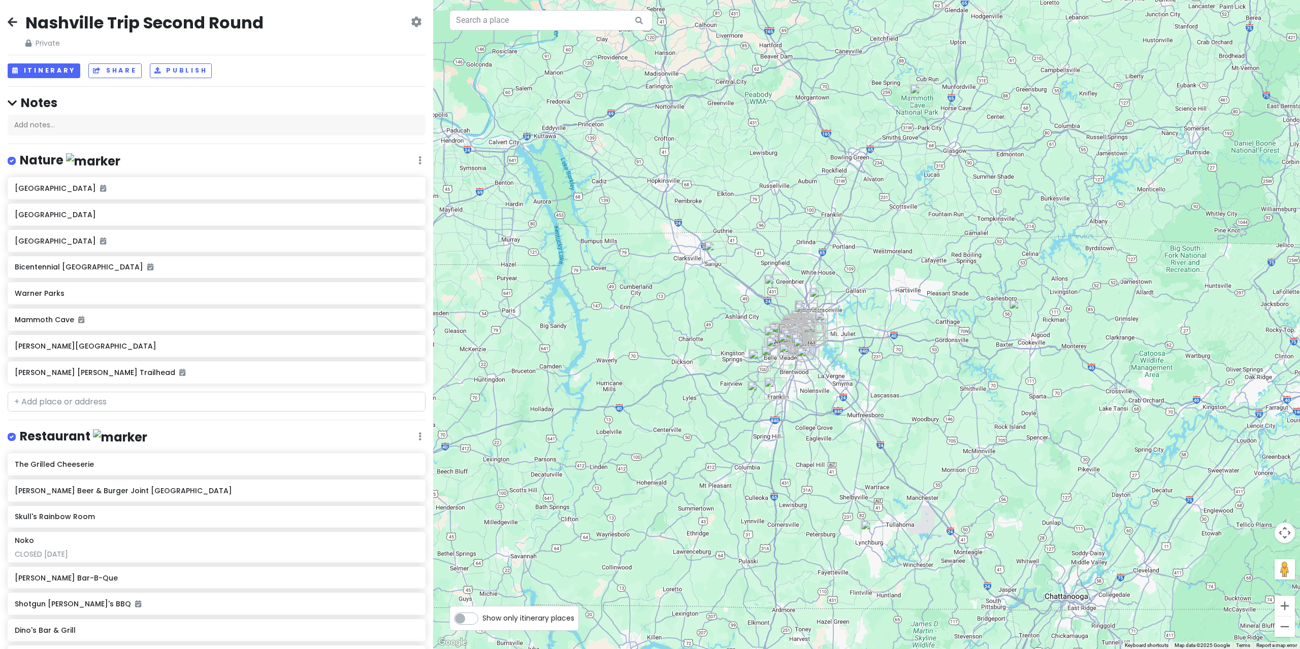
drag, startPoint x: 20, startPoint y: 20, endPoint x: 8, endPoint y: 15, distance: 13.2
click at [19, 20] on div "Nashville Trip Second Round Private Change Dates Make a Copy Delete Trip Give F…" at bounding box center [217, 30] width 418 height 37
click at [8, 18] on icon at bounding box center [13, 22] width 10 height 8
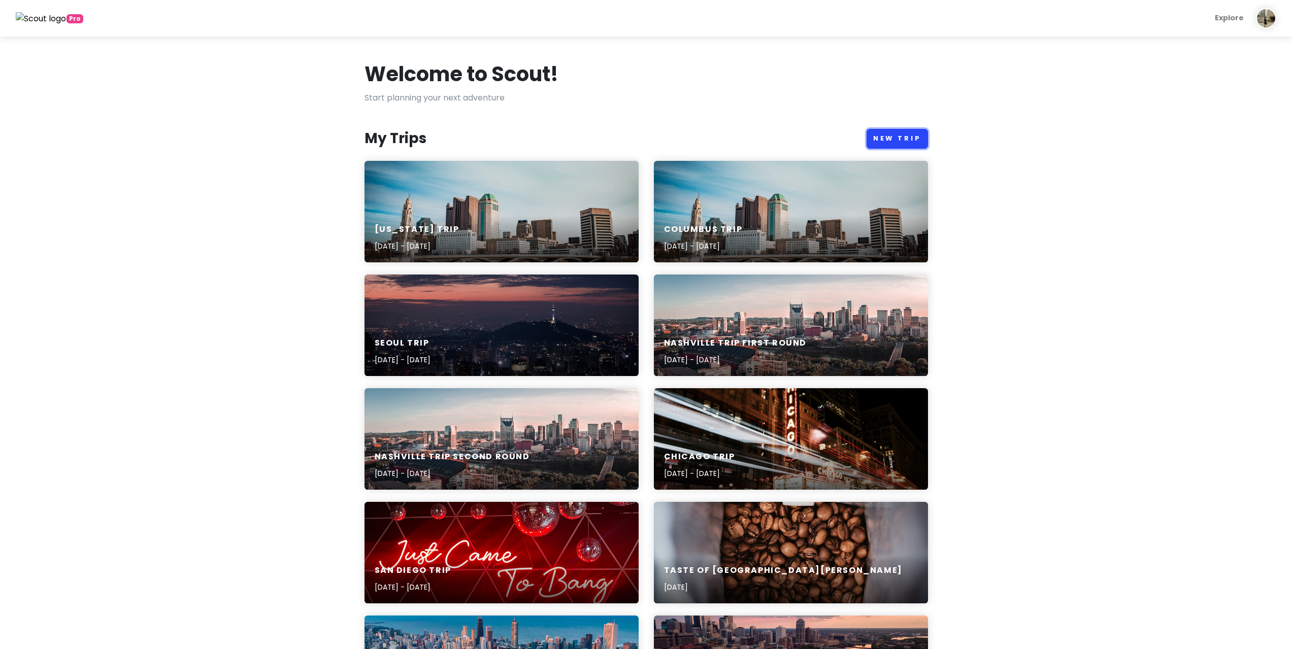
click at [910, 129] on link "New Trip" at bounding box center [897, 139] width 61 height 20
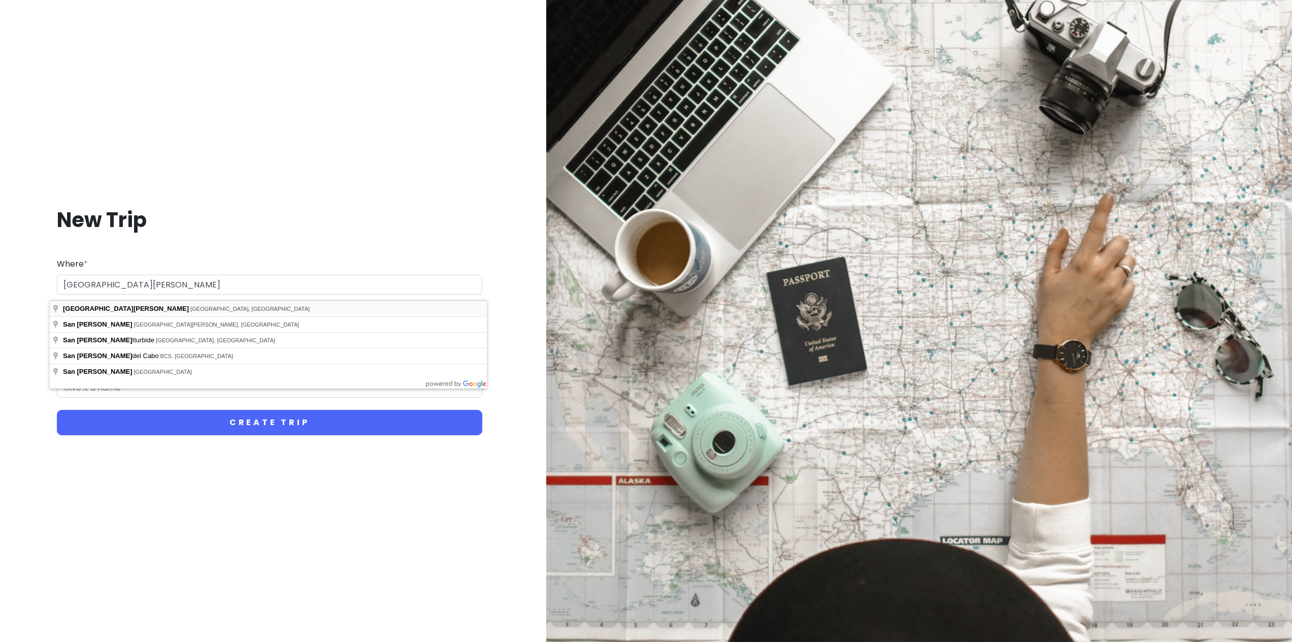
type input "[GEOGRAPHIC_DATA], [GEOGRAPHIC_DATA], [GEOGRAPHIC_DATA]"
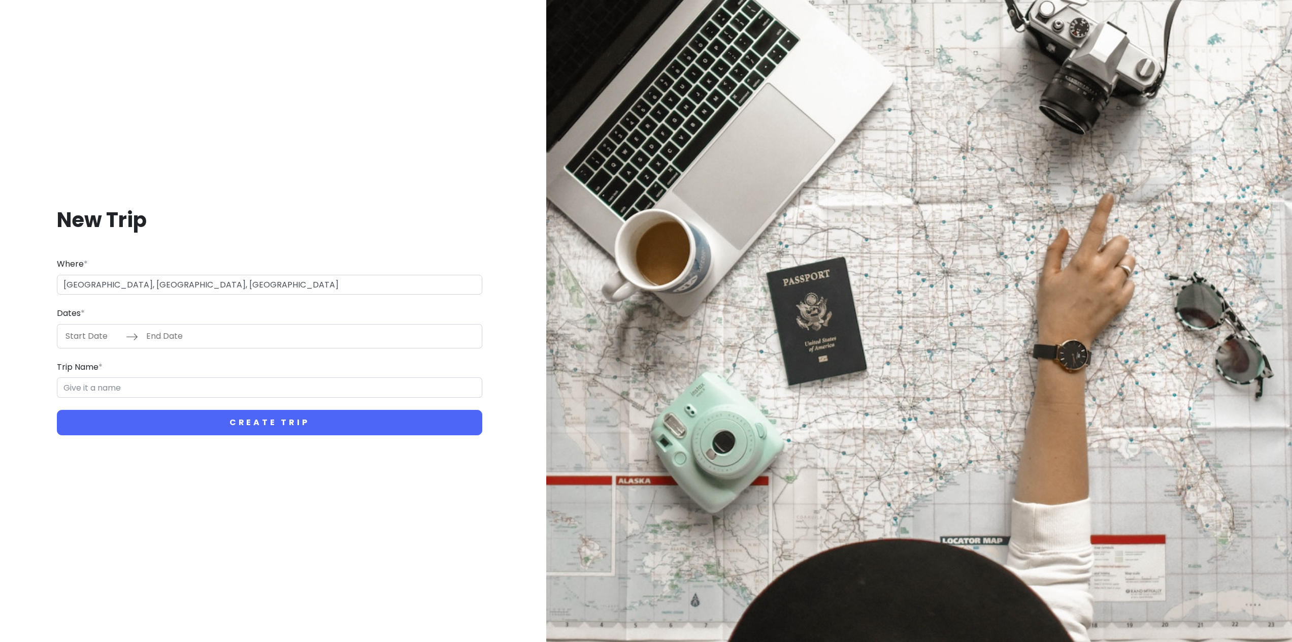
drag, startPoint x: 211, startPoint y: 307, endPoint x: 193, endPoint y: 324, distance: 24.4
type input "San [PERSON_NAME] Trip"
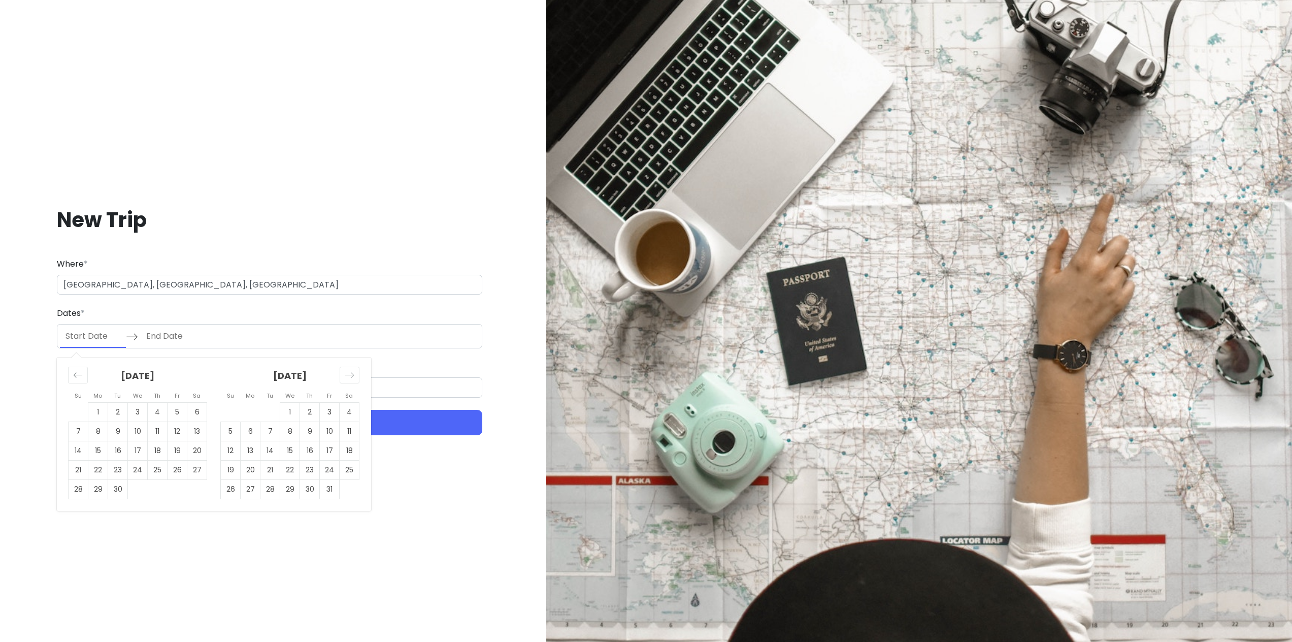
drag, startPoint x: 96, startPoint y: 344, endPoint x: 102, endPoint y: 340, distance: 6.9
click at [96, 343] on input "Start Date" at bounding box center [93, 335] width 66 height 23
click at [190, 416] on td "6" at bounding box center [197, 411] width 20 height 19
type input "[DATE]"
click at [173, 432] on td "12" at bounding box center [178, 430] width 20 height 19
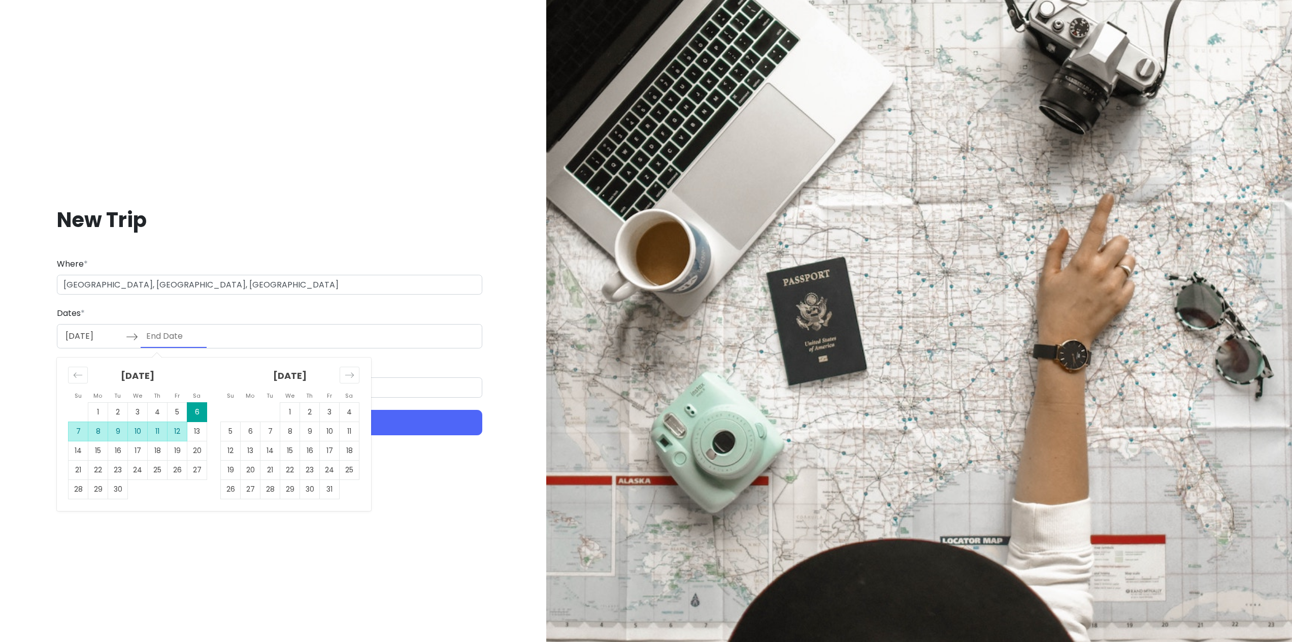
type input "[DATE]"
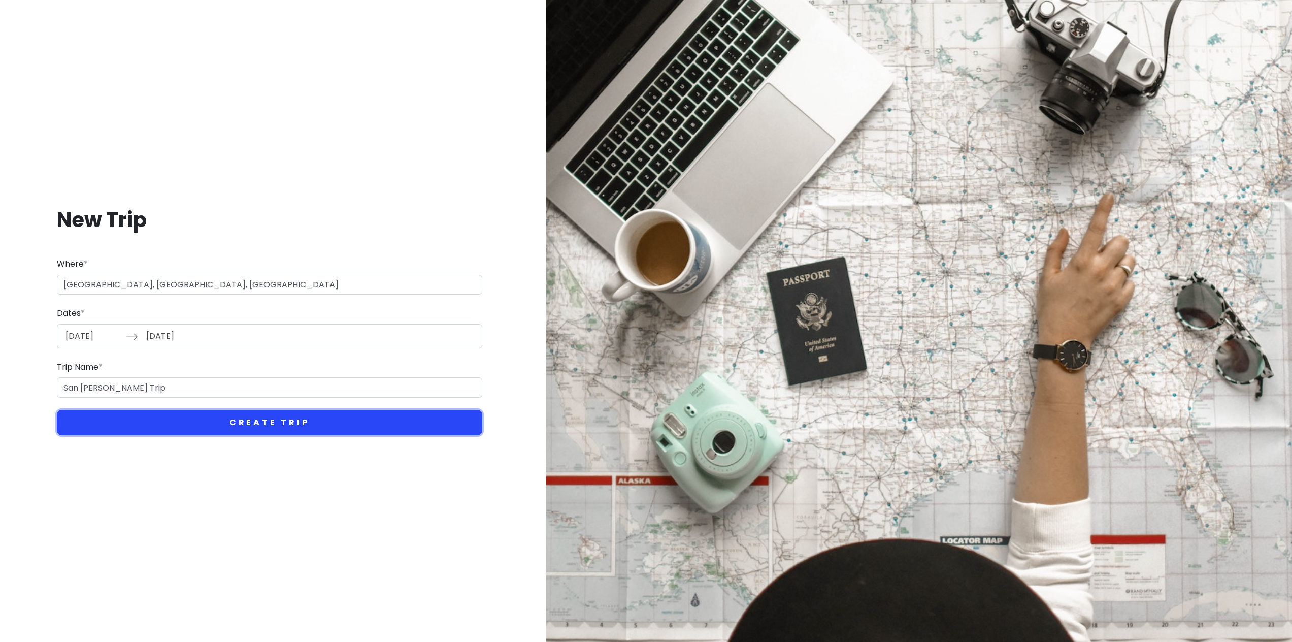
click at [142, 412] on button "Create Trip" at bounding box center [269, 422] width 425 height 25
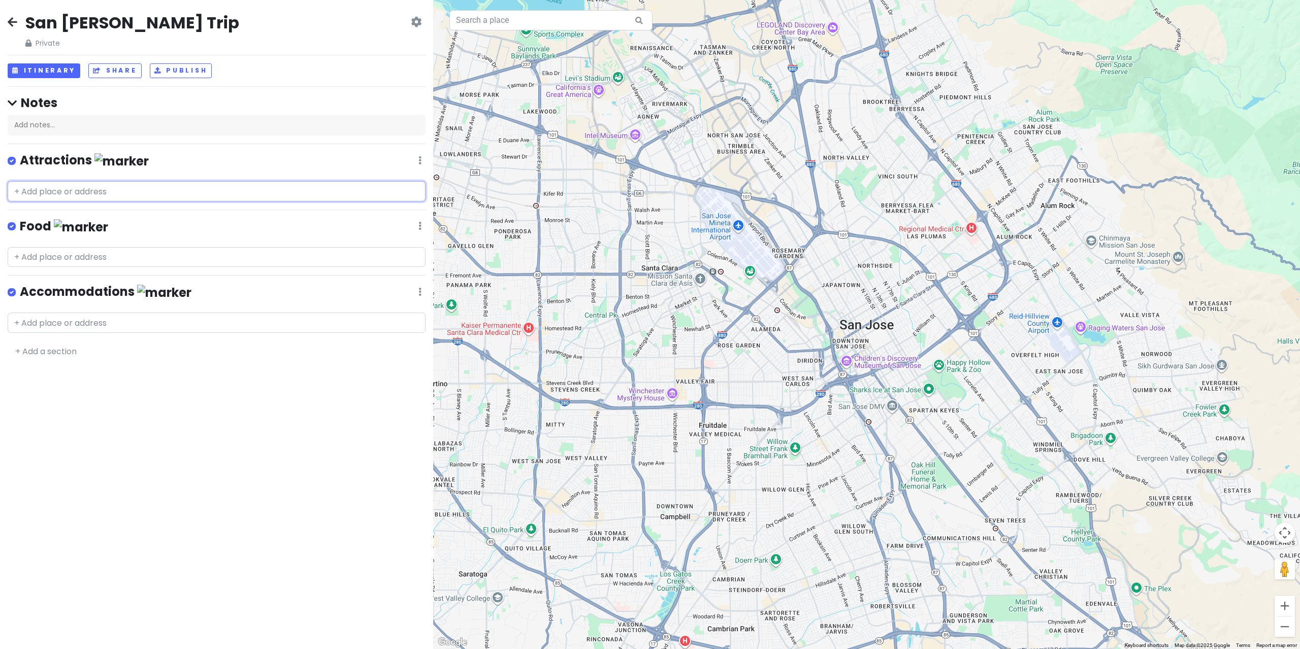
click at [79, 181] on input "text" at bounding box center [217, 191] width 418 height 20
click at [72, 247] on input "text" at bounding box center [217, 257] width 418 height 20
type input "pho now"
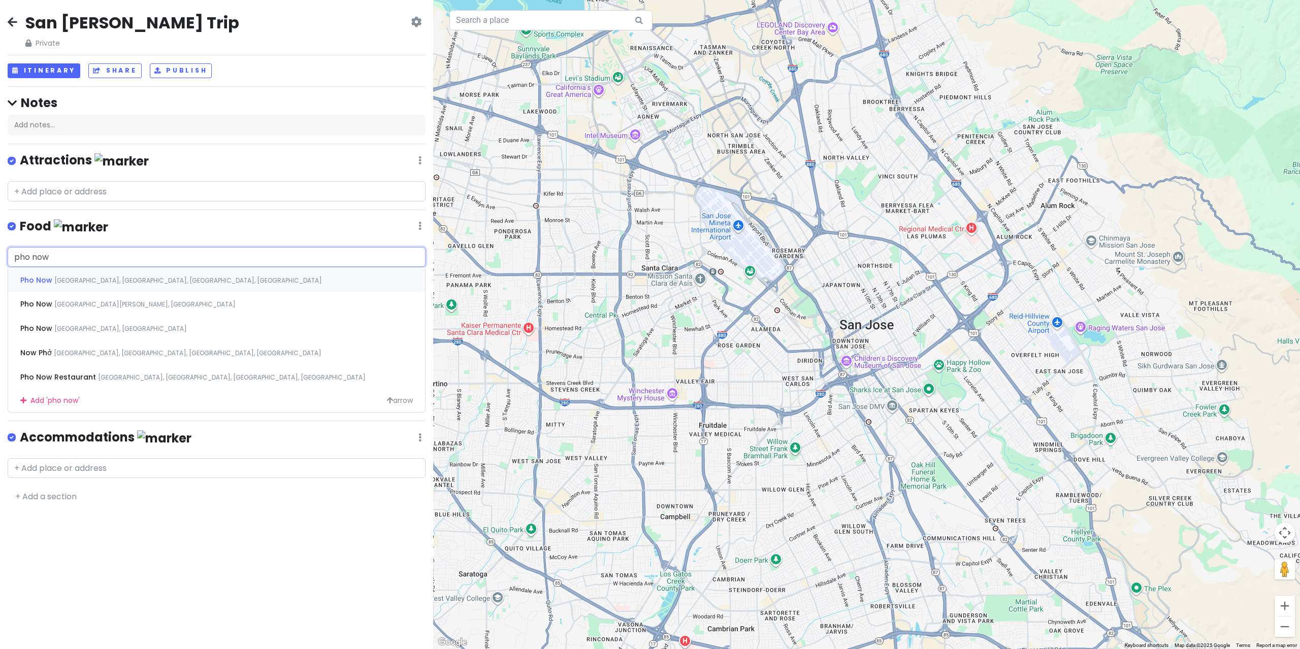
click at [144, 268] on div "Pho Now [GEOGRAPHIC_DATA], [GEOGRAPHIC_DATA], [GEOGRAPHIC_DATA], [GEOGRAPHIC_DA…" at bounding box center [216, 280] width 417 height 24
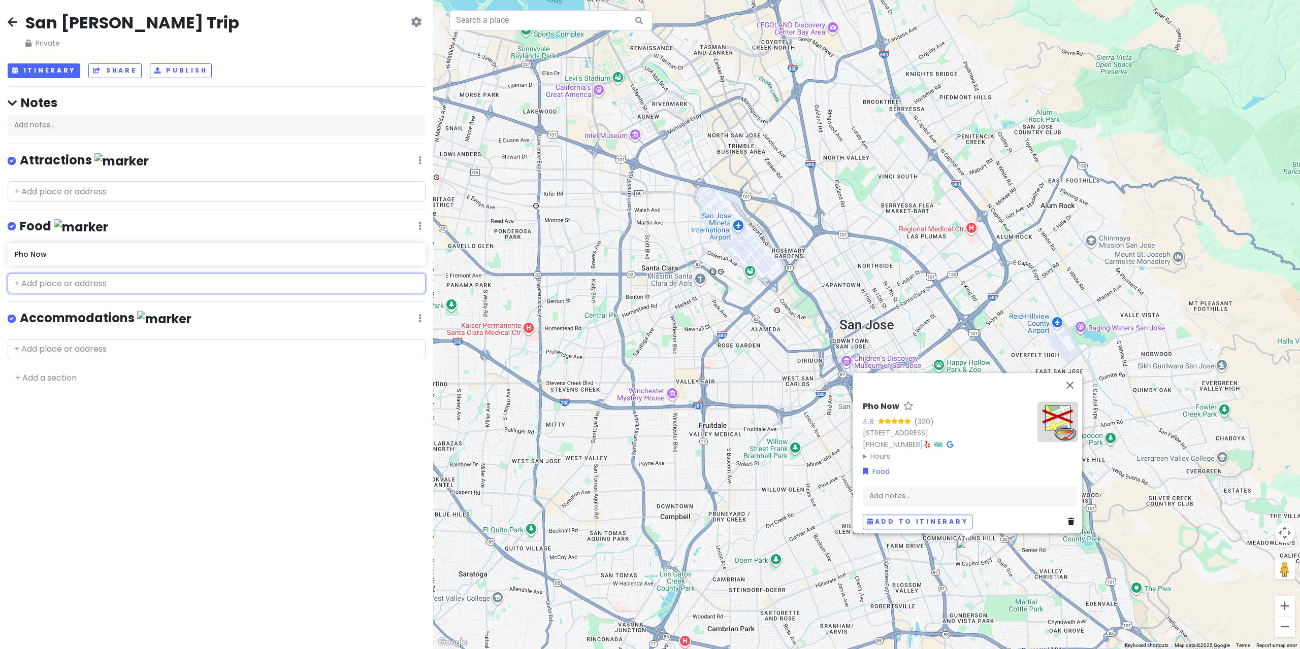
click at [104, 274] on input "text" at bounding box center [217, 284] width 418 height 20
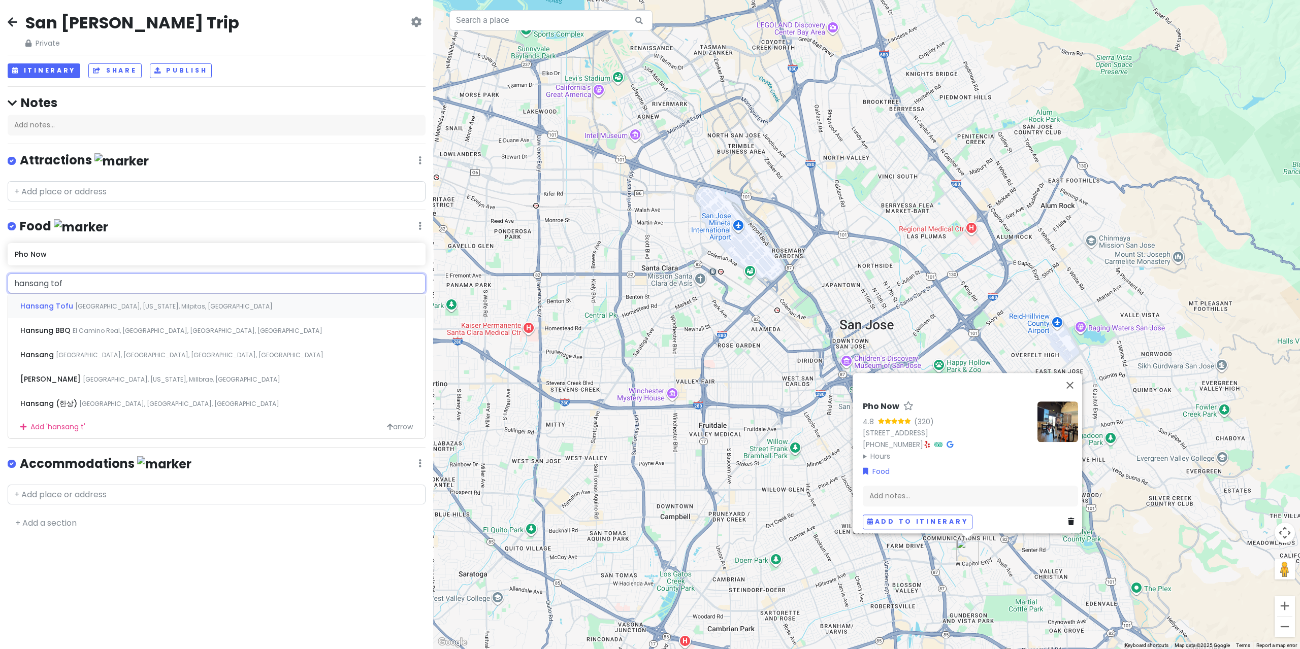
type input "hansang tofu"
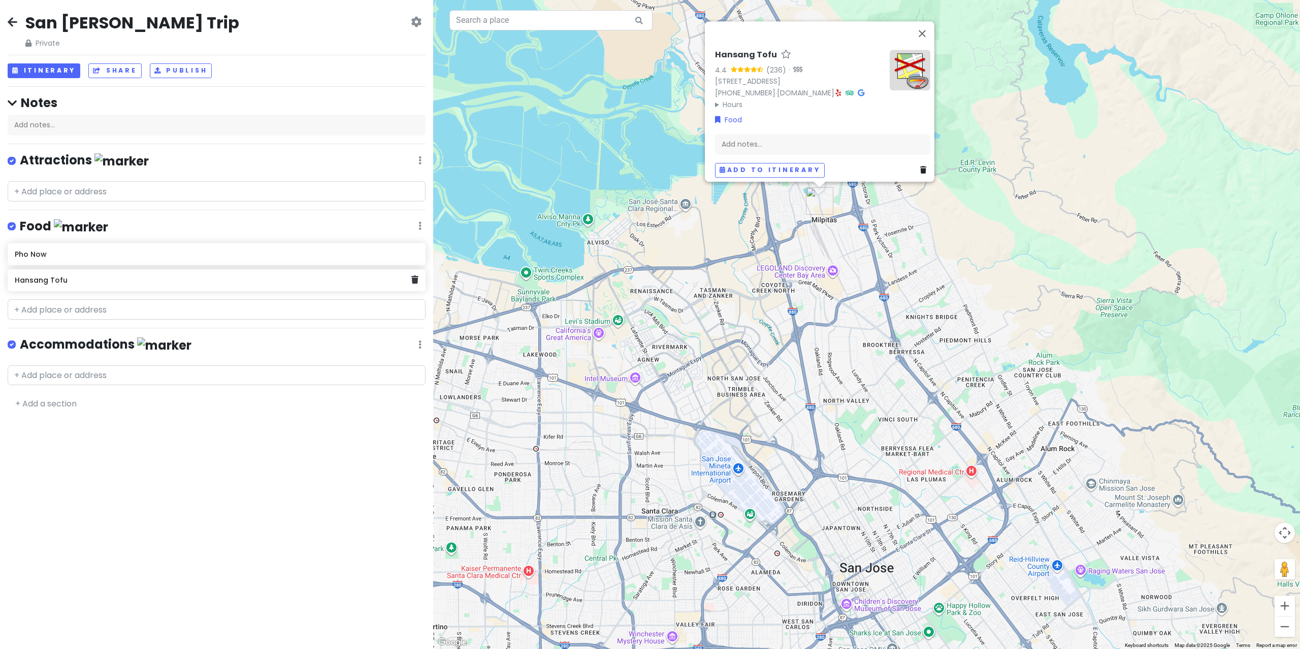
click at [104, 276] on h6 "Hansang Tofu" at bounding box center [213, 280] width 396 height 9
click at [90, 300] on input "text" at bounding box center [217, 310] width 418 height 20
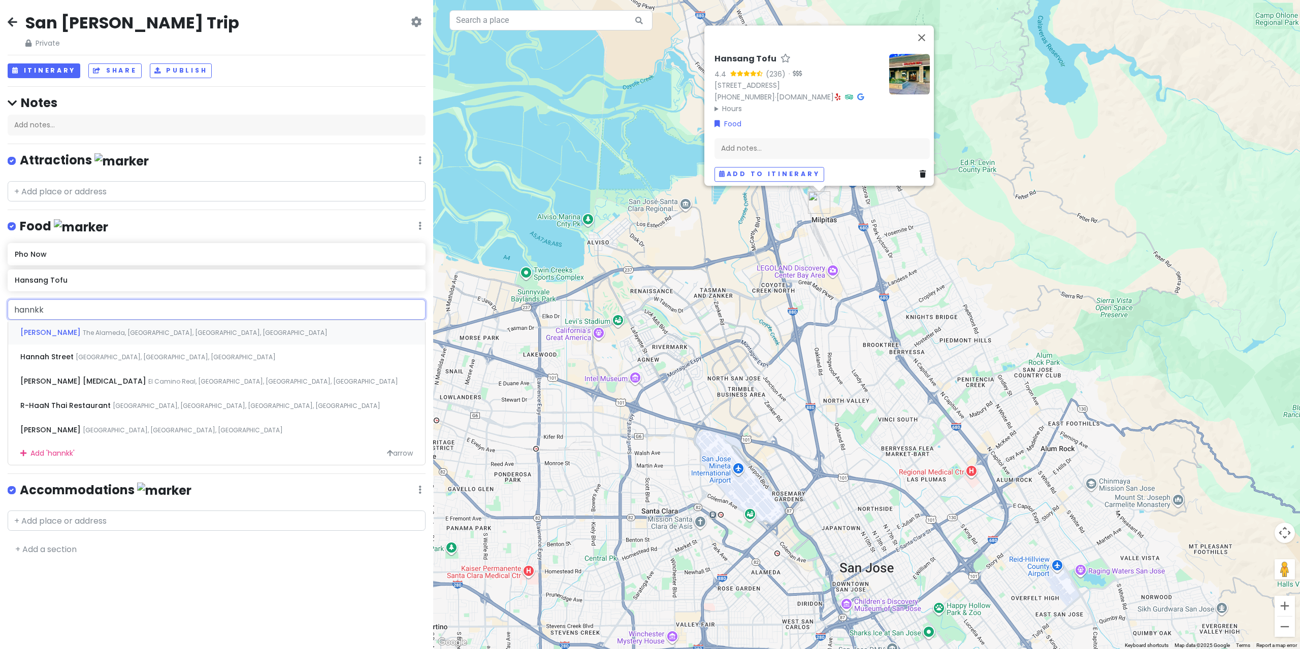
type input "[PERSON_NAME]"
drag, startPoint x: 105, startPoint y: 288, endPoint x: 63, endPoint y: 305, distance: 44.4
click at [106, 328] on span "[PERSON_NAME][GEOGRAPHIC_DATA], [GEOGRAPHIC_DATA], [GEOGRAPHIC_DATA]" at bounding box center [196, 332] width 249 height 9
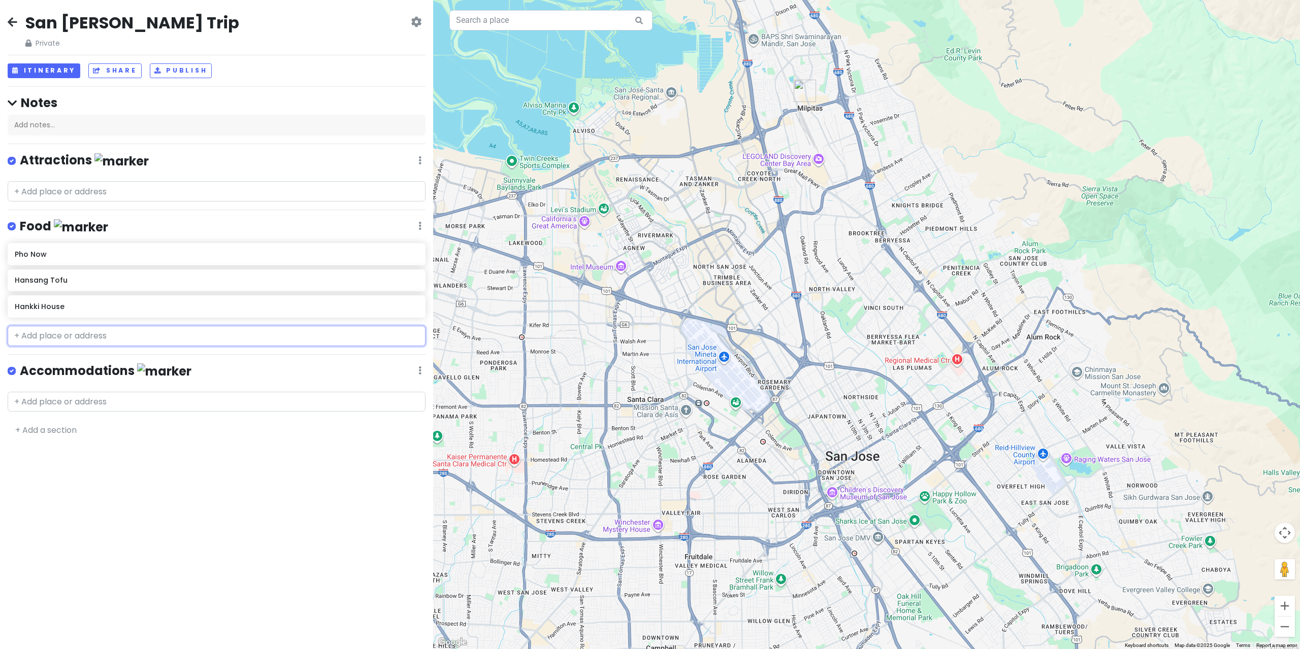
click at [64, 326] on input "text" at bounding box center [217, 336] width 418 height 20
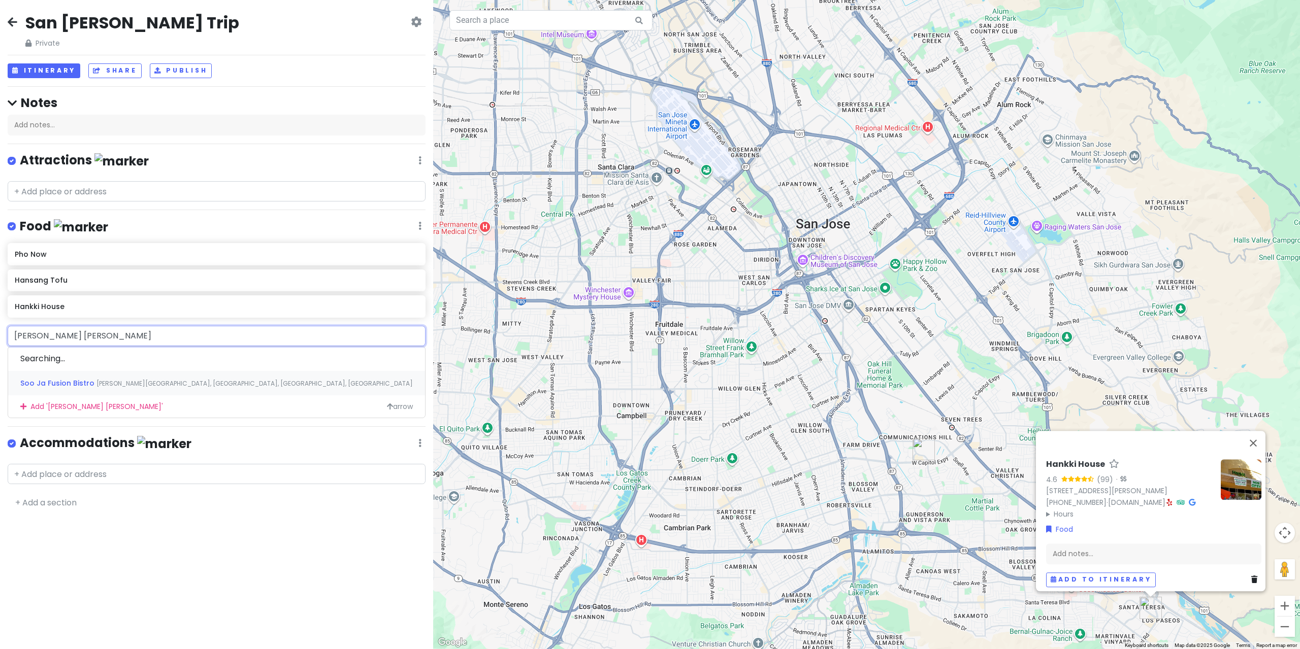
type input "[PERSON_NAME] ja [PERSON_NAME]"
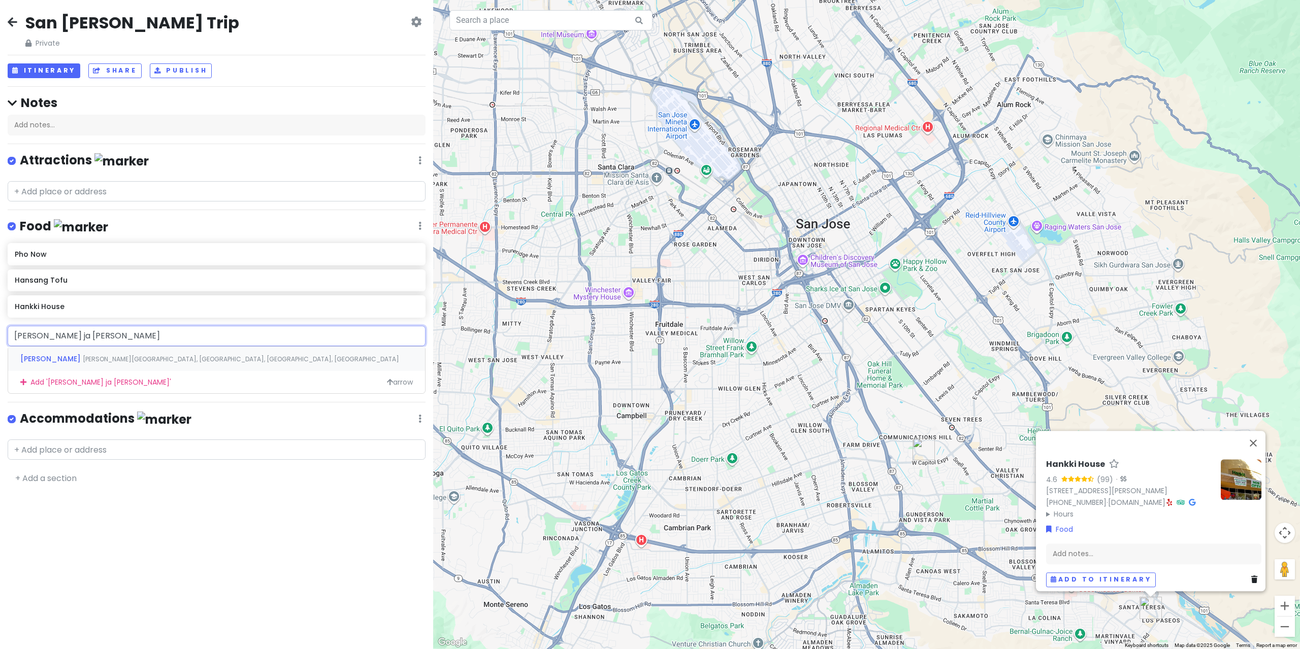
click at [144, 347] on div "Soo [PERSON_NAME] Seolleongtang [PERSON_NAME][GEOGRAPHIC_DATA], [GEOGRAPHIC_DAT…" at bounding box center [216, 359] width 417 height 24
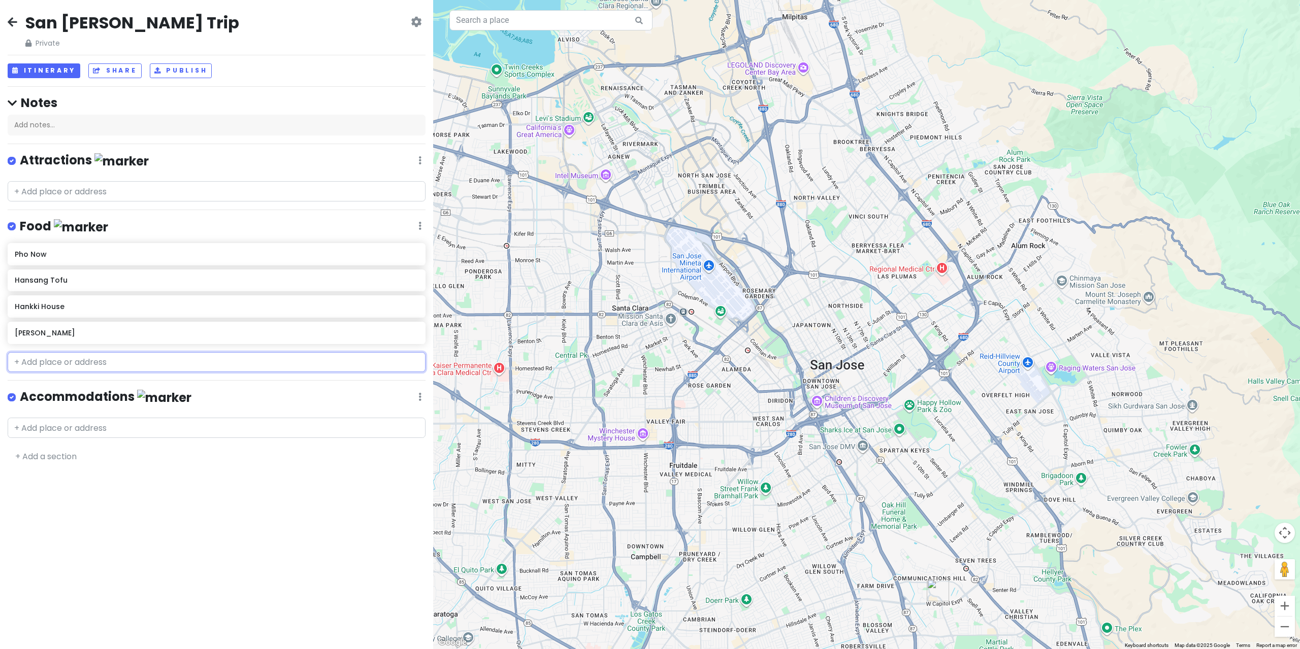
click at [96, 352] on input "text" at bounding box center [217, 362] width 418 height 20
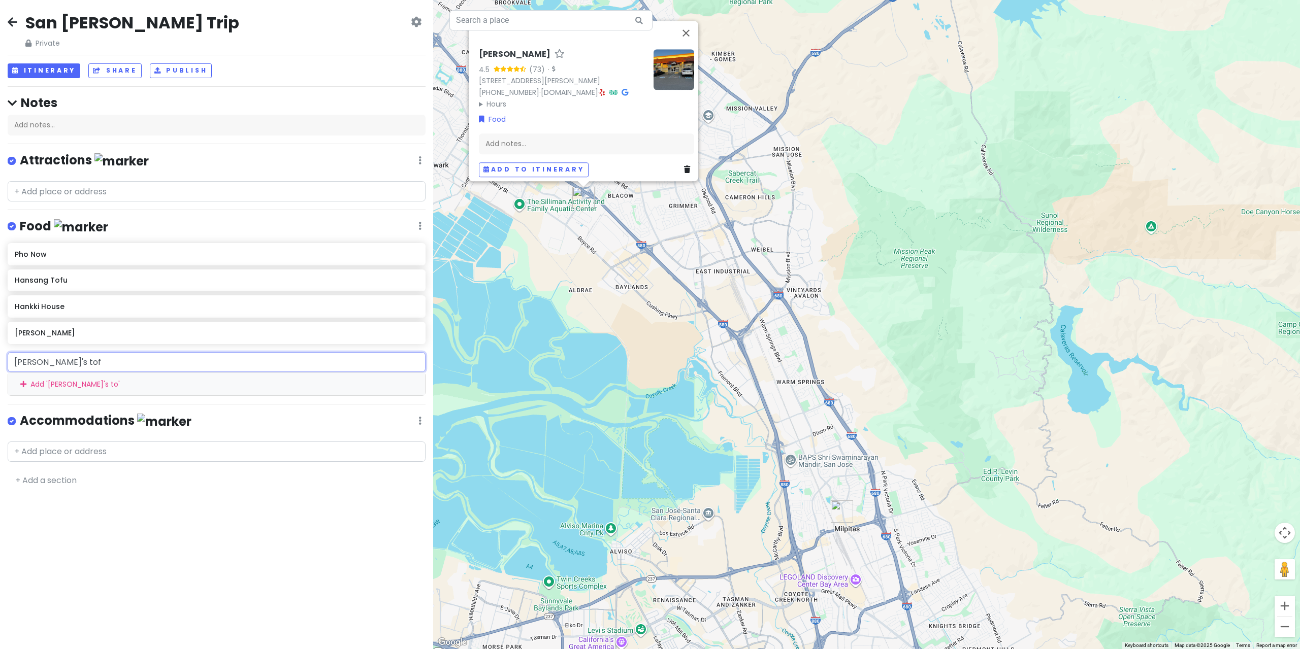
type input "[PERSON_NAME]'s tofu"
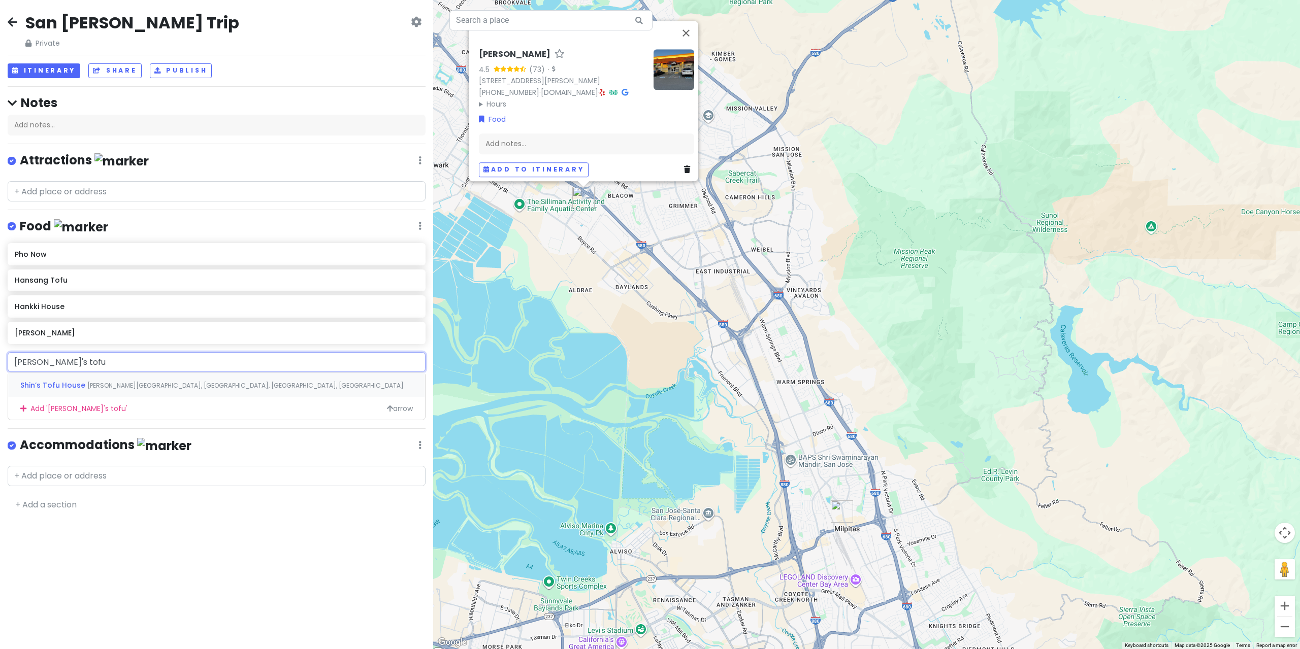
click at [96, 381] on span "[PERSON_NAME][GEOGRAPHIC_DATA], [GEOGRAPHIC_DATA], [GEOGRAPHIC_DATA], [GEOGRAPH…" at bounding box center [245, 385] width 316 height 9
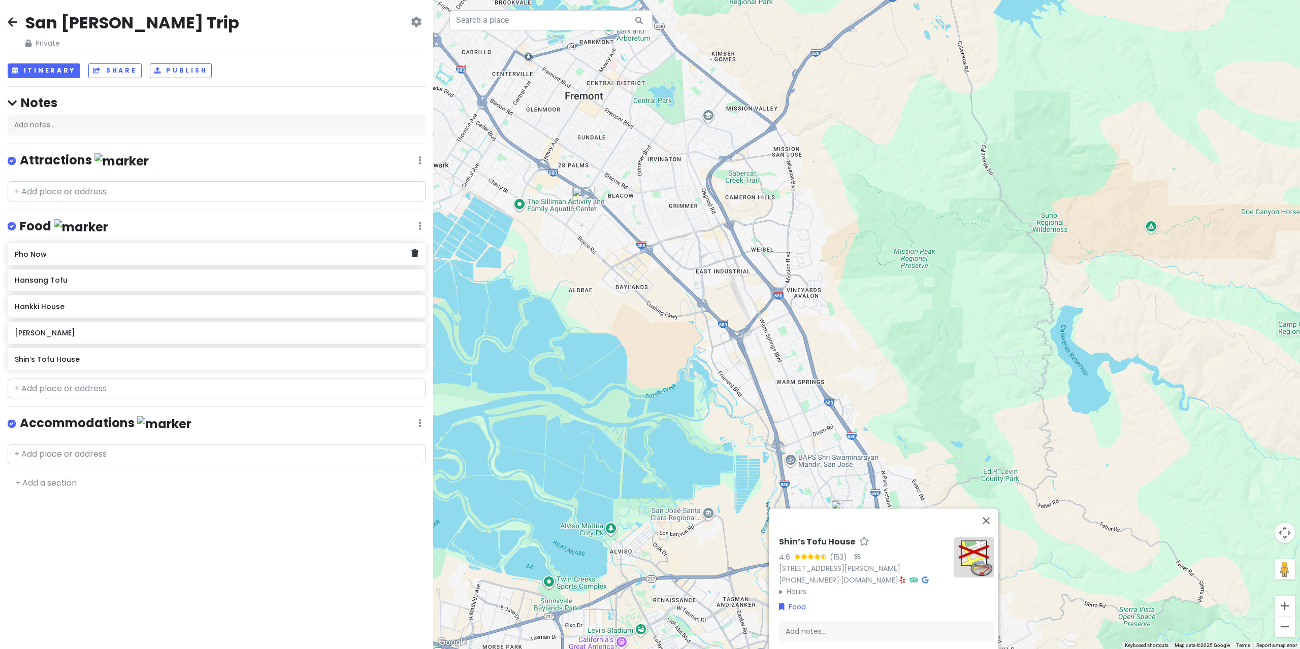
click at [42, 218] on div "Food Edit Reorder Delete List" at bounding box center [217, 228] width 418 height 21
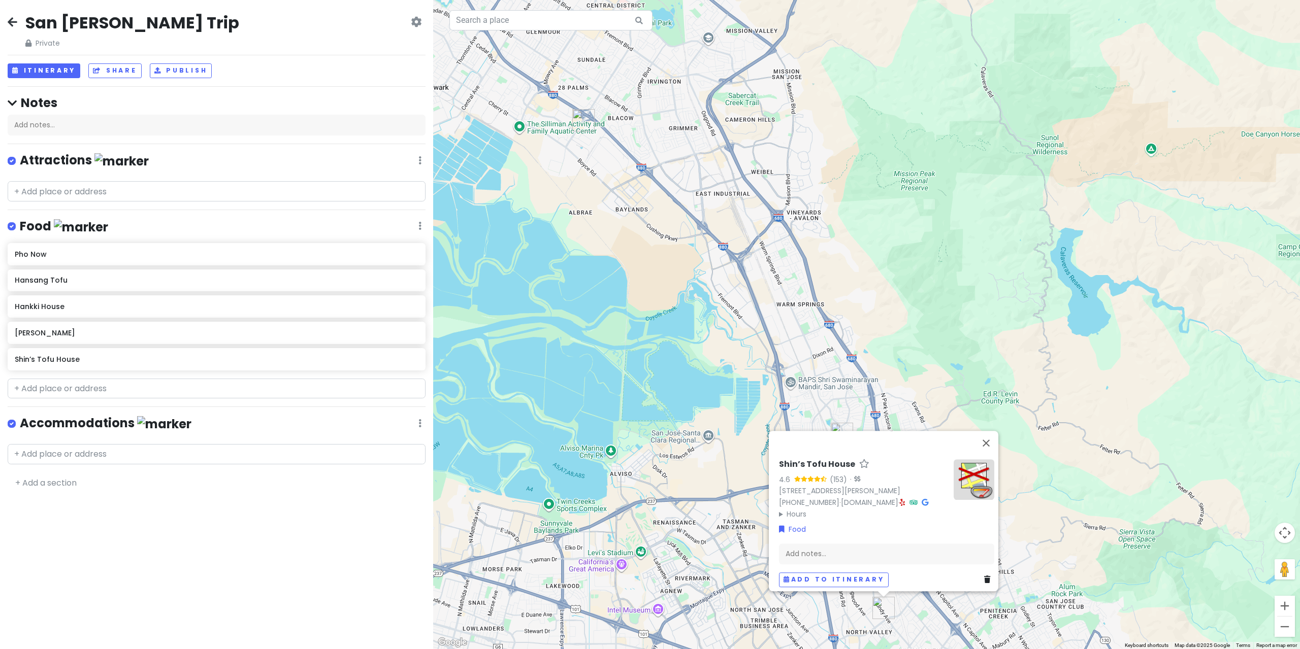
click at [39, 218] on h4 "Food" at bounding box center [64, 226] width 88 height 17
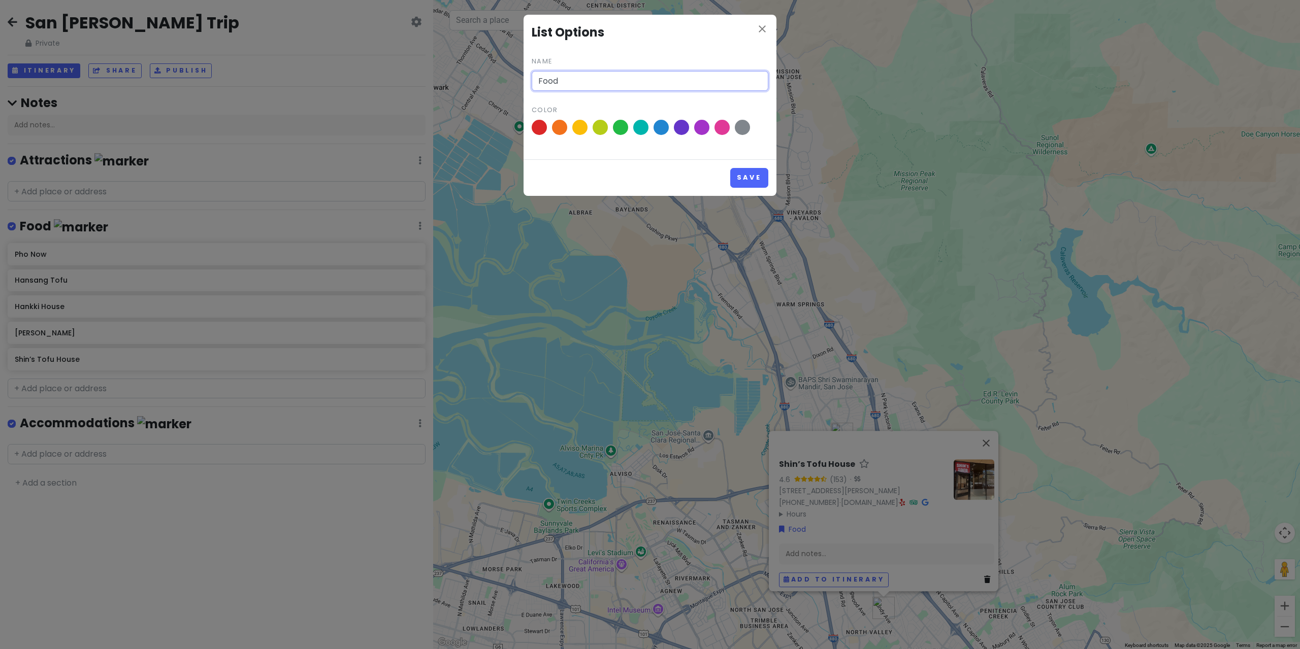
drag, startPoint x: 563, startPoint y: 77, endPoint x: 444, endPoint y: 80, distance: 119.3
click at [452, 78] on div "close List Options Name Food Color Save" at bounding box center [650, 324] width 1300 height 649
type input "BLT LIST"
click at [730, 168] on button "Save" at bounding box center [749, 178] width 38 height 20
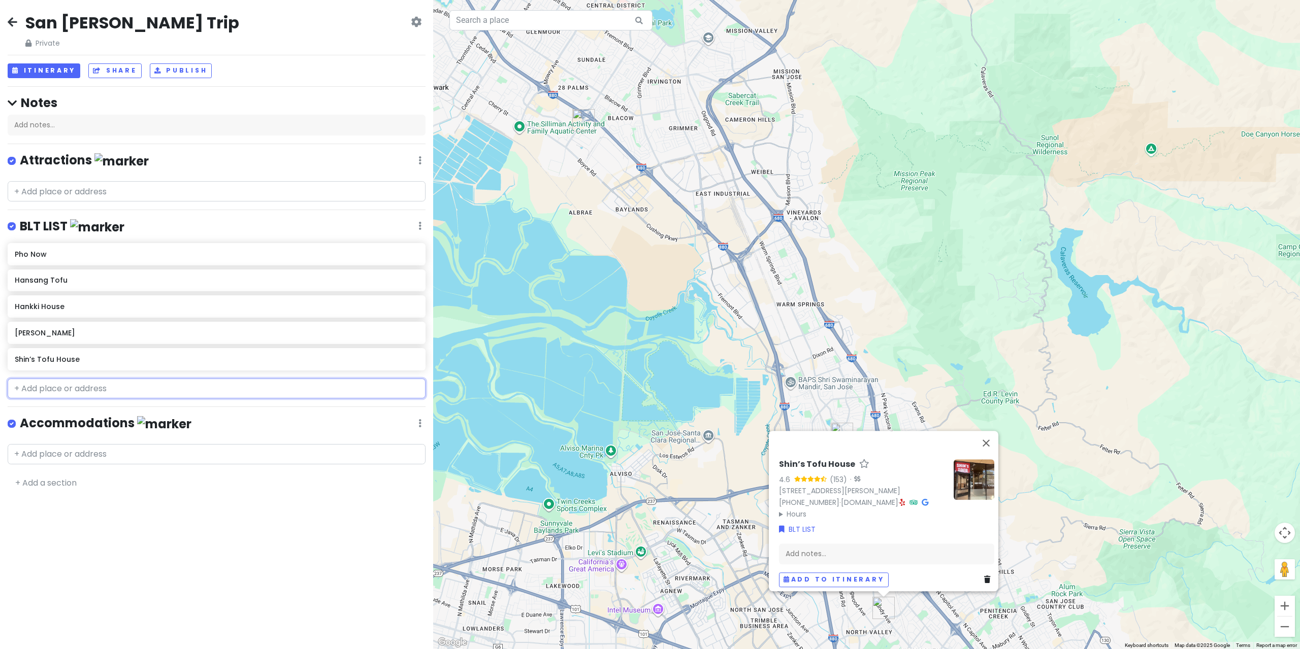
drag, startPoint x: 110, startPoint y: 339, endPoint x: 104, endPoint y: 323, distance: 16.6
click at [118, 379] on input "text" at bounding box center [217, 389] width 418 height 20
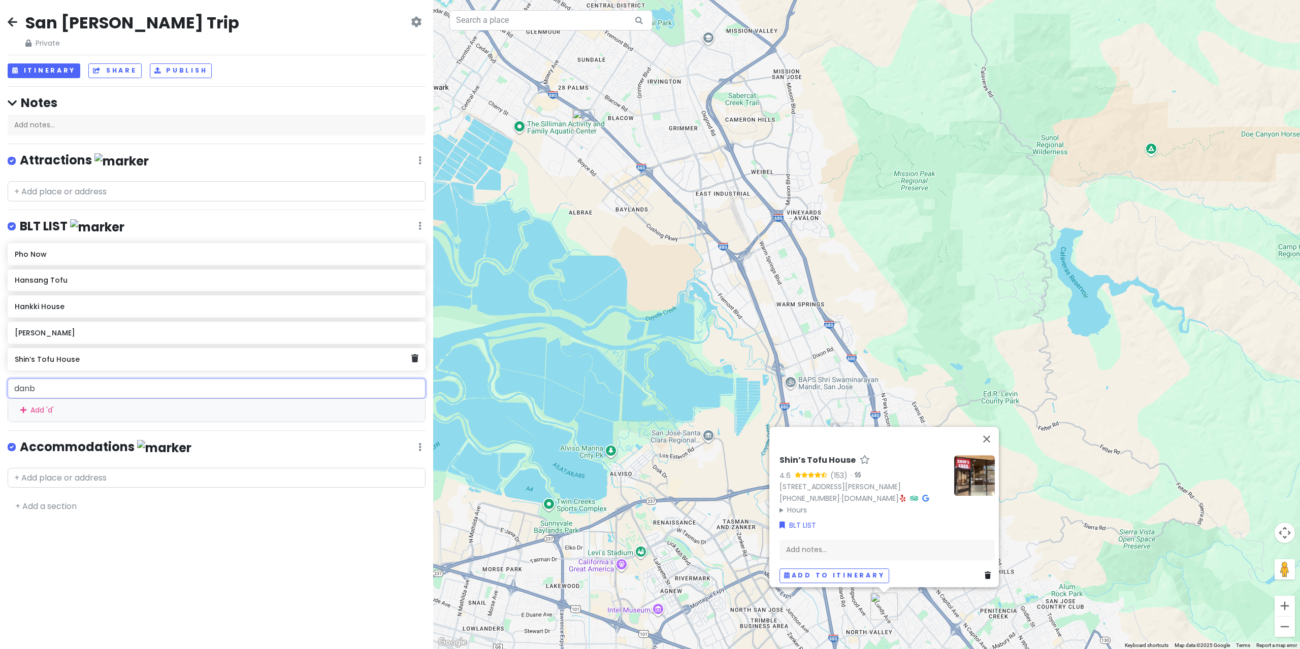
type input "danbi"
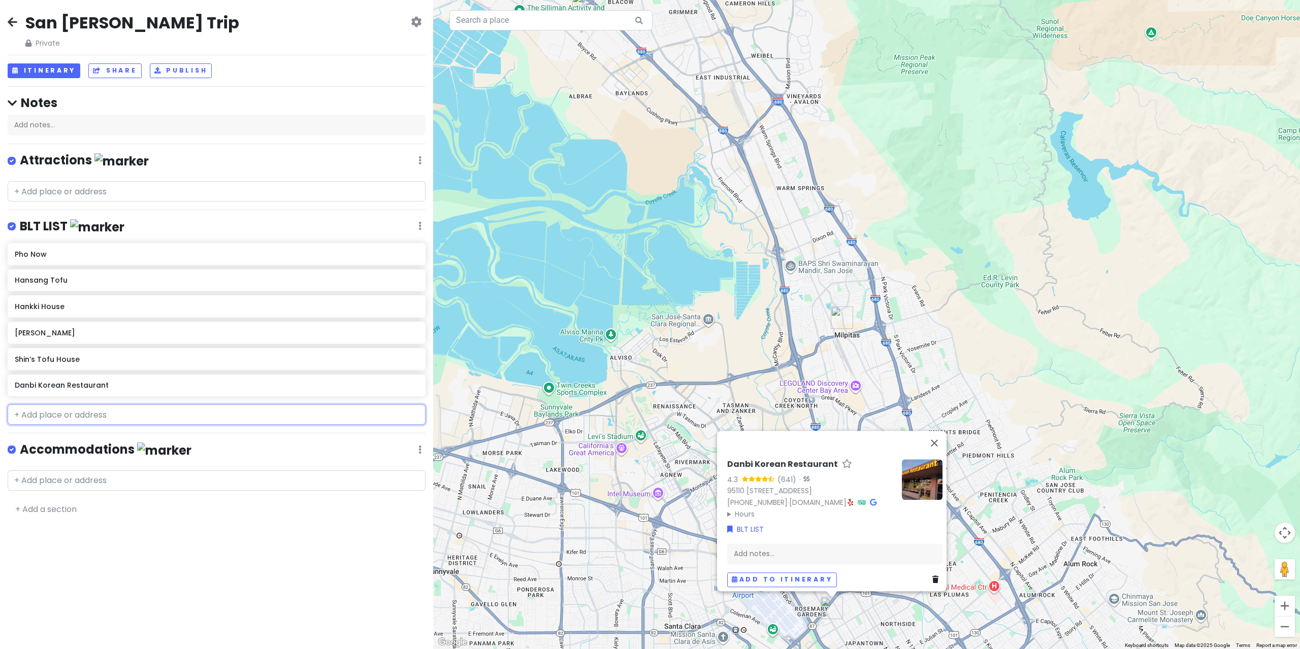
click at [100, 405] on input "text" at bounding box center [217, 415] width 418 height 20
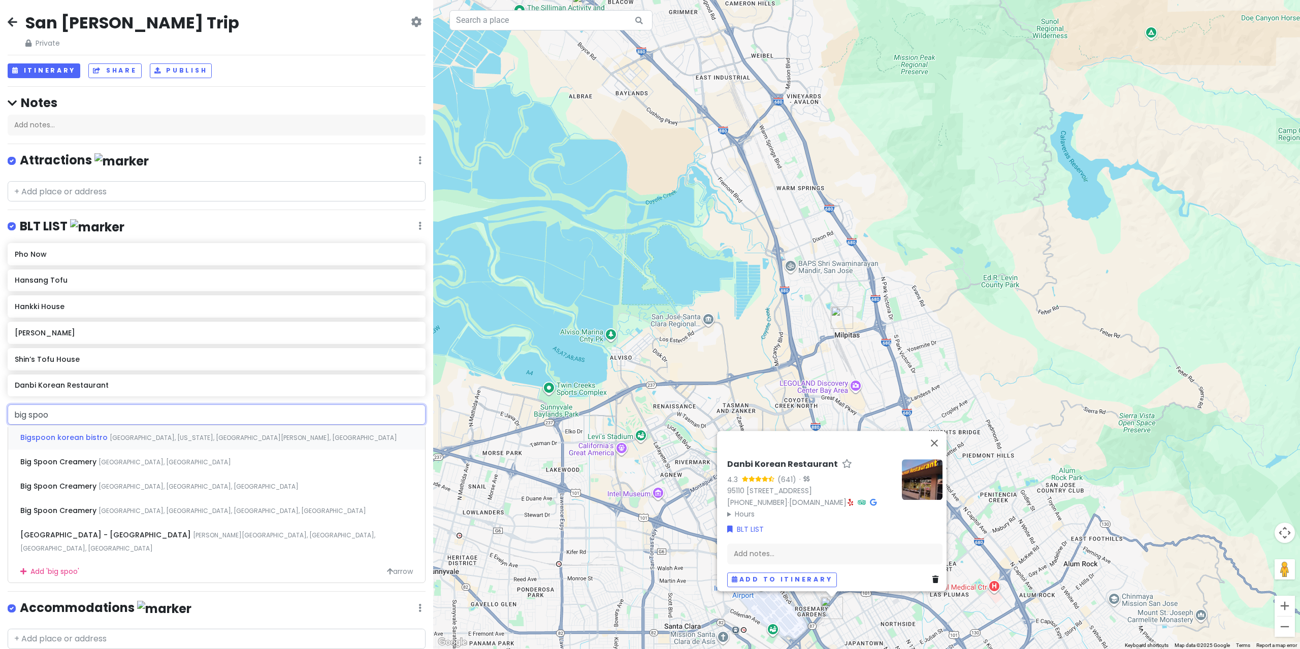
type input "big spoon"
click at [127, 434] on span "[GEOGRAPHIC_DATA], [US_STATE], [GEOGRAPHIC_DATA][PERSON_NAME], [GEOGRAPHIC_DATA]" at bounding box center [253, 438] width 287 height 9
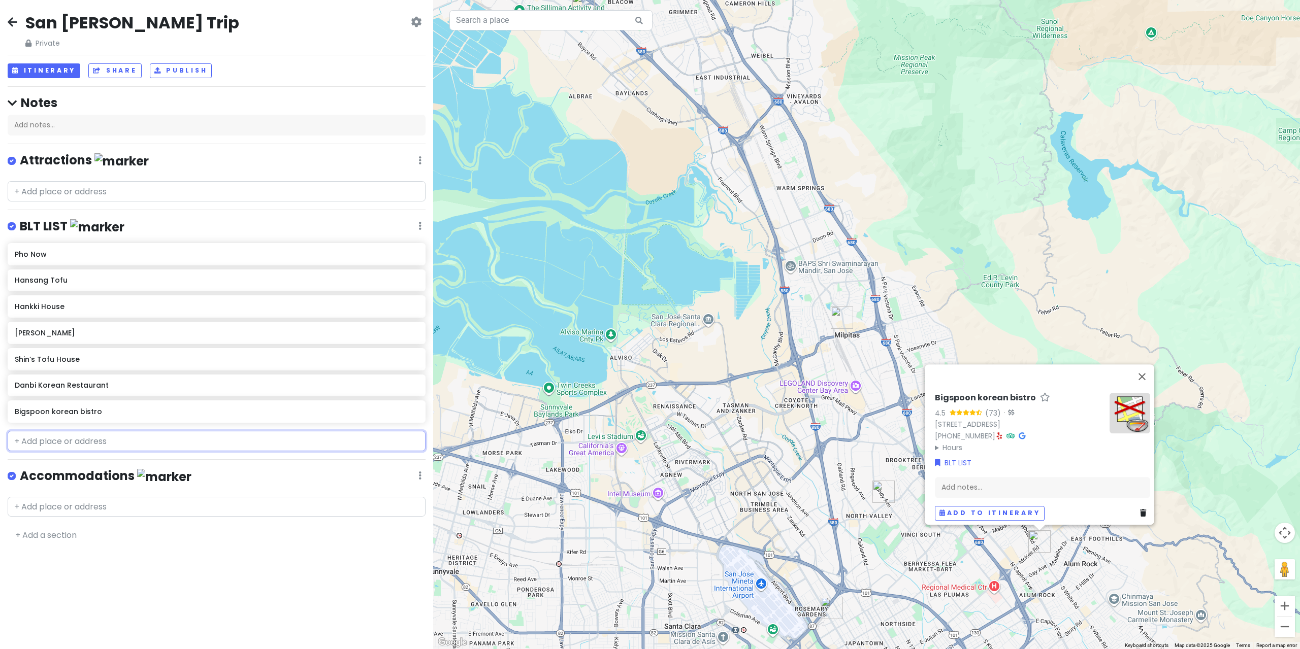
click at [90, 431] on input "text" at bounding box center [217, 441] width 418 height 20
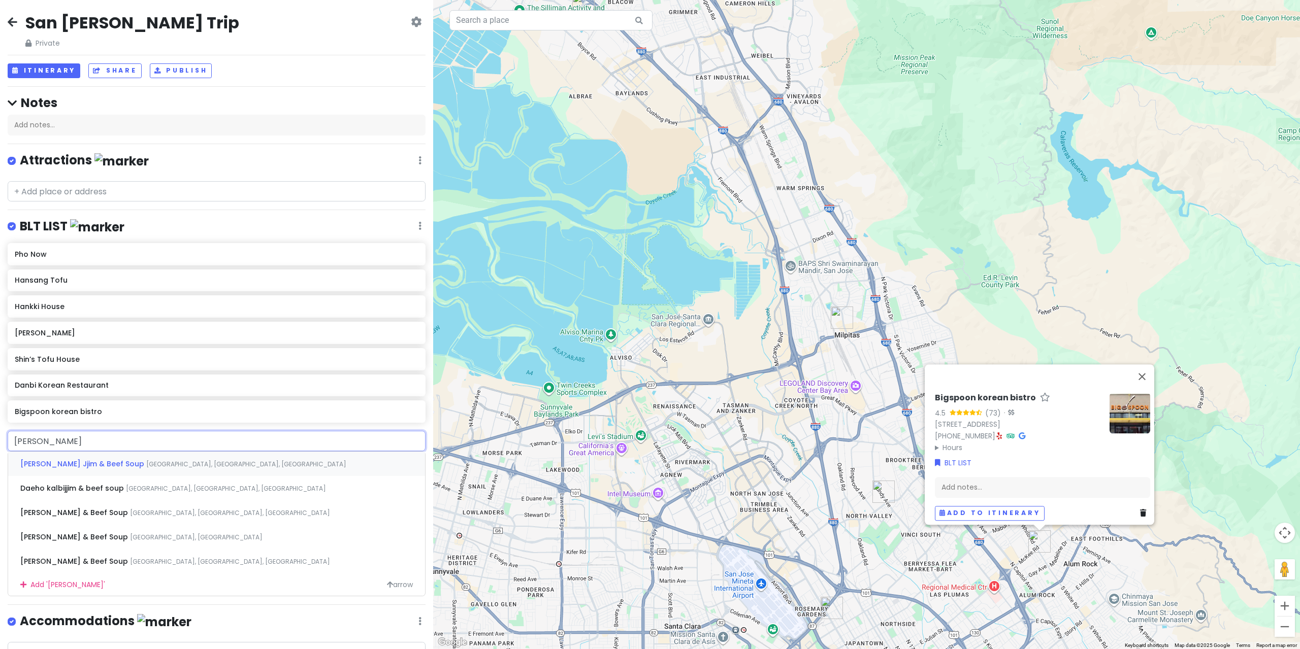
type input "[PERSON_NAME]"
click at [115, 459] on span "[PERSON_NAME] Jjim & Beef Soup" at bounding box center [83, 464] width 126 height 10
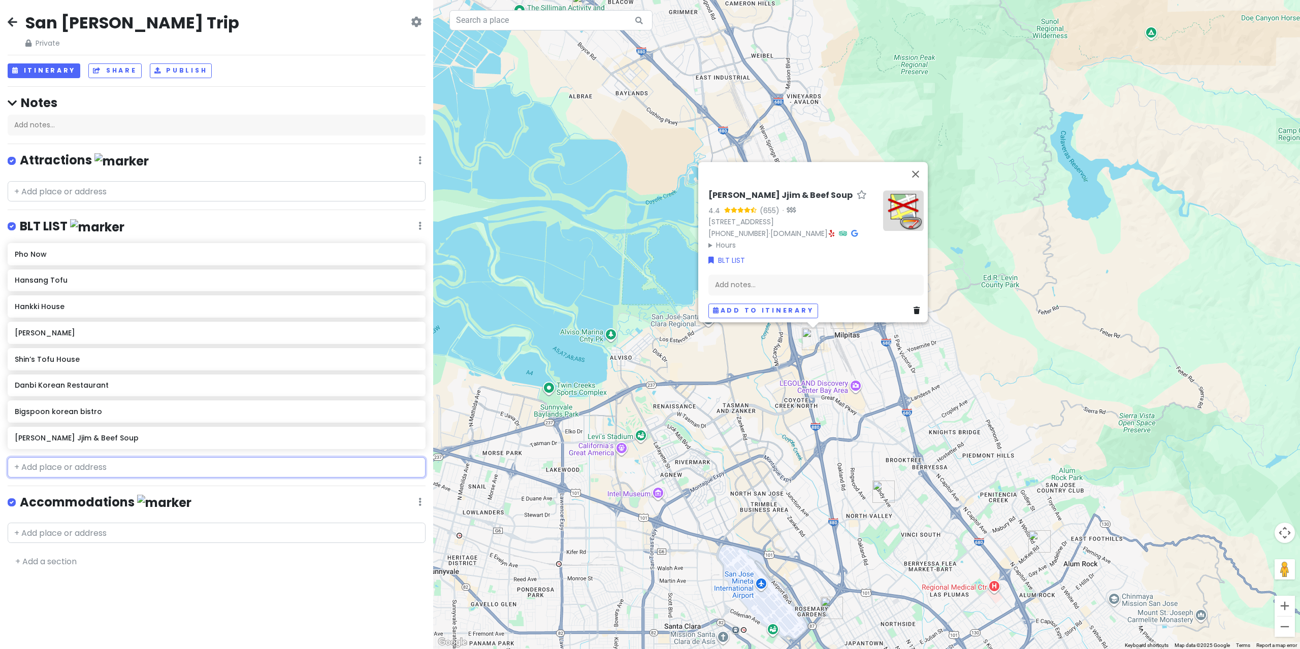
click at [142, 457] on input "text" at bounding box center [217, 467] width 418 height 20
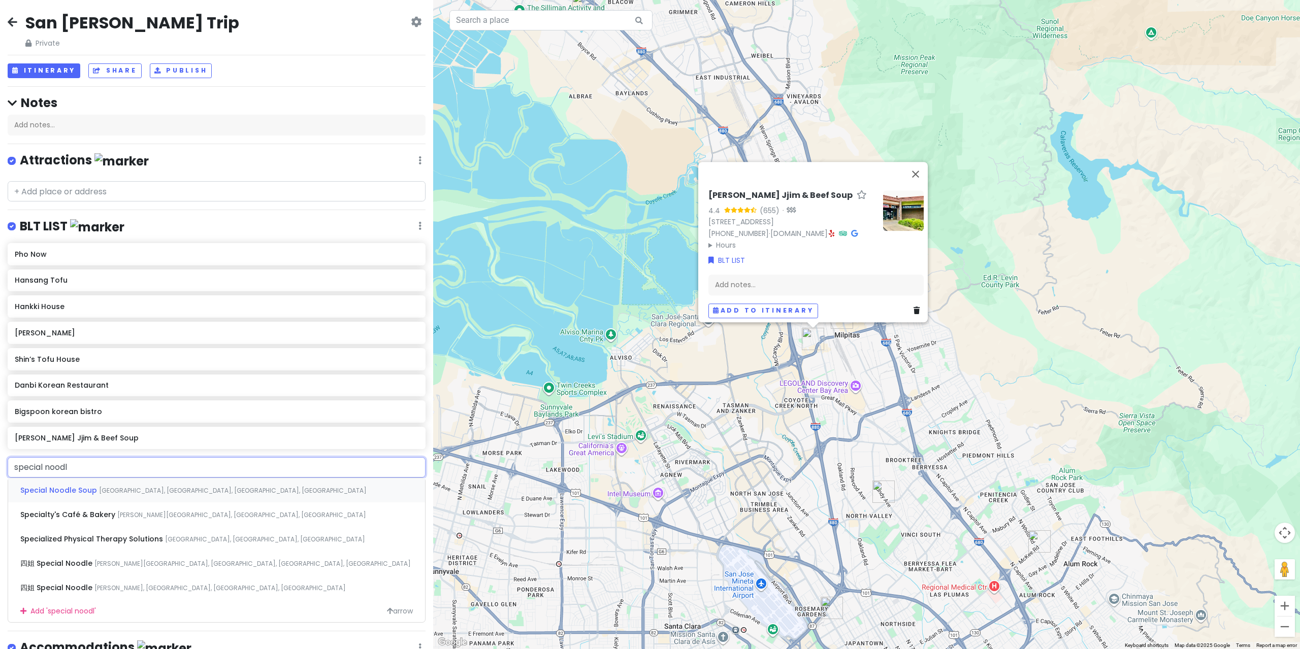
type input "special noodle"
click at [177, 535] on span "[PERSON_NAME], [GEOGRAPHIC_DATA], [GEOGRAPHIC_DATA], [GEOGRAPHIC_DATA]" at bounding box center [219, 539] width 251 height 9
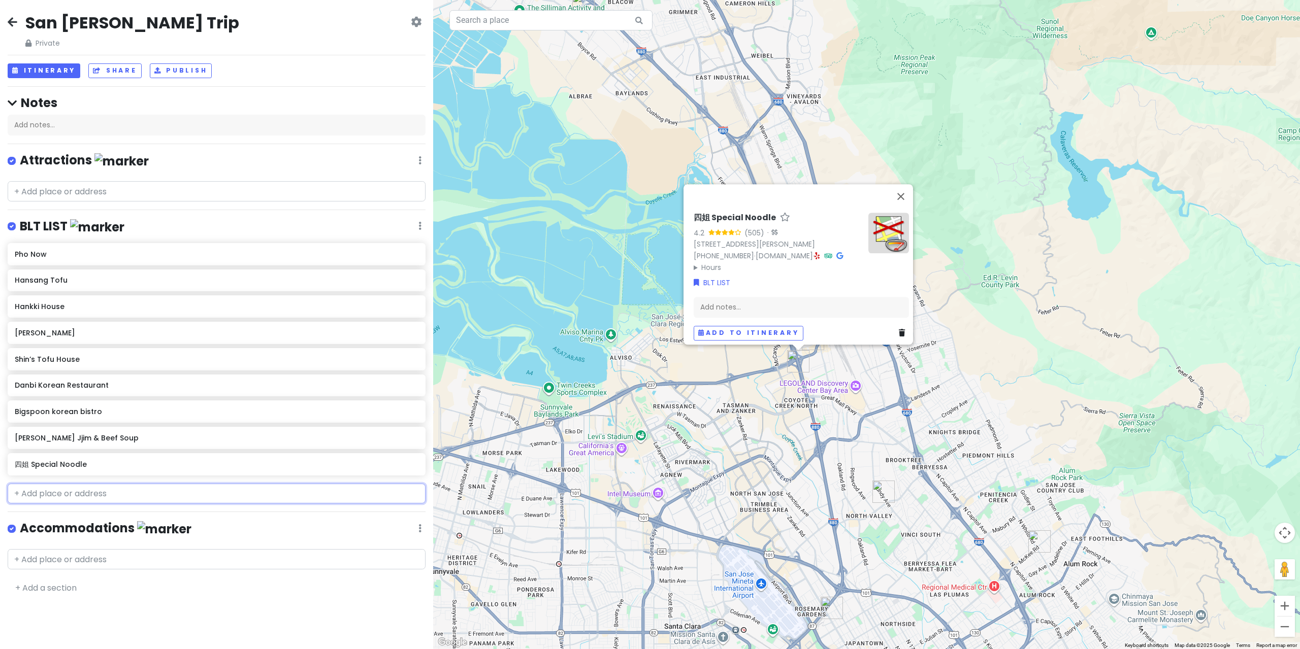
click at [127, 484] on input "text" at bounding box center [217, 494] width 418 height 20
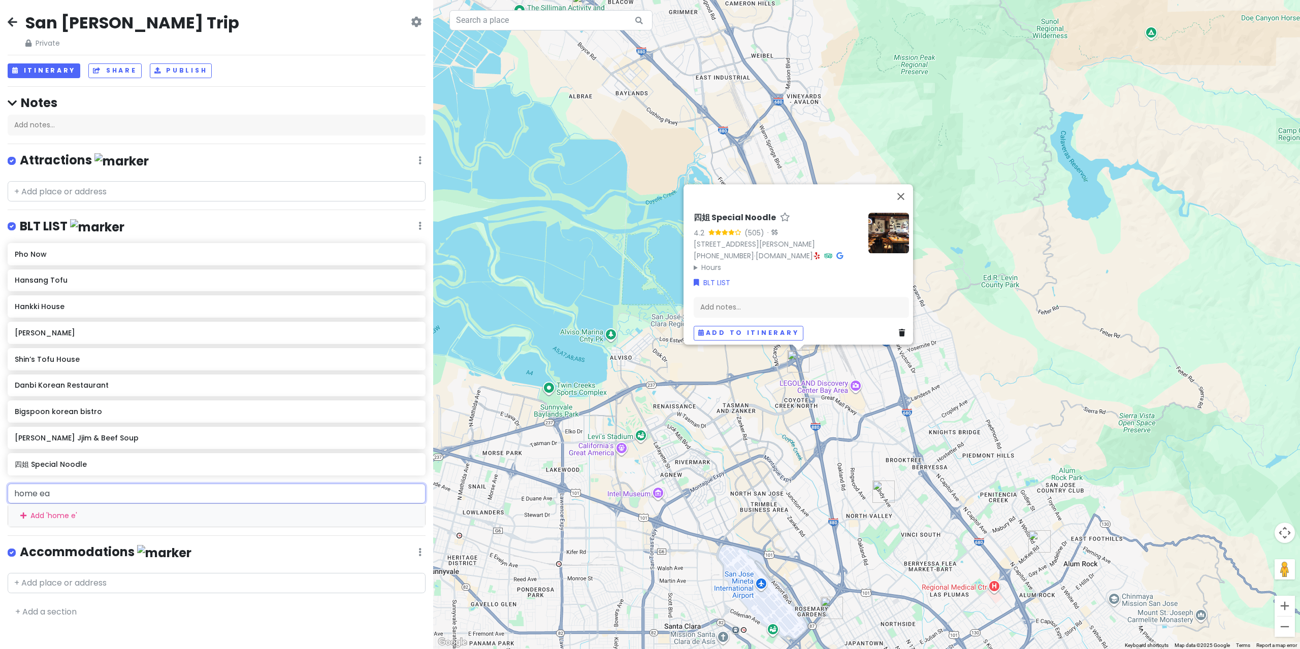
type input "home eat"
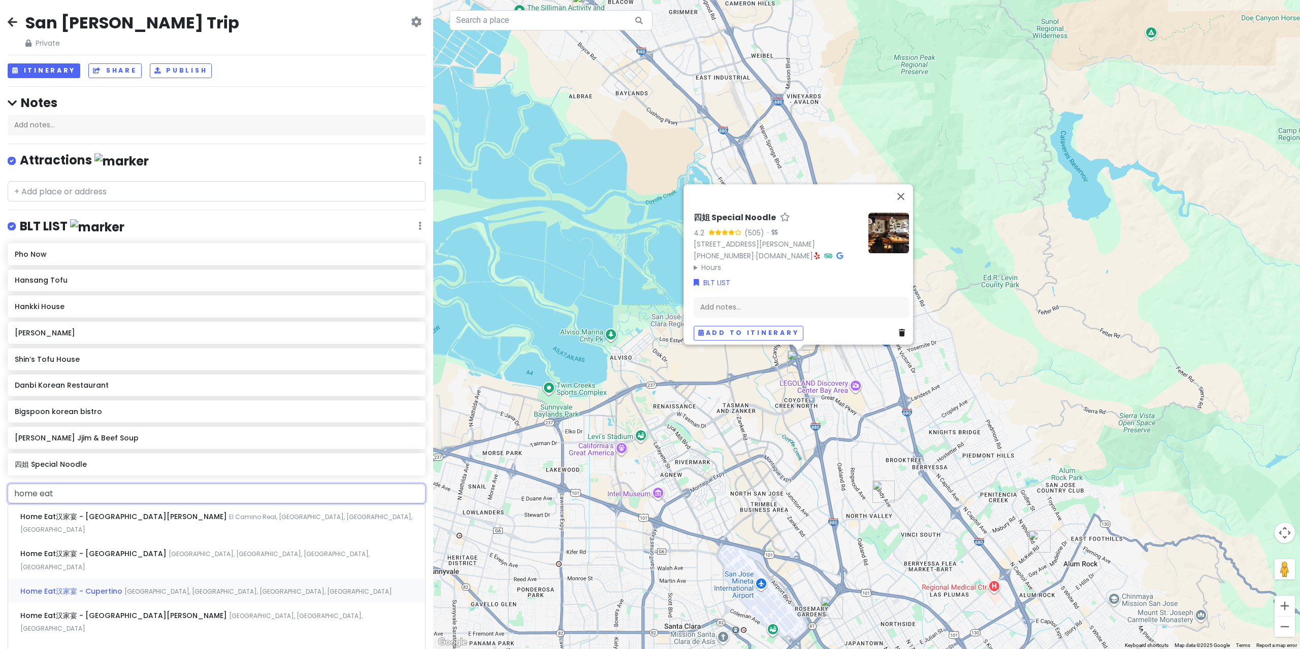
click at [146, 587] on span "[GEOGRAPHIC_DATA], [GEOGRAPHIC_DATA], [GEOGRAPHIC_DATA], [GEOGRAPHIC_DATA]" at bounding box center [258, 591] width 268 height 9
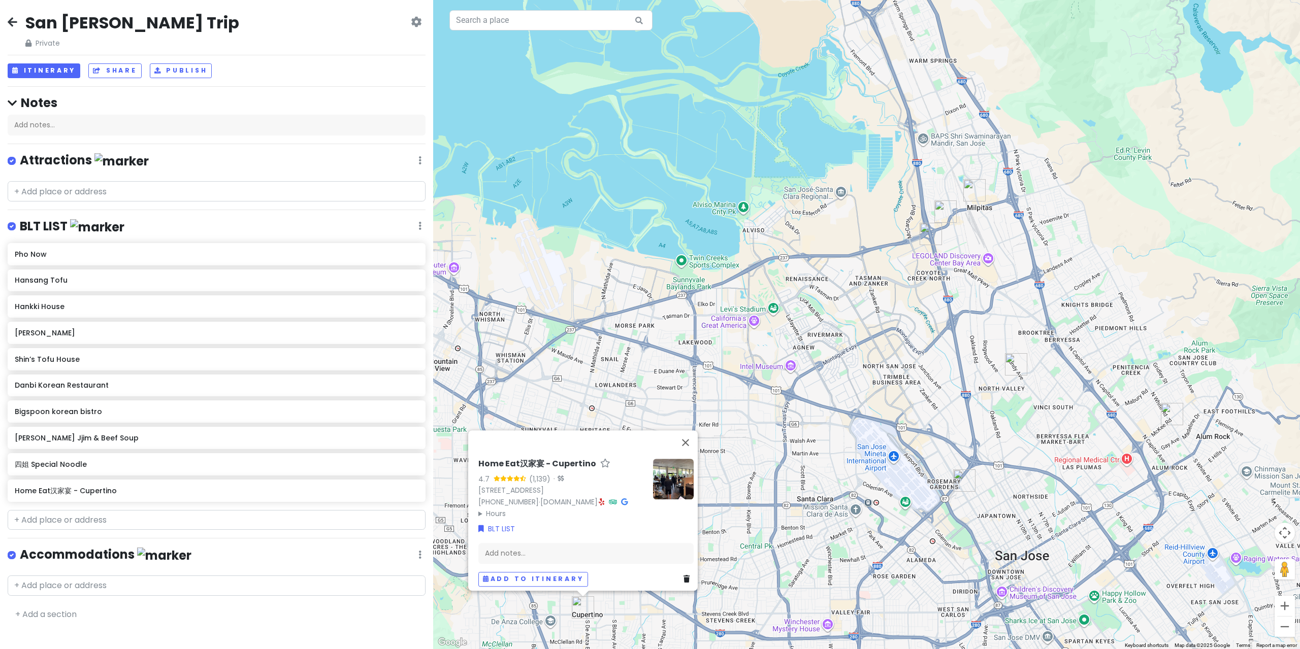
drag, startPoint x: 556, startPoint y: 395, endPoint x: 588, endPoint y: 238, distance: 160.1
click at [588, 238] on div "Home Eat汉家宴 - Cupertino 4.7 (1,139) · [STREET_ADDRESS] [PHONE_NUMBER] · [DOMAIN…" at bounding box center [866, 324] width 867 height 649
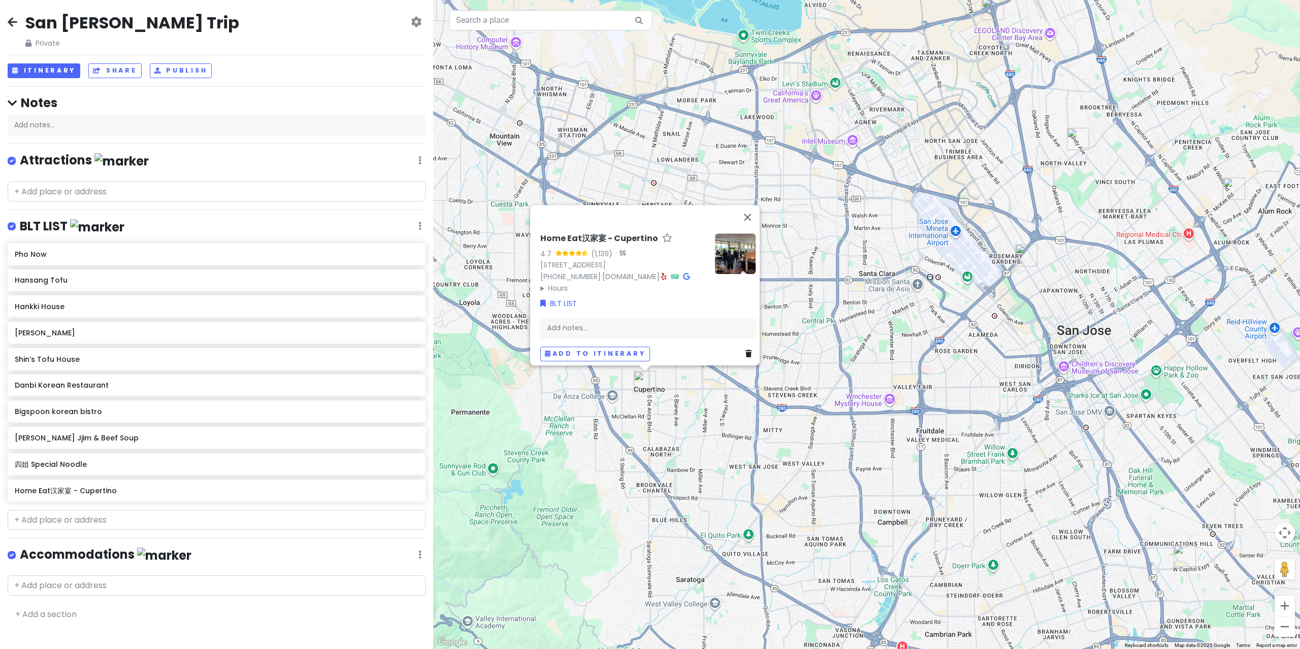
drag, startPoint x: 611, startPoint y: 425, endPoint x: 619, endPoint y: 402, distance: 24.7
click at [611, 423] on div "Home Eat汉家宴 - Cupertino 4.7 (1,139) · [STREET_ADDRESS] [PHONE_NUMBER] · [DOMAIN…" at bounding box center [866, 324] width 867 height 649
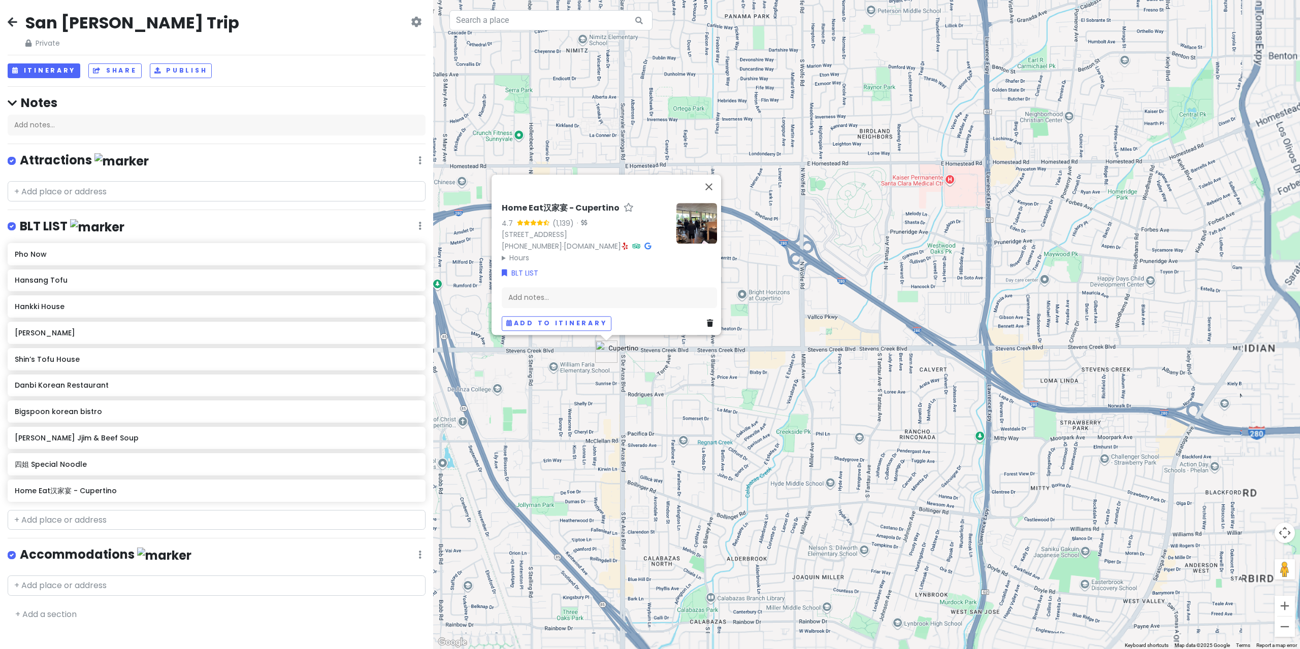
click at [663, 421] on div "Home Eat汉家宴 - Cupertino 4.7 (1,139) · [STREET_ADDRESS] [PHONE_NUMBER] · [DOMAIN…" at bounding box center [866, 324] width 867 height 649
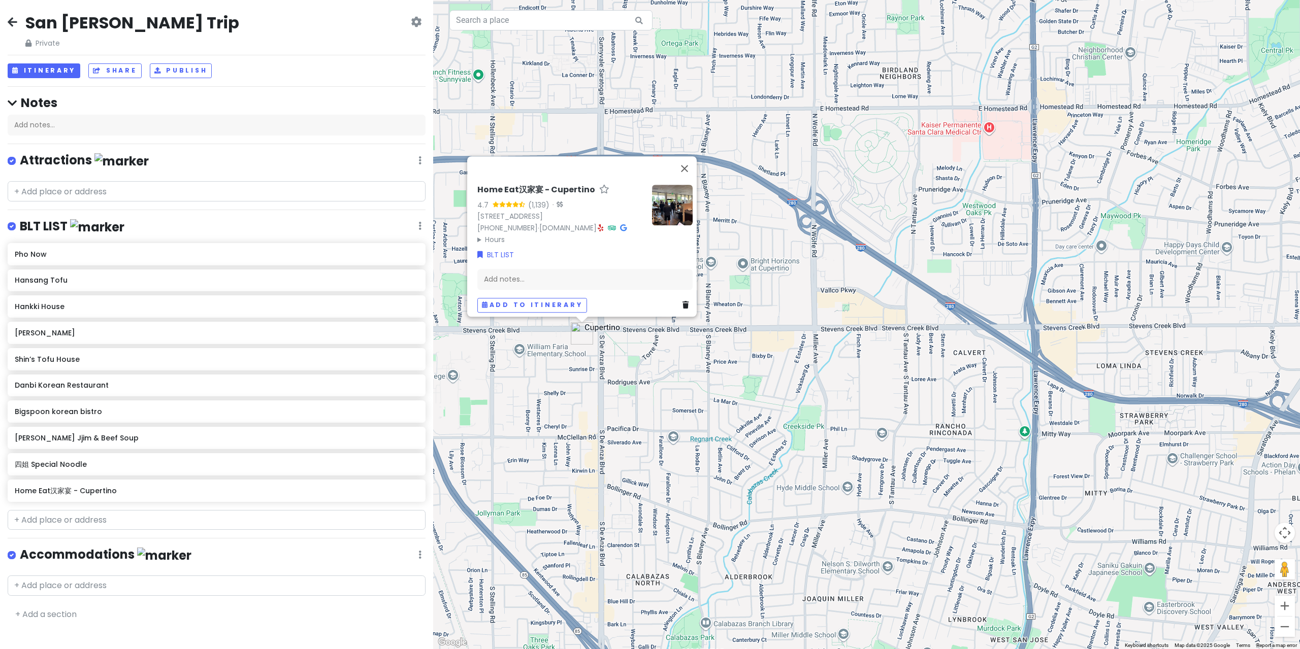
click at [654, 371] on div "Home Eat汉家宴 - Cupertino 4.7 (1,139) · [STREET_ADDRESS] [PHONE_NUMBER] · [DOMAIN…" at bounding box center [866, 324] width 867 height 649
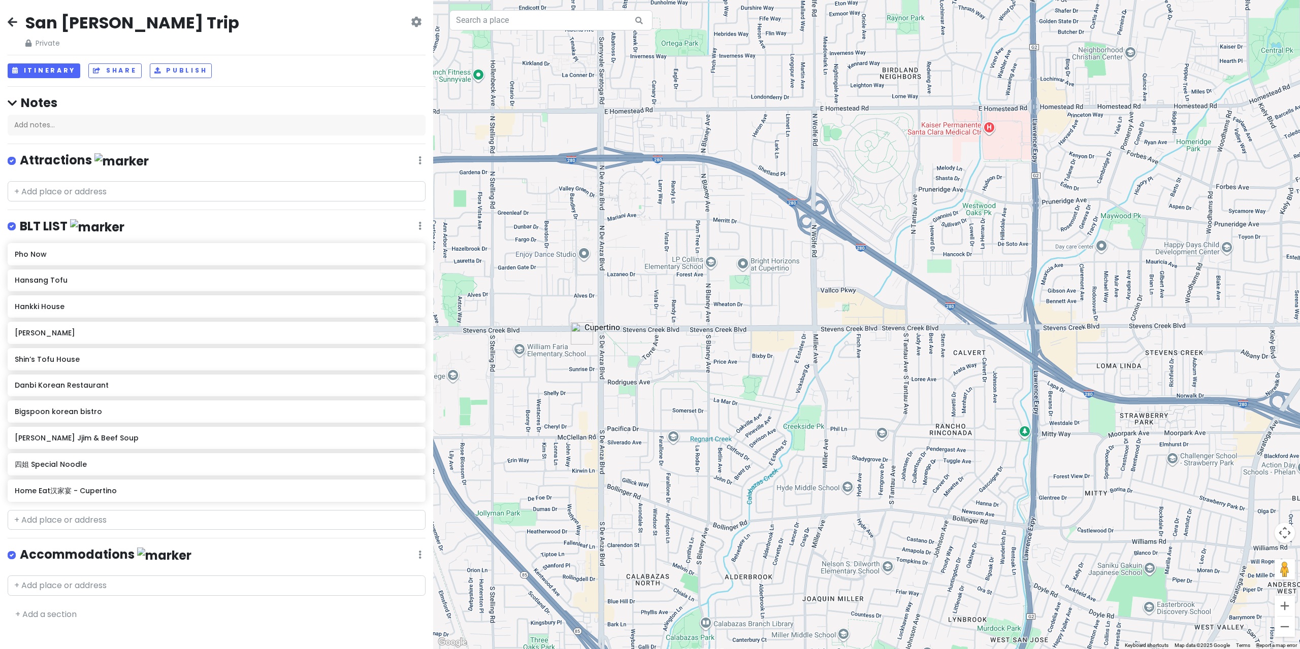
click at [581, 340] on img "Home Eat汉家宴 - Cupertino" at bounding box center [582, 333] width 22 height 22
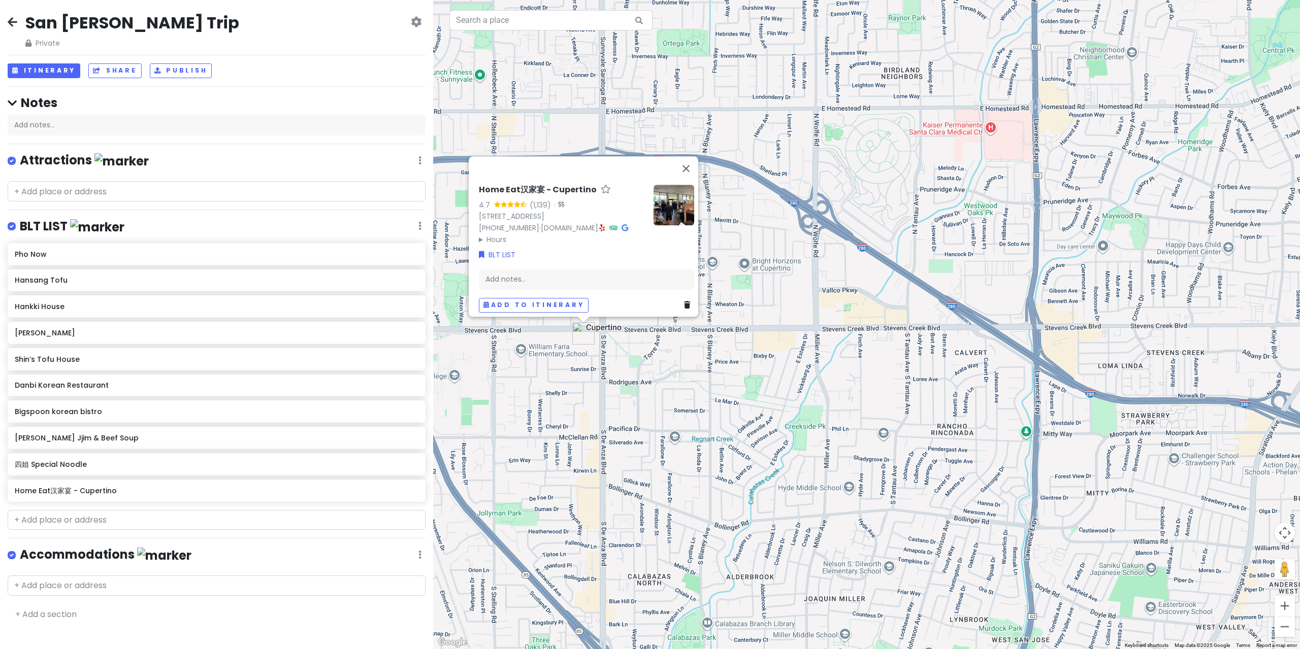
click at [679, 212] on img at bounding box center [673, 205] width 41 height 41
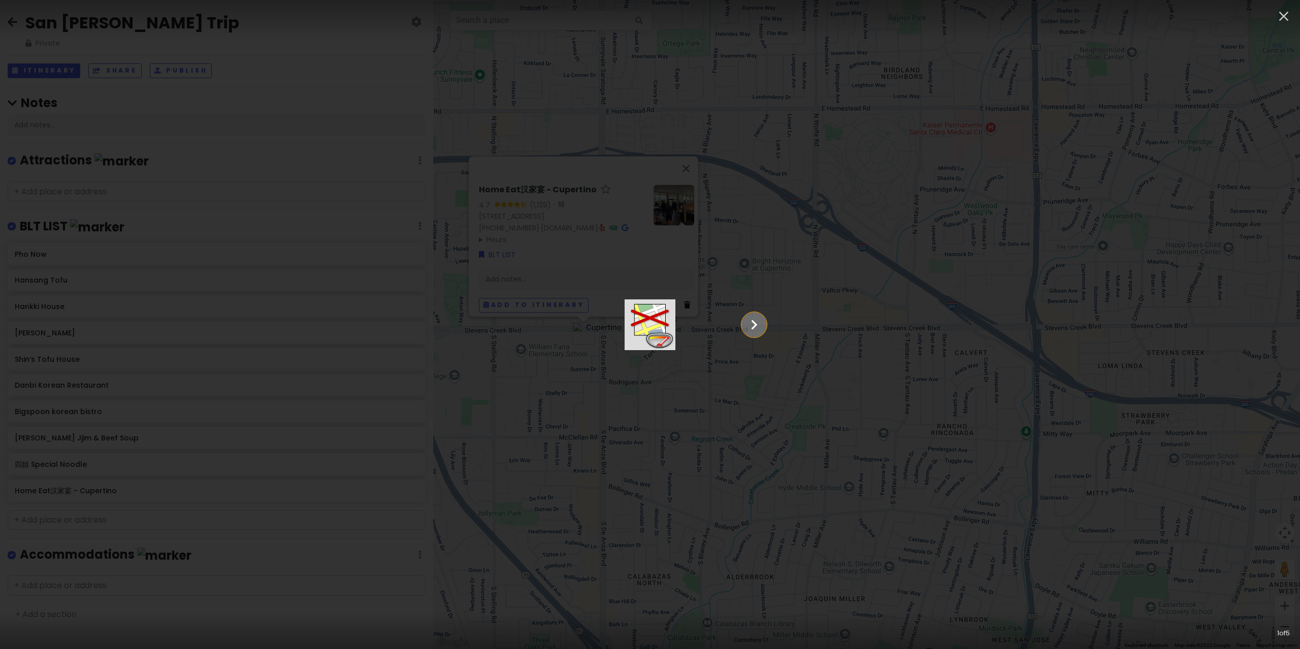
click at [764, 320] on icon "Show slide 2 of 5" at bounding box center [753, 325] width 19 height 24
click at [764, 320] on icon "Show slide 3 of 5" at bounding box center [753, 325] width 19 height 24
click at [764, 320] on icon "Show slide 4 of 5" at bounding box center [753, 325] width 19 height 24
click at [764, 319] on icon "Show slide 5 of 5" at bounding box center [753, 325] width 19 height 24
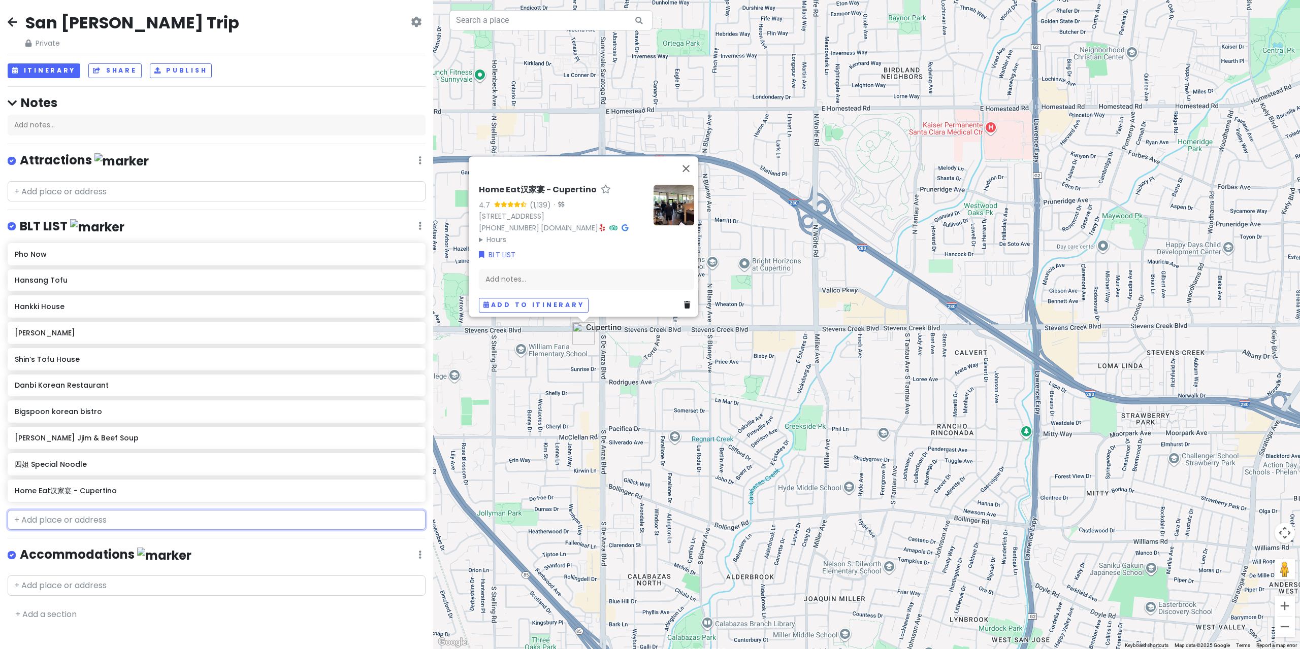
click at [141, 510] on input "text" at bounding box center [217, 520] width 418 height 20
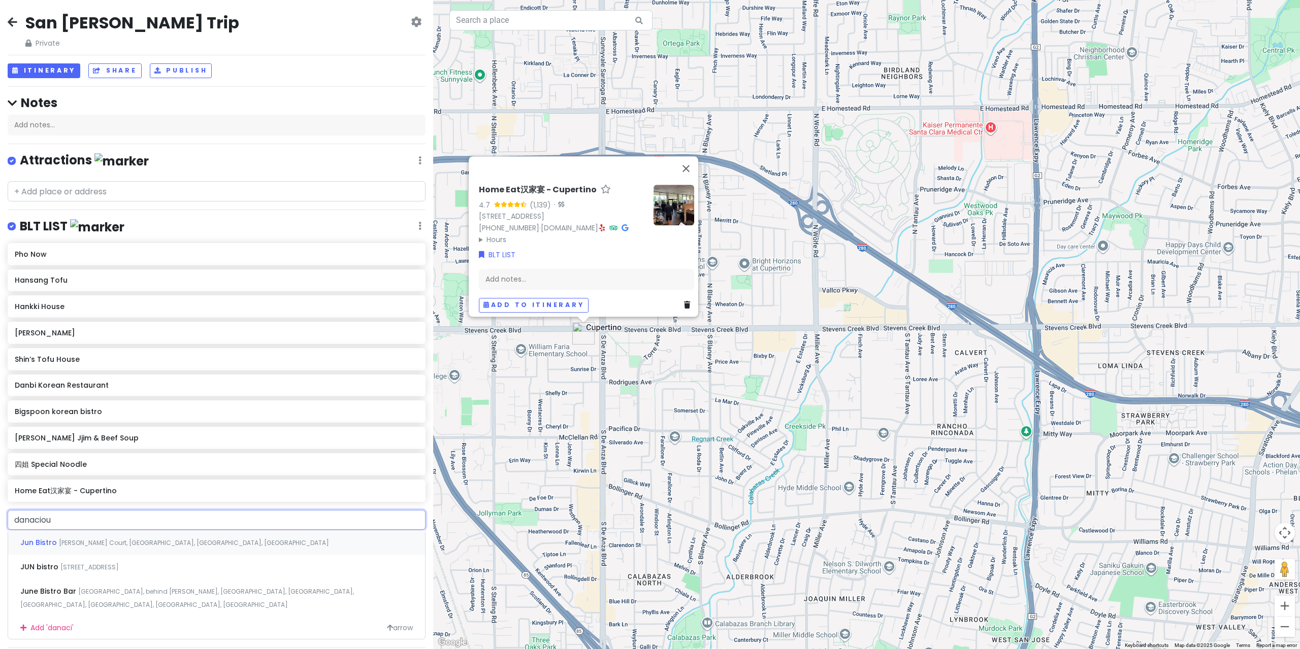
type input "danacious"
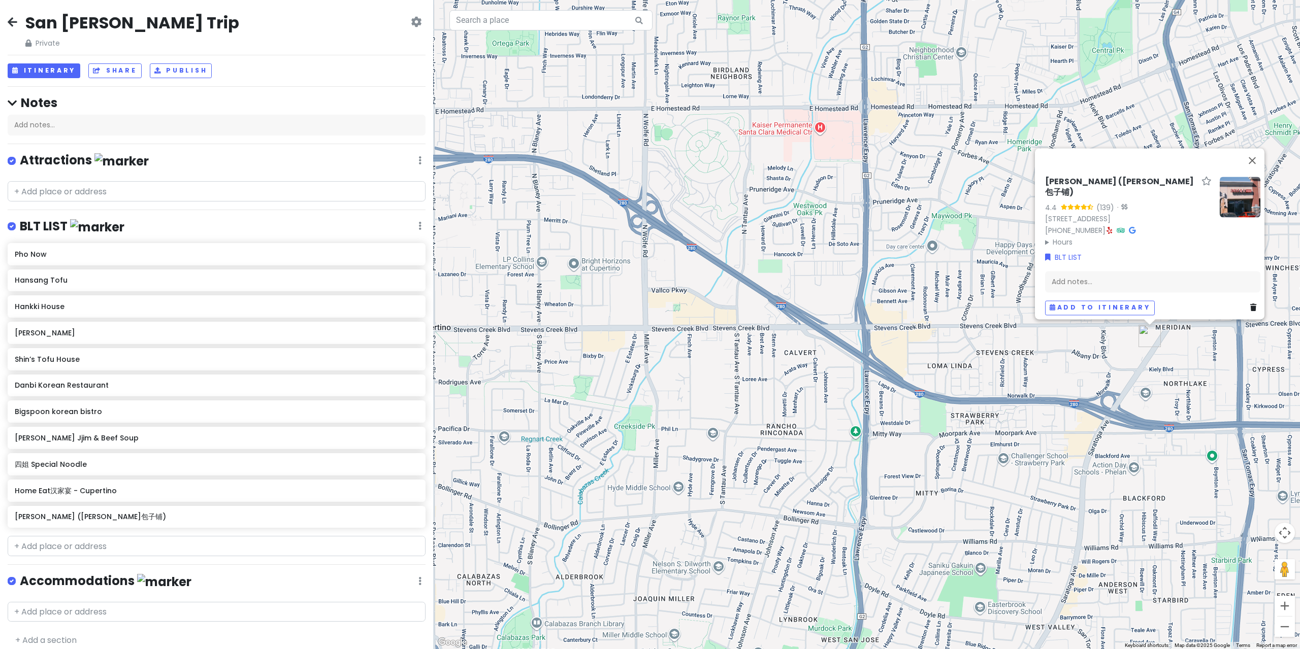
click at [121, 477] on div "Pho Now Hansang Tofu Hankki House Soo [PERSON_NAME]’s Tofu House Danbi Korean R…" at bounding box center [216, 387] width 433 height 289
click at [126, 536] on input "text" at bounding box center [217, 546] width 418 height 20
type input "m dumpl"
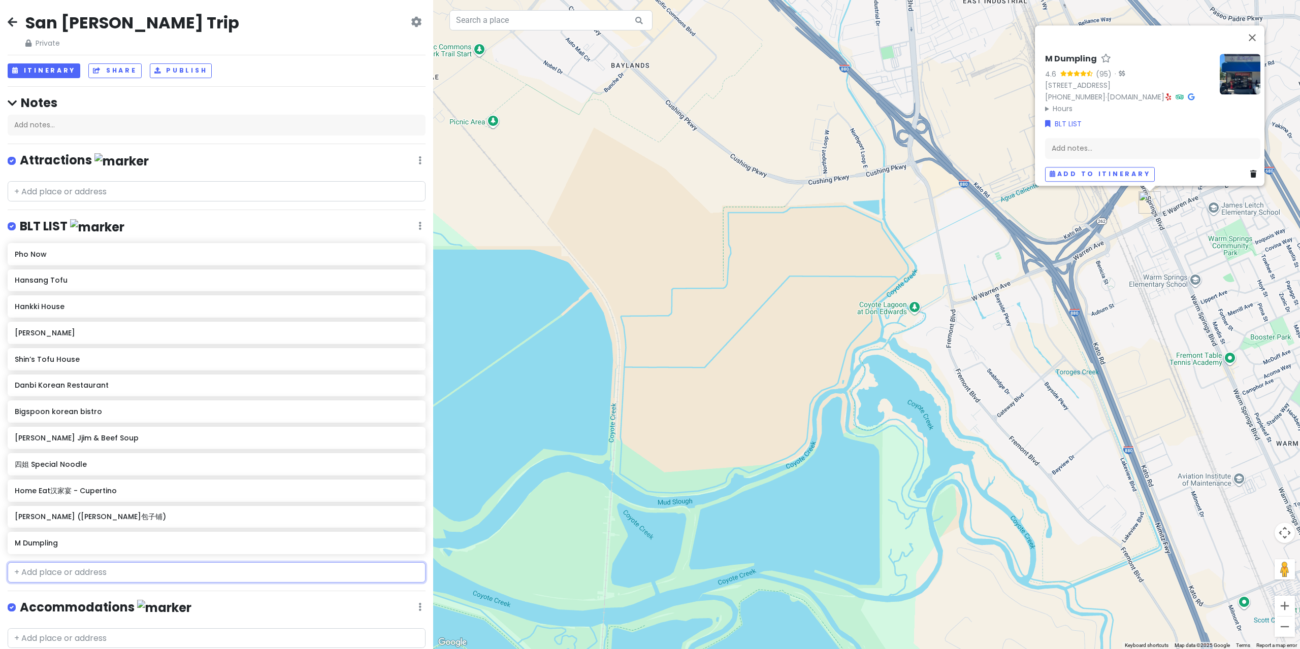
click at [95, 562] on input "text" at bounding box center [217, 572] width 418 height 20
type input "dough zone"
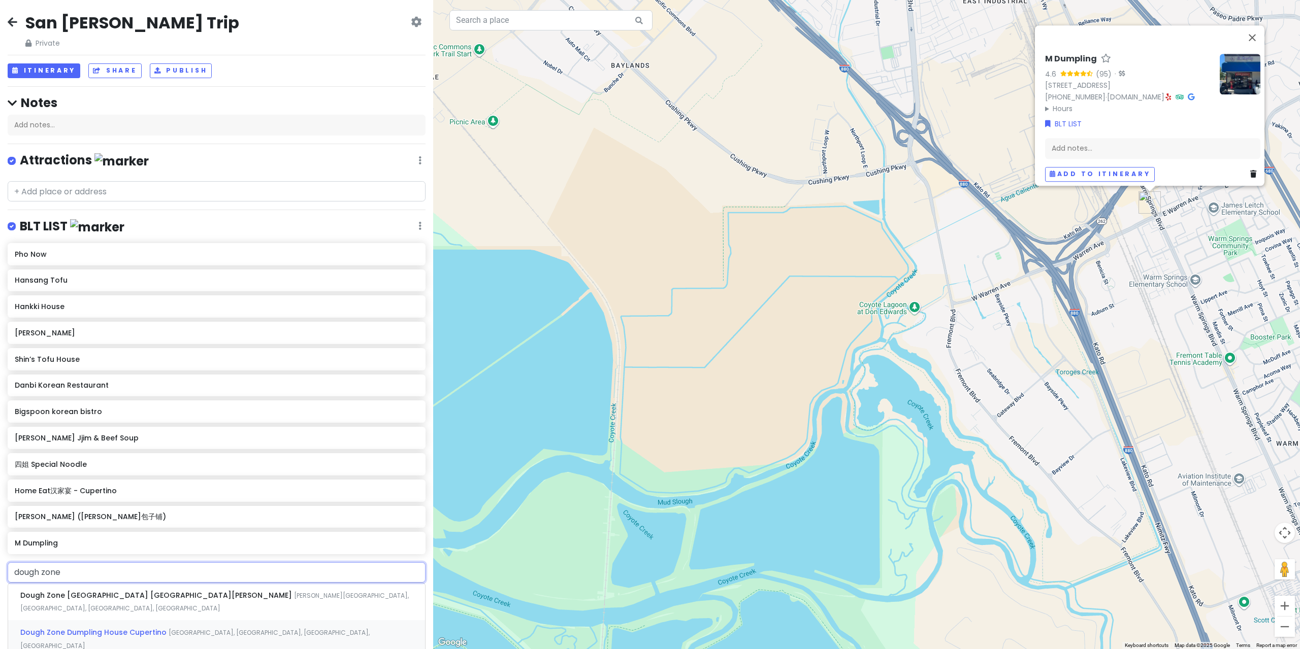
click at [186, 628] on span "[GEOGRAPHIC_DATA], [GEOGRAPHIC_DATA], [GEOGRAPHIC_DATA], [GEOGRAPHIC_DATA]" at bounding box center [194, 639] width 349 height 22
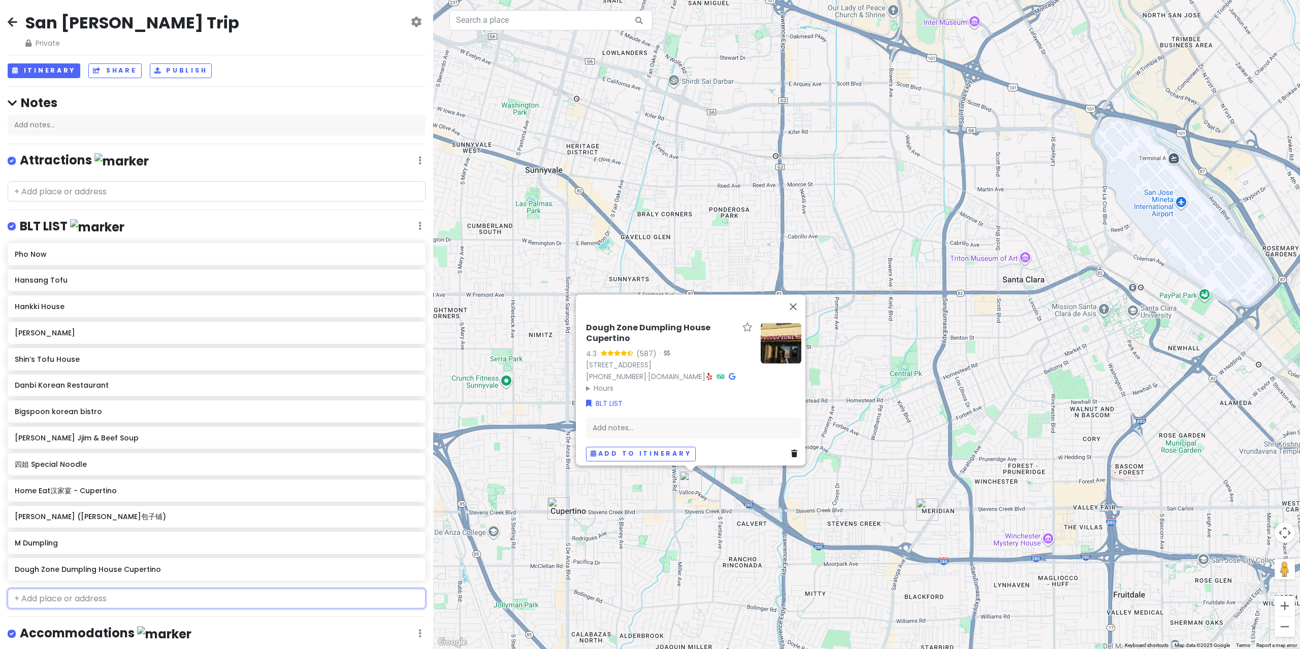
click at [108, 589] on input "text" at bounding box center [217, 599] width 418 height 20
type input "dough zone"
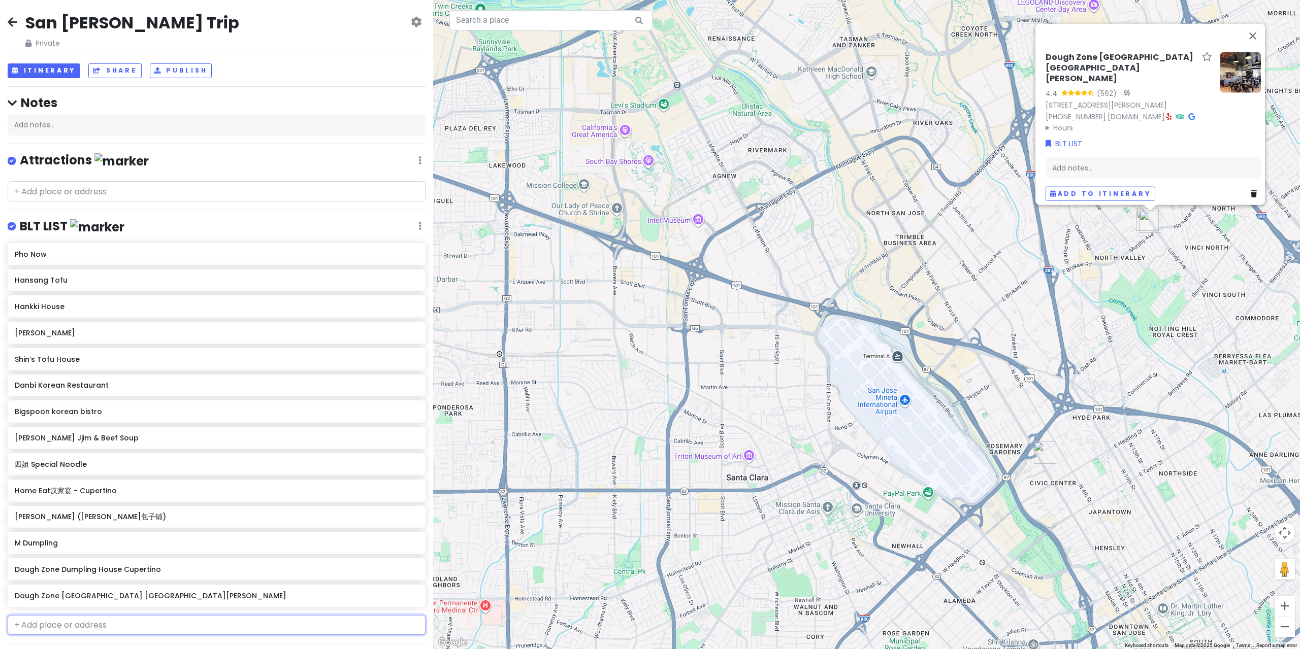
click at [91, 615] on input "text" at bounding box center [217, 625] width 418 height 20
type input "special noodlle"
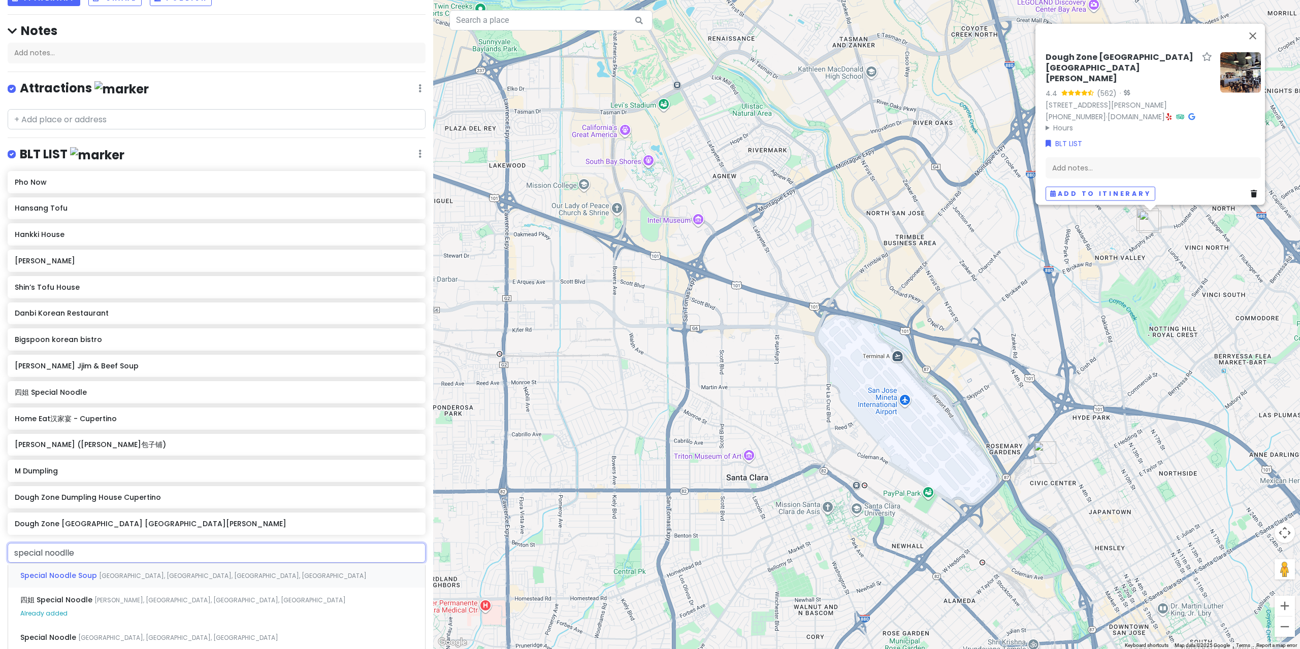
scroll to position [102, 0]
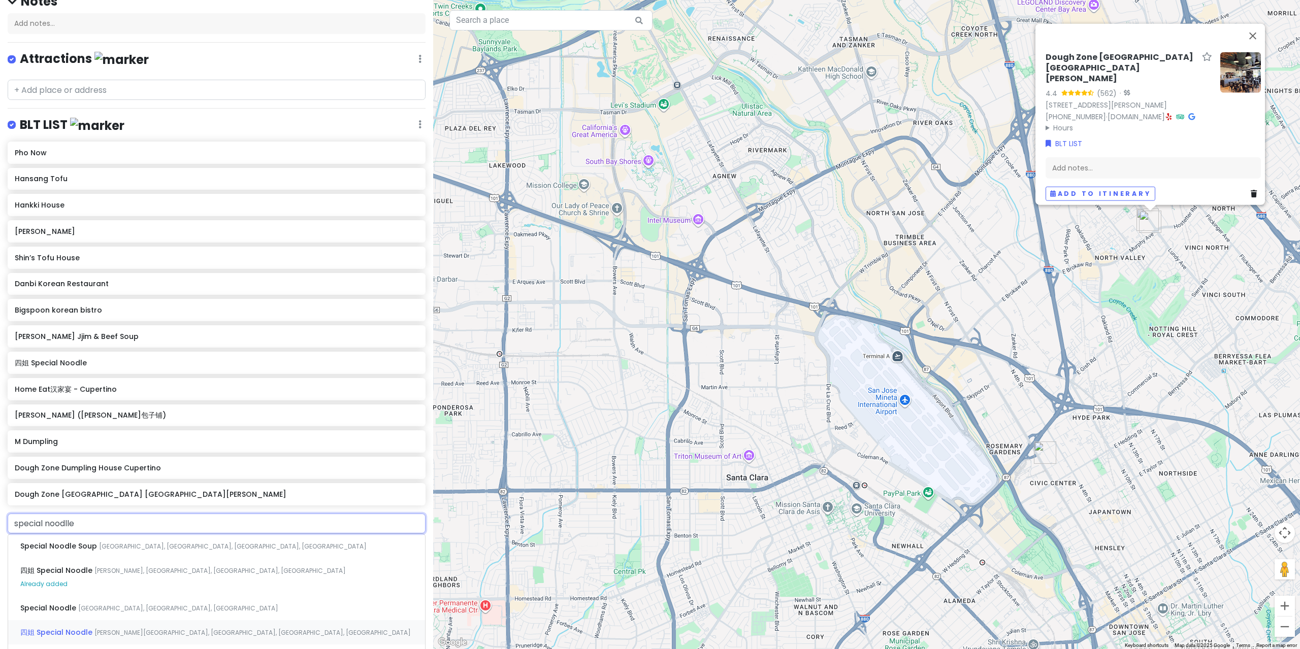
click at [189, 628] on span "[PERSON_NAME][GEOGRAPHIC_DATA], [GEOGRAPHIC_DATA], [GEOGRAPHIC_DATA], [GEOGRAPH…" at bounding box center [252, 632] width 316 height 9
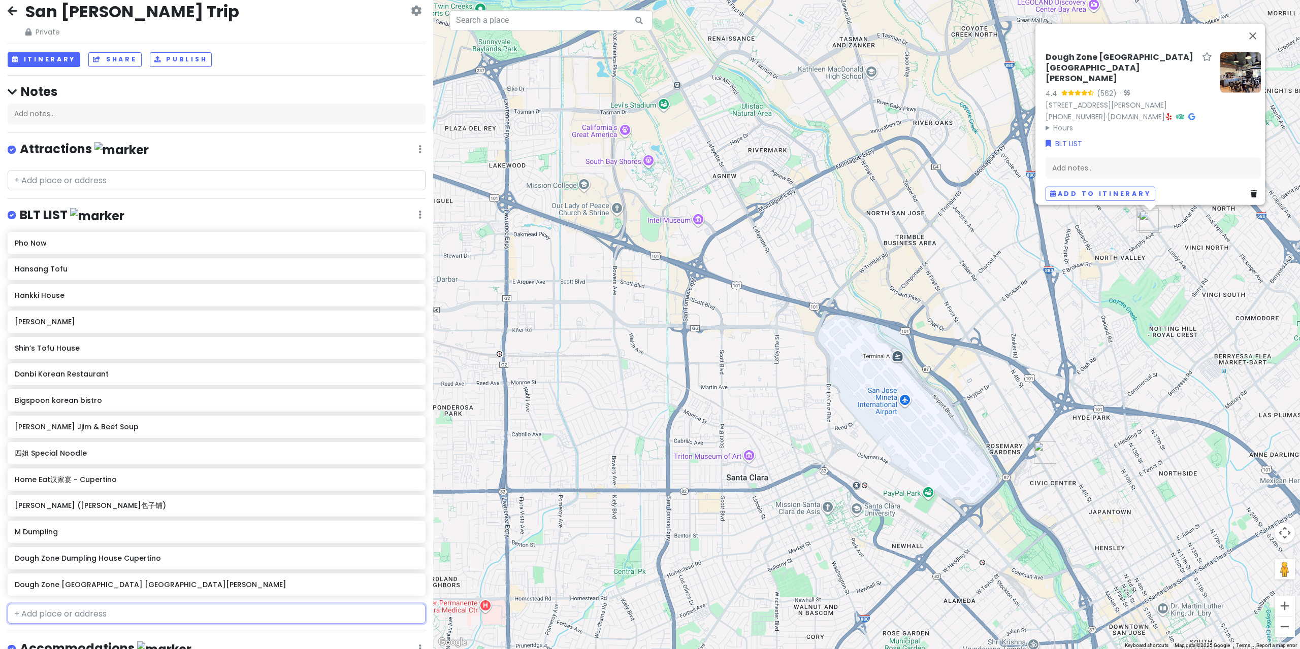
scroll to position [36, 0]
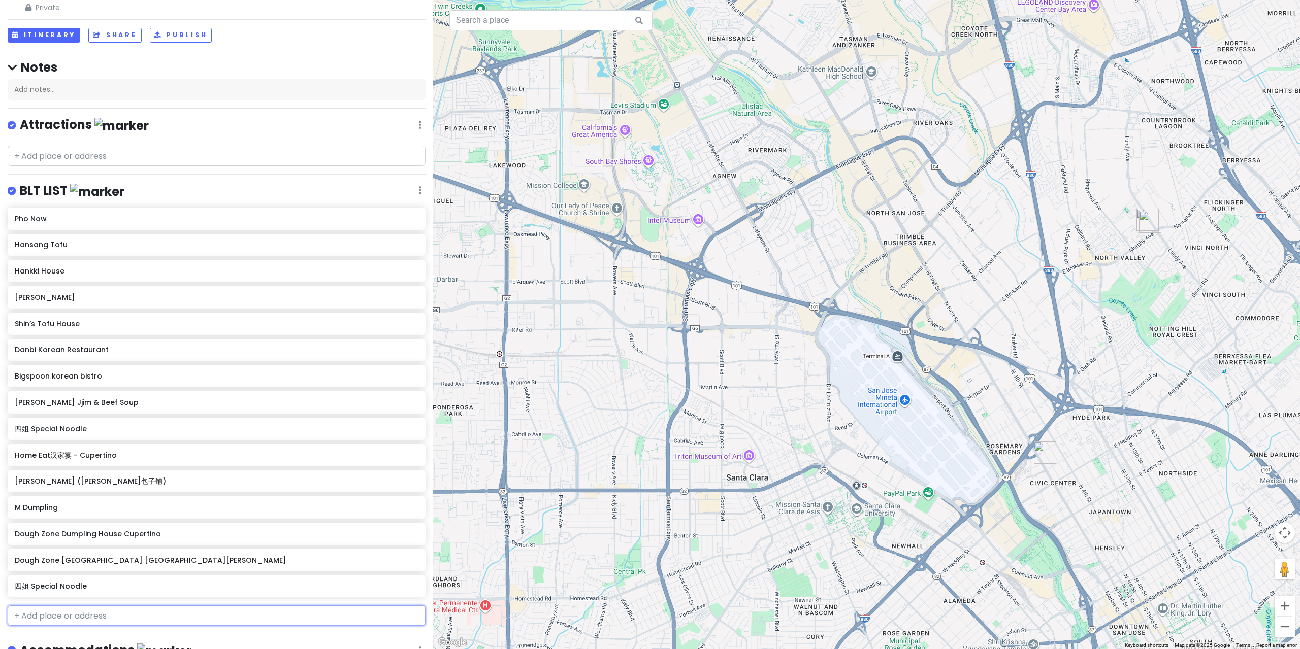
click at [93, 606] on input "text" at bounding box center [217, 616] width 418 height 20
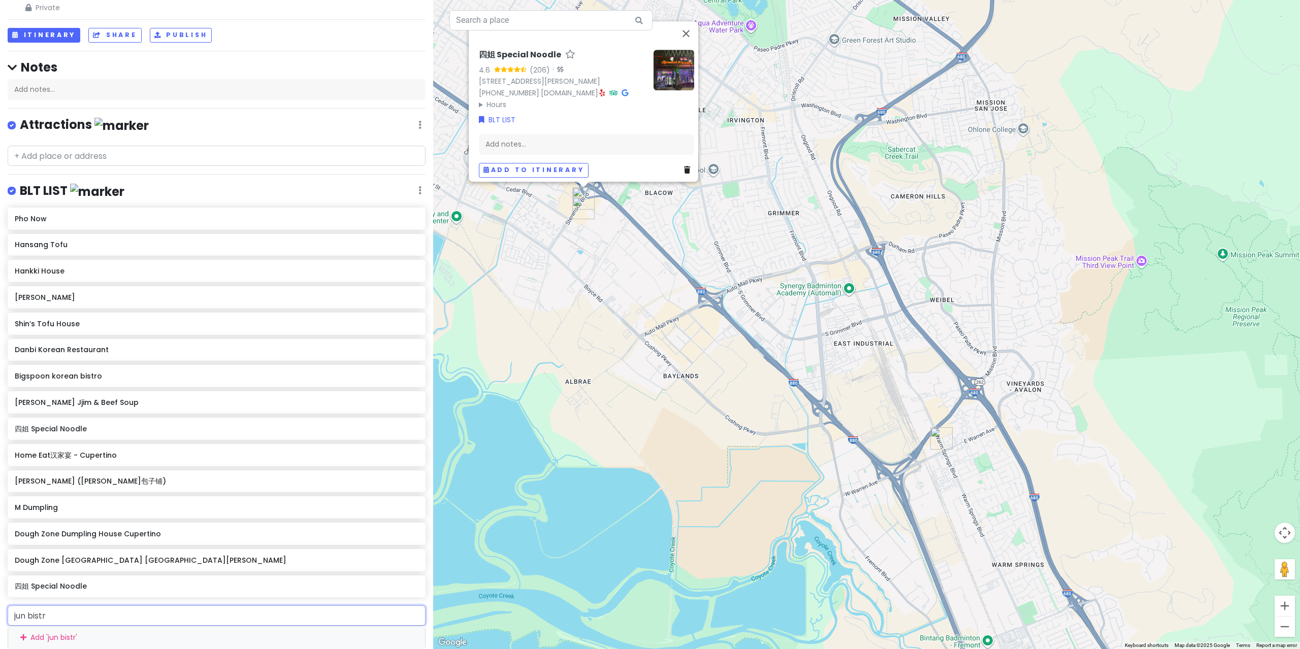
type input "jun bistro"
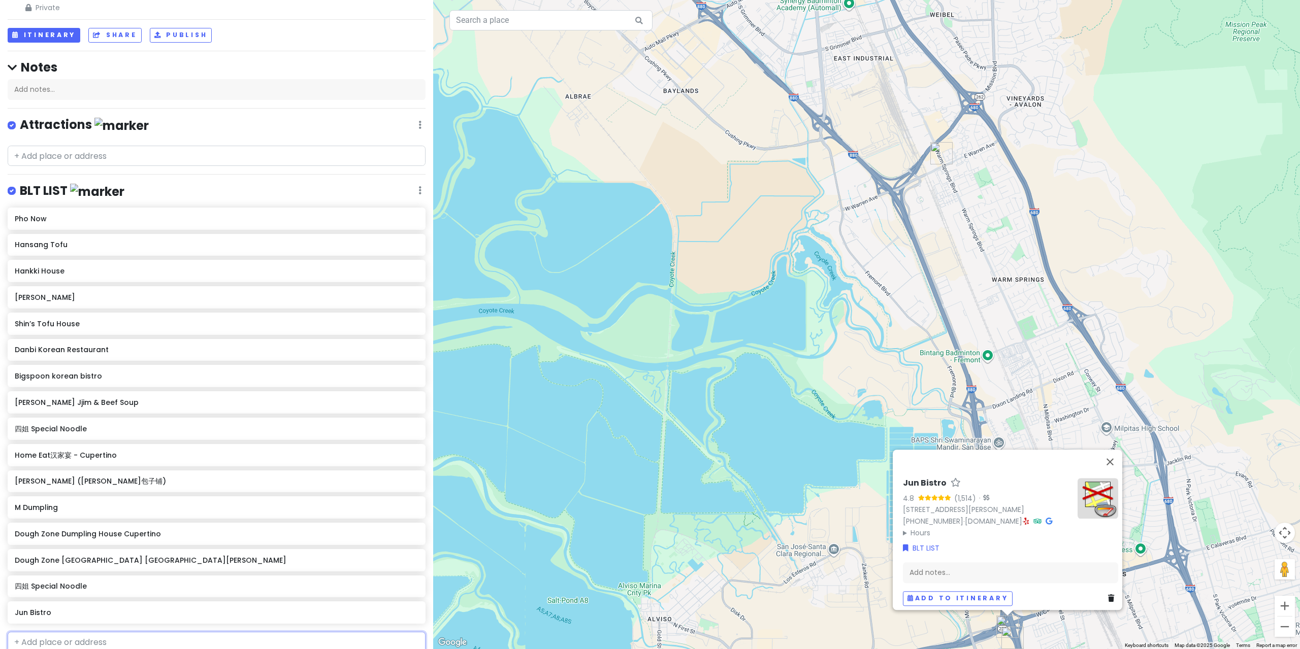
click at [111, 632] on input "text" at bounding box center [217, 642] width 418 height 20
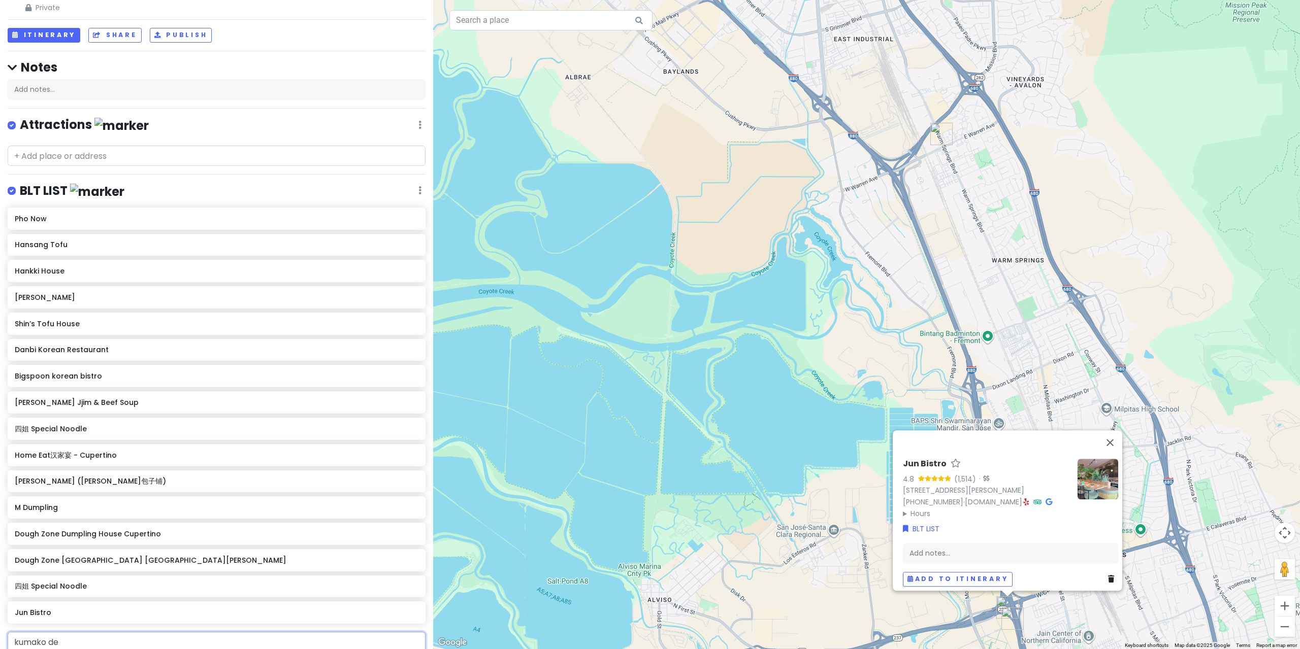
type input "kumako den"
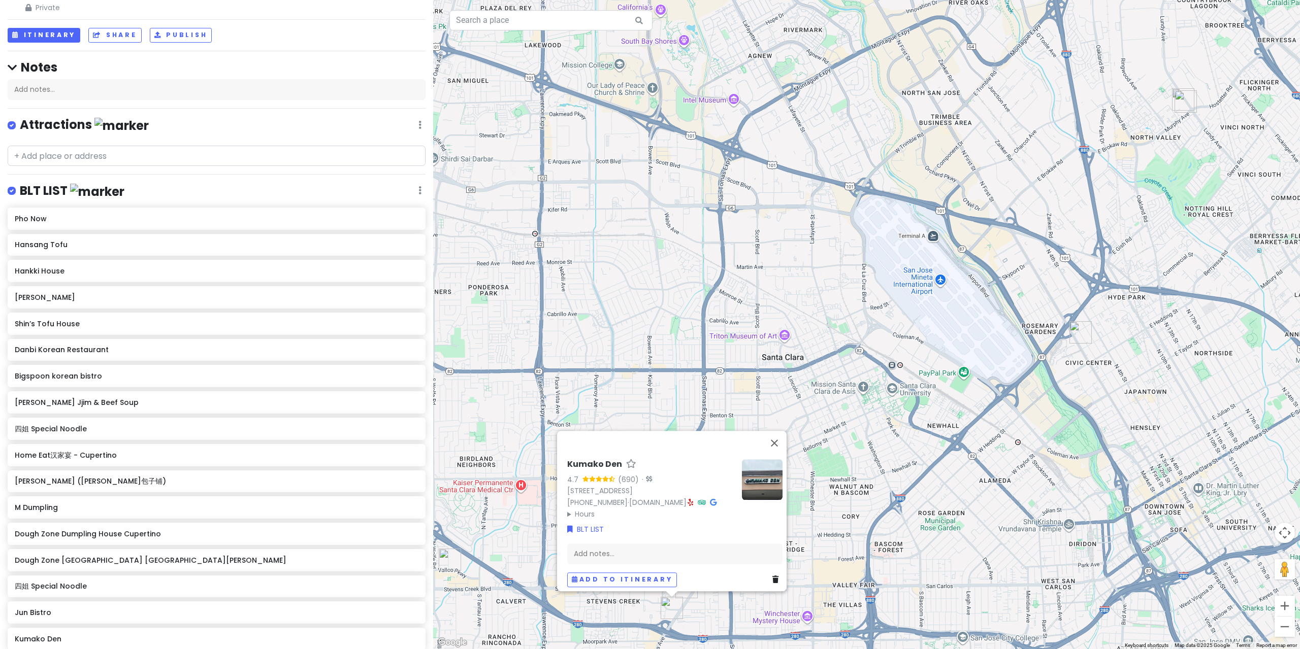
type input "hironori"
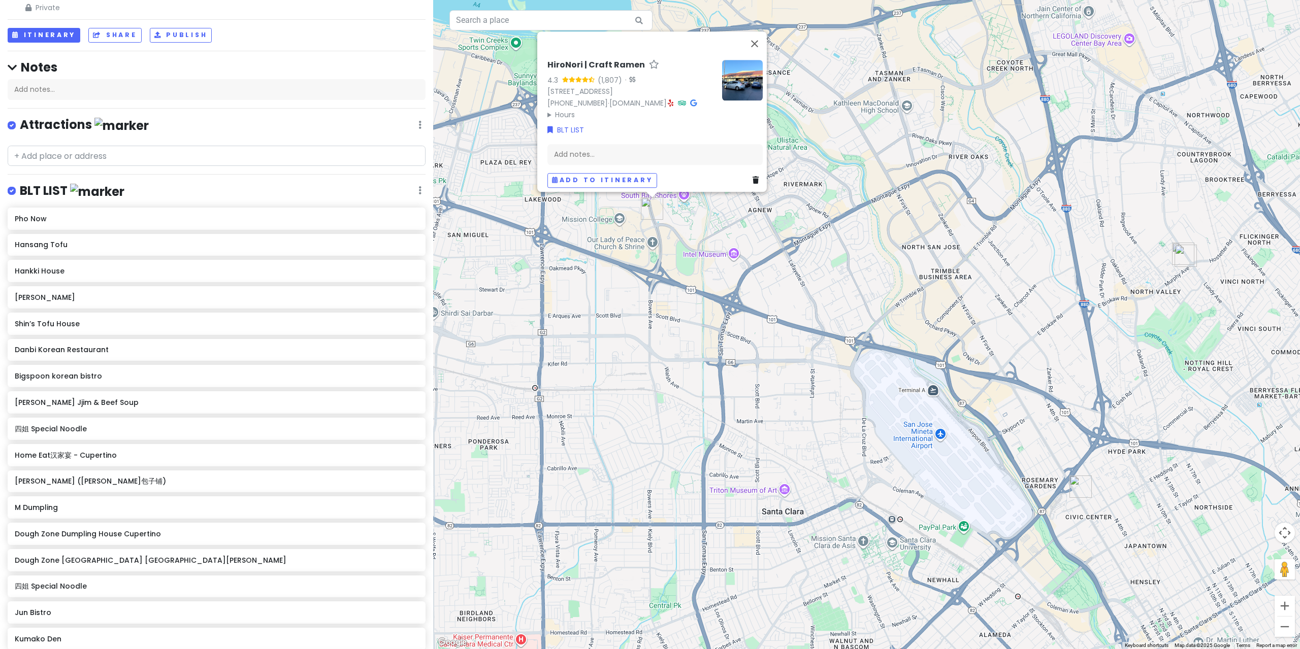
type input "nironori"
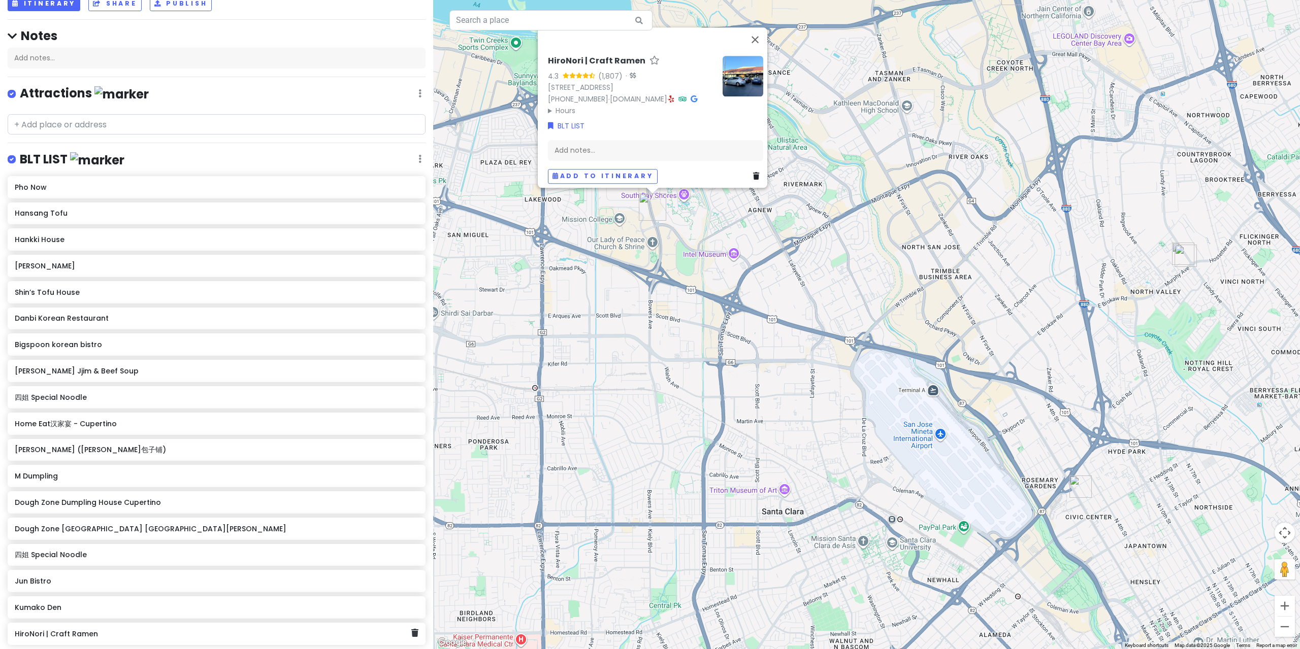
scroll to position [188, 0]
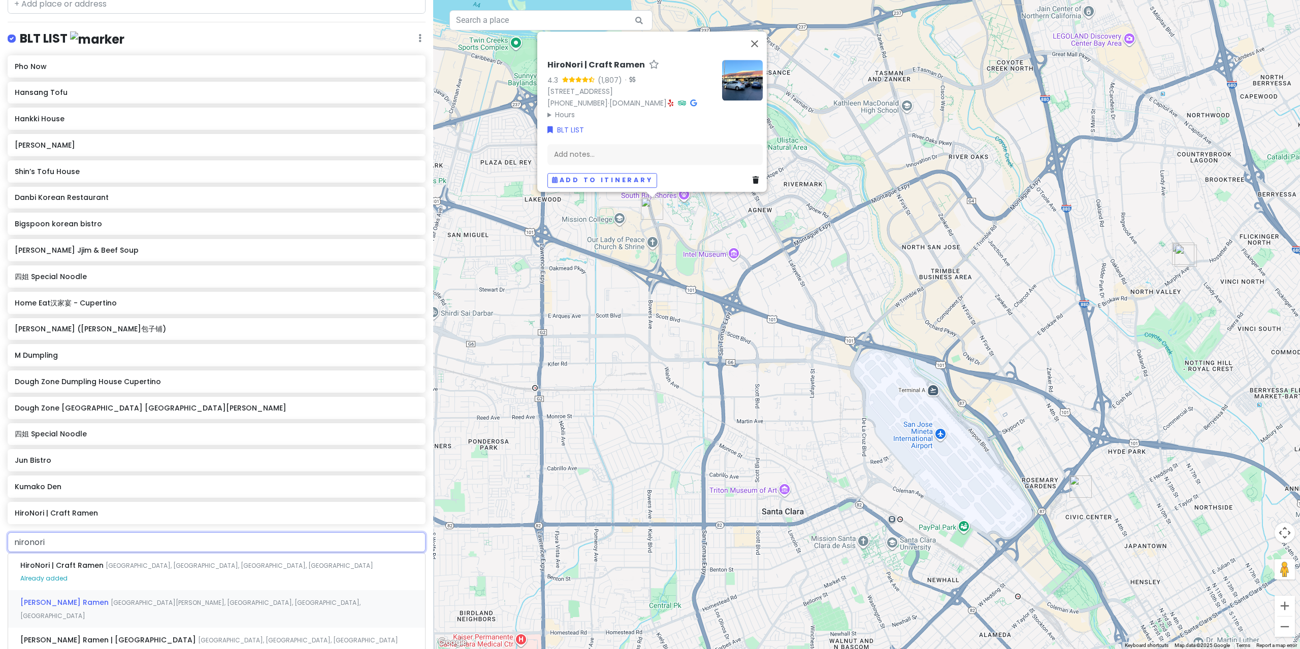
click at [179, 599] on span "[GEOGRAPHIC_DATA][PERSON_NAME], [GEOGRAPHIC_DATA], [GEOGRAPHIC_DATA], [GEOGRAPH…" at bounding box center [190, 610] width 340 height 22
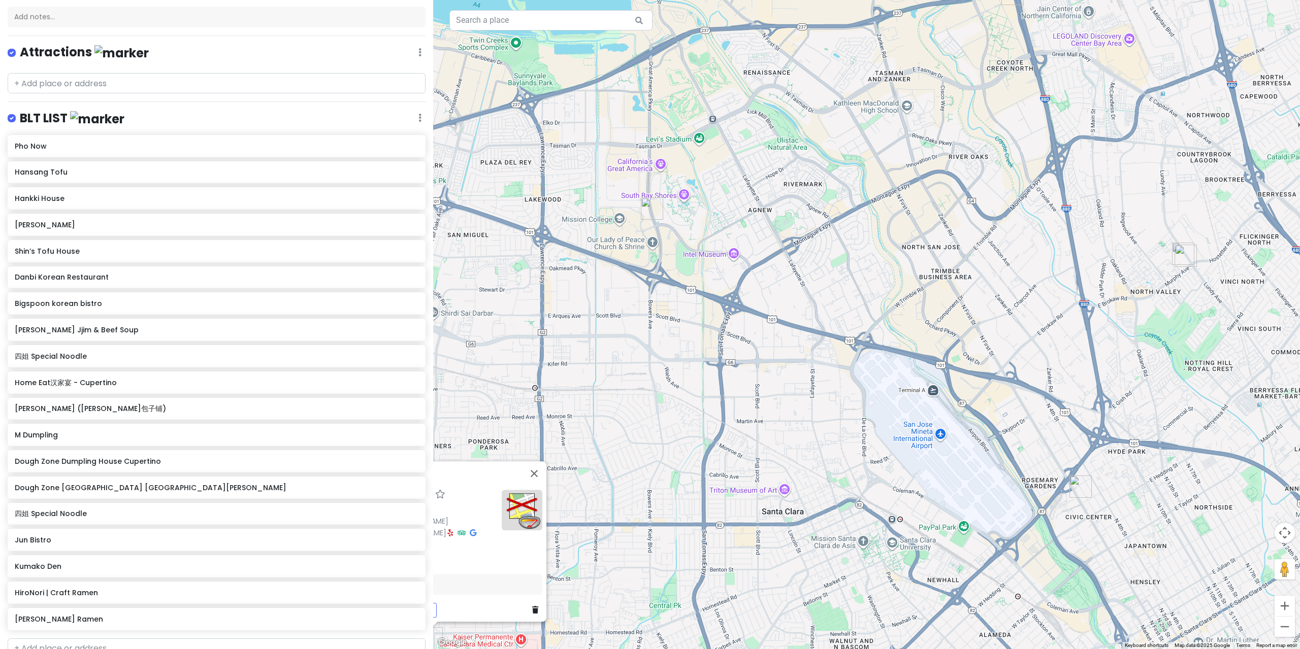
scroll to position [132, 0]
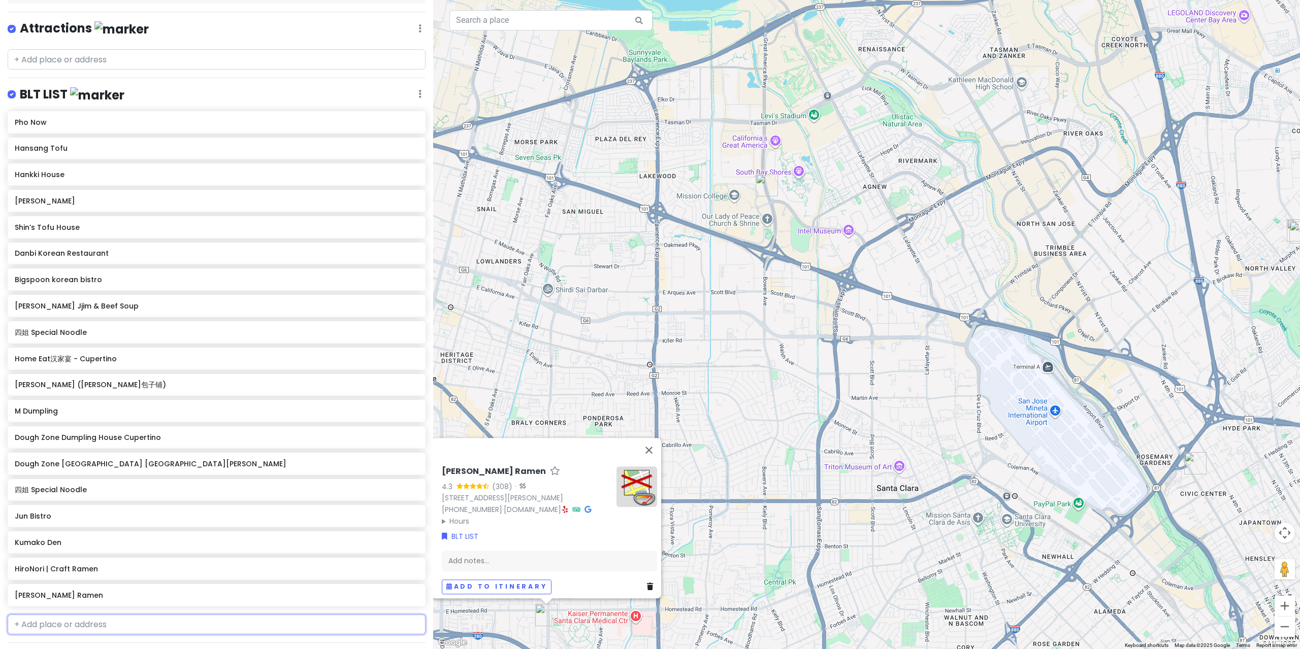
click at [132, 615] on input "text" at bounding box center [217, 625] width 418 height 20
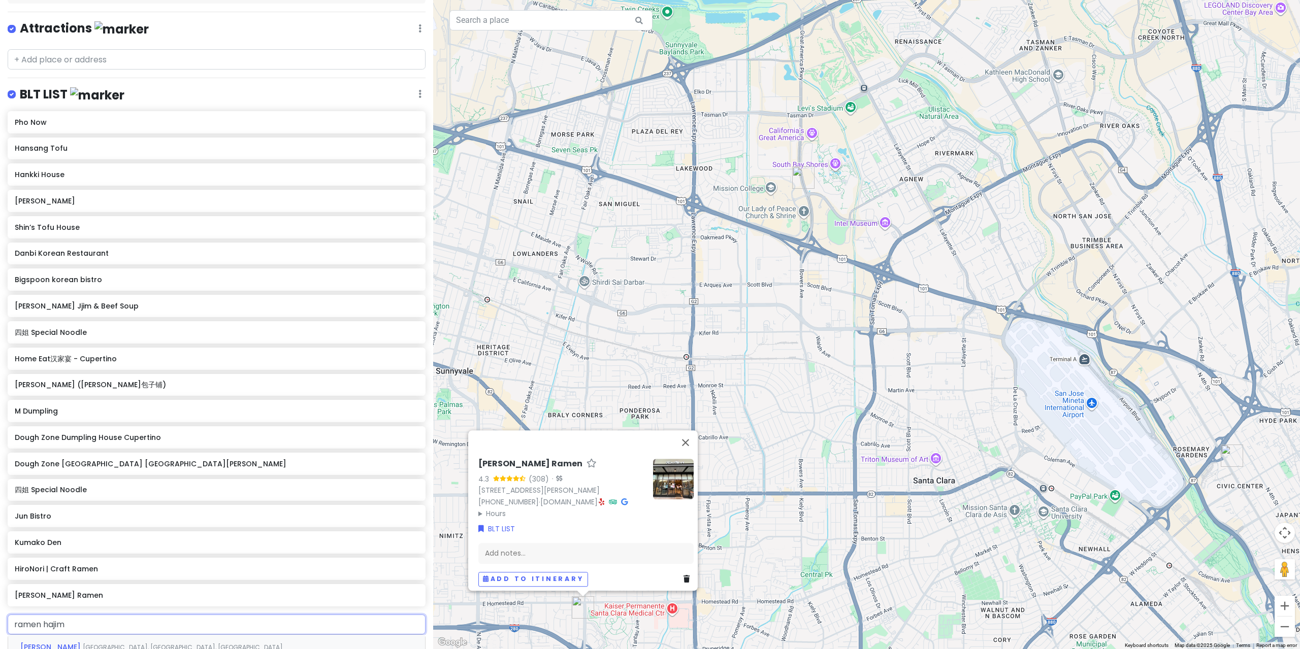
type input "ramen hajime"
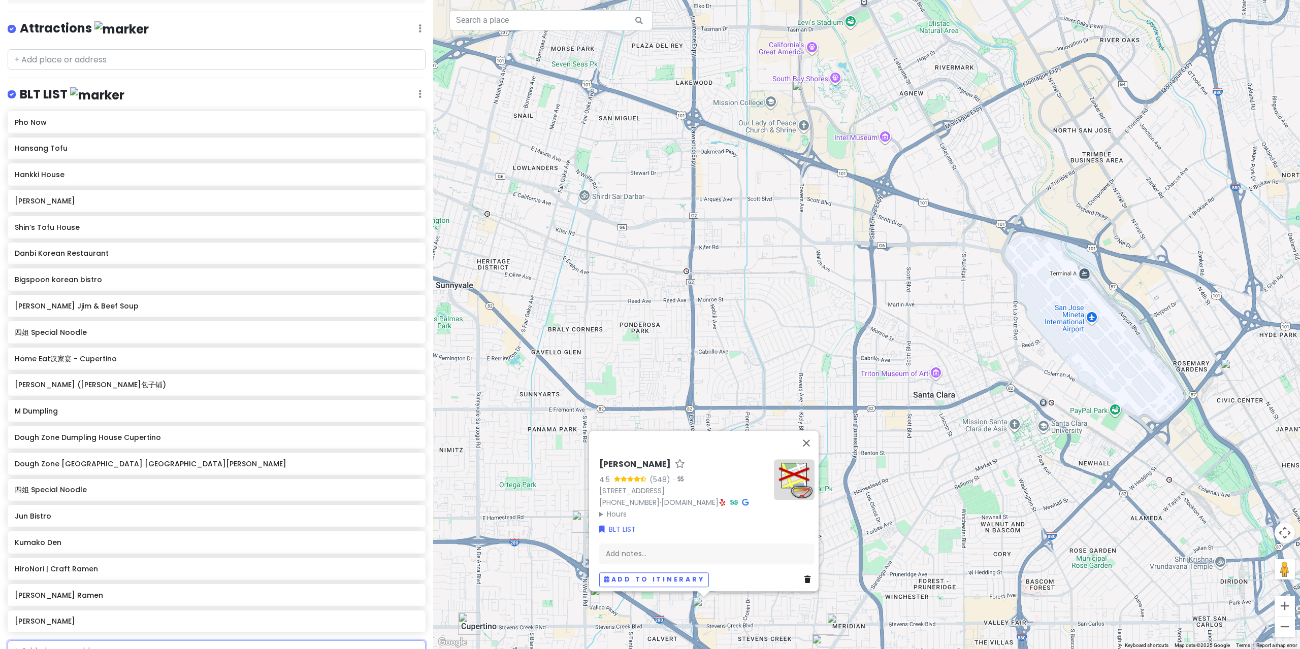
click at [120, 641] on input "text" at bounding box center [217, 651] width 418 height 20
type input "ramen nagi"
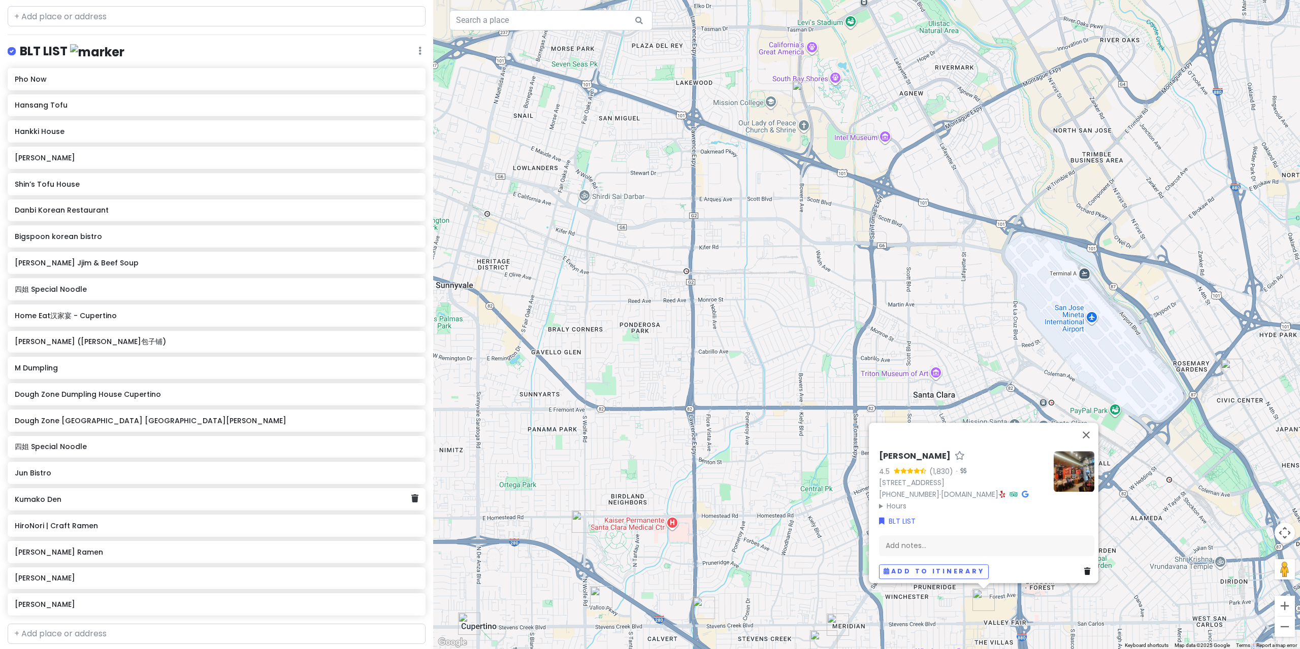
scroll to position [180, 0]
click at [96, 619] on input "text" at bounding box center [217, 629] width 418 height 20
type input "[PERSON_NAME] emxican"
click at [123, 647] on span "[PERSON_NAME] Mexican Kitchen - The Alameda" at bounding box center [111, 652] width 182 height 10
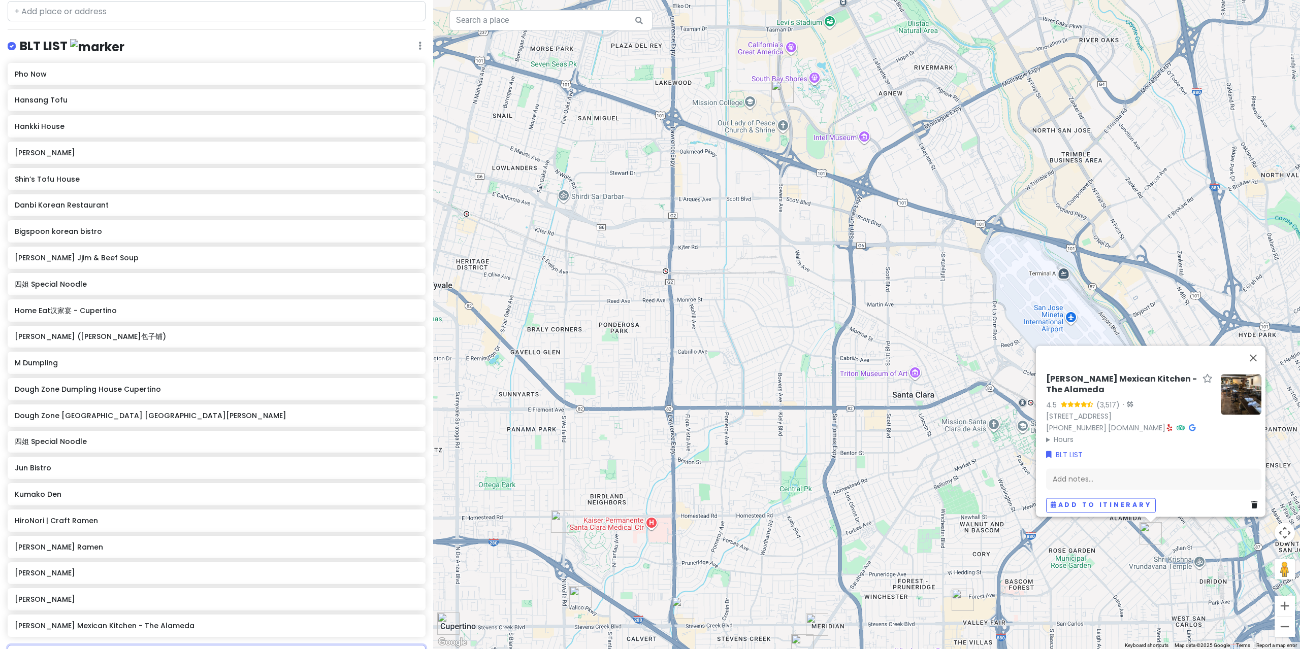
click at [67, 645] on input "text" at bounding box center [217, 655] width 418 height 20
type input "k"
type input "[PERSON_NAME] mexica"
drag, startPoint x: 178, startPoint y: 628, endPoint x: 115, endPoint y: 595, distance: 71.5
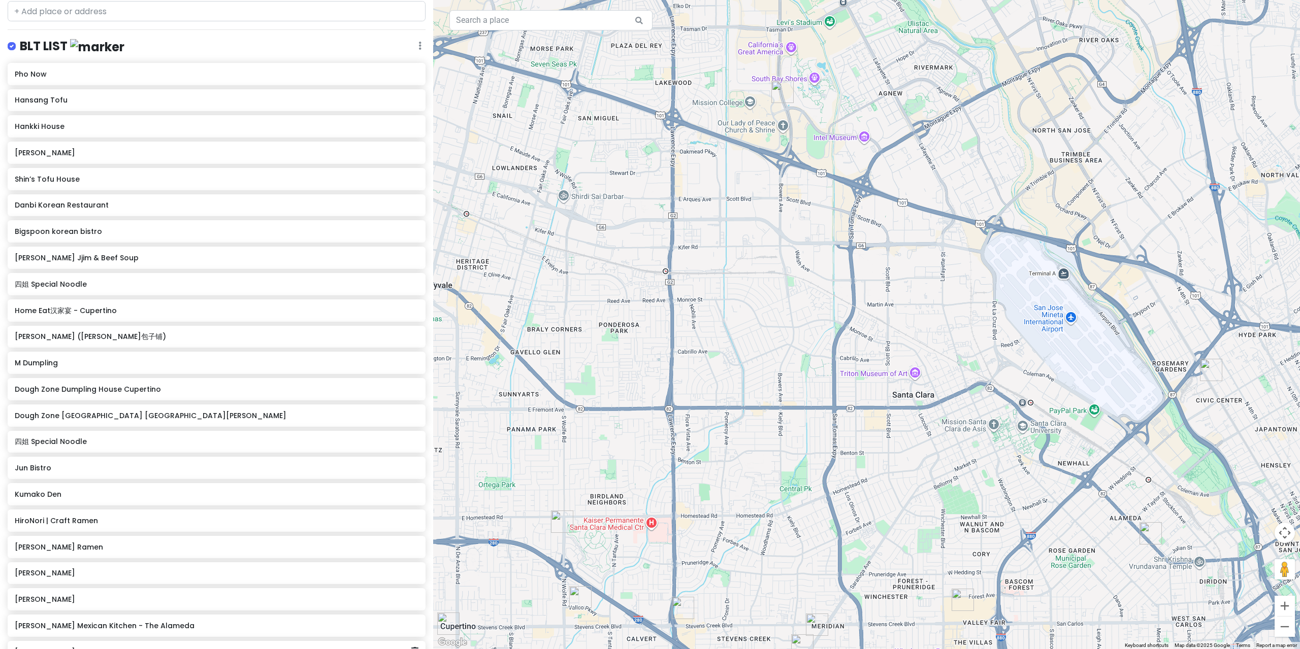
click at [74, 641] on div "[PERSON_NAME] Mexican Kitchen - The Pruneyard" at bounding box center [217, 652] width 418 height 22
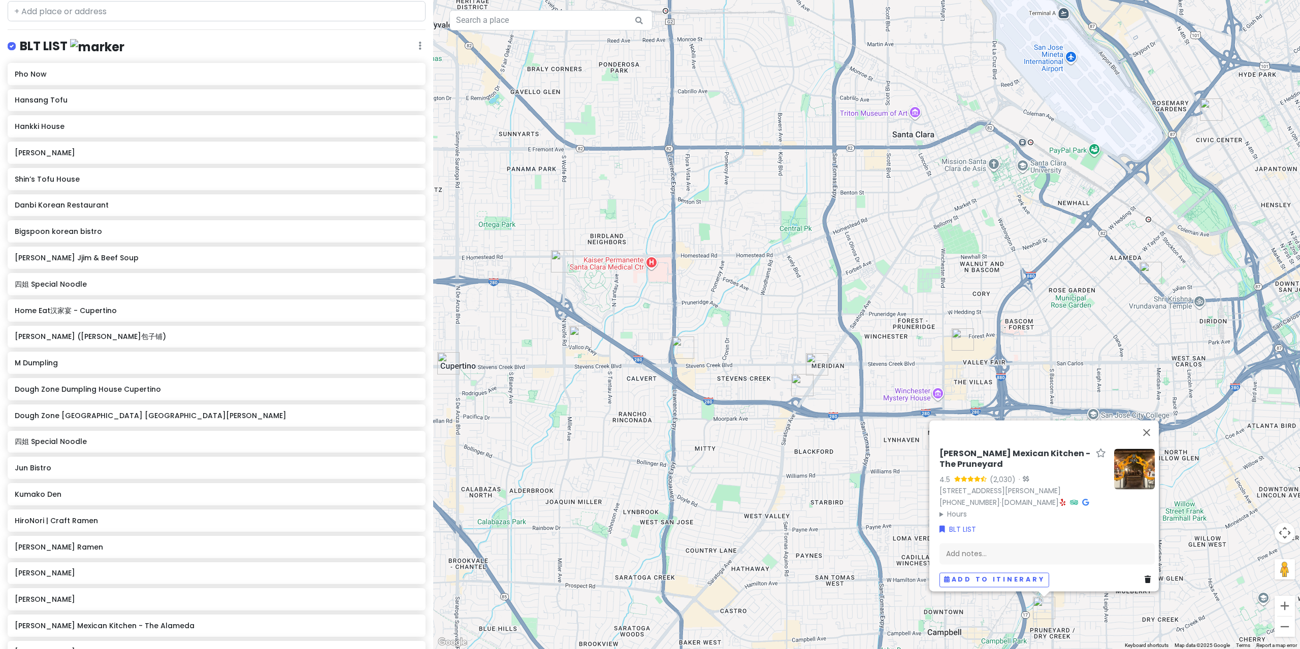
type input "[GEOGRAPHIC_DATA]"
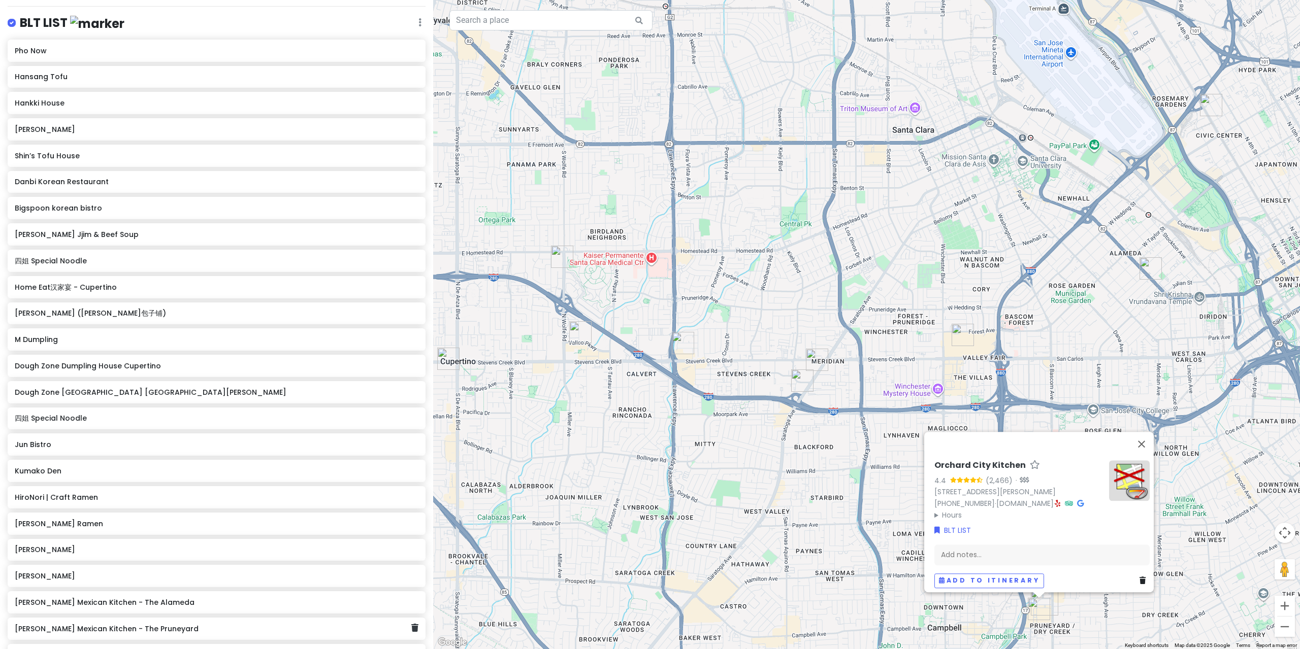
scroll to position [253, 0]
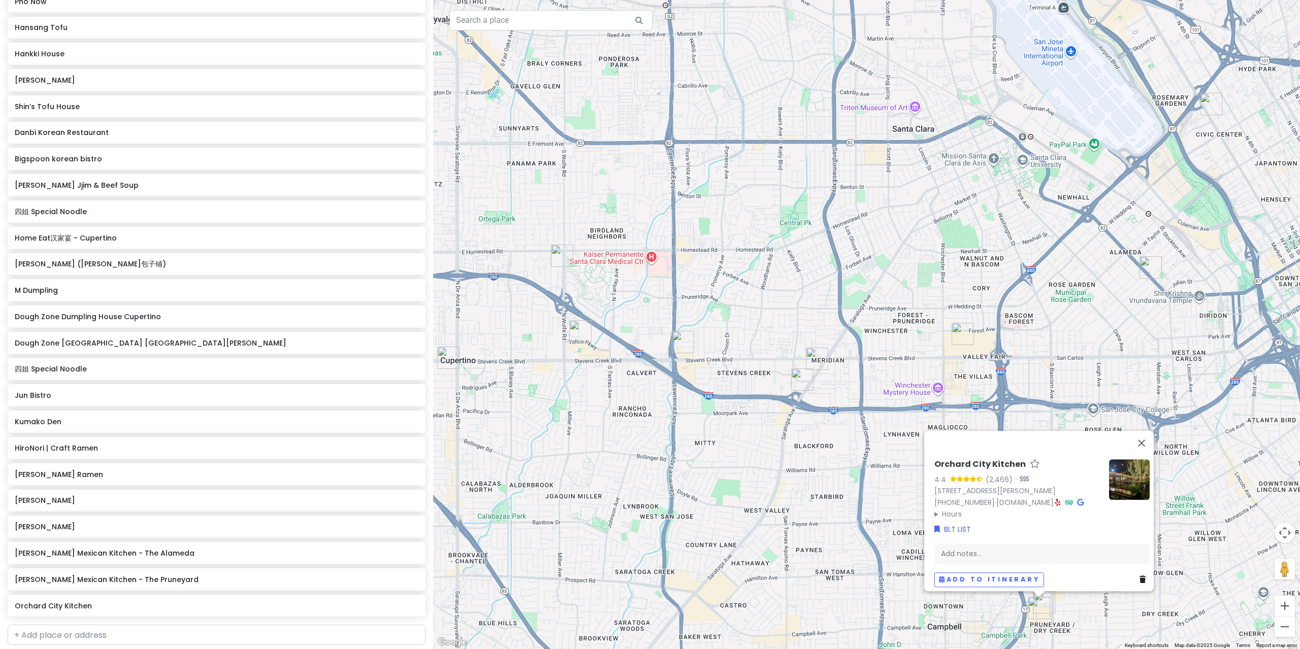
click at [1123, 485] on img at bounding box center [1129, 479] width 41 height 41
click at [95, 625] on input "text" at bounding box center [217, 635] width 418 height 20
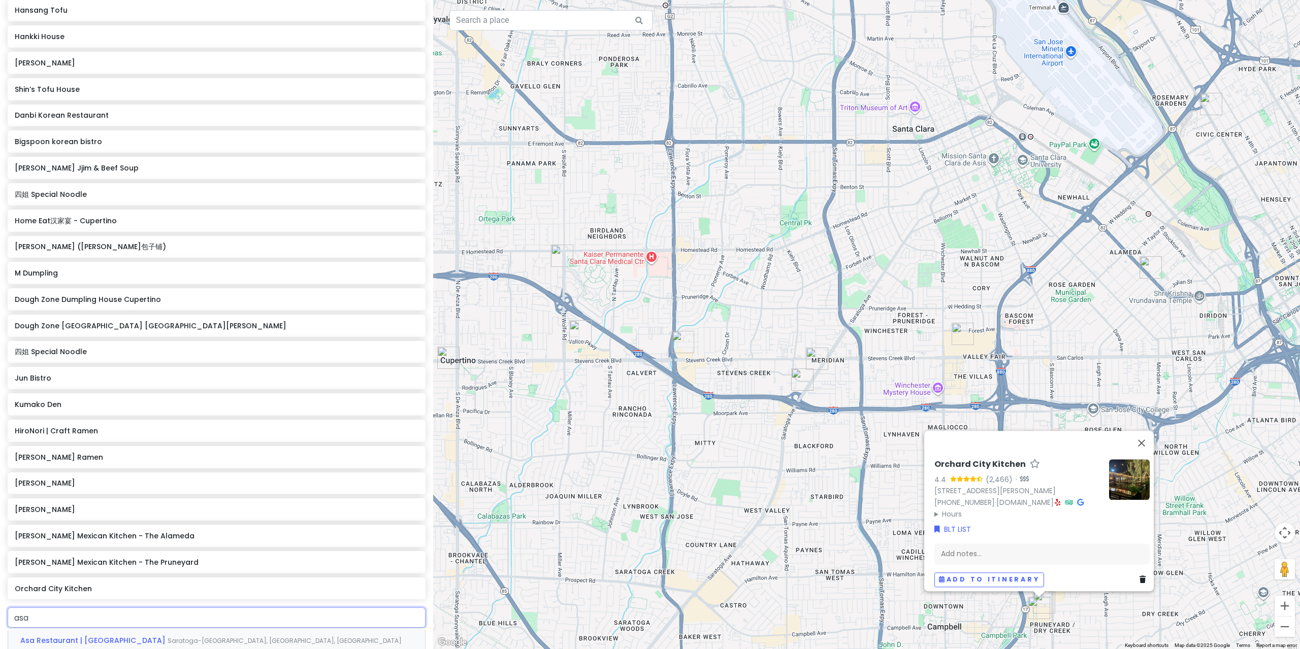
scroll to position [304, 0]
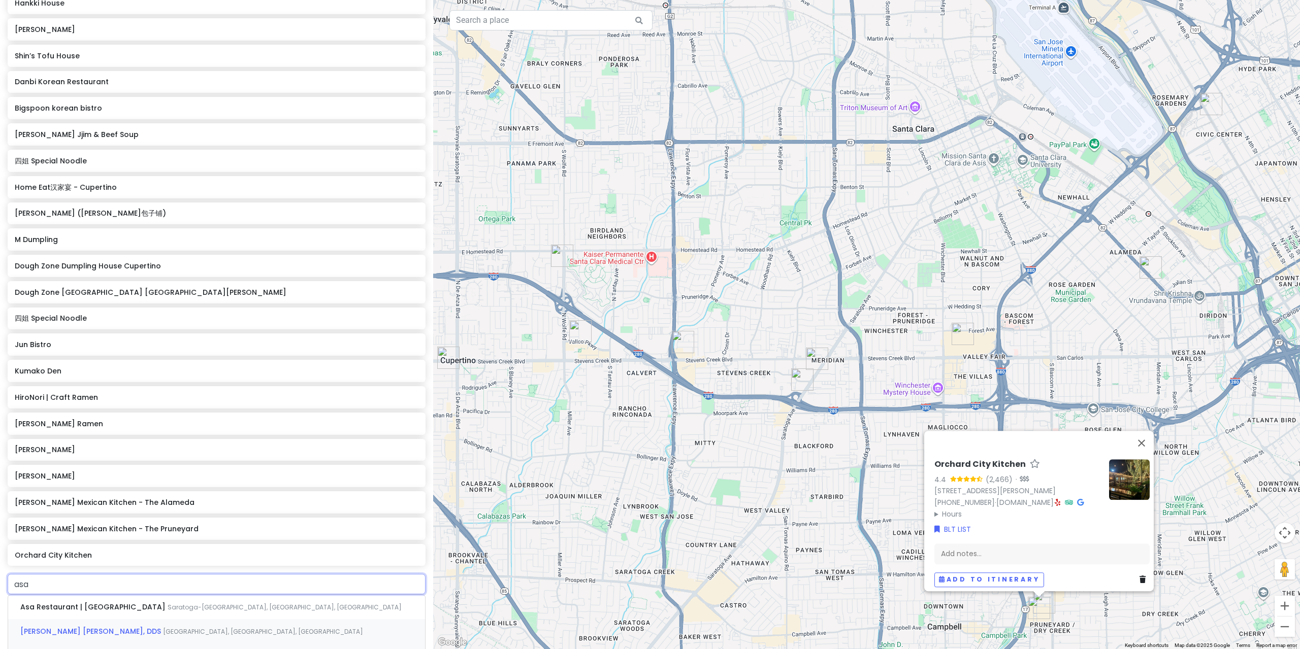
type input "asa"
drag, startPoint x: 128, startPoint y: 523, endPoint x: 137, endPoint y: 524, distance: 9.2
click at [168, 603] on span "Saratoga-[GEOGRAPHIC_DATA], [GEOGRAPHIC_DATA], [GEOGRAPHIC_DATA]" at bounding box center [285, 607] width 234 height 9
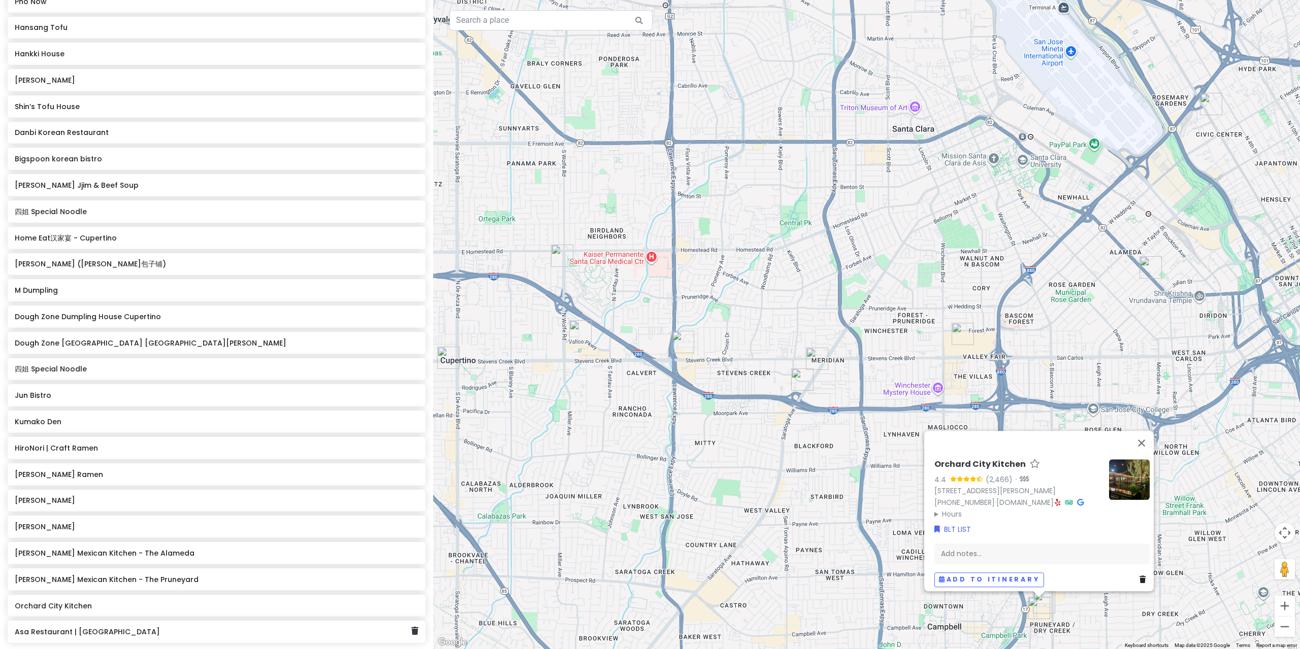
scroll to position [277, 0]
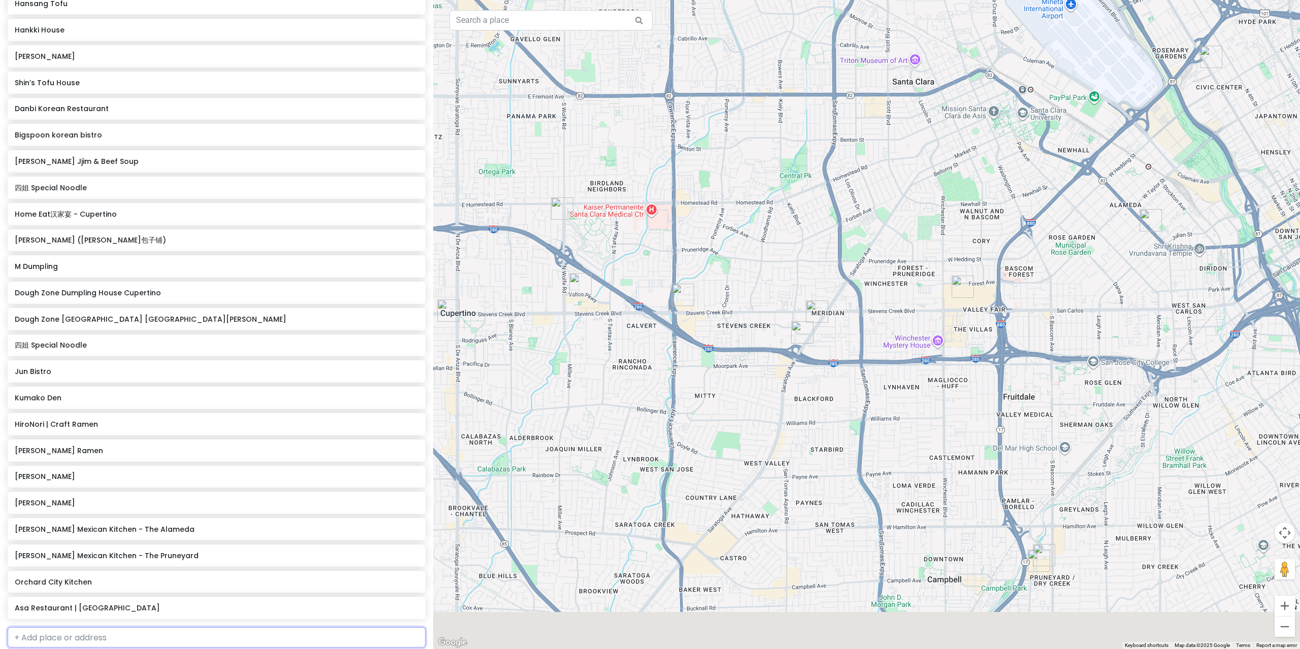
click at [102, 627] on input "text" at bounding box center [217, 637] width 418 height 20
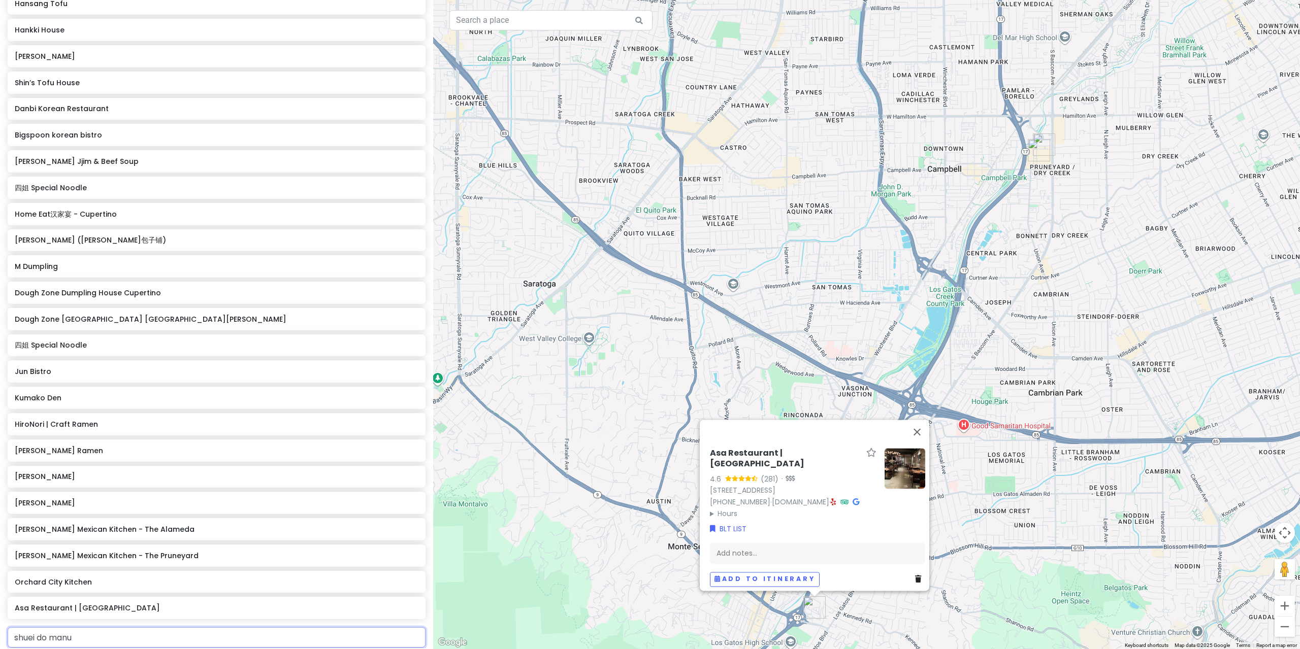
type input "shuei do [PERSON_NAME]"
click at [84, 649] on span "Shuei-Do Manju Shop" at bounding box center [60, 660] width 80 height 10
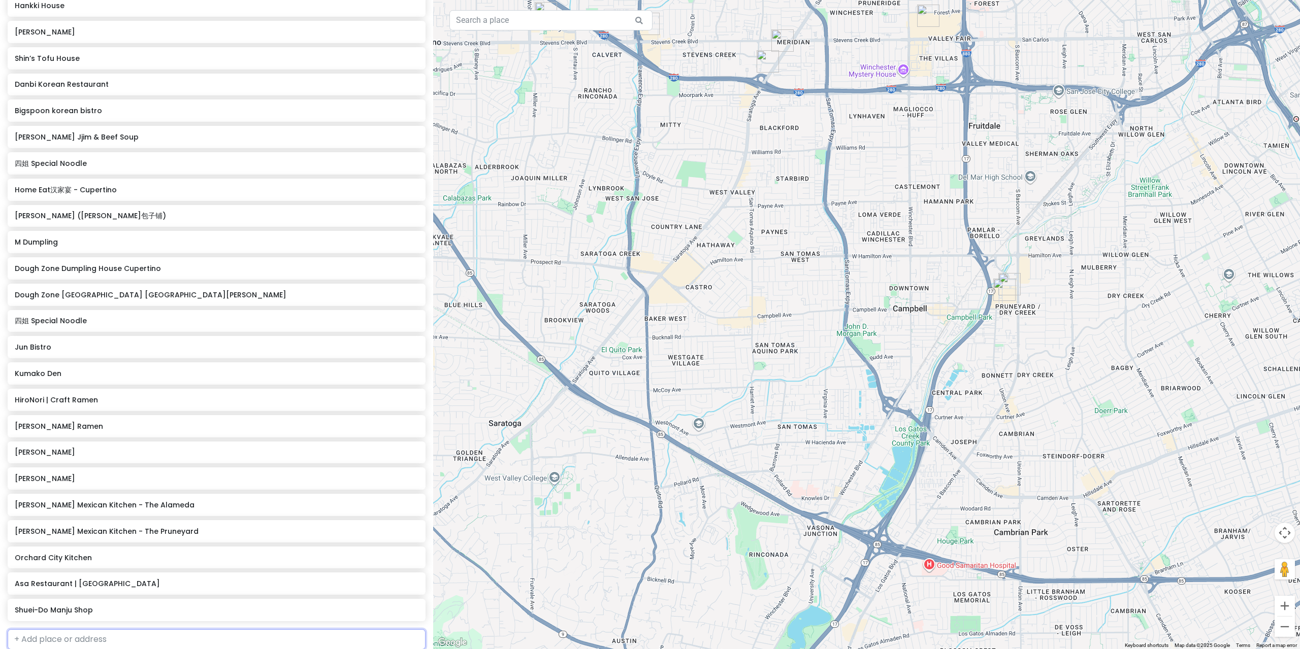
click at [81, 630] on input "text" at bounding box center [217, 640] width 418 height 20
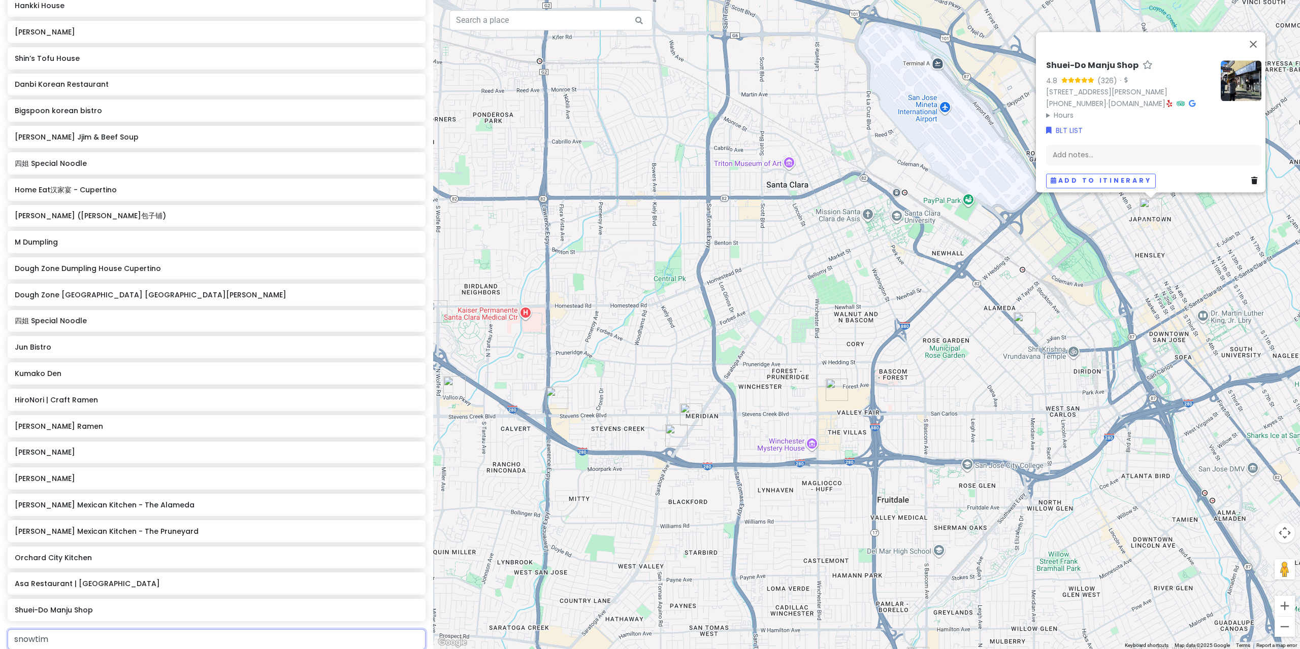
type input "snowtime"
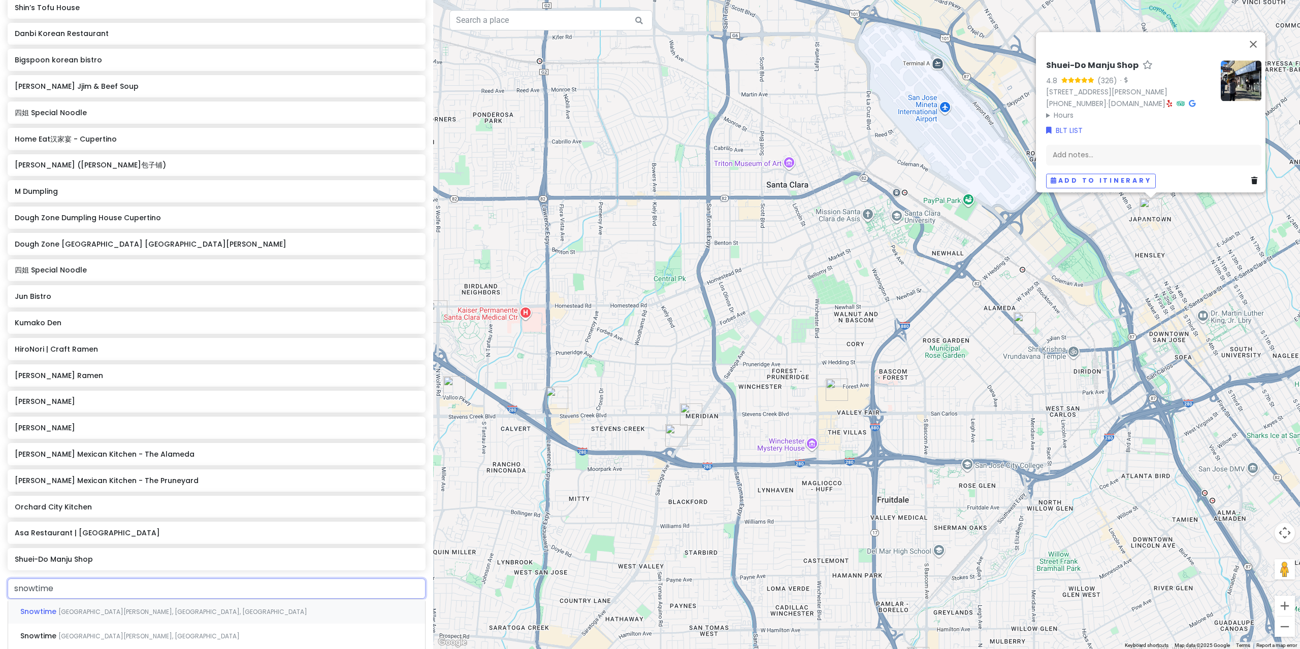
click at [168, 608] on span "[GEOGRAPHIC_DATA][PERSON_NAME], [GEOGRAPHIC_DATA], [GEOGRAPHIC_DATA]" at bounding box center [182, 612] width 249 height 9
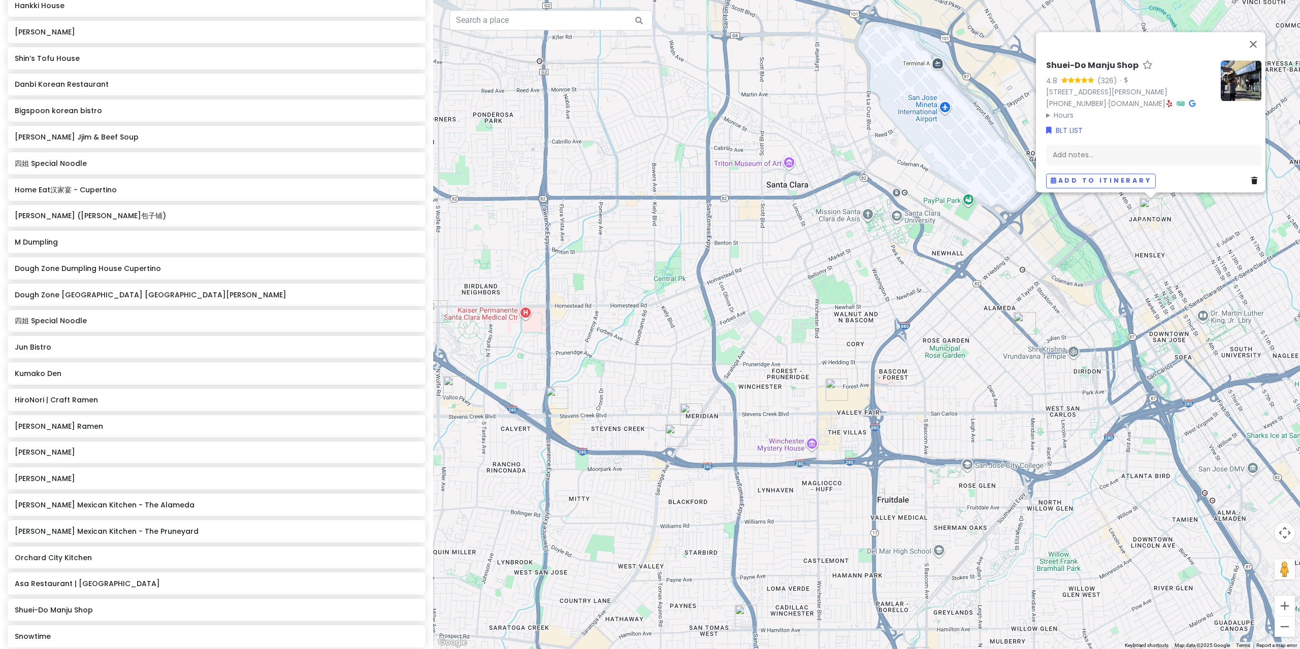
scroll to position [325, 0]
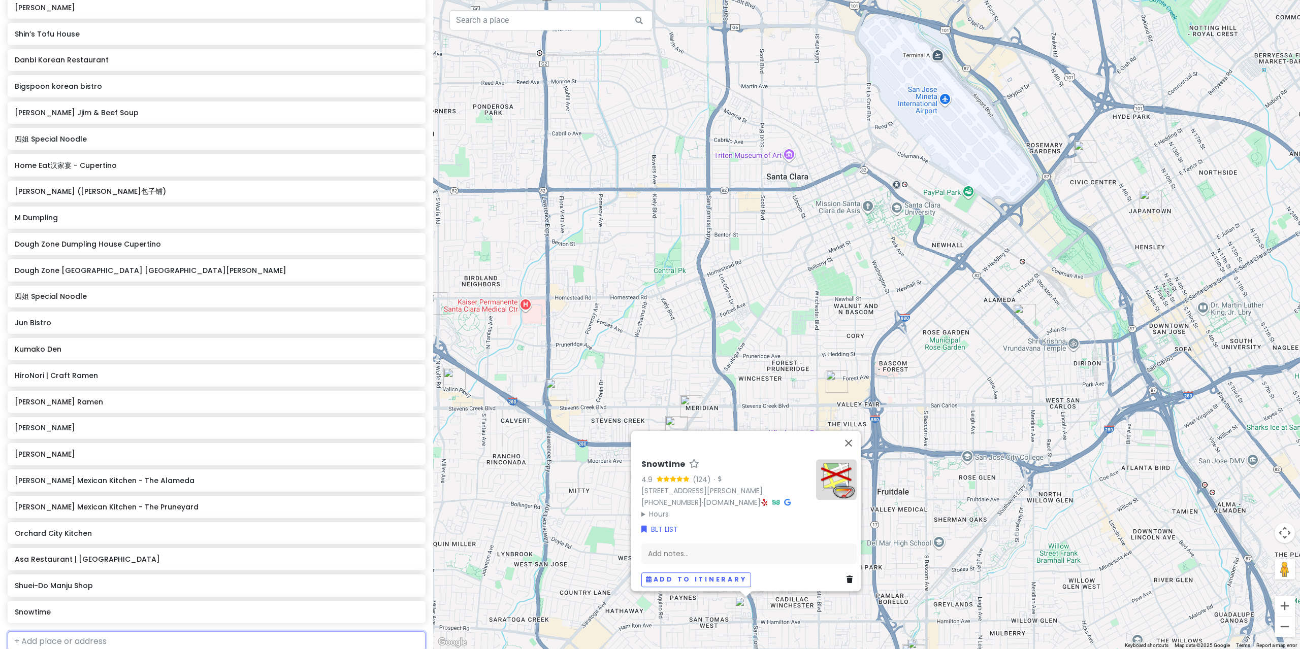
click at [107, 632] on input "text" at bounding box center [217, 642] width 418 height 20
type input "snowtime"
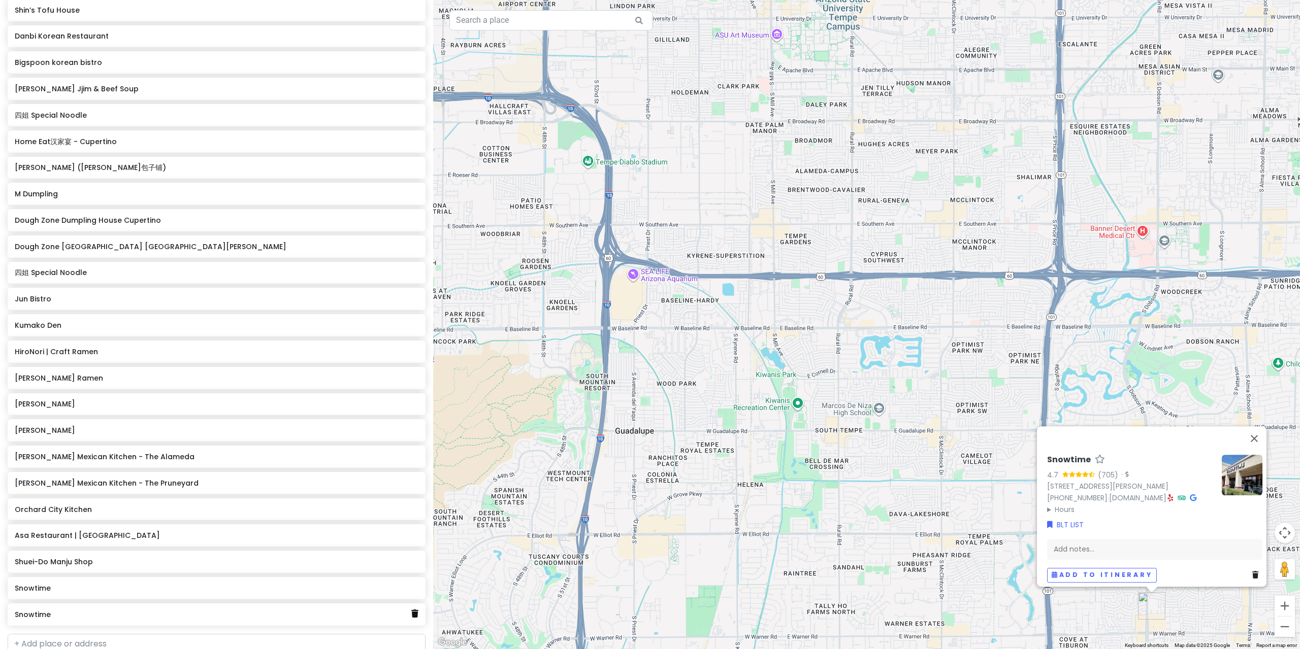
click at [411, 610] on icon at bounding box center [414, 614] width 7 height 8
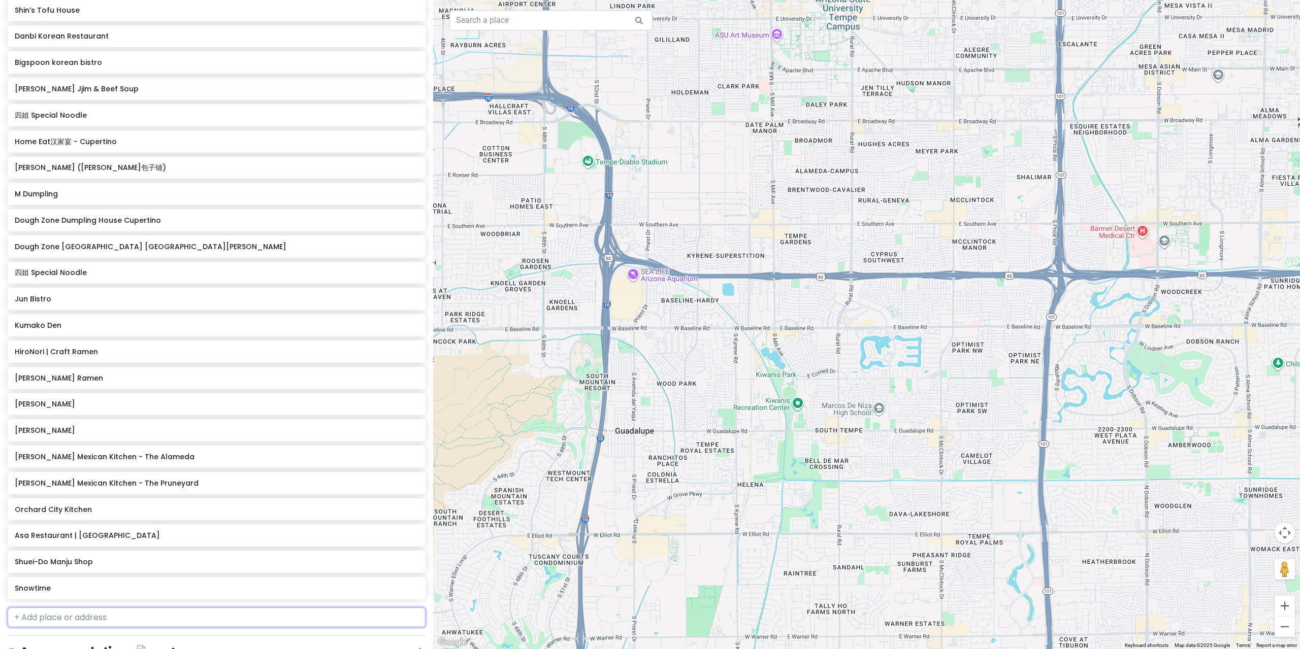
scroll to position [325, 0]
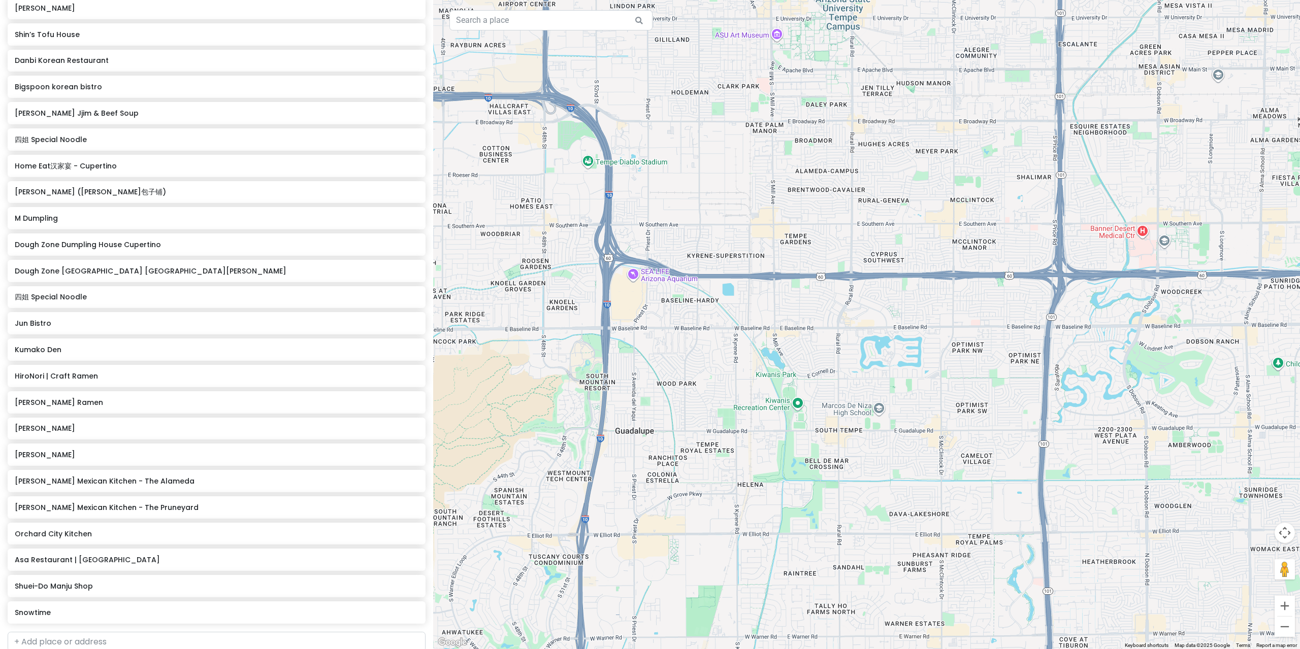
click at [94, 540] on div "San [PERSON_NAME] Trip Private Change Dates Make a Copy Delete Trip Give Feedba…" at bounding box center [216, 324] width 433 height 649
click at [58, 632] on input "text" at bounding box center [217, 642] width 418 height 20
click at [68, 606] on div "Snowtime" at bounding box center [213, 613] width 396 height 14
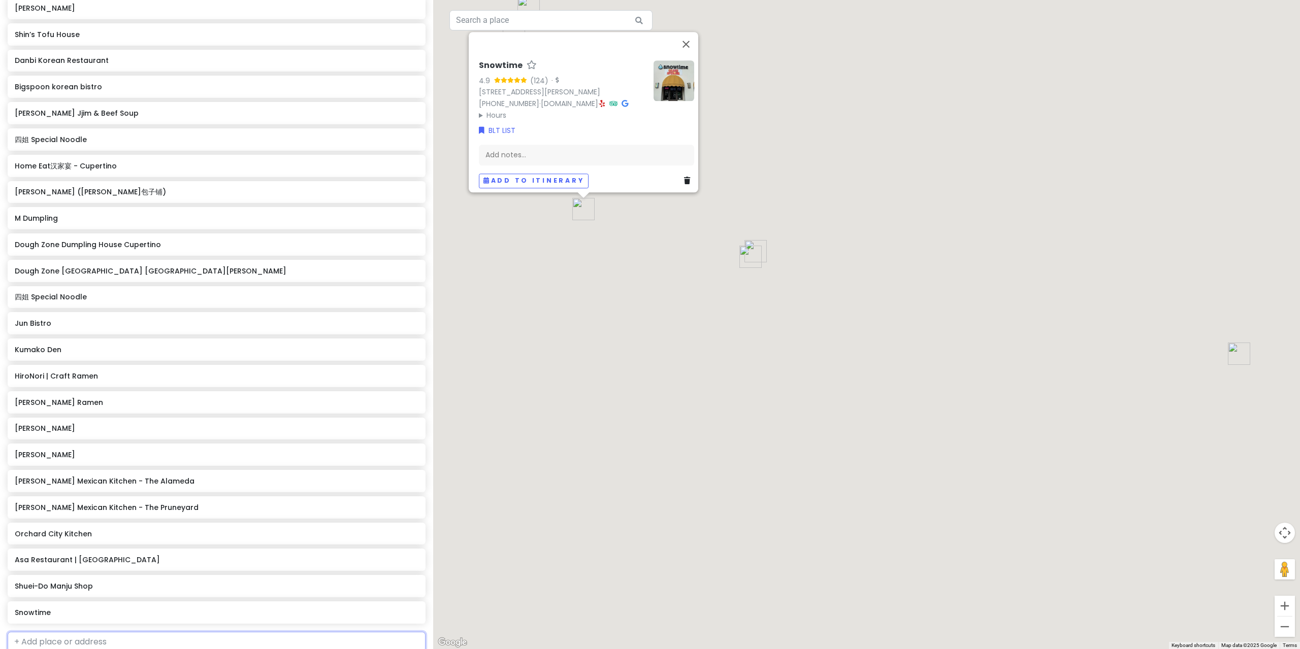
click at [70, 632] on input "text" at bounding box center [217, 642] width 418 height 20
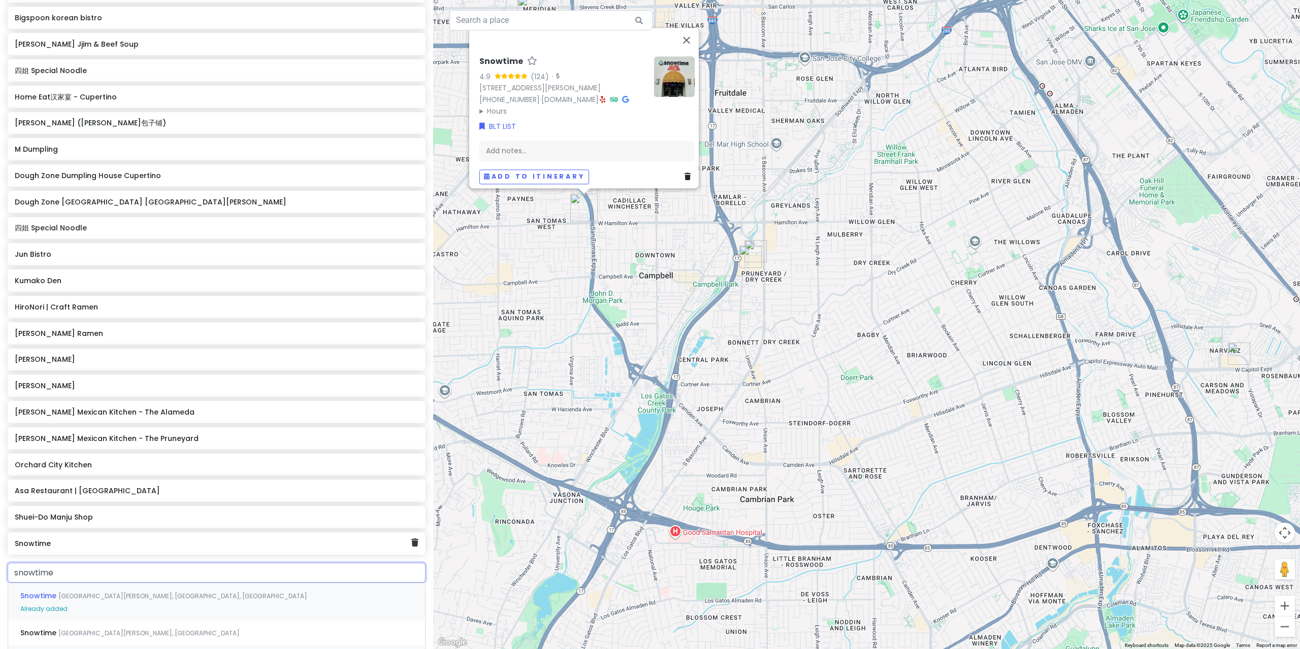
scroll to position [426, 0]
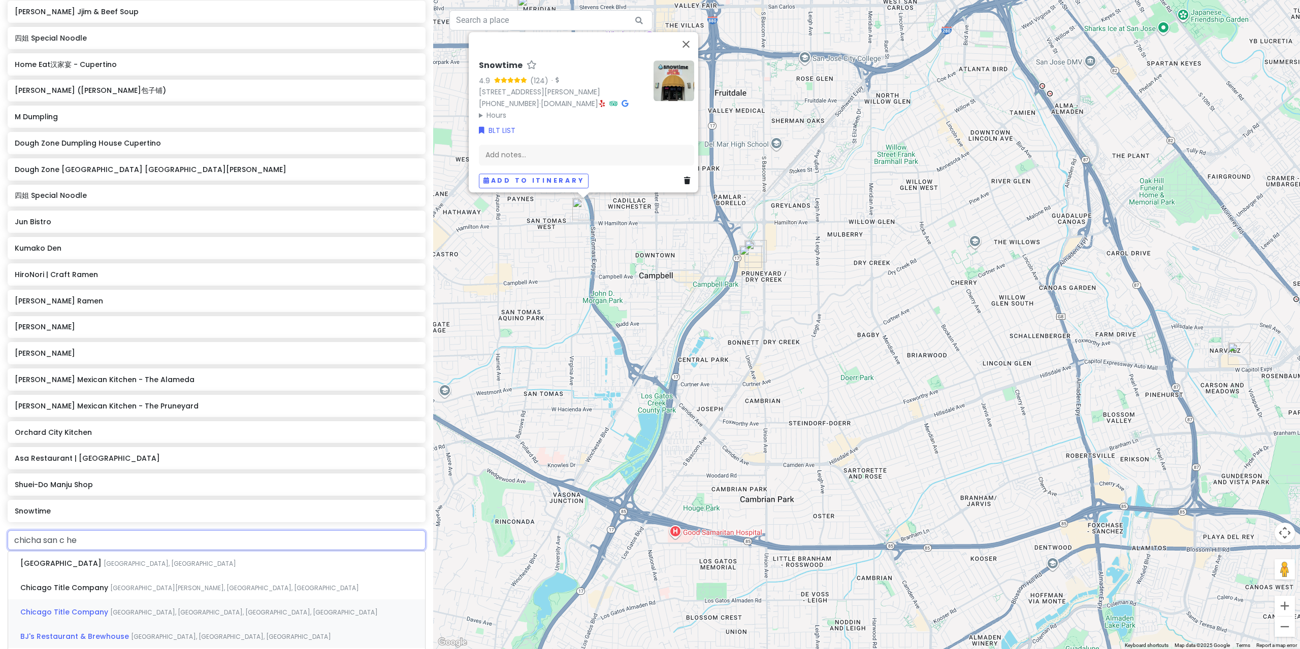
type input "chicha san c hen"
drag, startPoint x: 197, startPoint y: 475, endPoint x: 106, endPoint y: 489, distance: 92.0
click at [197, 551] on div "Chicha San Chen 吃茶[GEOGRAPHIC_DATA], [GEOGRAPHIC_DATA], [GEOGRAPHIC_DATA], [GEO…" at bounding box center [216, 563] width 417 height 24
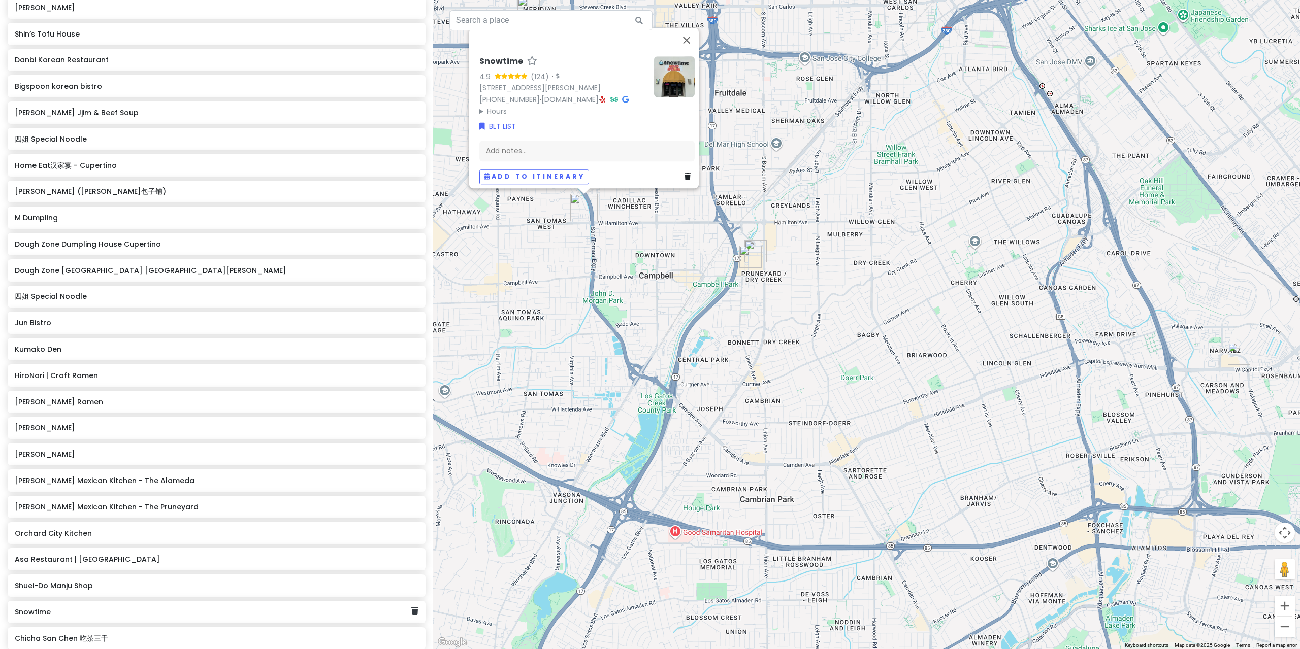
scroll to position [349, 0]
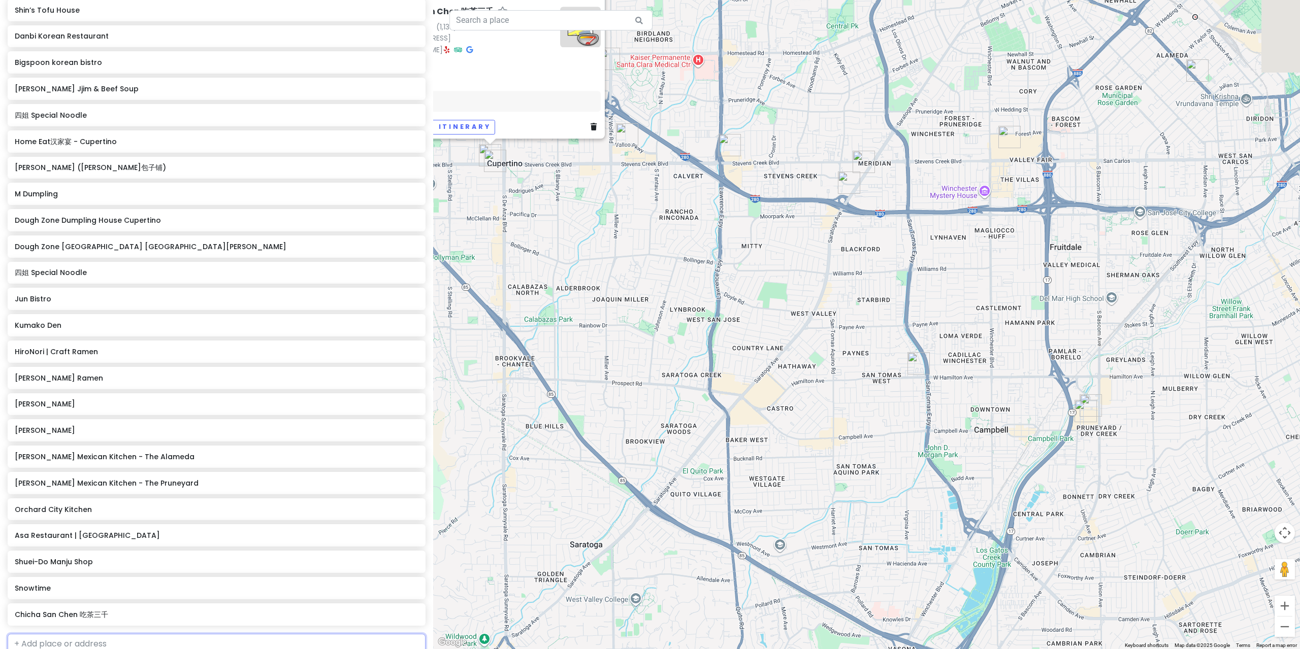
click at [81, 634] on input "text" at bounding box center [217, 644] width 418 height 20
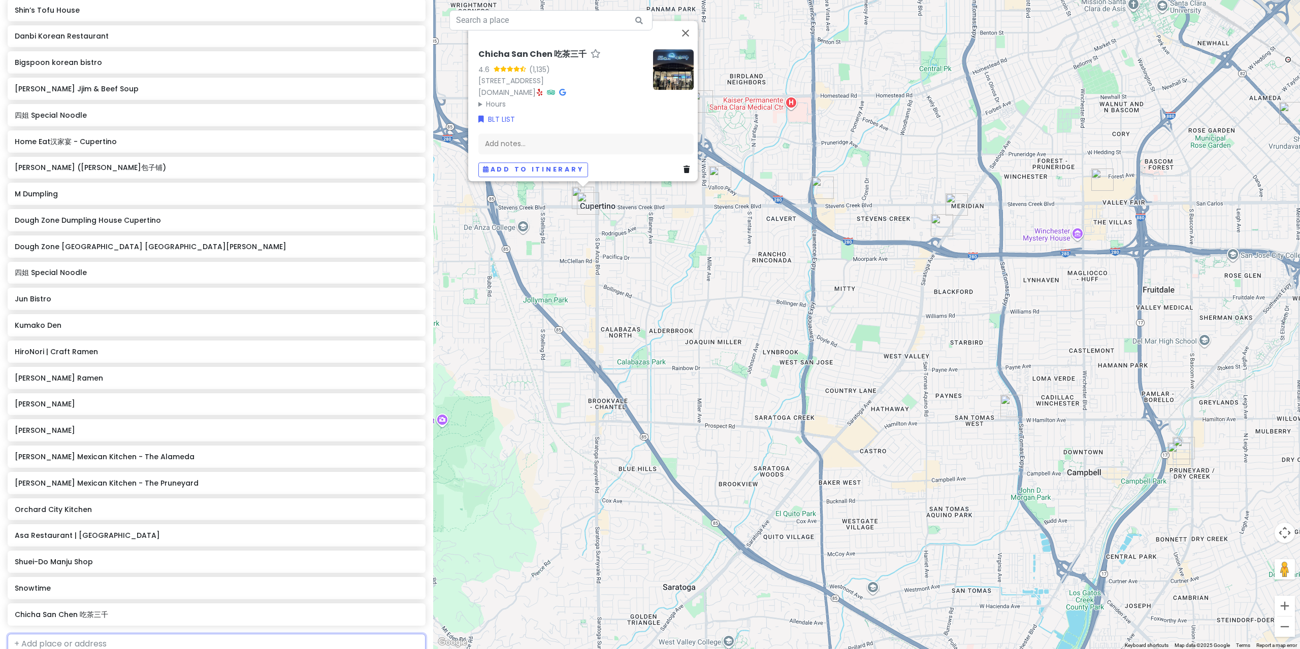
type input "s"
type input "aroma"
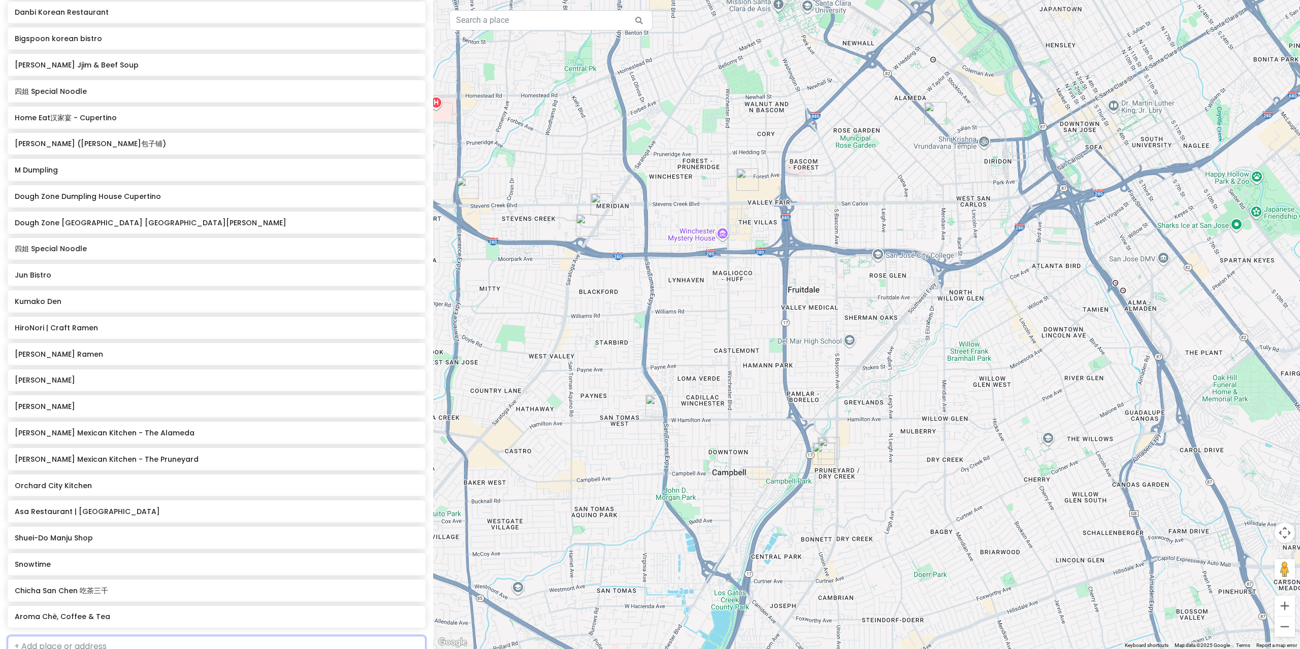
click at [98, 636] on input "text" at bounding box center [217, 646] width 418 height 20
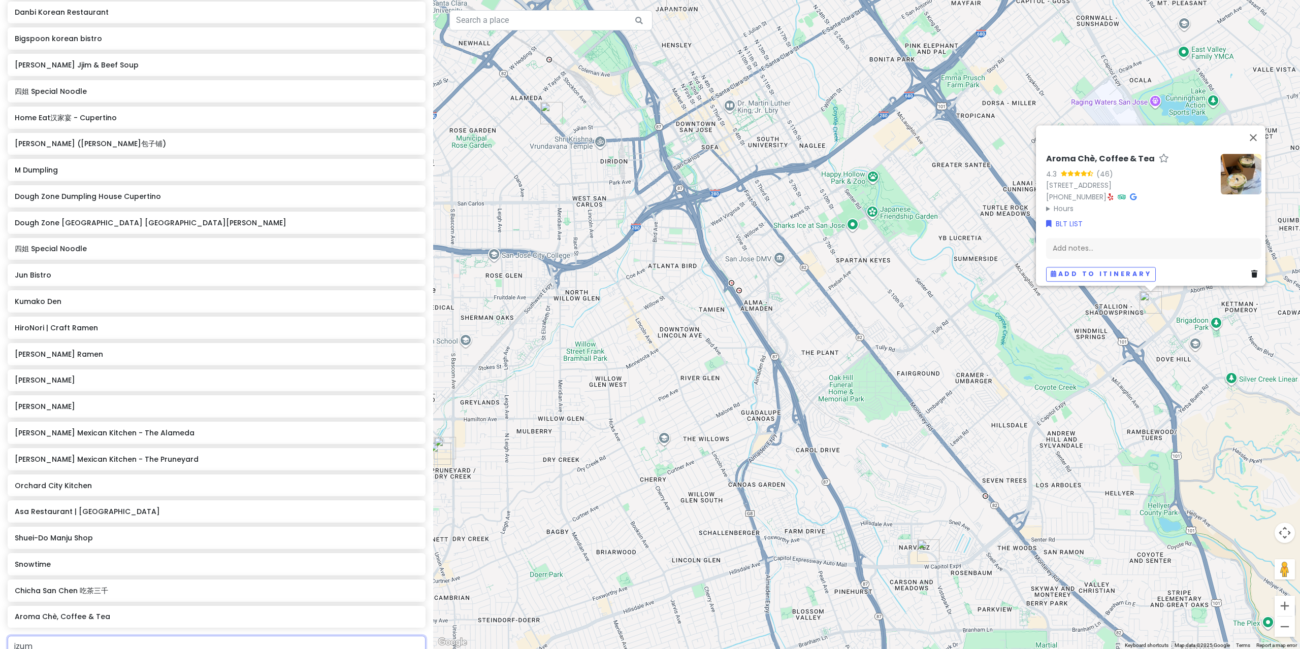
type input "izumi"
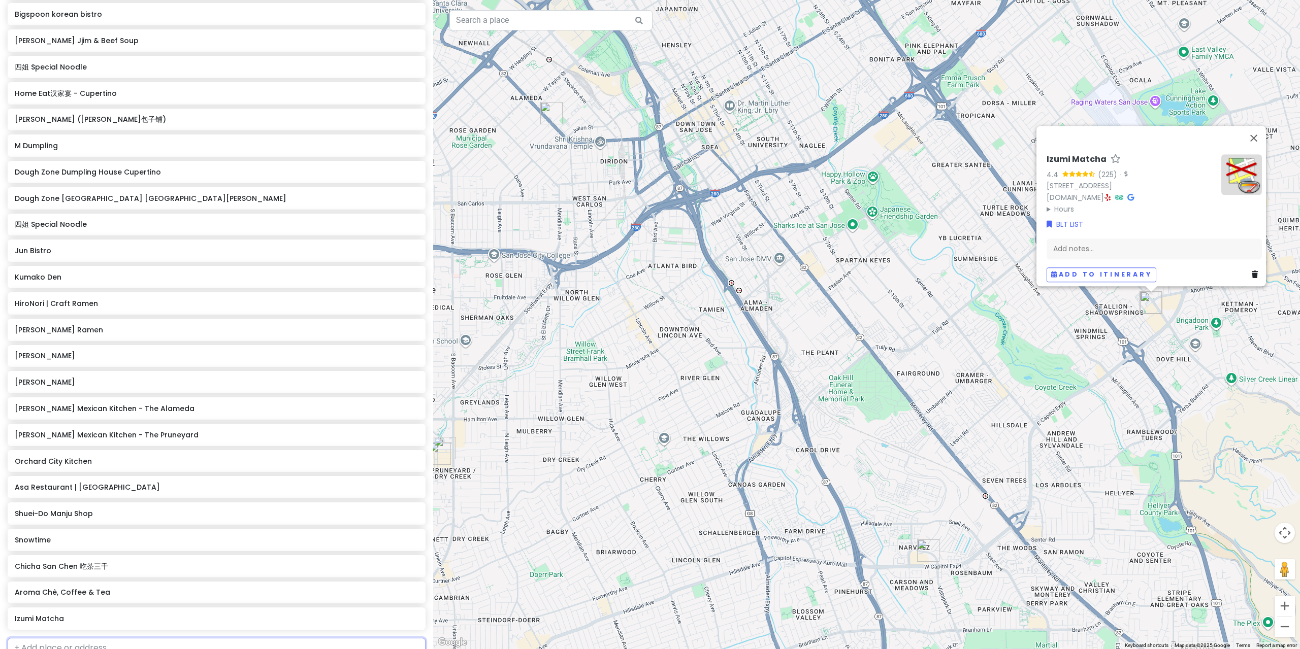
click at [110, 638] on input "text" at bounding box center [217, 648] width 418 height 20
type input "izumi"
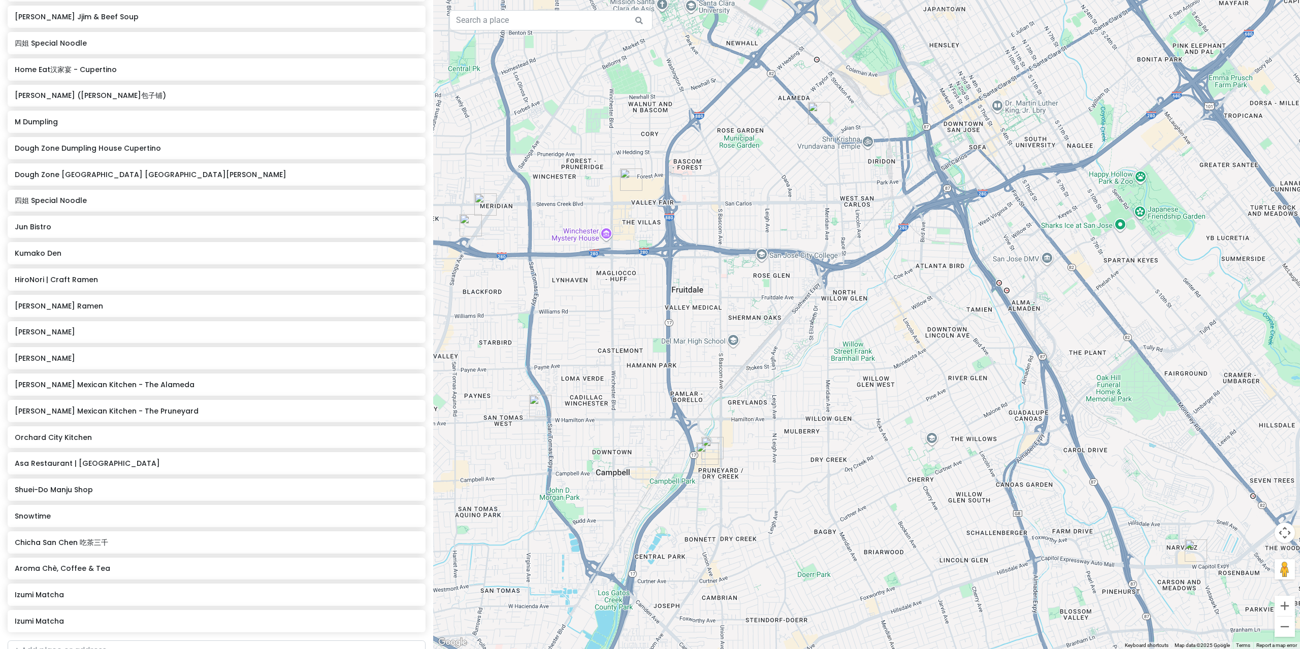
drag, startPoint x: 42, startPoint y: 562, endPoint x: 61, endPoint y: 556, distance: 19.7
click at [42, 561] on div "San [PERSON_NAME] Trip Private Change Dates Make a Copy Delete Trip Give Feedba…" at bounding box center [216, 324] width 433 height 649
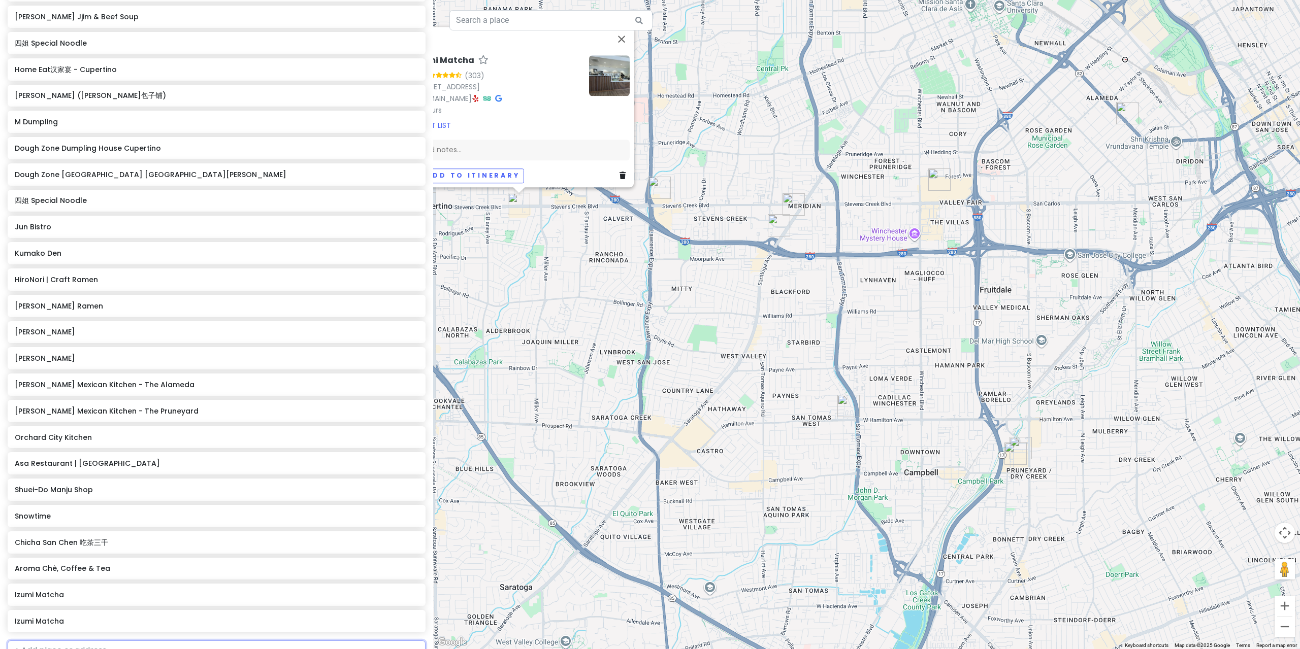
click at [63, 641] on input "text" at bounding box center [217, 651] width 418 height 20
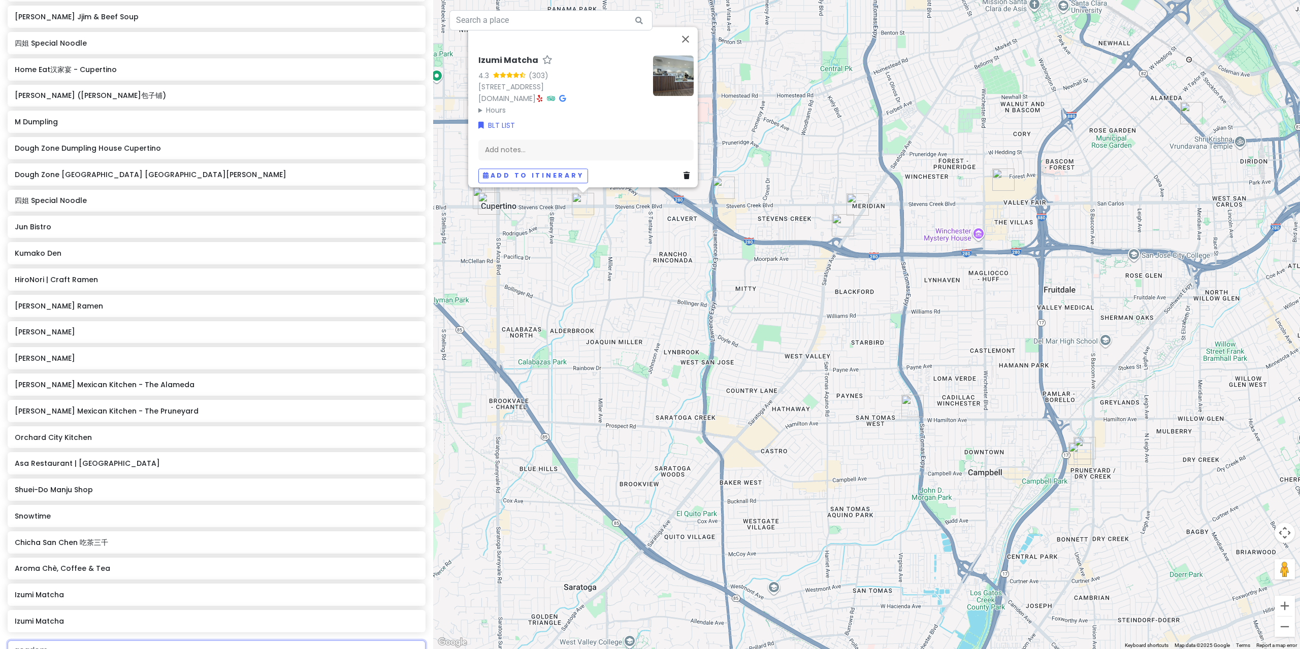
type input "academi"
drag, startPoint x: 87, startPoint y: 572, endPoint x: 82, endPoint y: 578, distance: 7.9
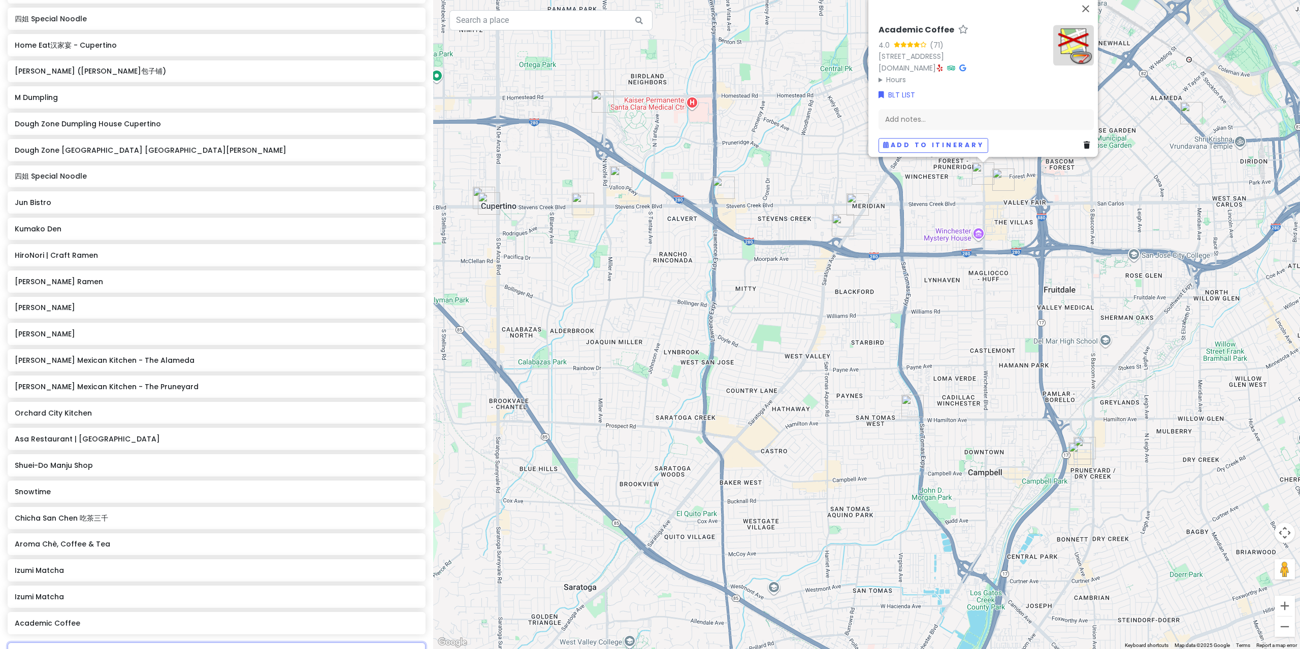
click at [84, 643] on input "text" at bounding box center [217, 653] width 418 height 20
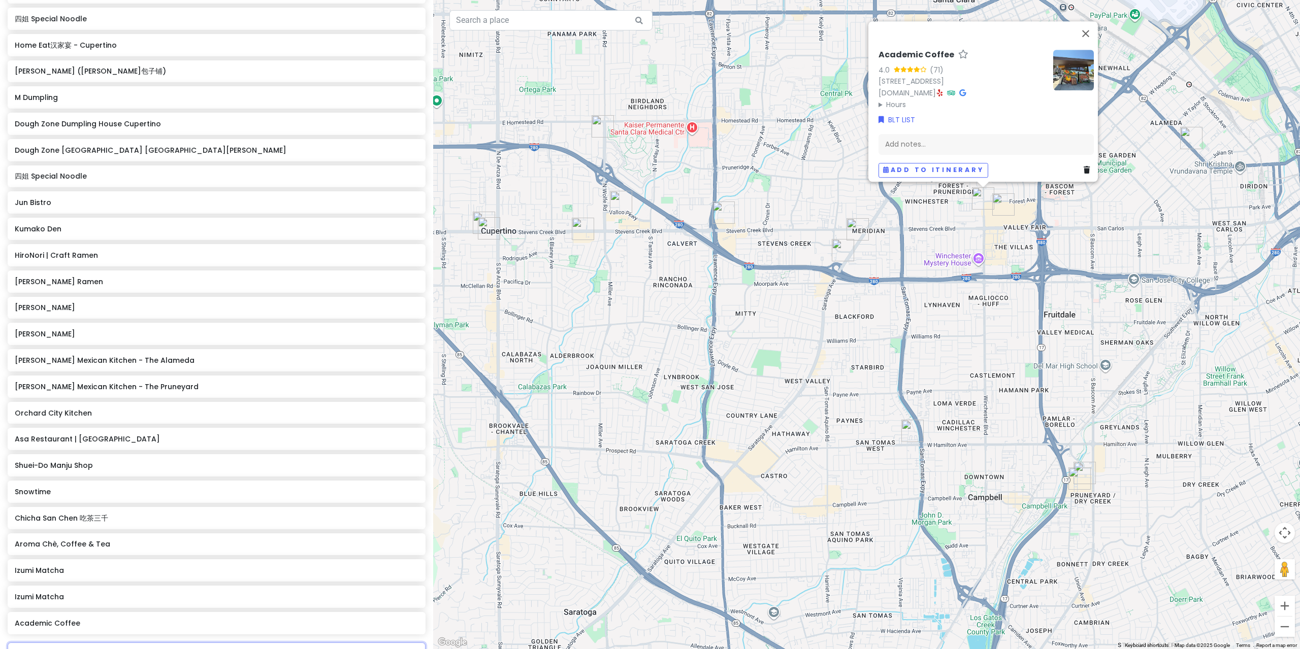
type input "academic"
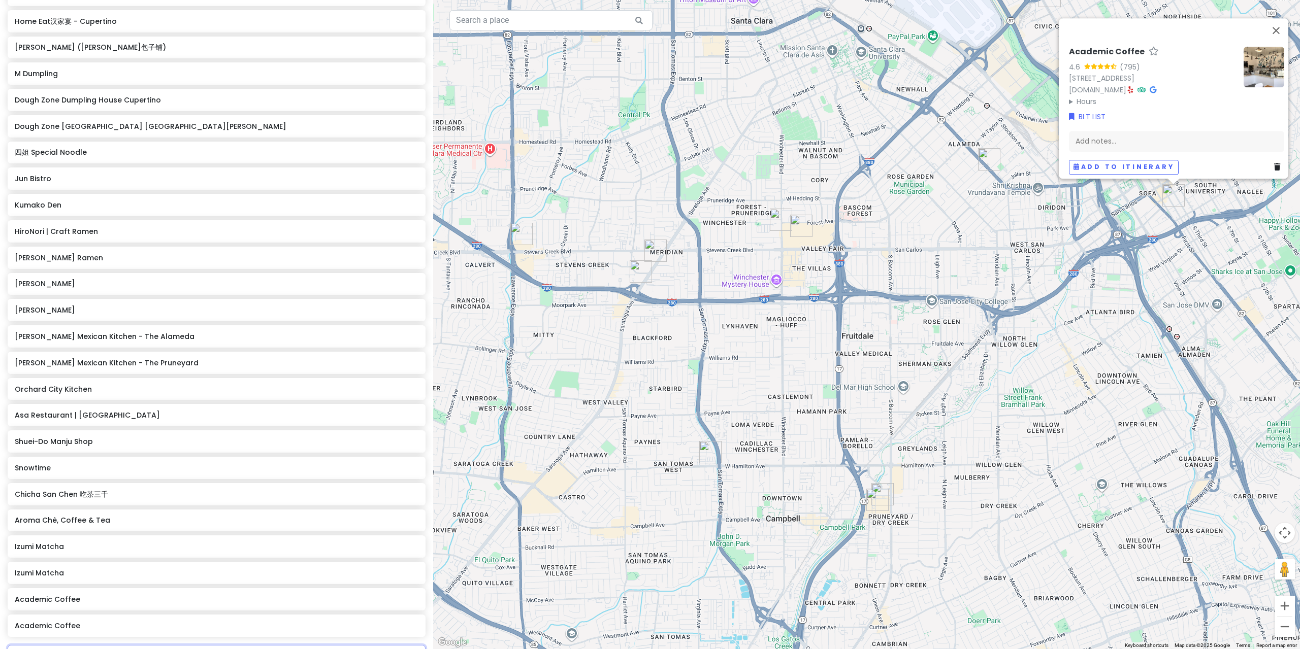
click at [66, 645] on input "text" at bounding box center [217, 655] width 418 height 20
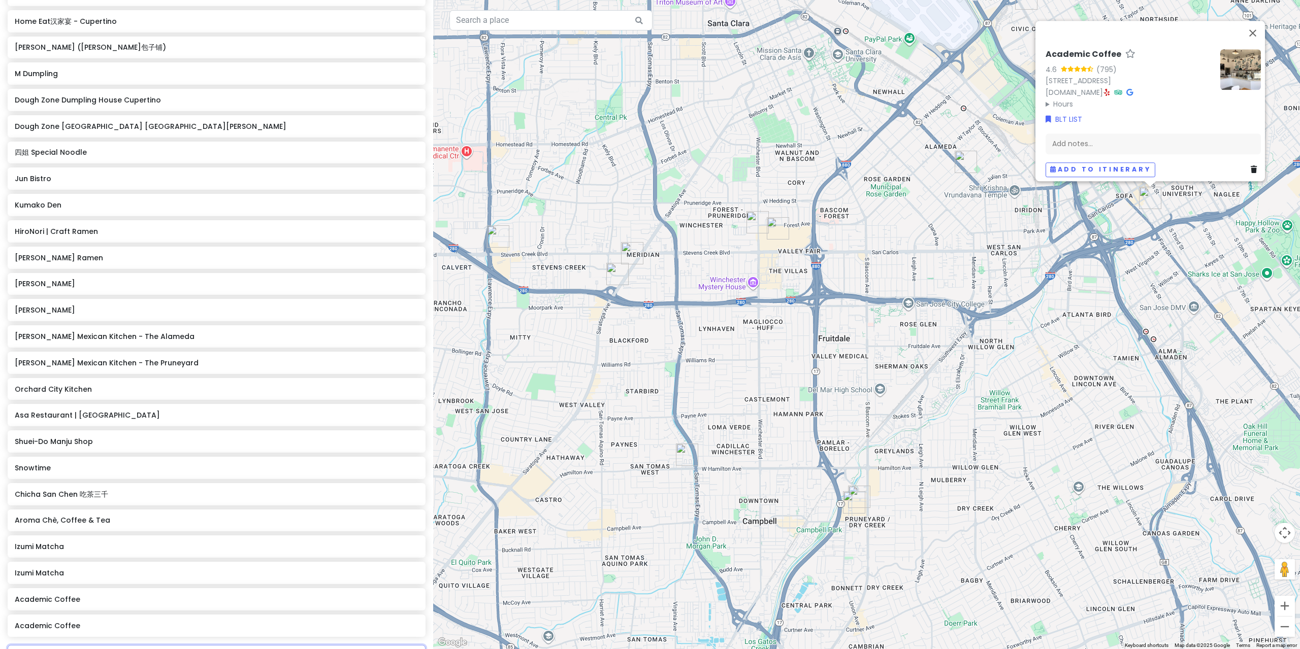
type input "heytea"
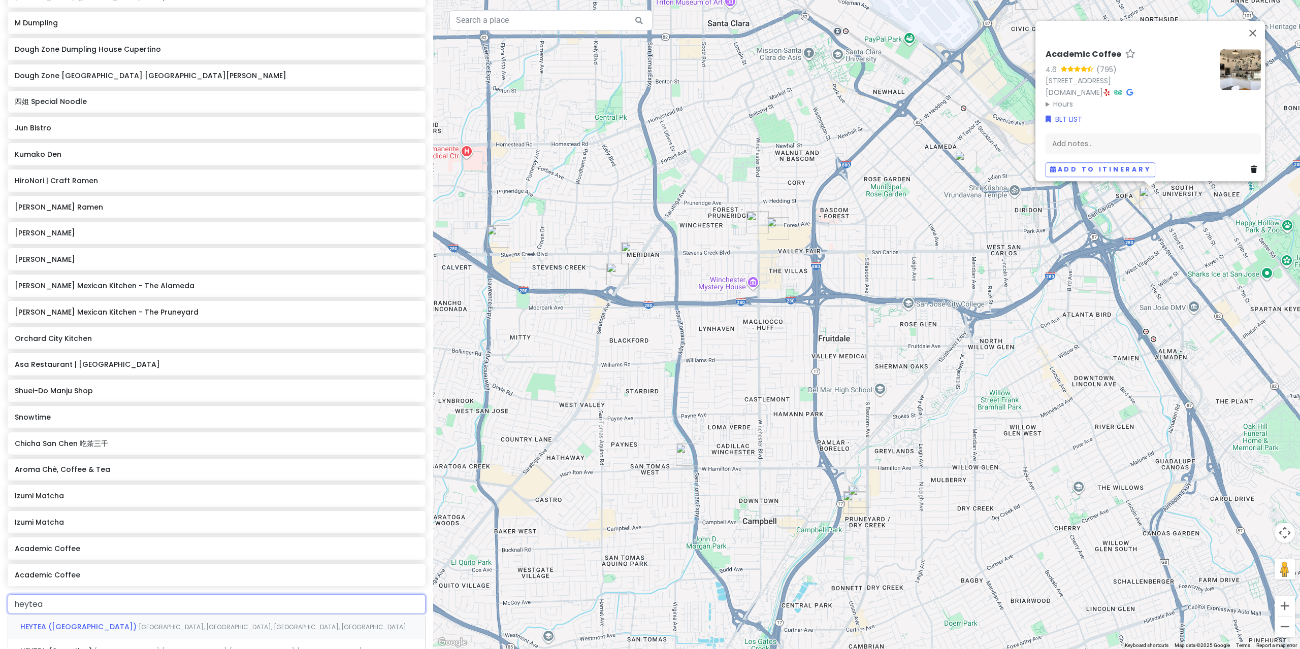
click at [139, 623] on span "[GEOGRAPHIC_DATA], [GEOGRAPHIC_DATA], [GEOGRAPHIC_DATA], [GEOGRAPHIC_DATA]" at bounding box center [273, 627] width 268 height 9
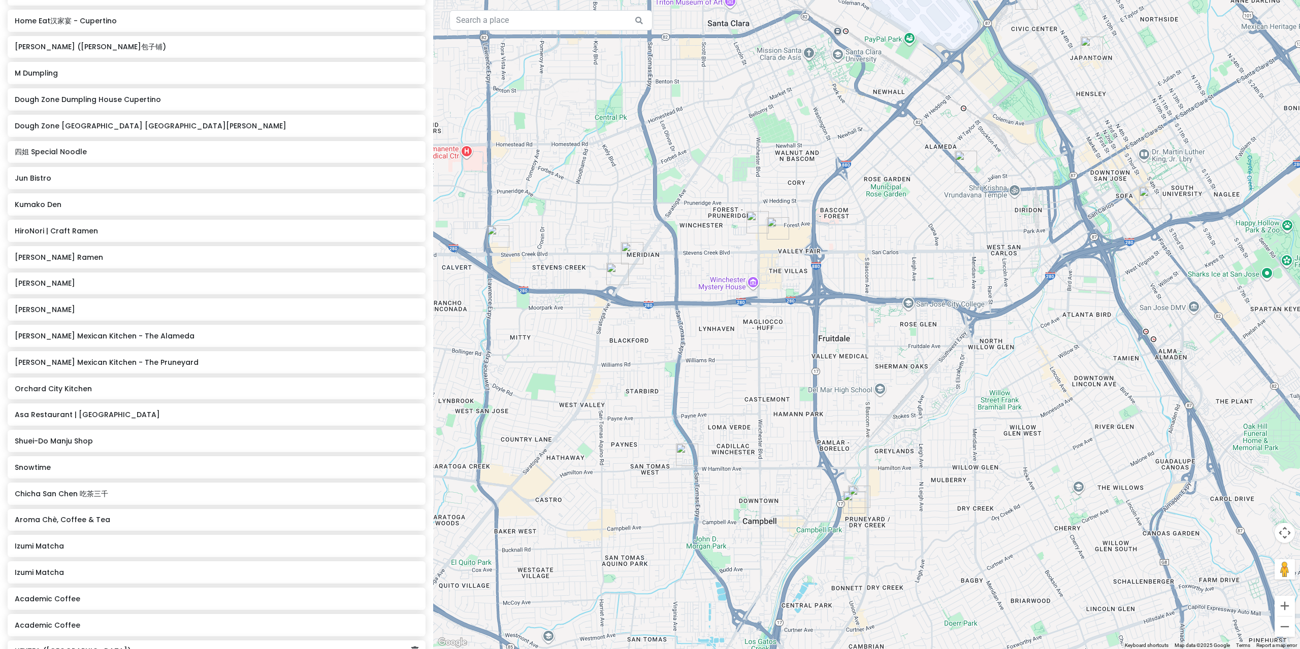
scroll to position [494, 0]
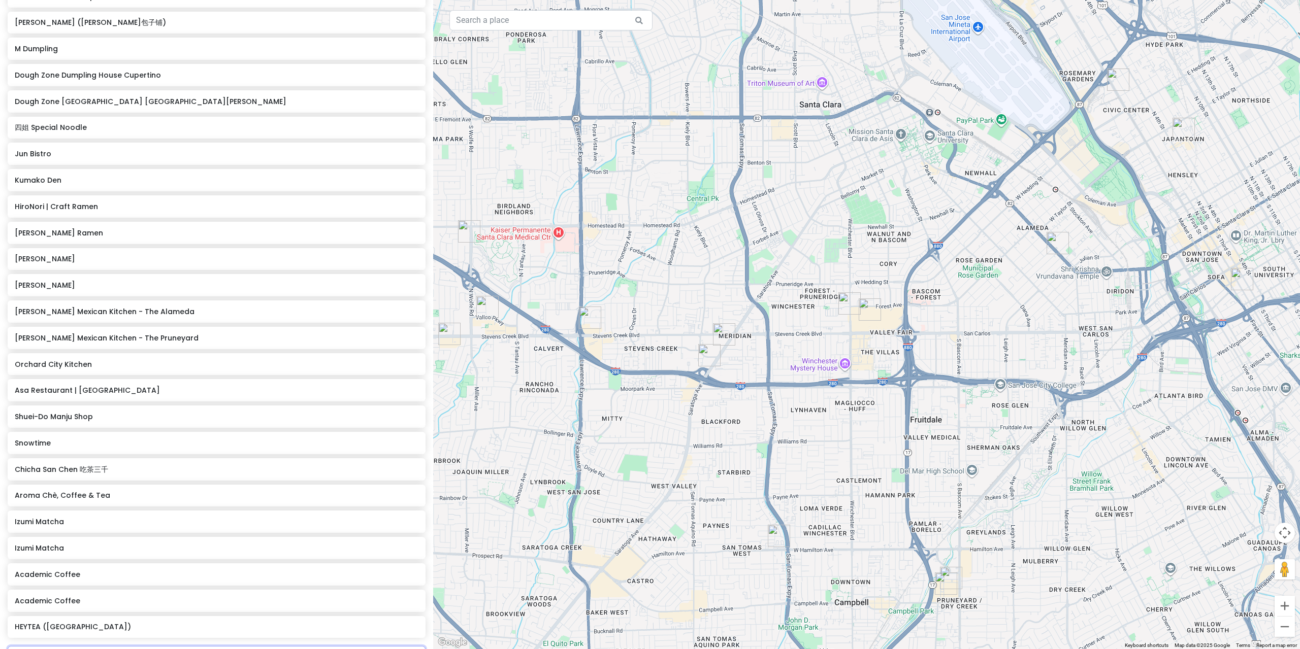
click at [53, 646] on input "text" at bounding box center [217, 656] width 418 height 20
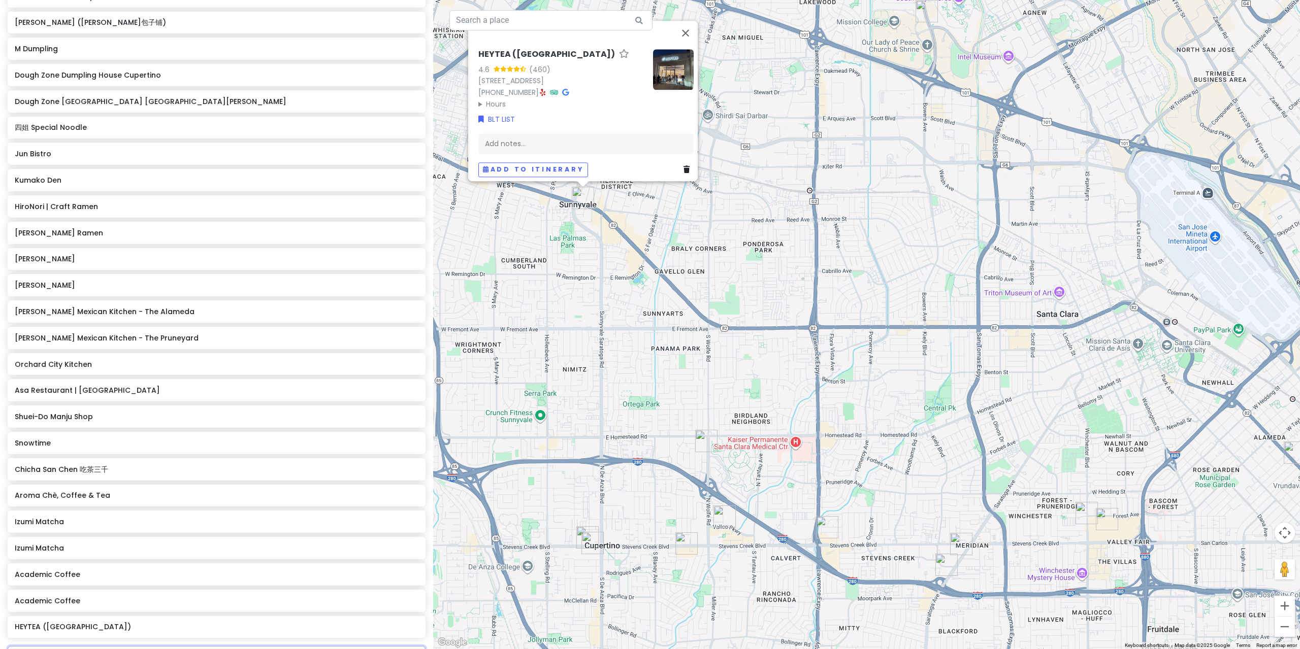
type input "h"
type input "heytea"
drag, startPoint x: 107, startPoint y: 599, endPoint x: 100, endPoint y: 594, distance: 8.7
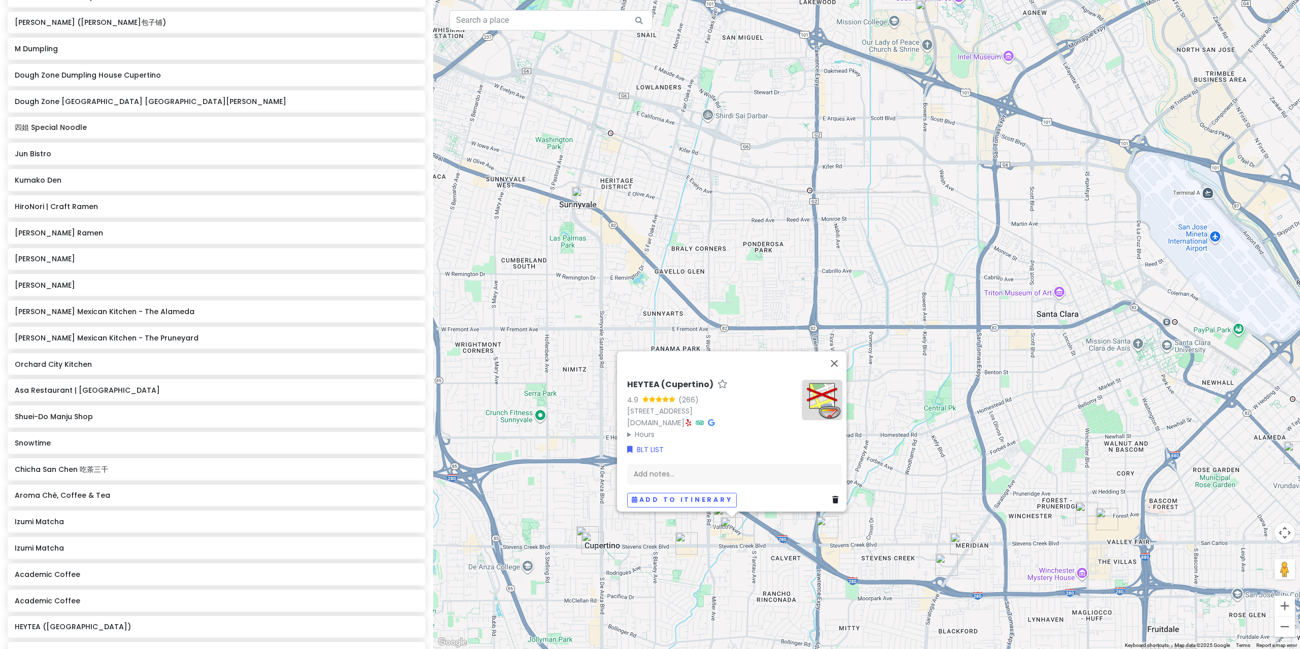
scroll to position [518, 0]
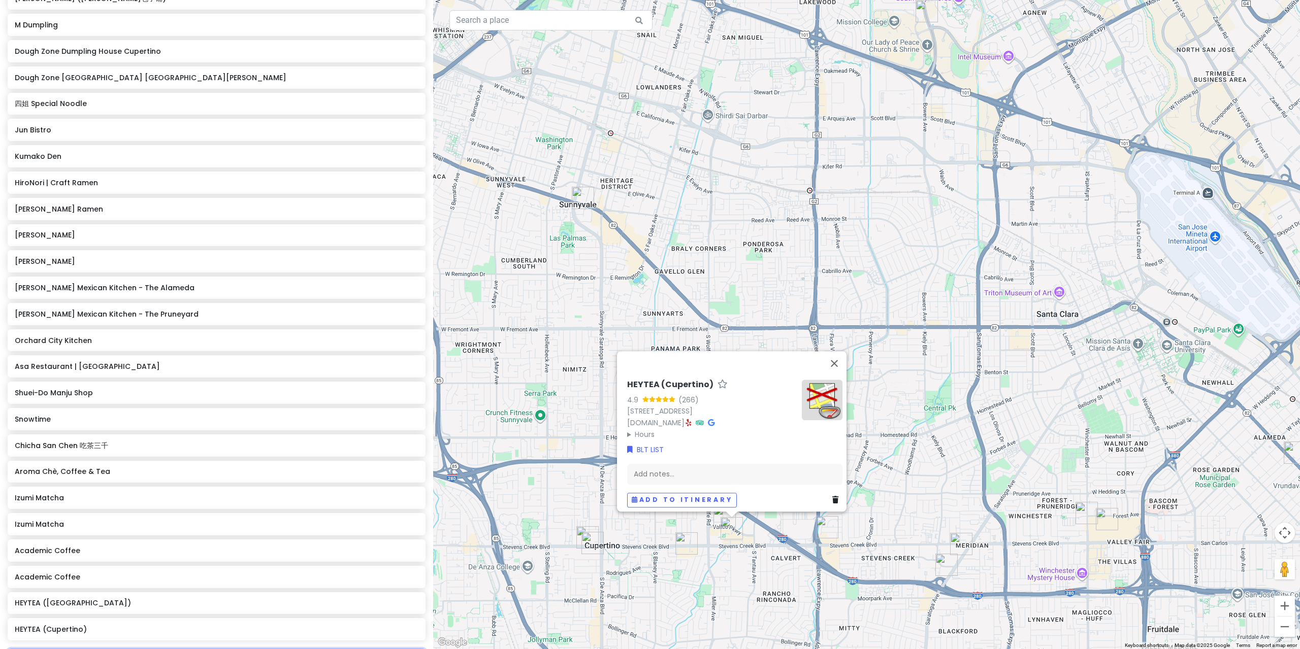
click at [36, 649] on input "text" at bounding box center [217, 659] width 418 height 20
type input "7 leaves"
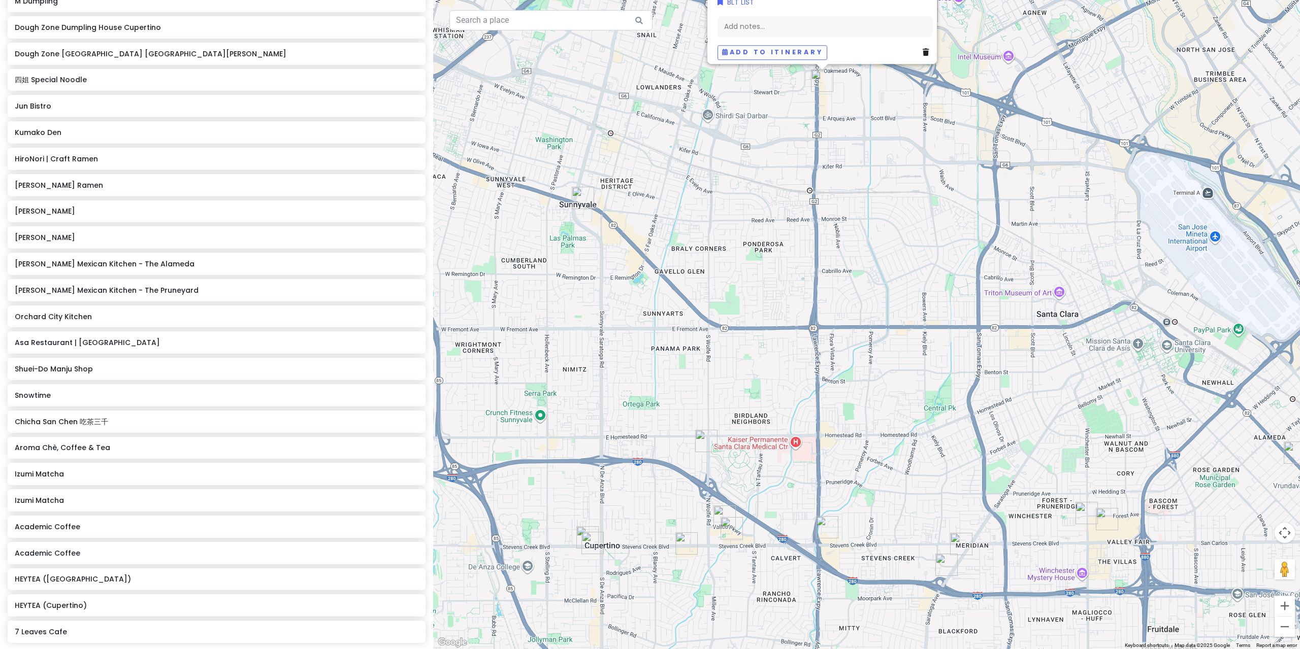
click at [70, 649] on input "text" at bounding box center [217, 661] width 418 height 20
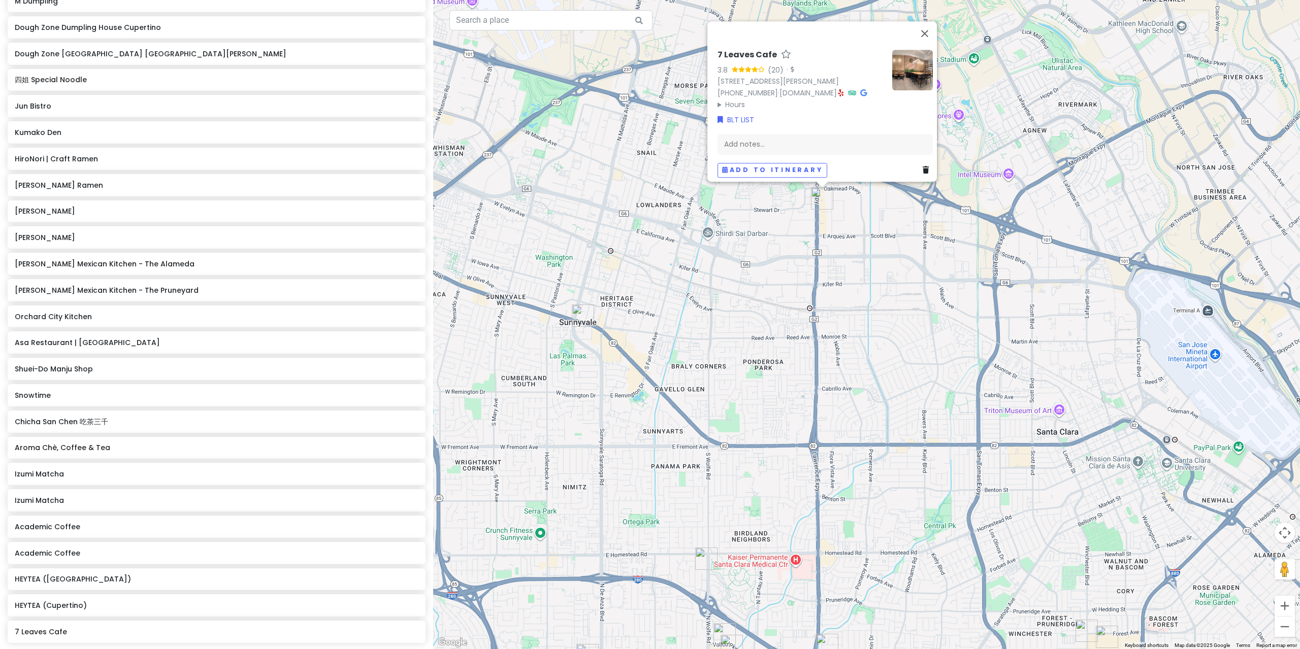
type input "7 leaves"
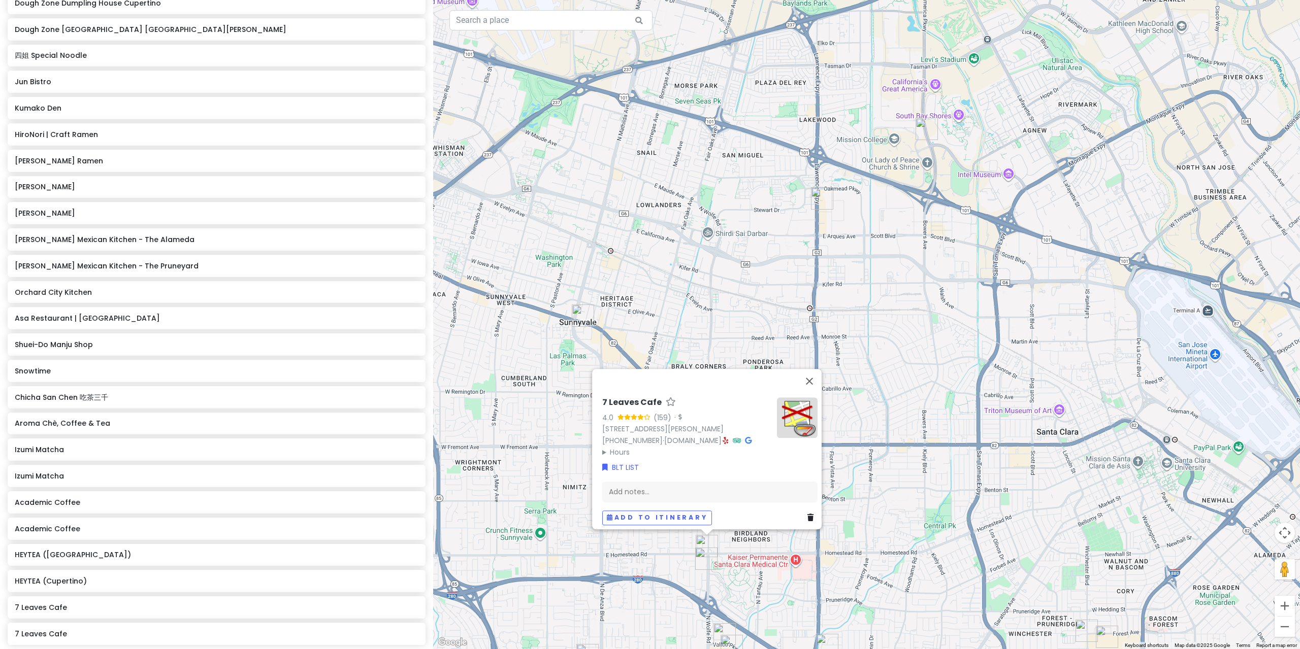
type input "7 leaves"
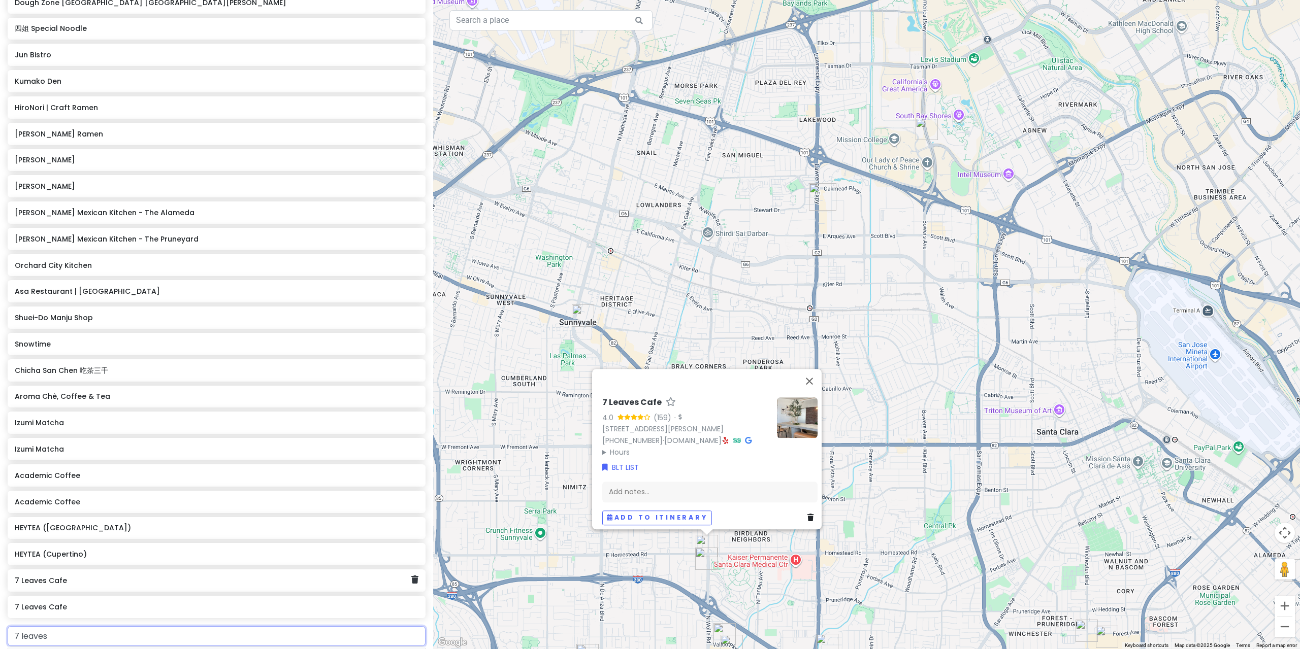
scroll to position [668, 0]
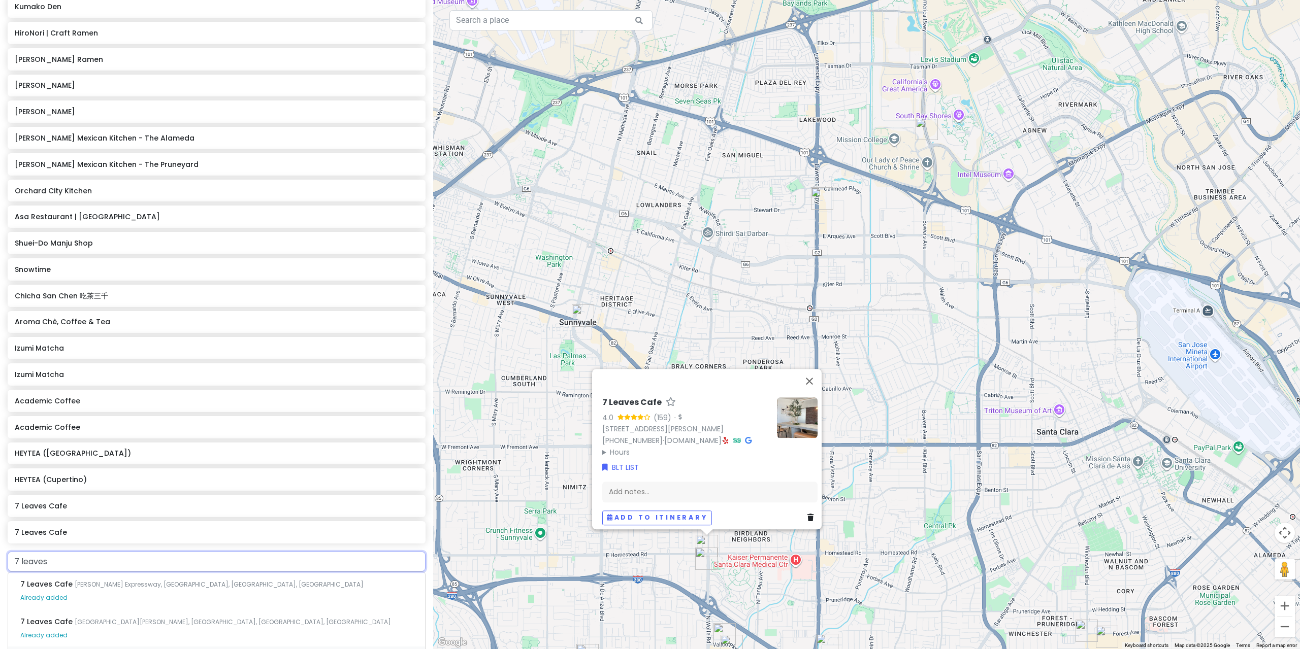
click at [179, 647] on div "7 Leaves Cafe [GEOGRAPHIC_DATA], [GEOGRAPHIC_DATA], [GEOGRAPHIC_DATA]" at bounding box center [216, 659] width 417 height 24
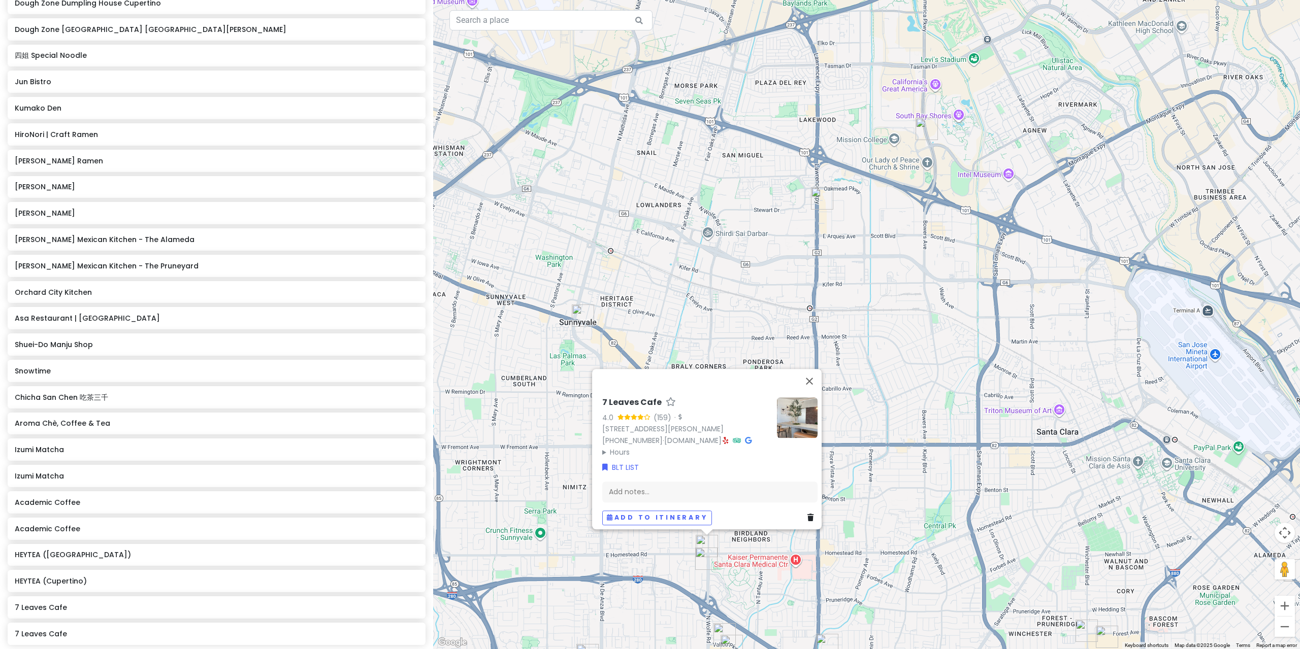
scroll to position [591, 0]
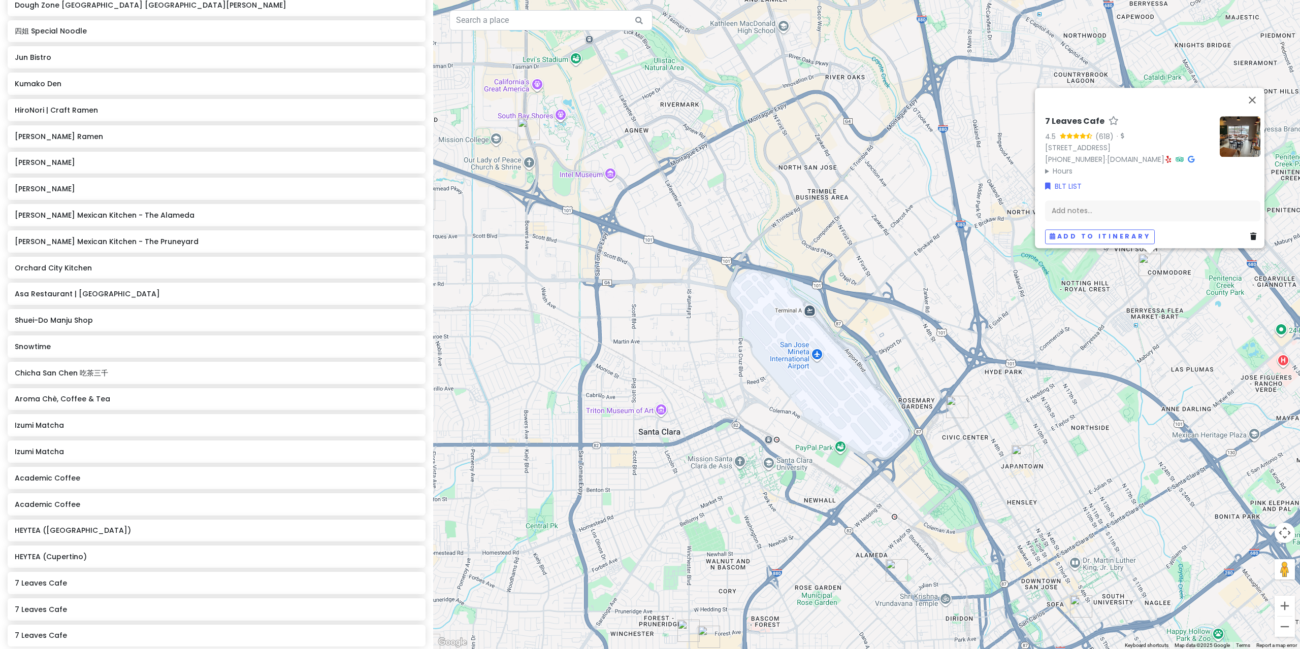
type input "7 leaves"
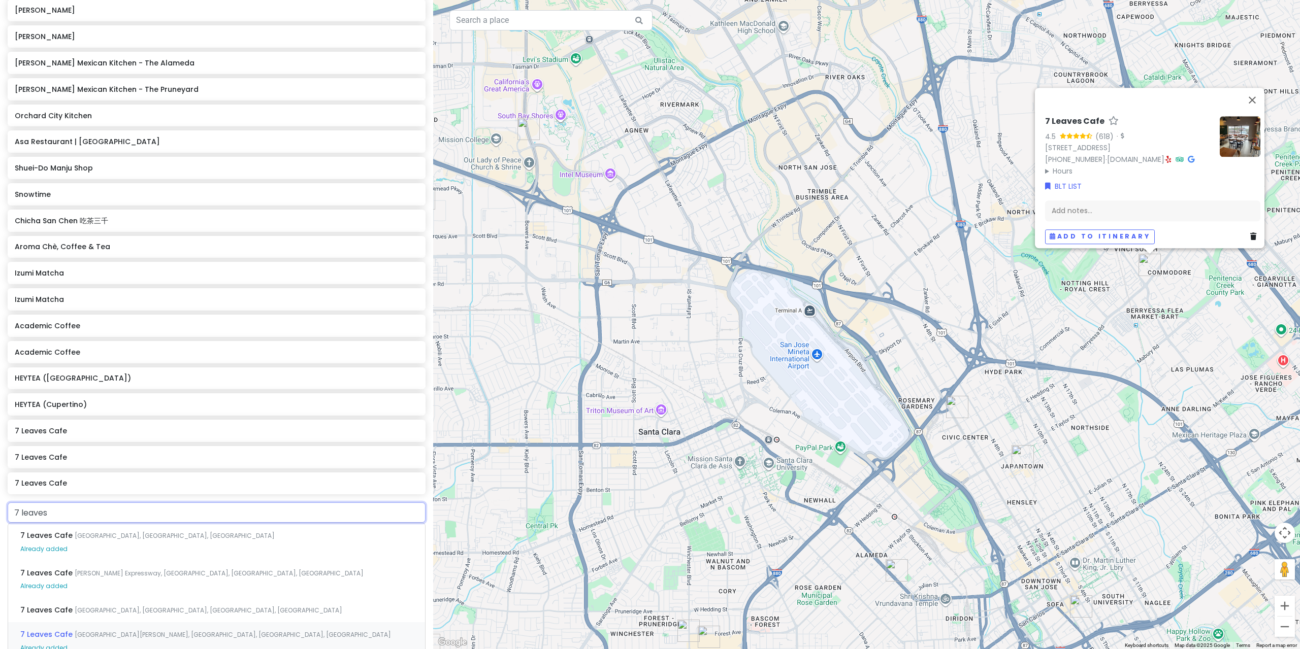
click at [134, 606] on span "[GEOGRAPHIC_DATA], [GEOGRAPHIC_DATA], [GEOGRAPHIC_DATA], [GEOGRAPHIC_DATA]" at bounding box center [209, 610] width 268 height 9
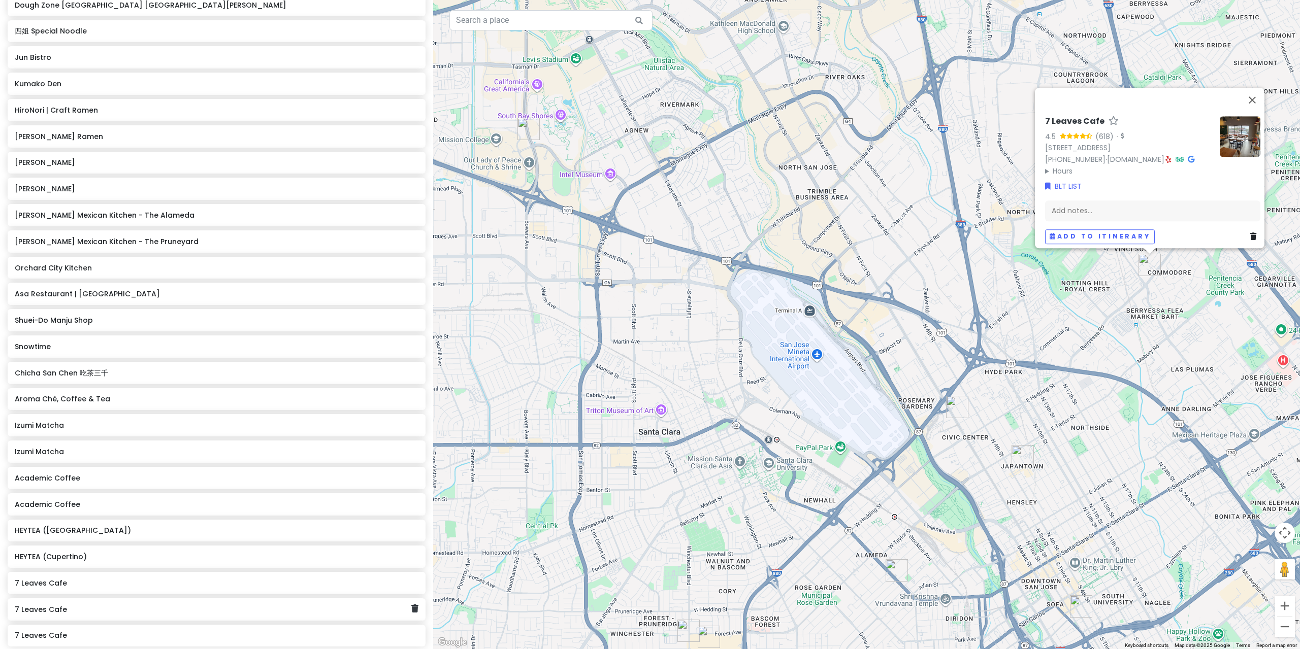
scroll to position [615, 0]
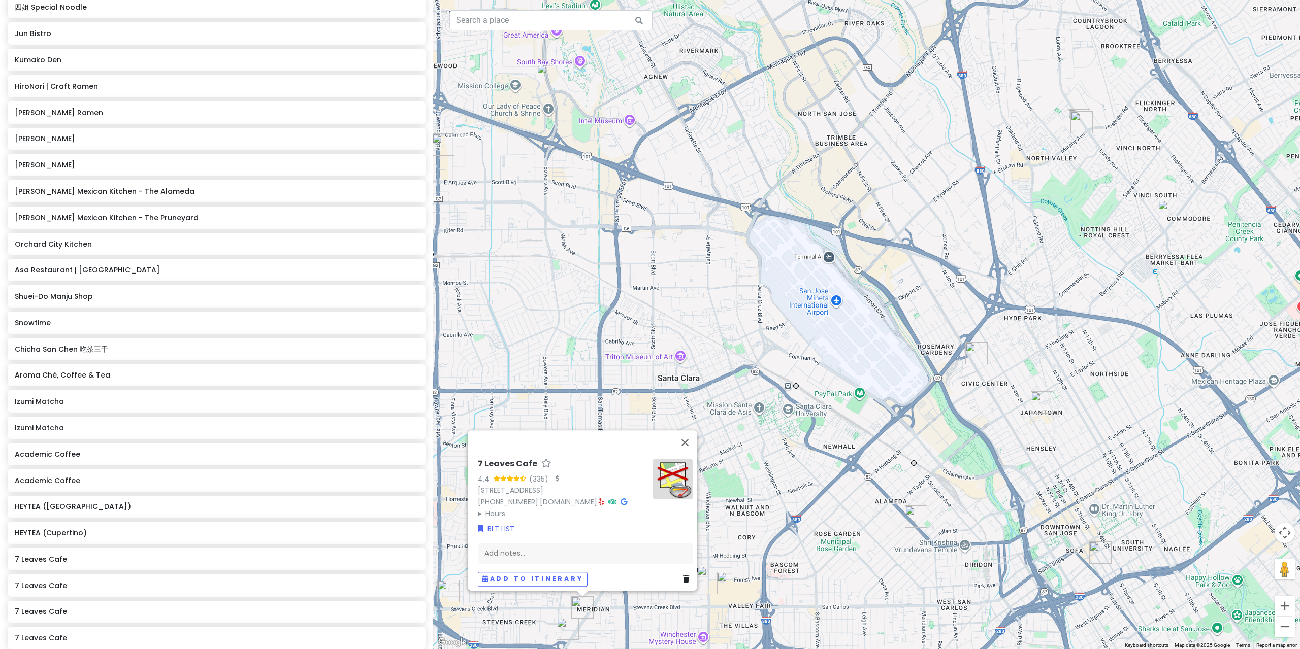
type input "[PERSON_NAME]"
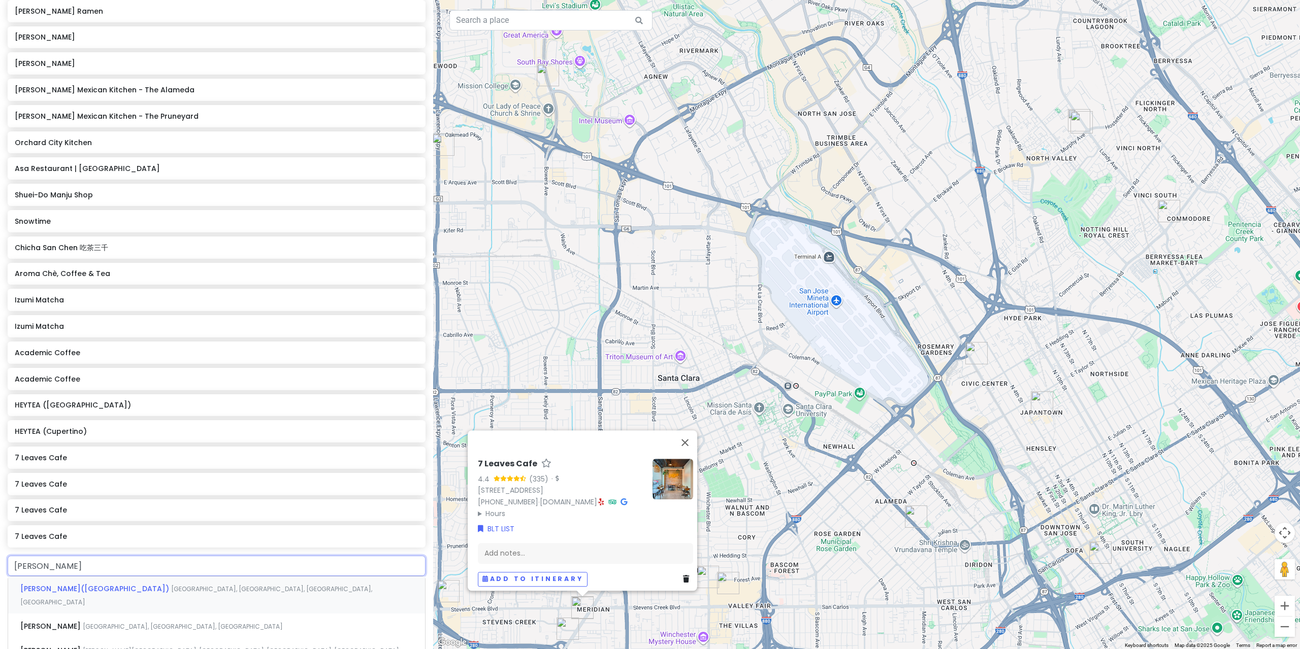
click at [102, 577] on div "[PERSON_NAME] Tea([GEOGRAPHIC_DATA]) [GEOGRAPHIC_DATA], [GEOGRAPHIC_DATA], [GEO…" at bounding box center [216, 596] width 417 height 38
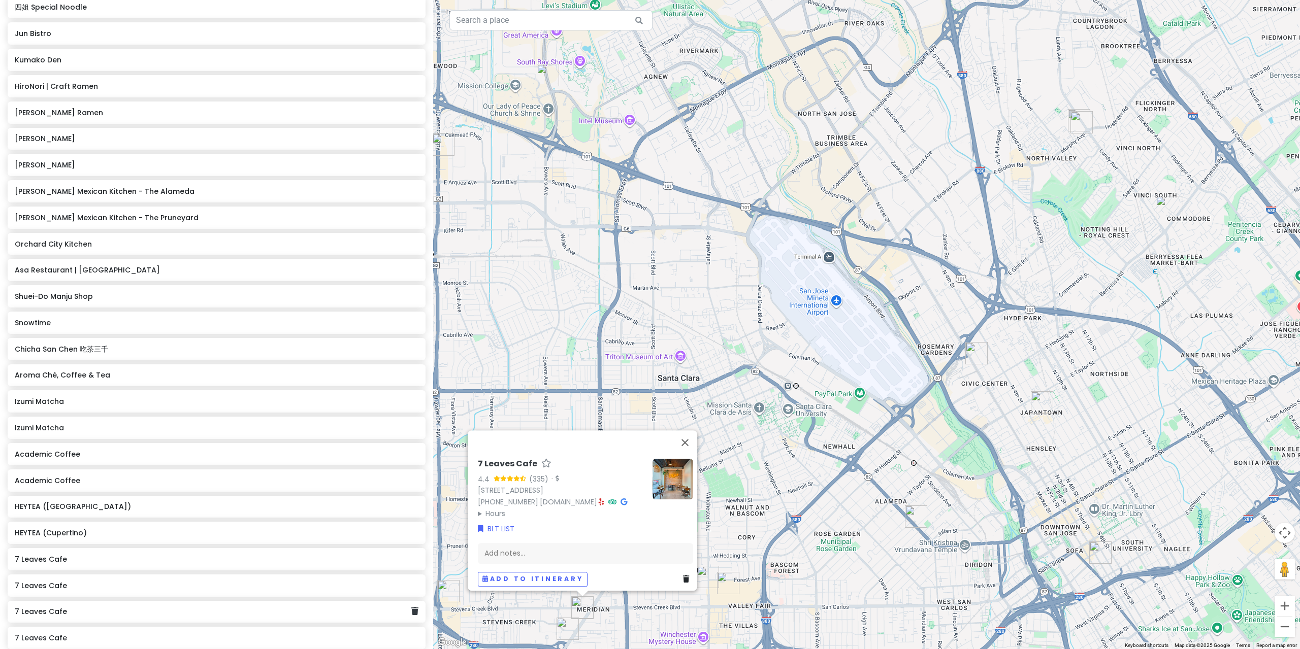
scroll to position [639, 0]
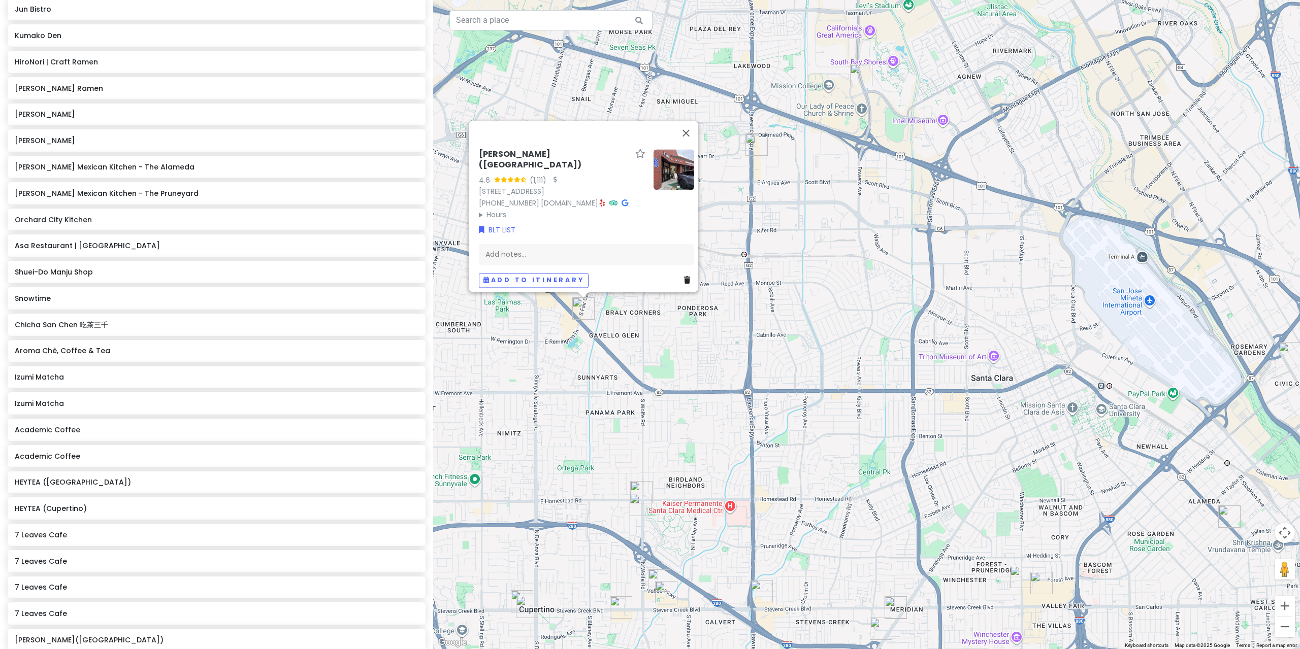
type input "[PERSON_NAME]"
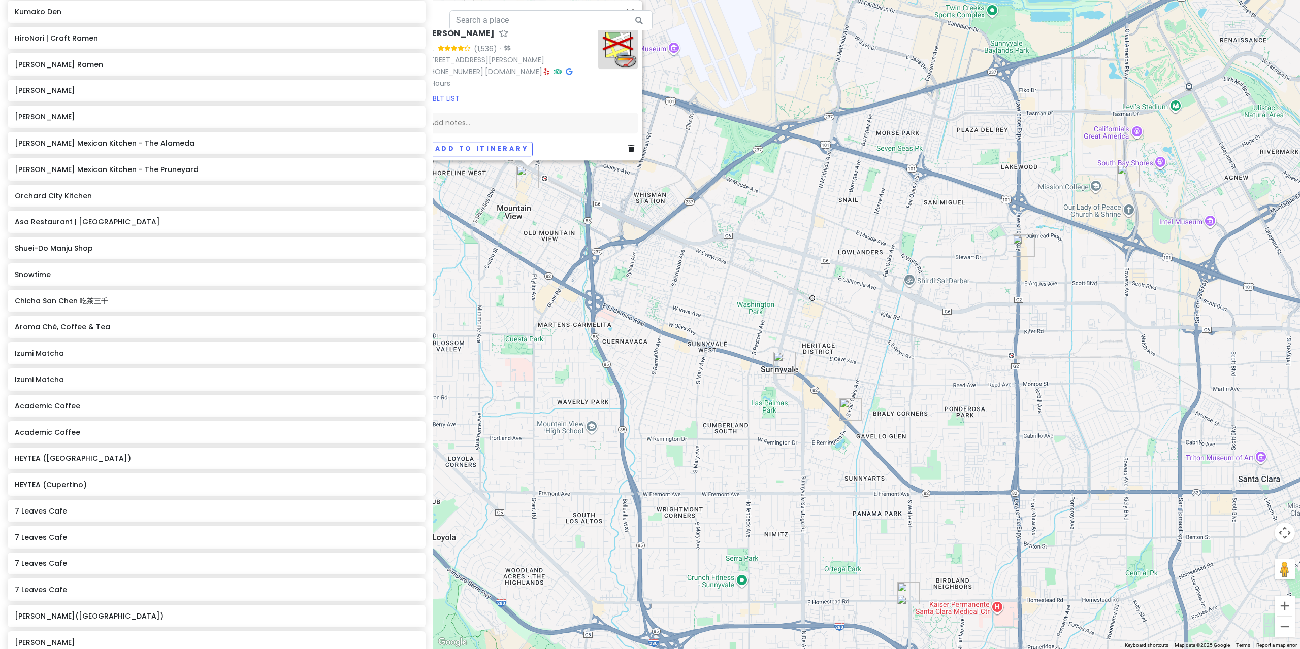
click at [131, 532] on div "Pho Now Hansang Tofu Hankki House Soo [PERSON_NAME] Shin’s Tofu House Danbi Kor…" at bounding box center [216, 119] width 433 height 1078
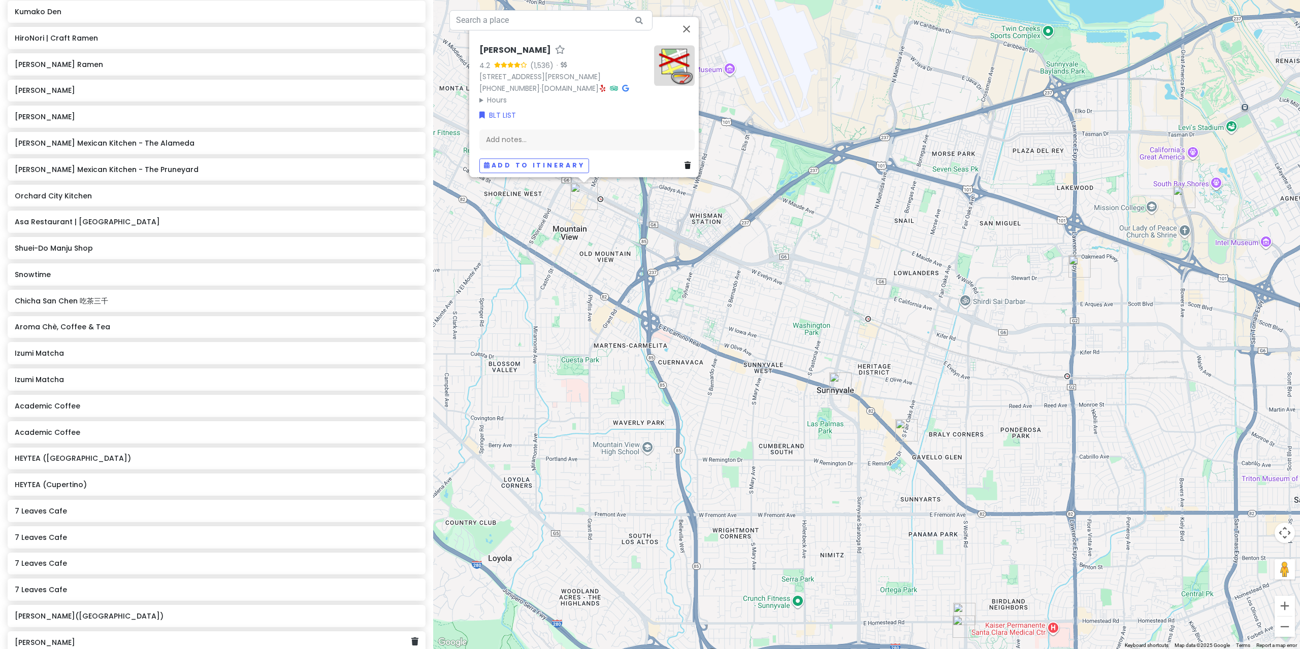
click at [133, 638] on h6 "[PERSON_NAME]" at bounding box center [213, 642] width 396 height 9
drag, startPoint x: 402, startPoint y: 521, endPoint x: 407, endPoint y: 524, distance: 6.1
click at [402, 638] on h6 "[PERSON_NAME]" at bounding box center [213, 642] width 396 height 9
click at [411, 638] on icon at bounding box center [414, 642] width 7 height 8
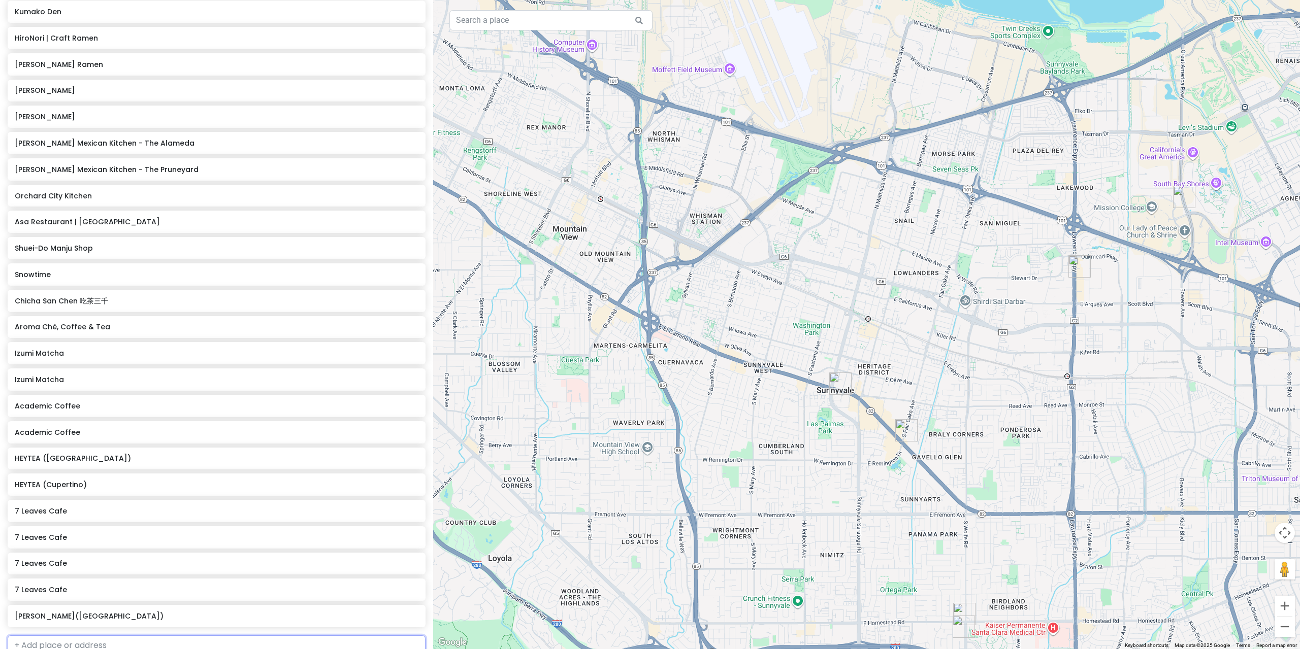
scroll to position [639, 0]
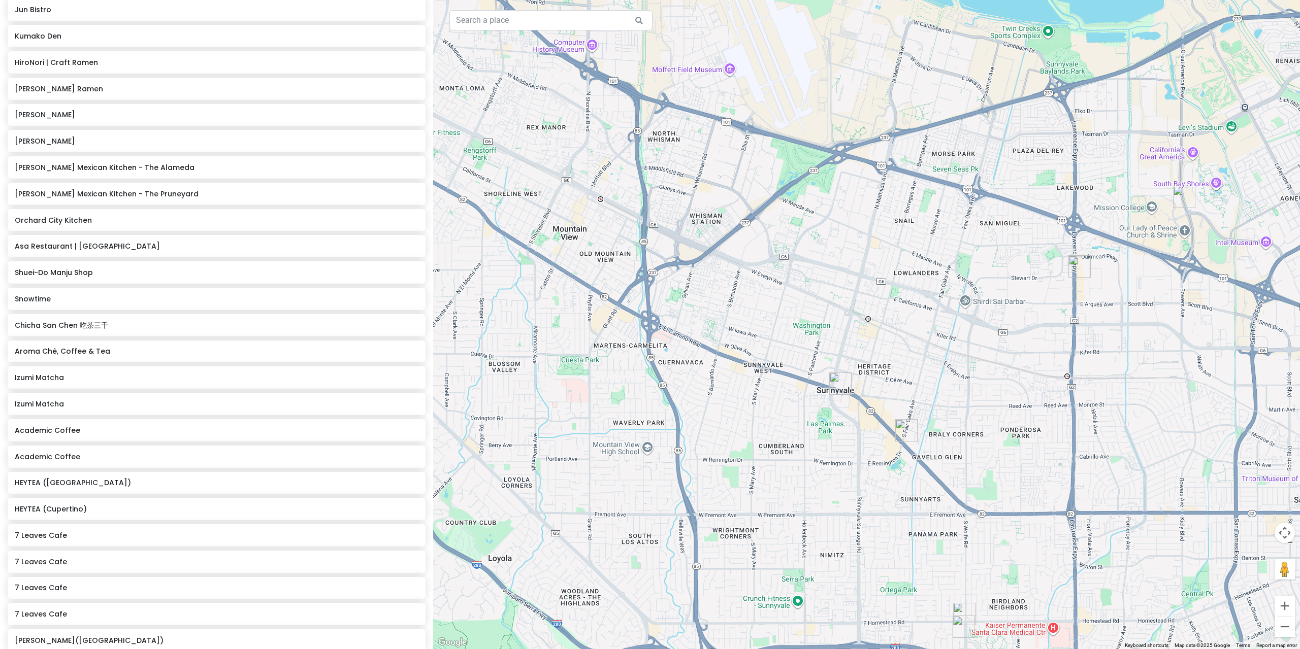
click at [698, 448] on div at bounding box center [866, 324] width 867 height 649
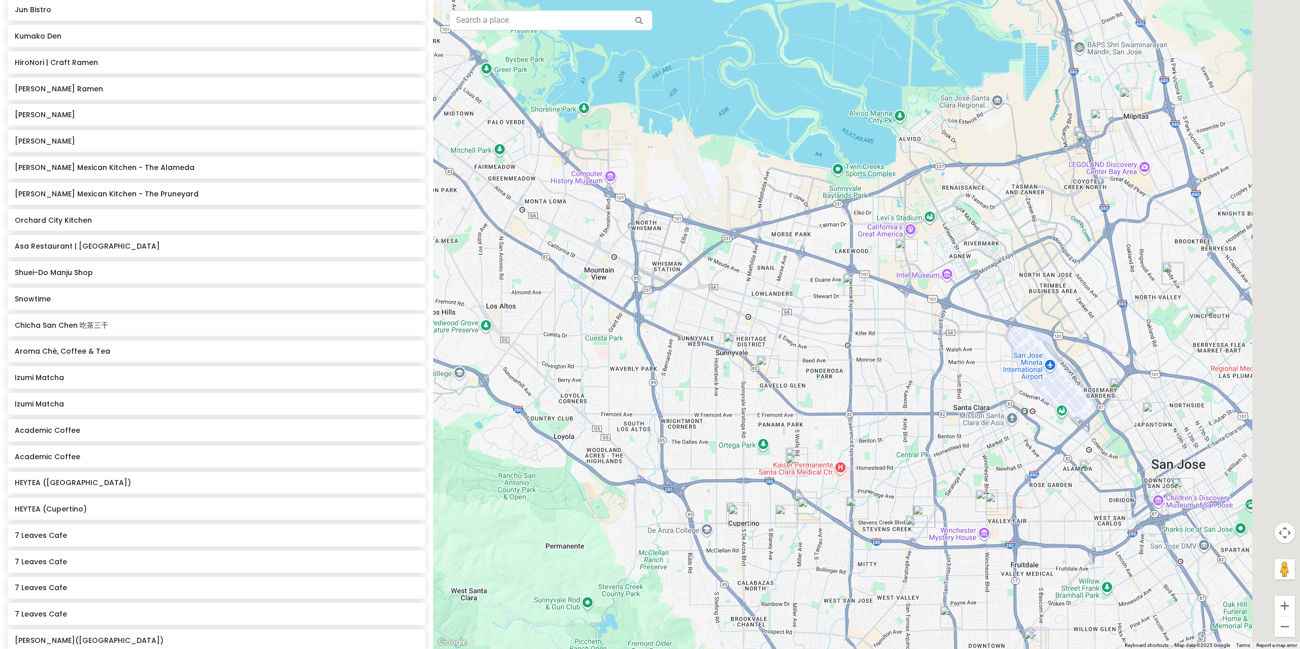
drag, startPoint x: 911, startPoint y: 334, endPoint x: 820, endPoint y: 320, distance: 92.4
click at [829, 323] on div at bounding box center [866, 324] width 867 height 649
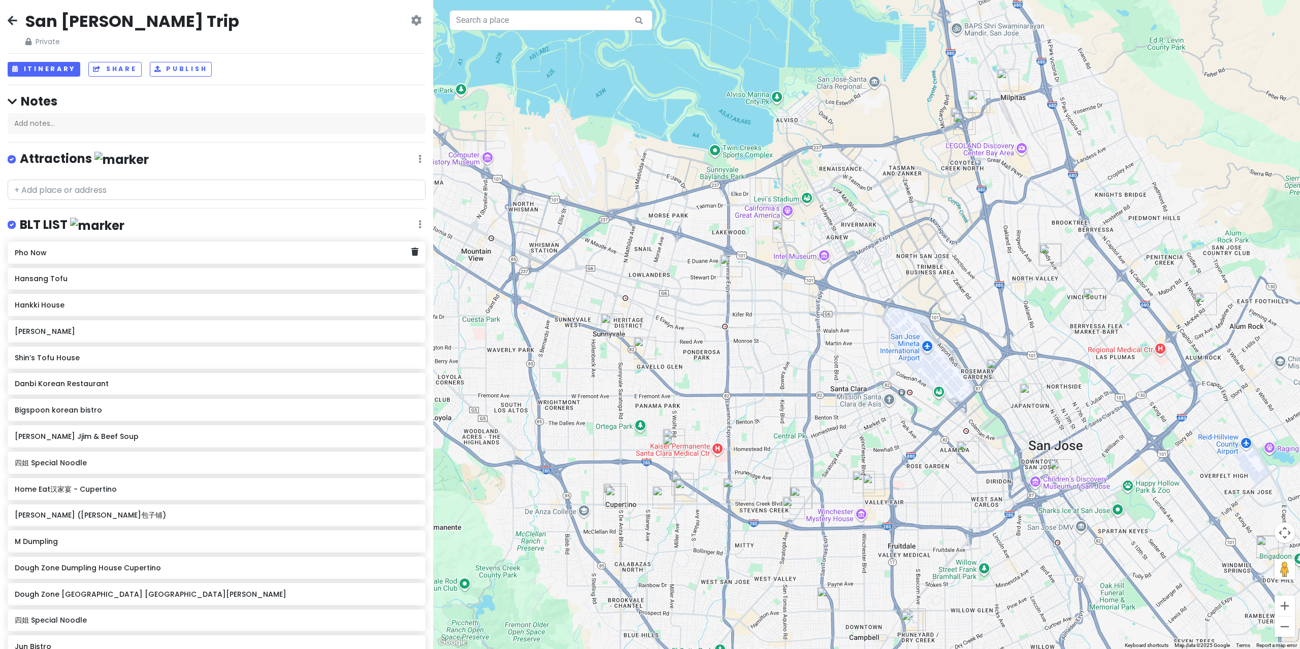
scroll to position [0, 0]
click at [110, 181] on input "text" at bounding box center [217, 191] width 418 height 20
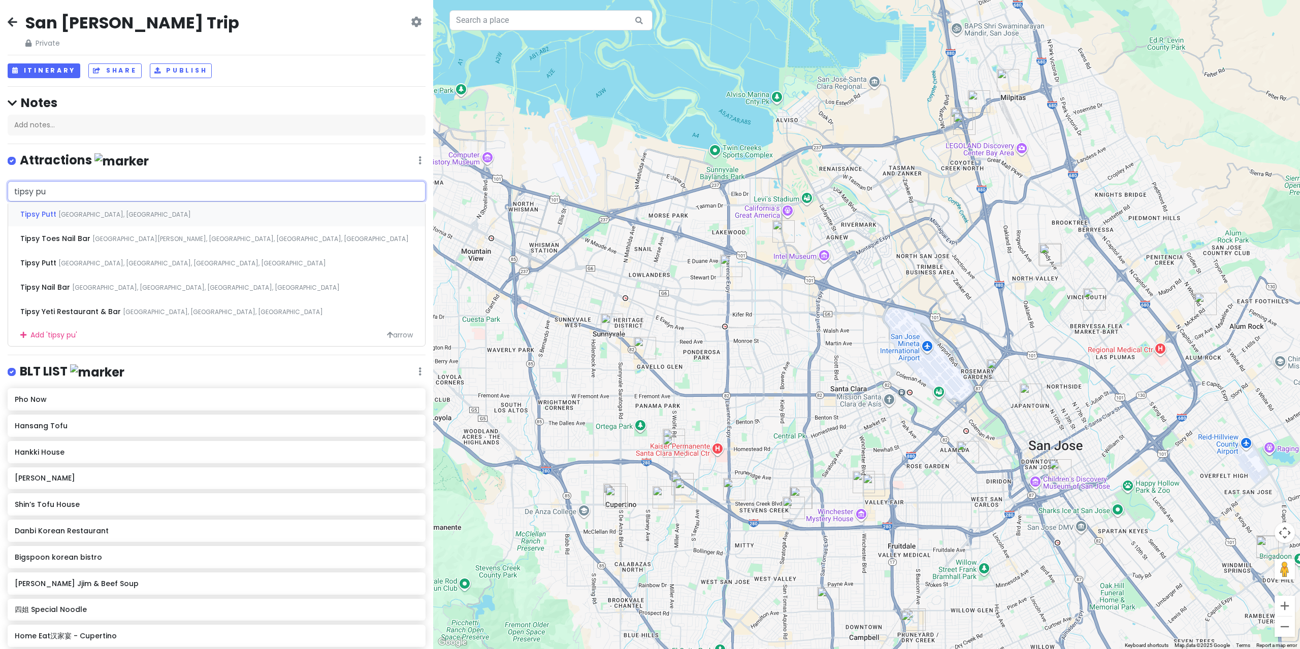
type input "tipsy put"
click at [151, 210] on span "[GEOGRAPHIC_DATA], [GEOGRAPHIC_DATA]" at bounding box center [124, 214] width 133 height 9
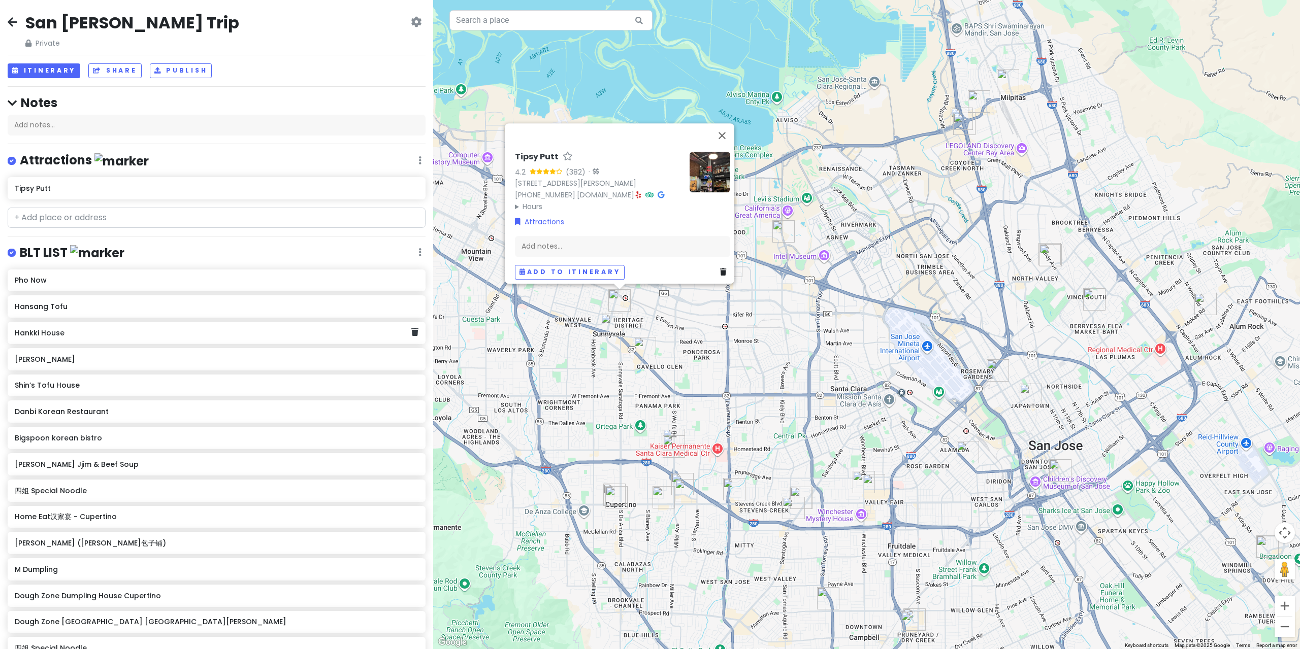
click at [539, 334] on div "Tipsy Putt 4.2 (382) · [STREET_ADDRESS][PERSON_NAME] [PHONE_NUMBER] · [DOMAIN_N…" at bounding box center [866, 324] width 867 height 649
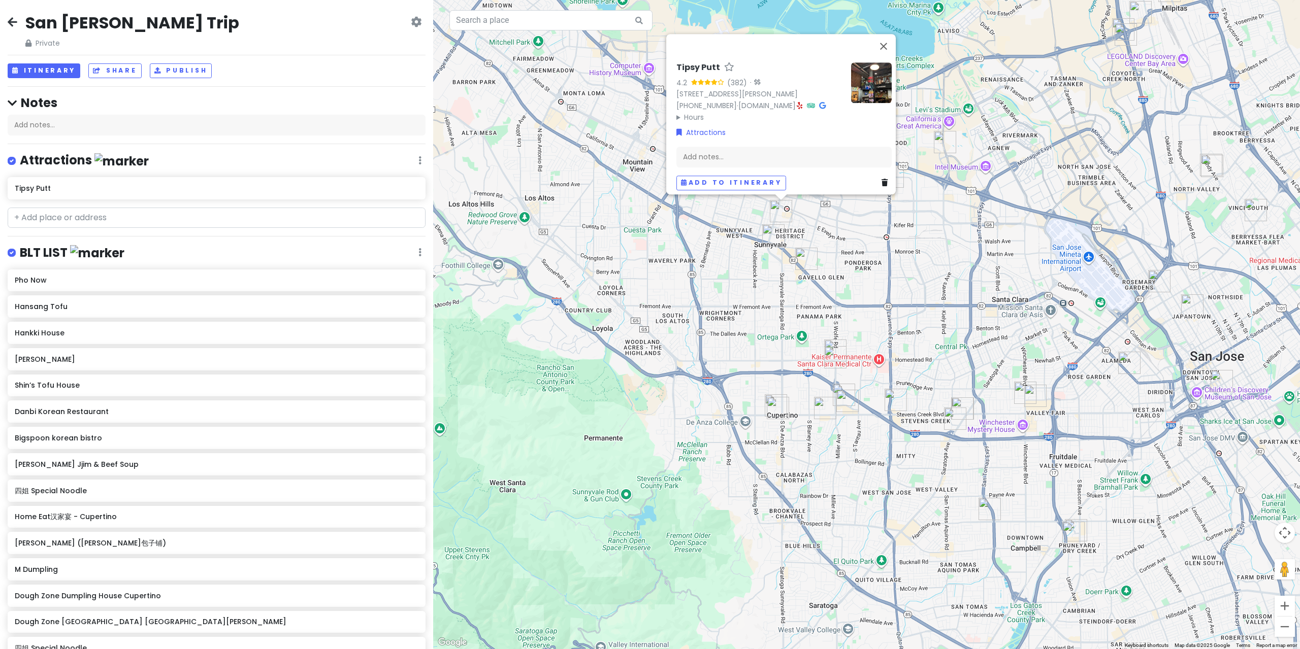
drag, startPoint x: 705, startPoint y: 271, endPoint x: 717, endPoint y: 261, distance: 15.5
click at [704, 262] on div "Tipsy Putt 4.2 (382) · [STREET_ADDRESS][PERSON_NAME] [PHONE_NUMBER] · [DOMAIN_N…" at bounding box center [866, 324] width 867 height 649
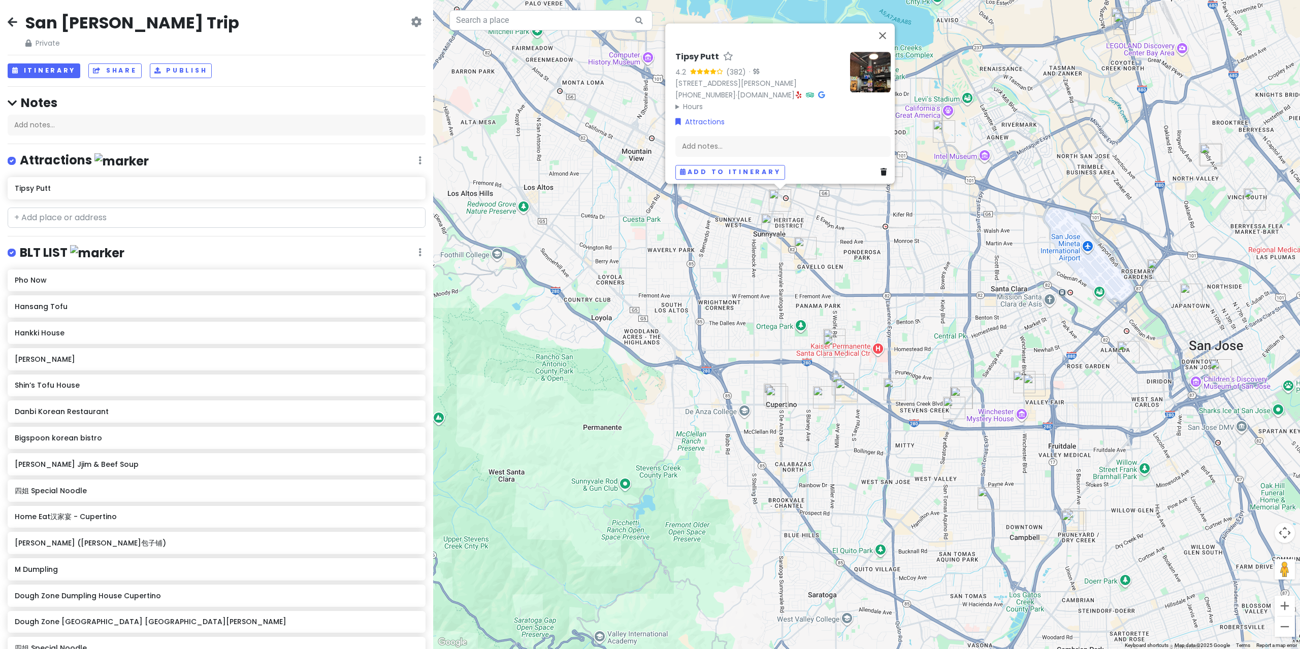
click at [765, 230] on img "HEYTEA (Sunnyvale)" at bounding box center [772, 225] width 22 height 22
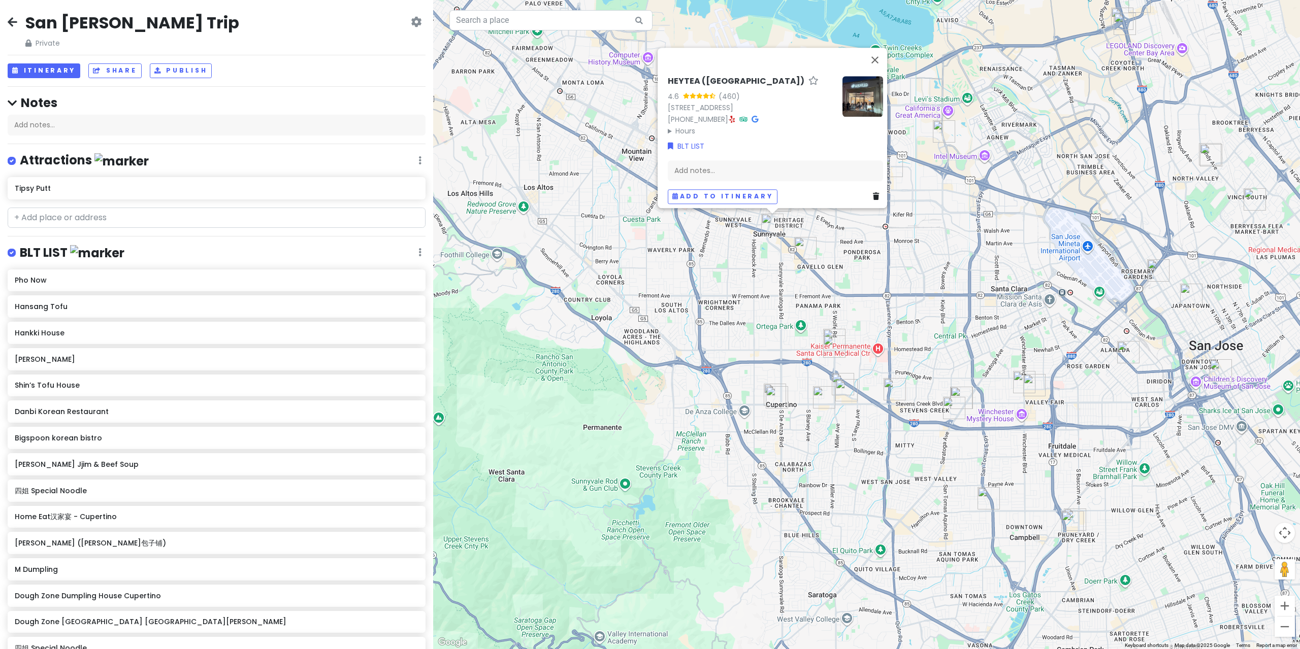
click at [818, 253] on div "HEYTEA ([GEOGRAPHIC_DATA]) 4.6 (460) [STREET_ADDRESS] [PHONE_NUMBER] · Hours [D…" at bounding box center [866, 324] width 867 height 649
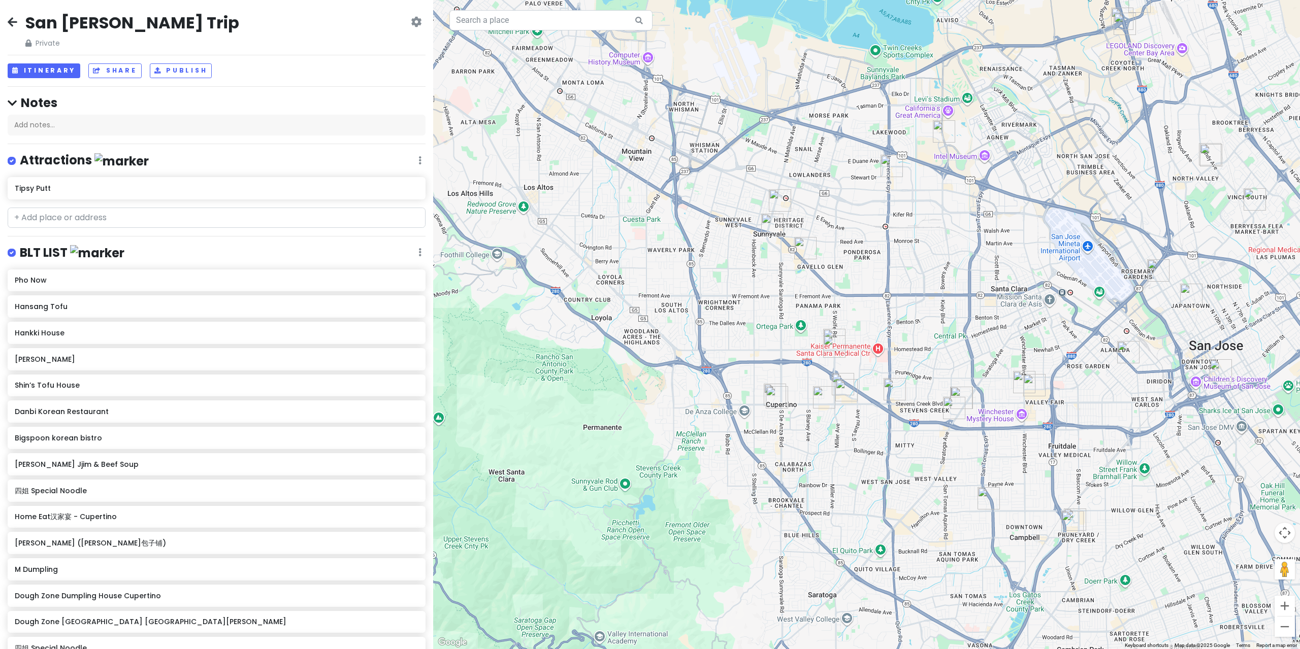
click at [812, 252] on img "Molly Tea(Sunnyvale)" at bounding box center [805, 248] width 22 height 22
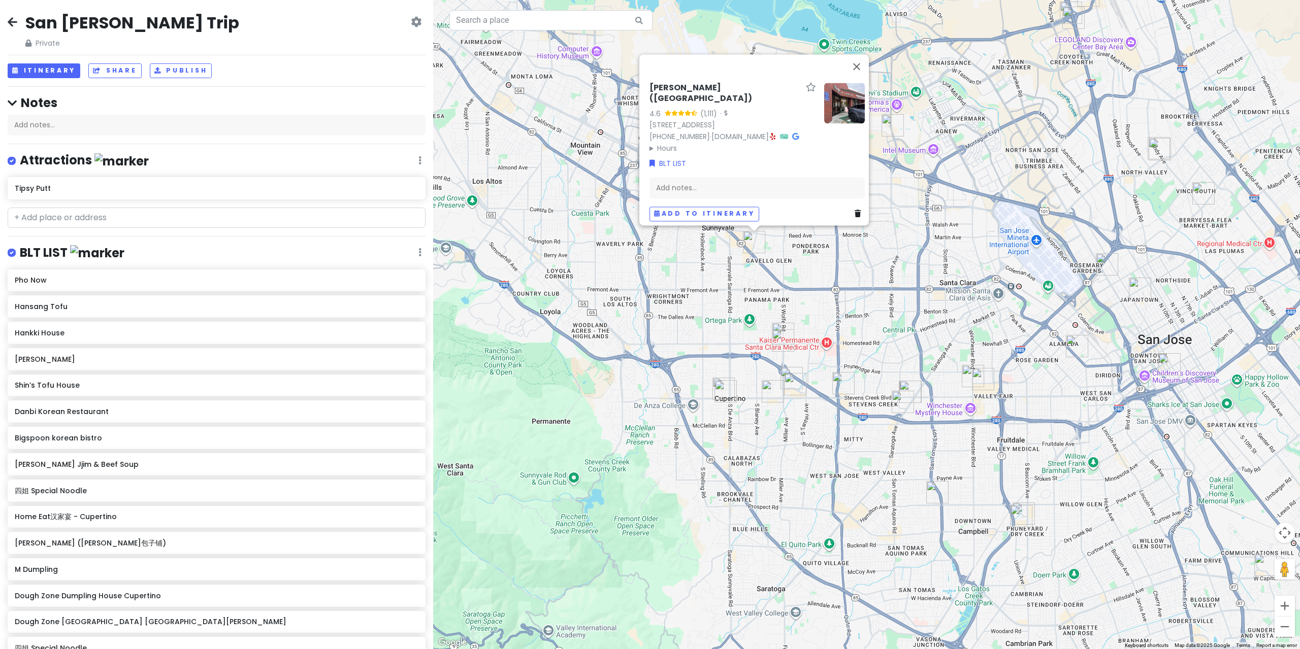
drag, startPoint x: 737, startPoint y: 292, endPoint x: 680, endPoint y: 286, distance: 57.7
click at [680, 286] on div "[PERSON_NAME]([GEOGRAPHIC_DATA]) 4.6 (1,111) · [STREET_ADDRESS] [PHONE_NUMBER] …" at bounding box center [866, 324] width 867 height 649
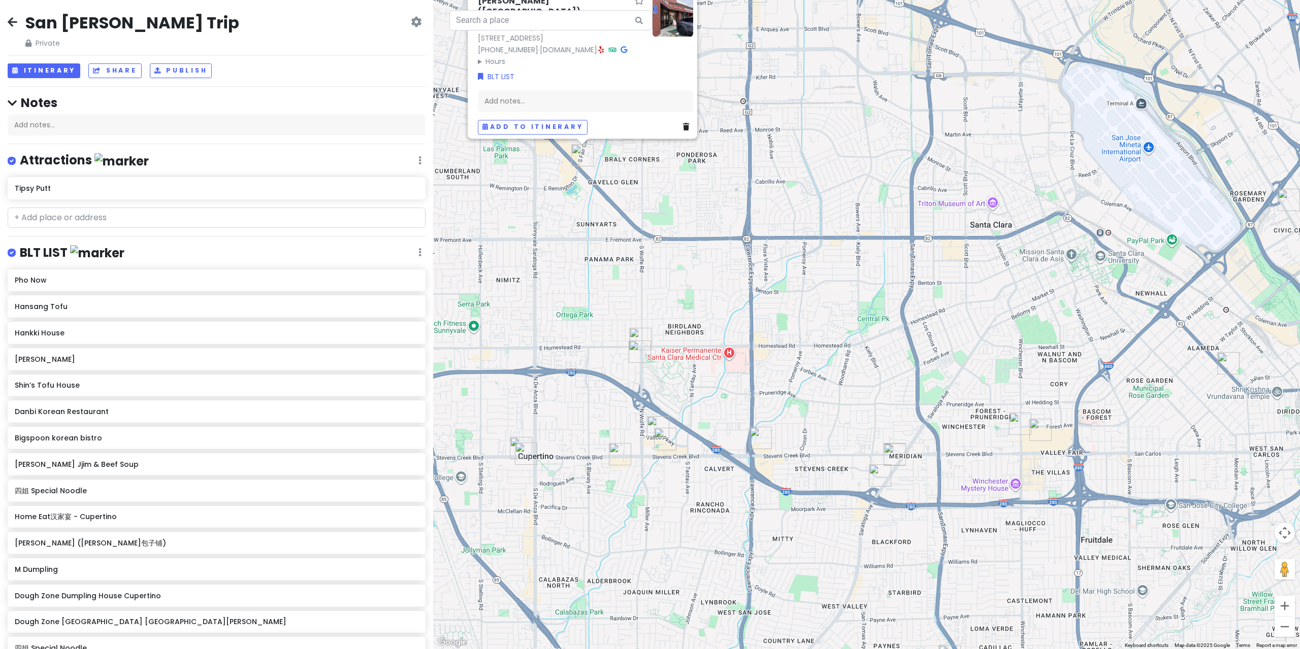
click at [632, 333] on img "7 Leaves Cafe" at bounding box center [640, 339] width 22 height 22
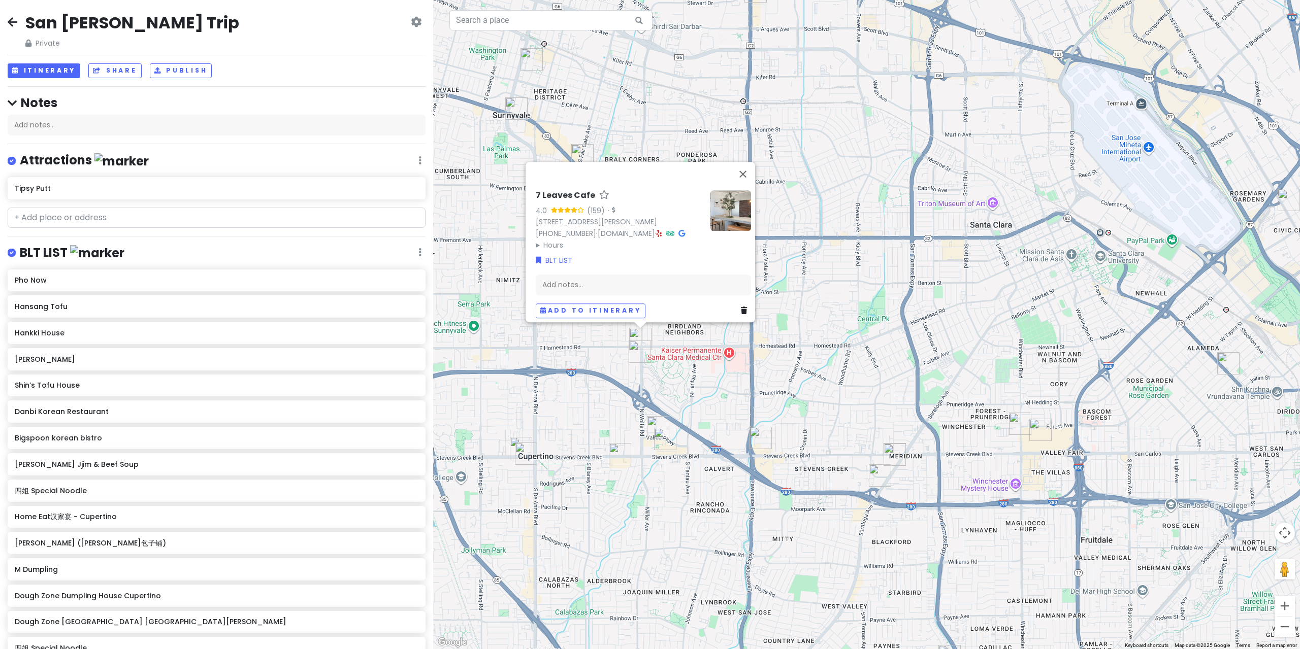
click at [642, 354] on img "HiroNori Craft Ramen" at bounding box center [639, 352] width 22 height 22
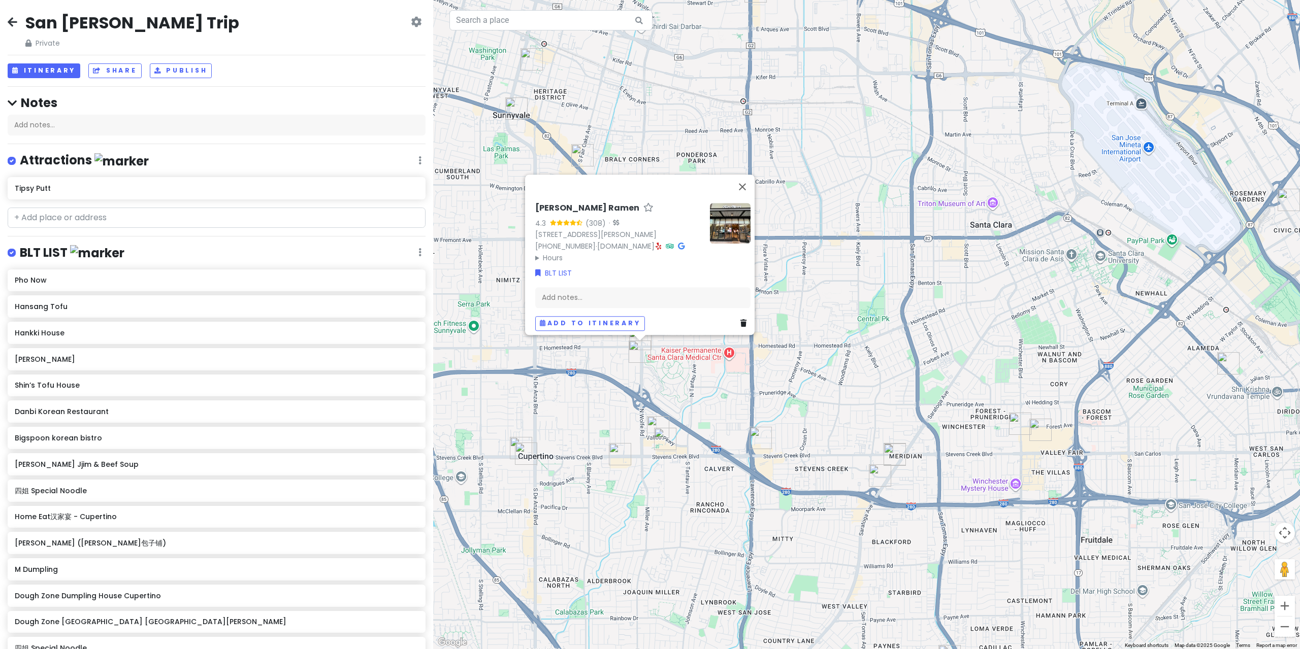
click at [652, 431] on img "Dough Zone Dumpling House Cupertino" at bounding box center [658, 427] width 22 height 22
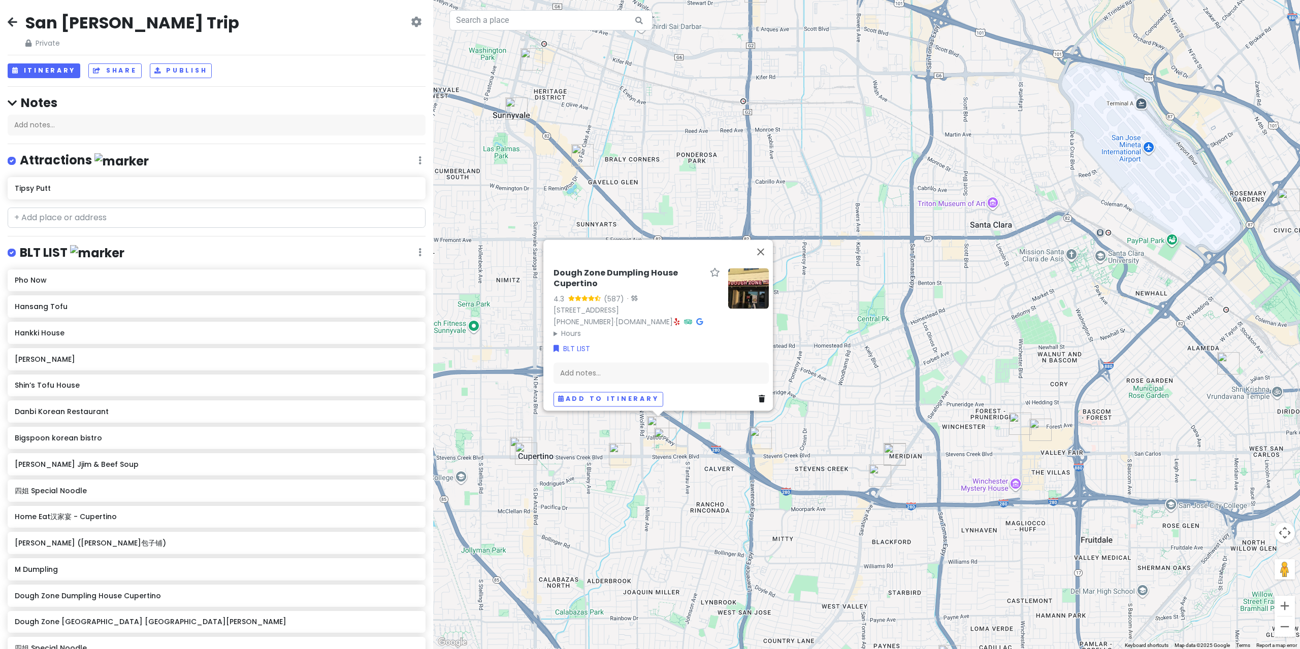
click at [661, 440] on img "HEYTEA (Cupertino)" at bounding box center [665, 439] width 22 height 22
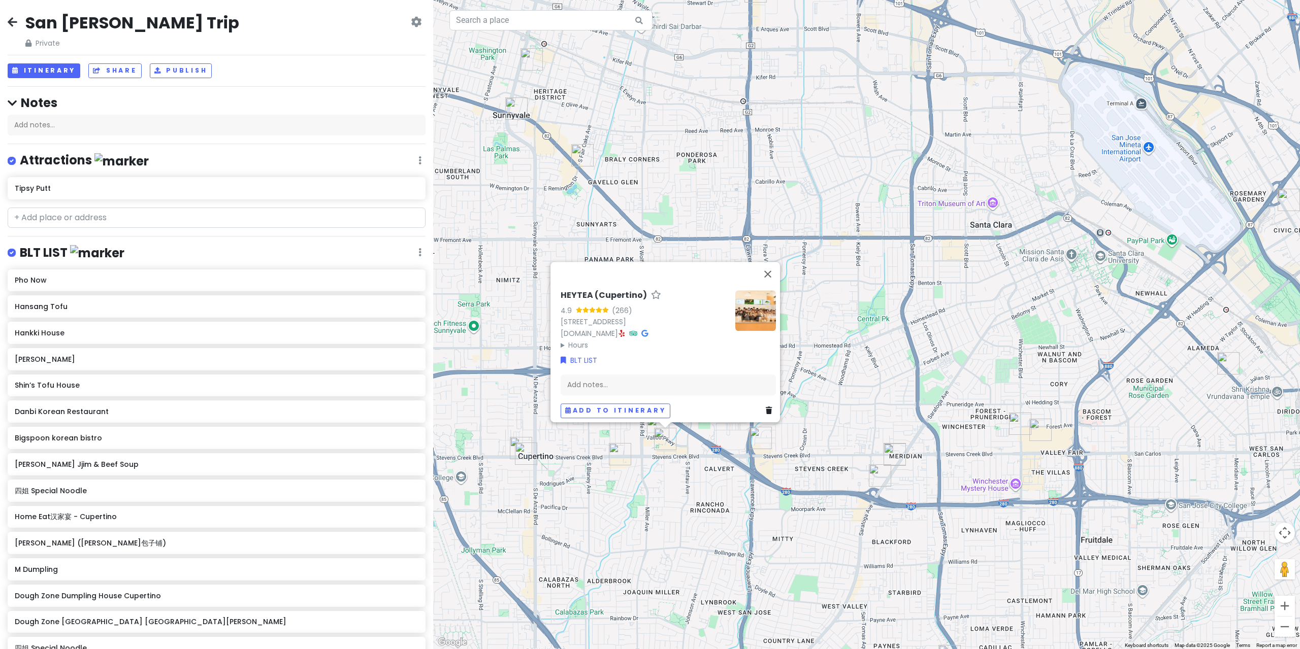
click at [637, 454] on div "HEYTEA (Cupertino) 4.9 (266) [STREET_ADDRESS] [DOMAIN_NAME] · Hours [DATE] 12:0…" at bounding box center [866, 324] width 867 height 649
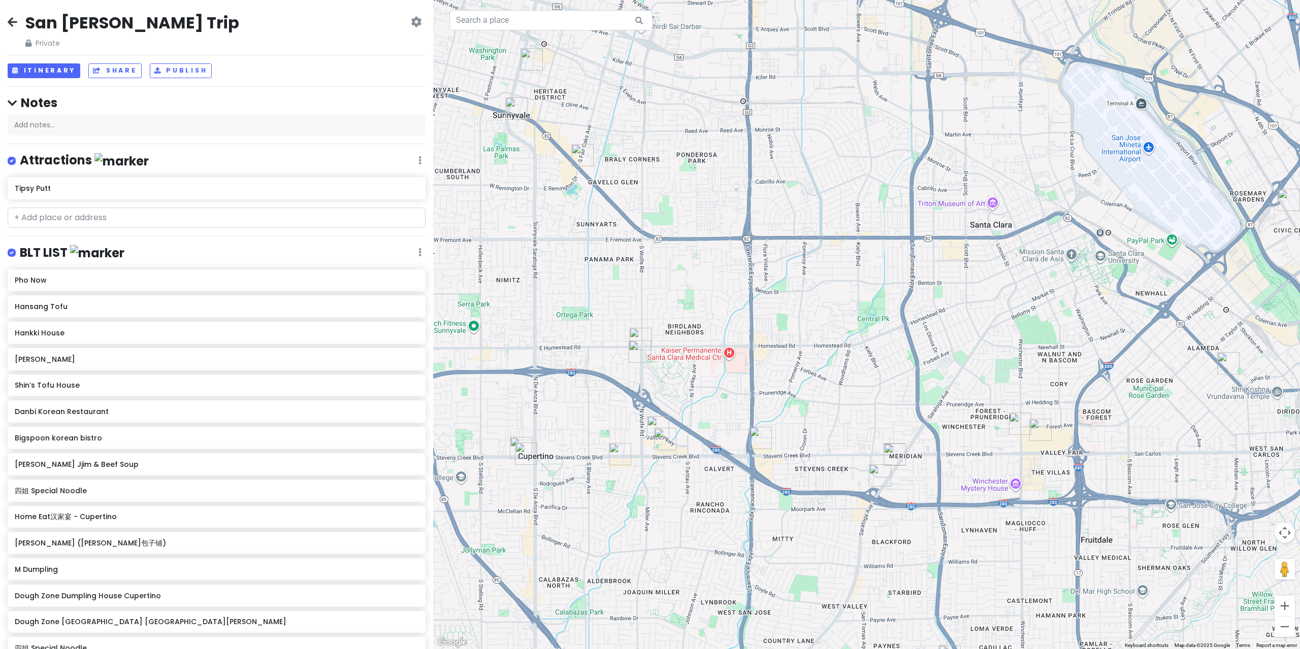
click at [653, 431] on img "Dough Zone Dumpling House Cupertino" at bounding box center [658, 427] width 22 height 22
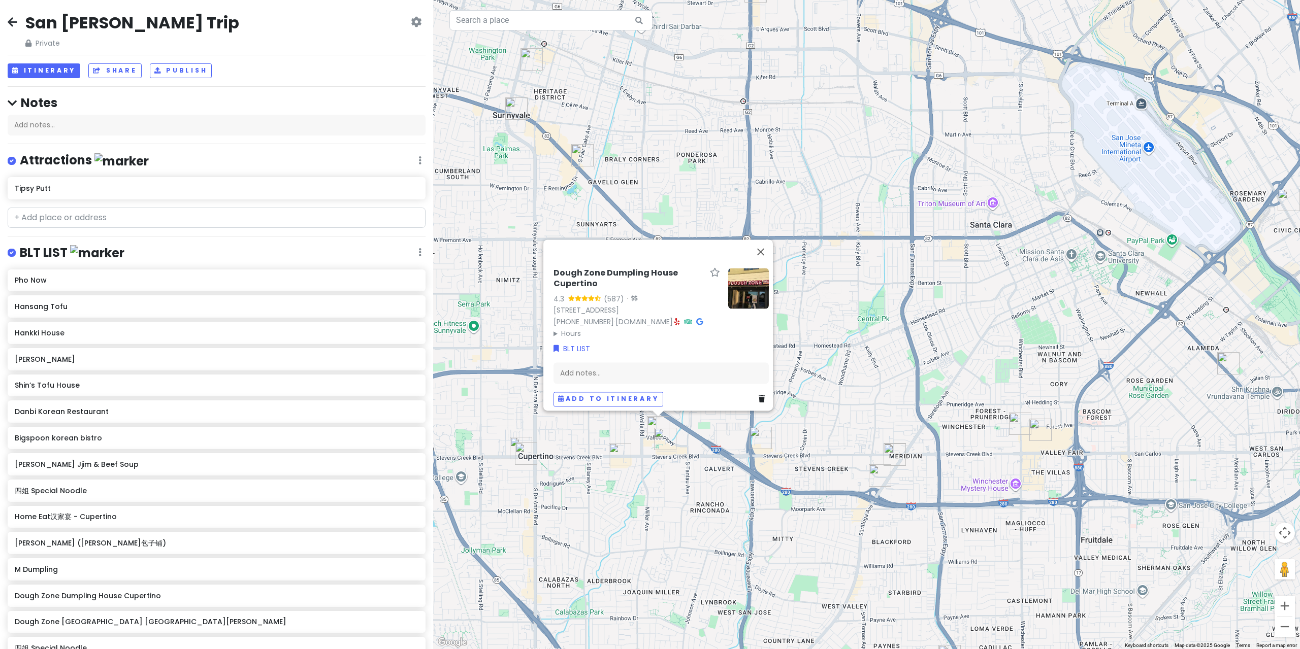
click at [741, 297] on img at bounding box center [748, 288] width 41 height 41
click at [615, 327] on link "[DOMAIN_NAME]" at bounding box center [643, 322] width 57 height 10
click at [660, 436] on img "HEYTEA (Cupertino)" at bounding box center [665, 439] width 22 height 22
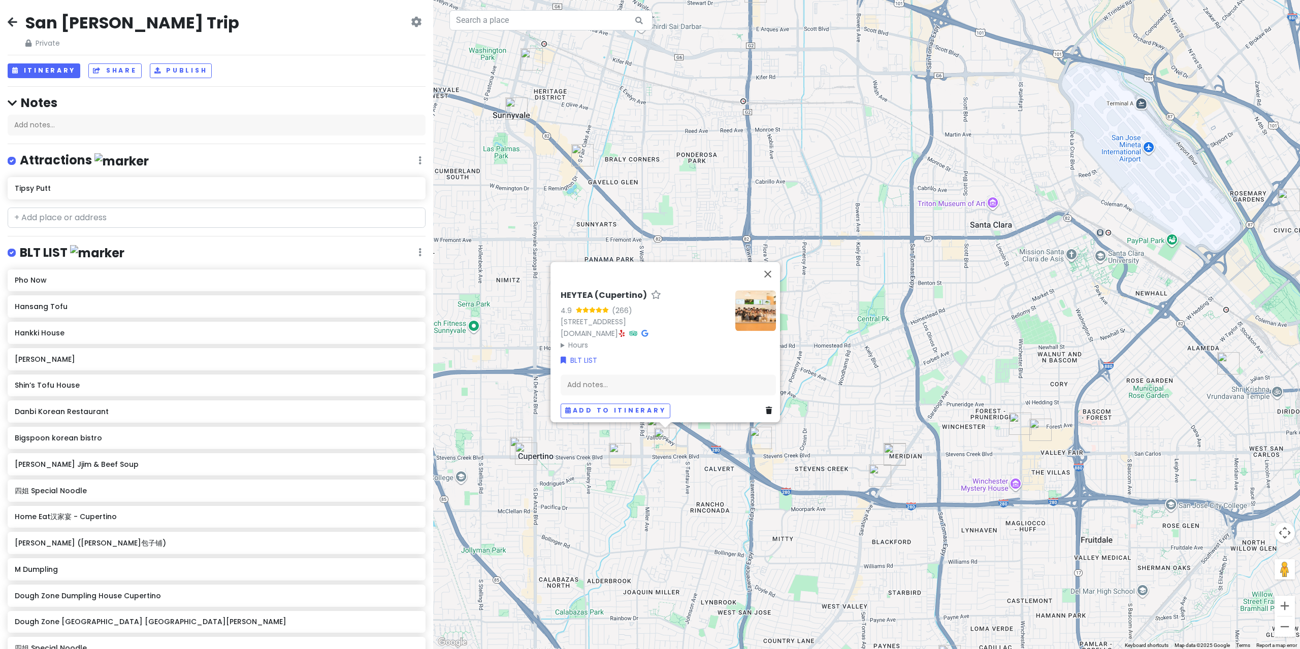
click at [523, 459] on img "Home Eat汉家宴 - Cupertino" at bounding box center [526, 454] width 22 height 22
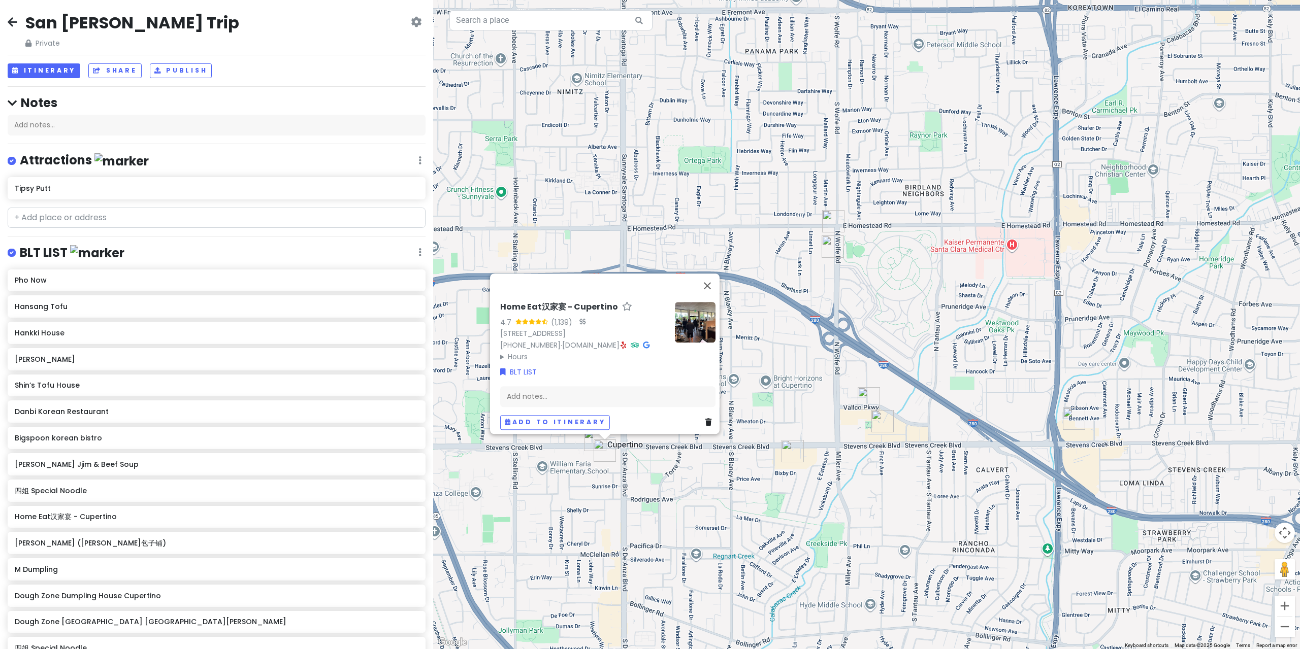
click at [699, 337] on img at bounding box center [695, 322] width 41 height 41
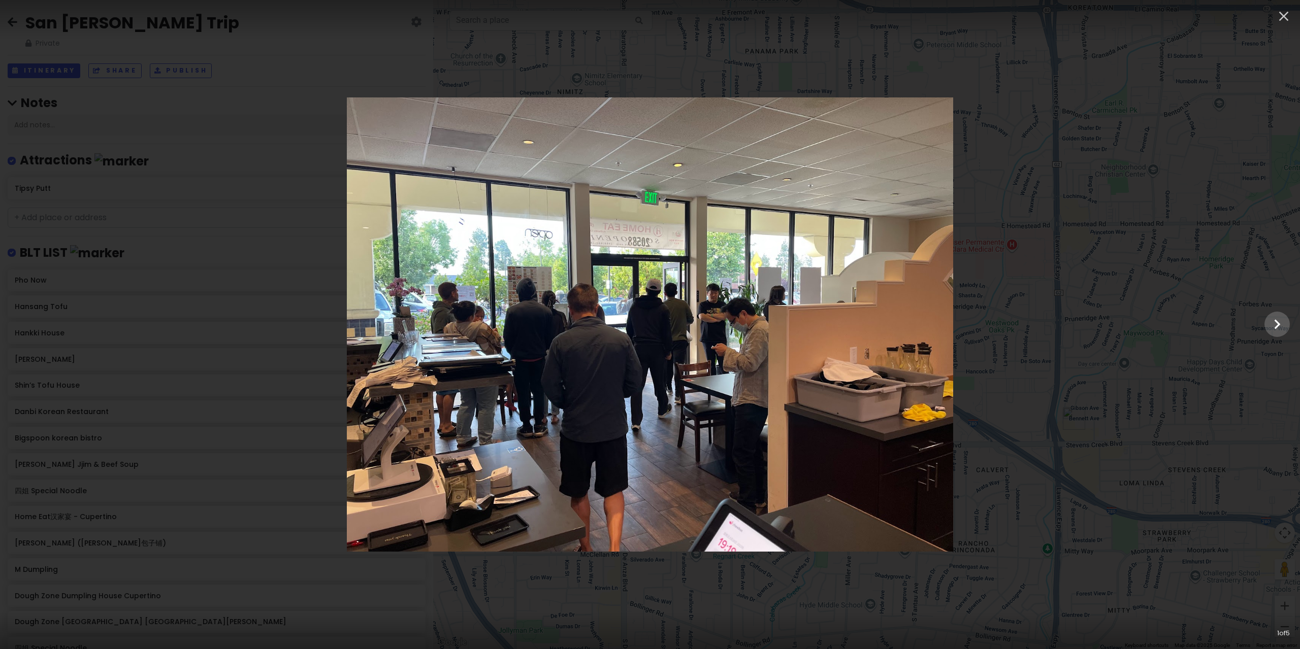
drag, startPoint x: 1244, startPoint y: 320, endPoint x: 1271, endPoint y: 320, distance: 26.9
click at [1246, 320] on div at bounding box center [650, 324] width 1300 height 454
click at [1271, 320] on div at bounding box center [650, 324] width 1300 height 649
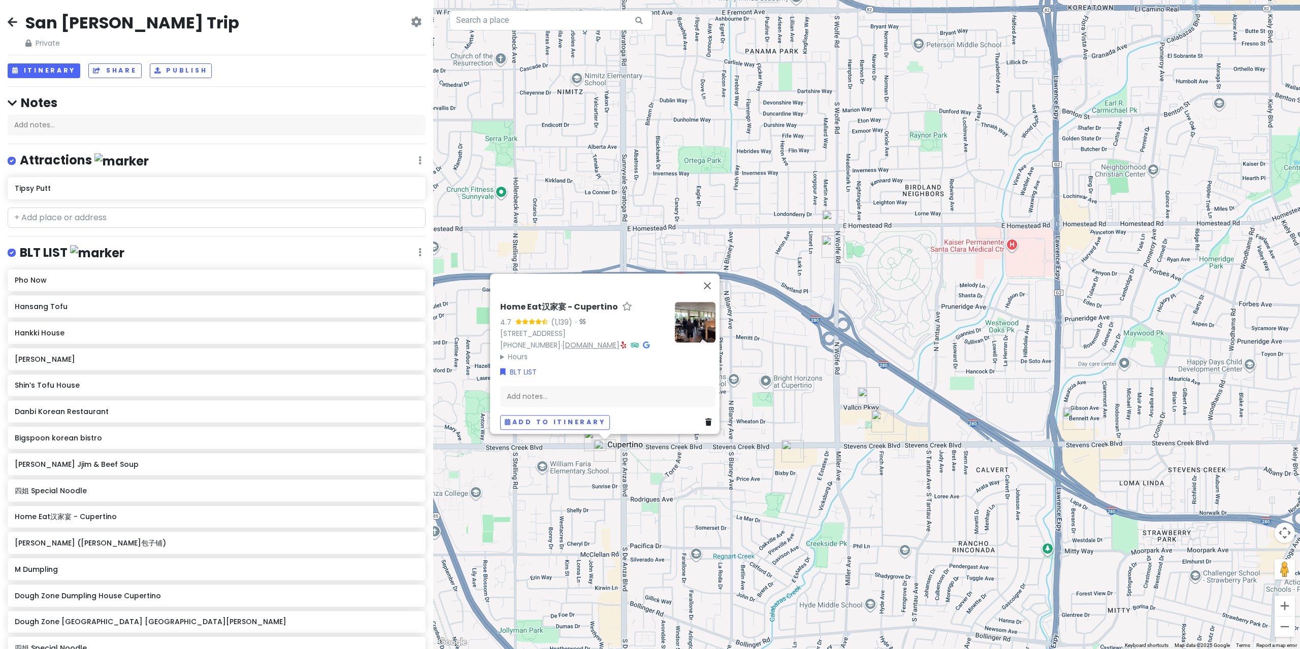
click at [569, 350] on link "[DOMAIN_NAME]" at bounding box center [590, 345] width 57 height 10
click at [690, 330] on img at bounding box center [695, 322] width 41 height 41
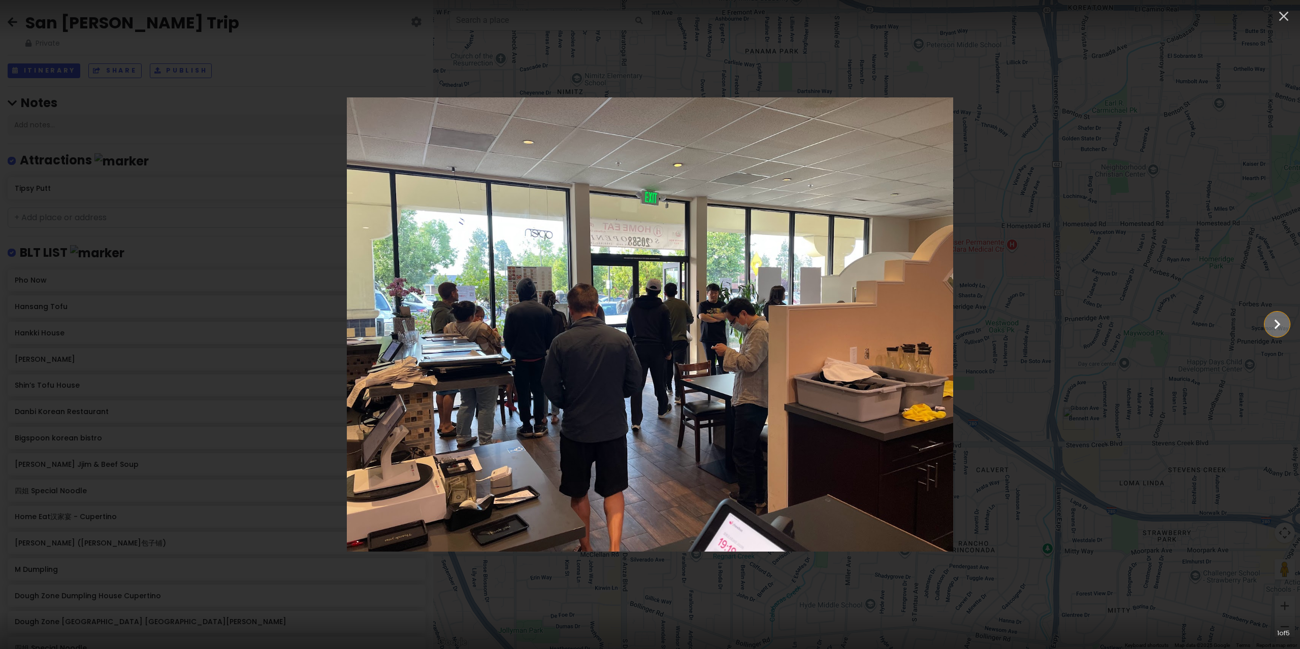
click at [1267, 319] on button "Show slide 2 of 5" at bounding box center [1276, 324] width 25 height 25
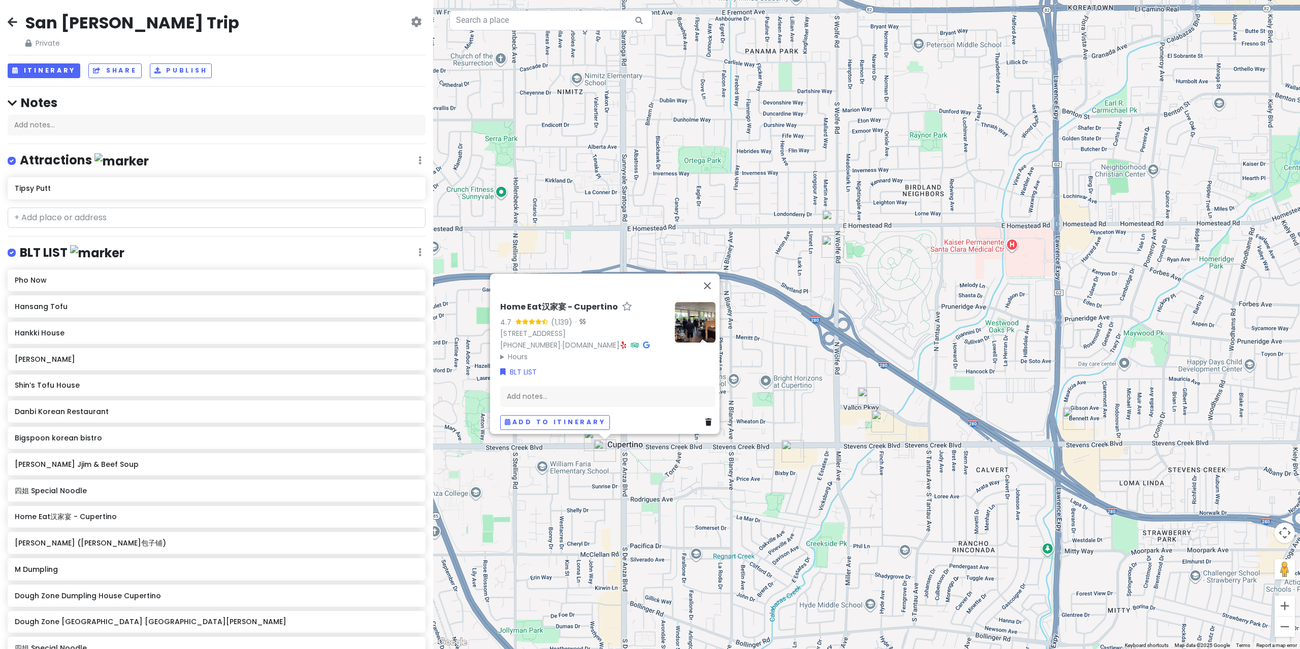
click at [700, 202] on div "Home Eat汉家宴 - Cupertino 4.7 (1,139) · [STREET_ADDRESS] [PHONE_NUMBER] · [DOMAIN…" at bounding box center [866, 324] width 867 height 649
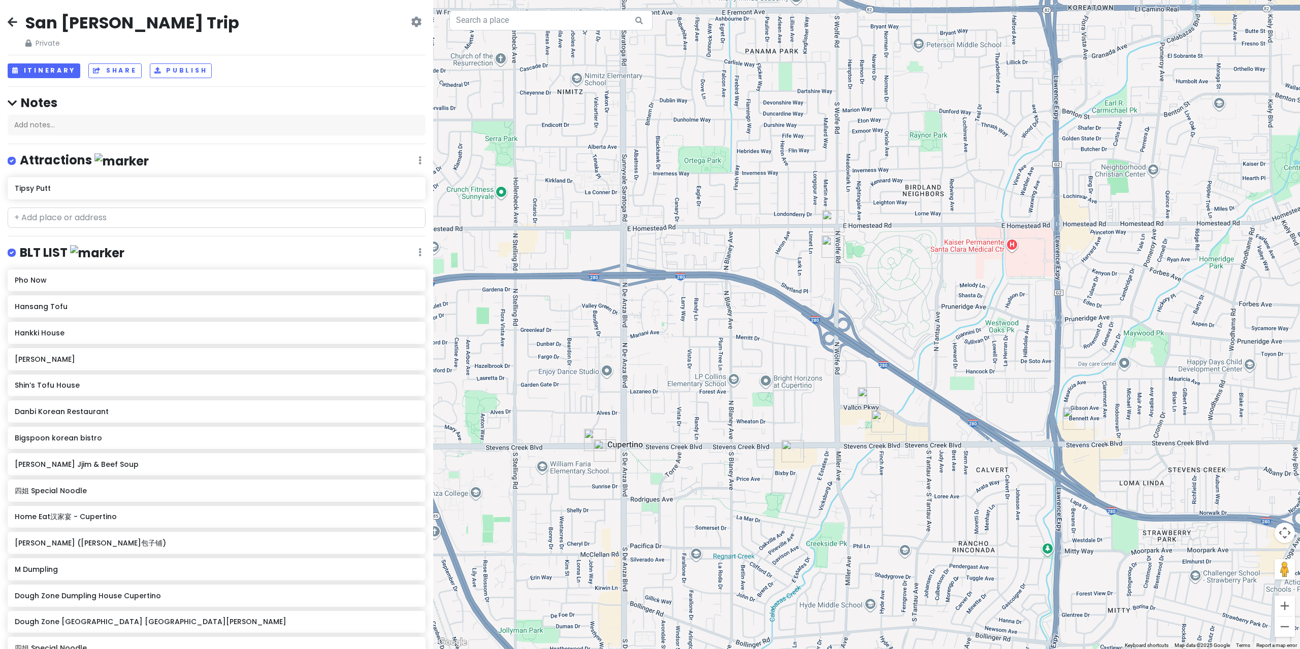
click at [795, 453] on img "Izumi Matcha" at bounding box center [792, 451] width 22 height 22
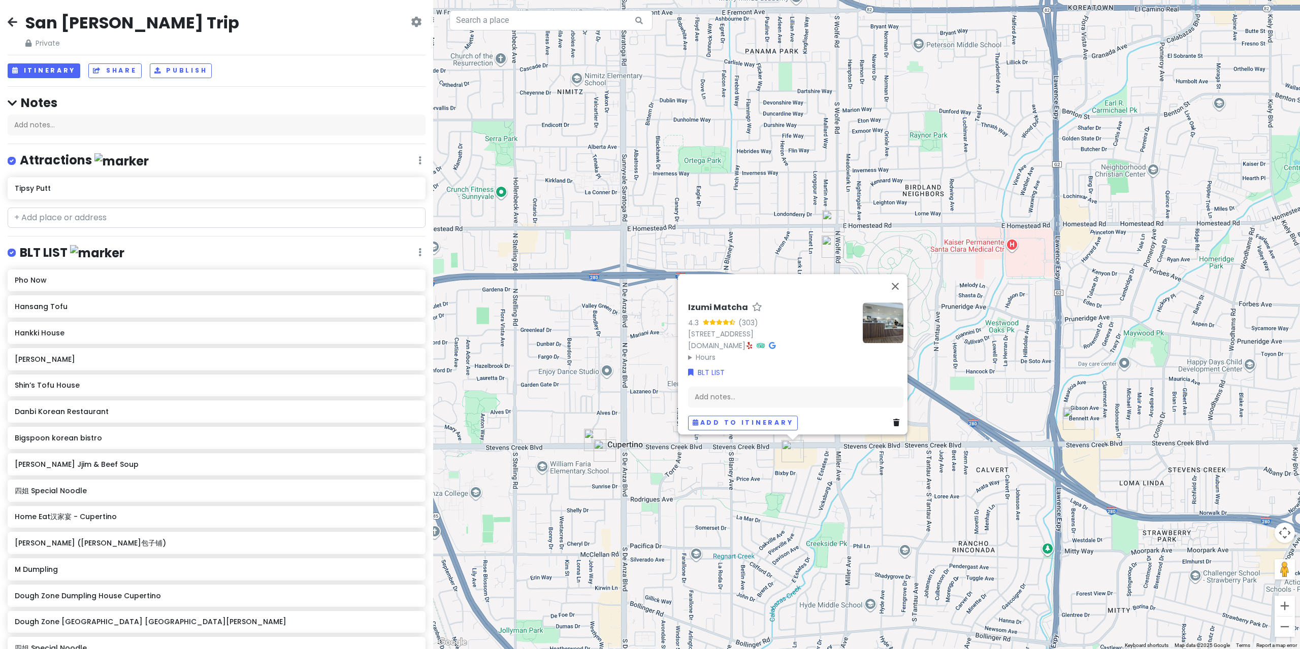
drag, startPoint x: 809, startPoint y: 475, endPoint x: 849, endPoint y: 430, distance: 60.1
click at [809, 475] on div "Izumi Matcha 4.3 (303) [STREET_ADDRESS] [DOMAIN_NAME] · Hours [DATE] 12:00 – 8:…" at bounding box center [866, 324] width 867 height 649
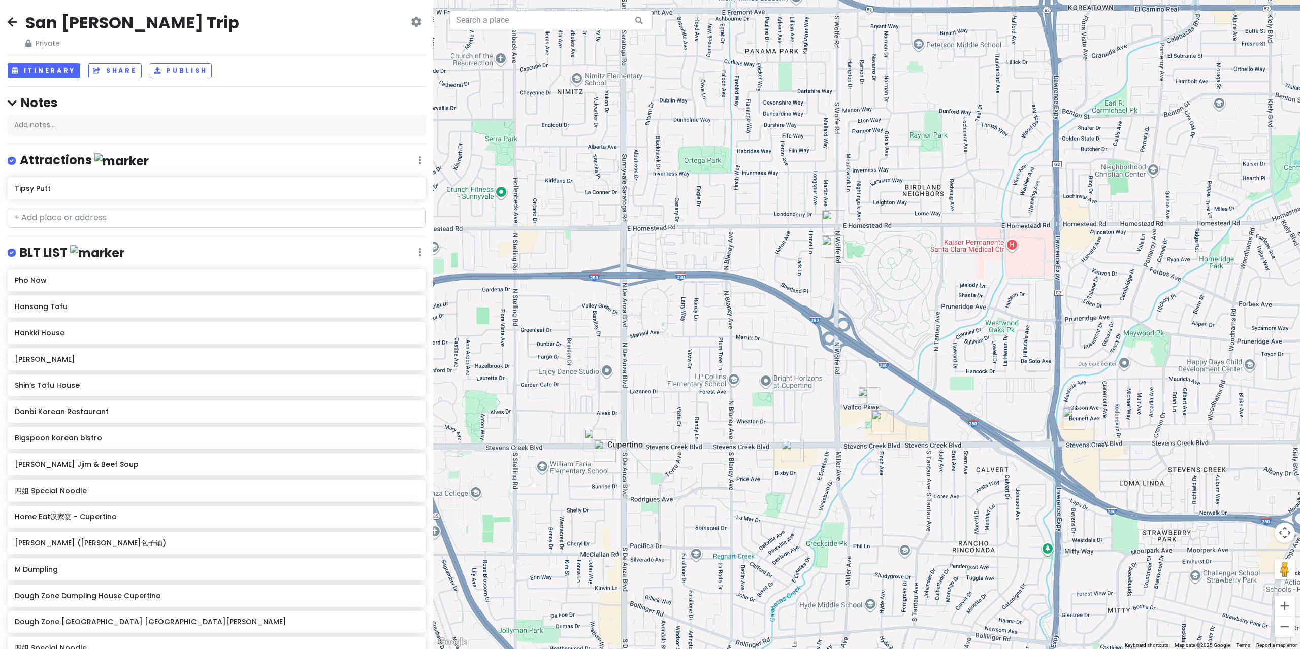
click at [880, 421] on img "HEYTEA (Cupertino)" at bounding box center [882, 421] width 22 height 22
click at [884, 413] on img "HEYTEA (Cupertino)" at bounding box center [882, 421] width 22 height 22
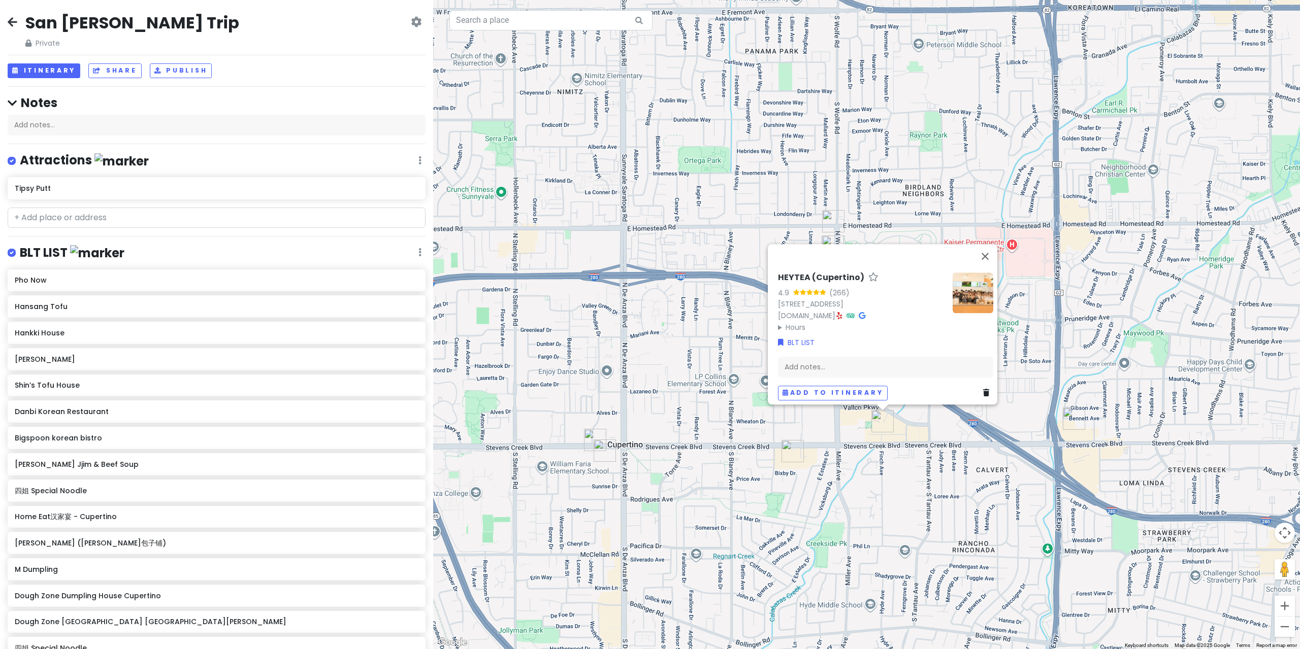
click at [870, 448] on div "HEYTEA (Cupertino) 4.9 (266) [STREET_ADDRESS] [DOMAIN_NAME] · Hours [DATE] 12:0…" at bounding box center [866, 324] width 867 height 649
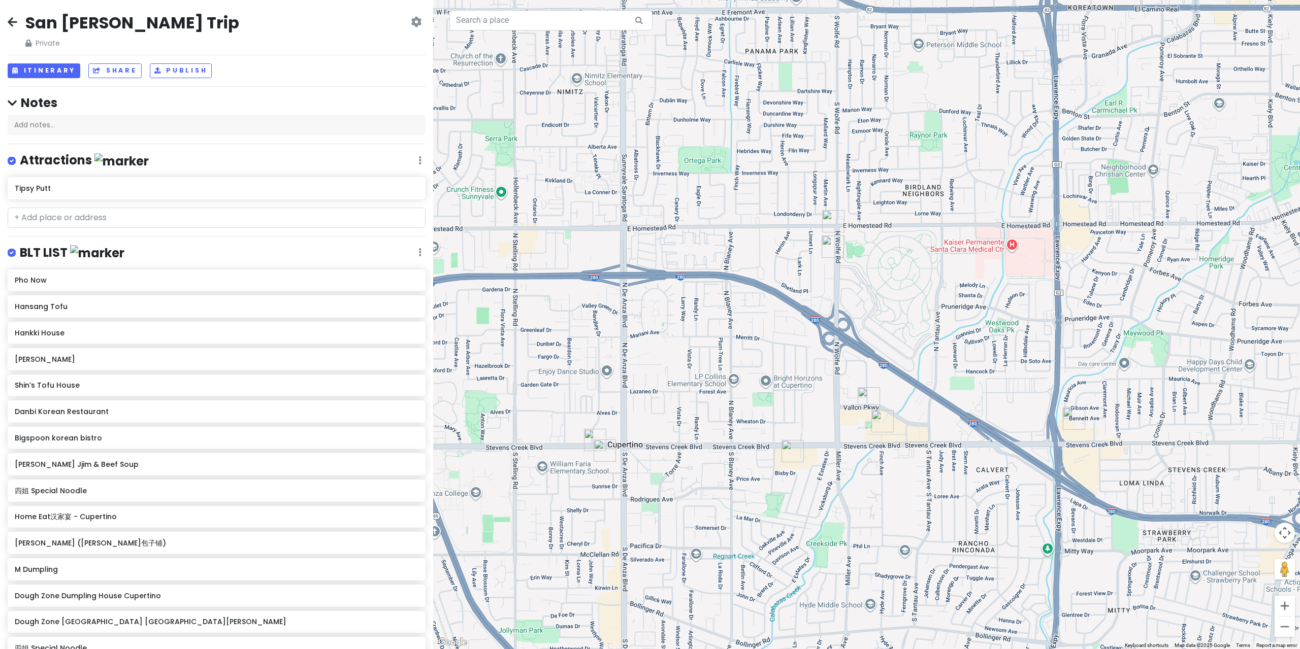
click at [869, 405] on img "Dough Zone Dumpling House Cupertino" at bounding box center [868, 398] width 22 height 22
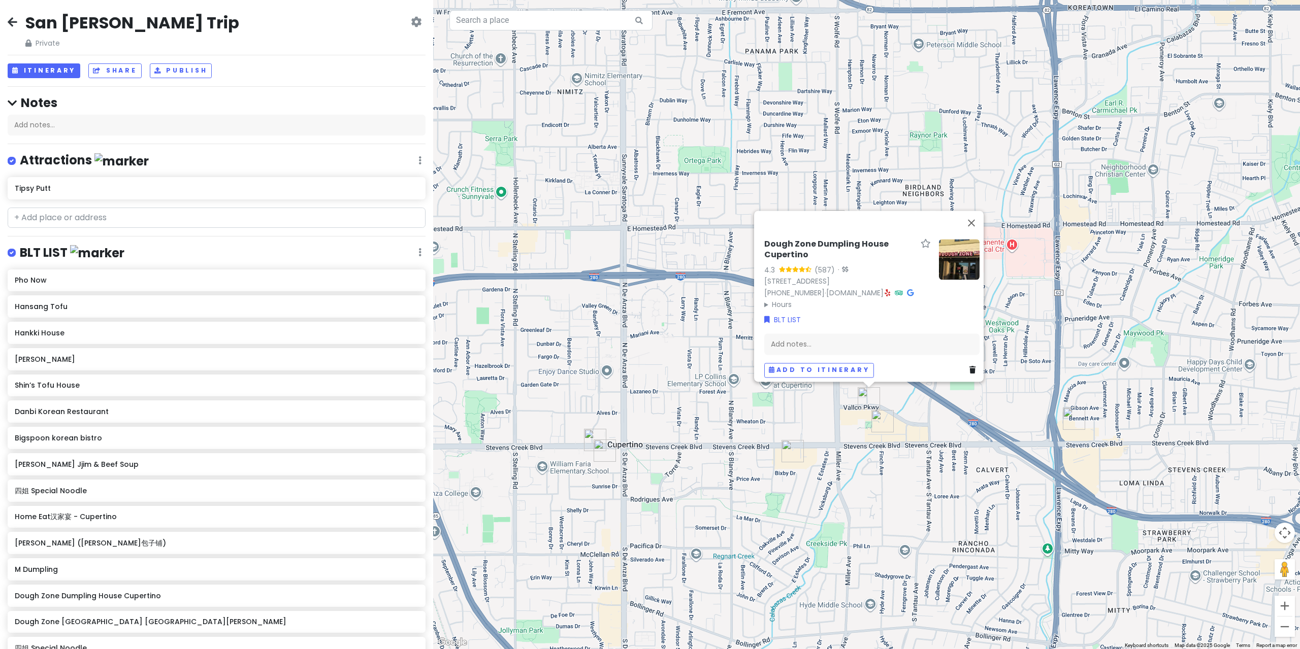
click at [877, 440] on div "Dough Zone Dumpling House Cupertino 4.3 (587) · [STREET_ADDRESS] [PHONE_NUMBER]…" at bounding box center [866, 324] width 867 height 649
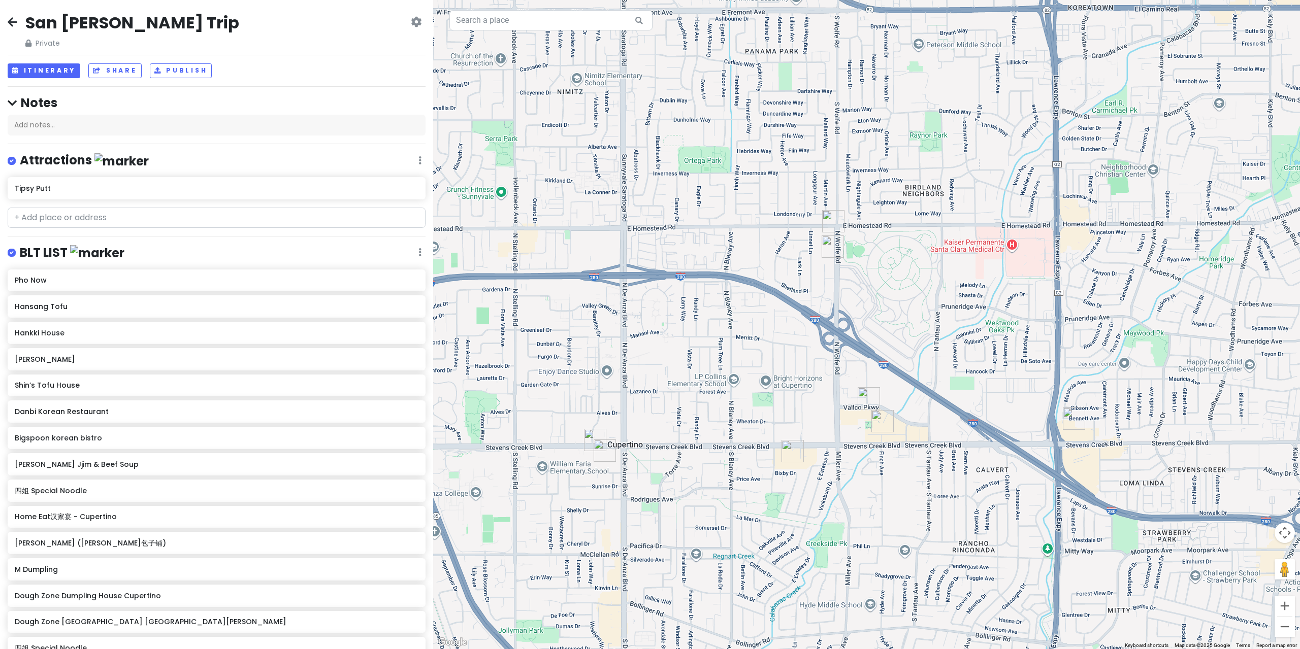
click at [834, 256] on img "HiroNori Craft Ramen" at bounding box center [832, 247] width 22 height 22
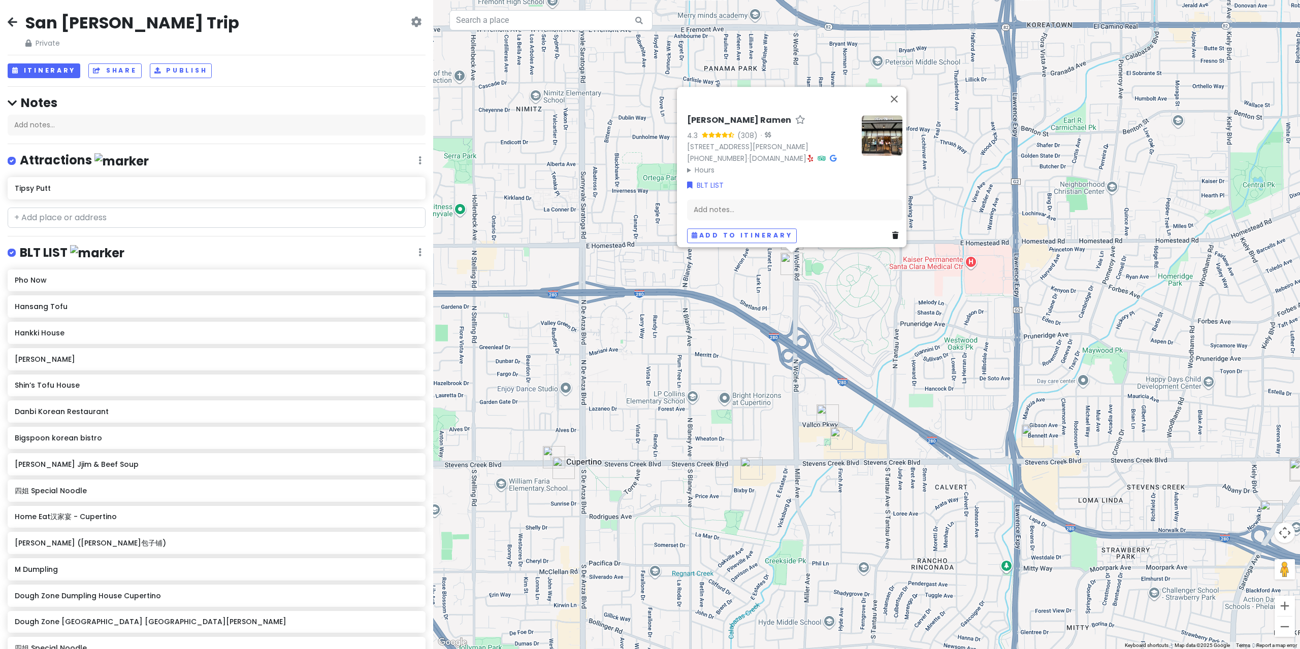
drag, startPoint x: 904, startPoint y: 278, endPoint x: 831, endPoint y: 326, distance: 88.3
click at [831, 326] on div "[PERSON_NAME] Ramen 4.3 (308) · [STREET_ADDRESS][PERSON_NAME] [PHONE_NUMBER] · …" at bounding box center [866, 324] width 867 height 649
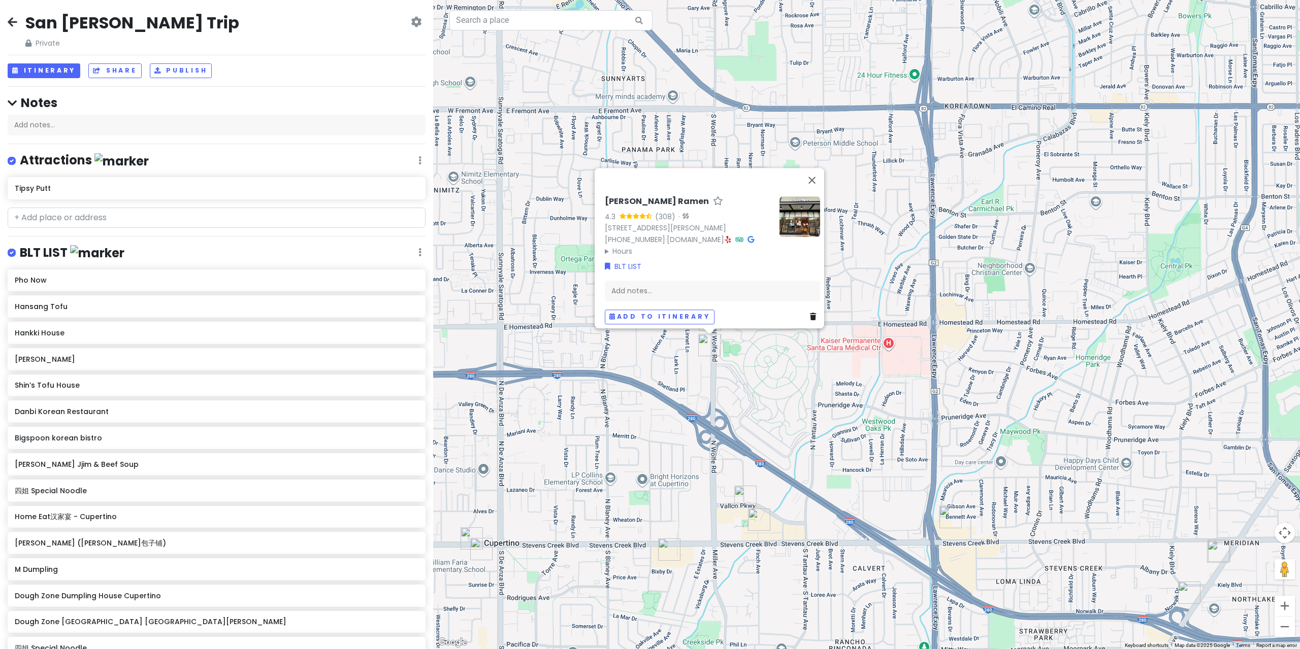
drag, startPoint x: 831, startPoint y: 326, endPoint x: 788, endPoint y: 301, distance: 49.5
click at [830, 324] on div "[PERSON_NAME] Ramen 4.3 (308) · [STREET_ADDRESS][PERSON_NAME] [PHONE_NUMBER] · …" at bounding box center [866, 324] width 867 height 649
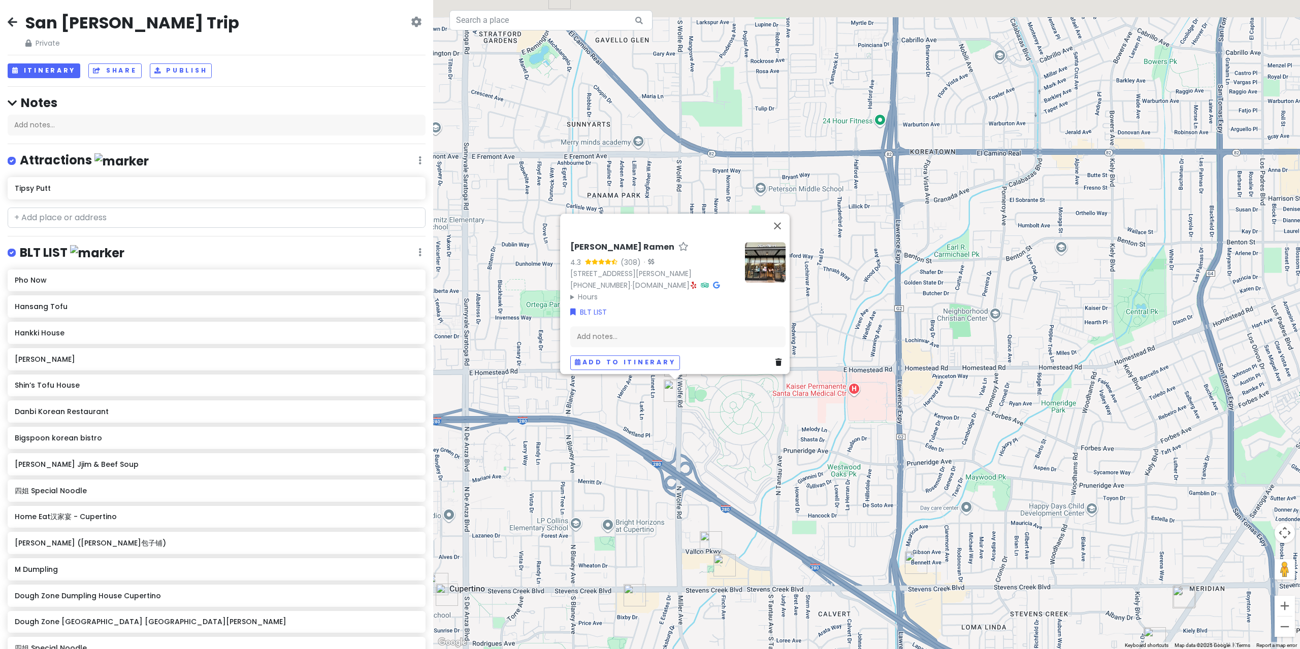
drag, startPoint x: 896, startPoint y: 197, endPoint x: 624, endPoint y: 339, distance: 305.9
click at [608, 359] on div "[PERSON_NAME] Ramen 4.3 (308) · [STREET_ADDRESS][PERSON_NAME] [PHONE_NUMBER] · …" at bounding box center [866, 324] width 867 height 649
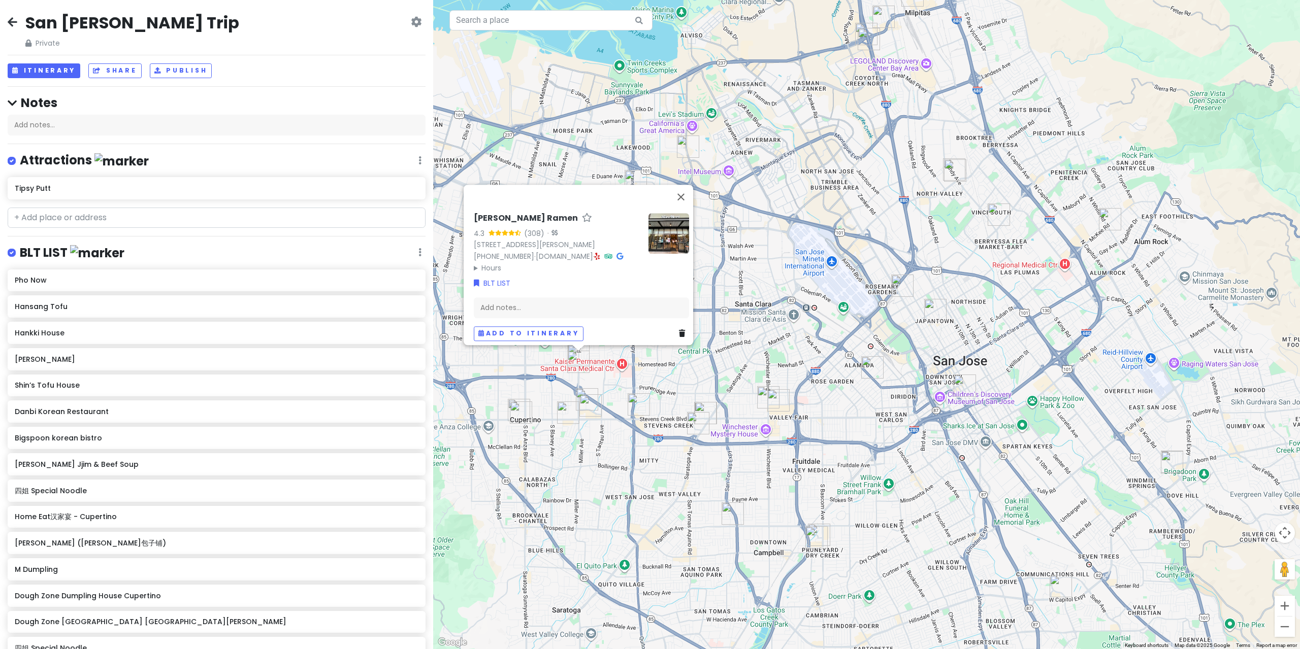
click at [768, 293] on div "[PERSON_NAME] Ramen 4.3 (308) · [STREET_ADDRESS][PERSON_NAME] [PHONE_NUMBER] · …" at bounding box center [866, 324] width 867 height 649
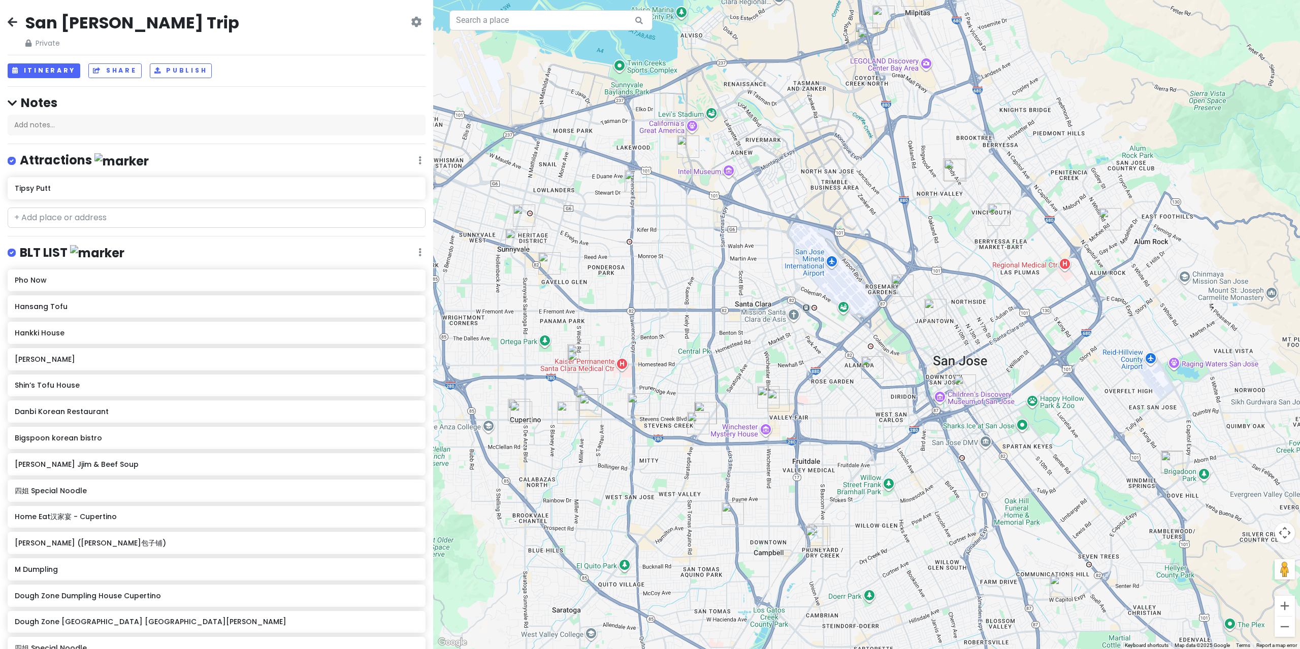
drag, startPoint x: 634, startPoint y: 179, endPoint x: 635, endPoint y: 184, distance: 5.1
click at [635, 179] on img "7 Leaves Cafe" at bounding box center [635, 181] width 22 height 22
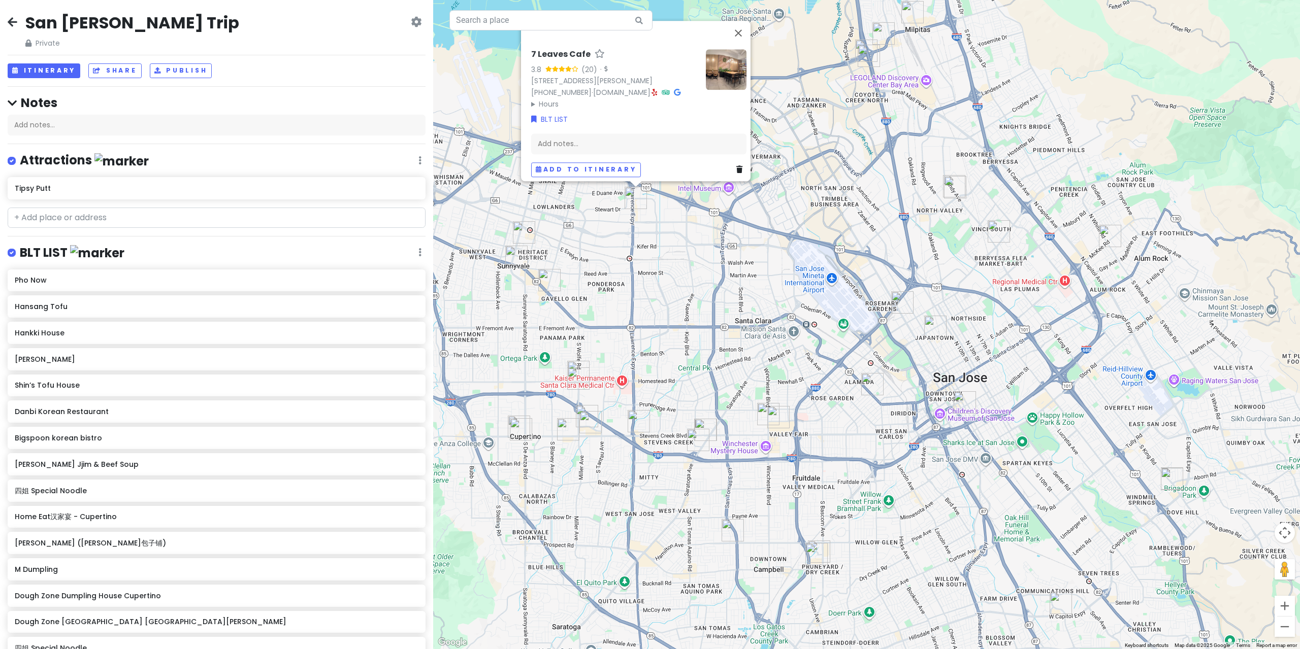
drag, startPoint x: 617, startPoint y: 244, endPoint x: 610, endPoint y: 269, distance: 26.5
click at [609, 270] on div "7 Leaves Cafe 3.8 (20) · [STREET_ADDRESS][PERSON_NAME] [PHONE_NUMBER] · [DOMAIN…" at bounding box center [866, 324] width 867 height 649
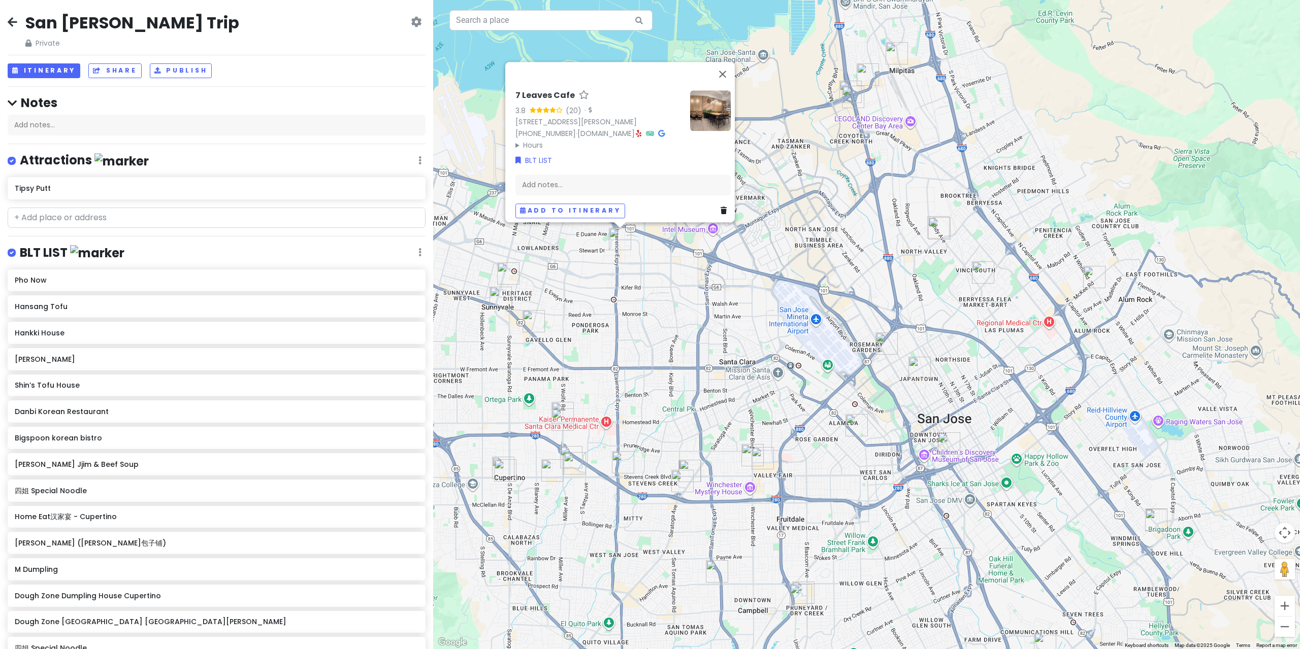
drag, startPoint x: 644, startPoint y: 270, endPoint x: 650, endPoint y: 248, distance: 22.8
click at [645, 267] on div "7 Leaves Cafe 3.8 (20) · [STREET_ADDRESS][PERSON_NAME] [PHONE_NUMBER] · [DOMAIN…" at bounding box center [866, 324] width 867 height 649
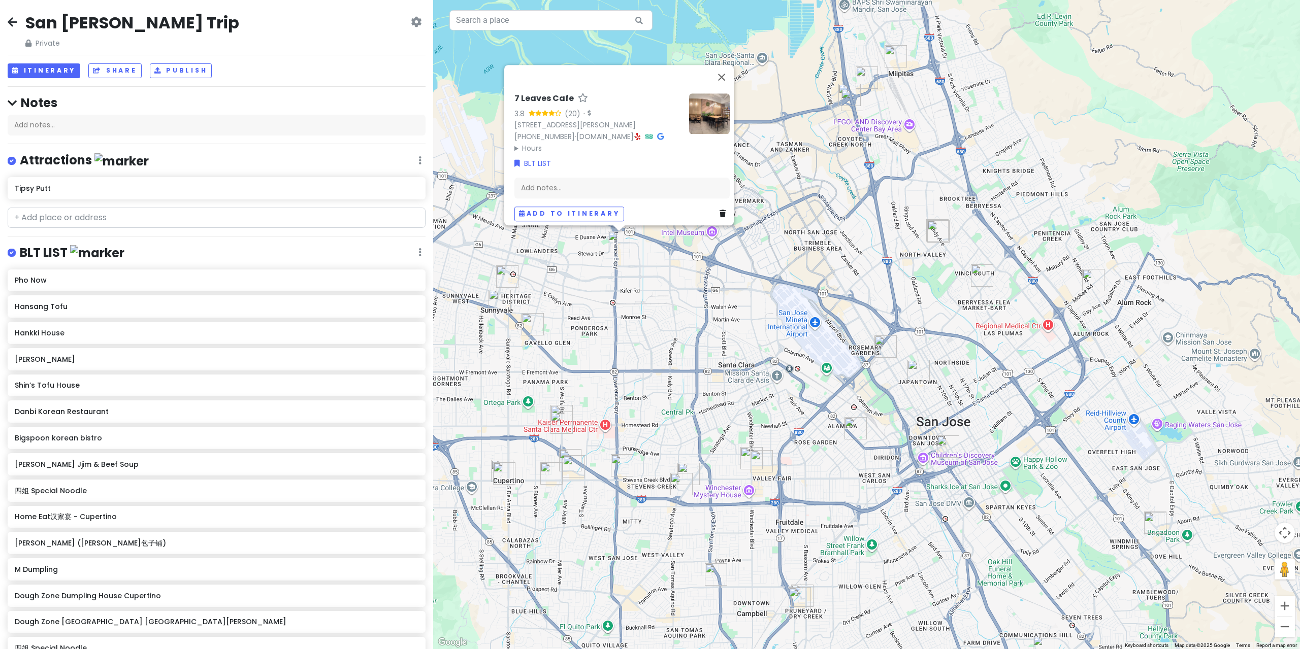
click at [646, 238] on div "7 Leaves Cafe 3.8 (20) · [STREET_ADDRESS][PERSON_NAME] [PHONE_NUMBER] · [DOMAIN…" at bounding box center [866, 324] width 867 height 649
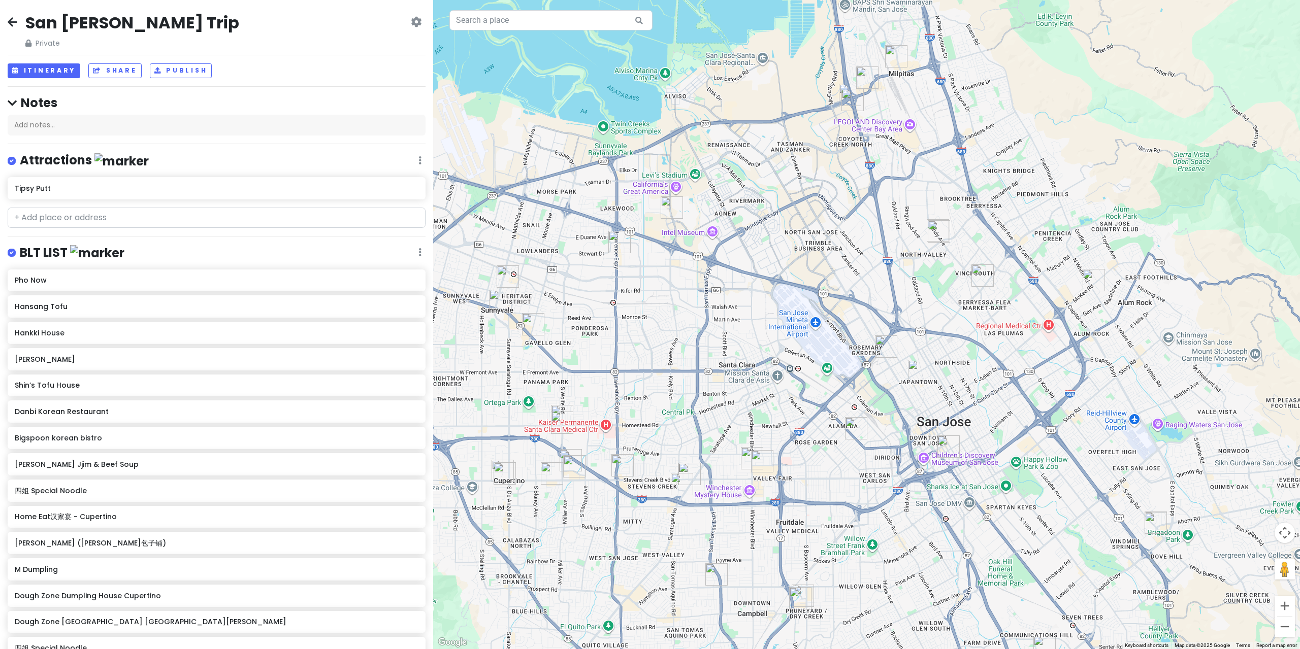
click at [670, 208] on img "HiroNori | Craft Ramen" at bounding box center [671, 207] width 22 height 22
click at [669, 219] on div "To navigate, press the arrow keys." at bounding box center [866, 324] width 867 height 649
click at [669, 212] on img "HiroNori | Craft Ramen" at bounding box center [671, 207] width 22 height 22
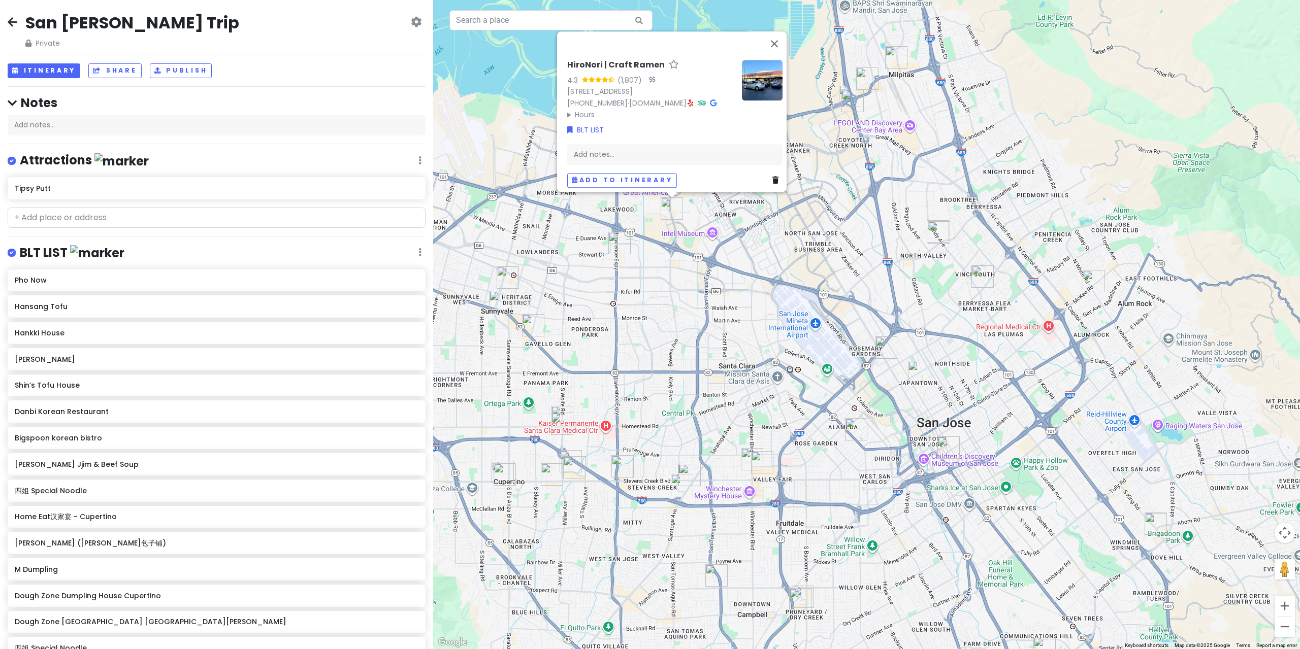
click at [657, 258] on div "HiroNori | Craft Ramen 4.3 (1,807) · [STREET_ADDRESS] [PHONE_NUMBER] · [DOMAIN_…" at bounding box center [866, 324] width 867 height 649
click at [680, 353] on div "HiroNori | Craft Ramen 4.3 (1,807) · [STREET_ADDRESS] [PHONE_NUMBER] · [DOMAIN_…" at bounding box center [866, 324] width 867 height 649
click at [685, 482] on img "Kumako Den" at bounding box center [682, 486] width 22 height 22
click at [681, 488] on img "Kumako Den" at bounding box center [682, 486] width 22 height 22
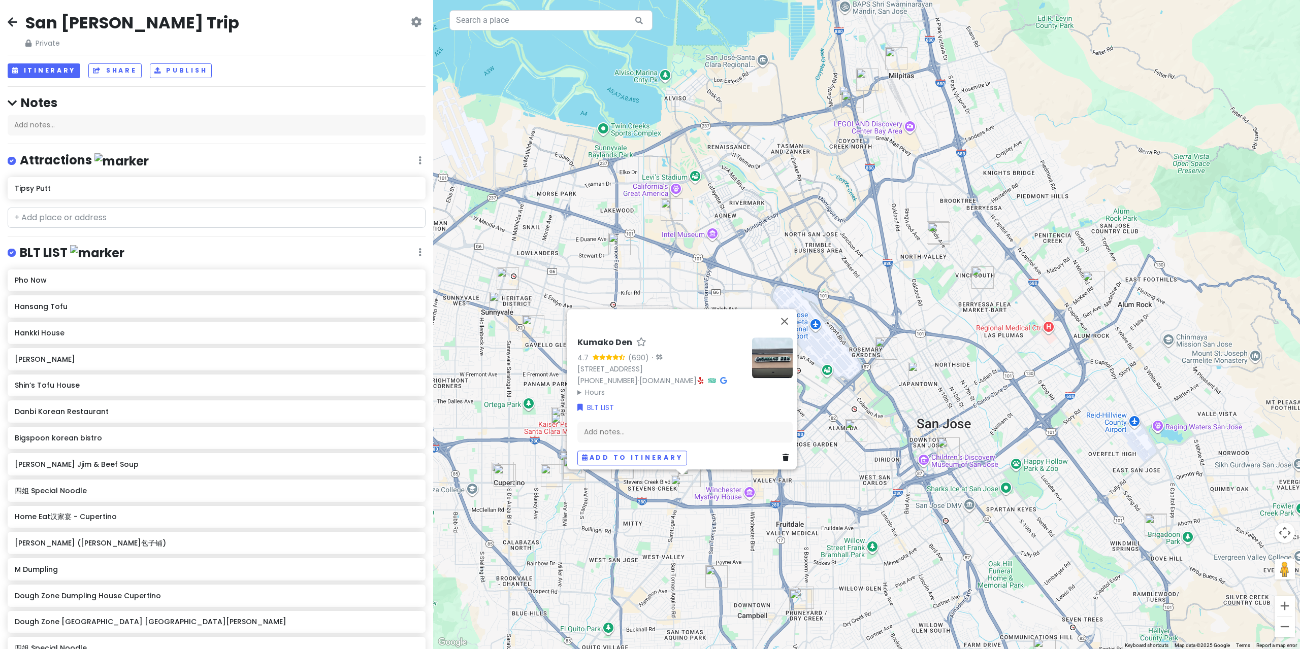
click at [690, 477] on img "Kumako Den" at bounding box center [682, 486] width 22 height 22
click at [762, 358] on img at bounding box center [772, 358] width 41 height 41
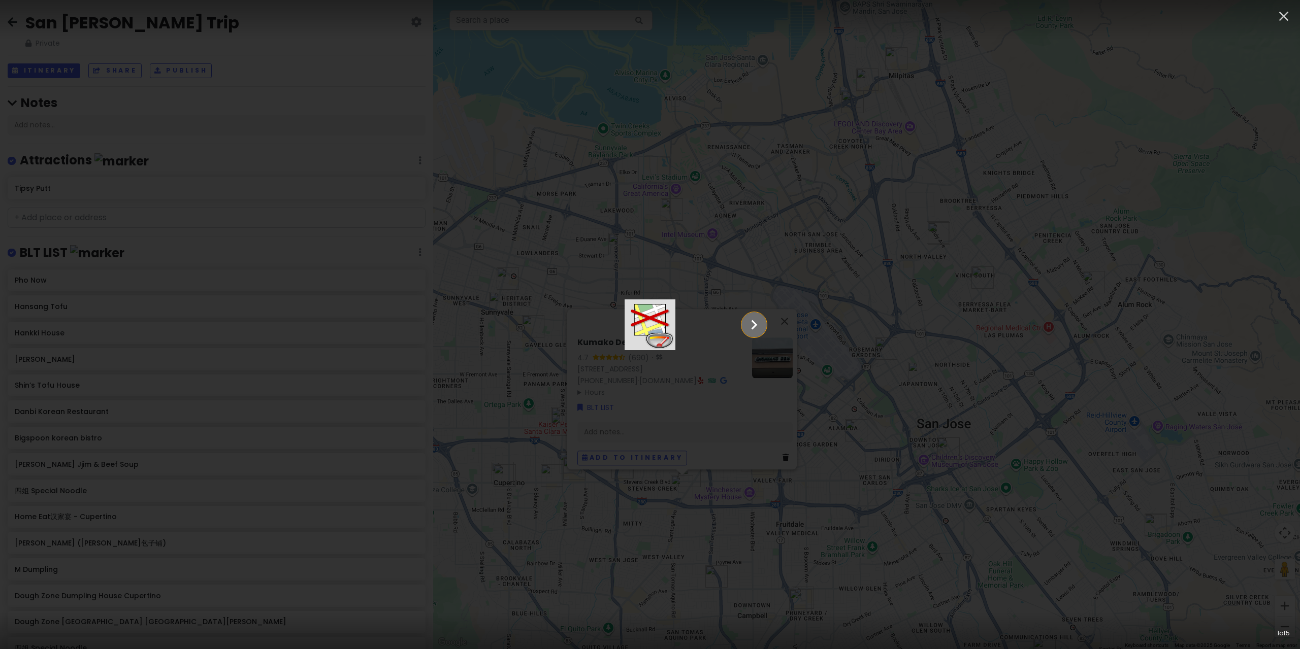
click at [767, 331] on button "Show slide 2 of 5" at bounding box center [753, 324] width 25 height 25
click at [764, 328] on icon "Show slide 3 of 5" at bounding box center [753, 325] width 19 height 24
click at [767, 328] on button "Show slide 4 of 5" at bounding box center [753, 324] width 25 height 25
click at [764, 327] on icon "Show slide 5 of 5" at bounding box center [753, 325] width 19 height 24
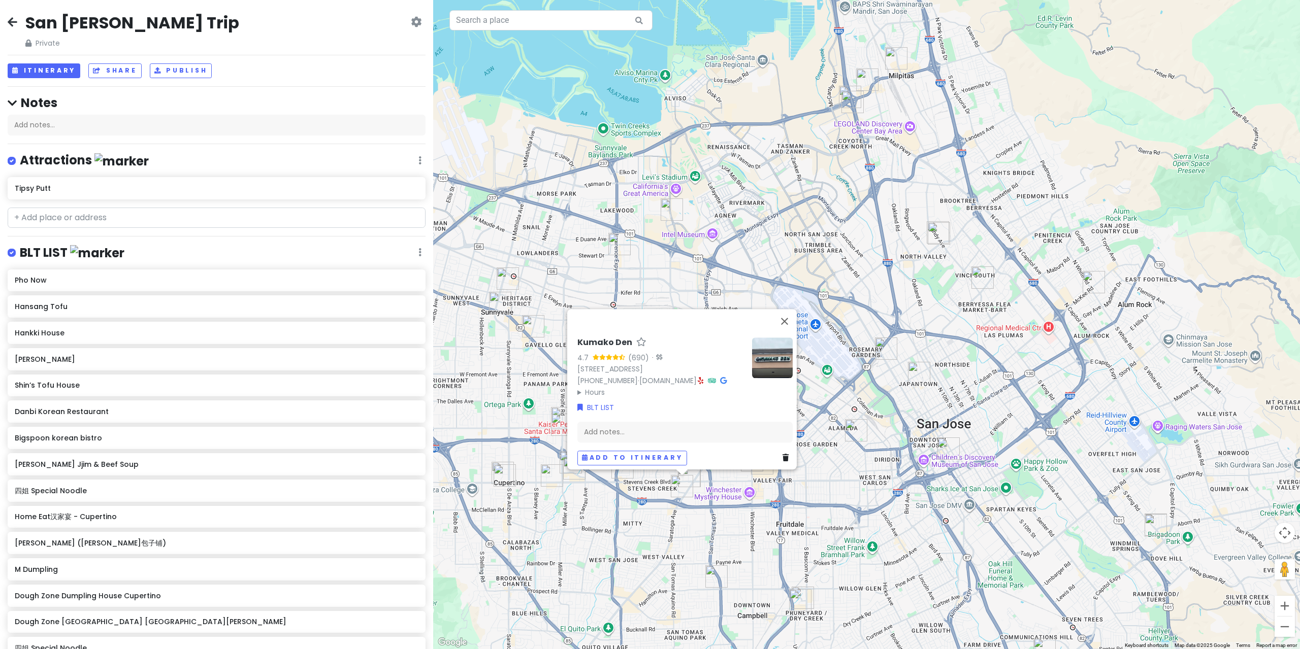
click at [672, 370] on div "Kumako Den 4.7 (690) · [STREET_ADDRESS] [PHONE_NUMBER] · [DOMAIN_NAME] · Hours …" at bounding box center [660, 368] width 167 height 60
click at [670, 376] on link "[DOMAIN_NAME]" at bounding box center [667, 381] width 57 height 10
click at [830, 214] on div "Kumako Den 4.7 (690) · [STREET_ADDRESS] [PHONE_NUMBER] · [DOMAIN_NAME] · Hours …" at bounding box center [866, 324] width 867 height 649
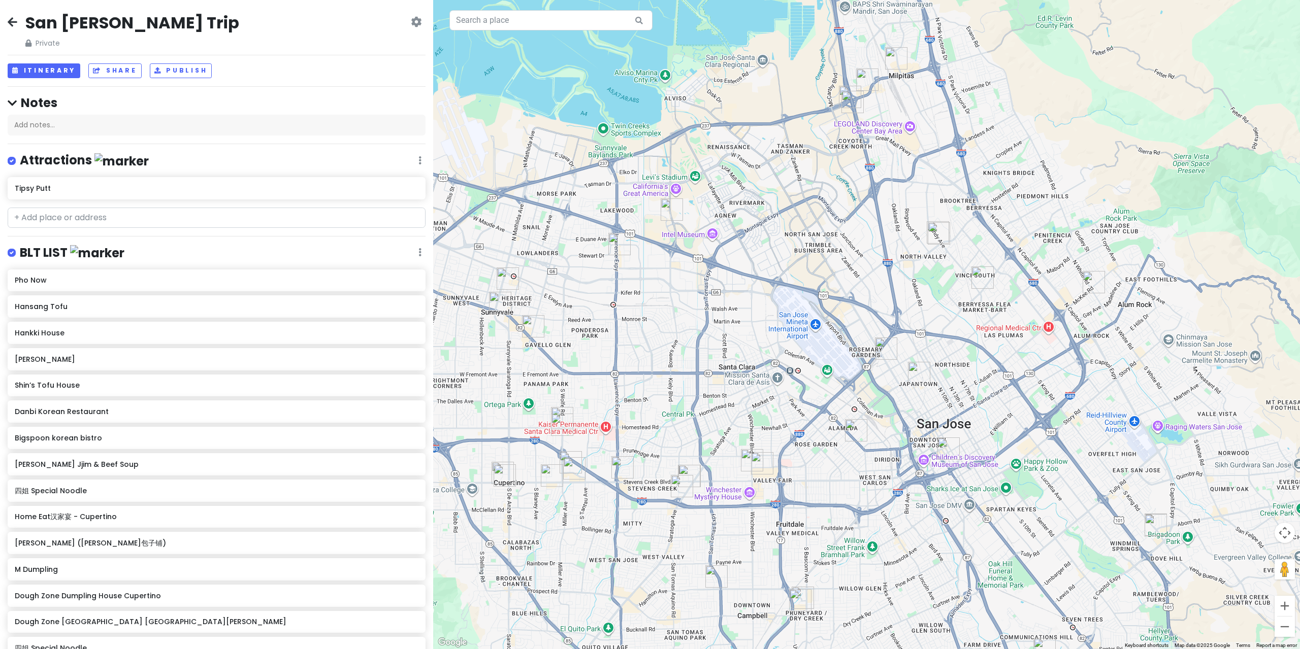
click at [627, 470] on img "Ramen Hajime" at bounding box center [622, 467] width 22 height 22
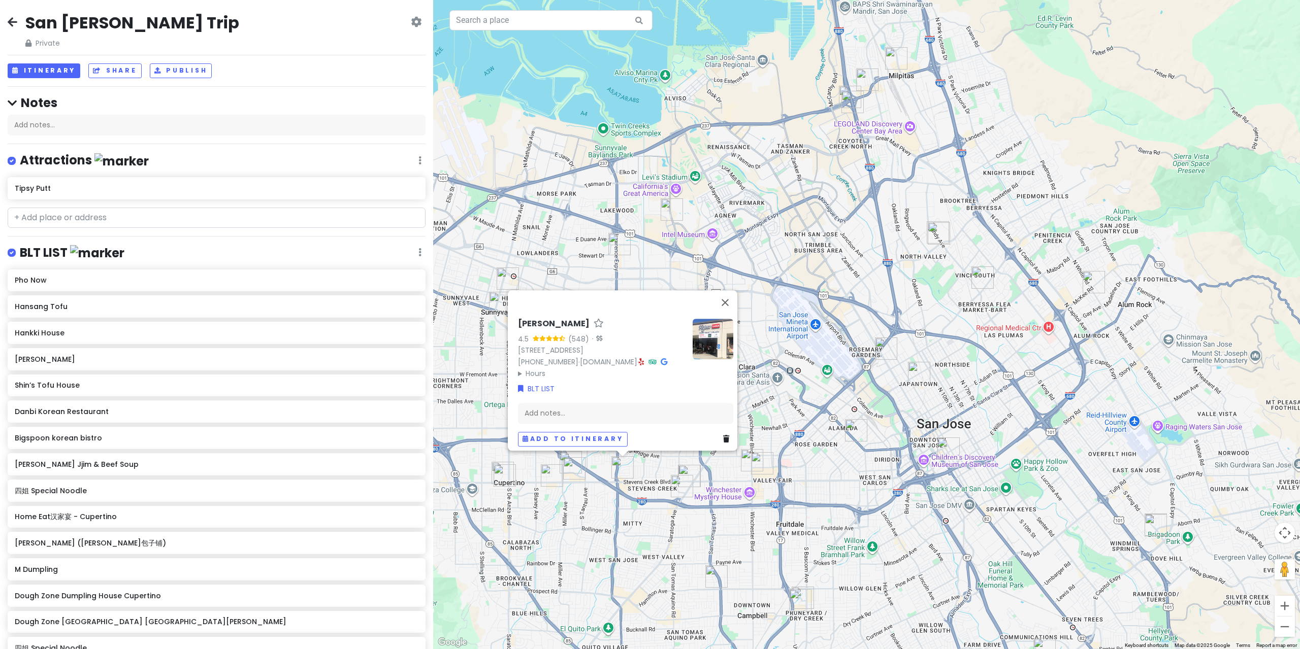
click at [593, 499] on div "Ramen Hajime 4.5 (548) · [STREET_ADDRESS] [PHONE_NUMBER] · [DOMAIN_NAME] · Hour…" at bounding box center [866, 324] width 867 height 649
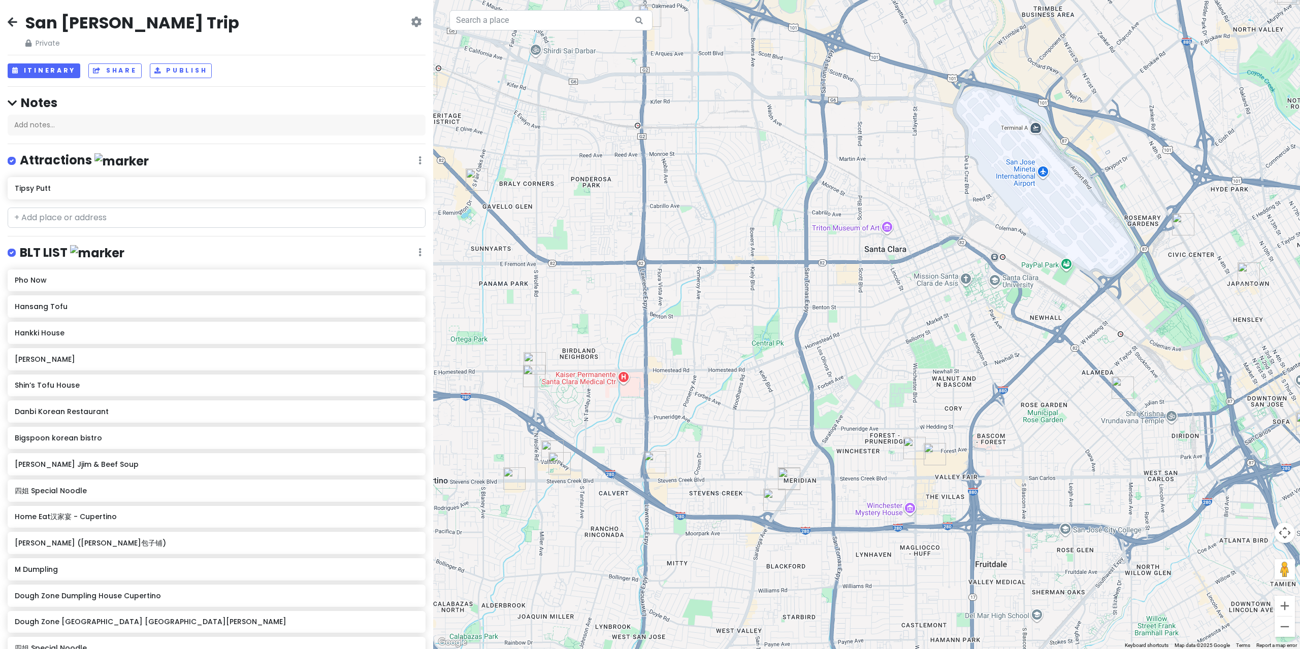
click at [547, 447] on img "Dough Zone Dumpling House Cupertino" at bounding box center [552, 452] width 22 height 22
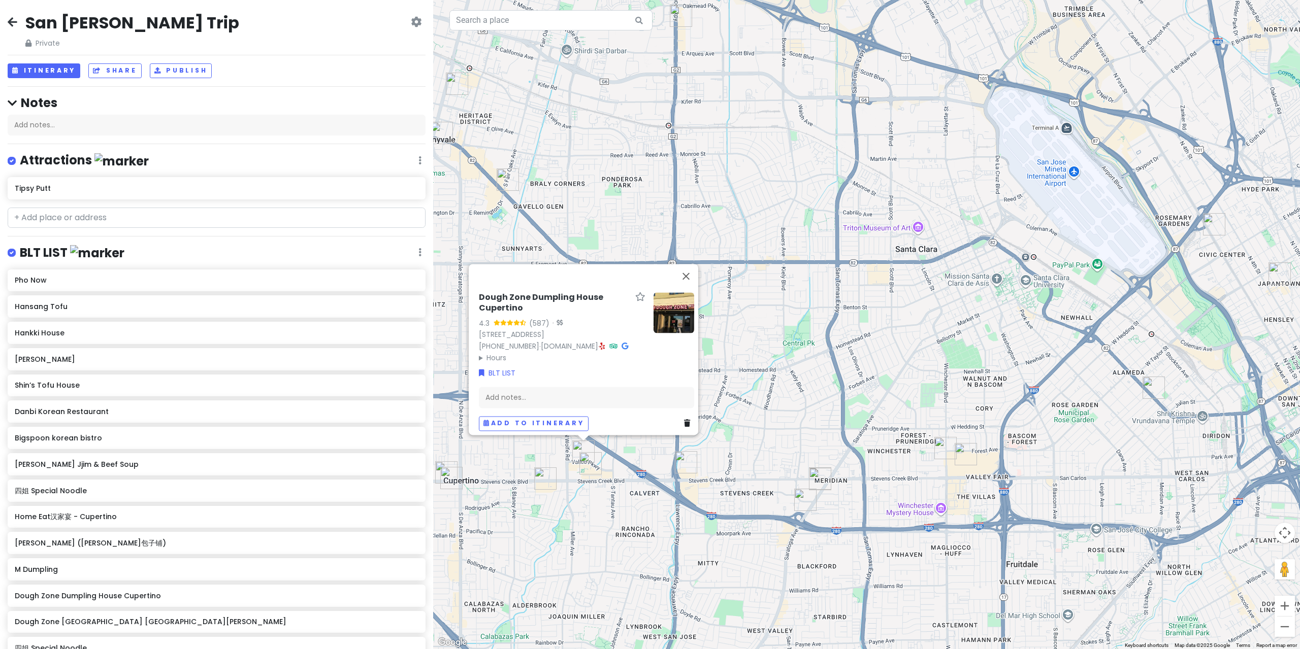
drag, startPoint x: 655, startPoint y: 473, endPoint x: 686, endPoint y: 454, distance: 36.4
click at [655, 473] on div "Dough Zone Dumpling House Cupertino 4.3 (587) · [STREET_ADDRESS] [PHONE_NUMBER]…" at bounding box center [866, 324] width 867 height 649
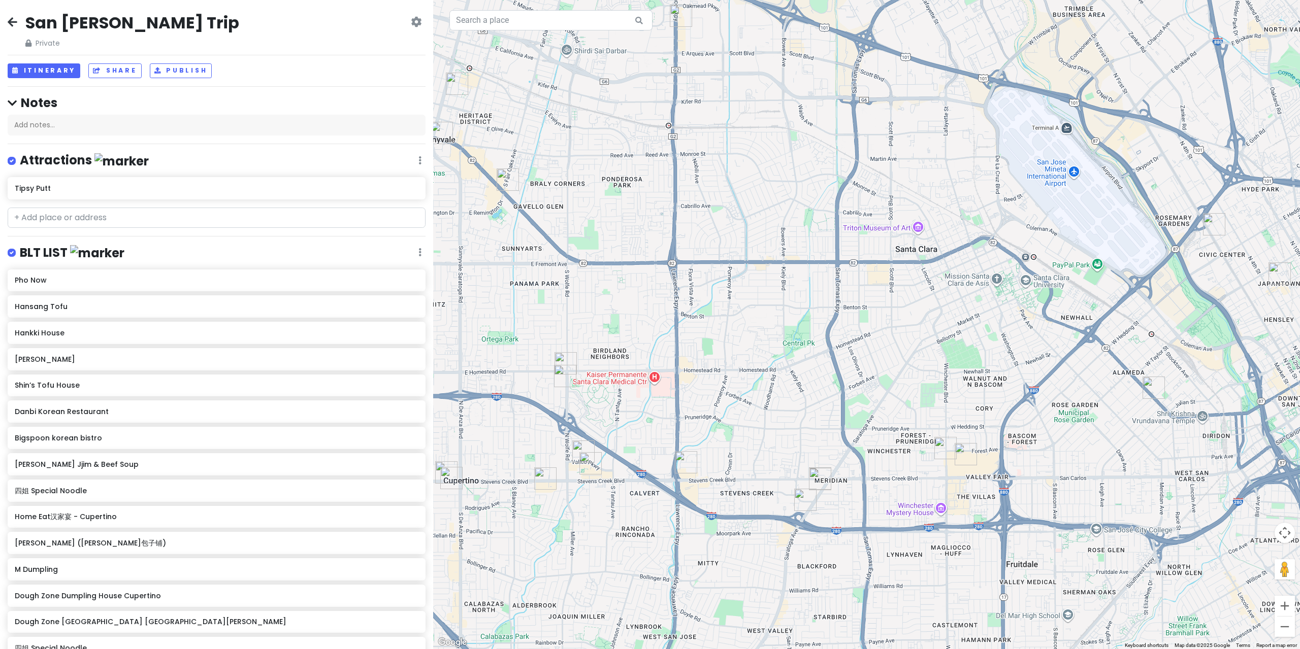
click at [688, 451] on img "Ramen Hajime" at bounding box center [686, 462] width 22 height 22
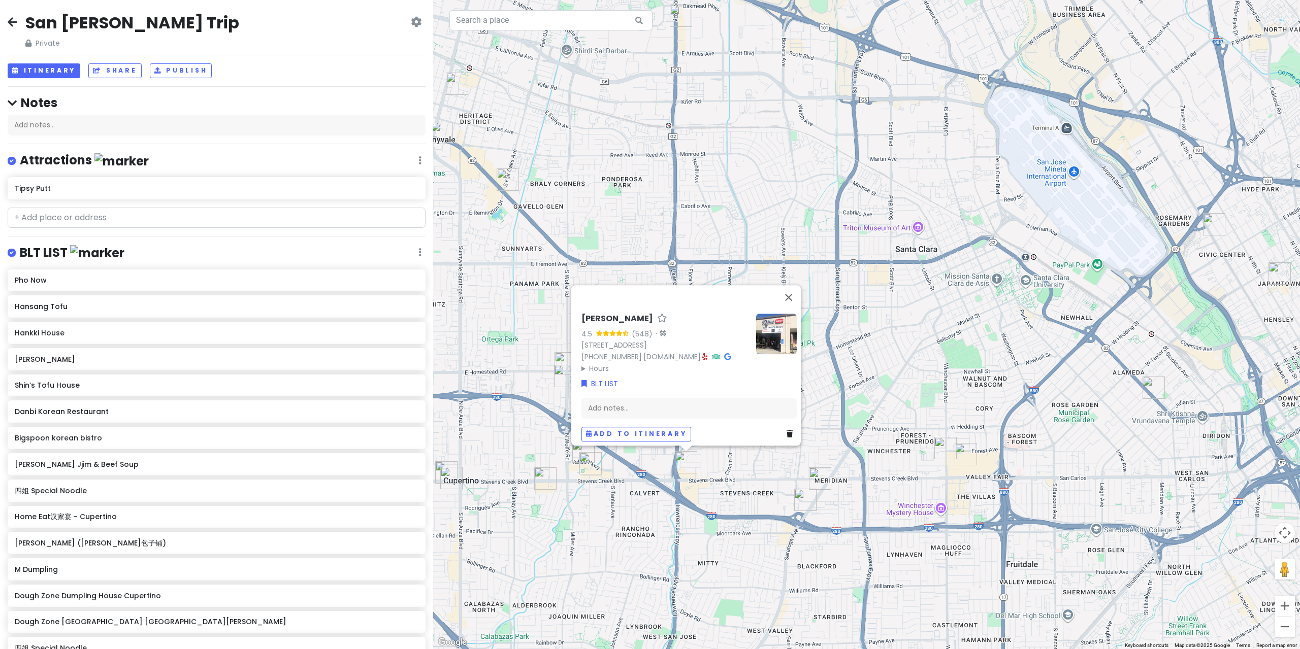
click at [649, 485] on div "Ramen Hajime 4.5 (548) · [STREET_ADDRESS] [PHONE_NUMBER] · [DOMAIN_NAME] · Hour…" at bounding box center [866, 324] width 867 height 649
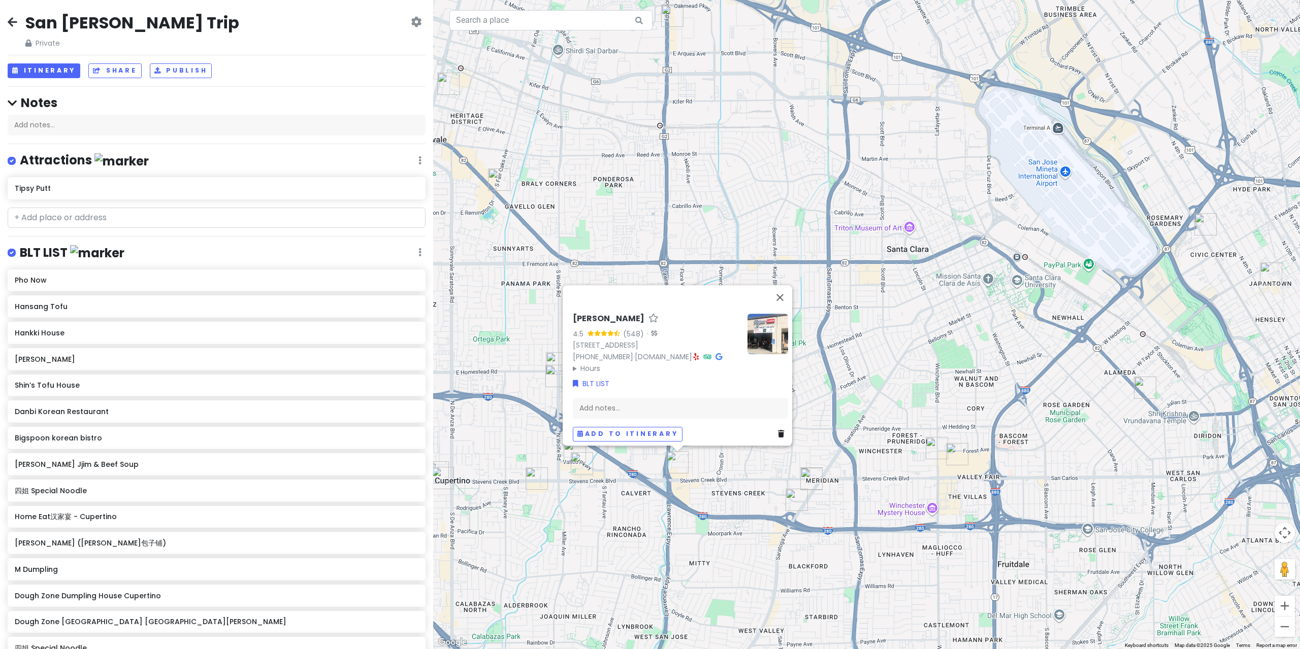
click at [795, 503] on img "Kumako Den" at bounding box center [796, 500] width 22 height 22
click at [804, 483] on img "Danacious Dumplings (Dana包子铺)" at bounding box center [811, 479] width 22 height 22
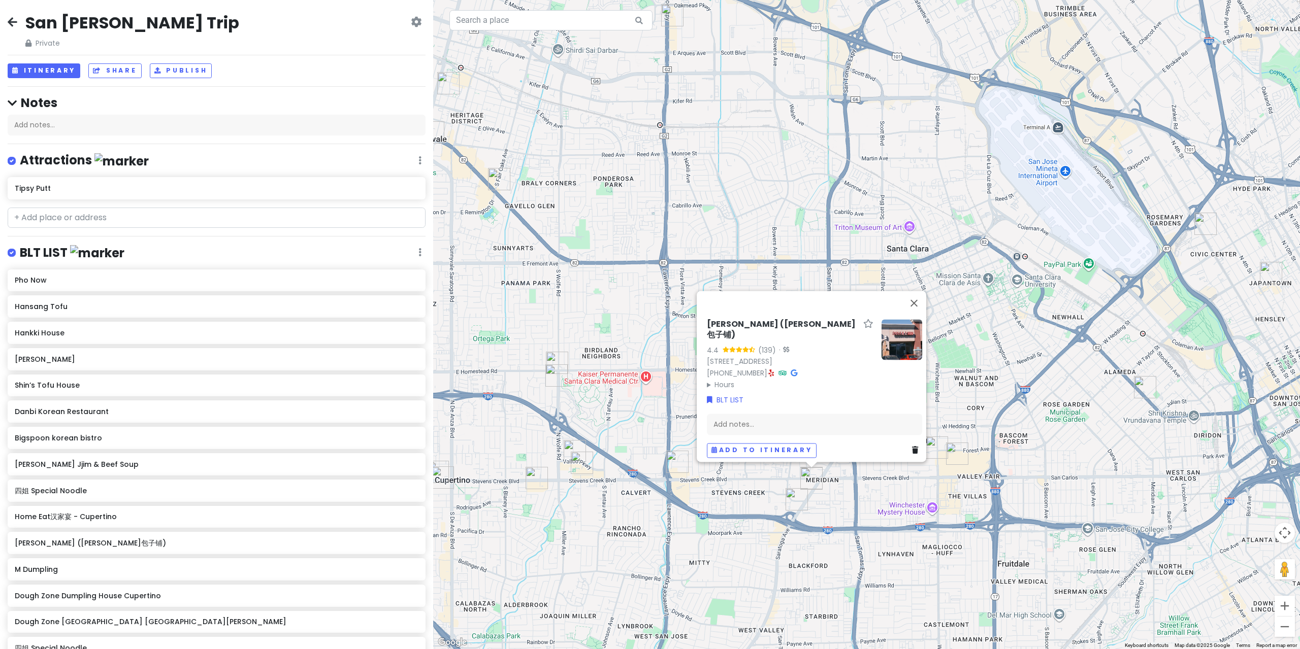
click at [791, 502] on img "Kumako Den" at bounding box center [796, 499] width 22 height 22
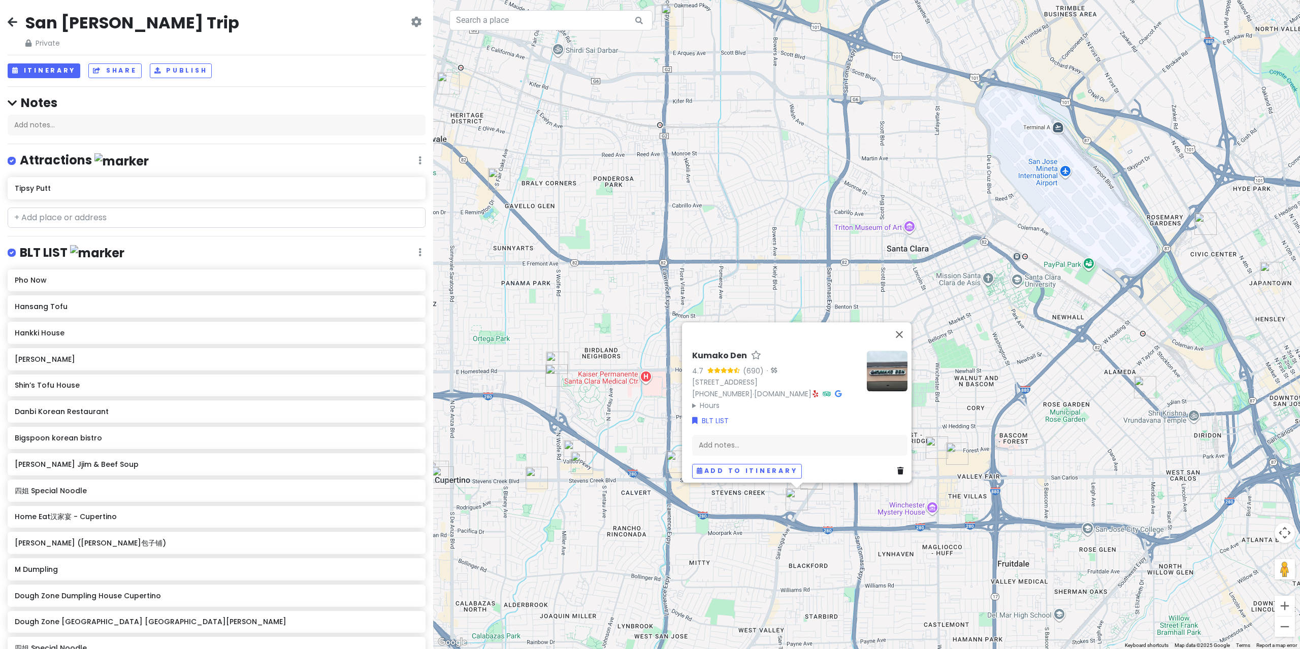
click at [810, 498] on div "Kumako Den 4.7 (690) · [STREET_ADDRESS] [PHONE_NUMBER] · [DOMAIN_NAME] · Hours …" at bounding box center [866, 324] width 867 height 649
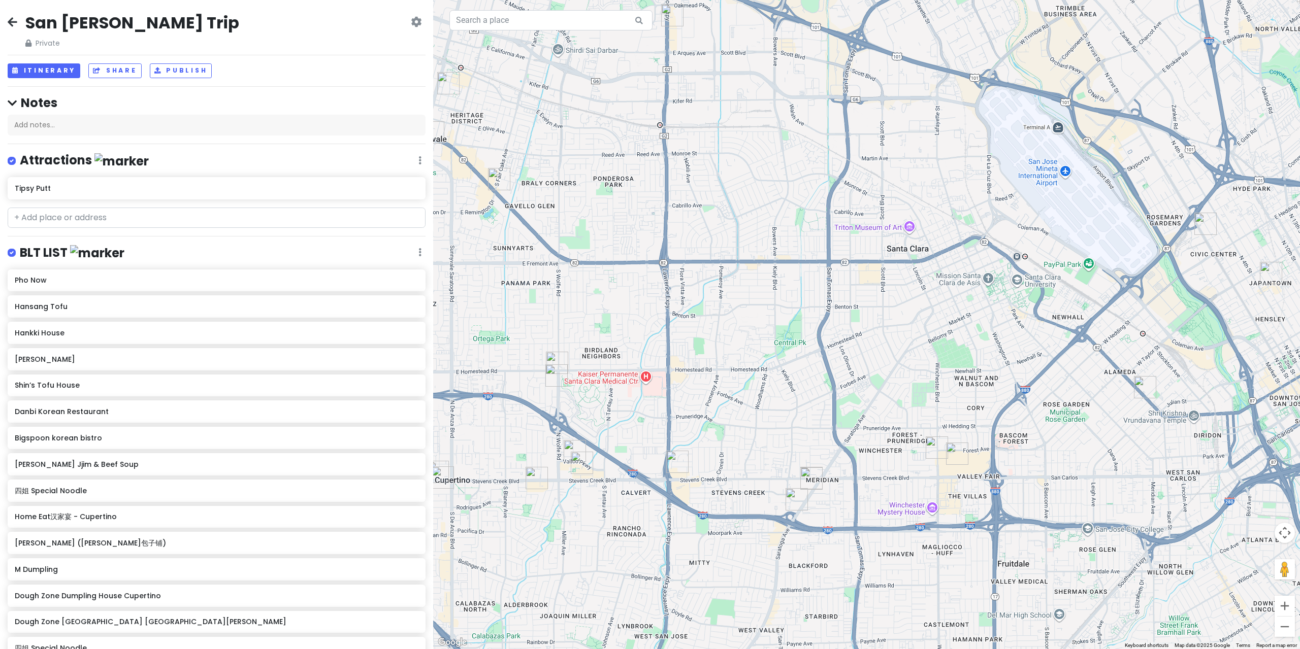
click at [806, 478] on img "Danacious Dumplings (Dana包子铺)" at bounding box center [811, 479] width 22 height 22
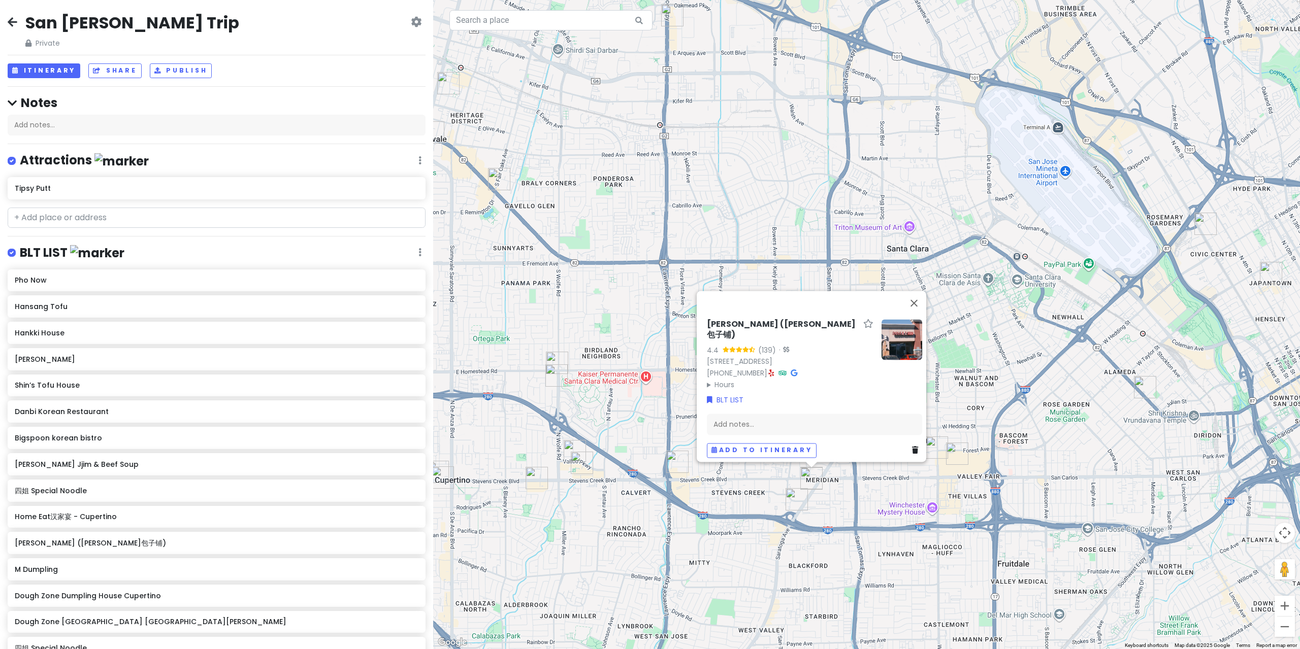
click at [898, 354] on img at bounding box center [901, 339] width 41 height 41
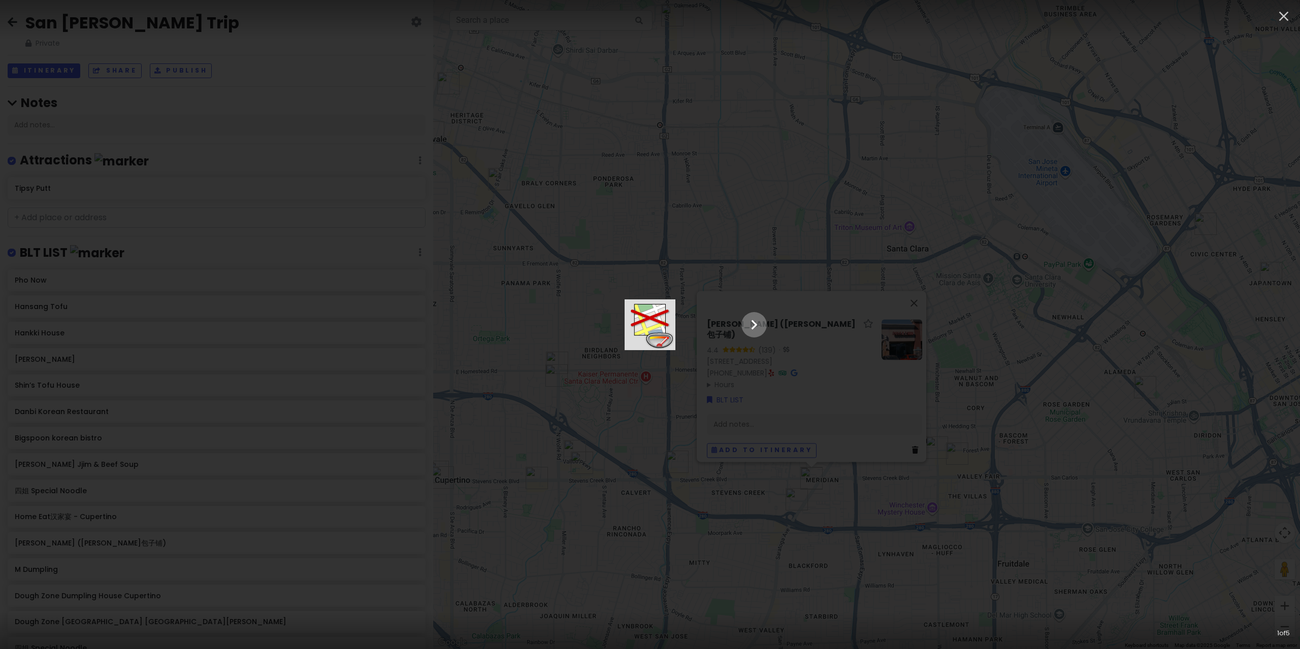
click at [777, 318] on main at bounding box center [650, 325] width 254 height 51
click at [764, 323] on icon "Show slide 2 of 5" at bounding box center [753, 325] width 19 height 24
click at [764, 323] on icon "Show slide 3 of 5" at bounding box center [753, 325] width 19 height 24
click at [764, 323] on icon "Show slide 4 of 5" at bounding box center [753, 325] width 19 height 24
click at [764, 323] on icon "Show slide 5 of 5" at bounding box center [753, 325] width 19 height 24
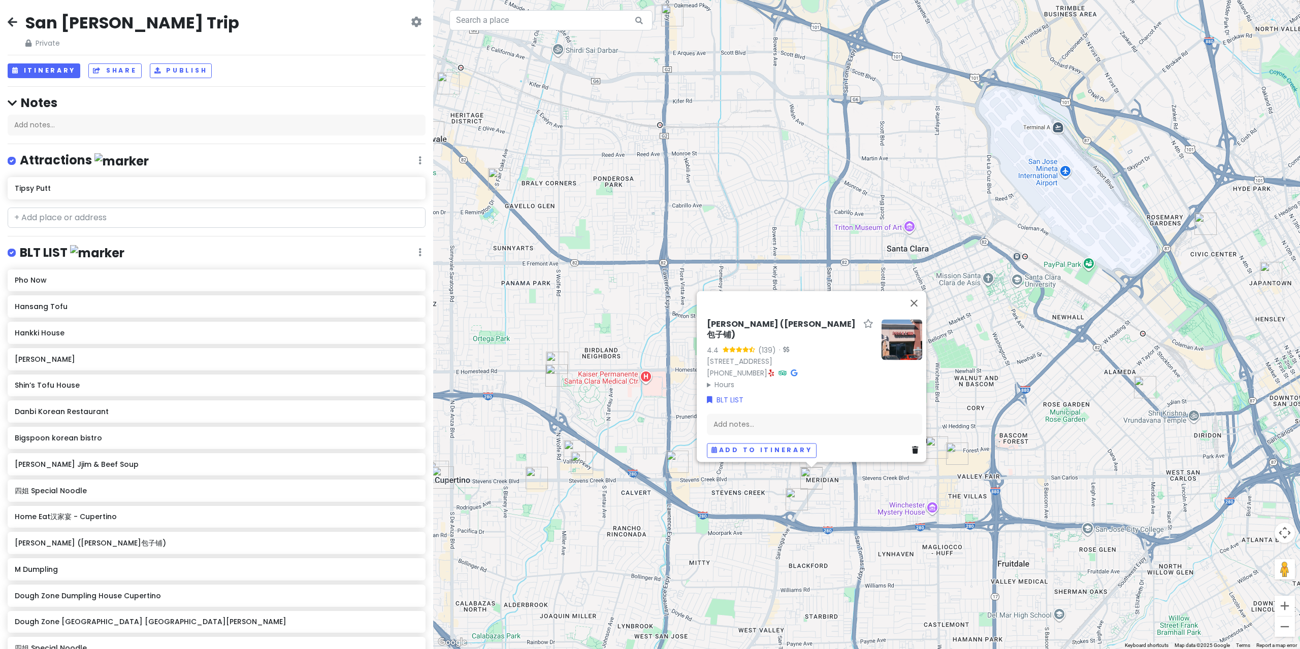
click at [792, 255] on div "[PERSON_NAME] ([PERSON_NAME]包子铺) 4.4 (139) · [STREET_ADDRESS] [PHONE_NUMBER] · …" at bounding box center [866, 324] width 867 height 649
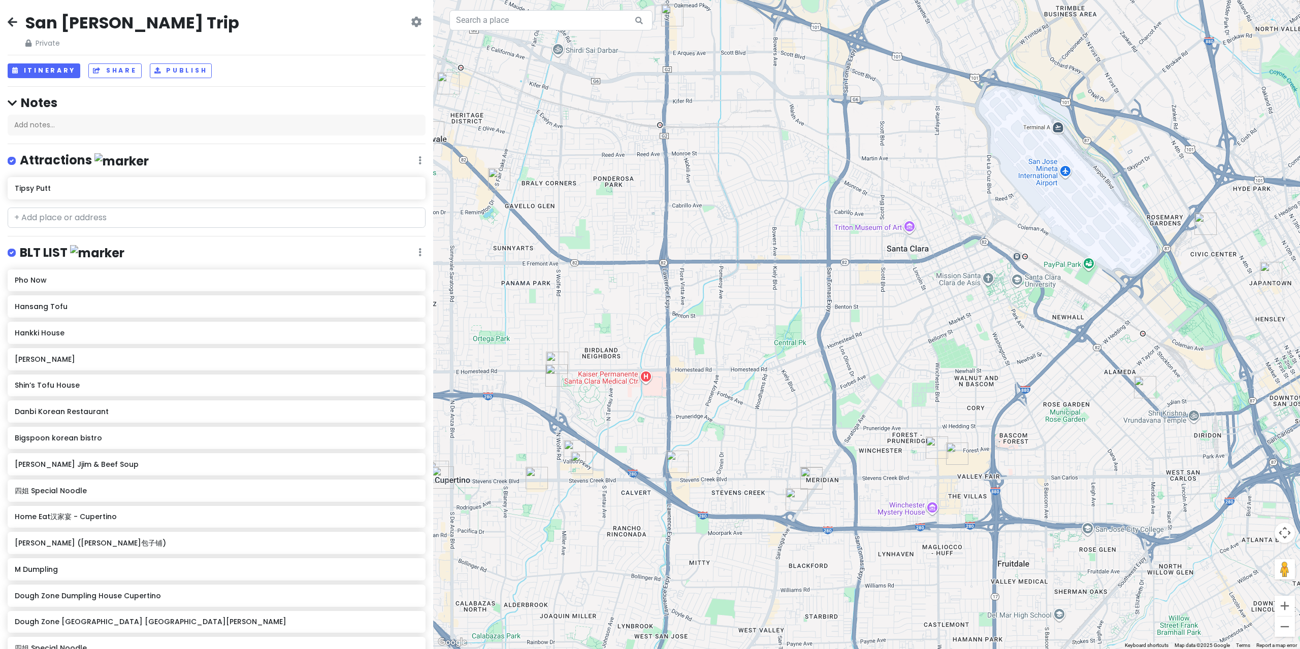
drag, startPoint x: 832, startPoint y: 325, endPoint x: 763, endPoint y: 291, distance: 76.3
click at [771, 296] on div at bounding box center [866, 324] width 867 height 649
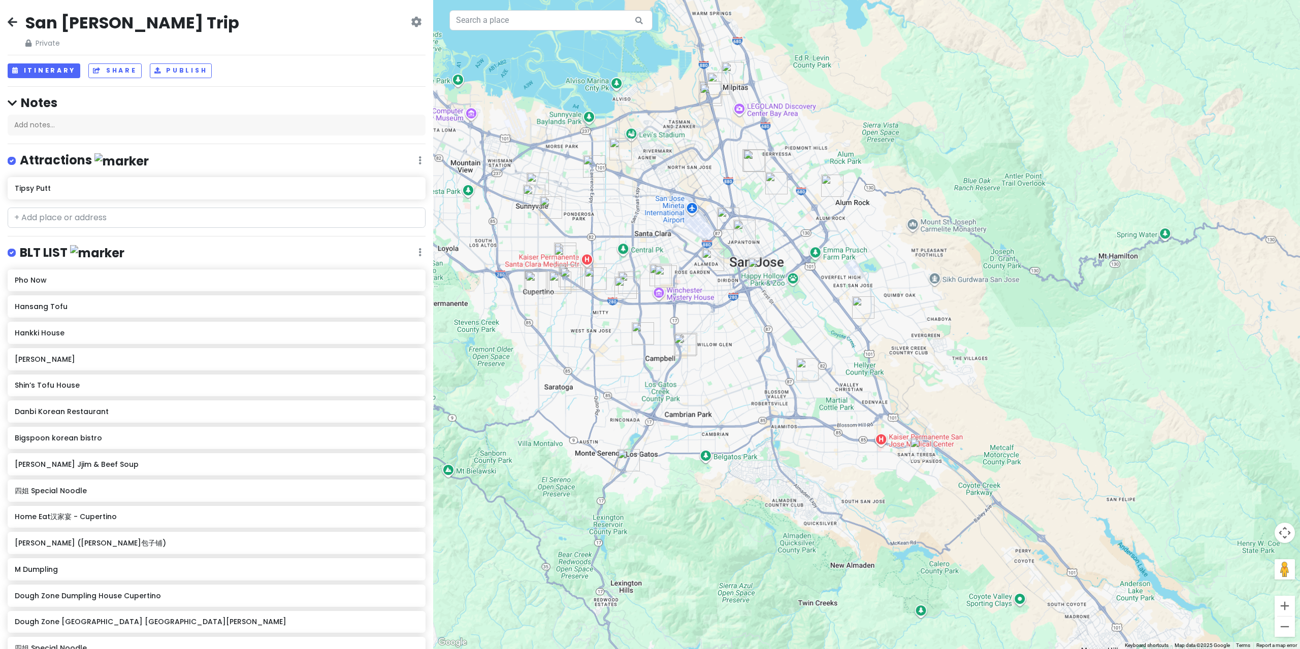
drag, startPoint x: 970, startPoint y: 423, endPoint x: 815, endPoint y: 374, distance: 162.5
click at [815, 374] on img "Pho Now" at bounding box center [807, 369] width 22 height 22
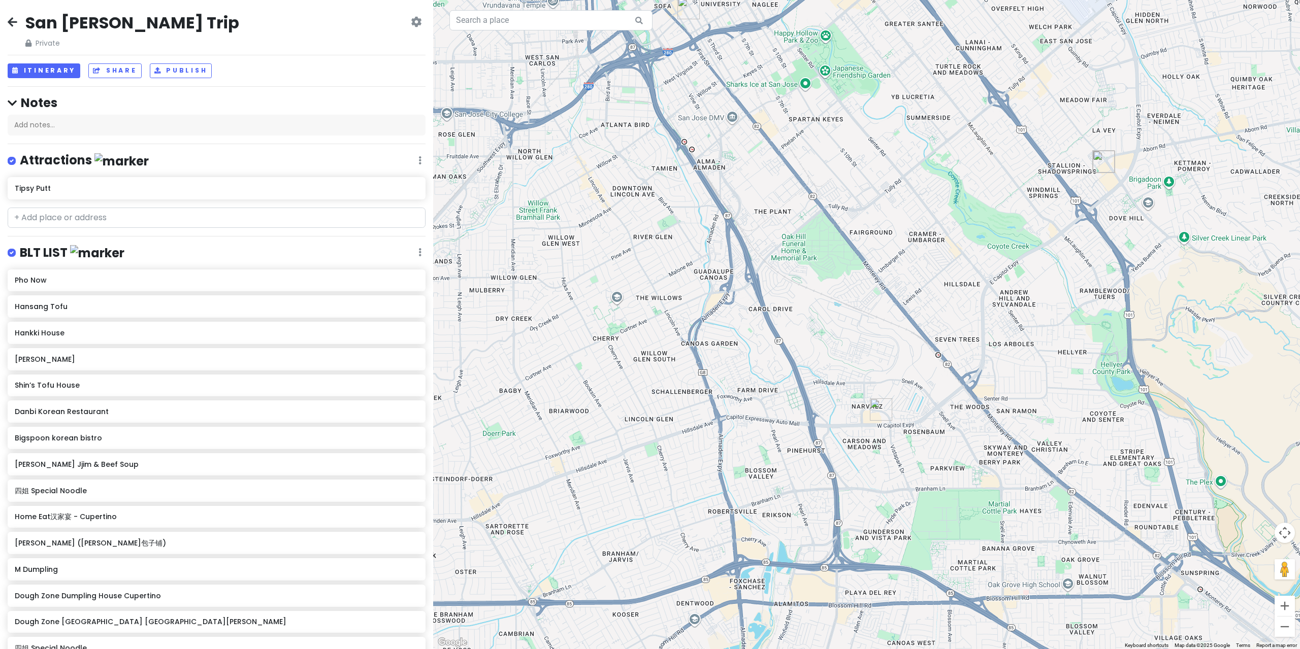
click at [884, 414] on img "Pho Now" at bounding box center [881, 410] width 22 height 22
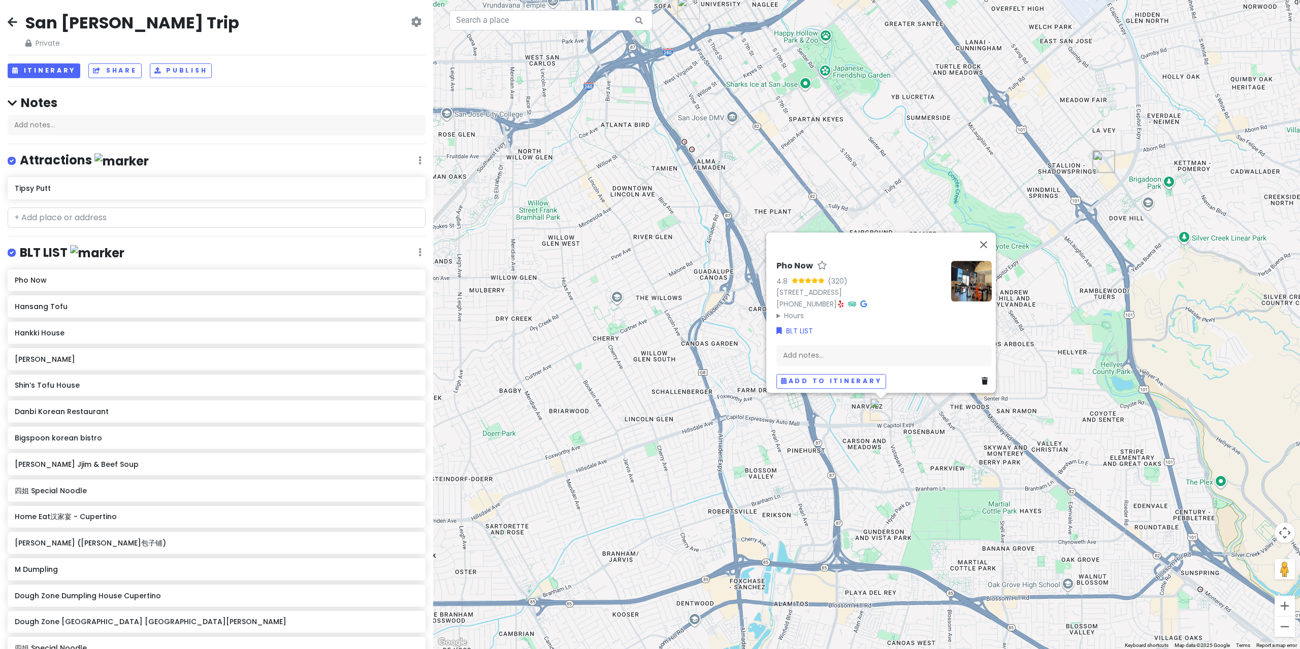
click at [660, 396] on div "Pho Now 4.8 (320) [STREET_ADDRESS] [PHONE_NUMBER] · Hours [DATE] 10:00 AM – 9:0…" at bounding box center [866, 324] width 867 height 649
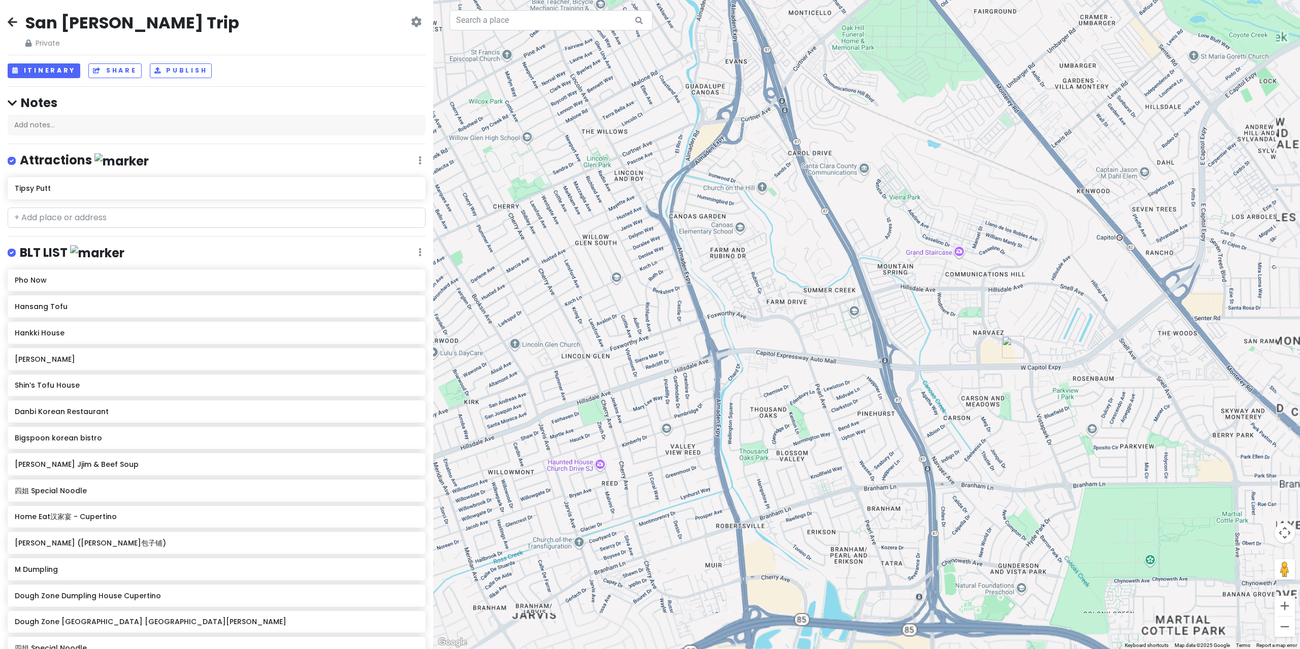
drag, startPoint x: 736, startPoint y: 342, endPoint x: 747, endPoint y: 369, distance: 29.1
click at [732, 300] on div at bounding box center [866, 324] width 867 height 649
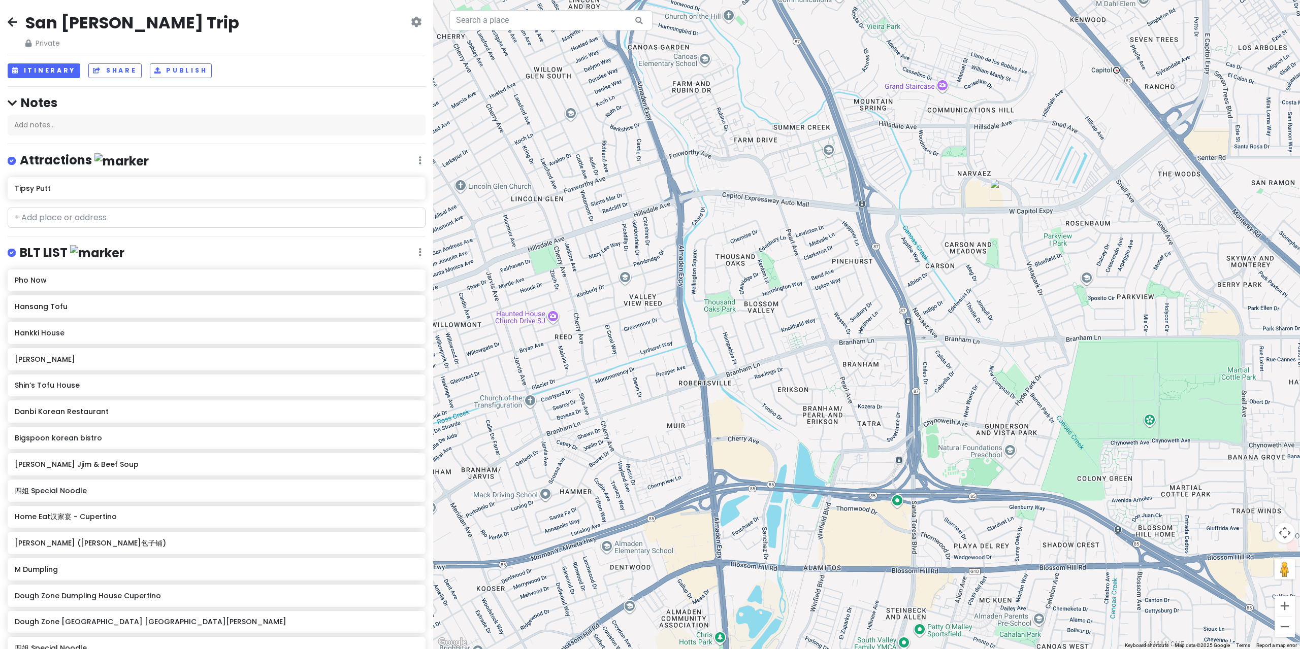
drag, startPoint x: 772, startPoint y: 391, endPoint x: 741, endPoint y: 350, distance: 51.2
click at [758, 351] on div at bounding box center [866, 324] width 867 height 649
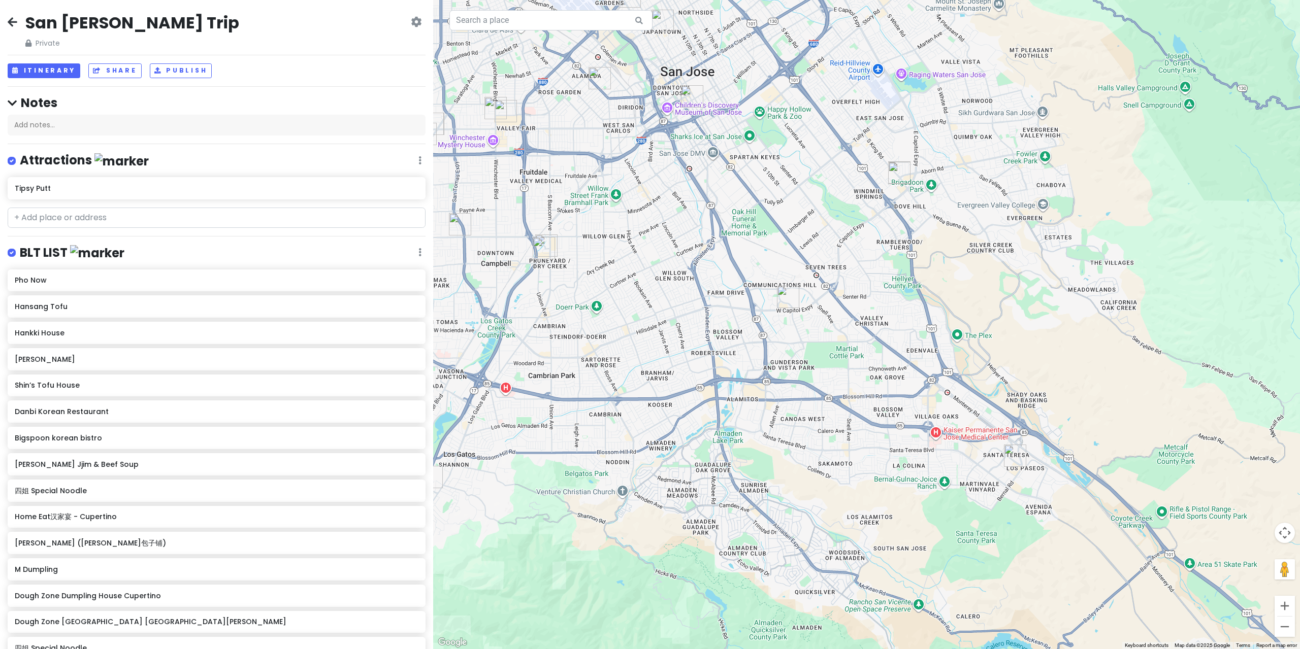
click at [1012, 458] on img "Hankki House" at bounding box center [1015, 456] width 22 height 22
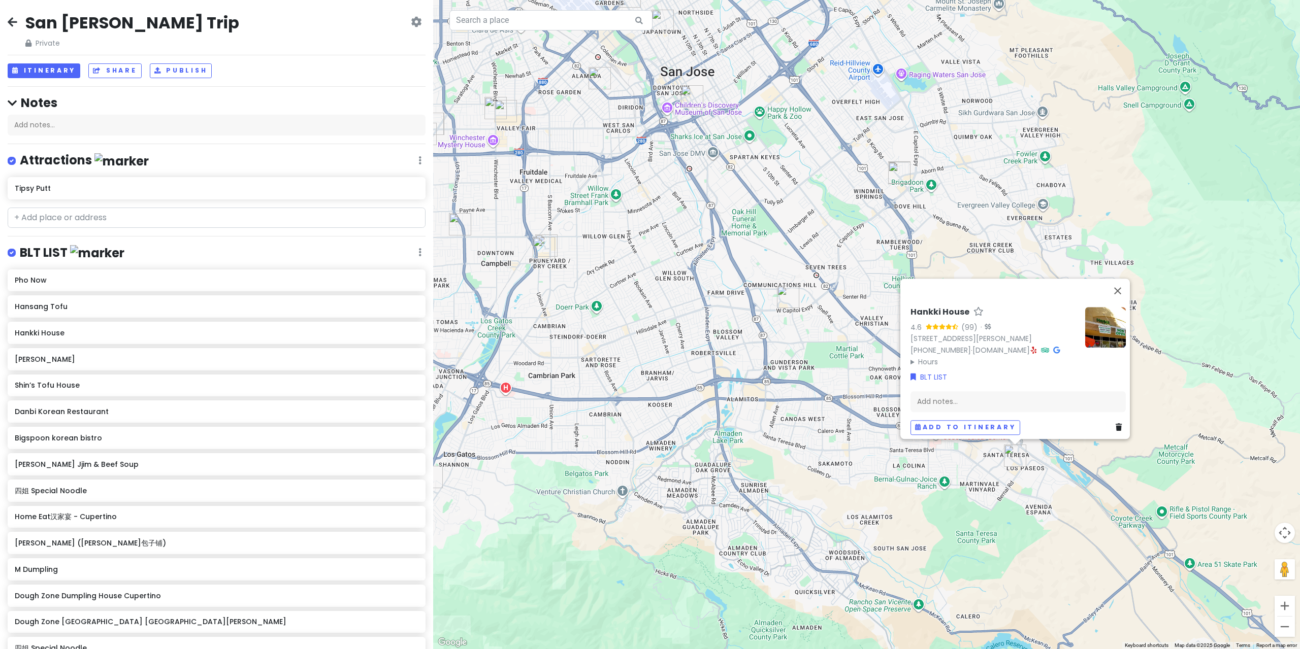
click at [685, 361] on div "Hankki House 4.6 (99) · [STREET_ADDRESS][PERSON_NAME] [PHONE_NUMBER] · [DOMAIN_…" at bounding box center [866, 324] width 867 height 649
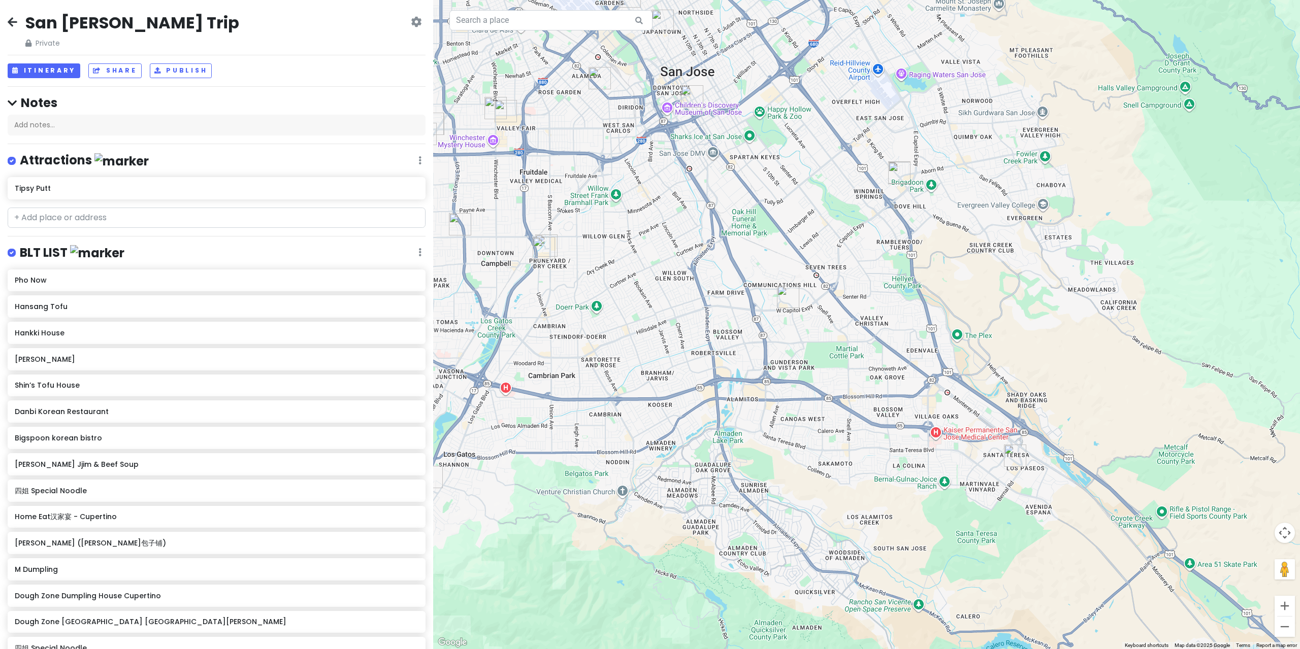
click at [541, 258] on img "Orchard City Kitchen" at bounding box center [544, 248] width 22 height 22
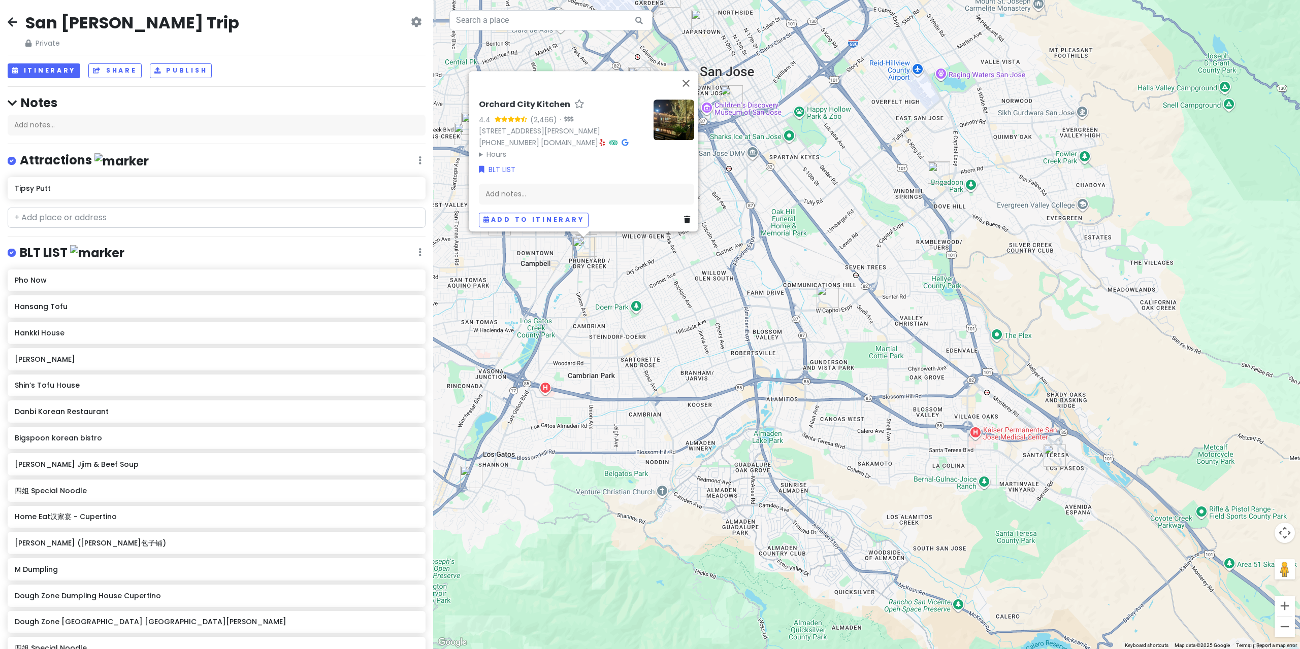
click at [575, 279] on div "Orchard City Kitchen 4.4 (2,466) · [STREET_ADDRESS][PERSON_NAME] [PHONE_NUMBER]…" at bounding box center [866, 324] width 867 height 649
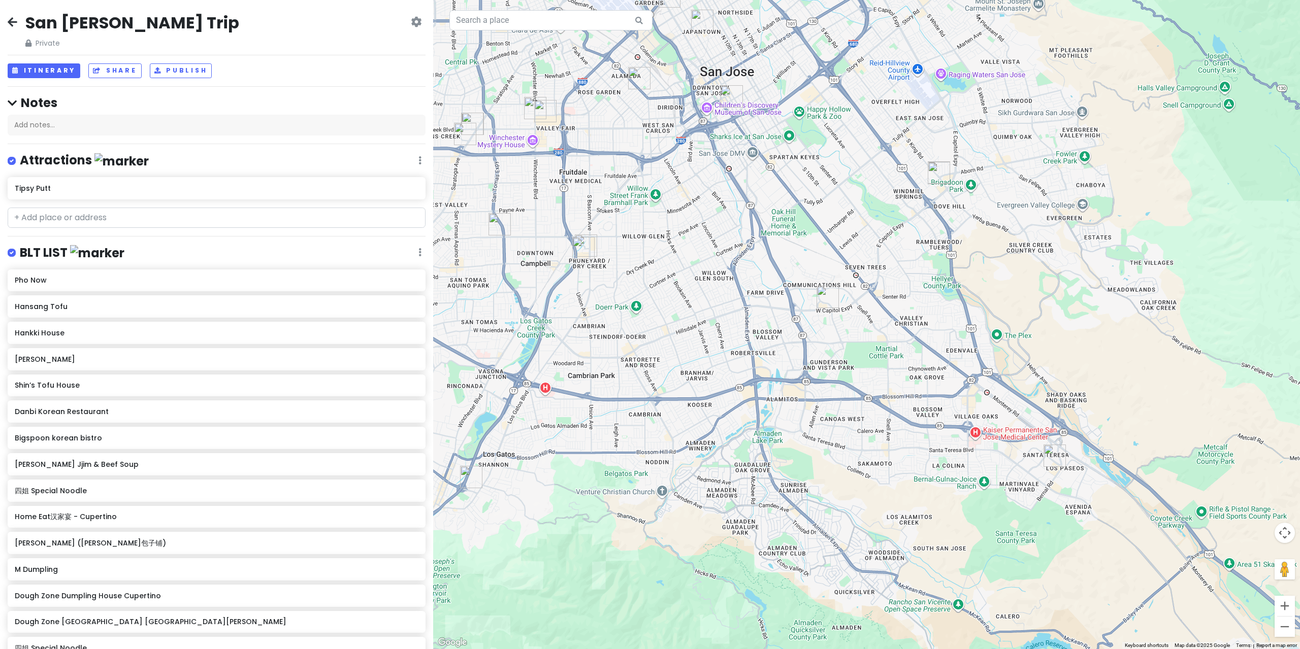
click at [587, 244] on img "Orchard City Kitchen" at bounding box center [583, 248] width 22 height 22
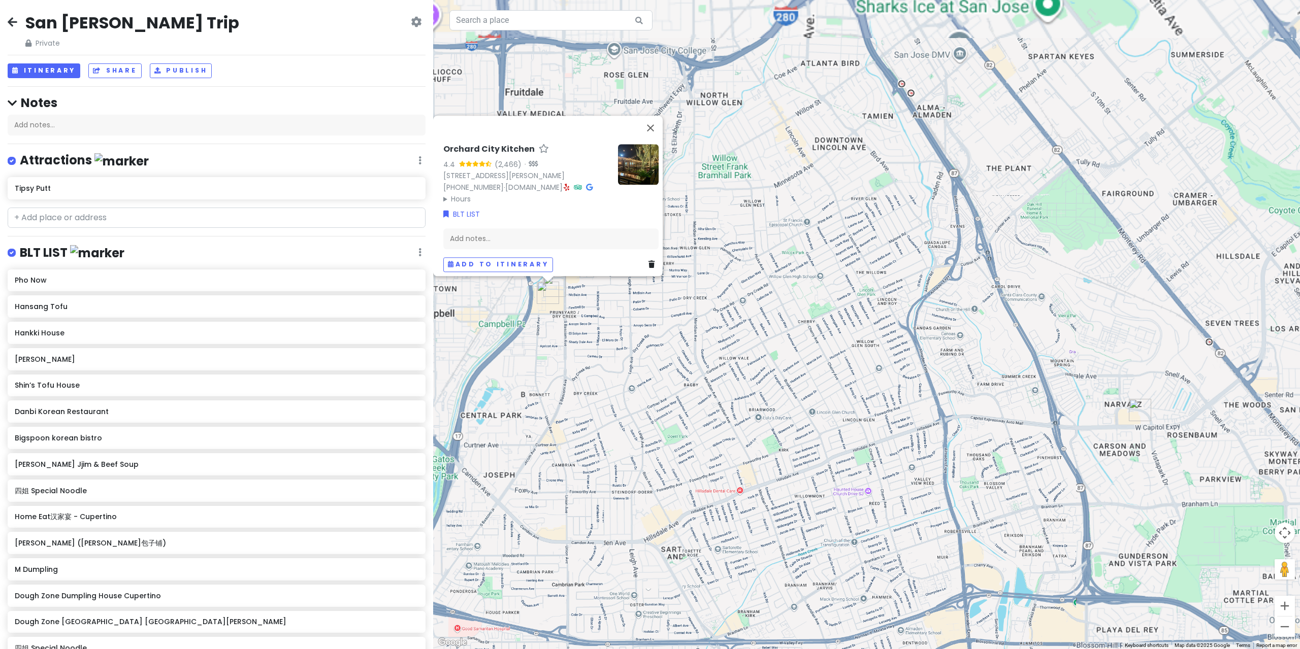
drag, startPoint x: 586, startPoint y: 249, endPoint x: 571, endPoint y: 342, distance: 94.7
click at [570, 341] on div "Orchard City Kitchen 4.4 (2,466) · [STREET_ADDRESS][PERSON_NAME] [PHONE_NUMBER]…" at bounding box center [866, 324] width 867 height 649
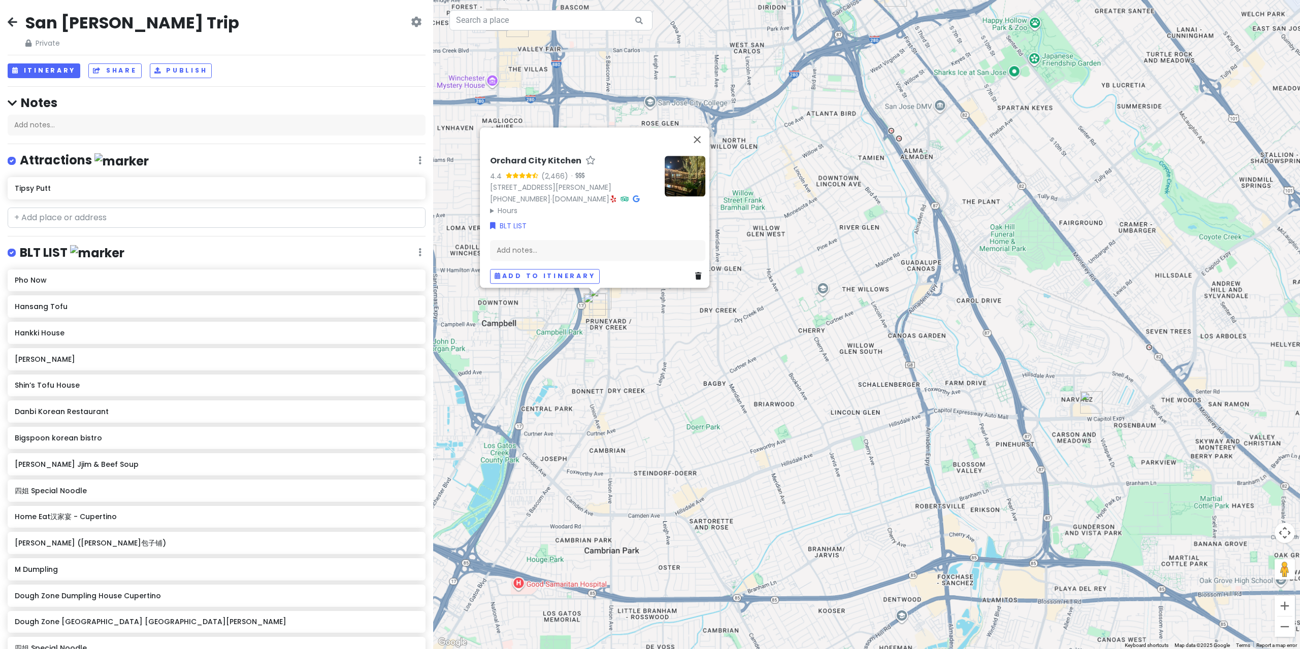
drag, startPoint x: 571, startPoint y: 342, endPoint x: 595, endPoint y: 313, distance: 37.8
click at [571, 341] on div "Orchard City Kitchen 4.4 (2,466) · [STREET_ADDRESS][PERSON_NAME] [PHONE_NUMBER]…" at bounding box center [866, 324] width 867 height 649
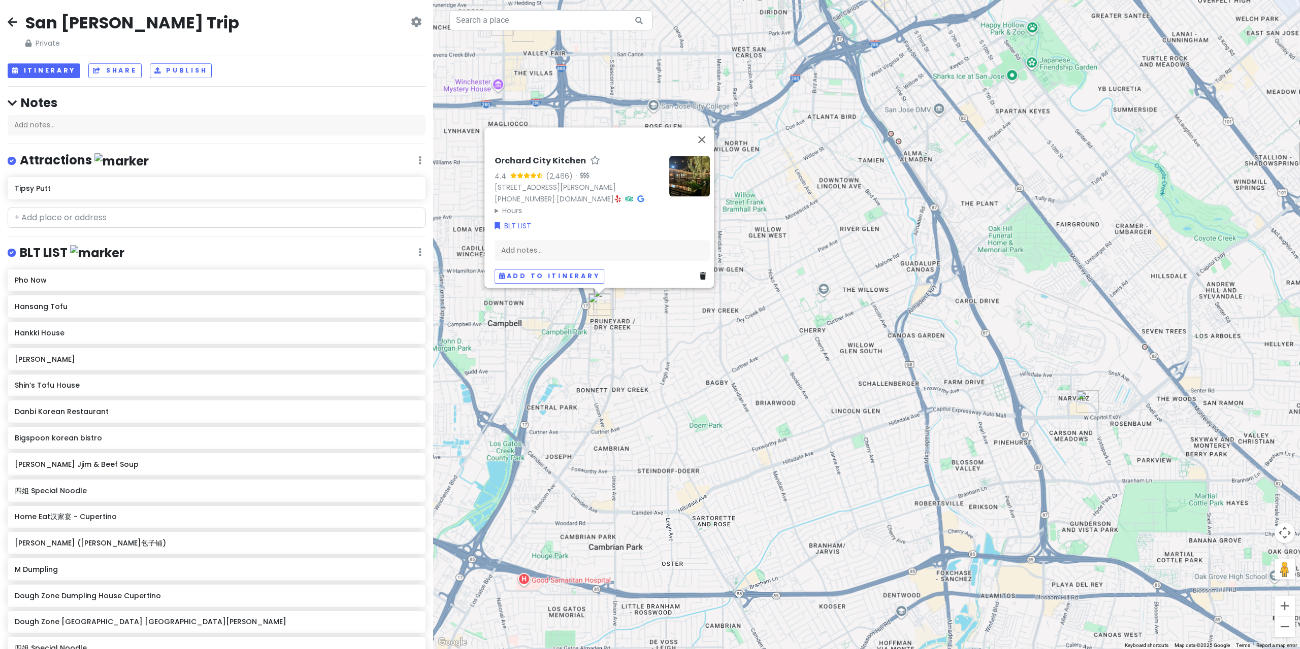
click at [604, 296] on img "Orchard City Kitchen" at bounding box center [599, 304] width 22 height 22
click at [608, 293] on img "LUNA Mexican Kitchen - The Pruneyard" at bounding box center [604, 299] width 22 height 22
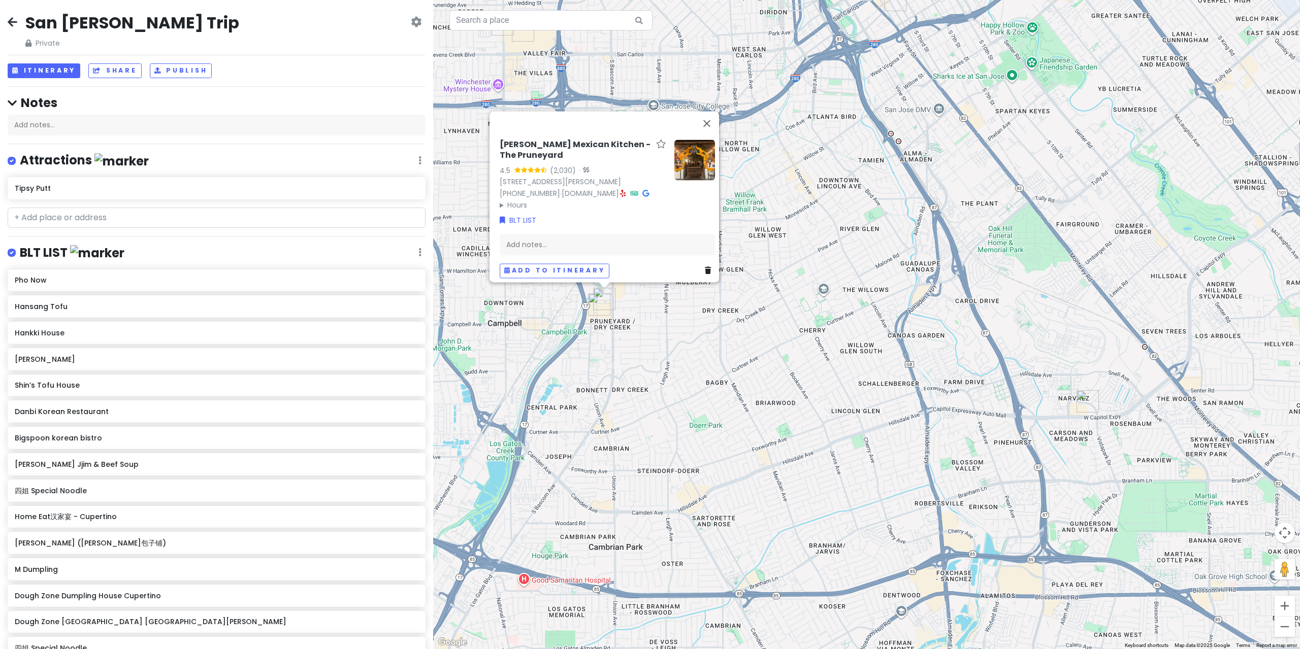
click at [702, 167] on img at bounding box center [694, 160] width 41 height 41
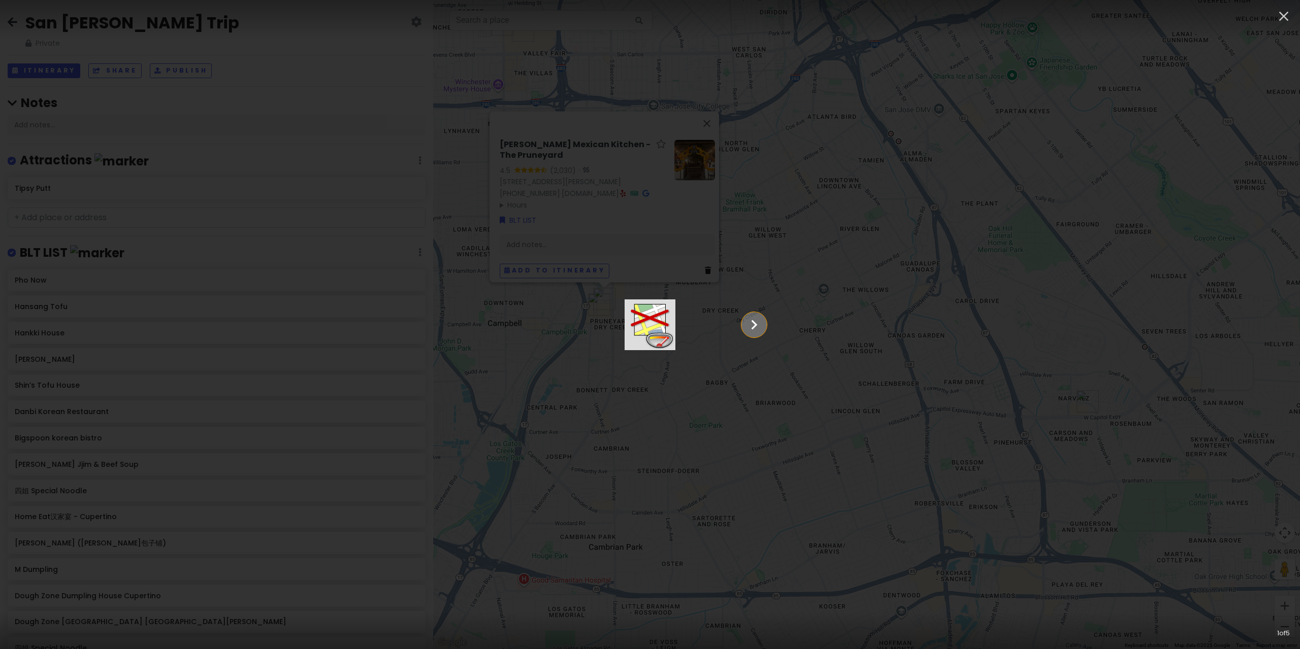
click at [764, 330] on icon "Show slide 2 of 5" at bounding box center [753, 325] width 19 height 24
click at [764, 327] on icon "Show slide 3 of 5" at bounding box center [753, 325] width 19 height 24
click at [764, 326] on icon "Show slide 4 of 5" at bounding box center [753, 325] width 19 height 24
click at [764, 323] on icon "Show slide 5 of 5" at bounding box center [753, 325] width 19 height 24
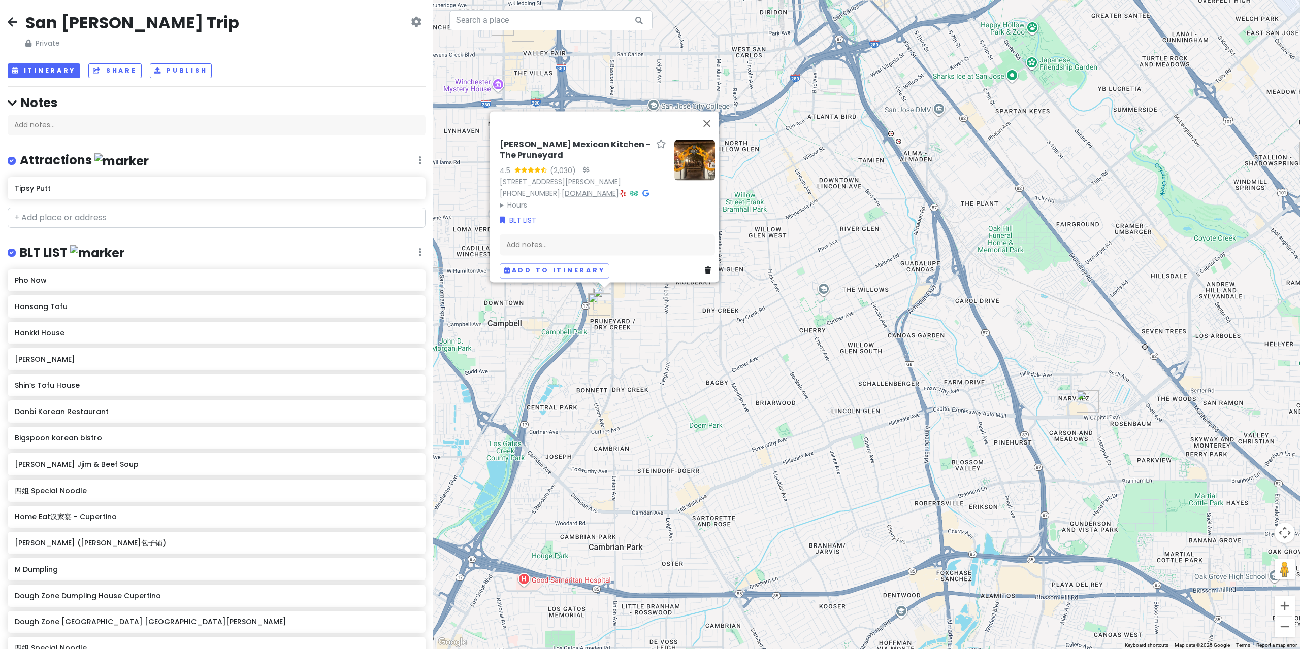
click at [570, 188] on link "[DOMAIN_NAME]" at bounding box center [589, 193] width 57 height 10
drag, startPoint x: 710, startPoint y: 64, endPoint x: 709, endPoint y: 79, distance: 14.8
click at [711, 65] on div "[PERSON_NAME] Mexican Kitchen - The Pruneyard 4.5 (2,030) · [STREET_ADDRESS][PE…" at bounding box center [866, 324] width 867 height 649
drag, startPoint x: 794, startPoint y: 170, endPoint x: 787, endPoint y: 167, distance: 7.1
click at [792, 169] on div "[PERSON_NAME] Mexican Kitchen - The Pruneyard 4.5 (2,030) · [STREET_ADDRESS][PE…" at bounding box center [866, 324] width 867 height 649
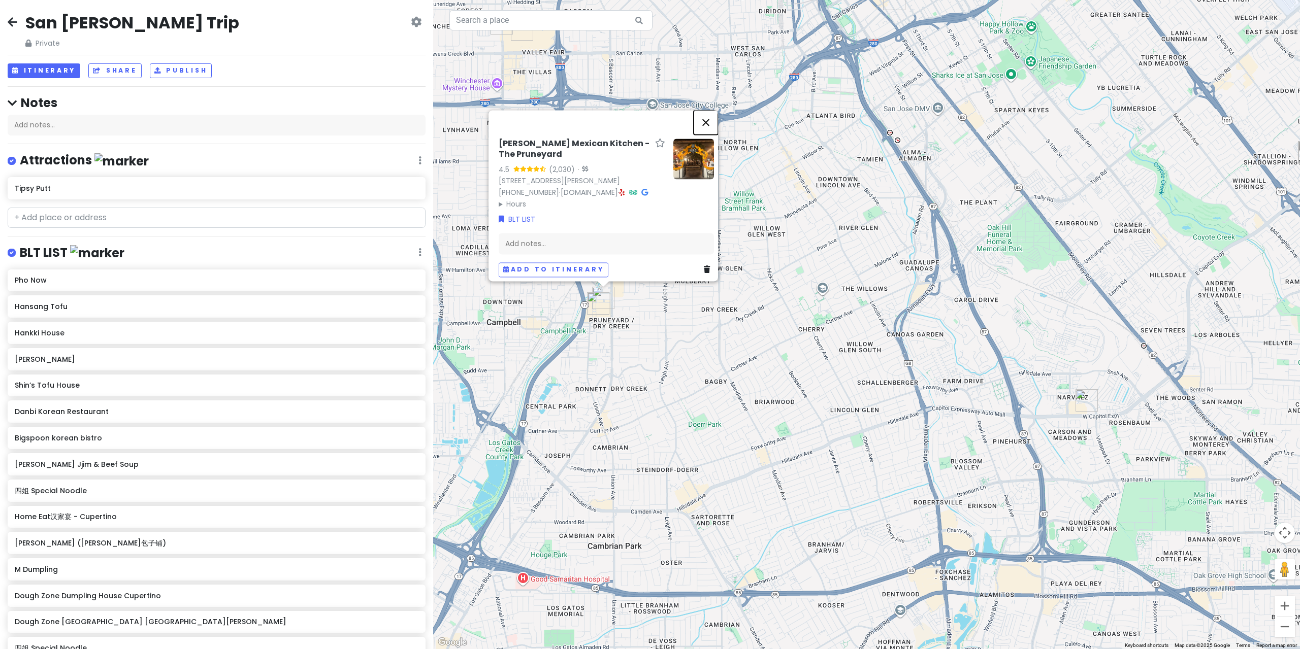
click at [706, 119] on button "Close" at bounding box center [705, 122] width 24 height 24
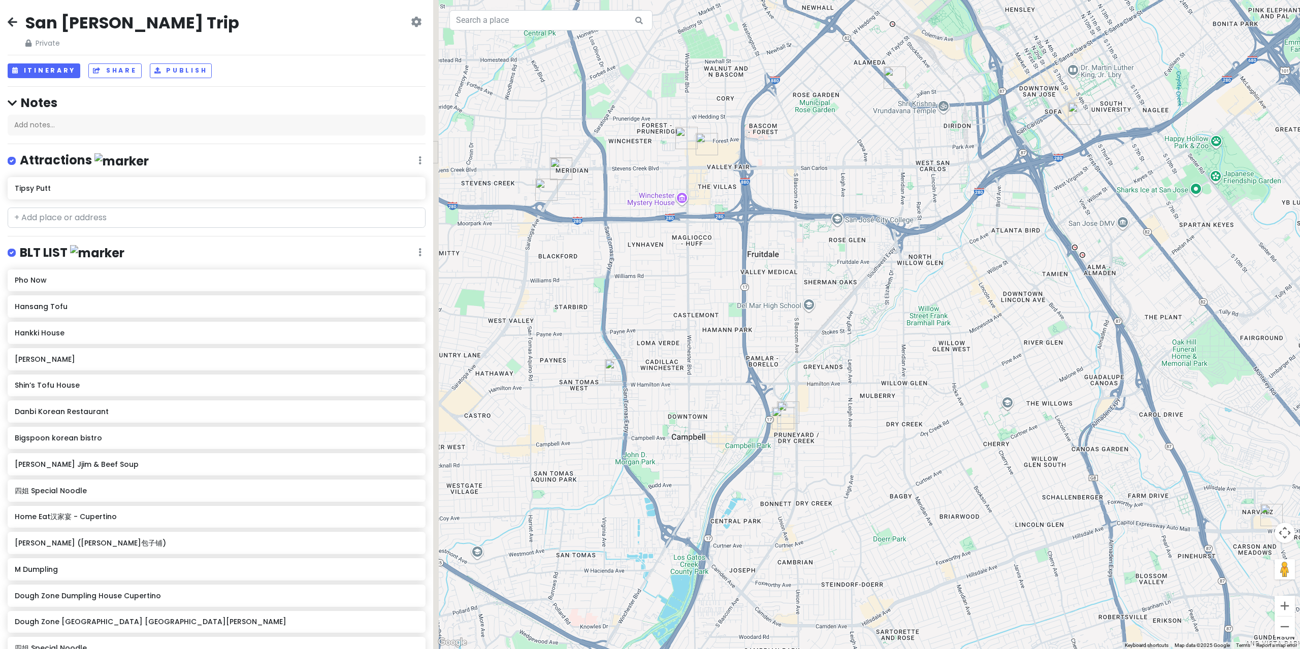
drag, startPoint x: 715, startPoint y: 226, endPoint x: 897, endPoint y: 343, distance: 215.7
click at [897, 342] on div at bounding box center [866, 324] width 867 height 649
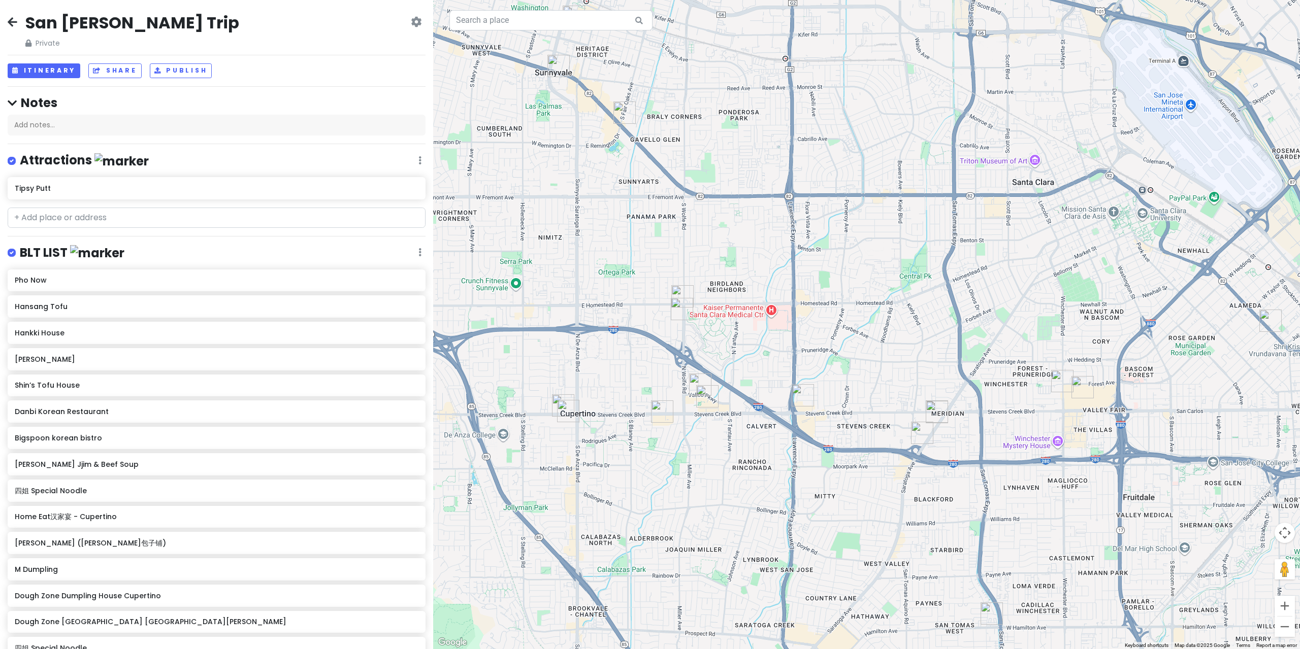
drag, startPoint x: 750, startPoint y: 335, endPoint x: 698, endPoint y: 308, distance: 58.8
click at [701, 306] on div at bounding box center [866, 324] width 867 height 649
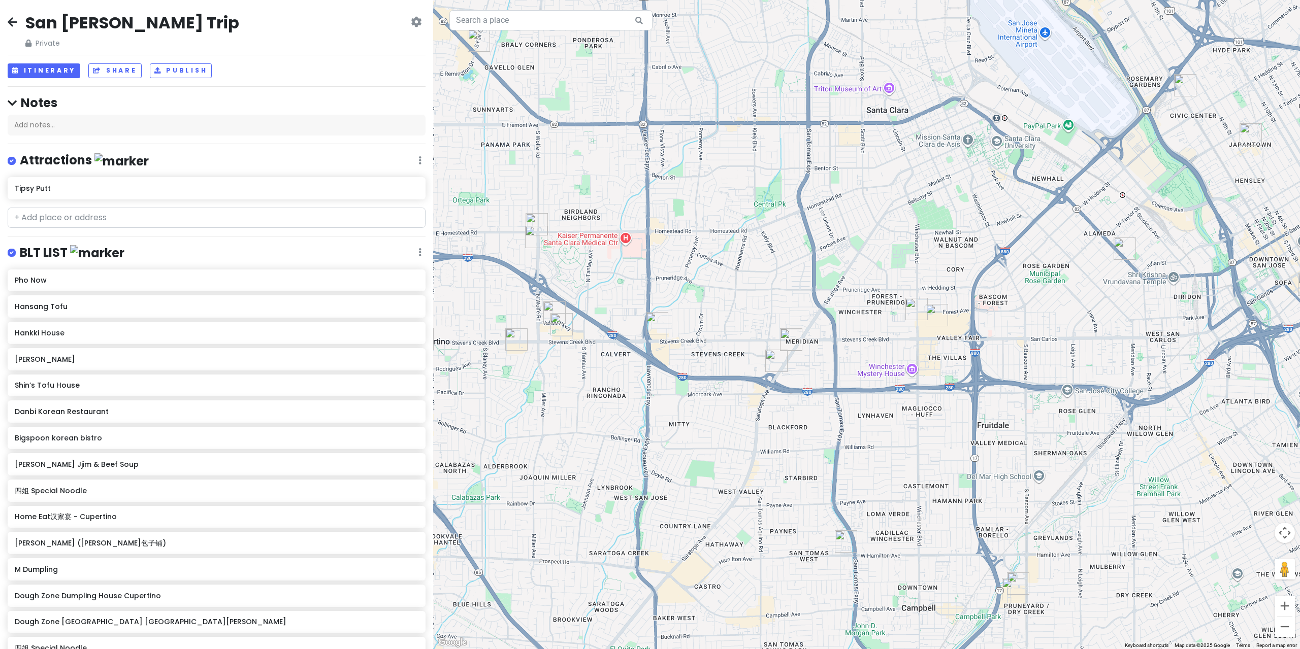
click at [642, 318] on div at bounding box center [866, 324] width 867 height 649
click at [644, 325] on div at bounding box center [866, 324] width 867 height 649
click at [648, 323] on img "Ramen Hajime" at bounding box center [657, 323] width 22 height 22
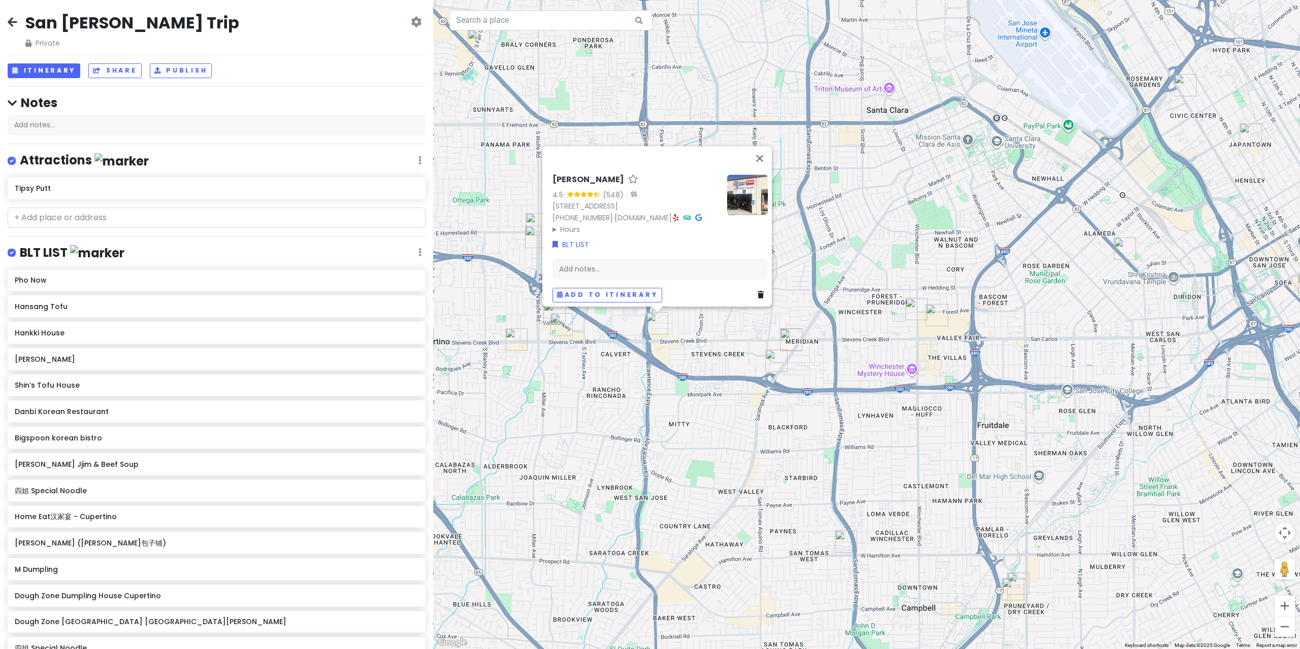
click at [778, 337] on div "Ramen Hajime 4.5 (548) · [STREET_ADDRESS] [PHONE_NUMBER] · [DOMAIN_NAME] · Hour…" at bounding box center [866, 324] width 867 height 649
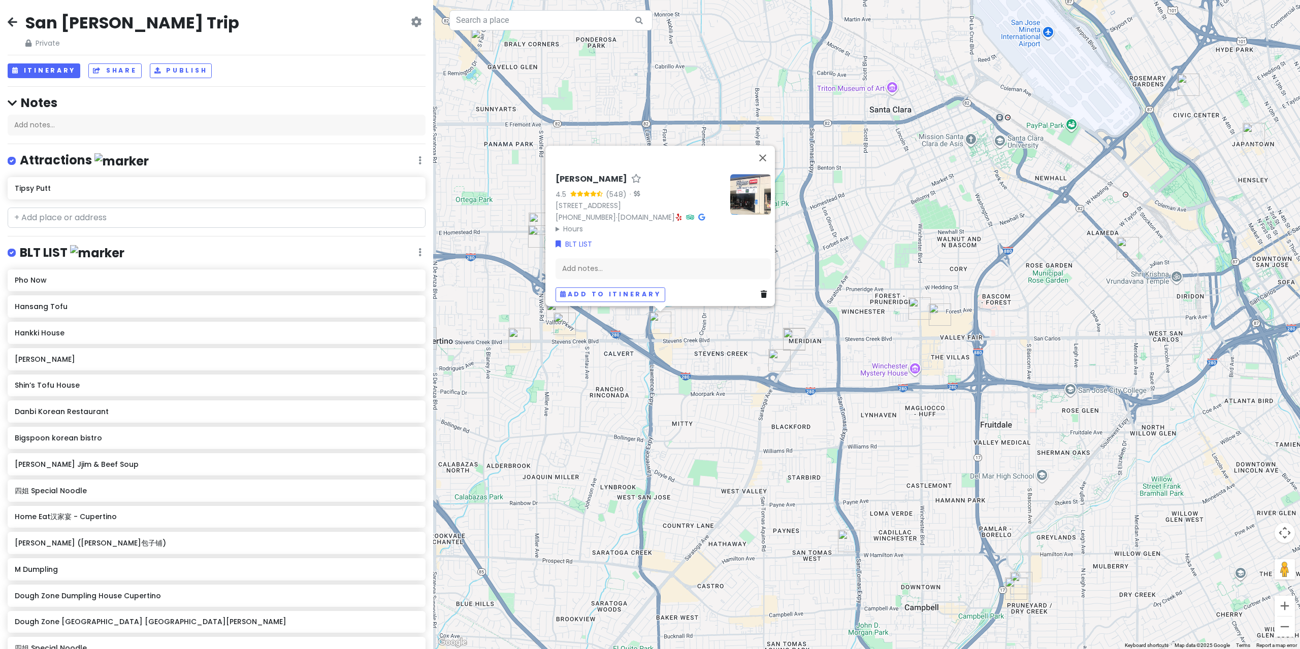
click at [785, 341] on img "Danacious Dumplings (Dana包子铺)" at bounding box center [794, 339] width 22 height 22
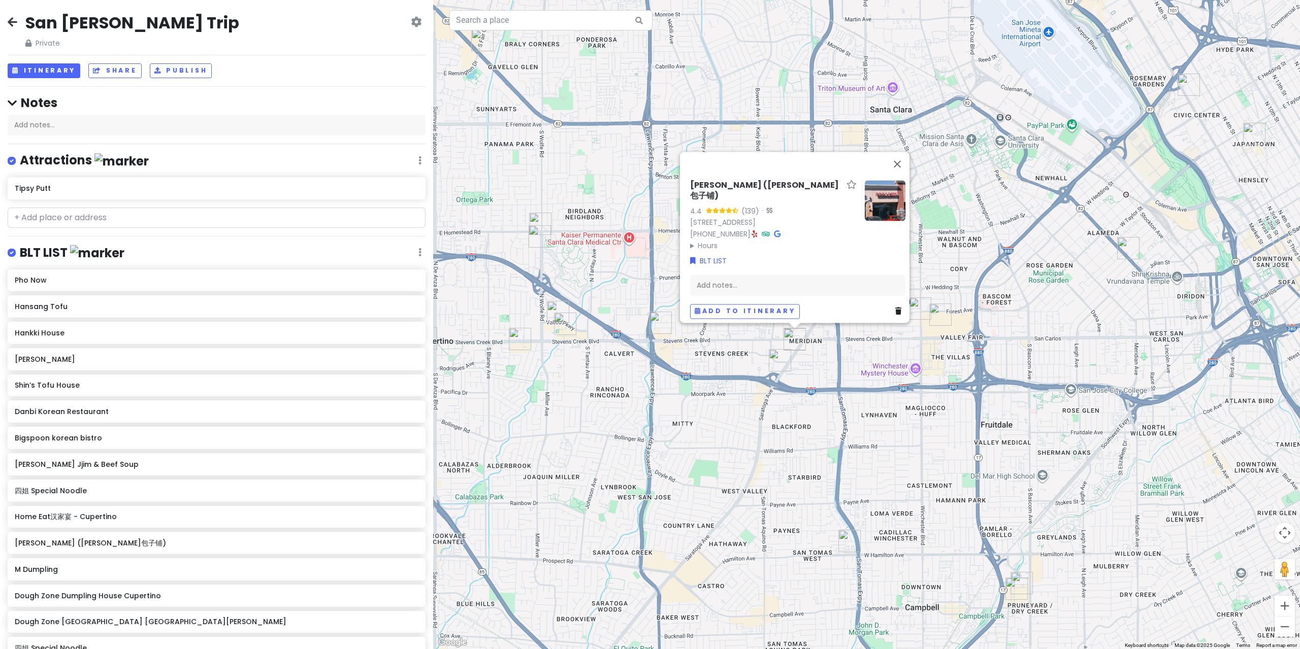
click at [777, 361] on img "Kumako Den" at bounding box center [780, 360] width 22 height 22
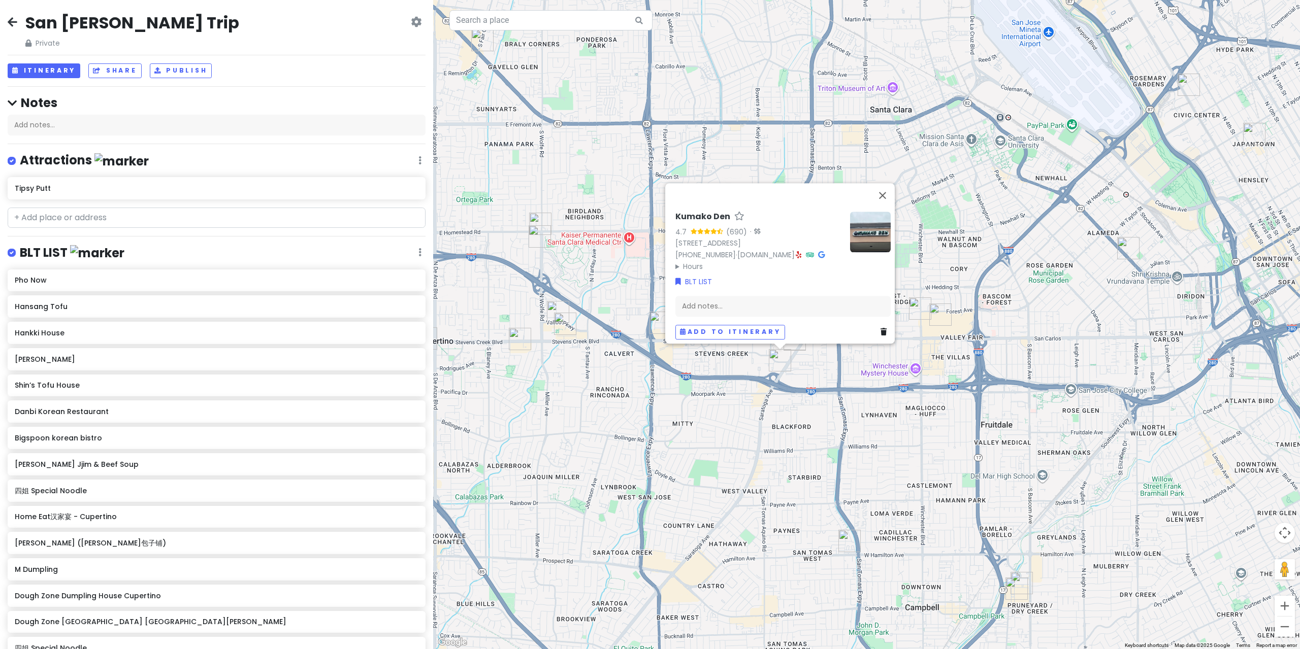
click at [827, 366] on div "Kumako Den 4.7 (690) · [STREET_ADDRESS] [PHONE_NUMBER] · [DOMAIN_NAME] · Hours …" at bounding box center [866, 324] width 867 height 649
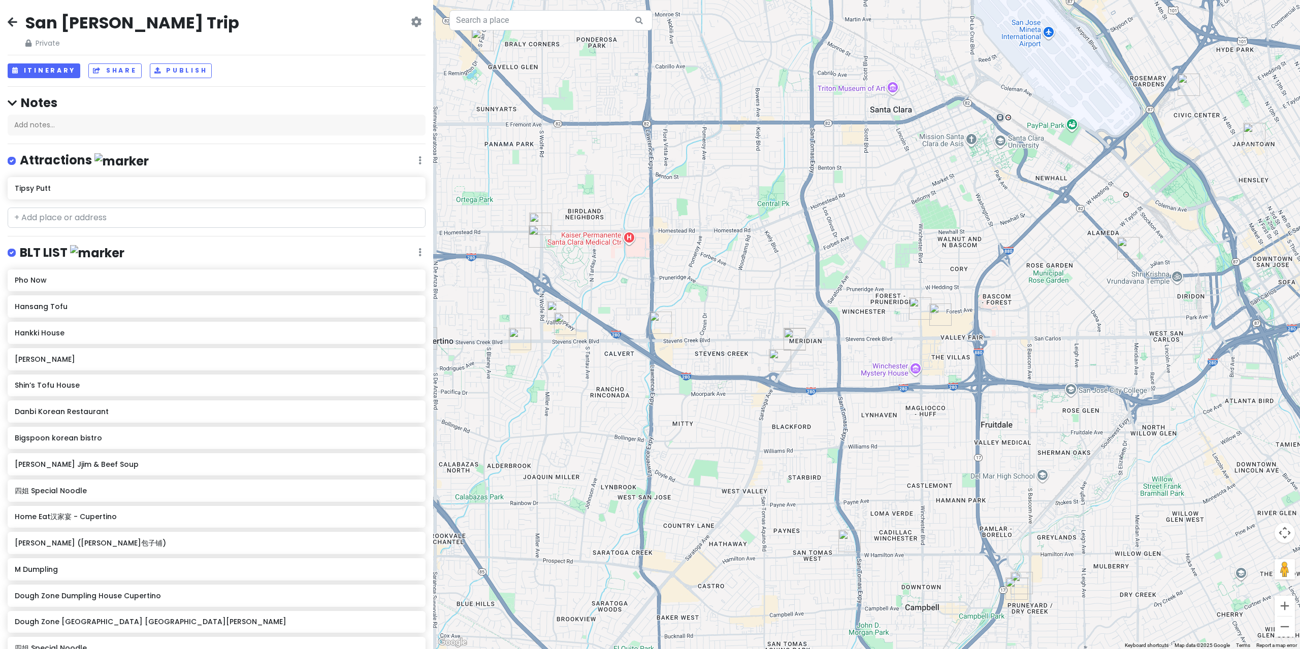
click at [923, 307] on img "Academic Coffee" at bounding box center [920, 308] width 22 height 22
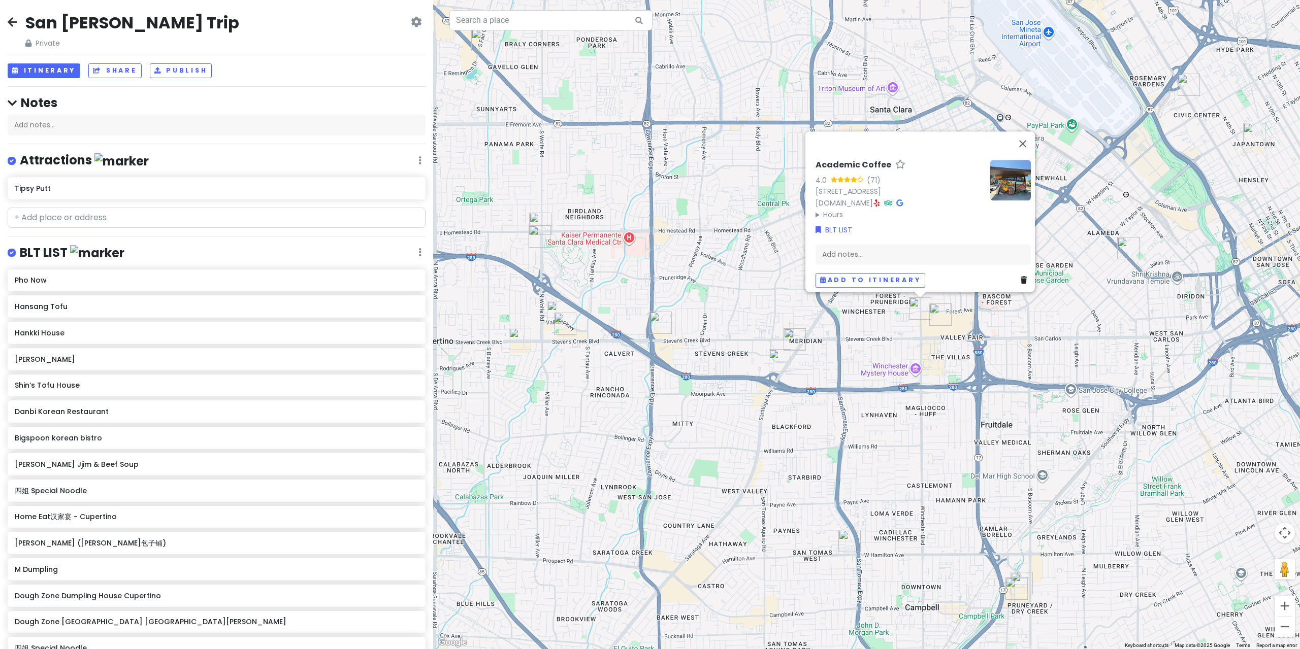
click at [933, 318] on img "Ramen Nagi" at bounding box center [940, 315] width 22 height 22
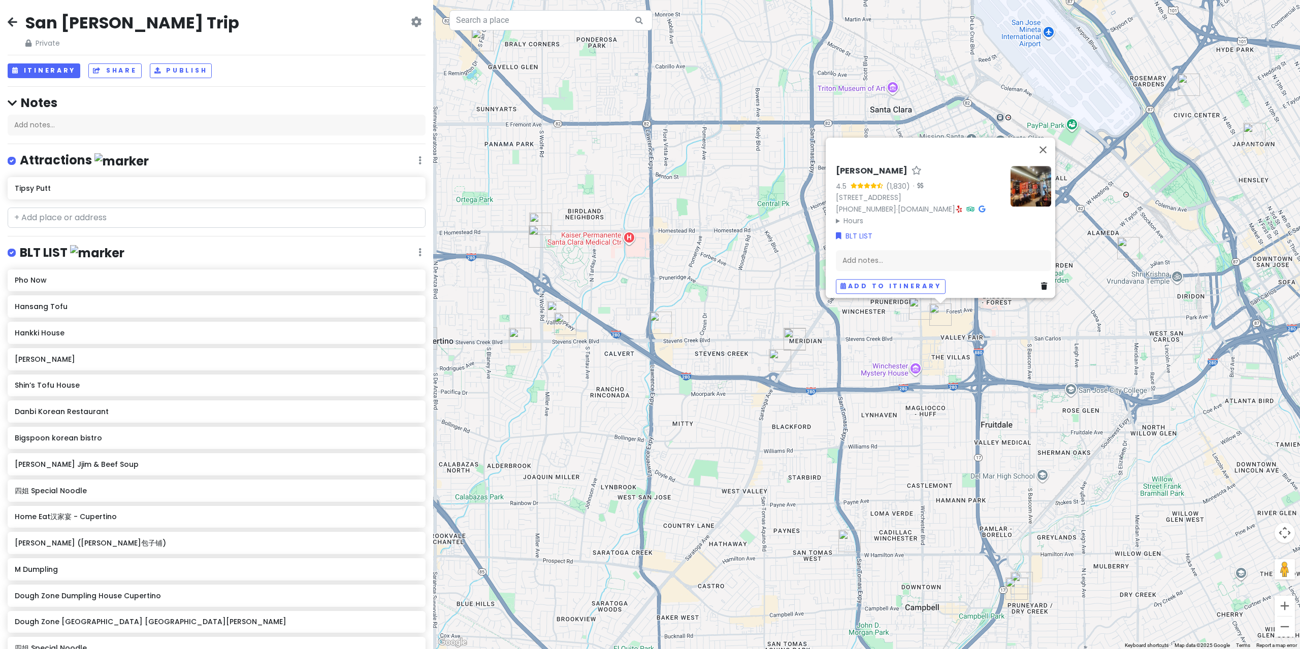
click at [890, 357] on div "[PERSON_NAME] 4.5 (1,830) · [STREET_ADDRESS] [PHONE_NUMBER] · [DOMAIN_NAME] · H…" at bounding box center [866, 324] width 867 height 649
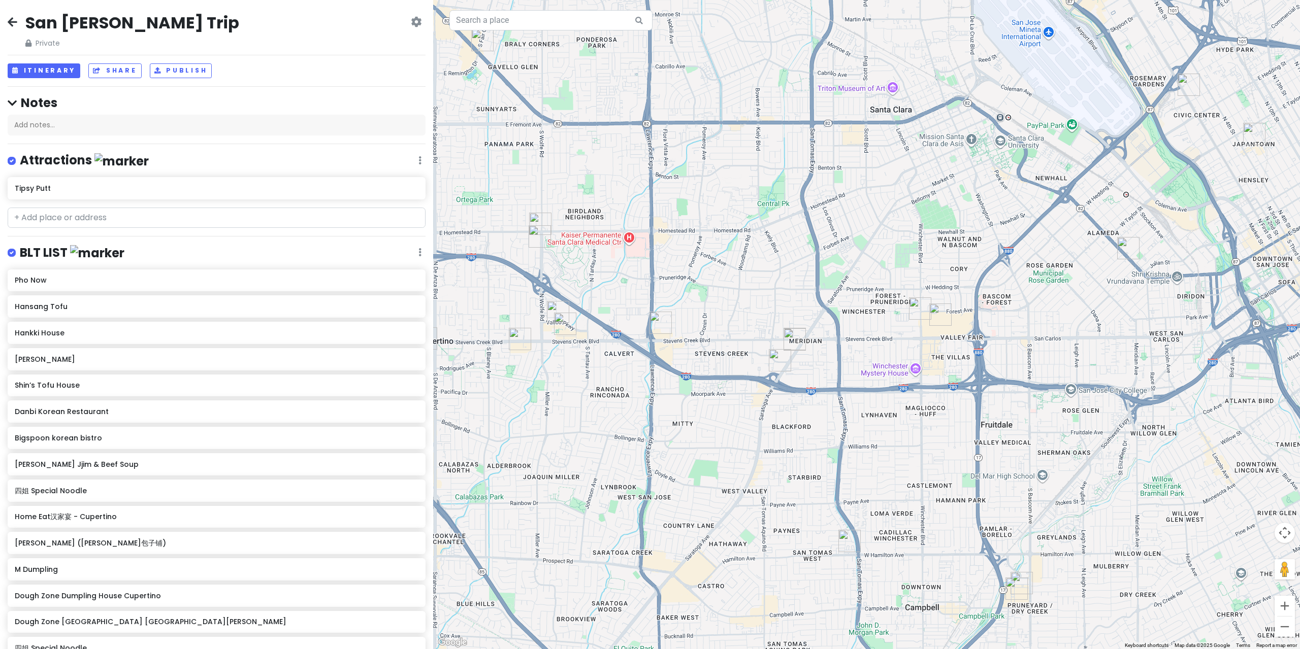
click at [550, 310] on img "Dough Zone Dumpling House Cupertino" at bounding box center [558, 312] width 22 height 22
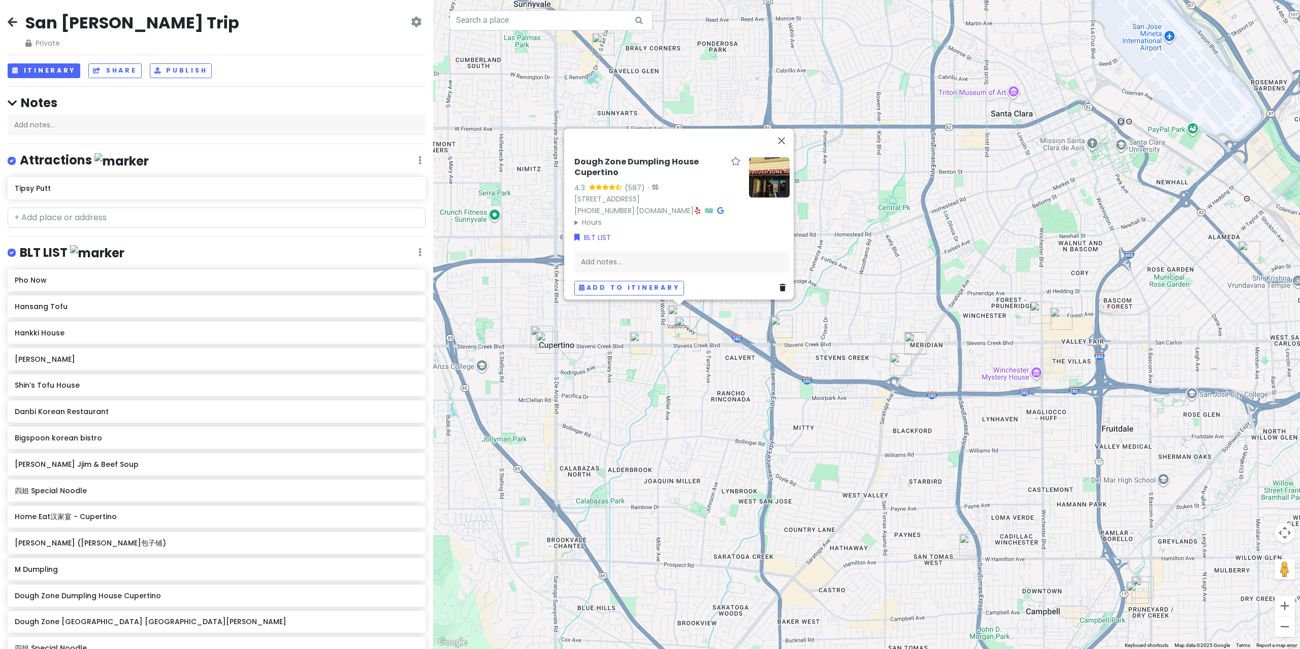
drag, startPoint x: 659, startPoint y: 366, endPoint x: 724, endPoint y: 375, distance: 65.6
click at [731, 377] on div "Dough Zone Dumpling House Cupertino 4.3 (587) · [STREET_ADDRESS] [PHONE_NUMBER]…" at bounding box center [866, 324] width 867 height 649
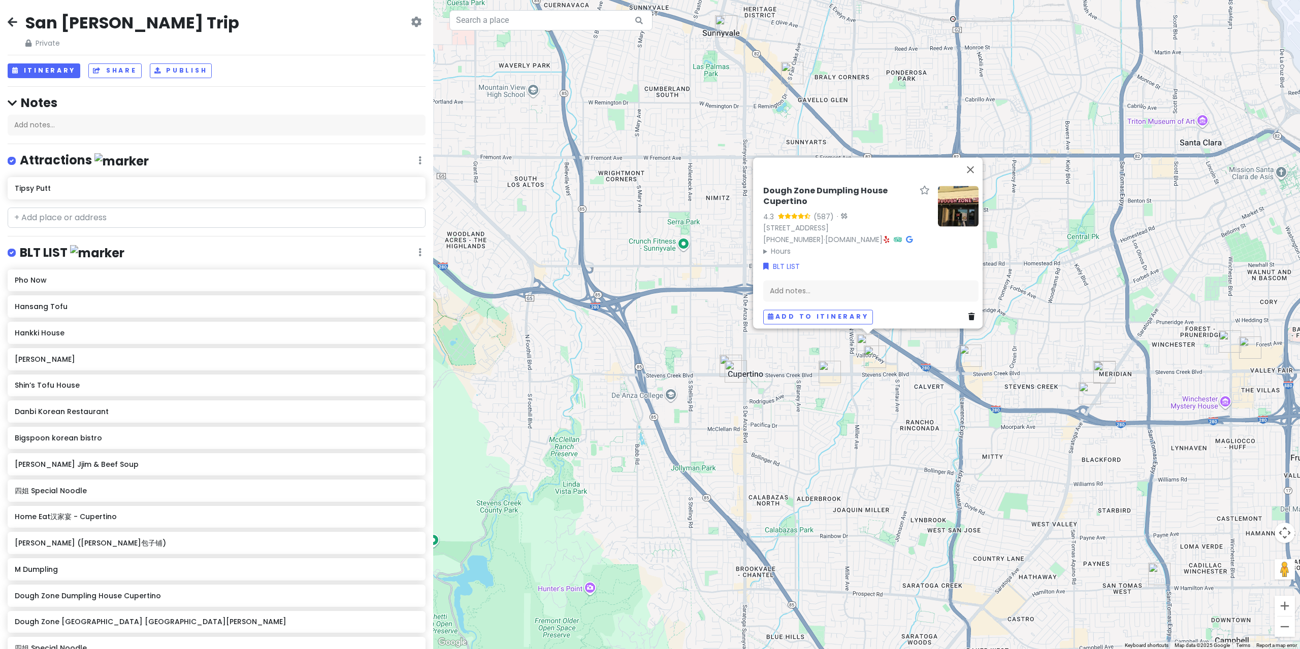
drag, startPoint x: 697, startPoint y: 362, endPoint x: 704, endPoint y: 363, distance: 7.6
click at [699, 362] on div "Dough Zone Dumpling House Cupertino 4.3 (587) · [STREET_ADDRESS] [PHONE_NUMBER]…" at bounding box center [866, 324] width 867 height 649
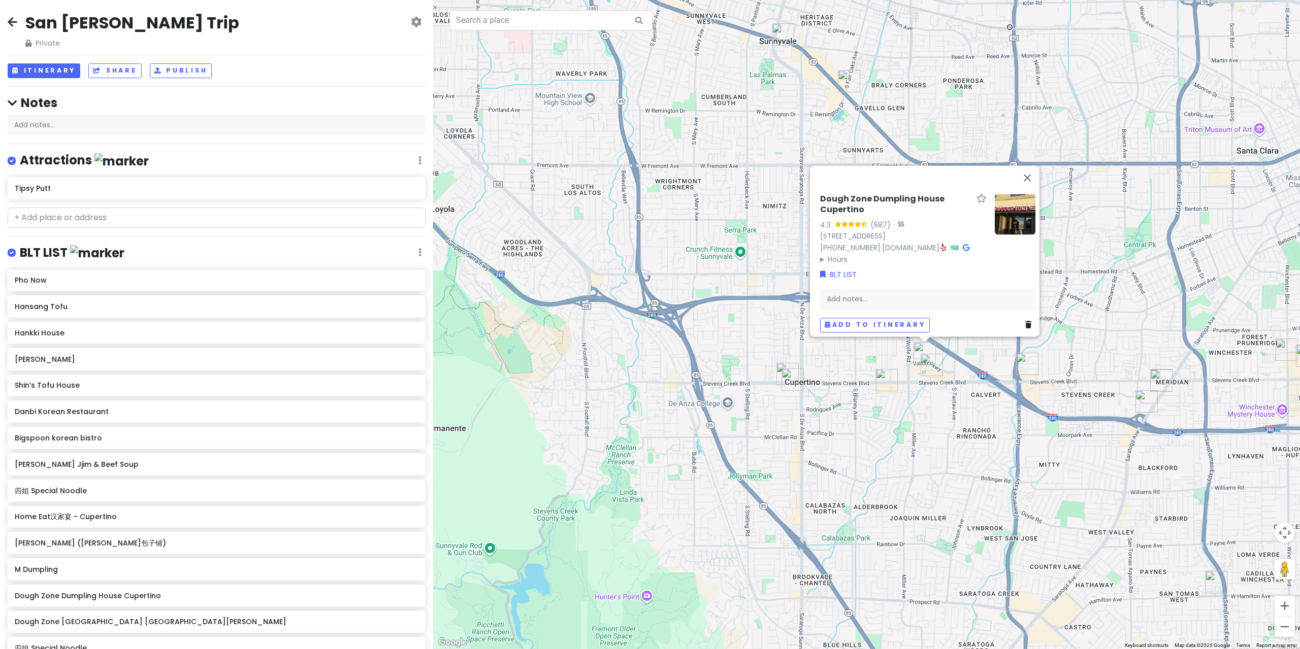
drag, startPoint x: 781, startPoint y: 370, endPoint x: 792, endPoint y: 376, distance: 13.4
click at [867, 325] on div at bounding box center [1300, 325] width 867 height 0
click at [792, 377] on img "Home Eat汉家宴 - Cupertino" at bounding box center [793, 380] width 22 height 22
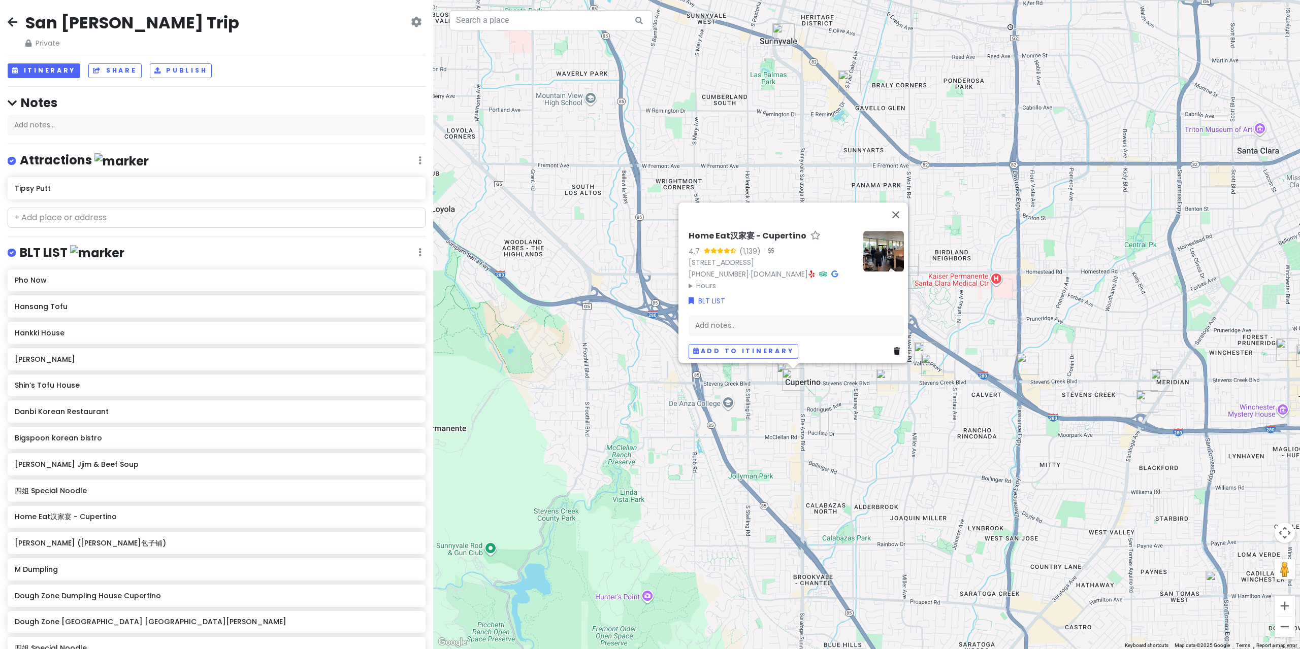
click at [803, 414] on div "Home Eat汉家宴 - Cupertino 4.7 (1,139) · [STREET_ADDRESS] [PHONE_NUMBER] · [DOMAIN…" at bounding box center [866, 324] width 867 height 649
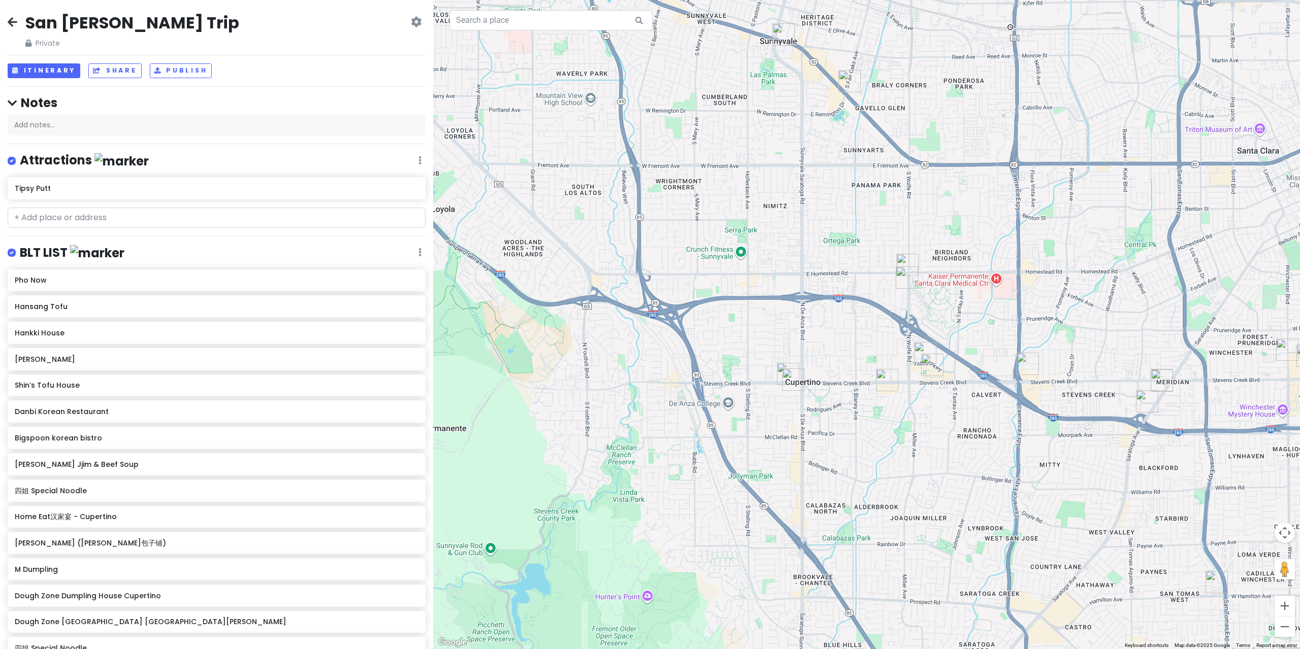
click at [906, 275] on img "HiroNori Craft Ramen" at bounding box center [907, 278] width 22 height 22
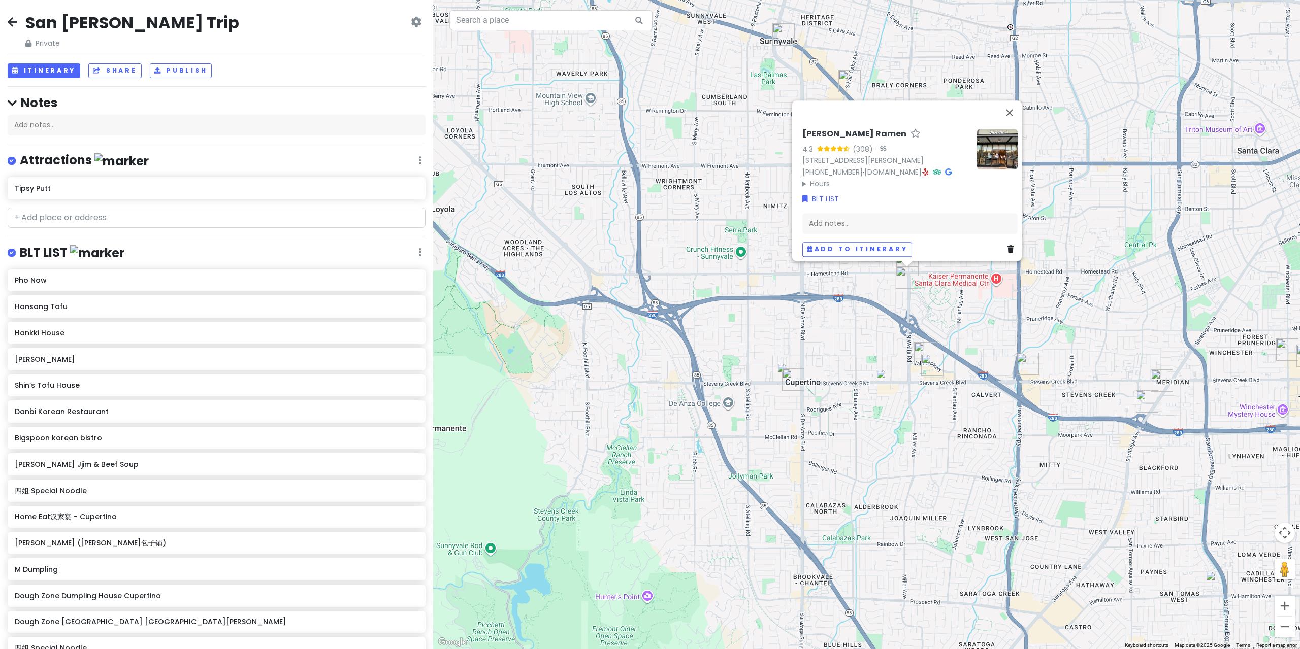
click at [880, 302] on div "[PERSON_NAME] Ramen 4.3 (308) · [STREET_ADDRESS][PERSON_NAME] [PHONE_NUMBER] · …" at bounding box center [866, 324] width 867 height 649
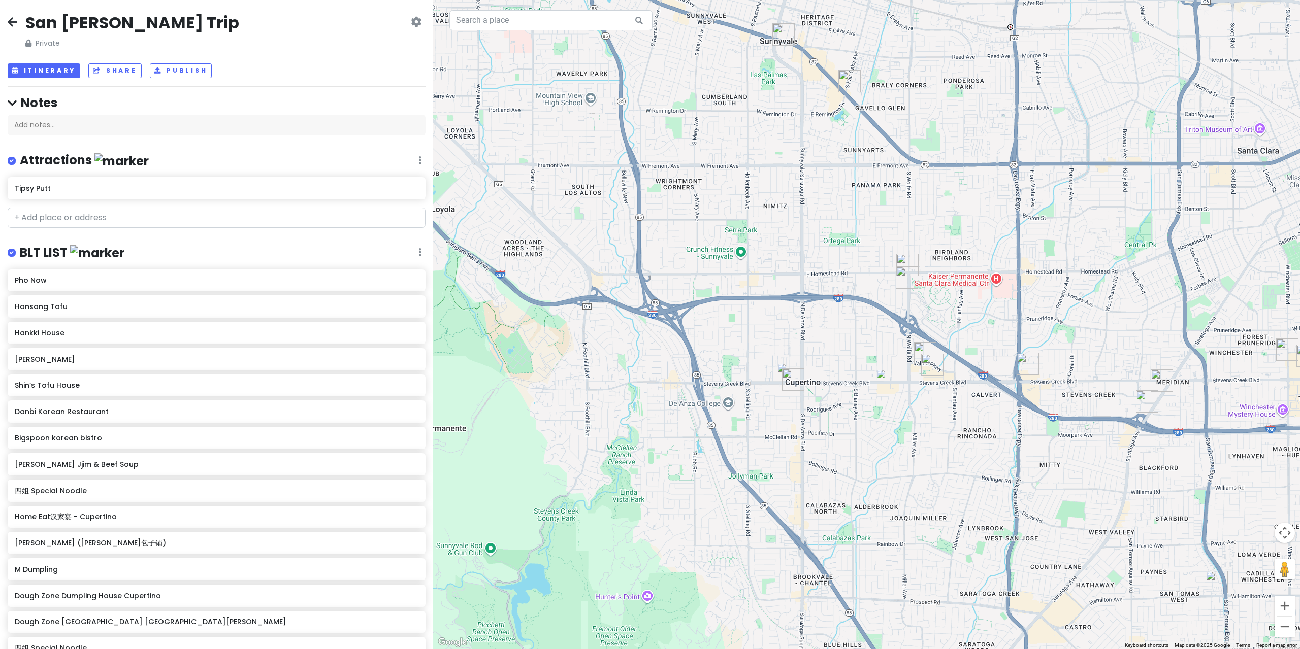
click at [906, 264] on img "7 Leaves Cafe" at bounding box center [907, 265] width 22 height 22
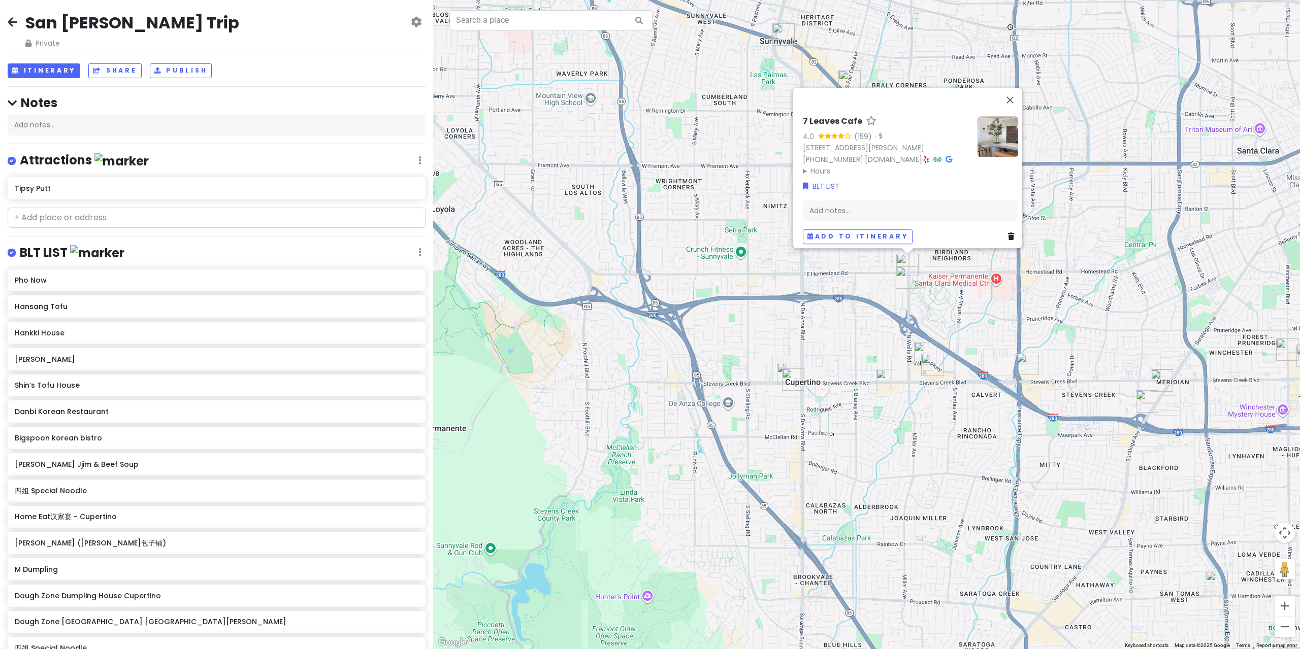
click at [817, 358] on div "7 Leaves Cafe 4.0 (159) · [STREET_ADDRESS][PERSON_NAME] [PHONE_NUMBER] · [DOMAI…" at bounding box center [866, 324] width 867 height 649
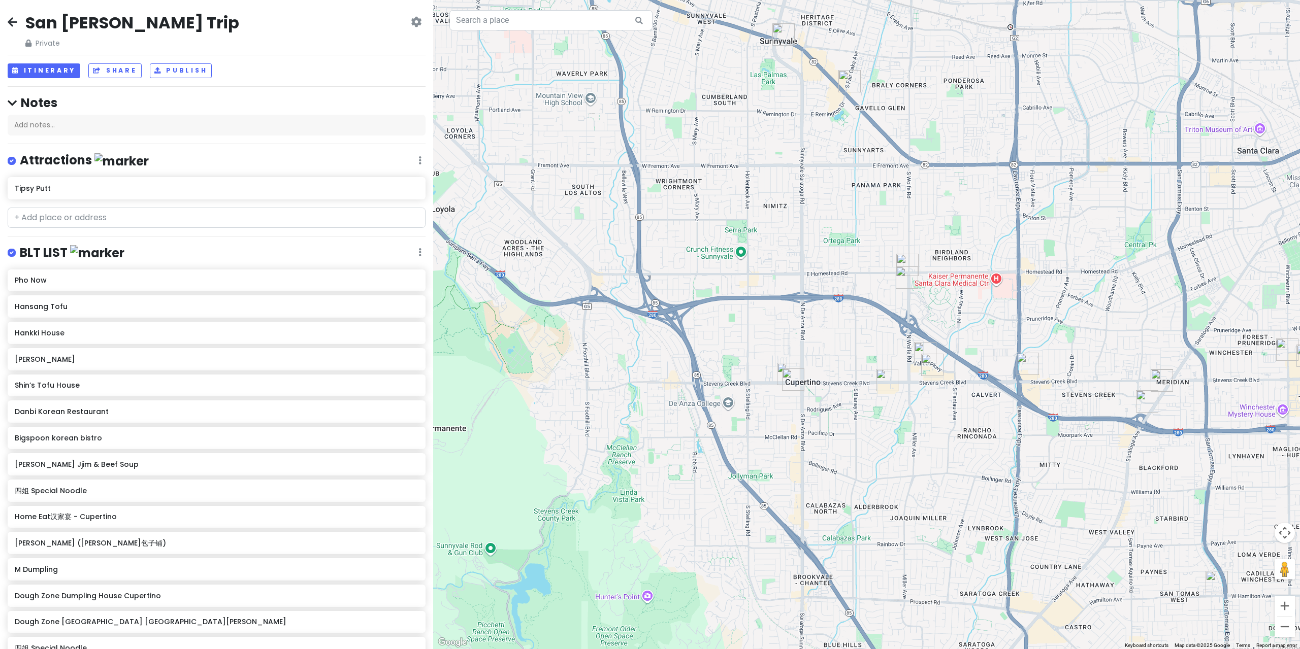
click at [793, 385] on img "Home Eat汉家宴 - Cupertino" at bounding box center [793, 380] width 22 height 22
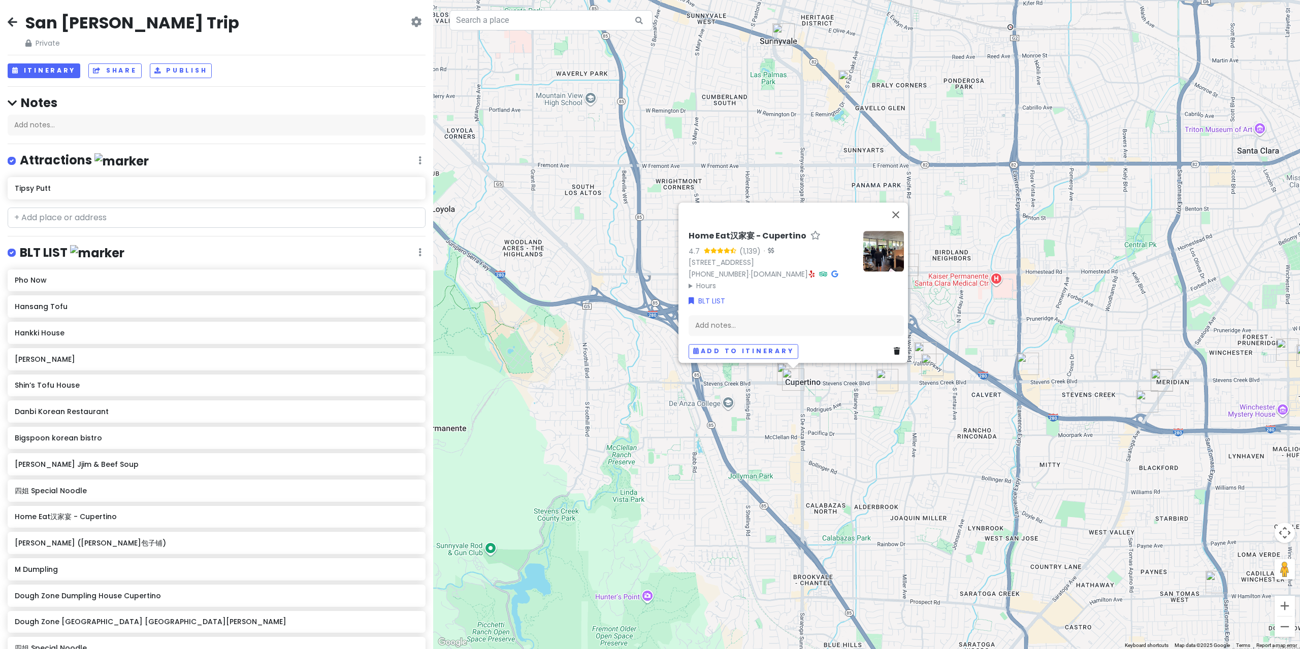
click at [748, 393] on div "Home Eat汉家宴 - Cupertino 4.7 (1,139) · [STREET_ADDRESS] [PHONE_NUMBER] · [DOMAIN…" at bounding box center [866, 324] width 867 height 649
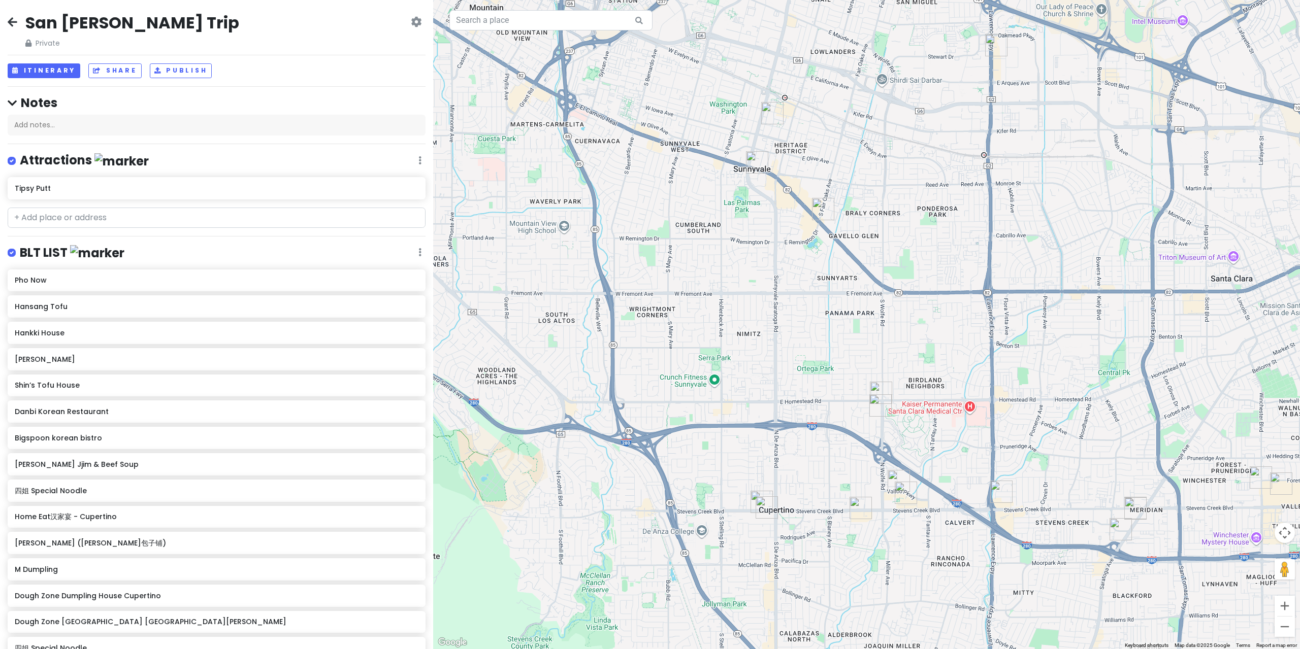
drag, startPoint x: 824, startPoint y: 228, endPoint x: 801, endPoint y: 348, distance: 122.6
click at [801, 348] on div at bounding box center [866, 324] width 867 height 649
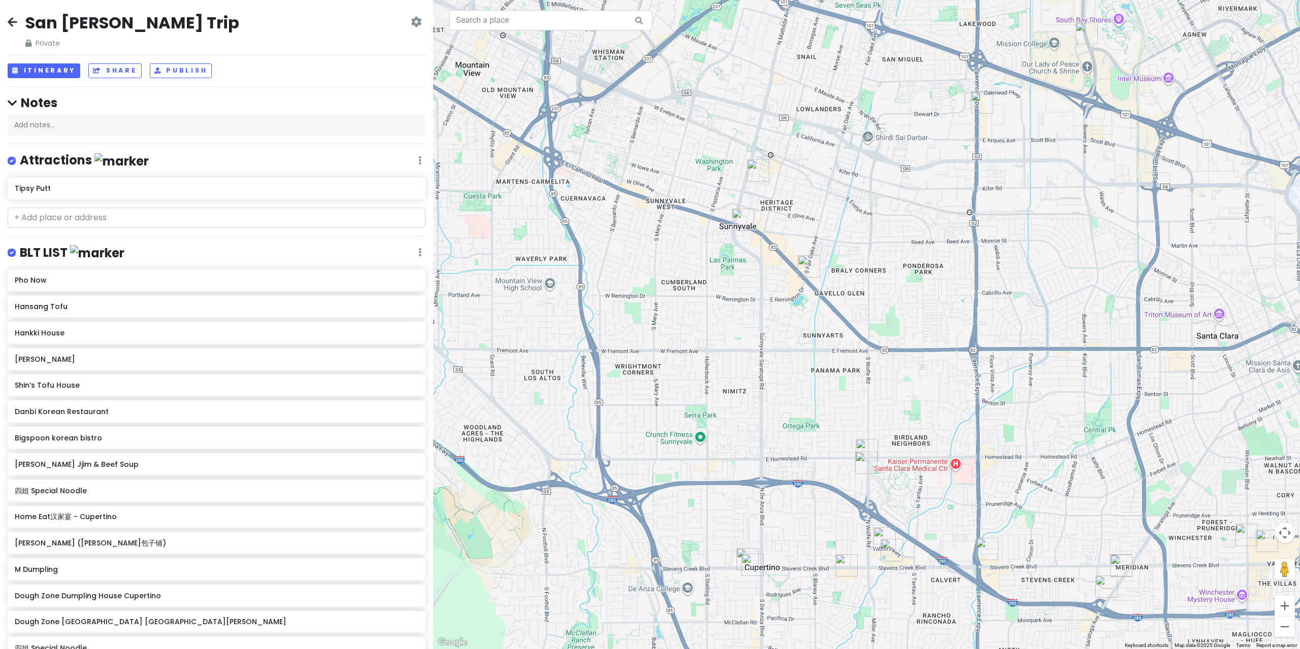
click at [755, 173] on img "Tipsy Putt" at bounding box center [758, 170] width 22 height 22
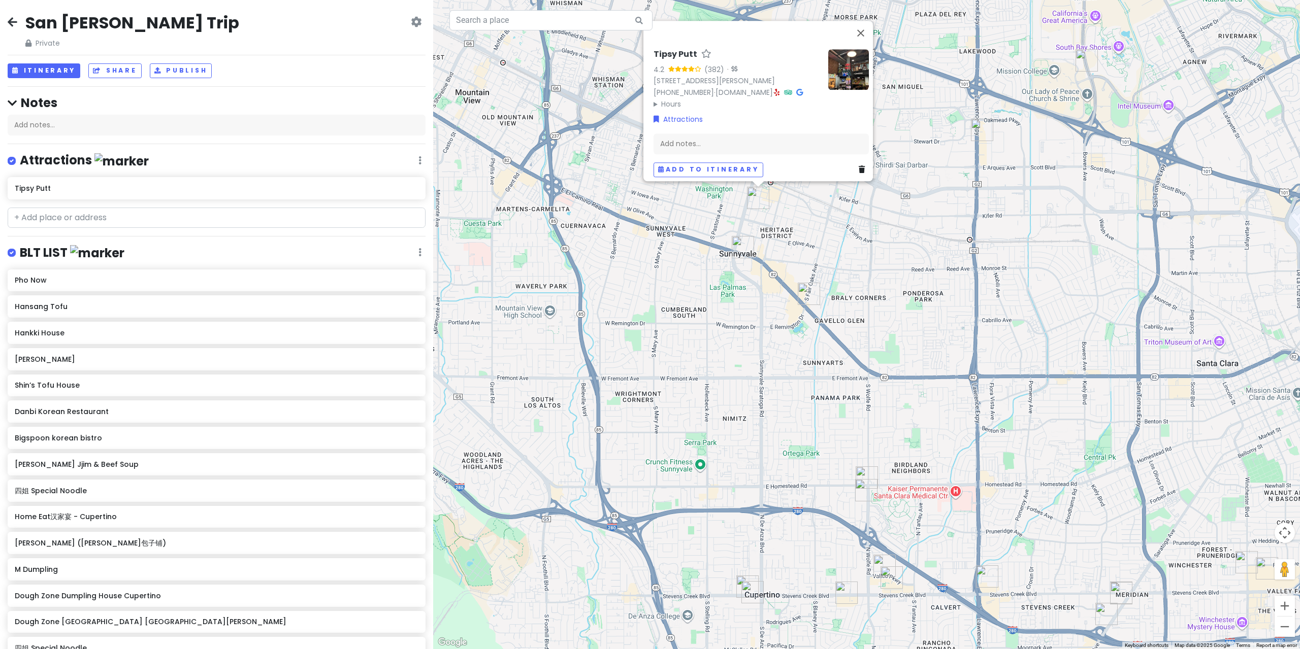
click at [712, 317] on div "Tipsy Putt 4.2 (382) · [STREET_ADDRESS][PERSON_NAME] [PHONE_NUMBER] · [DOMAIN_N…" at bounding box center [866, 324] width 867 height 649
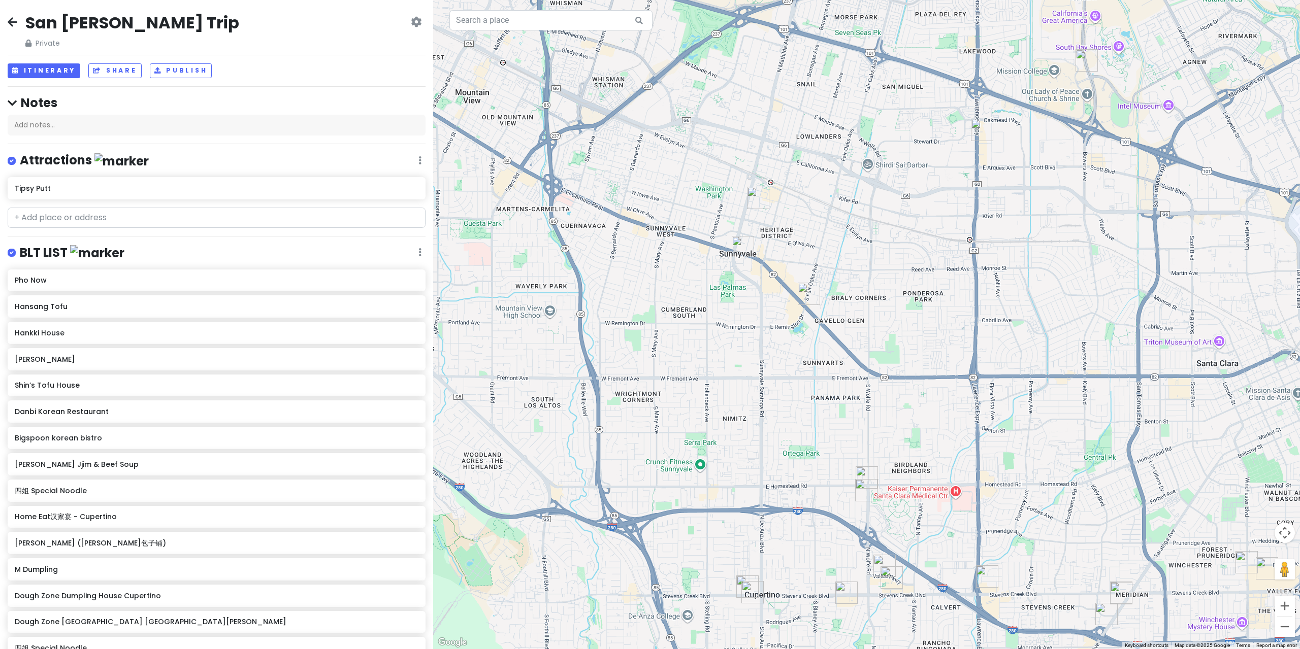
click at [734, 250] on img "HEYTEA (Sunnyvale)" at bounding box center [743, 247] width 22 height 22
click at [747, 238] on img "HEYTEA (Sunnyvale)" at bounding box center [743, 247] width 22 height 22
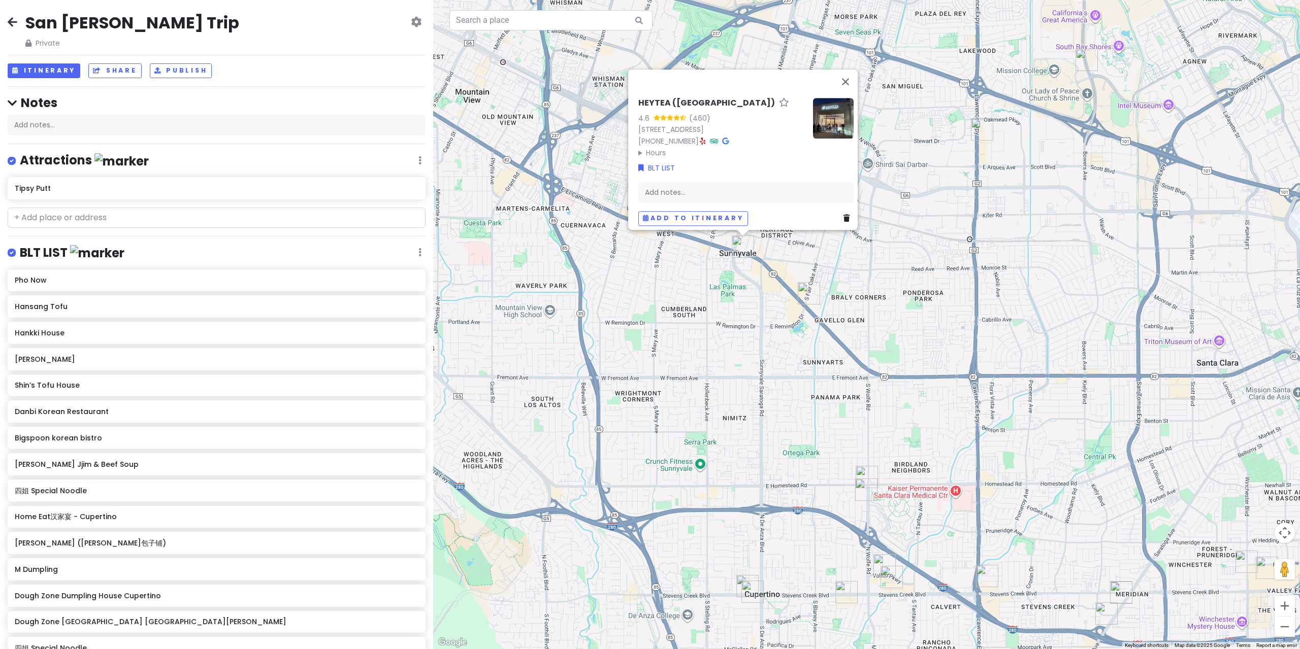
click at [850, 236] on div "HEYTEA ([GEOGRAPHIC_DATA]) 4.6 (460) [STREET_ADDRESS] [PHONE_NUMBER] · Hours [D…" at bounding box center [866, 324] width 867 height 649
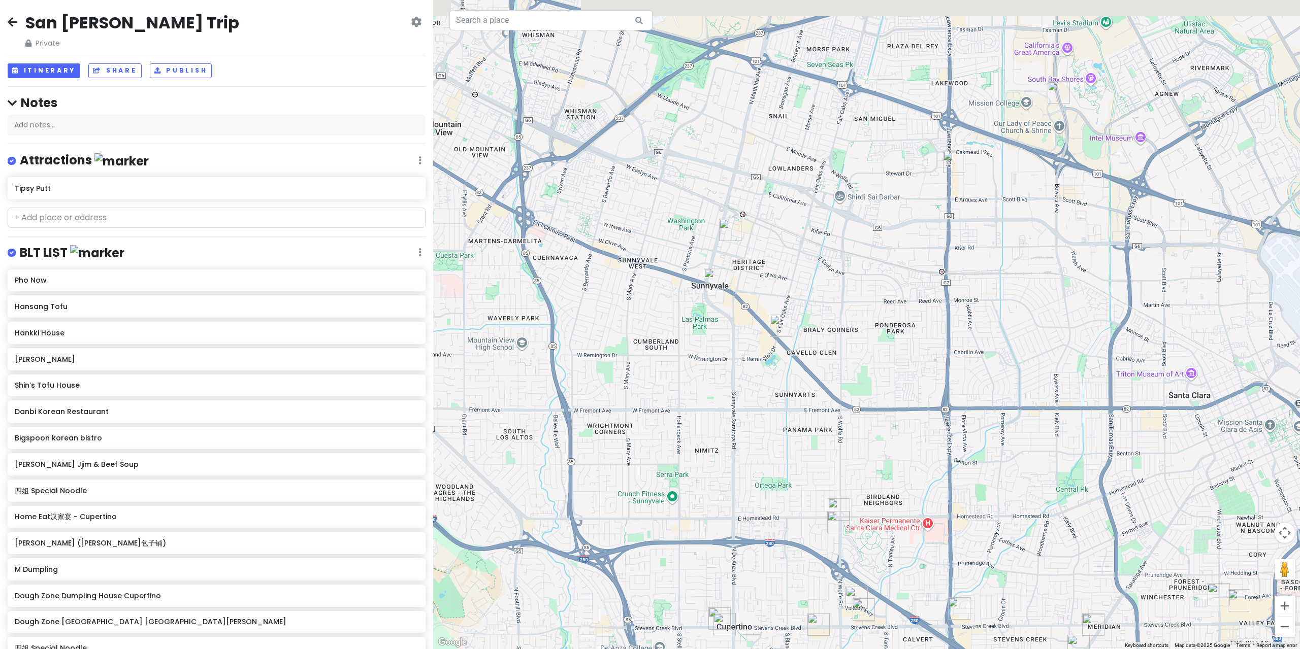
drag, startPoint x: 824, startPoint y: 264, endPoint x: 754, endPoint y: 302, distance: 79.3
click at [749, 323] on div at bounding box center [866, 324] width 867 height 649
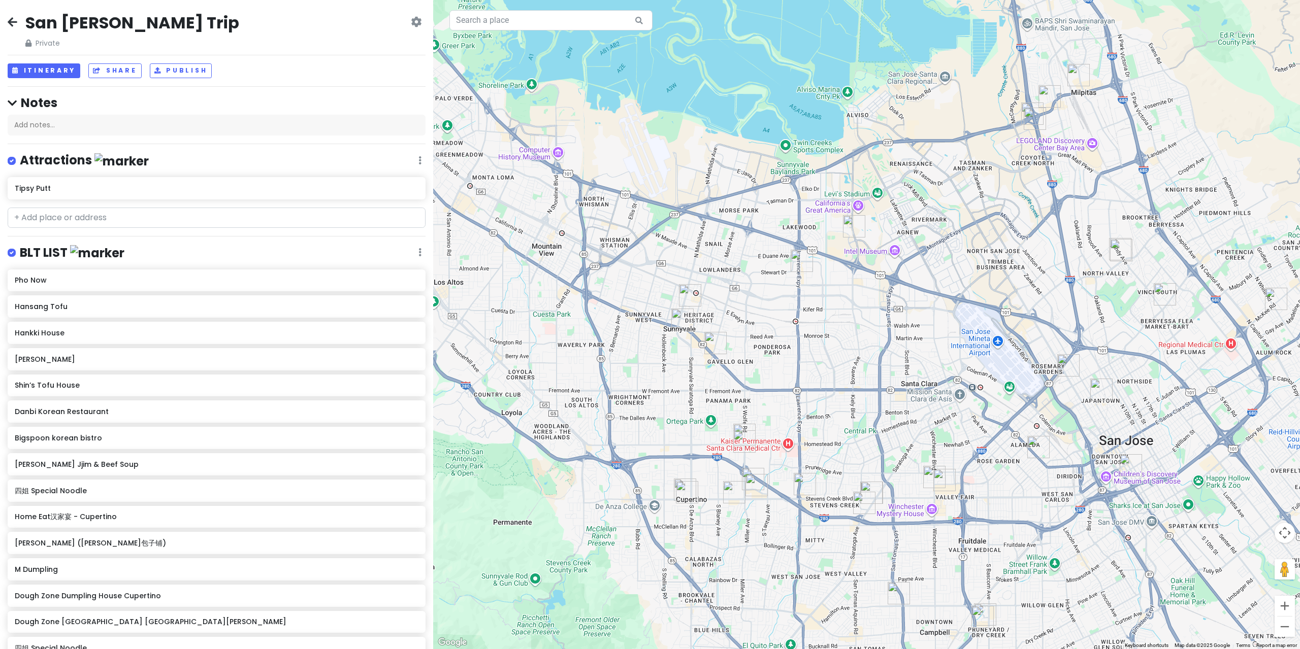
click at [803, 259] on img "7 Leaves Cafe" at bounding box center [801, 261] width 22 height 22
click at [804, 260] on img "7 Leaves Cafe" at bounding box center [801, 260] width 22 height 22
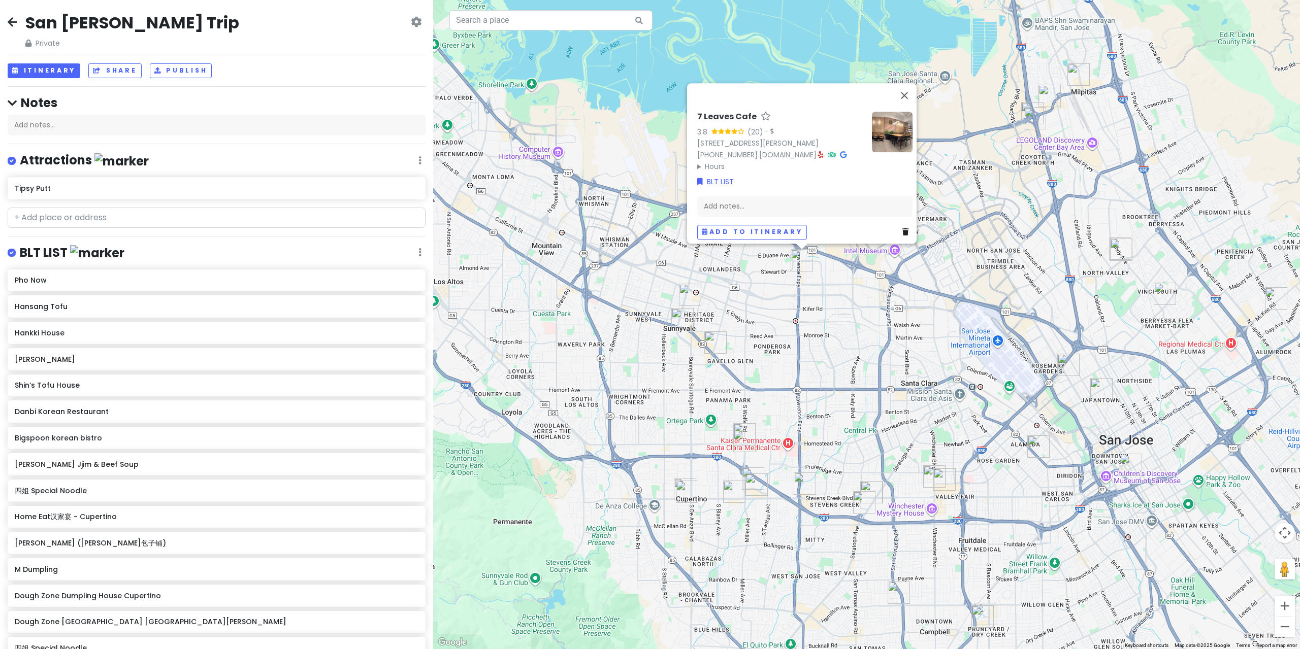
click at [759, 289] on div "7 Leaves Cafe 3.8 (20) · [STREET_ADDRESS][PERSON_NAME] [PHONE_NUMBER] · [DOMAIN…" at bounding box center [866, 324] width 867 height 649
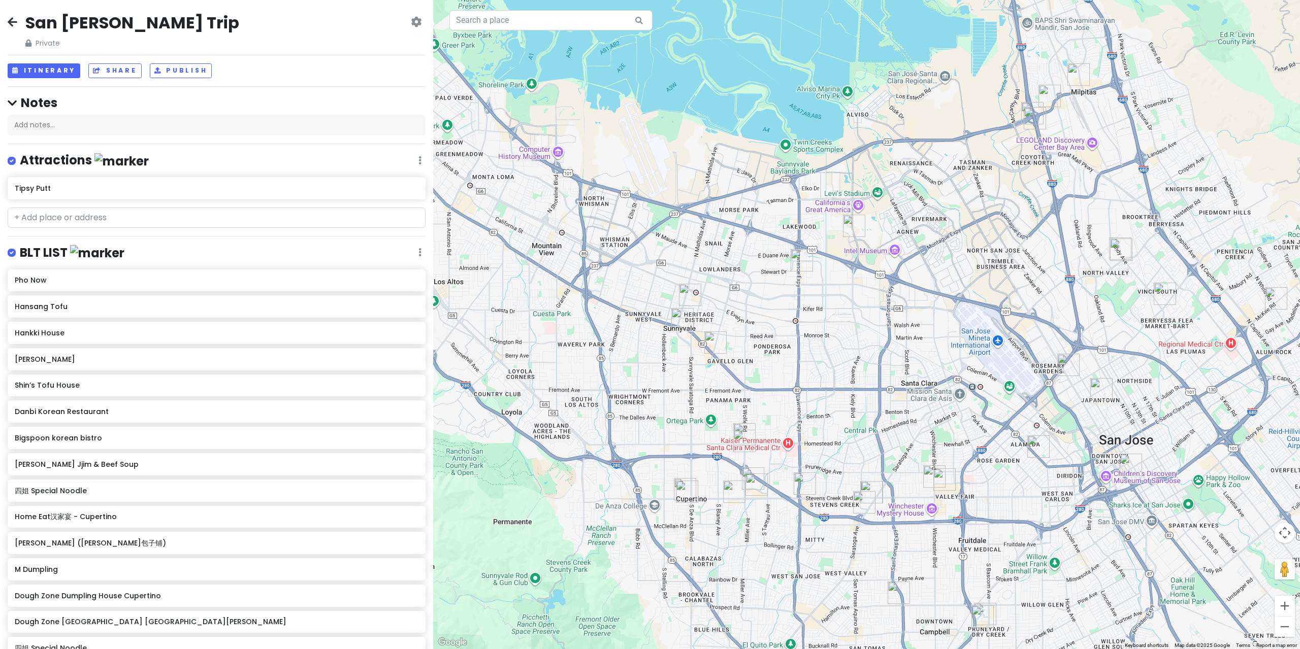
click at [867, 226] on div at bounding box center [866, 324] width 867 height 649
click at [853, 227] on img "HiroNori | Craft Ramen" at bounding box center [854, 226] width 22 height 22
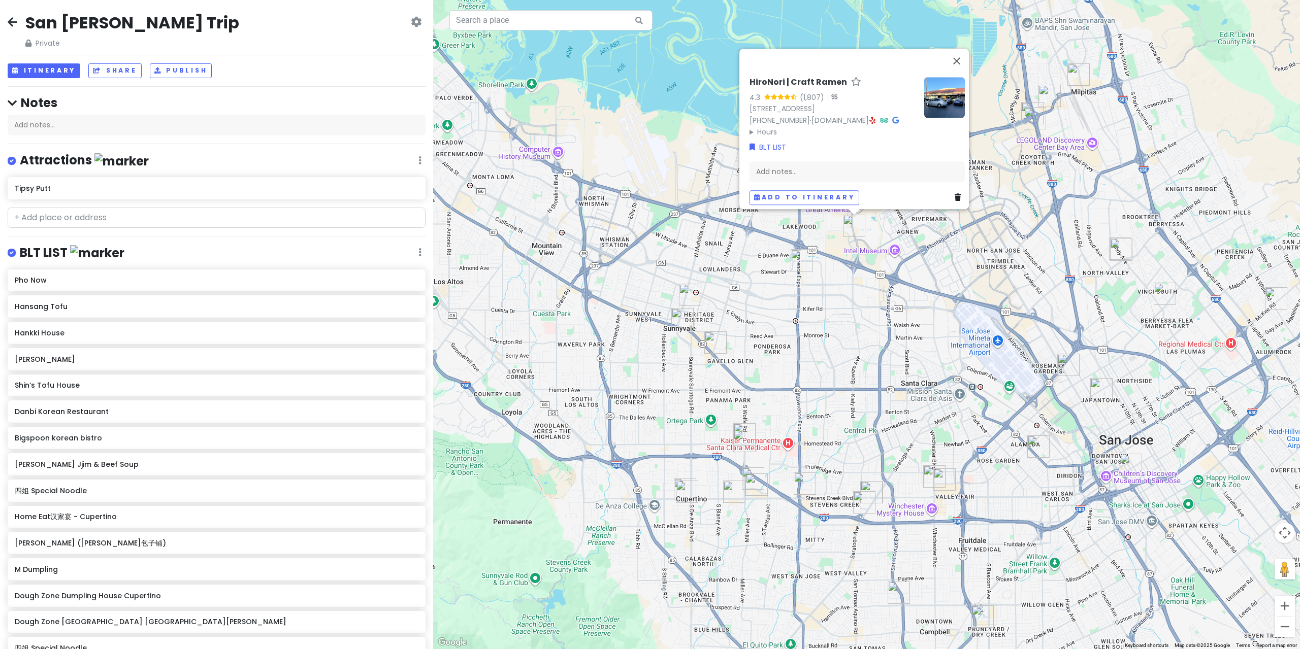
click at [825, 288] on div "HiroNori | Craft Ramen 4.3 (1,807) · [STREET_ADDRESS] [PHONE_NUMBER] · [DOMAIN_…" at bounding box center [866, 324] width 867 height 649
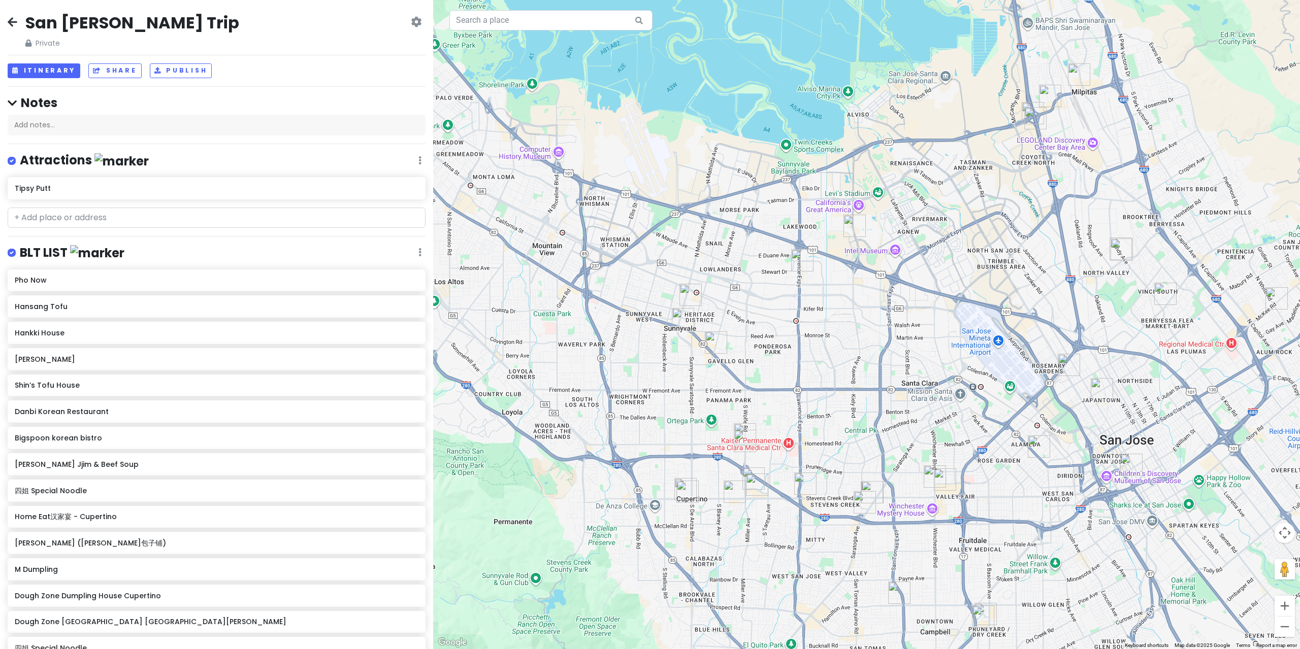
drag, startPoint x: 876, startPoint y: 301, endPoint x: 790, endPoint y: 317, distance: 87.3
click at [792, 317] on div at bounding box center [866, 324] width 867 height 649
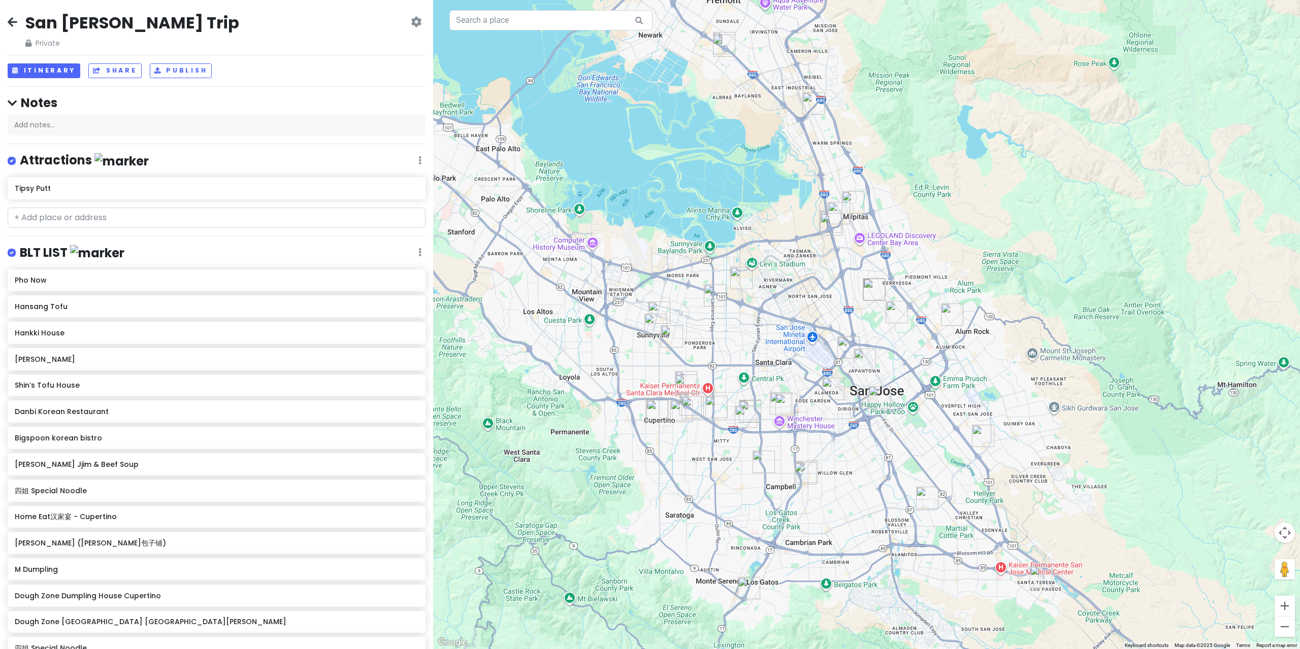
click at [826, 228] on img "四姐 Special Noodle" at bounding box center [831, 224] width 22 height 22
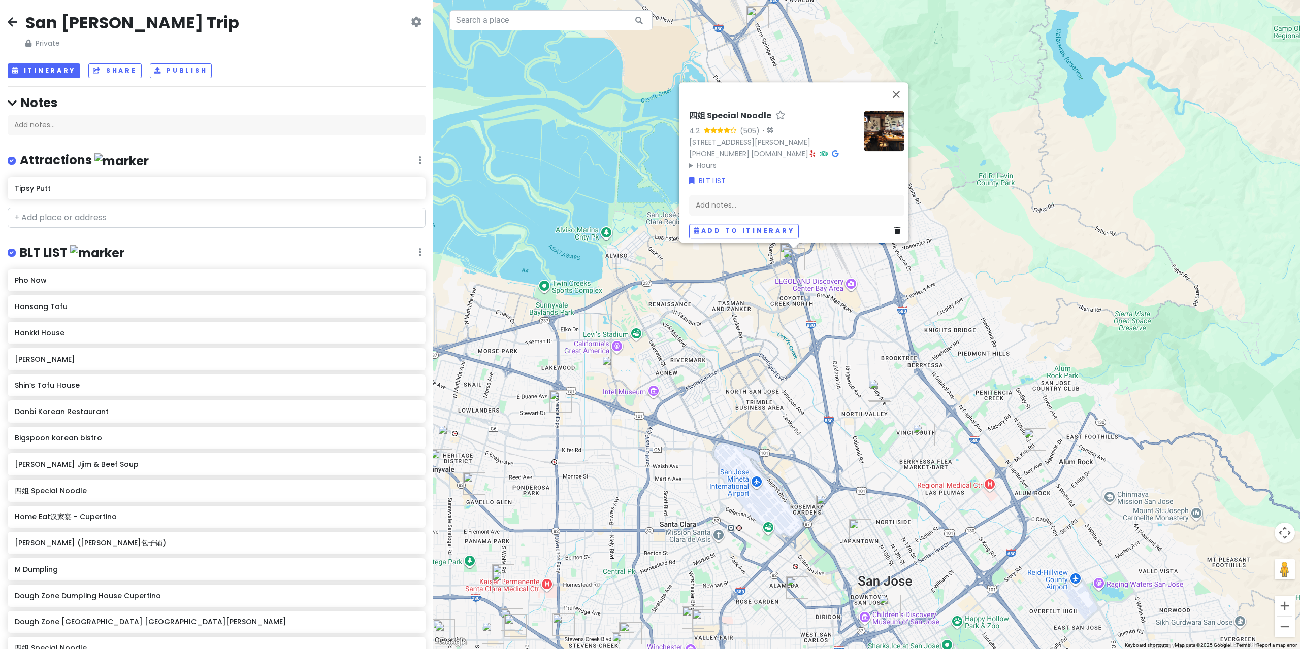
drag, startPoint x: 805, startPoint y: 270, endPoint x: 713, endPoint y: 337, distance: 113.3
click at [709, 334] on div "四姐 Special Noodle 4.2 (505) · [STREET_ADDRESS][PERSON_NAME] [PHONE_NUMBER] · [D…" at bounding box center [866, 324] width 867 height 649
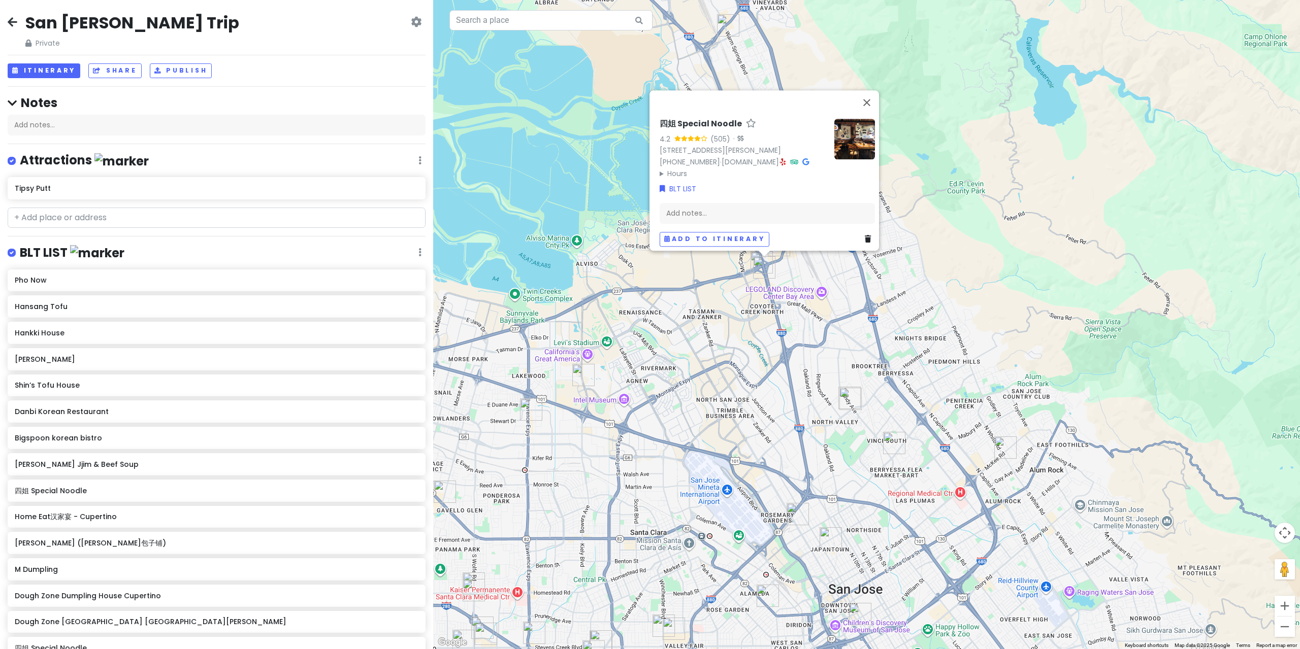
click at [767, 353] on div "四姐 Special Noodle 4.2 (505) · [STREET_ADDRESS][PERSON_NAME] [PHONE_NUMBER] · [D…" at bounding box center [866, 324] width 867 height 649
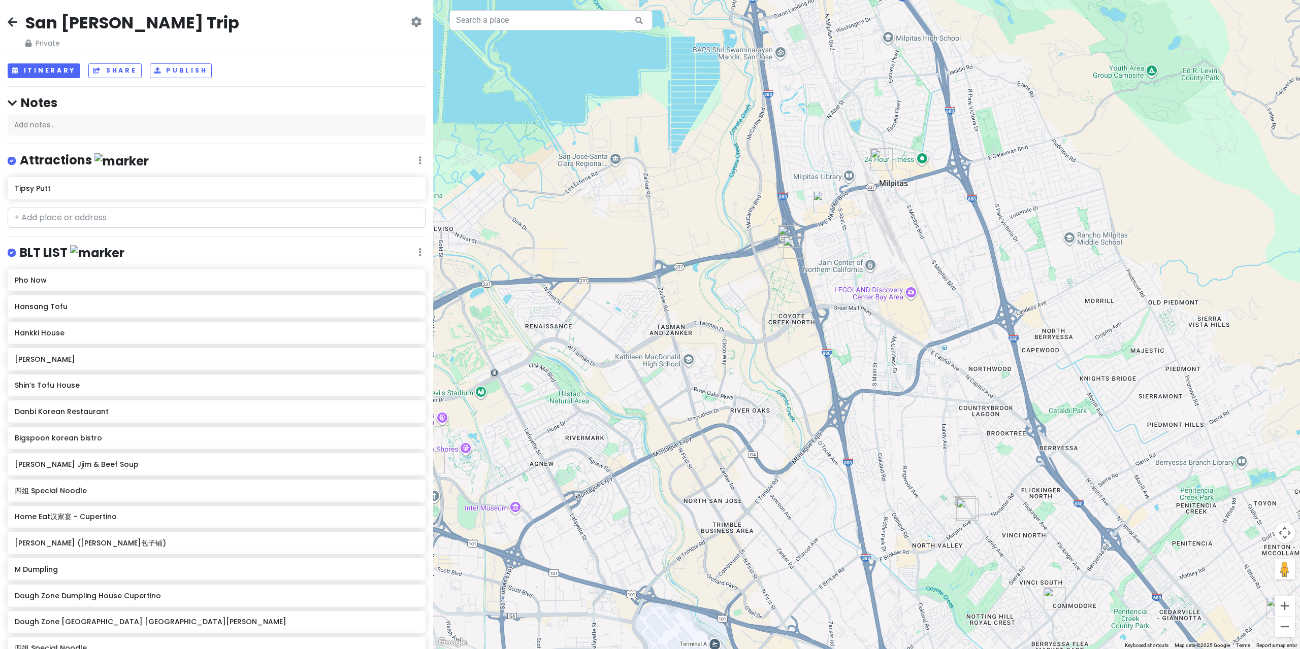
click at [784, 232] on img "Jun Bistro" at bounding box center [789, 236] width 22 height 22
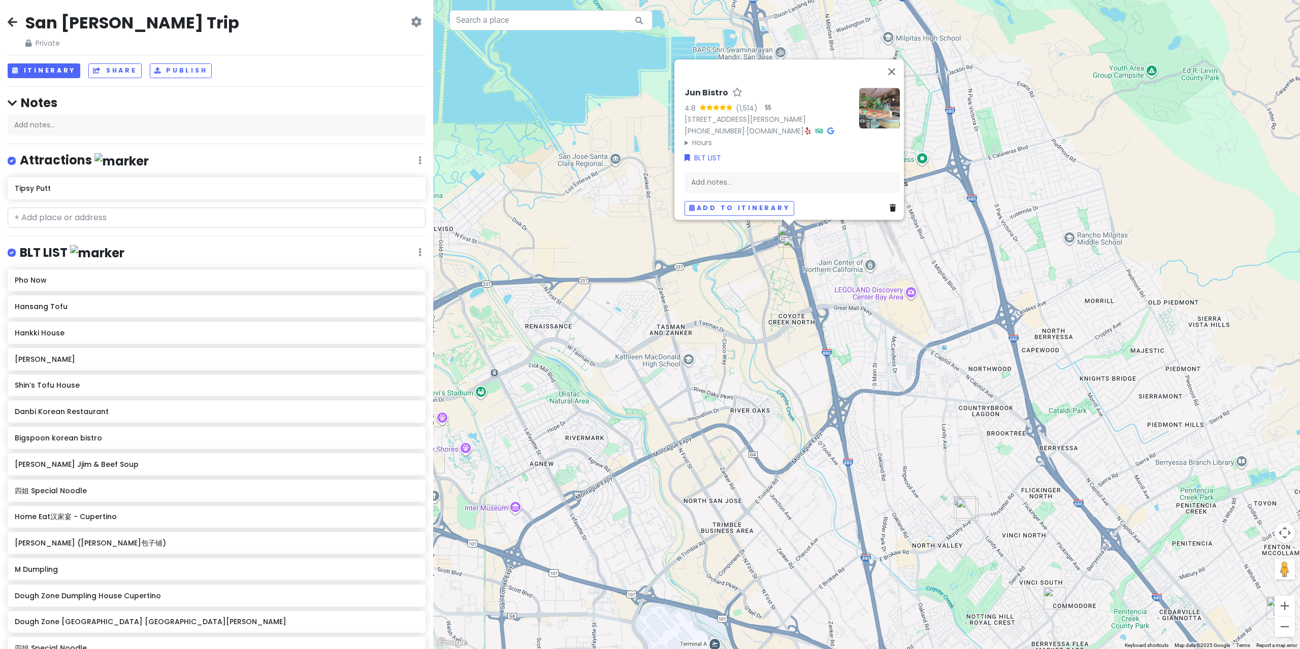
click at [787, 250] on img "四姐 Special Noodle" at bounding box center [794, 248] width 22 height 22
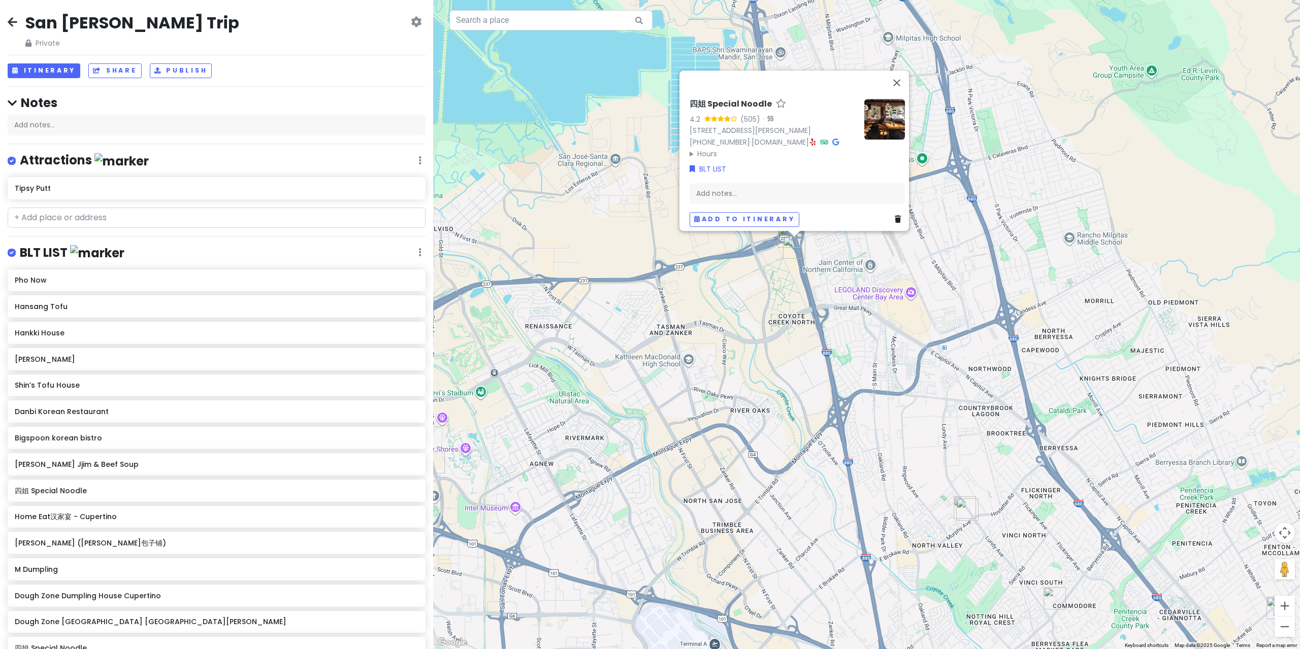
click at [873, 139] on img at bounding box center [884, 119] width 41 height 41
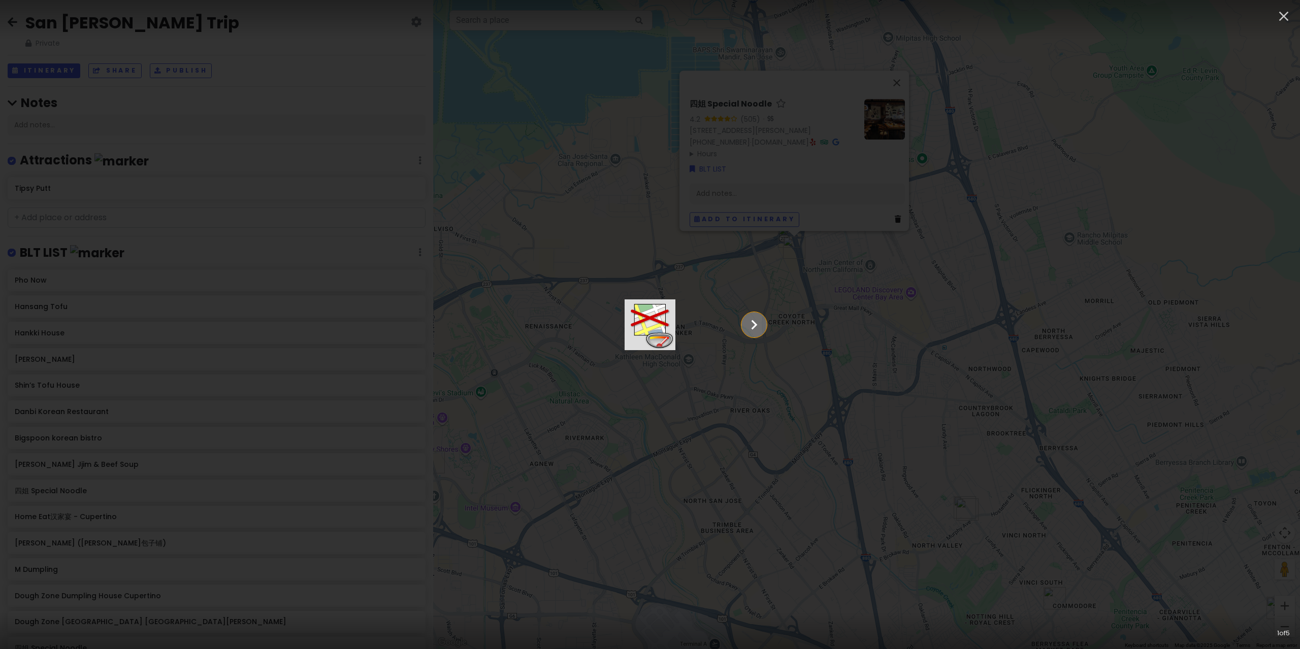
click at [764, 324] on icon "Show slide 2 of 5" at bounding box center [753, 325] width 19 height 24
click at [757, 322] on icon "Show slide 3 of 5" at bounding box center [754, 325] width 6 height 10
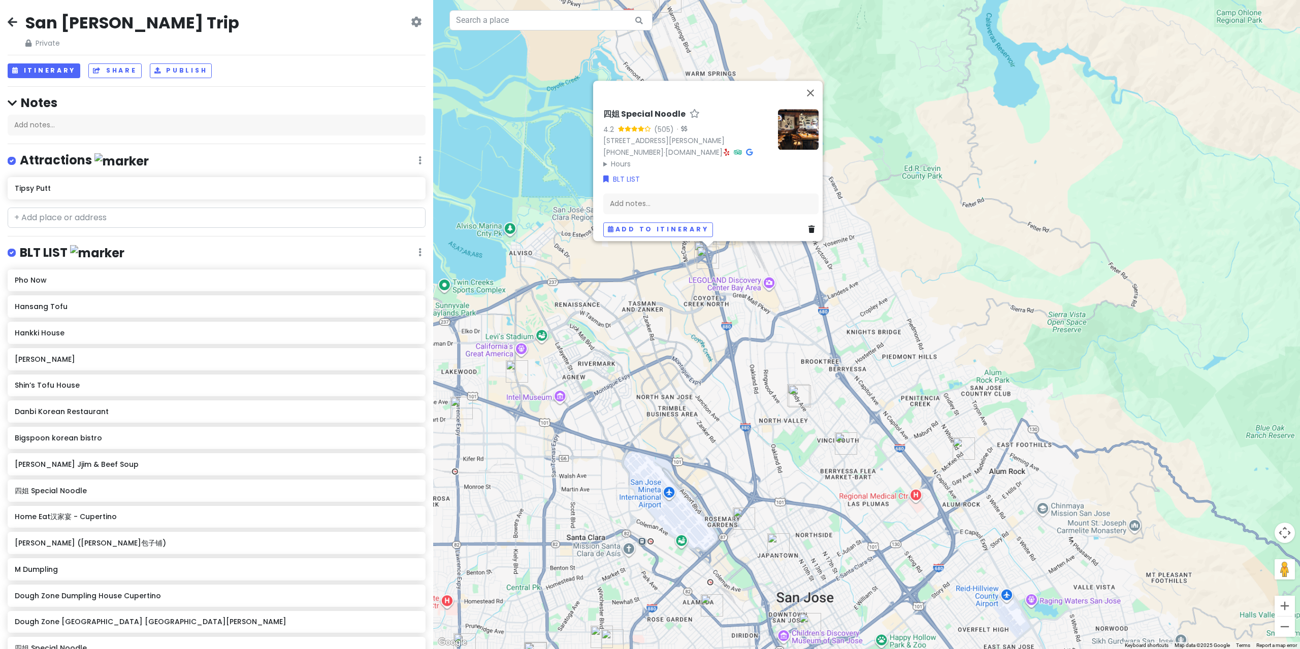
click at [693, 310] on div "四姐 Special Noodle 4.2 (505) · [STREET_ADDRESS][PERSON_NAME] [PHONE_NUMBER] · [D…" at bounding box center [866, 324] width 867 height 649
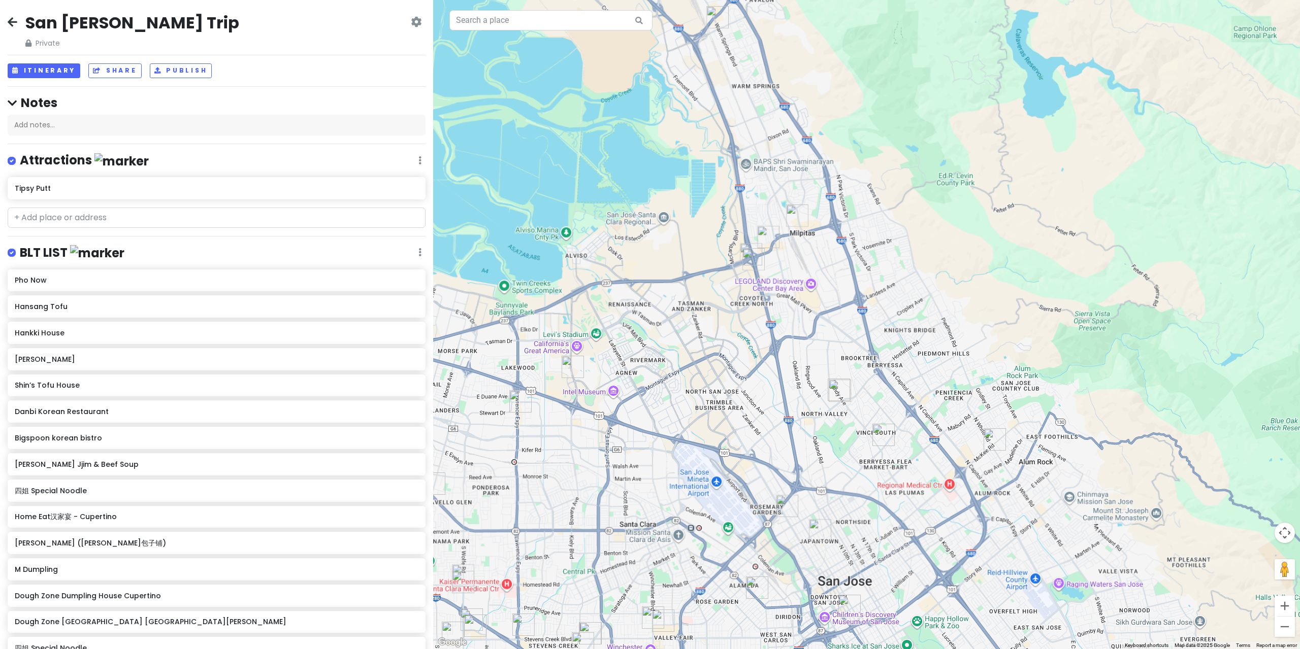
drag, startPoint x: 684, startPoint y: 289, endPoint x: 734, endPoint y: 354, distance: 81.4
click at [736, 375] on div at bounding box center [866, 324] width 867 height 649
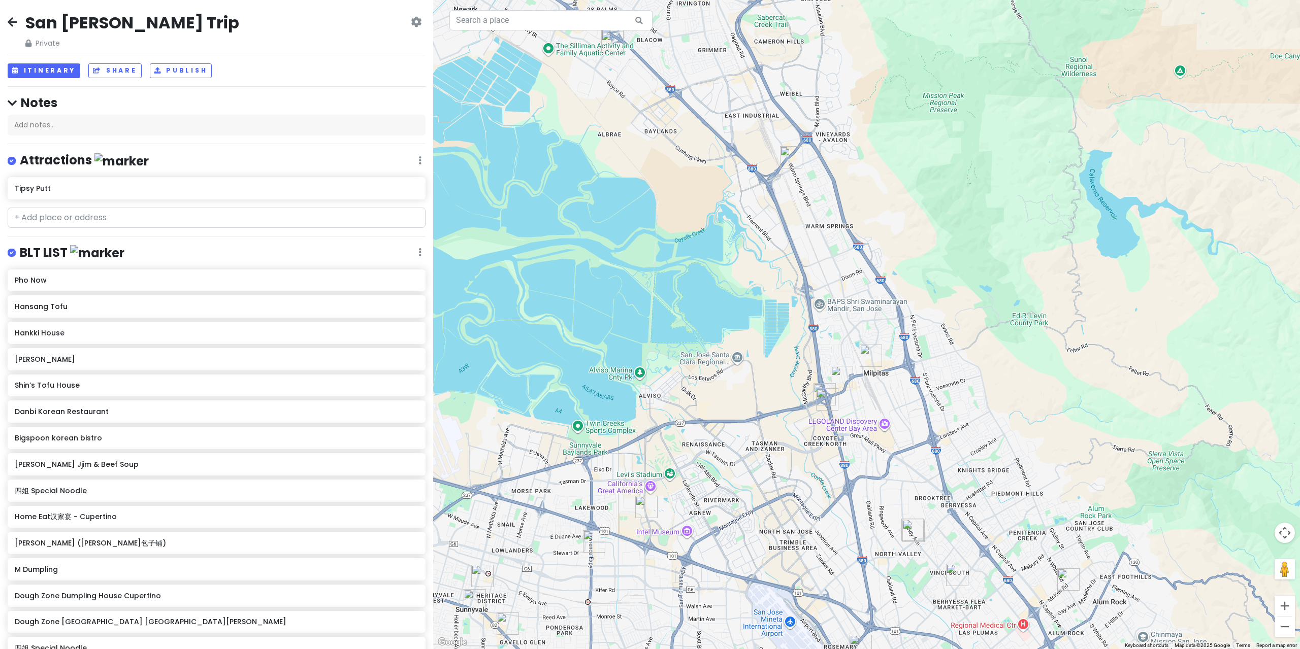
click at [789, 169] on div at bounding box center [866, 324] width 867 height 649
click at [792, 152] on img "M Dumpling" at bounding box center [791, 157] width 22 height 22
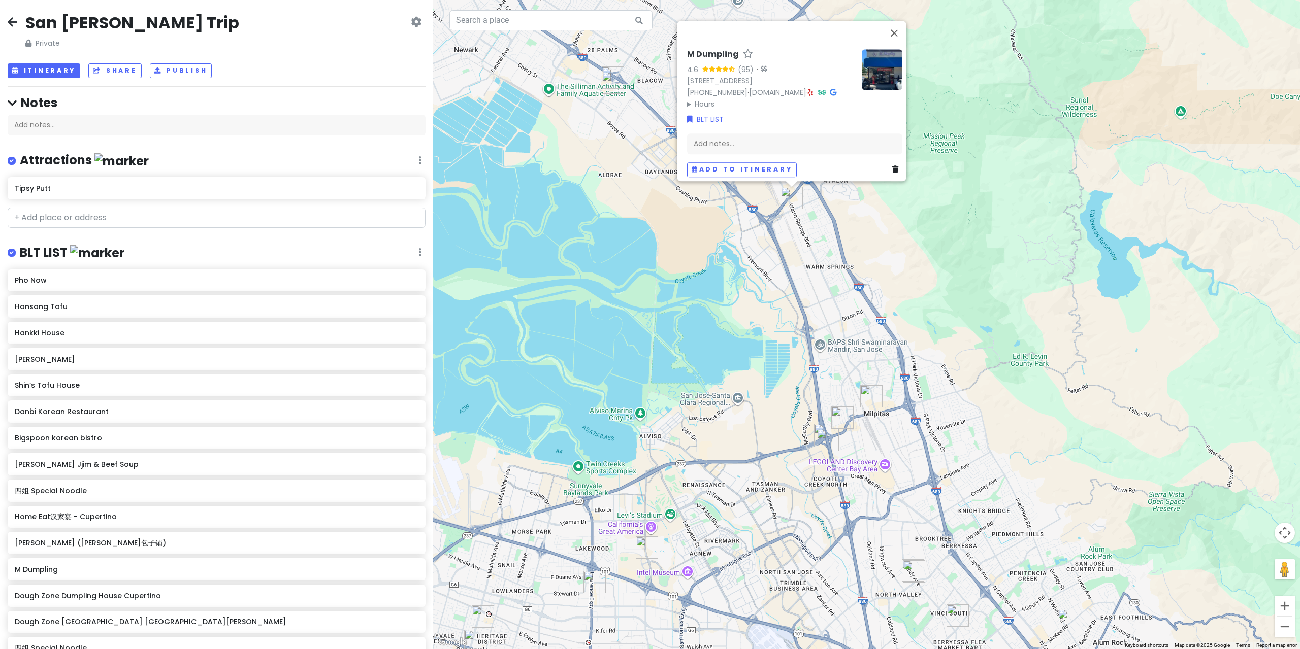
drag, startPoint x: 788, startPoint y: 299, endPoint x: 811, endPoint y: 340, distance: 46.8
click at [811, 342] on div "M Dumpling 4.6 (95) · [STREET_ADDRESS] [PHONE_NUMBER] · [DOMAIN_NAME] · Hours […" at bounding box center [866, 324] width 867 height 649
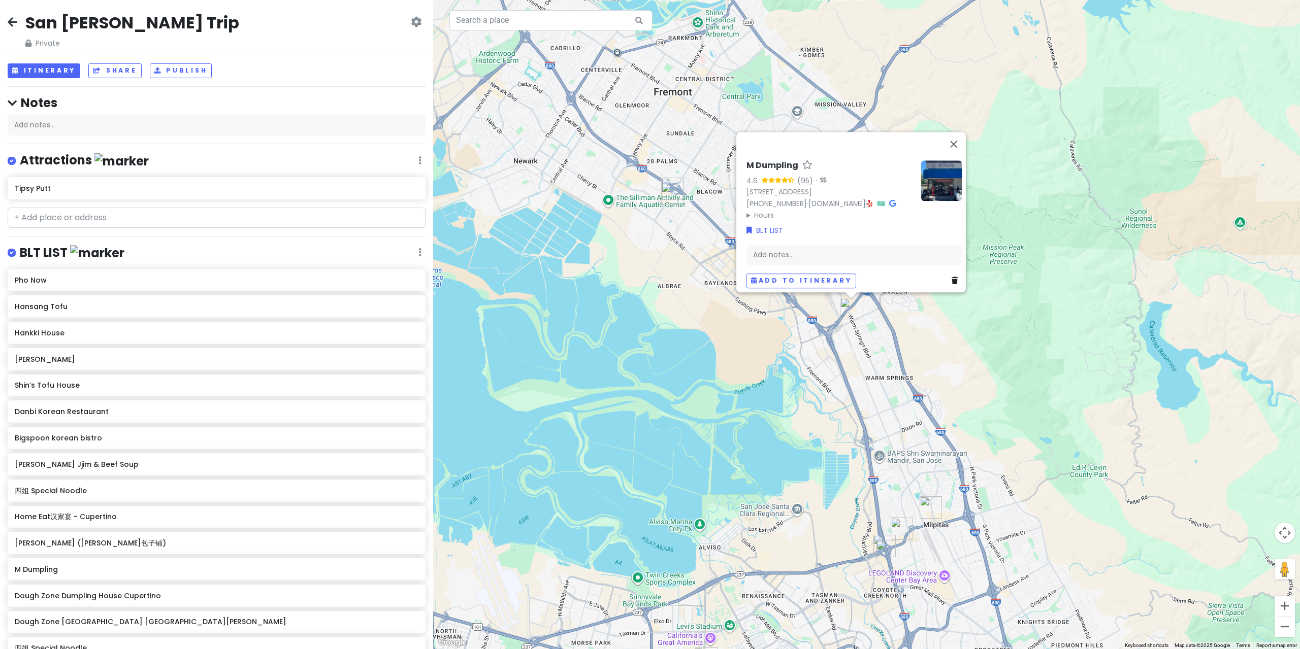
drag, startPoint x: 678, startPoint y: 194, endPoint x: 672, endPoint y: 195, distance: 6.2
click at [678, 194] on img "Soo Ja Seolleongtang" at bounding box center [672, 194] width 22 height 22
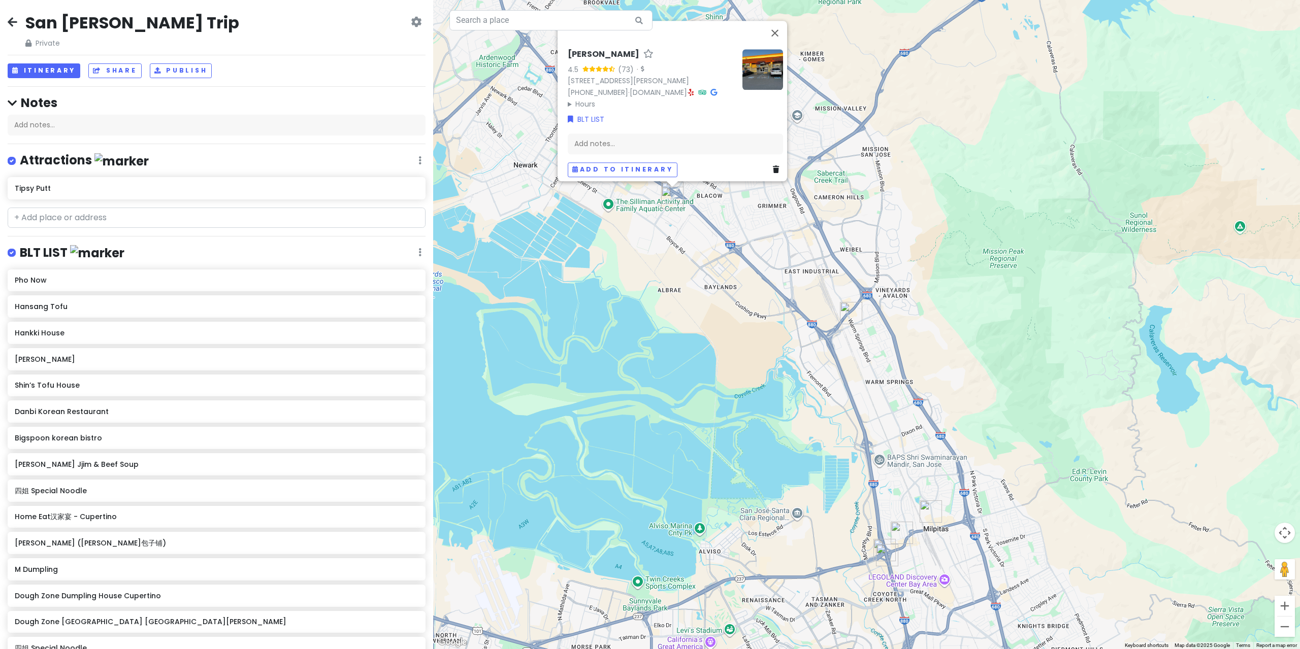
click at [670, 186] on div at bounding box center [672, 184] width 13 height 6
click at [674, 184] on div at bounding box center [672, 184] width 13 height 6
click at [671, 186] on div at bounding box center [672, 184] width 13 height 6
click at [667, 186] on div at bounding box center [672, 184] width 13 height 6
click at [666, 187] on div at bounding box center [672, 184] width 13 height 6
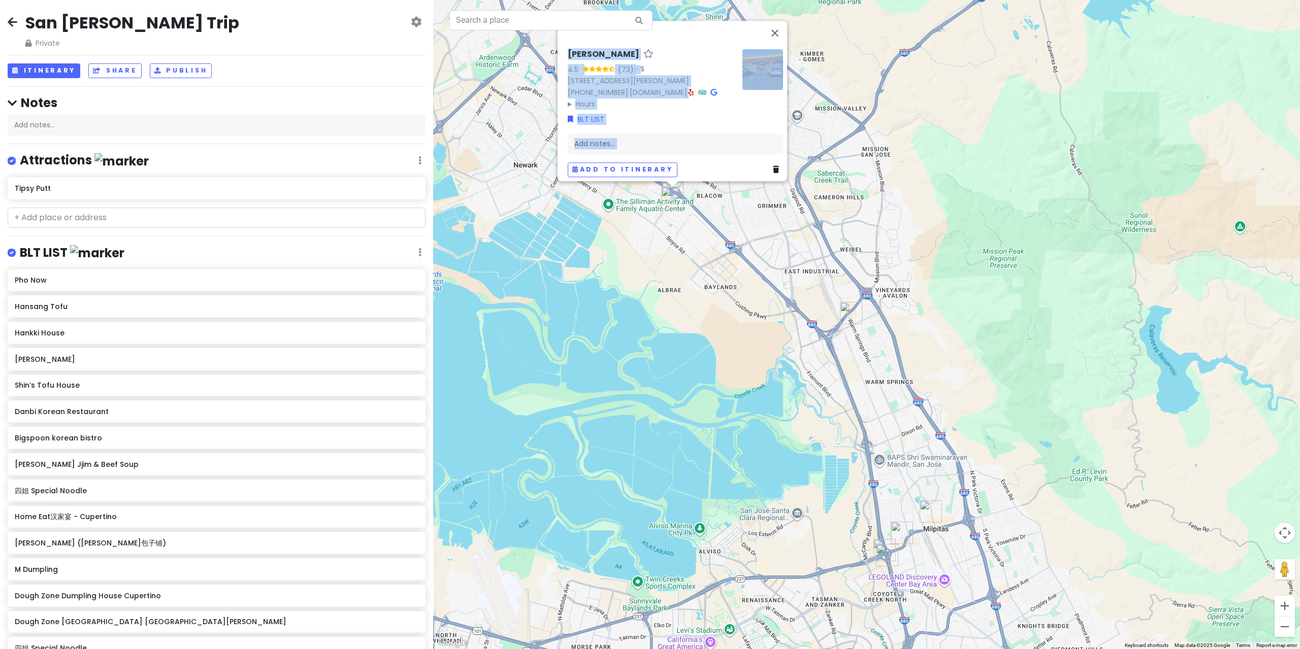
drag, startPoint x: 715, startPoint y: 211, endPoint x: 693, endPoint y: 198, distance: 25.3
click at [715, 210] on div "[PERSON_NAME] 4.5 (73) · [STREET_ADDRESS][PERSON_NAME] [PHONE_NUMBER] · [DOMAIN…" at bounding box center [866, 324] width 867 height 649
click at [670, 191] on img "Soo Ja Seolleongtang" at bounding box center [672, 197] width 22 height 22
click at [672, 187] on img "Soo Ja Seolleongtang" at bounding box center [672, 197] width 22 height 22
drag, startPoint x: 729, startPoint y: 209, endPoint x: 708, endPoint y: 205, distance: 21.1
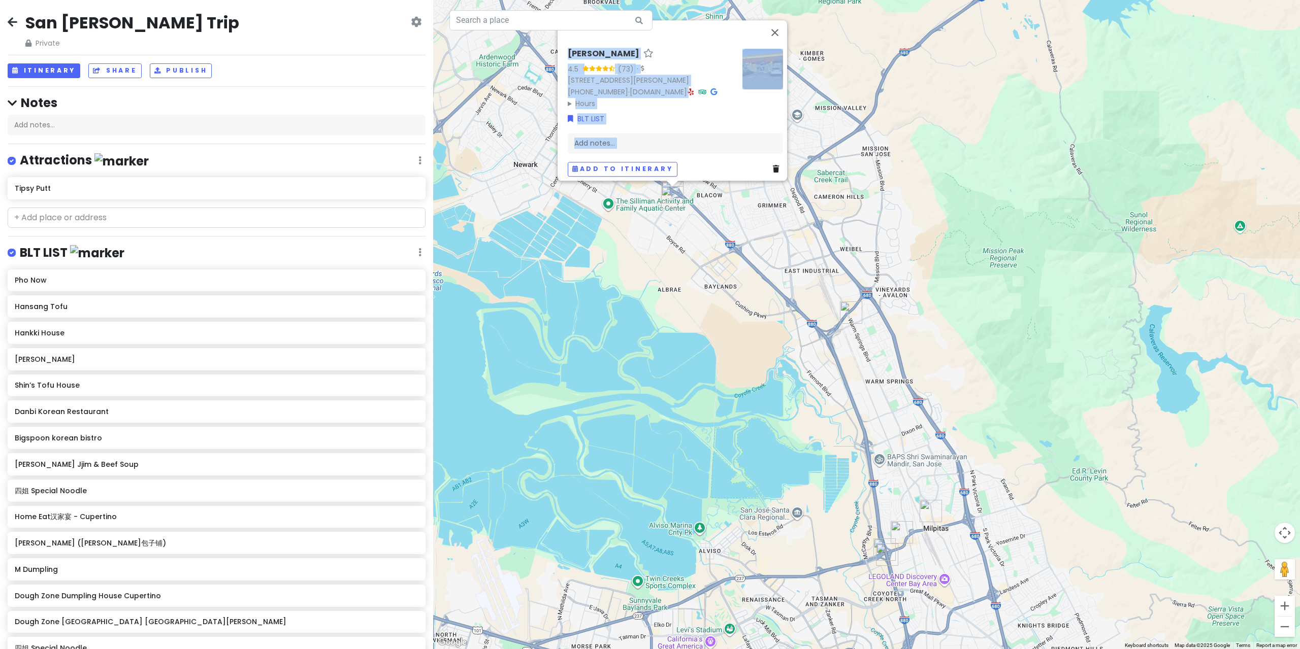
click at [730, 209] on div "To navigate, press the arrow keys. [PERSON_NAME] 4.5 (73) · [STREET_ADDRESS][PE…" at bounding box center [866, 324] width 867 height 649
click at [701, 218] on div "[PERSON_NAME] 4.5 (73) · [STREET_ADDRESS][PERSON_NAME] [PHONE_NUMBER] · [DOMAIN…" at bounding box center [866, 324] width 867 height 649
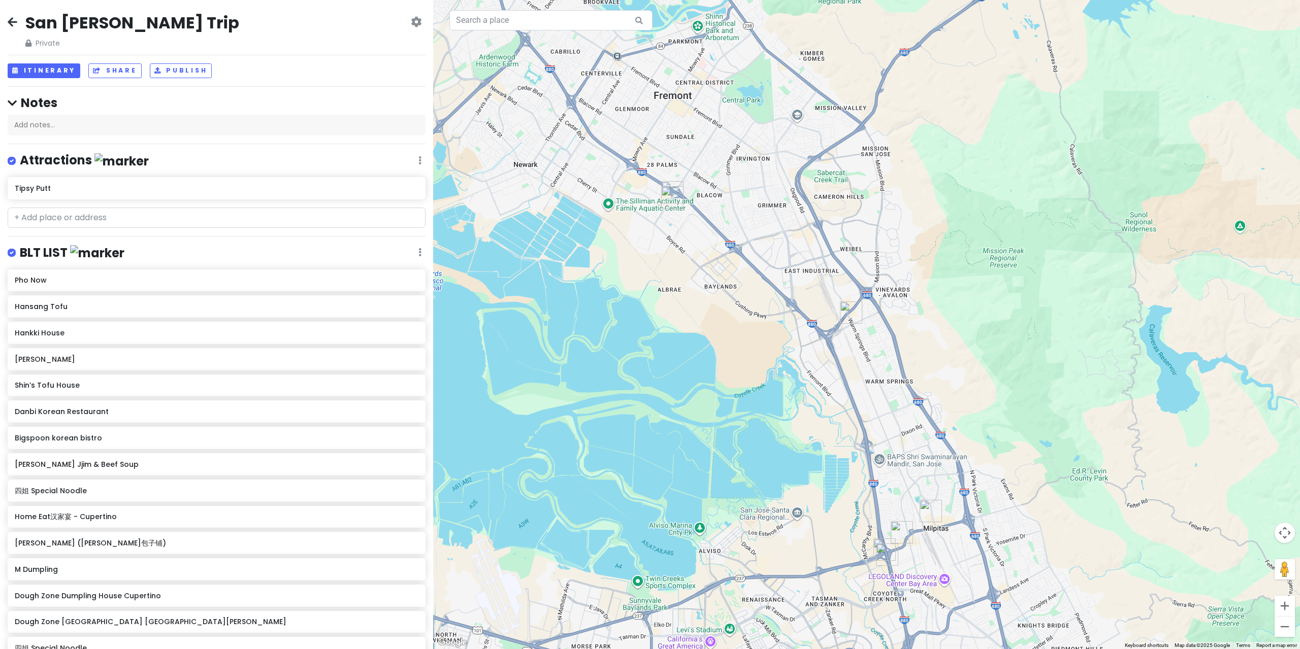
click at [670, 182] on img "四姐 Special Noodle" at bounding box center [672, 192] width 22 height 22
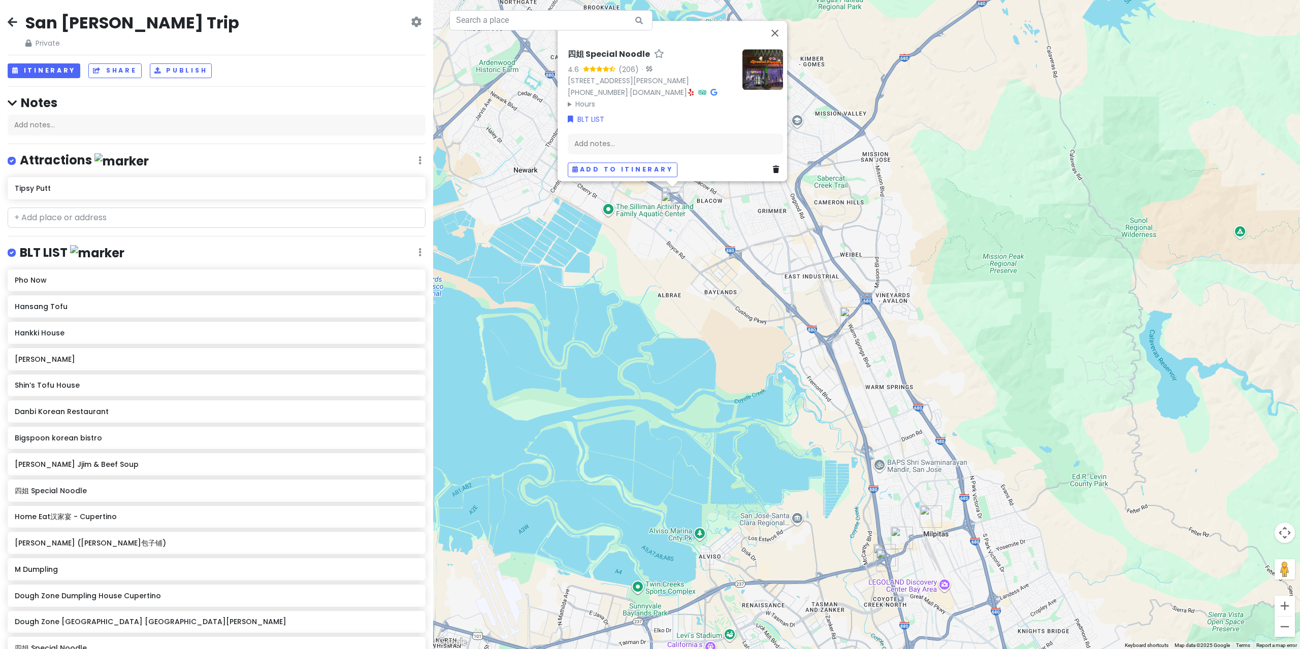
click at [730, 244] on div "四姐 Special Noodle 4.6 (206) · [STREET_ADDRESS][PERSON_NAME] [PHONE_NUMBER] · [D…" at bounding box center [866, 324] width 867 height 649
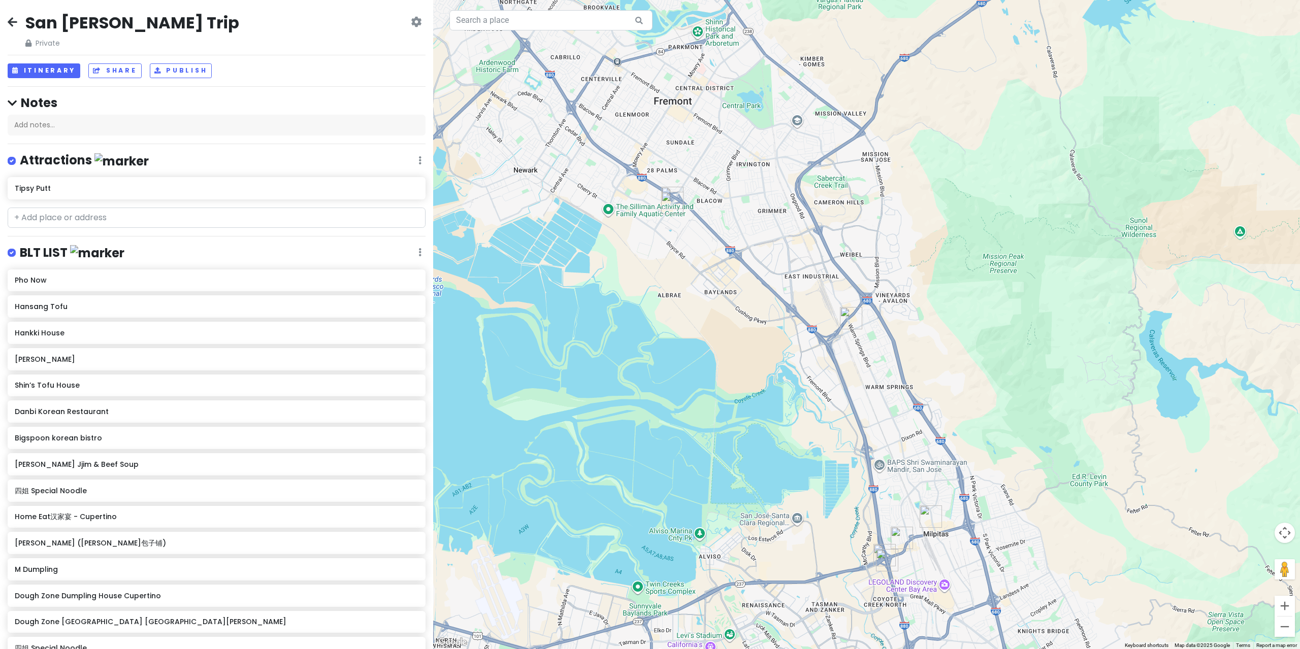
click at [665, 189] on img "四姐 Special Noodle" at bounding box center [672, 198] width 22 height 22
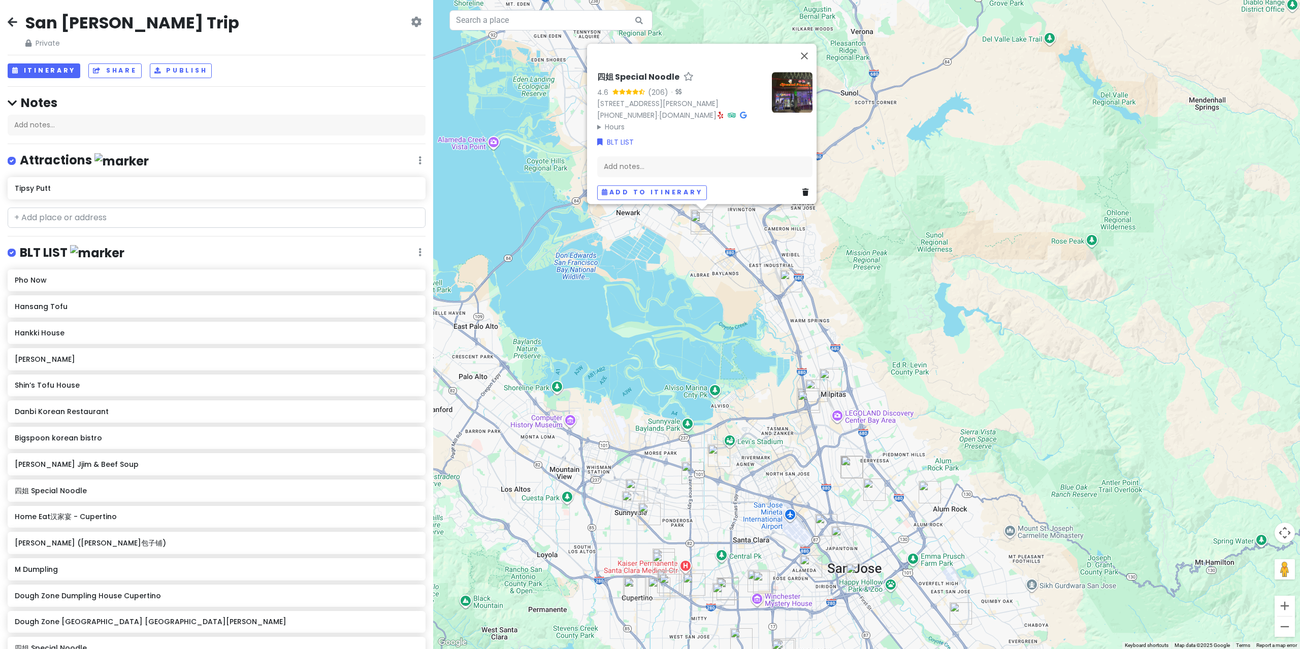
click at [777, 319] on div "四姐 Special Noodle 4.6 (206) · [STREET_ADDRESS][PERSON_NAME] [PHONE_NUMBER] · [D…" at bounding box center [866, 324] width 867 height 649
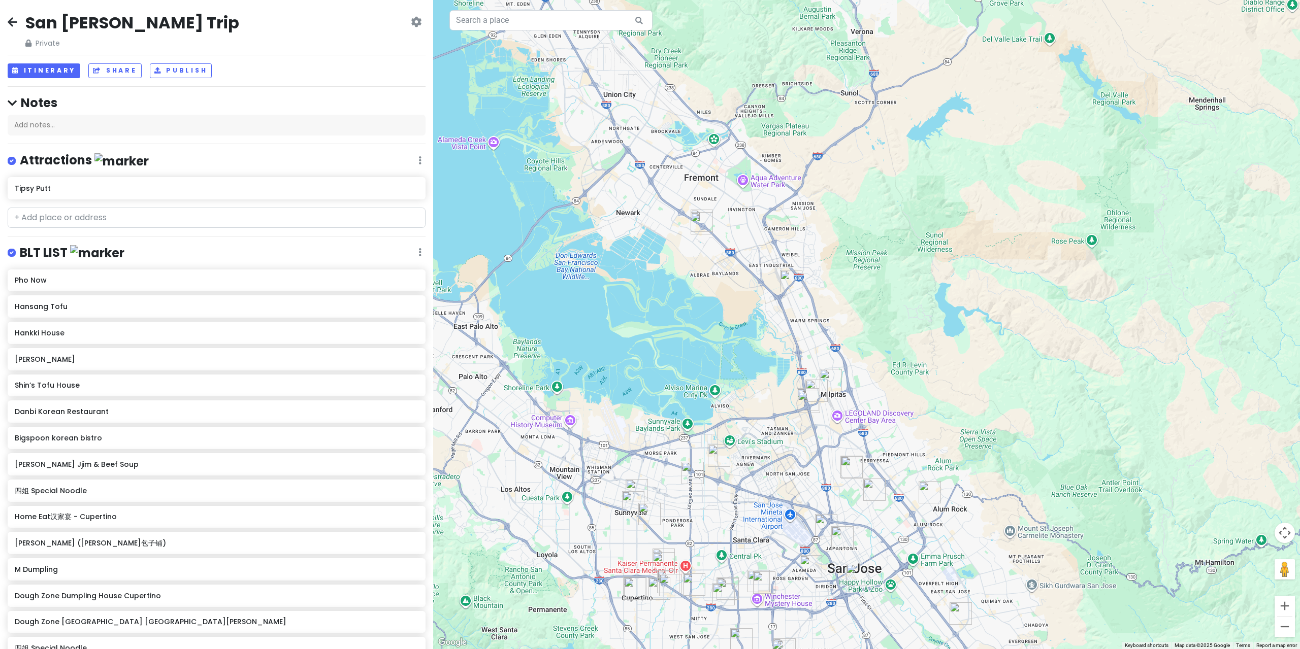
click at [640, 489] on img "Tipsy Putt" at bounding box center [636, 490] width 22 height 22
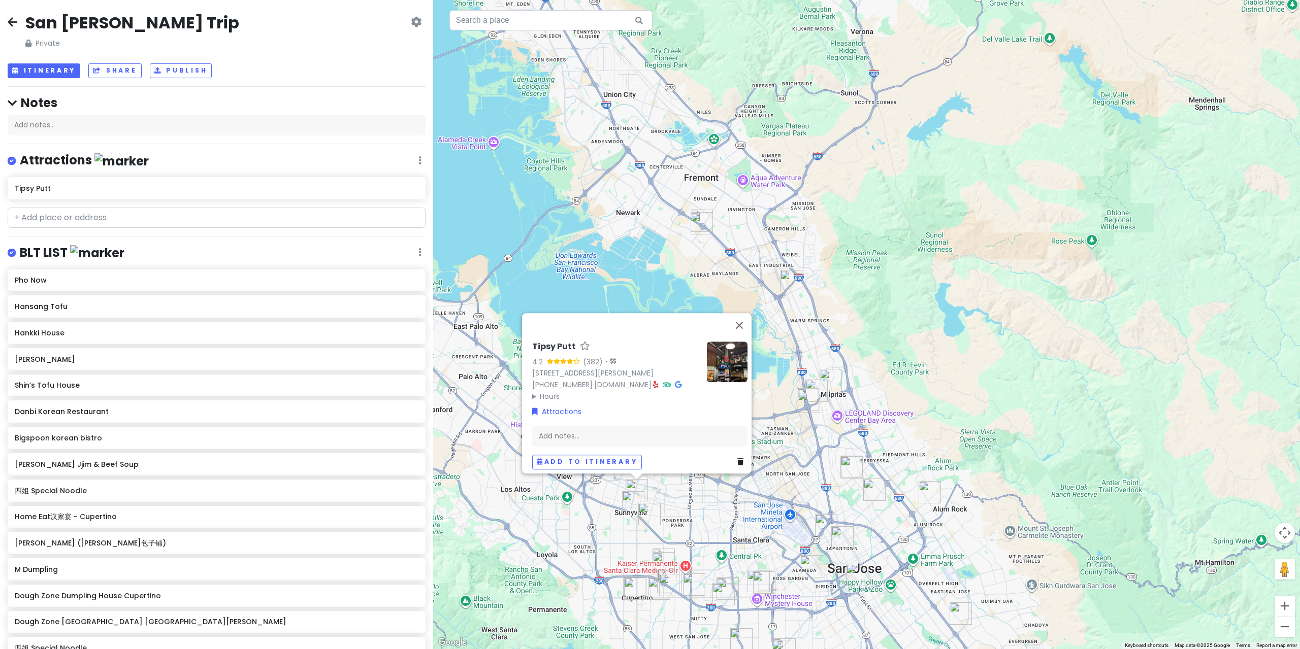
click at [725, 279] on div "Tipsy Putt 4.2 (382) · [STREET_ADDRESS][PERSON_NAME] [PHONE_NUMBER] · [DOMAIN_N…" at bounding box center [866, 324] width 867 height 649
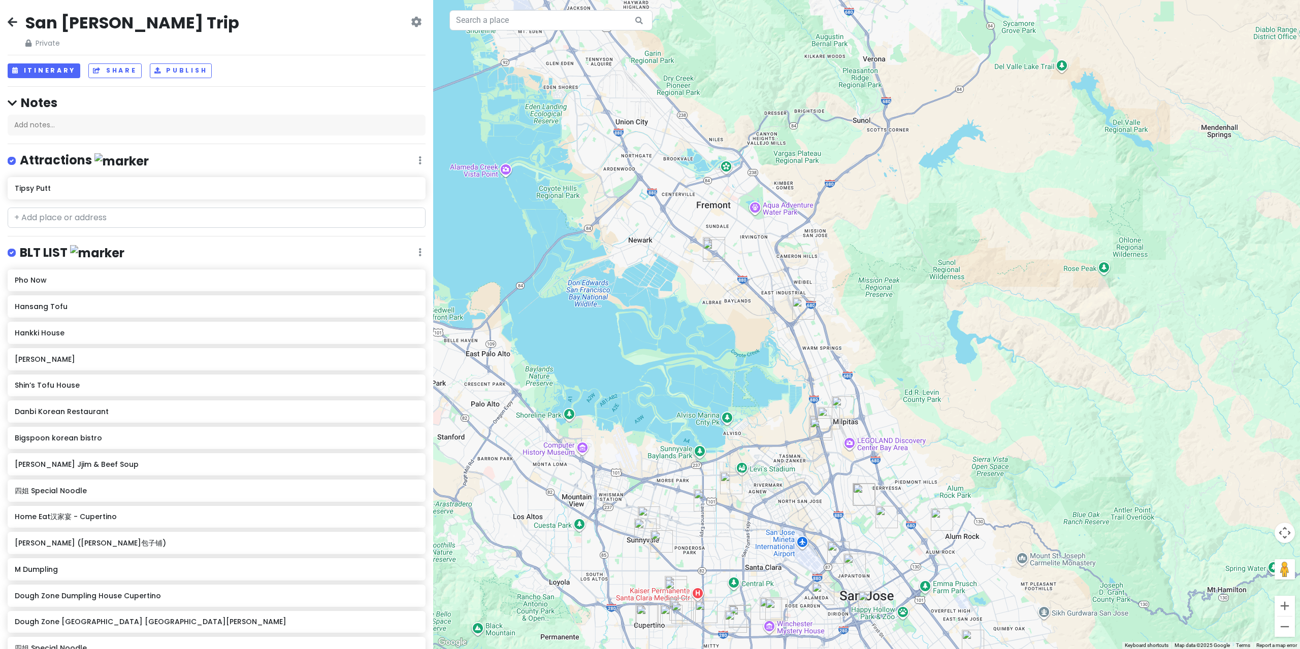
drag, startPoint x: 816, startPoint y: 315, endPoint x: 810, endPoint y: 314, distance: 6.2
click at [816, 315] on div at bounding box center [866, 324] width 867 height 649
click at [810, 314] on img "M Dumpling" at bounding box center [803, 308] width 22 height 22
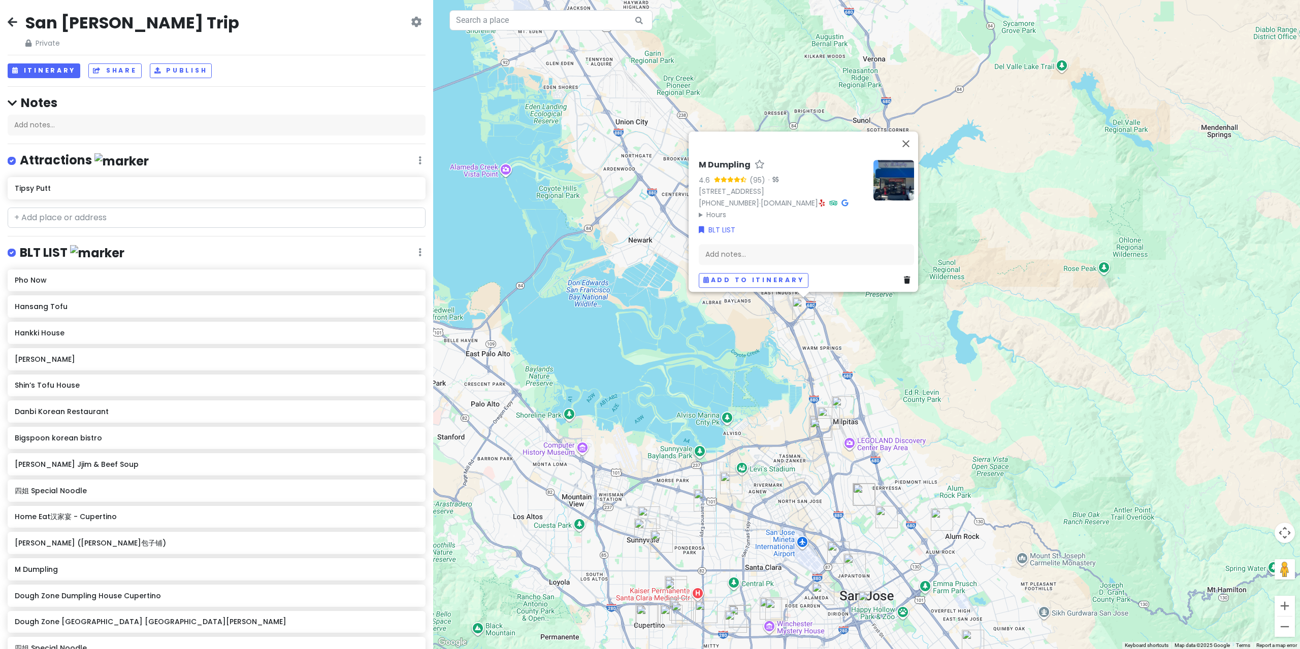
click at [803, 383] on div "M Dumpling 4.6 (95) · [STREET_ADDRESS] [PHONE_NUMBER] · [DOMAIN_NAME] · Hours […" at bounding box center [866, 324] width 867 height 649
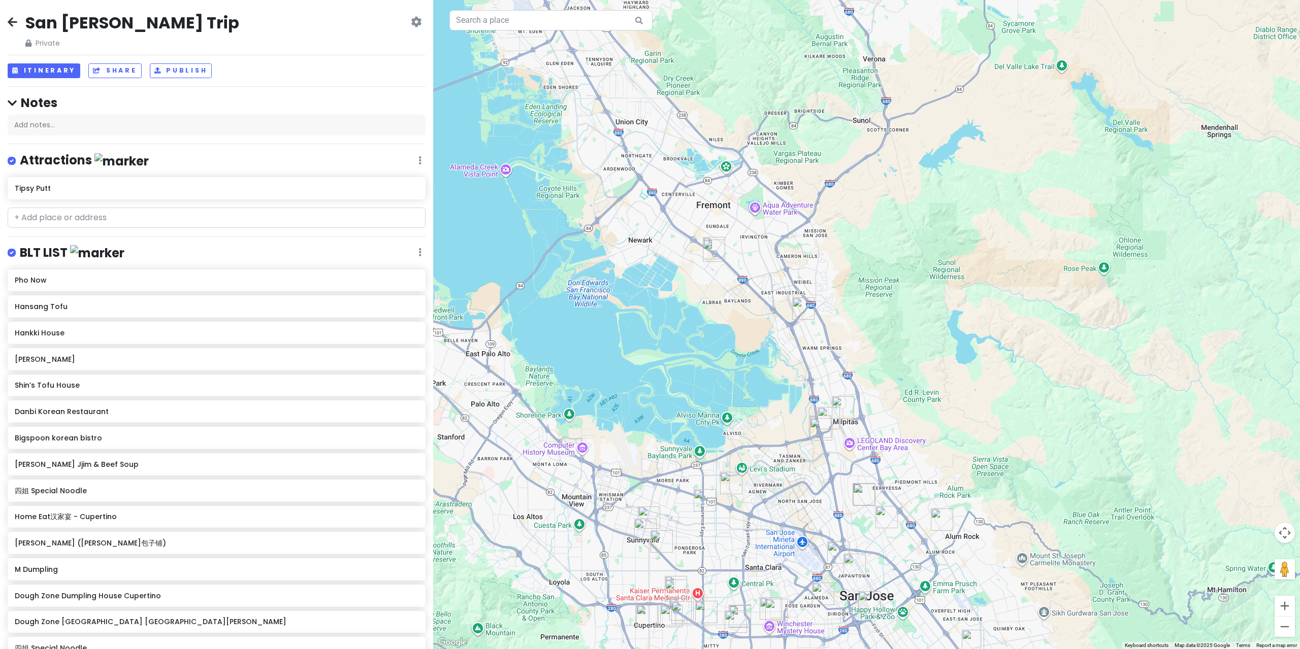
click at [845, 407] on img "Hansang Tofu" at bounding box center [843, 407] width 22 height 22
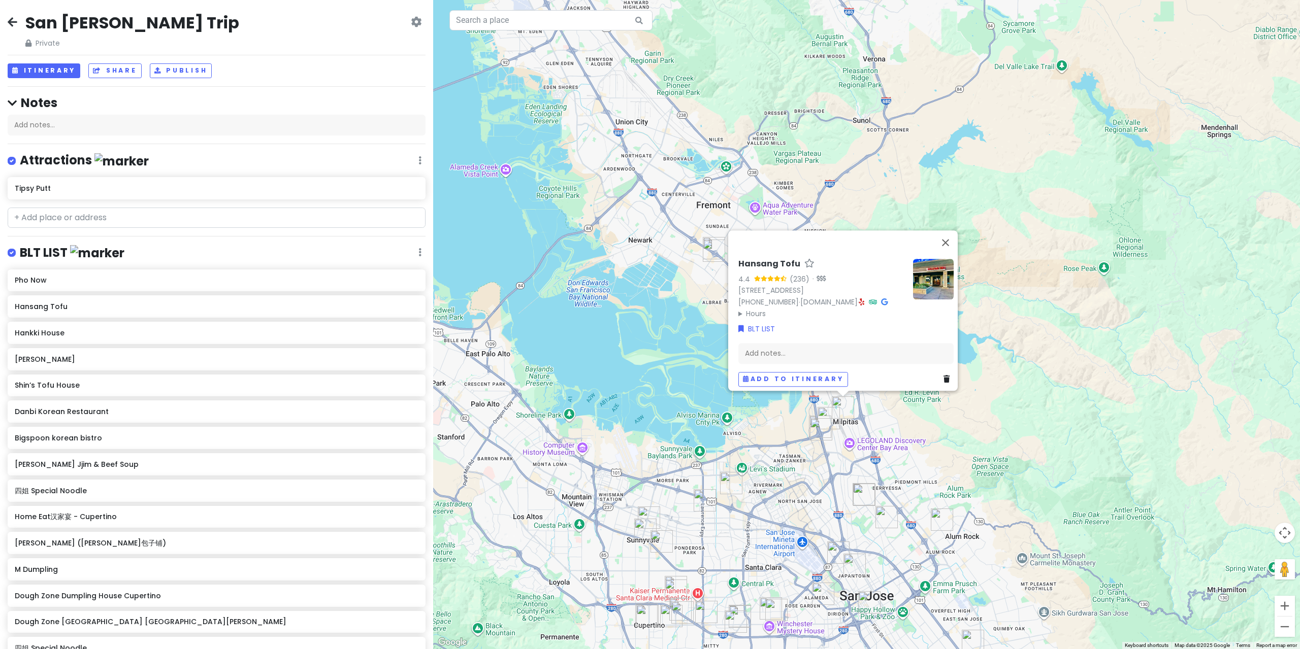
click at [827, 418] on img "四姐 Special Noodle" at bounding box center [821, 429] width 22 height 22
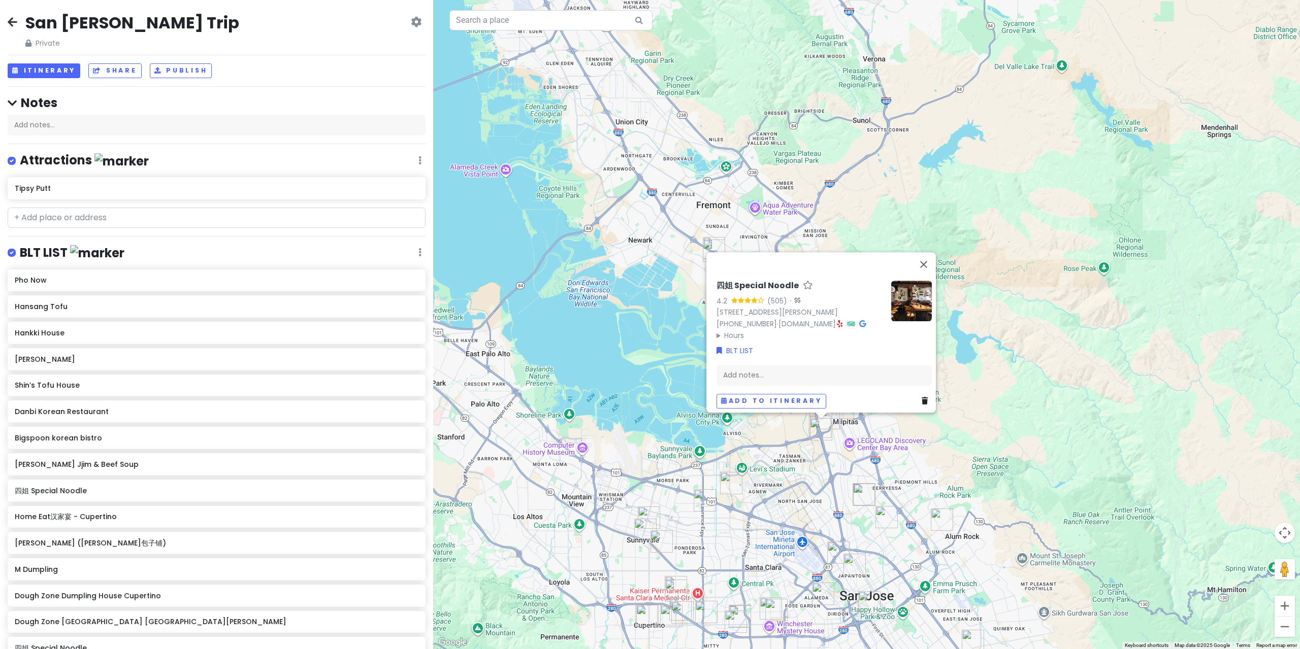
click at [816, 437] on img "四姐 Special Noodle" at bounding box center [821, 429] width 22 height 22
click at [814, 425] on img "四姐 Special Noodle" at bounding box center [821, 429] width 22 height 22
click at [772, 433] on div "To navigate, press the arrow keys. 四姐 Special Noodle 4.2 (505) · [STREET_ADDRES…" at bounding box center [866, 324] width 867 height 649
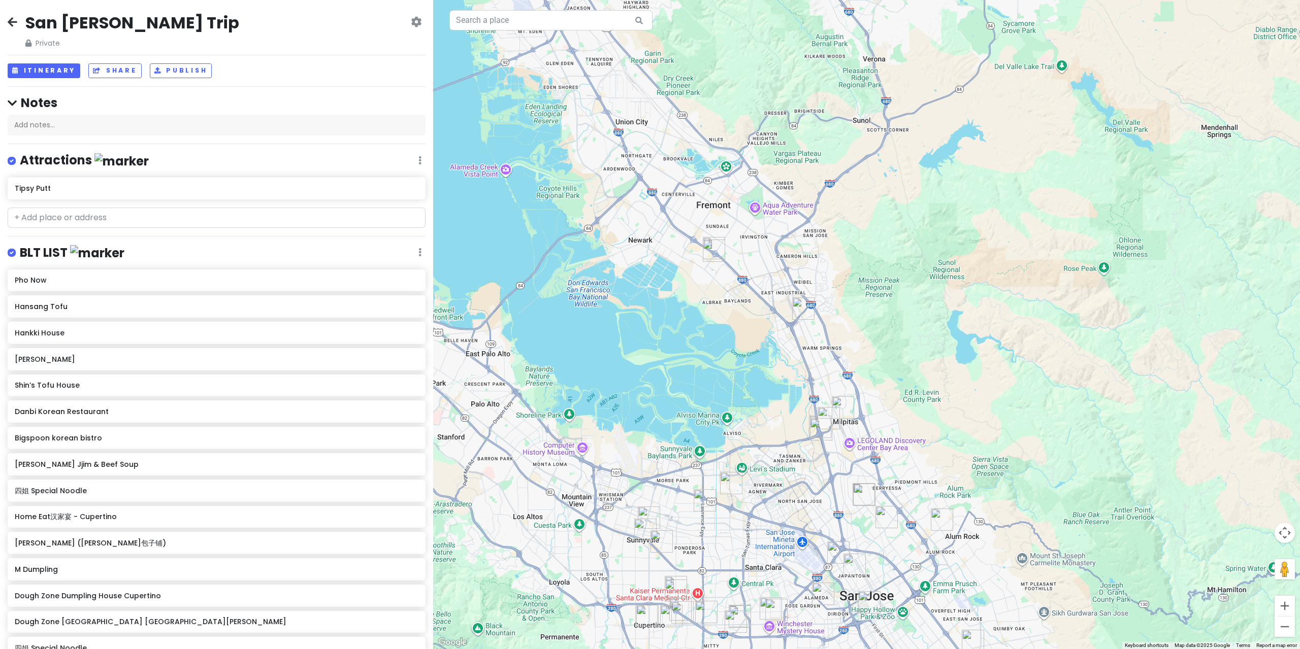
click at [651, 513] on img "Tipsy Putt" at bounding box center [649, 518] width 22 height 22
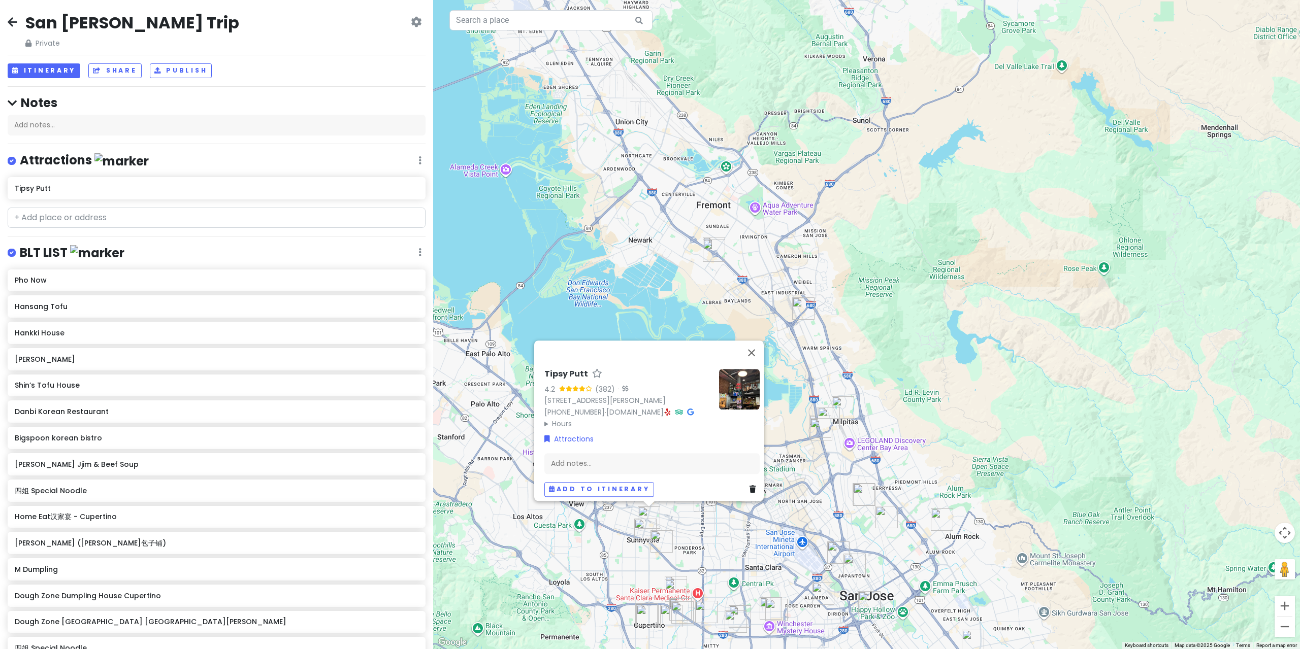
click at [687, 528] on div "Tipsy Putt 4.2 (382) · [STREET_ADDRESS][PERSON_NAME] [PHONE_NUMBER] · [DOMAIN_N…" at bounding box center [866, 324] width 867 height 649
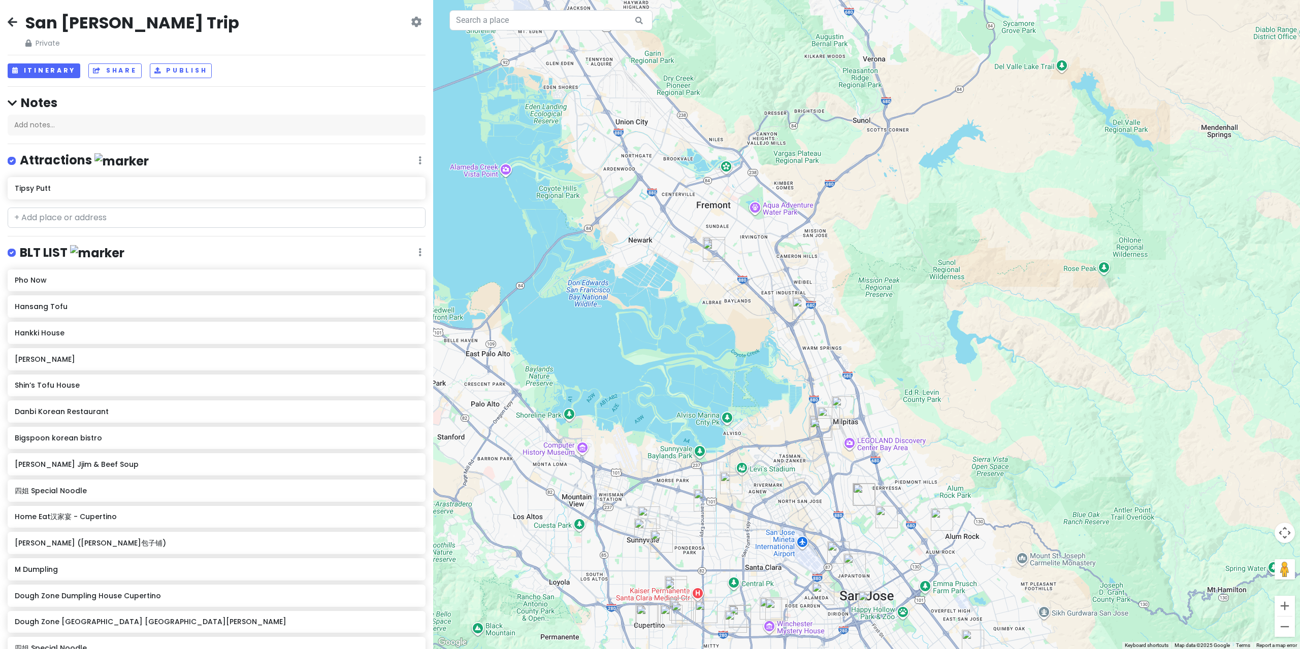
click at [658, 524] on img "Tipsy Putt" at bounding box center [649, 518] width 22 height 22
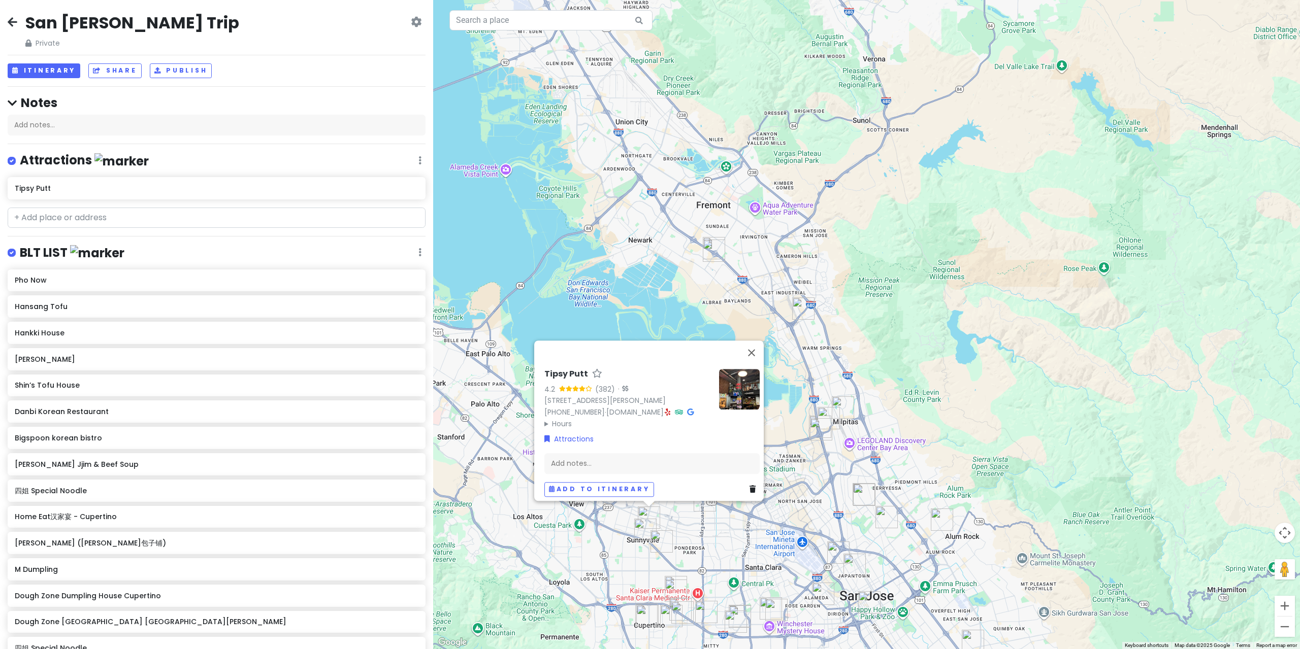
click at [692, 530] on div "Tipsy Putt 4.2 (382) · [STREET_ADDRESS][PERSON_NAME] [PHONE_NUMBER] · [DOMAIN_N…" at bounding box center [866, 324] width 867 height 649
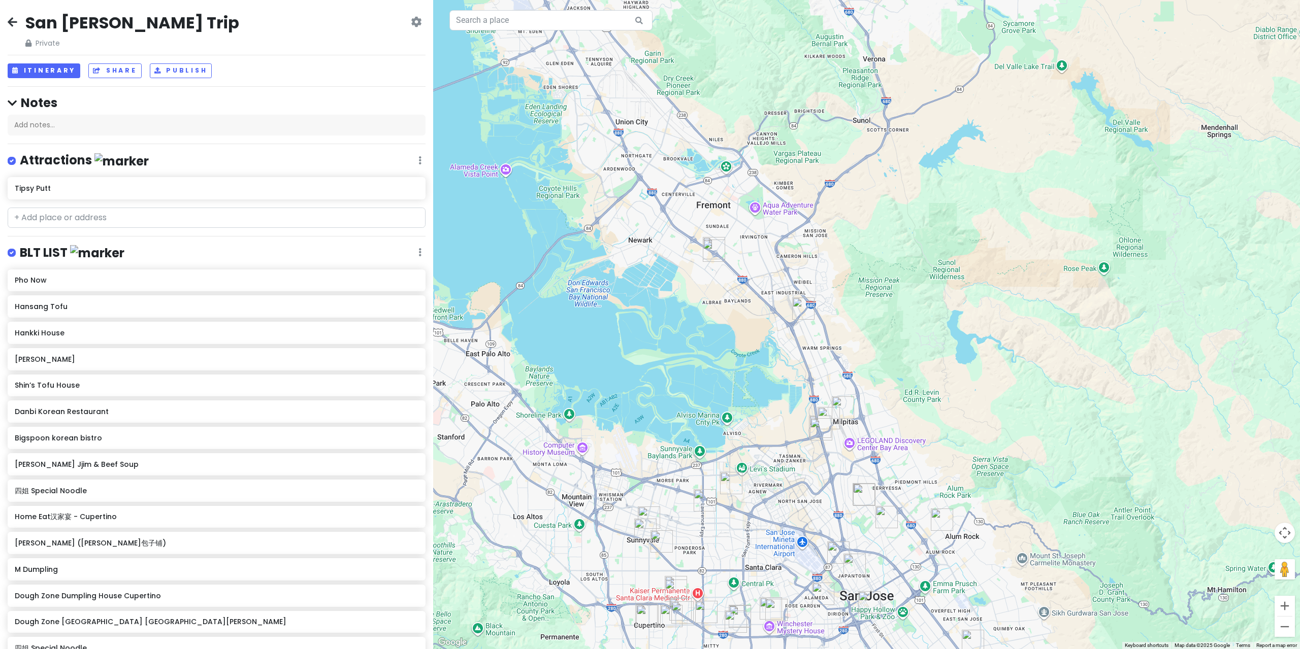
click at [643, 531] on img "HEYTEA (Sunnyvale)" at bounding box center [645, 530] width 22 height 22
click at [654, 536] on img "Molly Tea(Sunnyvale)" at bounding box center [661, 542] width 22 height 22
click at [644, 534] on img "HEYTEA (Sunnyvale)" at bounding box center [645, 530] width 22 height 22
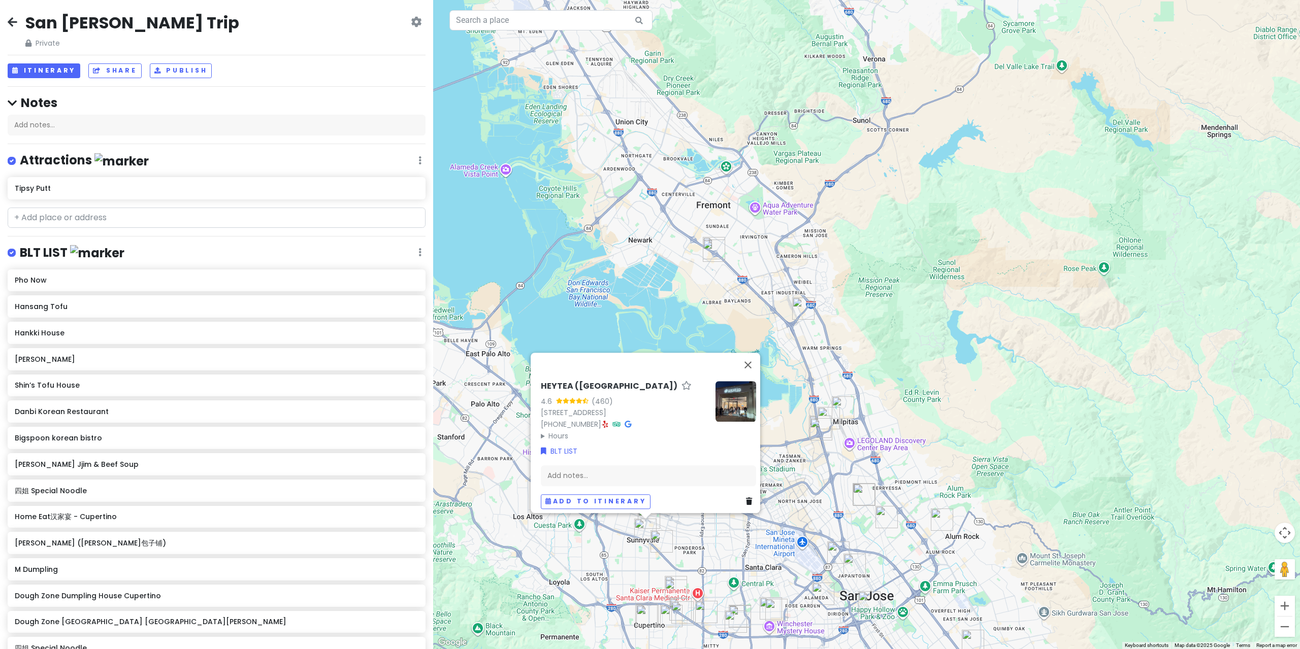
click at [668, 543] on img "Molly Tea(Sunnyvale)" at bounding box center [661, 542] width 22 height 22
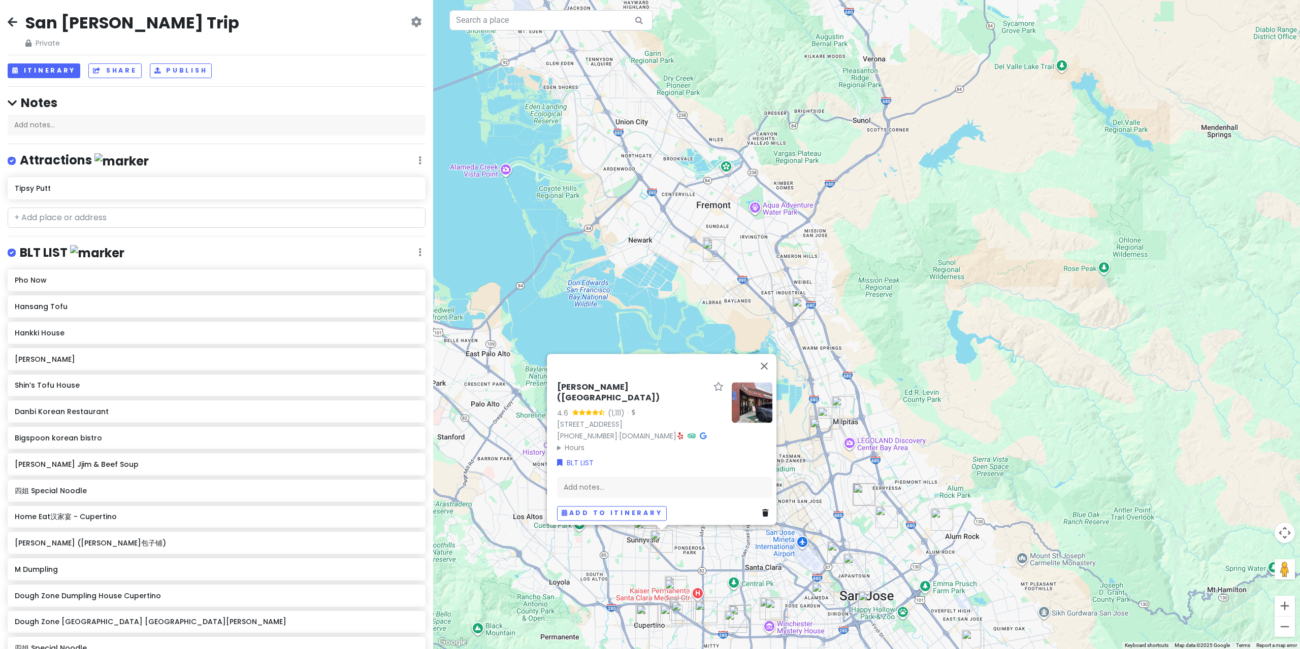
click at [641, 531] on img "HEYTEA (Sunnyvale)" at bounding box center [645, 530] width 22 height 22
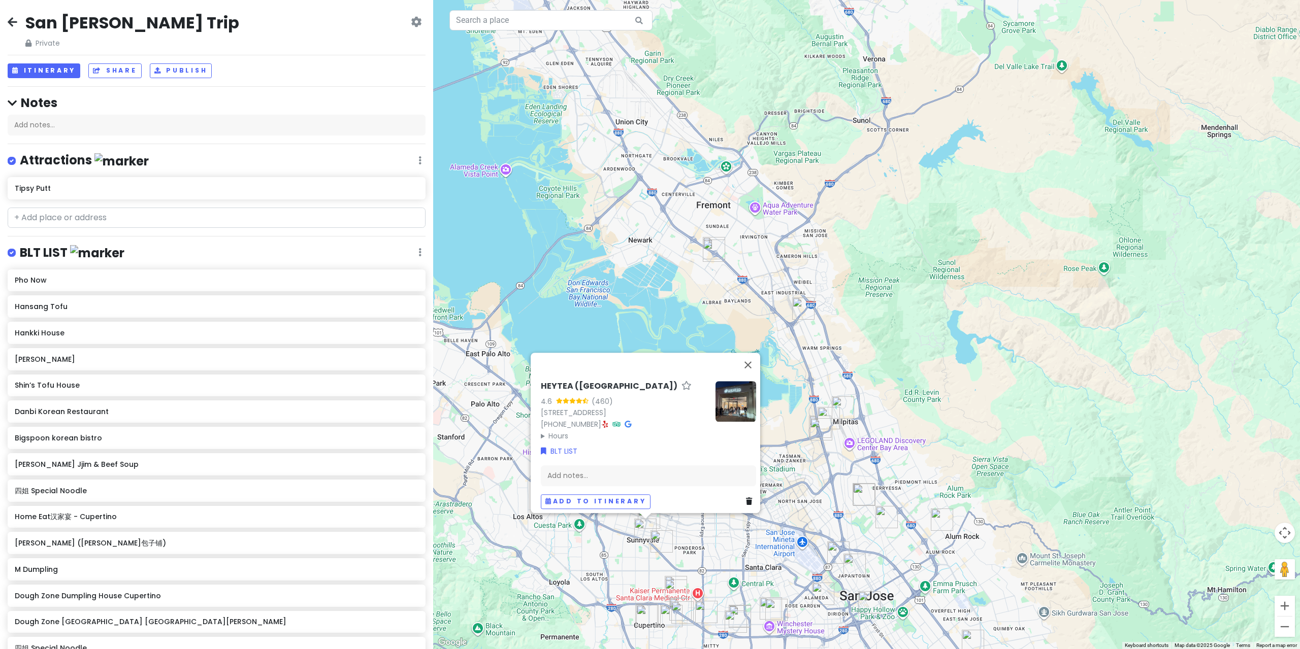
click at [686, 541] on div "HEYTEA ([GEOGRAPHIC_DATA]) 4.6 (460) [STREET_ADDRESS] [PHONE_NUMBER] · Hours [D…" at bounding box center [866, 324] width 867 height 649
click at [691, 547] on div "HEYTEA ([GEOGRAPHIC_DATA]) 4.6 (460) [STREET_ADDRESS] [PHONE_NUMBER] · Hours [D…" at bounding box center [866, 324] width 867 height 649
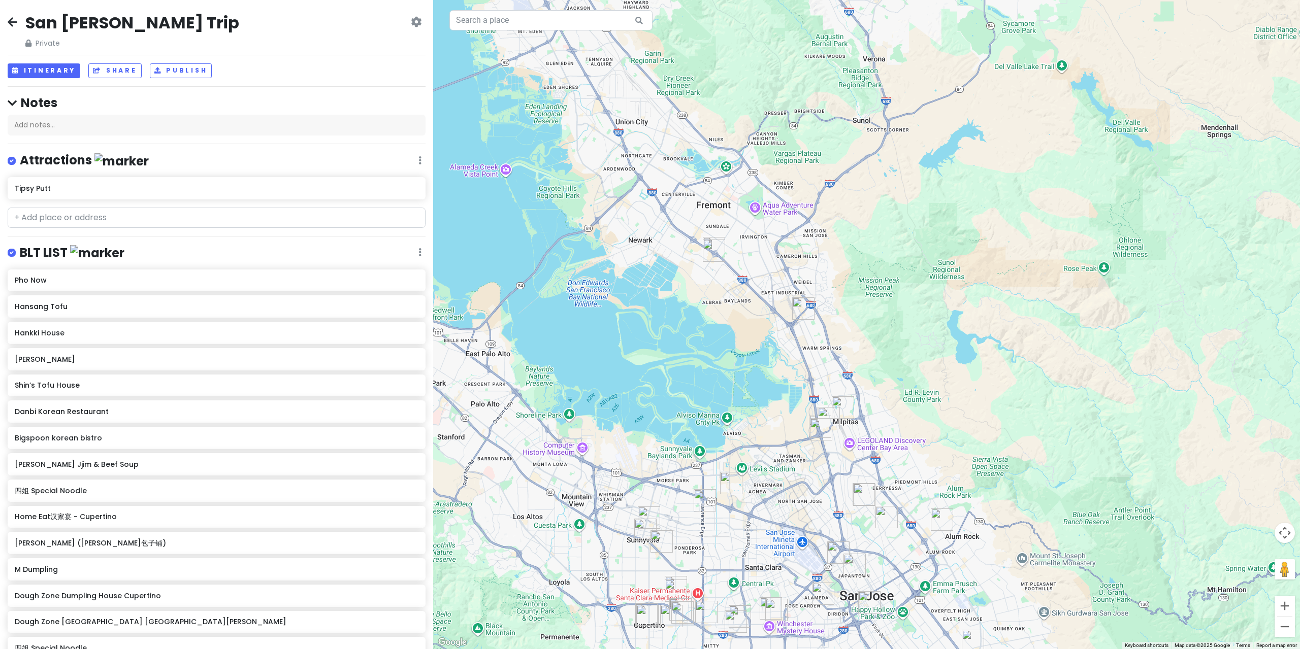
click at [709, 245] on img "Soo Ja Seolleongtang" at bounding box center [714, 251] width 22 height 22
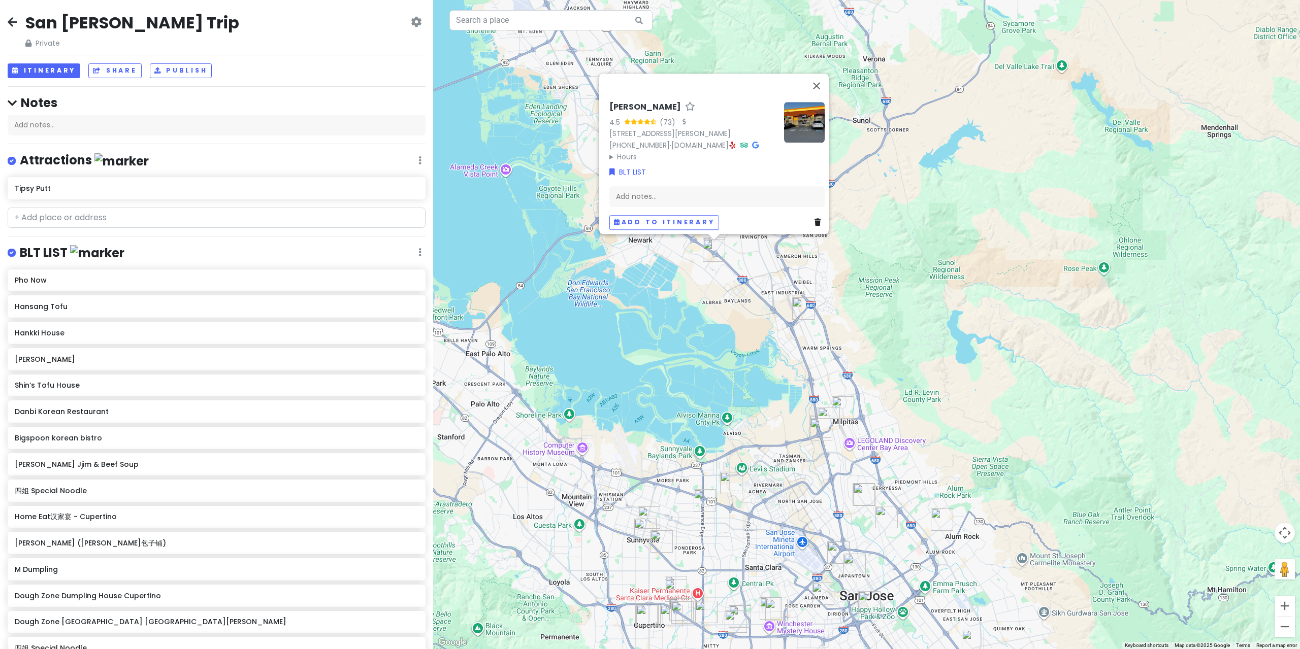
click at [766, 265] on div "[PERSON_NAME] 4.5 (73) · [STREET_ADDRESS][PERSON_NAME] [PHONE_NUMBER] · [DOMAIN…" at bounding box center [866, 324] width 867 height 649
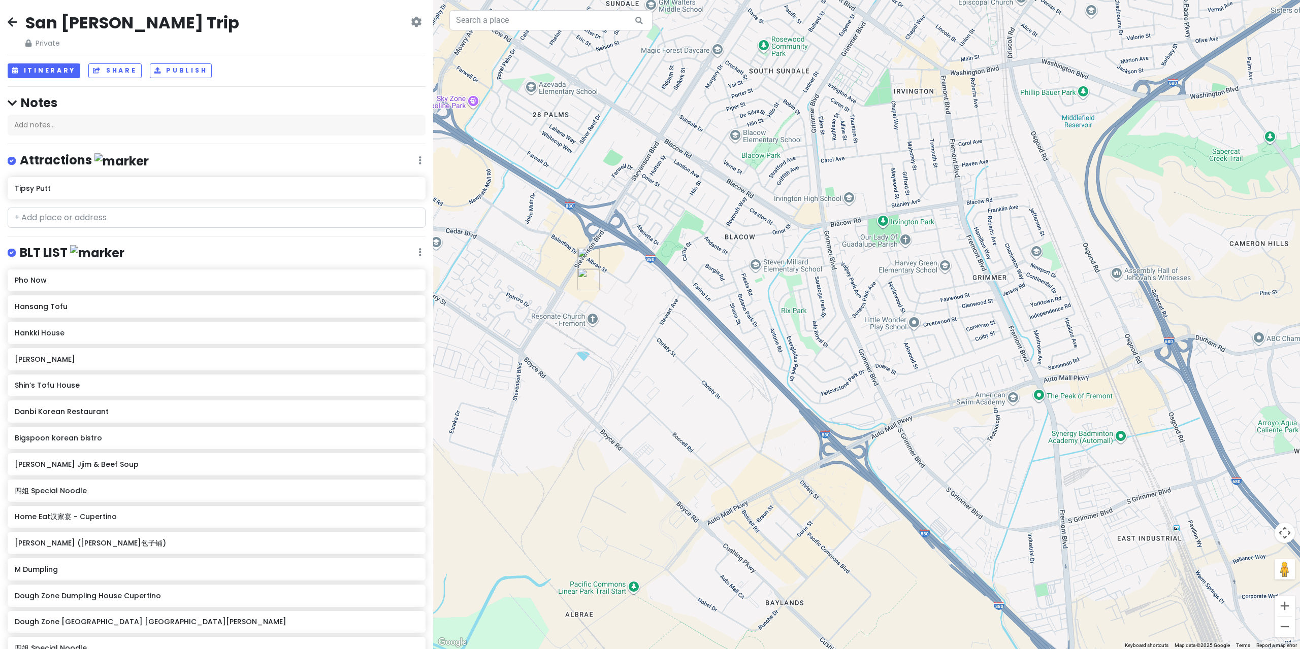
click at [591, 252] on img "四姐 Special Noodle" at bounding box center [588, 259] width 22 height 22
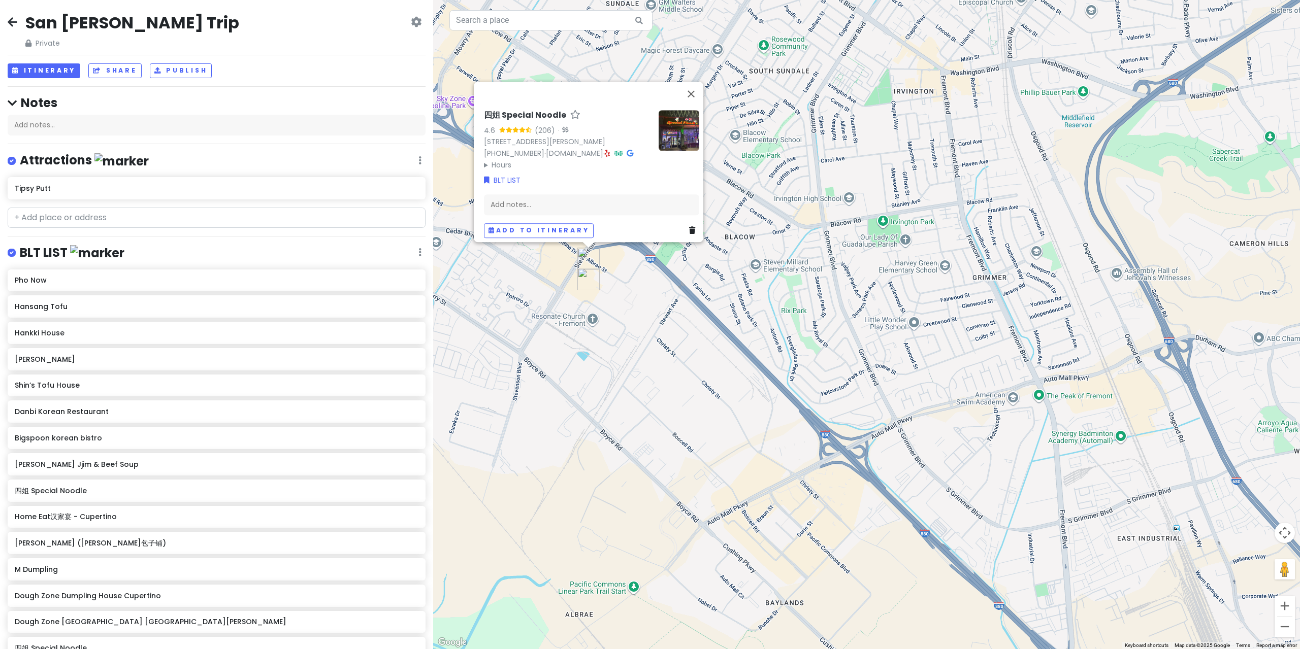
click at [667, 151] on img at bounding box center [678, 130] width 41 height 41
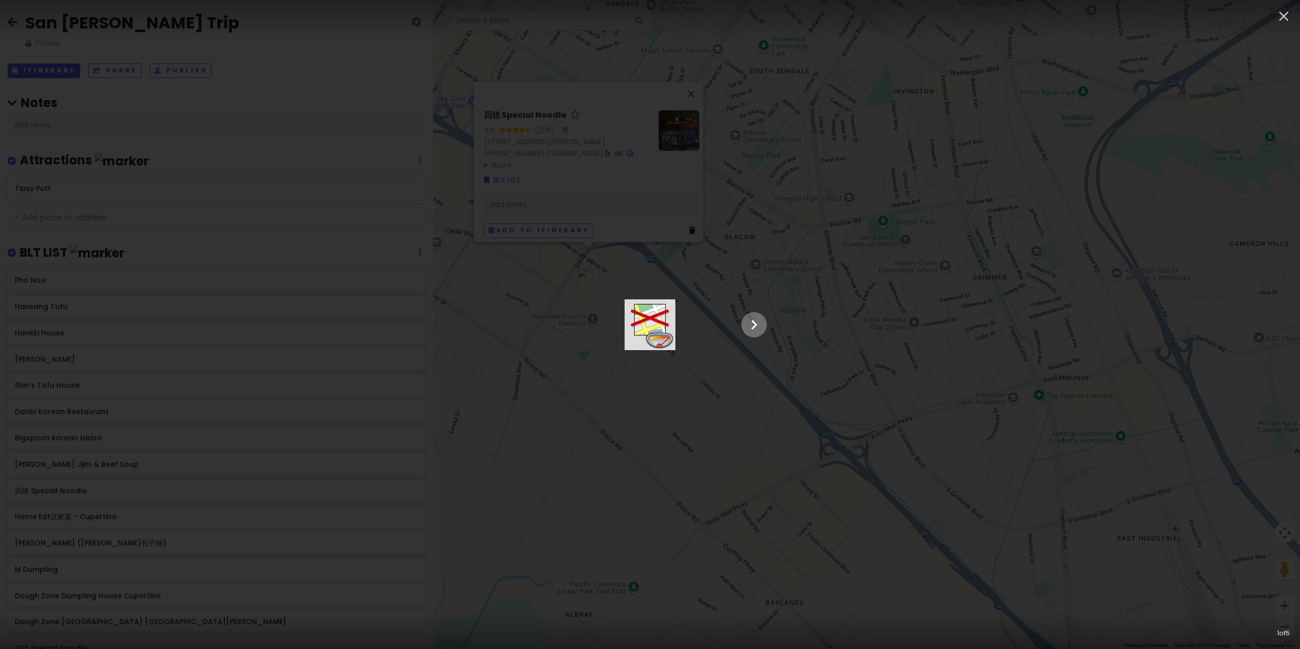
drag, startPoint x: 1265, startPoint y: 320, endPoint x: 1270, endPoint y: 320, distance: 5.6
click at [777, 320] on main at bounding box center [650, 325] width 254 height 51
click at [764, 320] on icon "Show slide 2 of 5" at bounding box center [753, 325] width 19 height 24
click at [764, 320] on icon "Show slide 3 of 5" at bounding box center [753, 325] width 19 height 24
click at [764, 320] on icon "Show slide 4 of 5" at bounding box center [753, 325] width 19 height 24
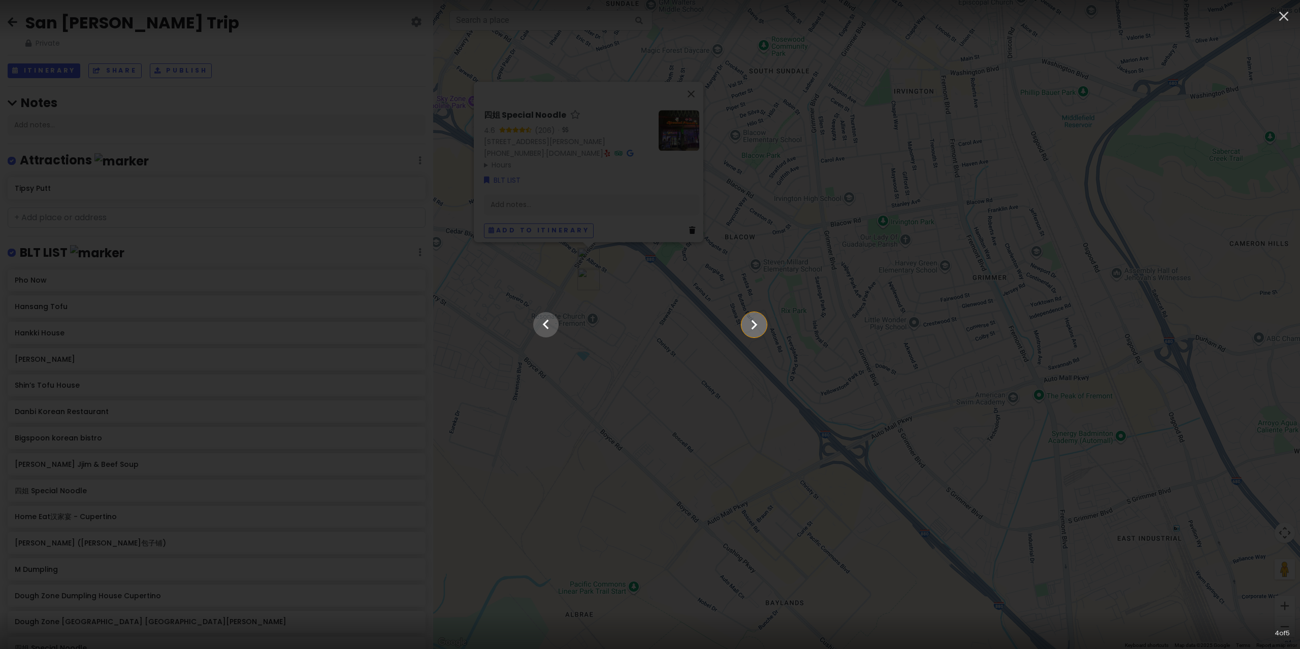
click at [764, 319] on icon "Show slide 5 of 5" at bounding box center [753, 325] width 19 height 24
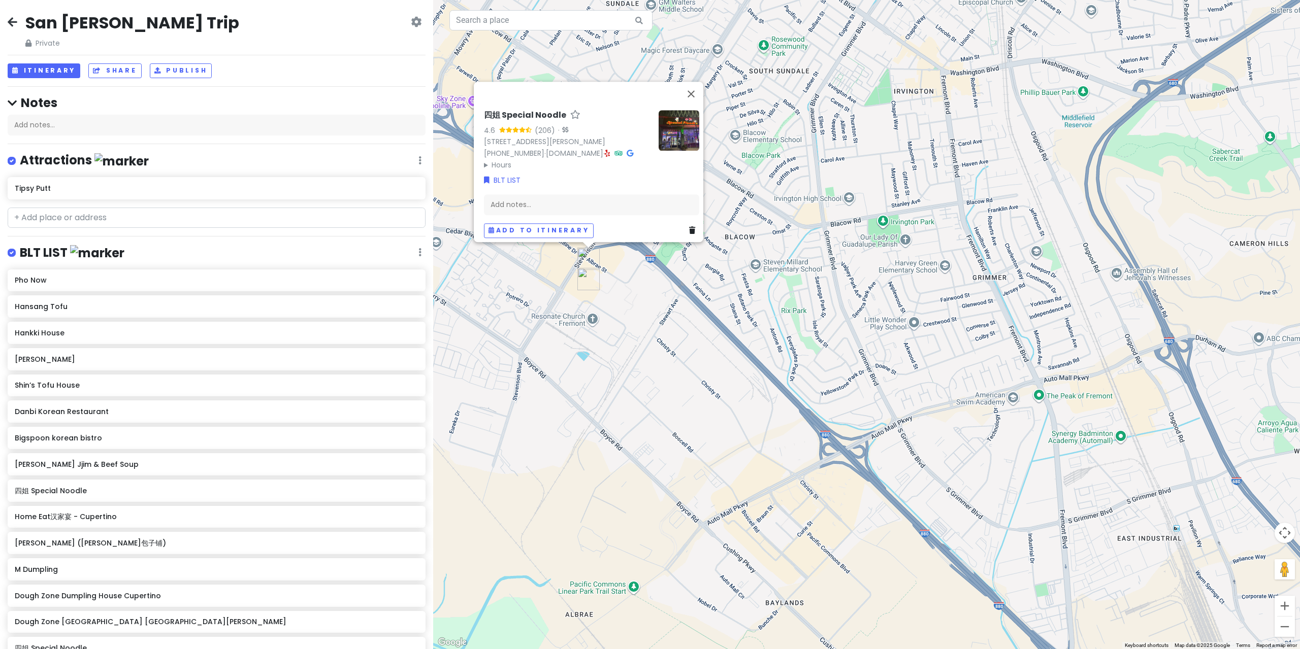
click at [815, 213] on div "四姐 Special Noodle 4.6 (206) · [STREET_ADDRESS][PERSON_NAME] [PHONE_NUMBER] · [D…" at bounding box center [866, 324] width 867 height 649
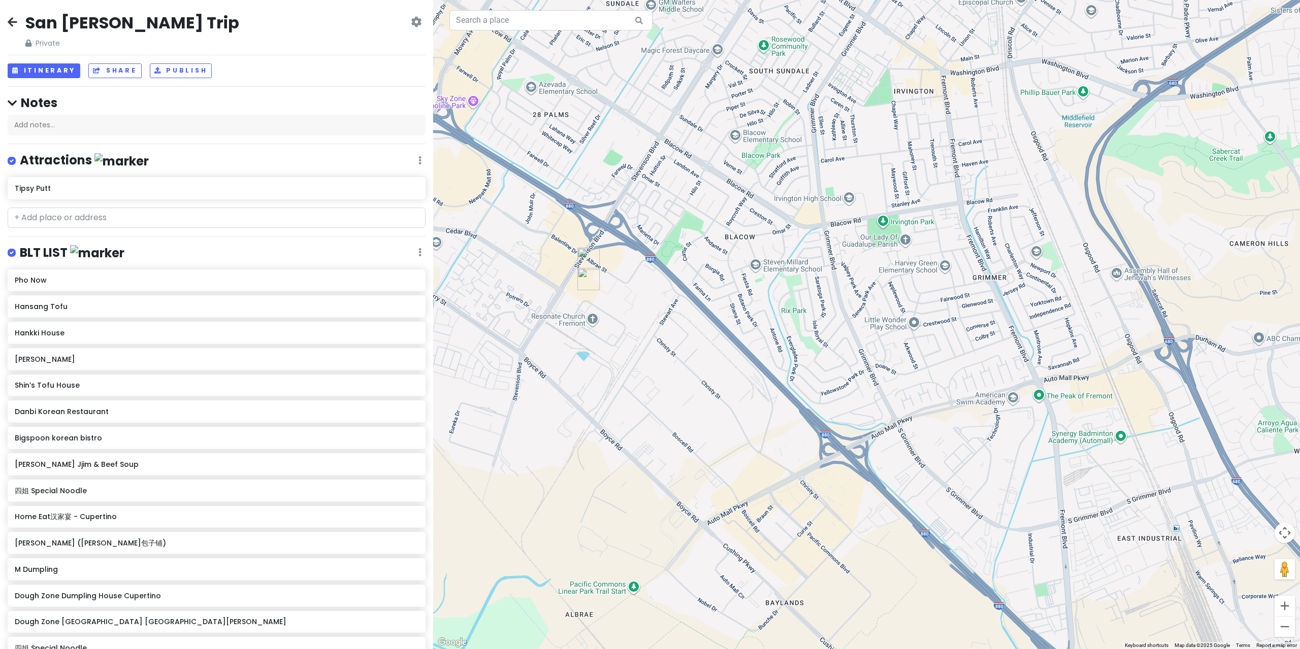
click at [576, 278] on div at bounding box center [866, 324] width 867 height 649
click at [581, 275] on img "Soo Ja Seolleongtang" at bounding box center [588, 279] width 22 height 22
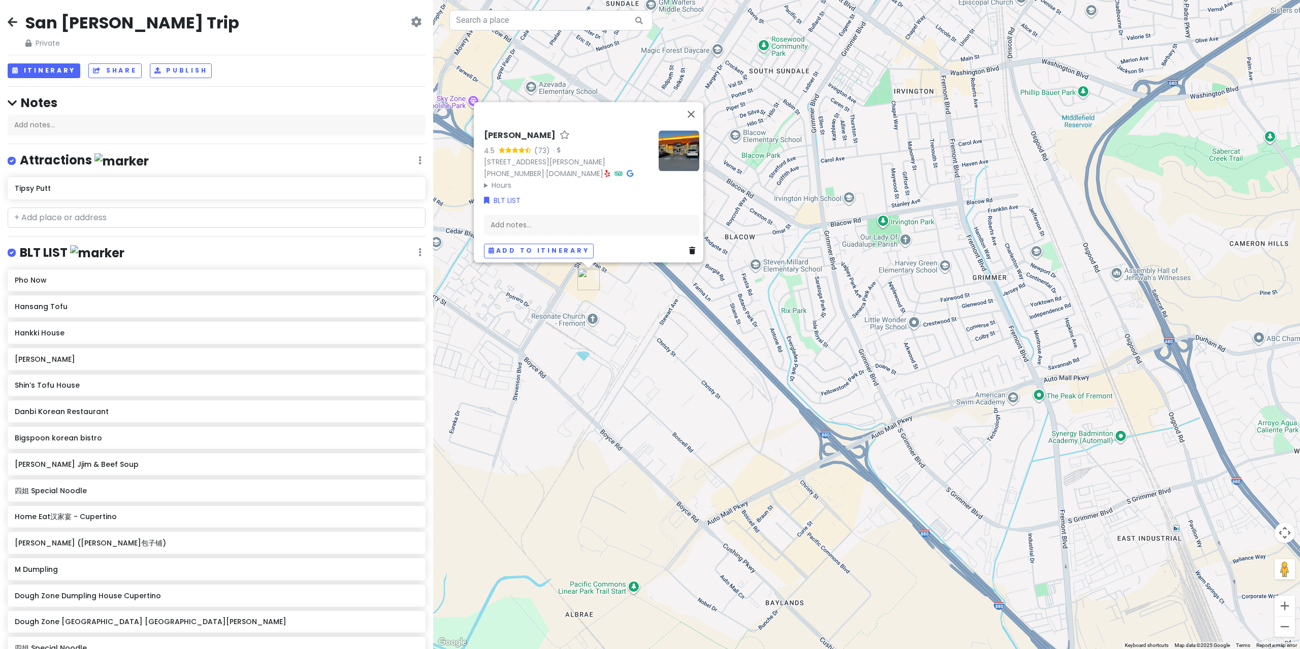
click at [593, 282] on img "Soo Ja Seolleongtang" at bounding box center [588, 279] width 22 height 22
click at [615, 280] on div "To navigate, press the arrow keys. [PERSON_NAME] 4.5 (73) · [STREET_ADDRESS][PE…" at bounding box center [866, 324] width 867 height 649
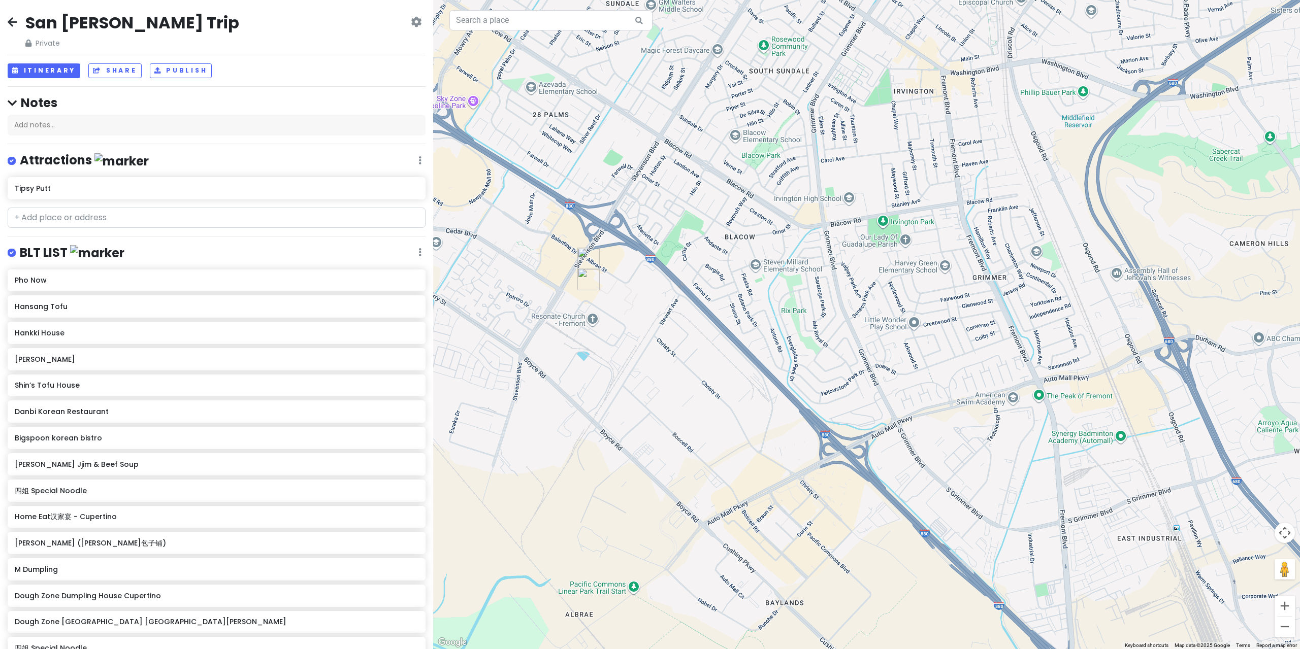
click at [595, 264] on img "四姐 Special Noodle" at bounding box center [588, 259] width 22 height 22
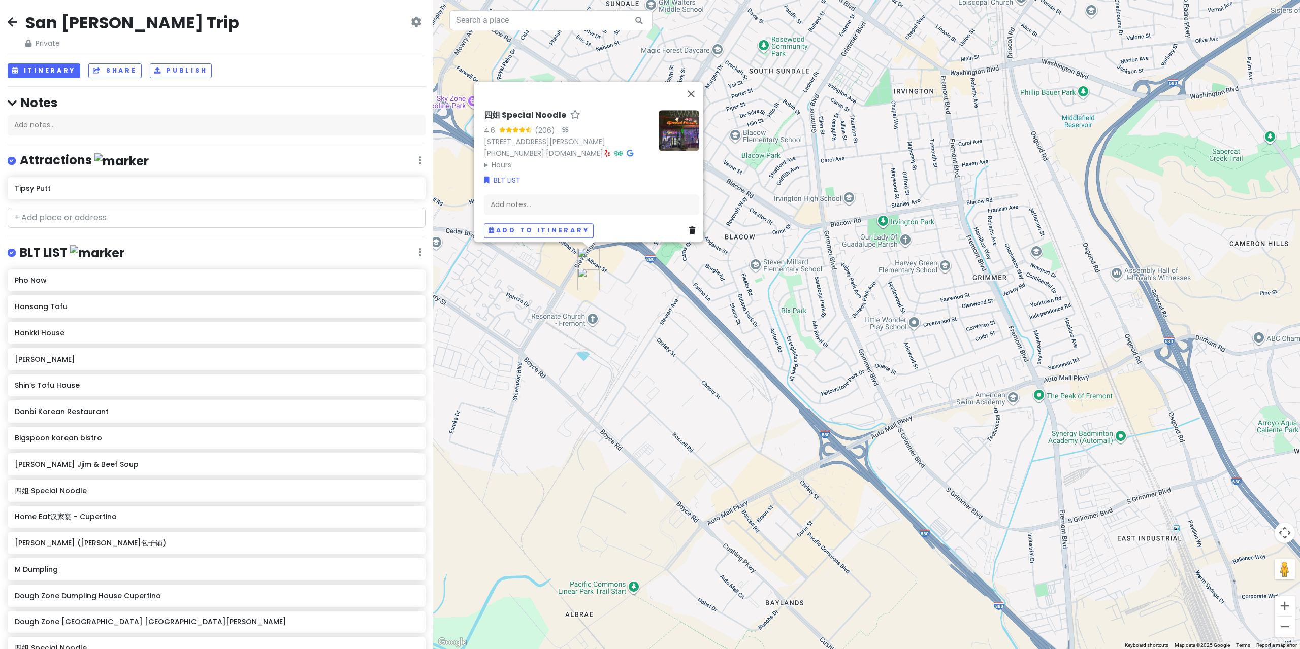
click at [615, 290] on div "四姐 Special Noodle 4.6 (206) · [STREET_ADDRESS][PERSON_NAME] [PHONE_NUMBER] · [D…" at bounding box center [866, 324] width 867 height 649
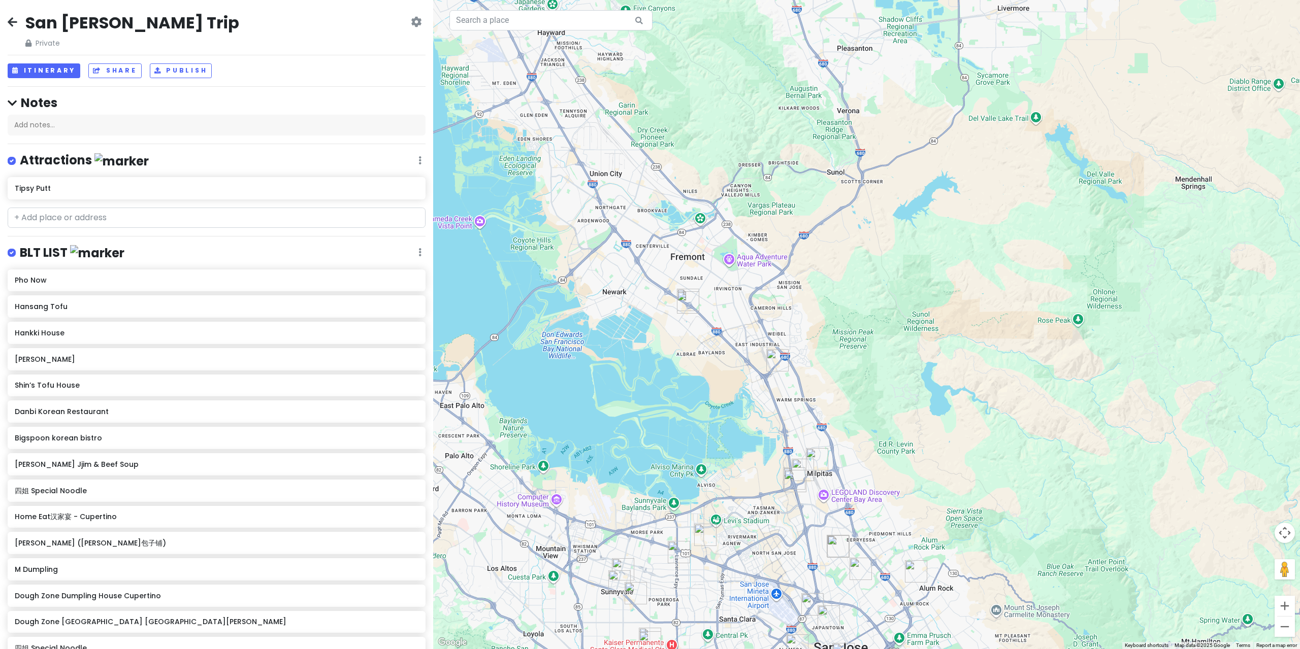
click at [788, 369] on div at bounding box center [866, 324] width 867 height 649
click at [779, 367] on img "M Dumpling" at bounding box center [777, 360] width 22 height 22
click at [767, 356] on img "M Dumpling" at bounding box center [777, 360] width 22 height 22
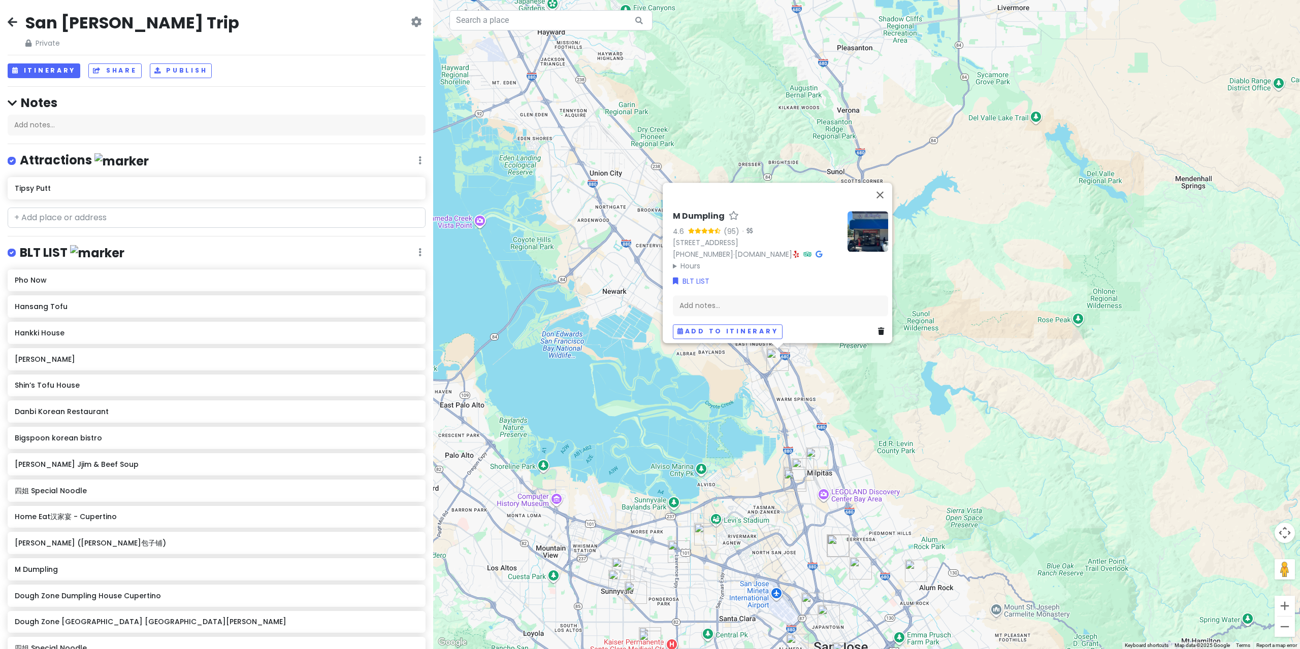
click at [868, 229] on img at bounding box center [867, 231] width 41 height 41
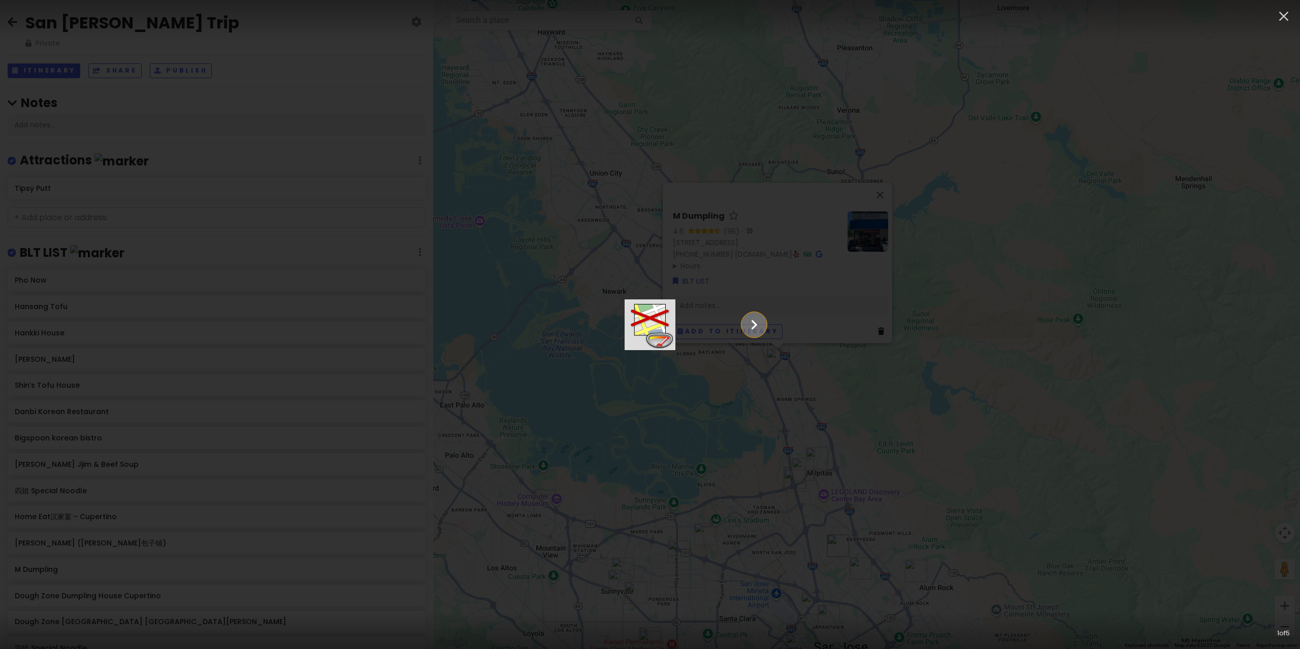
click at [764, 324] on icon "Show slide 2 of 5" at bounding box center [753, 325] width 19 height 24
click at [764, 324] on icon "Show slide 3 of 5" at bounding box center [753, 325] width 19 height 24
click at [764, 324] on icon "Show slide 4 of 5" at bounding box center [753, 325] width 19 height 24
click at [764, 324] on icon "Show slide 5 of 5" at bounding box center [753, 325] width 19 height 24
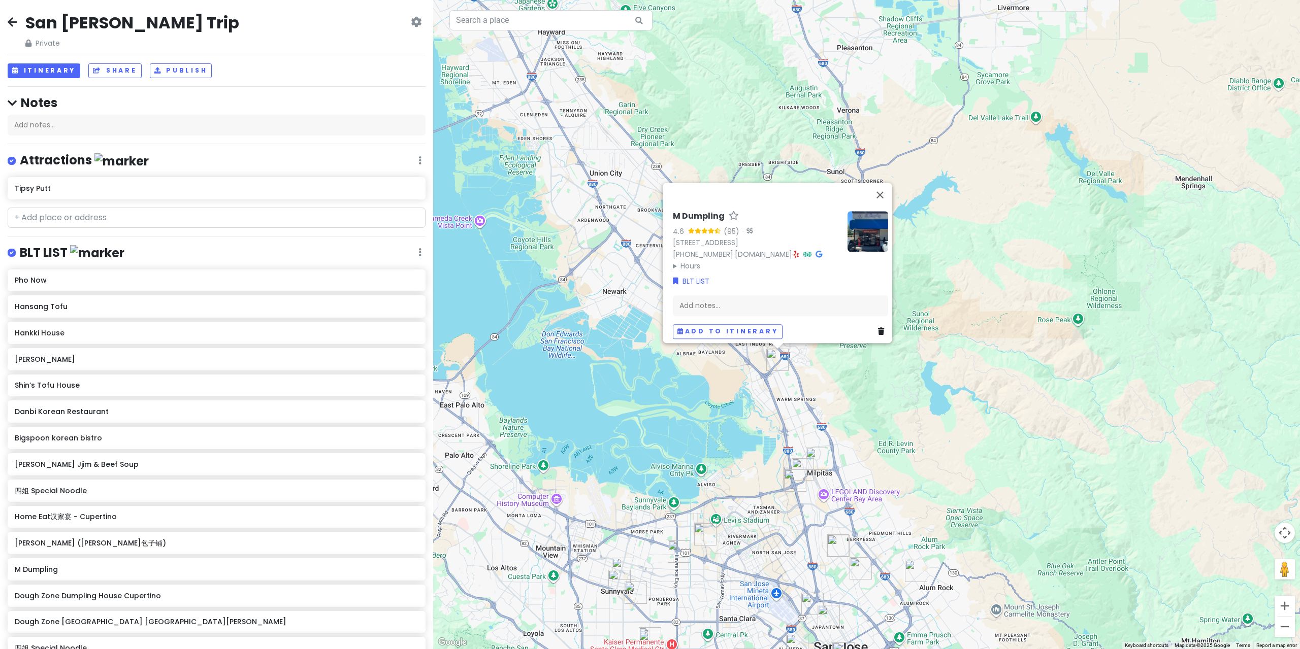
click at [692, 219] on h6 "M Dumpling" at bounding box center [699, 216] width 52 height 11
click at [692, 219] on input "M Dumpling" at bounding box center [756, 214] width 167 height 16
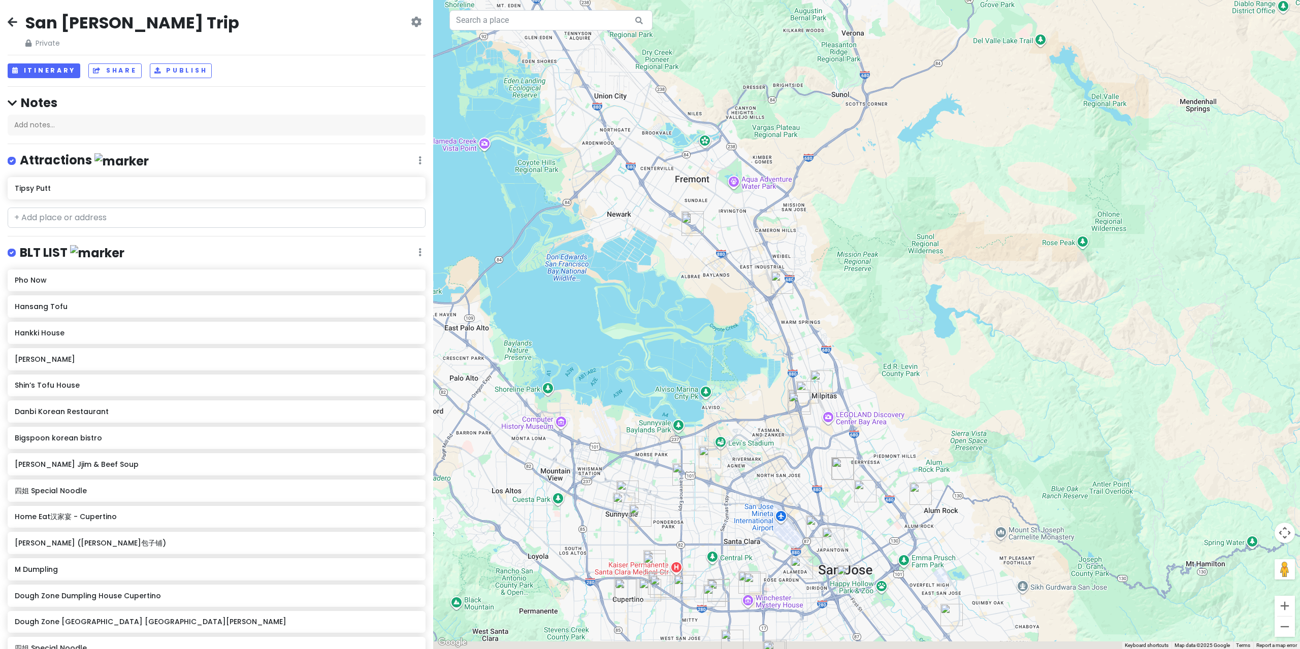
drag, startPoint x: 925, startPoint y: 273, endPoint x: 907, endPoint y: 323, distance: 54.0
click at [924, 274] on div at bounding box center [866, 324] width 867 height 649
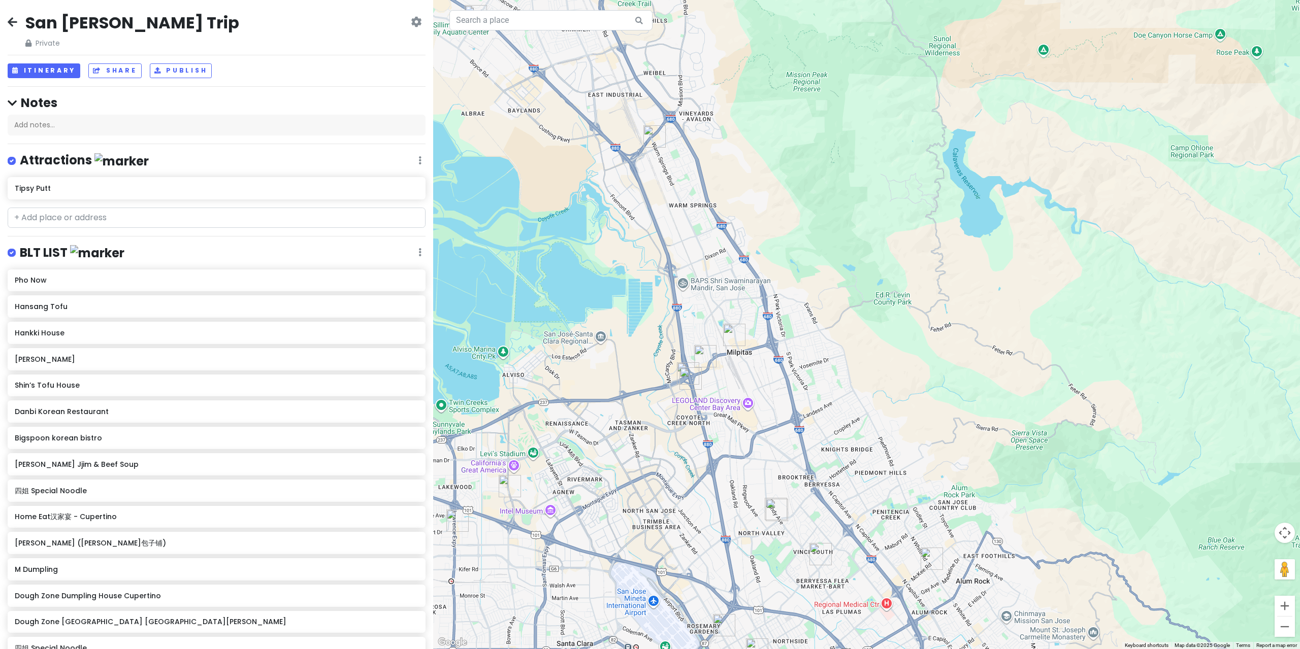
drag, startPoint x: 885, startPoint y: 433, endPoint x: 877, endPoint y: 356, distance: 76.6
click at [881, 354] on div at bounding box center [866, 324] width 867 height 649
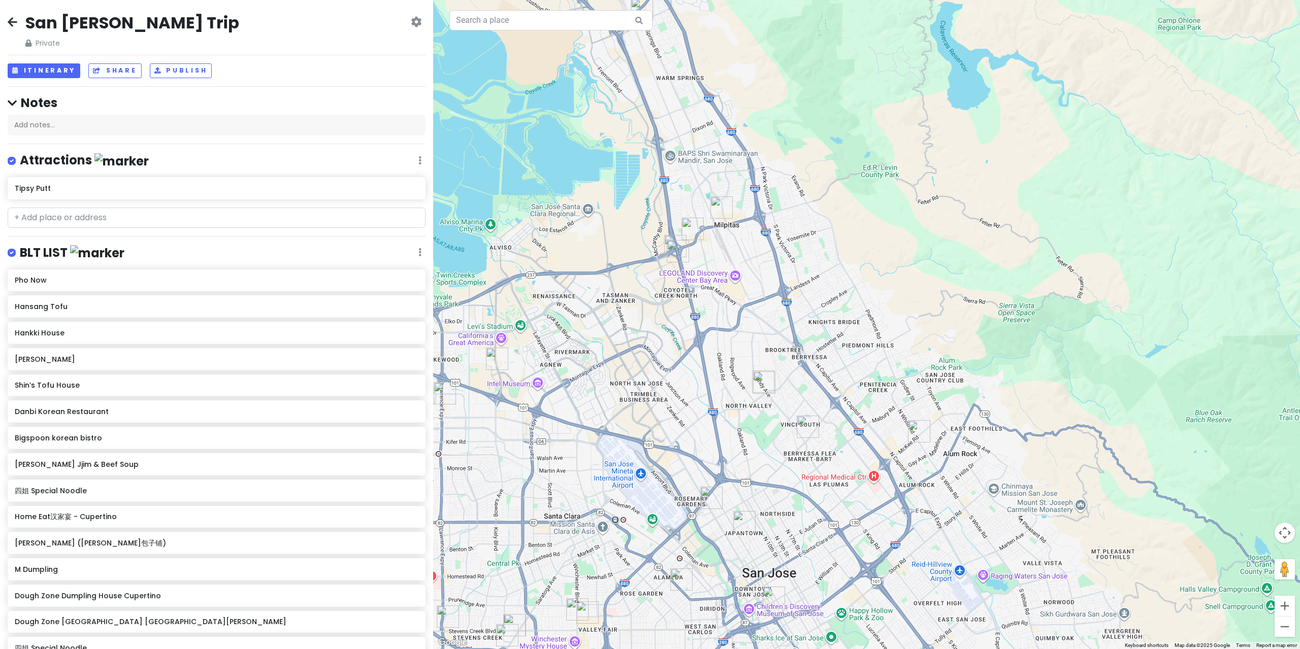
click at [770, 383] on img "Dough Zone Dumpling House North San Jose" at bounding box center [764, 383] width 22 height 22
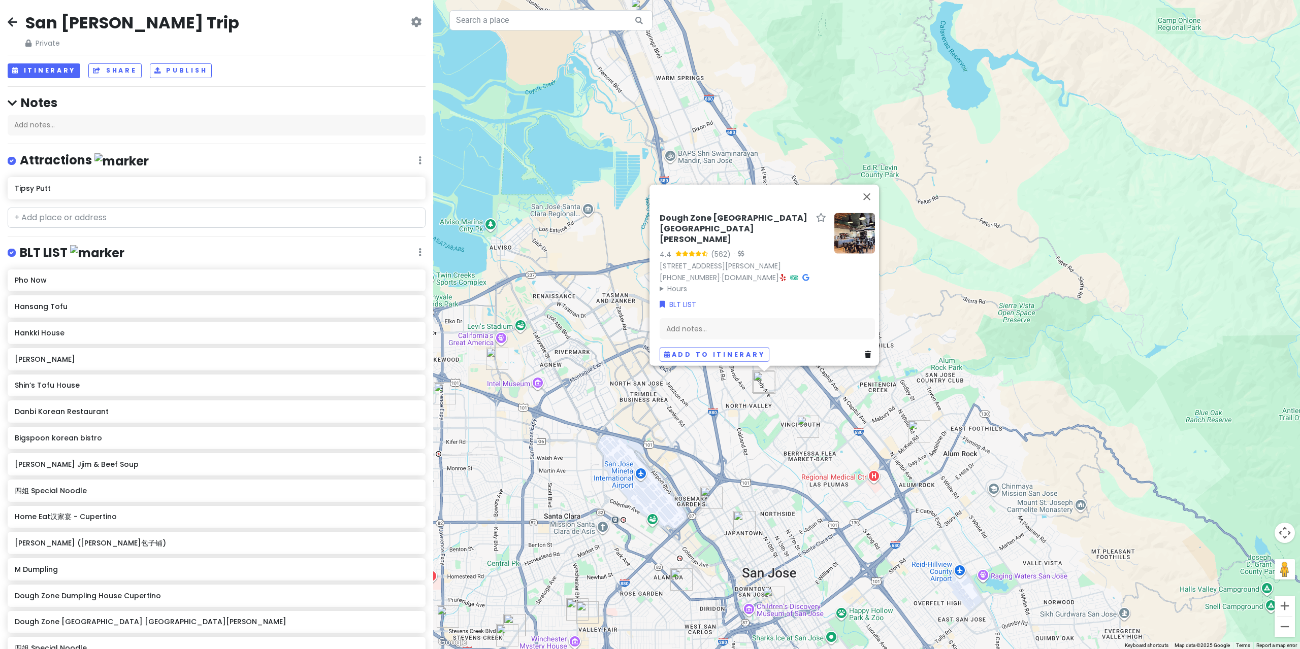
click at [804, 432] on img "7 Leaves Cafe" at bounding box center [808, 427] width 22 height 22
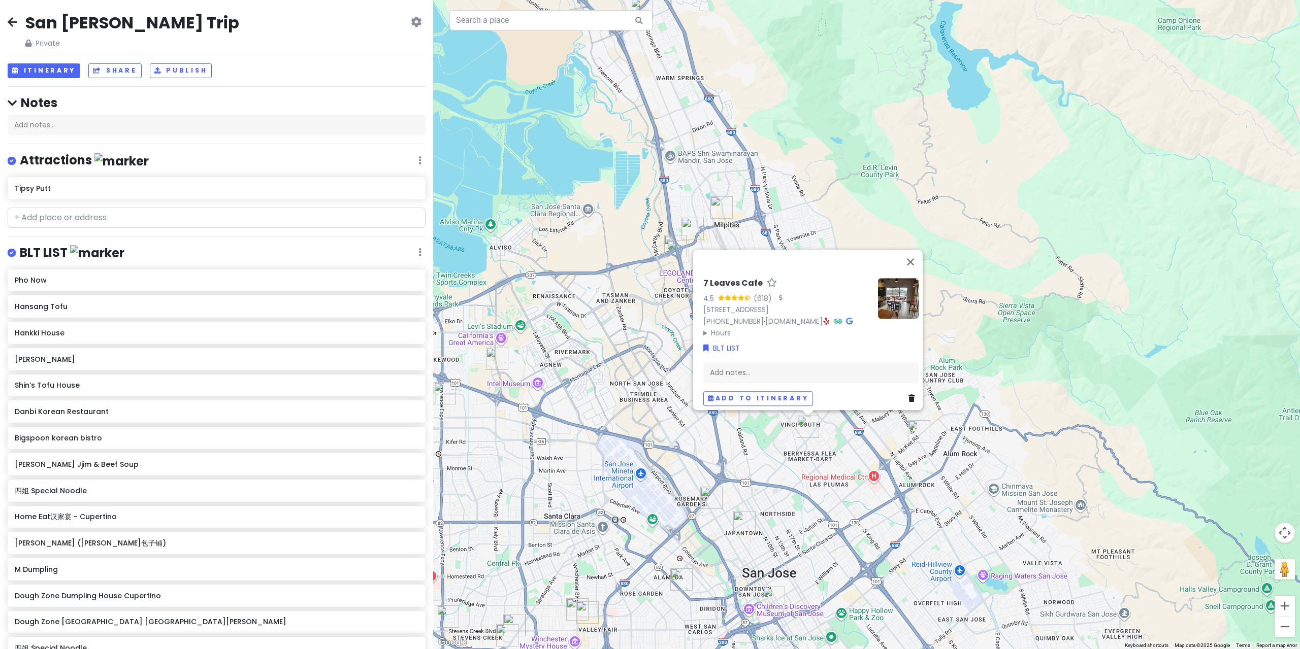
click at [919, 439] on img "Bigspoon korean bistro" at bounding box center [919, 431] width 22 height 22
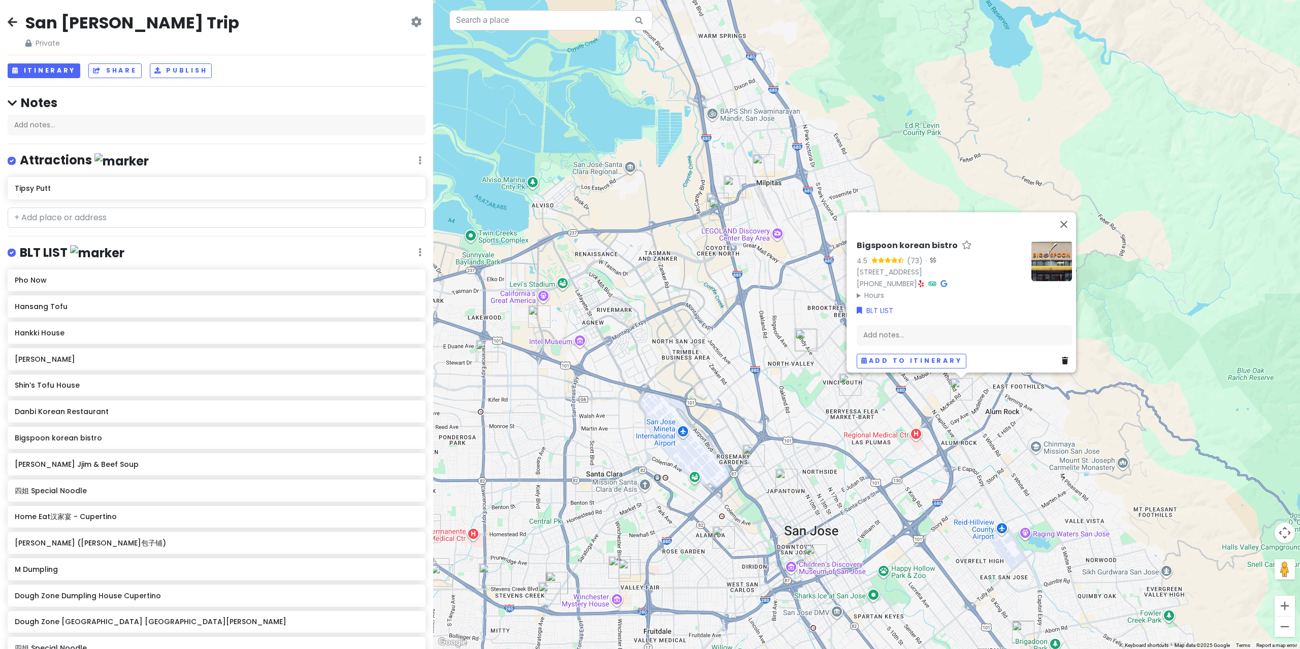
drag, startPoint x: 720, startPoint y: 440, endPoint x: 788, endPoint y: 381, distance: 90.0
click at [788, 384] on div "Bigspoon korean bistro 4.5 (73) · [STREET_ADDRESS] [PHONE_NUMBER] · Hours [DATE…" at bounding box center [866, 324] width 867 height 649
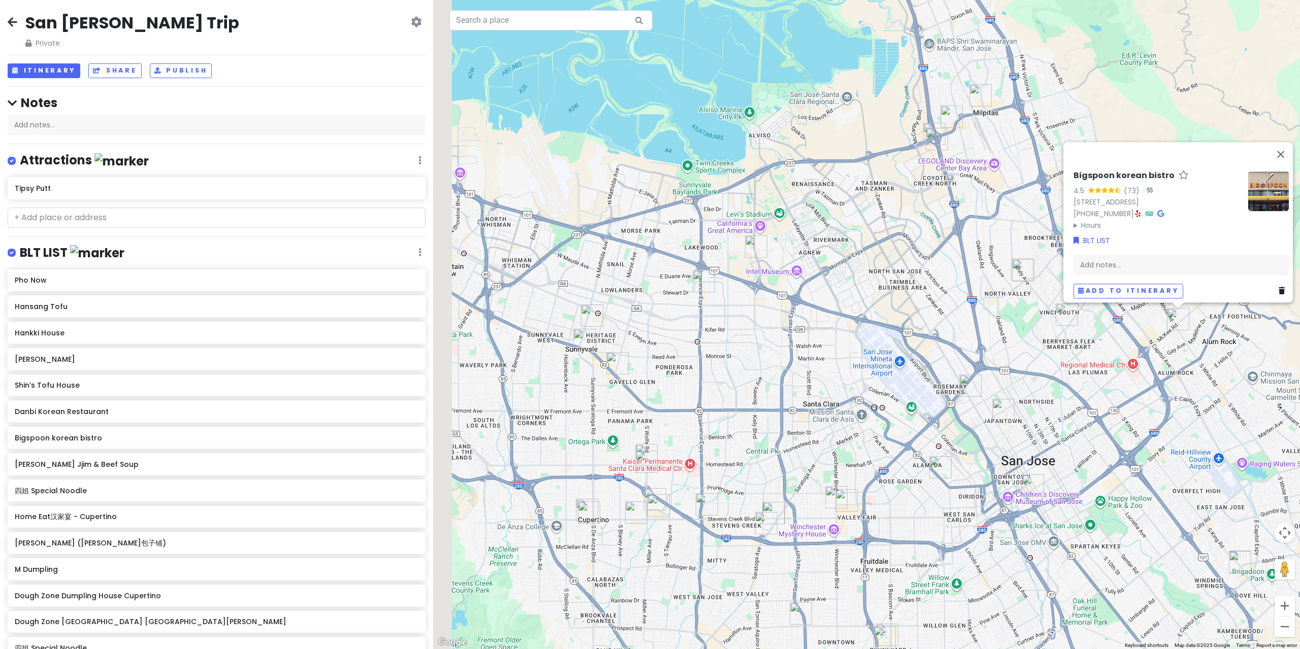
drag, startPoint x: 679, startPoint y: 353, endPoint x: 800, endPoint y: 331, distance: 123.4
click at [800, 331] on div "Bigspoon korean bistro 4.5 (73) · [STREET_ADDRESS] [PHONE_NUMBER] · Hours [DATE…" at bounding box center [866, 324] width 867 height 649
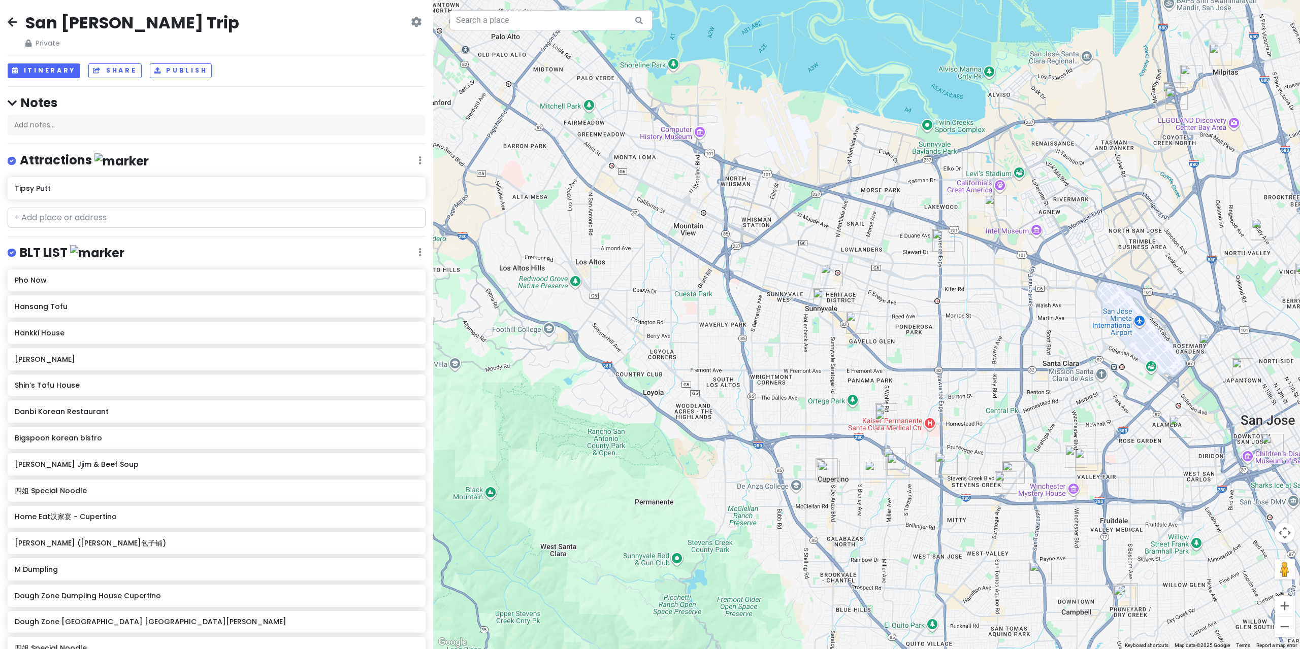
click at [832, 331] on div "Bigspoon korean bistro 4.5 (73) · [STREET_ADDRESS] [PHONE_NUMBER] · Hours [DATE…" at bounding box center [866, 324] width 867 height 649
click at [857, 325] on img "Molly Tea(Sunnyvale)" at bounding box center [857, 323] width 22 height 22
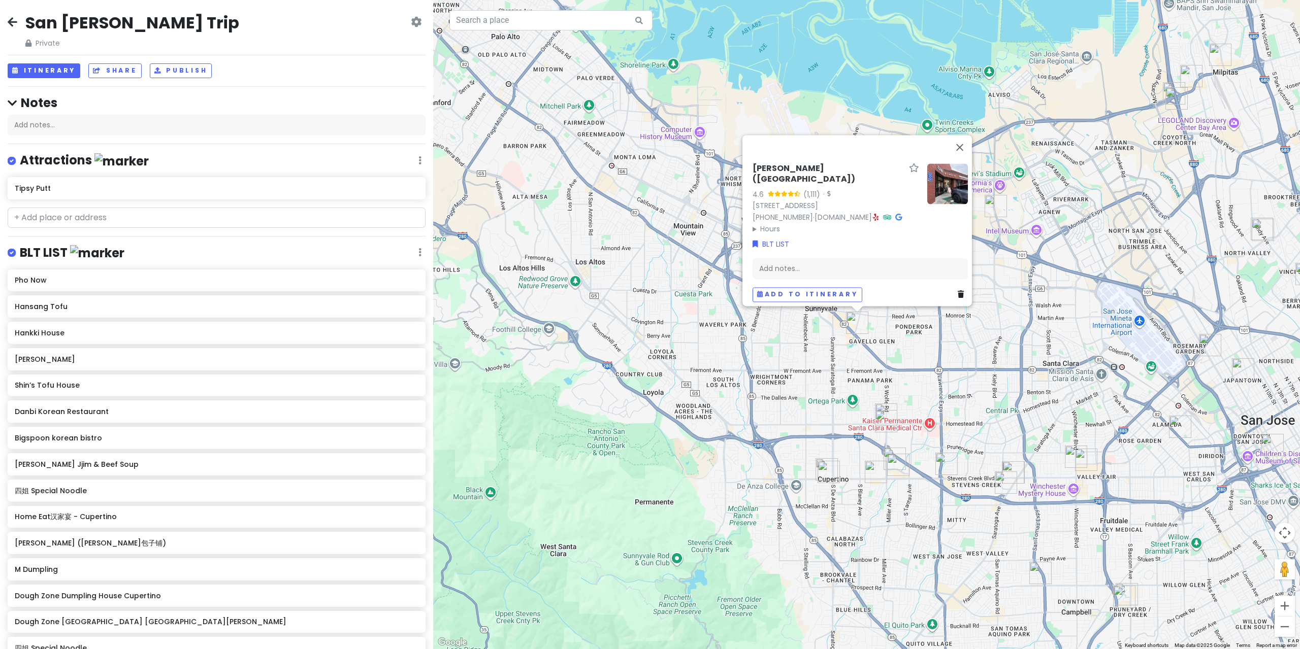
click at [798, 368] on div "[PERSON_NAME]([GEOGRAPHIC_DATA]) 4.6 (1,111) · [STREET_ADDRESS] [PHONE_NUMBER] …" at bounding box center [866, 324] width 867 height 649
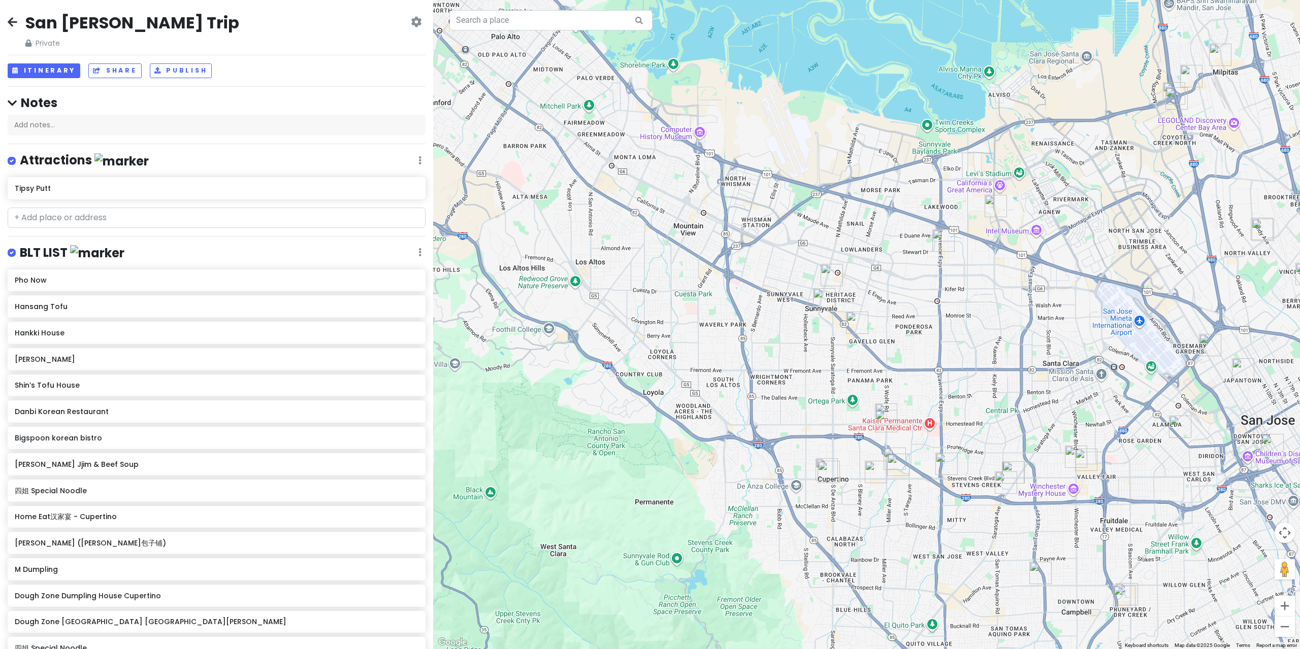
click at [818, 294] on img "HEYTEA (Sunnyvale)" at bounding box center [824, 299] width 22 height 22
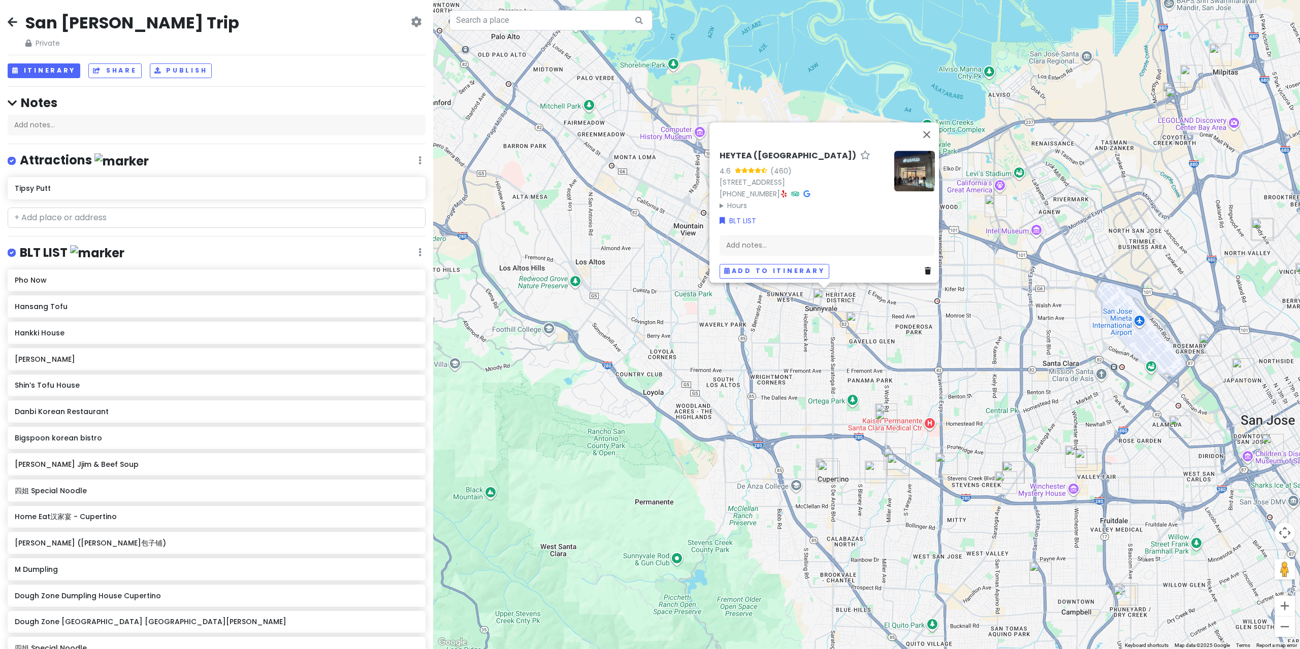
drag, startPoint x: 804, startPoint y: 339, endPoint x: 813, endPoint y: 320, distance: 20.4
click at [804, 337] on div "HEYTEA ([GEOGRAPHIC_DATA]) 4.6 (460) [STREET_ADDRESS] [PHONE_NUMBER] · Hours [D…" at bounding box center [866, 324] width 867 height 649
drag, startPoint x: 824, startPoint y: 337, endPoint x: 833, endPoint y: 301, distance: 36.6
click at [825, 335] on div "HEYTEA ([GEOGRAPHIC_DATA]) 4.6 (460) [STREET_ADDRESS] [PHONE_NUMBER] · Hours [D…" at bounding box center [866, 324] width 867 height 649
click at [847, 319] on img "Molly Tea(Sunnyvale)" at bounding box center [857, 322] width 22 height 22
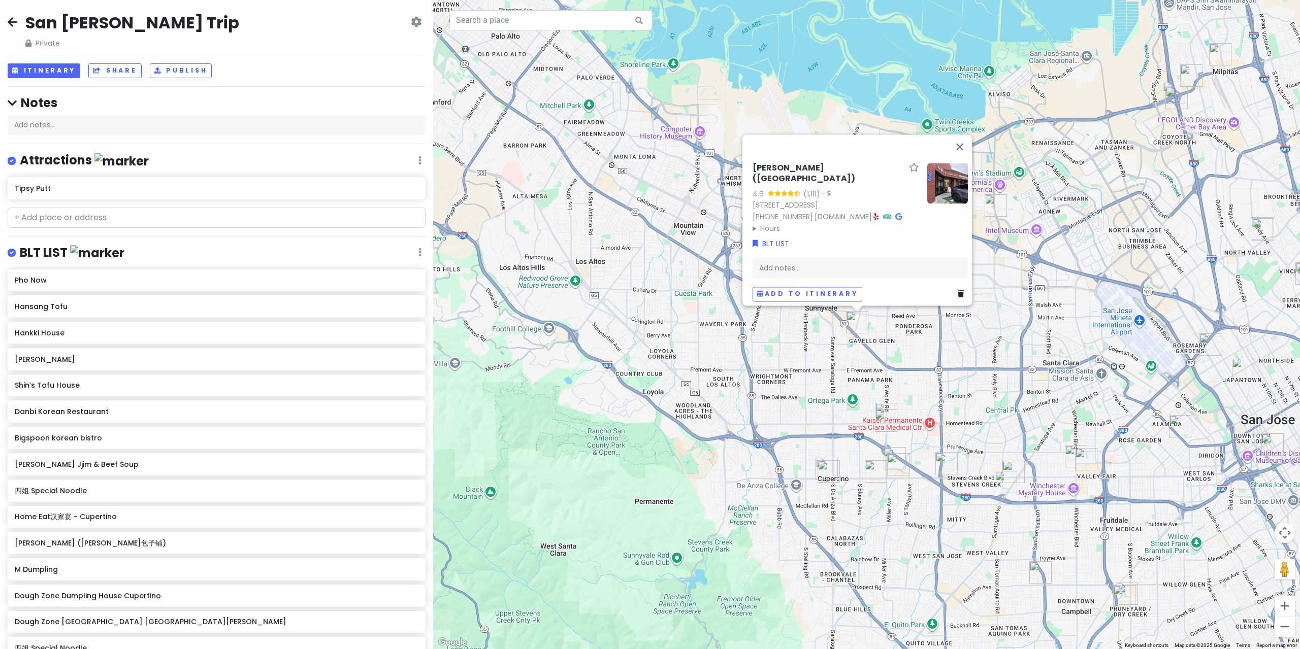
drag, startPoint x: 800, startPoint y: 348, endPoint x: 811, endPoint y: 330, distance: 20.7
click at [800, 348] on div "[PERSON_NAME]([GEOGRAPHIC_DATA]) 4.6 (1,111) · [STREET_ADDRESS] [PHONE_NUMBER] …" at bounding box center [866, 324] width 867 height 649
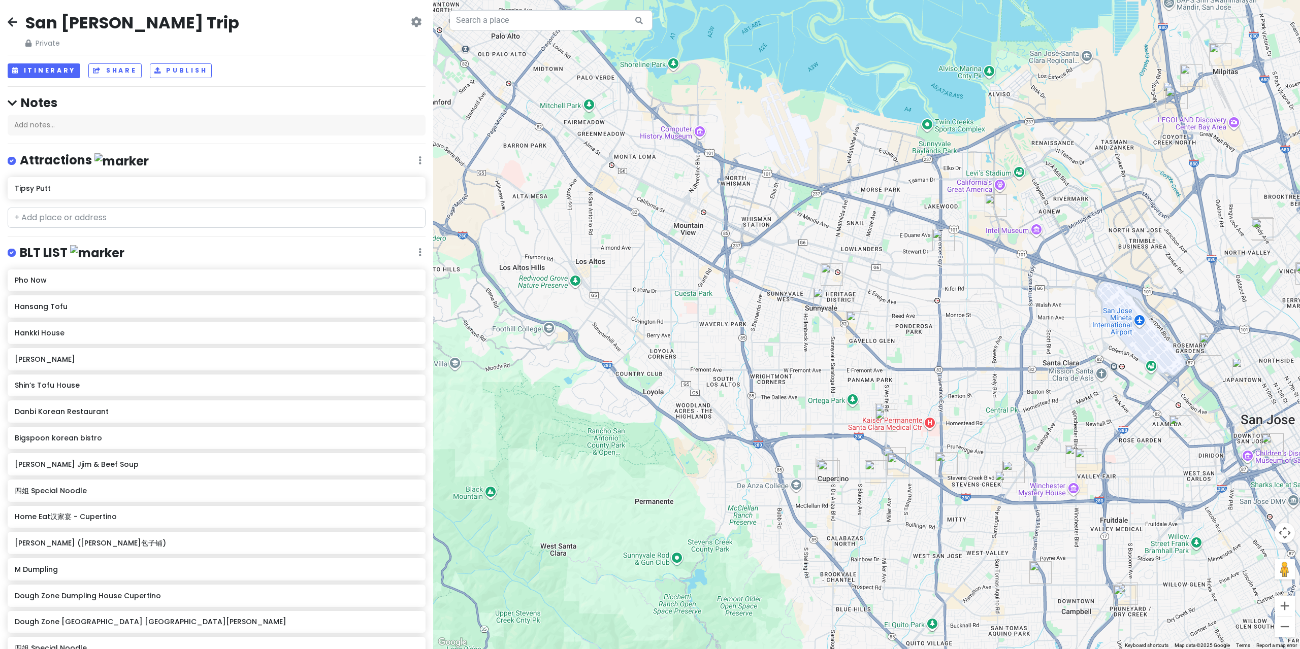
click at [838, 267] on img "Tipsy Putt" at bounding box center [831, 274] width 22 height 22
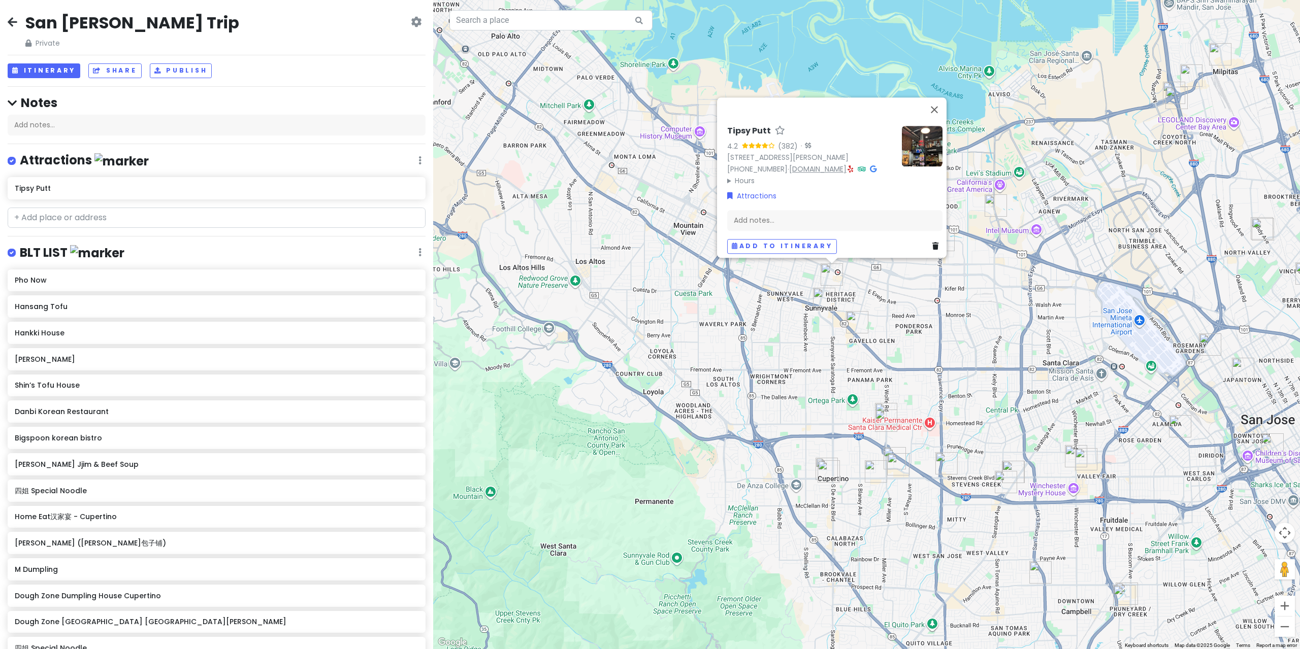
click at [799, 174] on link "[DOMAIN_NAME]" at bounding box center [817, 169] width 57 height 10
click at [768, 352] on div "Tipsy Putt 4.2 (382) · [STREET_ADDRESS][PERSON_NAME] [PHONE_NUMBER] · [DOMAIN_N…" at bounding box center [866, 324] width 867 height 649
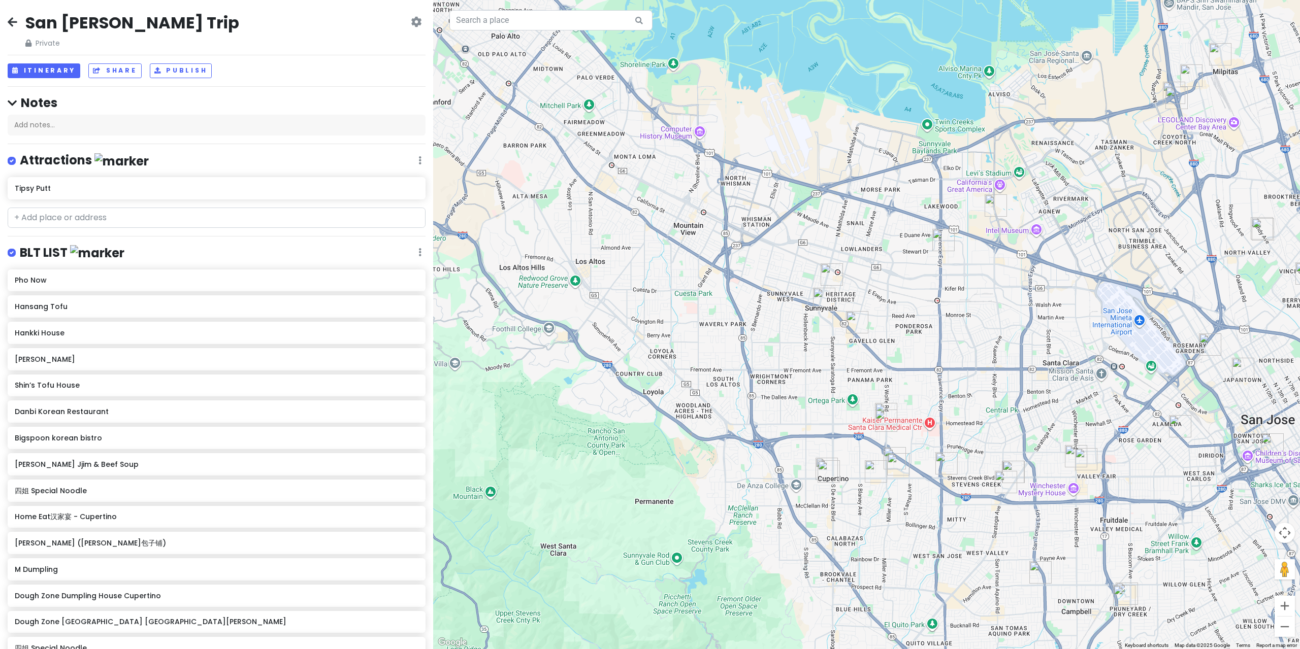
drag, startPoint x: 946, startPoint y: 292, endPoint x: 948, endPoint y: 286, distance: 6.3
click at [947, 291] on div at bounding box center [866, 324] width 867 height 649
click at [954, 244] on img "7 Leaves Cafe" at bounding box center [943, 240] width 22 height 22
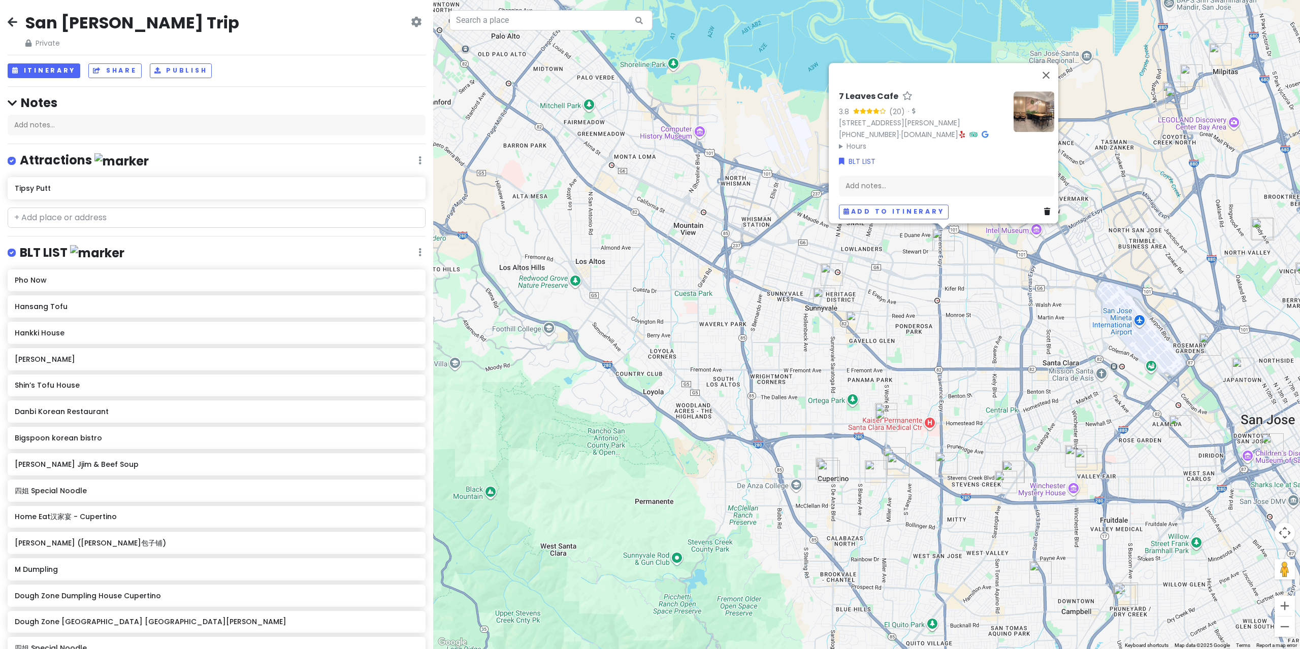
drag, startPoint x: 962, startPoint y: 283, endPoint x: 838, endPoint y: 341, distance: 136.7
click at [838, 341] on div "7 Leaves Cafe 3.8 (20) · [STREET_ADDRESS][PERSON_NAME] [PHONE_NUMBER] · [DOMAIN…" at bounding box center [866, 324] width 867 height 649
click at [873, 352] on div "7 Leaves Cafe 3.8 (20) · [STREET_ADDRESS][PERSON_NAME] [PHONE_NUMBER] · [DOMAIN…" at bounding box center [866, 324] width 867 height 649
click at [955, 304] on div "7 Leaves Cafe 3.8 (20) · [STREET_ADDRESS][PERSON_NAME] [PHONE_NUMBER] · [DOMAIN…" at bounding box center [866, 324] width 867 height 649
click at [980, 287] on div "7 Leaves Cafe 3.8 (20) · [STREET_ADDRESS][PERSON_NAME] [PHONE_NUMBER] · [DOMAIN…" at bounding box center [866, 324] width 867 height 649
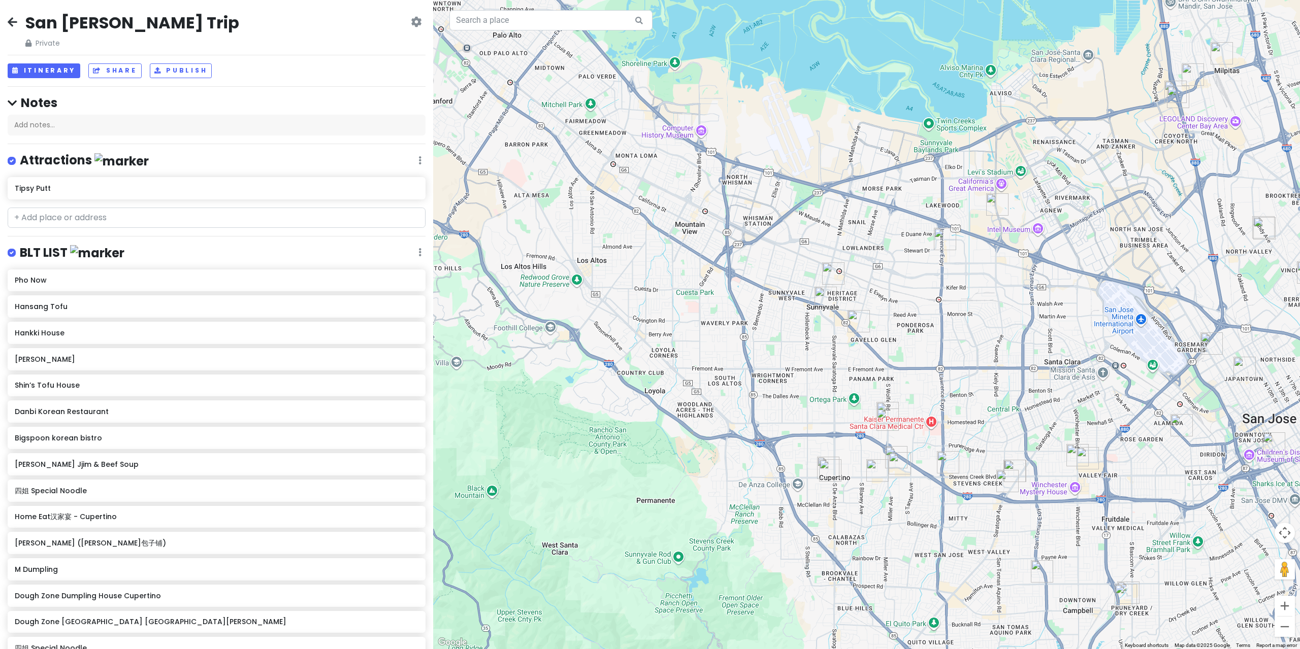
click at [991, 210] on img "HiroNori | Craft Ramen" at bounding box center [997, 204] width 22 height 22
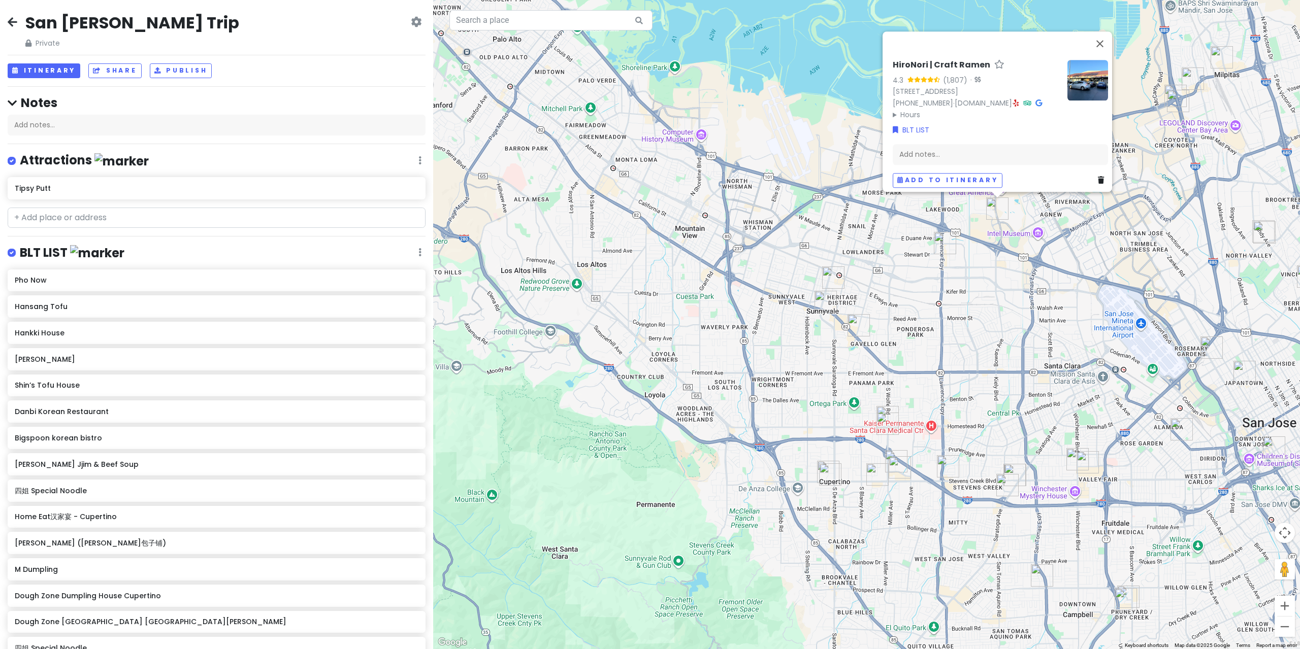
click at [927, 314] on div "HiroNori | Craft Ramen 4.3 (1,807) · [STREET_ADDRESS] [PHONE_NUMBER] · [DOMAIN_…" at bounding box center [866, 324] width 867 height 649
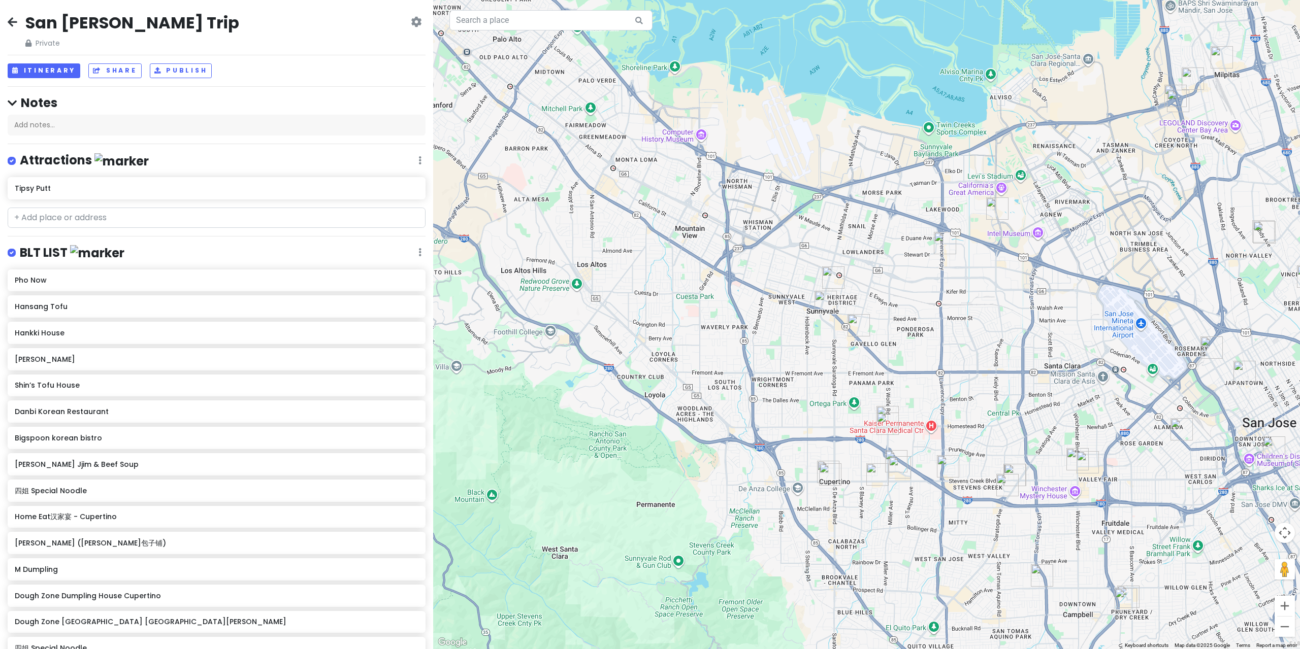
click at [851, 320] on img "Molly Tea(Sunnyvale)" at bounding box center [858, 325] width 22 height 22
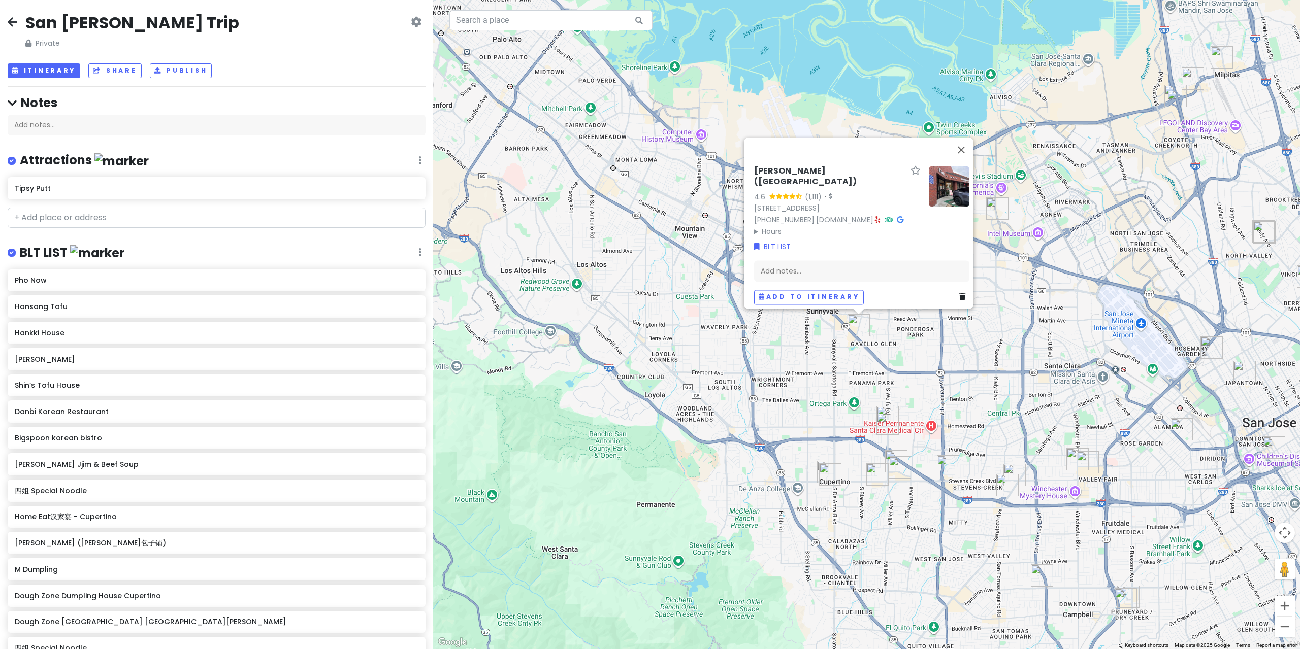
click at [888, 420] on img "HiroNori Craft Ramen" at bounding box center [887, 424] width 22 height 22
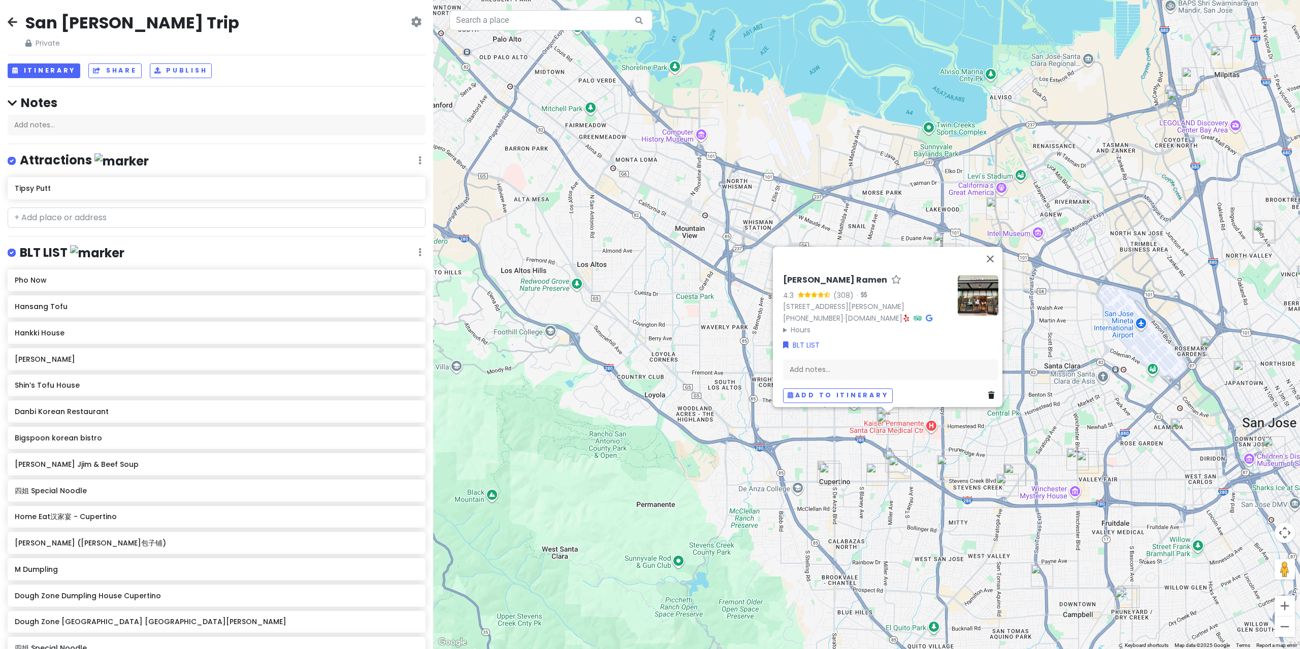
click at [921, 425] on div "[PERSON_NAME] Ramen 4.3 (308) · [STREET_ADDRESS][PERSON_NAME] [PHONE_NUMBER] · …" at bounding box center [866, 324] width 867 height 649
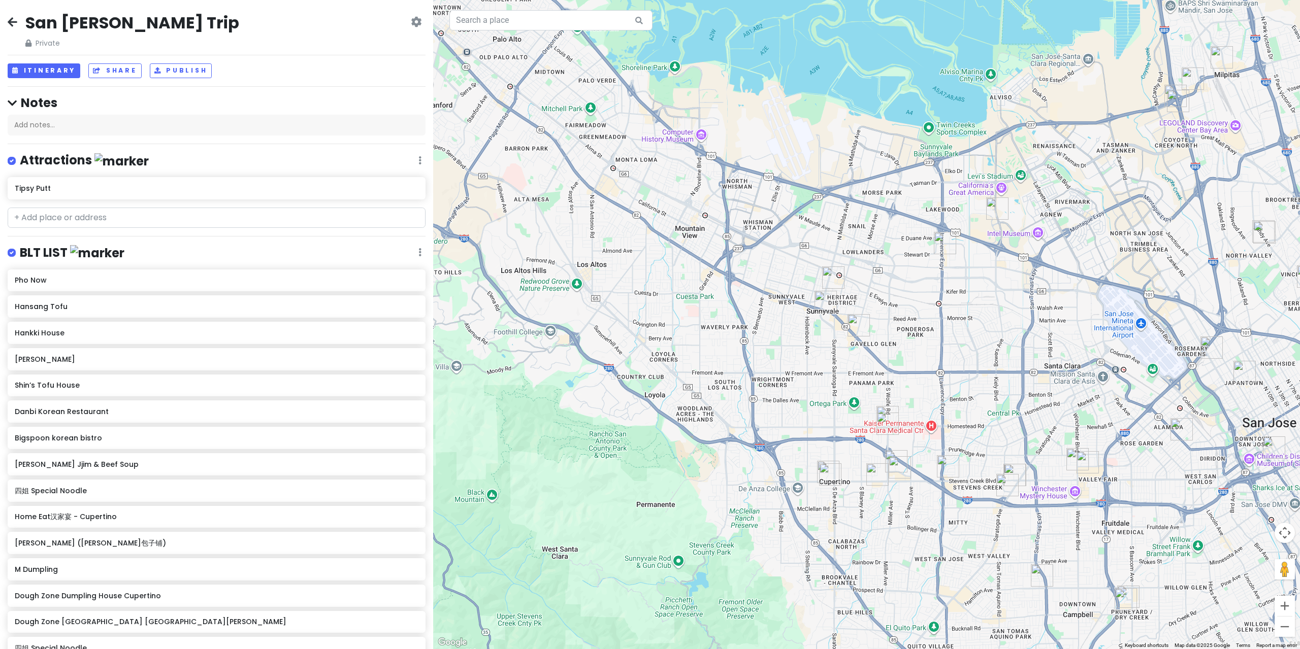
click at [881, 411] on img "7 Leaves Cafe" at bounding box center [887, 417] width 22 height 22
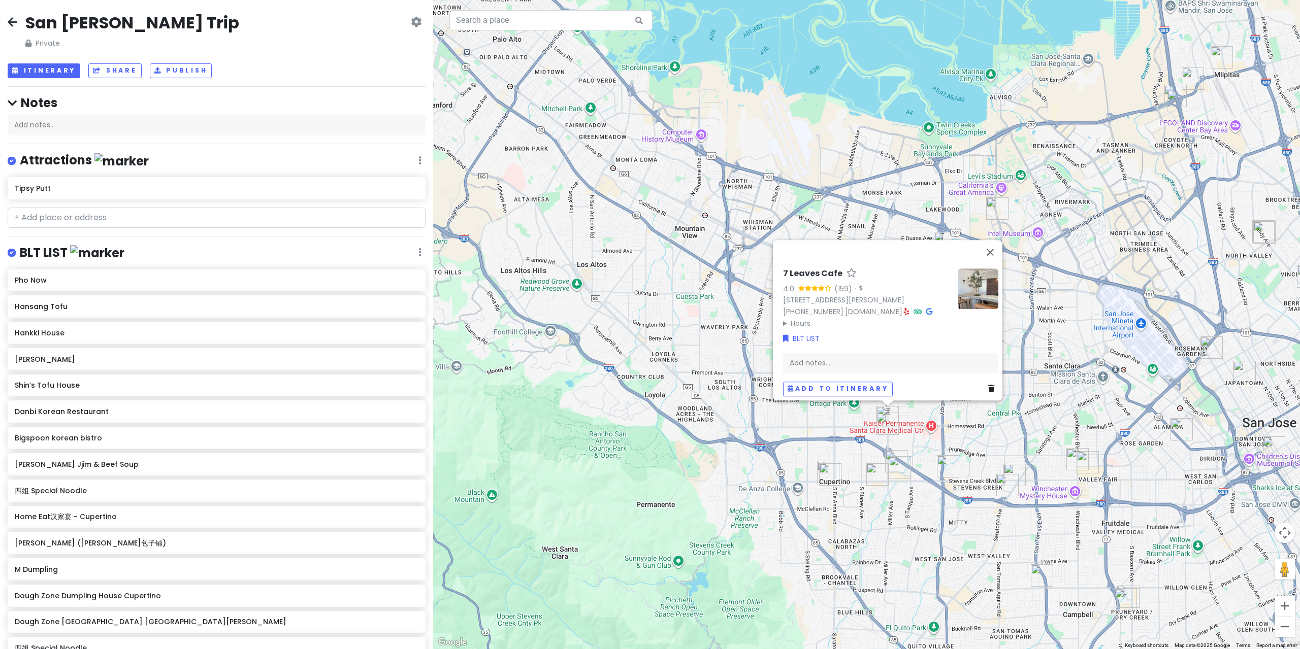
click at [899, 456] on img "HEYTEA (Cupertino)" at bounding box center [899, 467] width 22 height 22
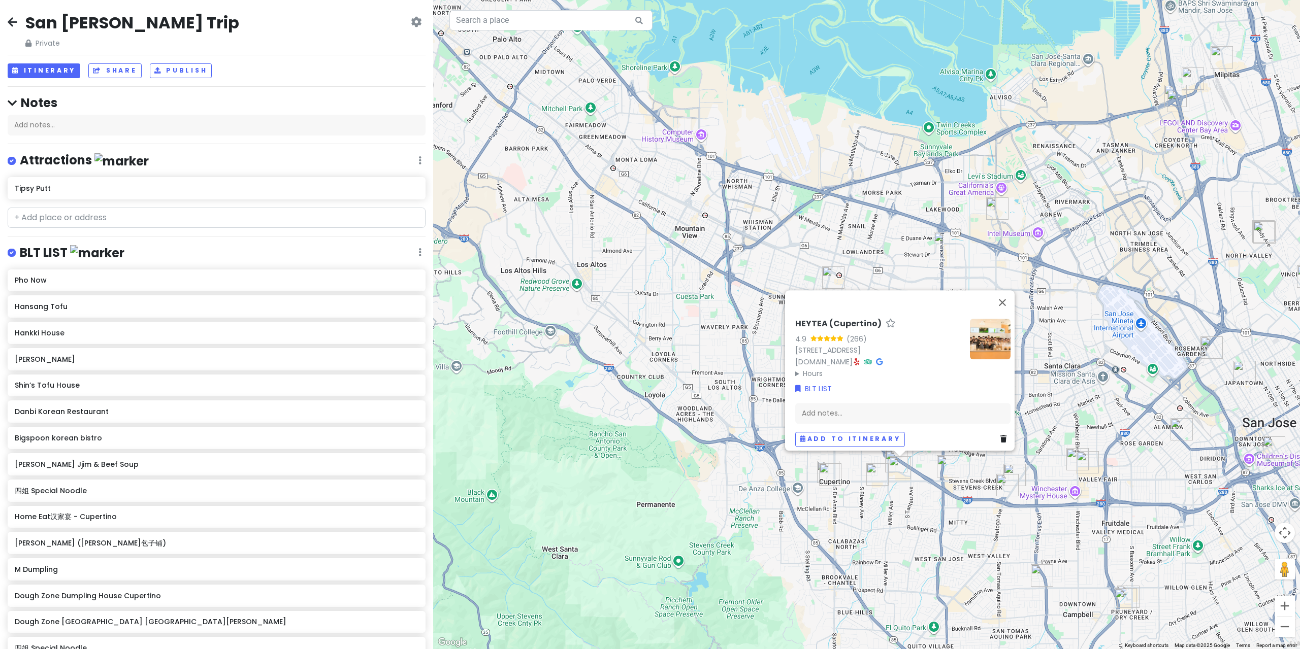
click at [893, 456] on div at bounding box center [899, 454] width 13 height 6
click at [888, 460] on img "HEYTEA (Cupertino)" at bounding box center [899, 467] width 22 height 22
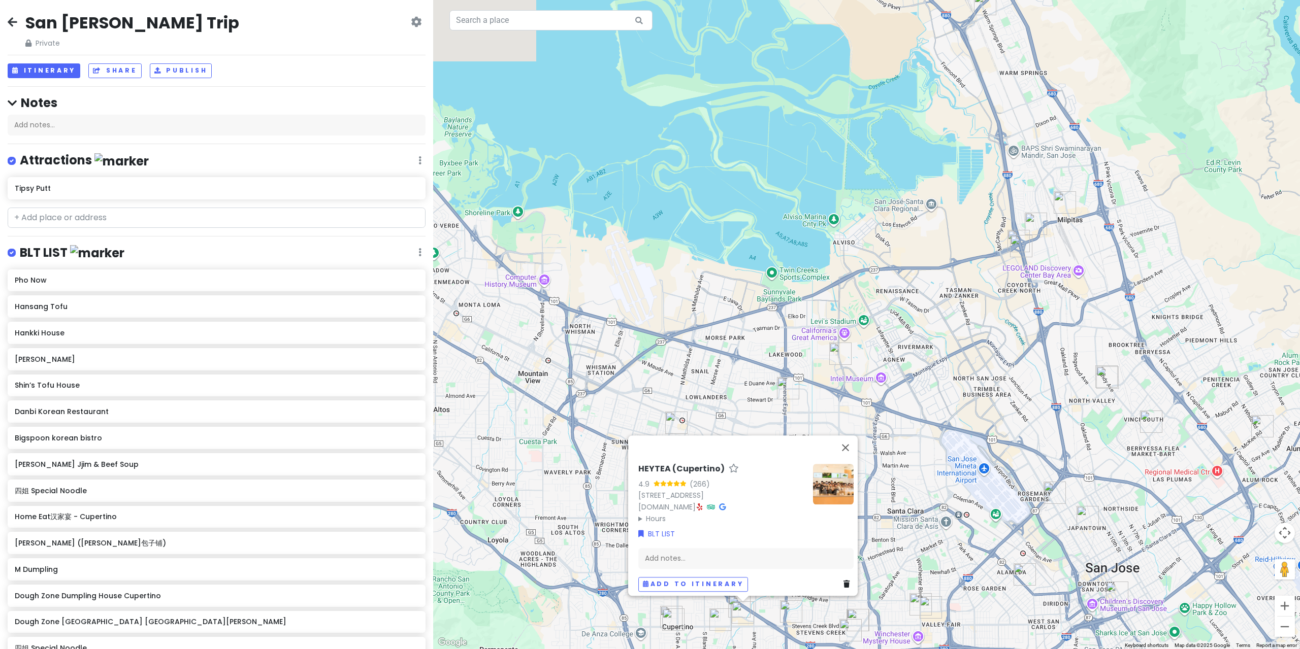
drag, startPoint x: 1088, startPoint y: 239, endPoint x: 936, endPoint y: 393, distance: 216.8
click at [936, 393] on div "HEYTEA (Cupertino) 4.9 (266) [STREET_ADDRESS] [DOMAIN_NAME] · Hours [DATE] 12:0…" at bounding box center [866, 324] width 867 height 649
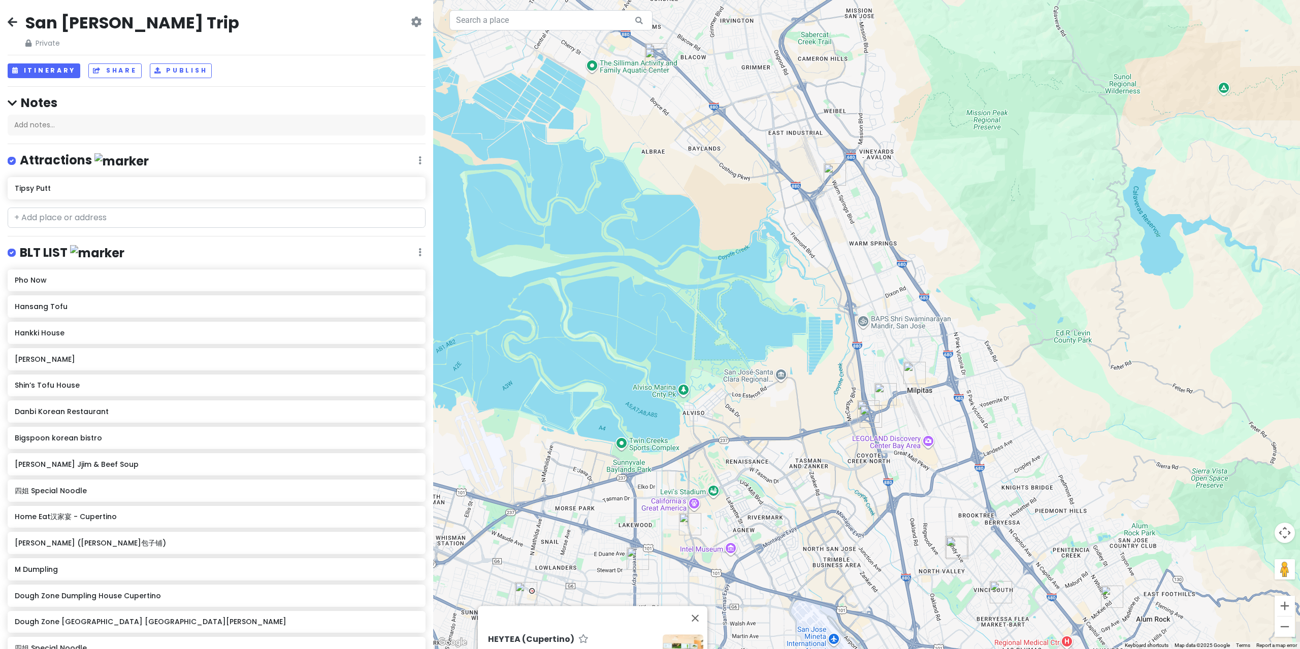
click at [958, 316] on div "HEYTEA (Cupertino) 4.9 (266) [STREET_ADDRESS] [DOMAIN_NAME] · Hours [DATE] 12:0…" at bounding box center [866, 324] width 867 height 649
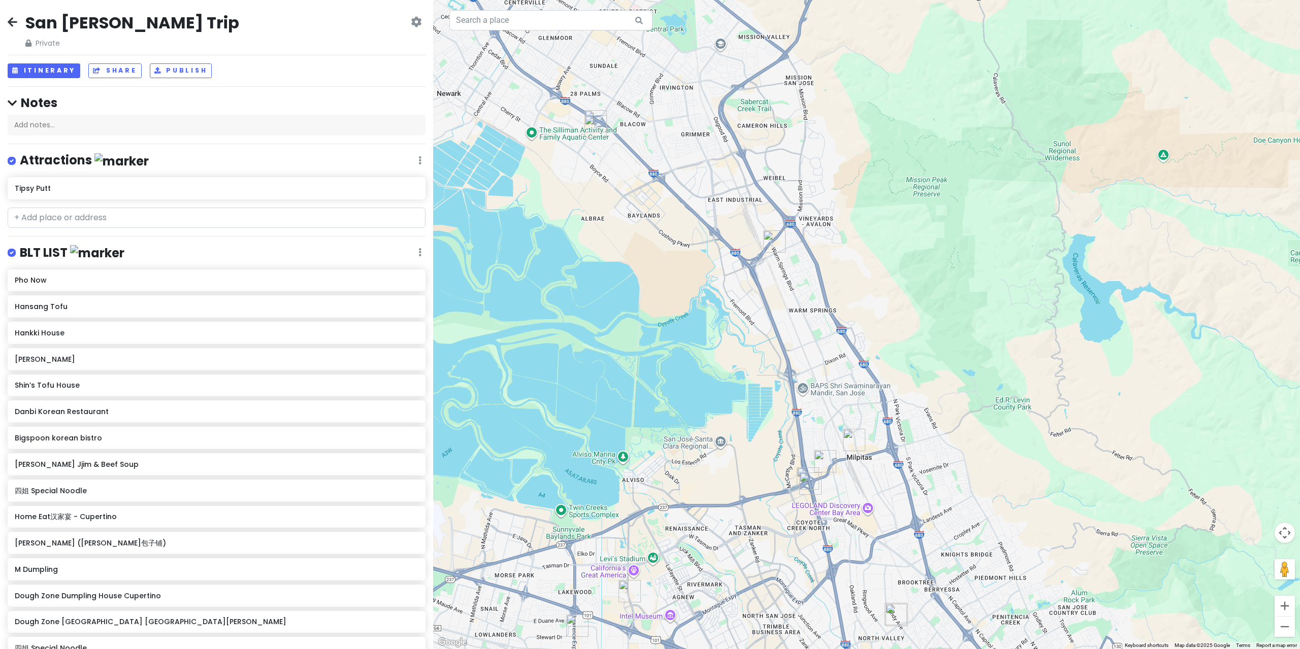
click at [776, 241] on img "M Dumpling" at bounding box center [774, 241] width 22 height 22
click at [776, 240] on img "M Dumpling" at bounding box center [773, 241] width 22 height 22
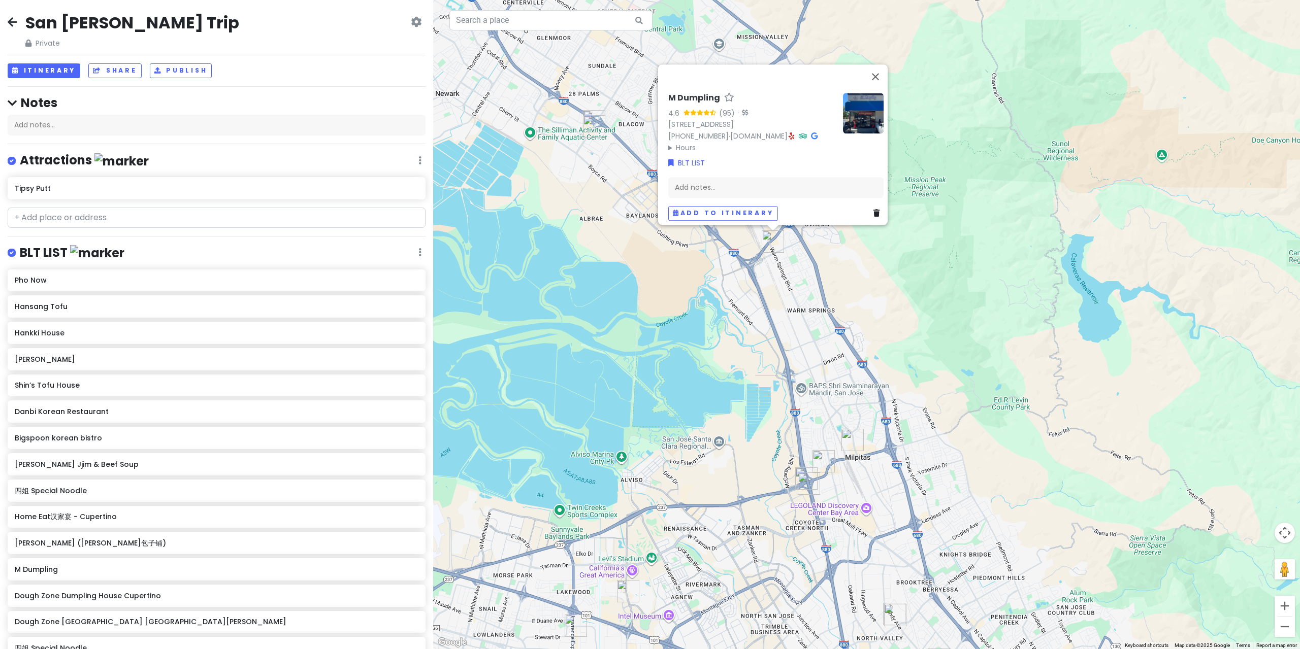
click at [674, 149] on summary "Hours" at bounding box center [751, 147] width 167 height 11
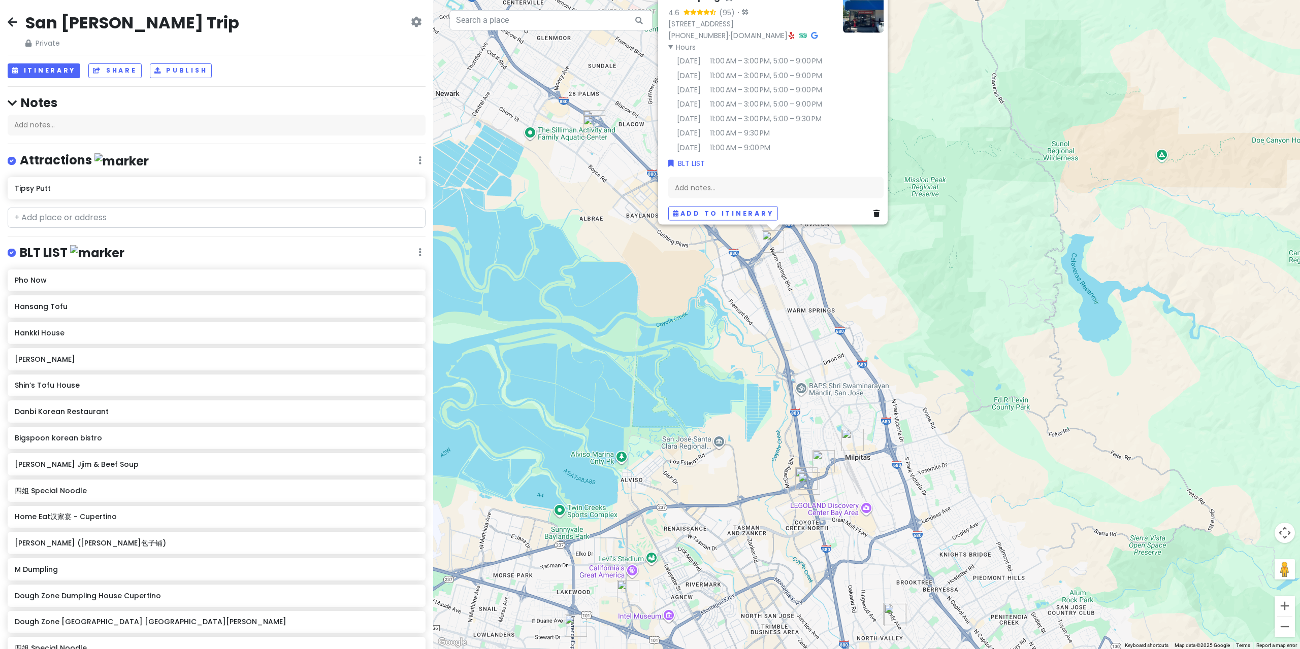
click at [617, 161] on div "M Dumpling 4.6 (95) · [STREET_ADDRESS] [PHONE_NUMBER] · [DOMAIN_NAME] · Hours […" at bounding box center [866, 324] width 867 height 649
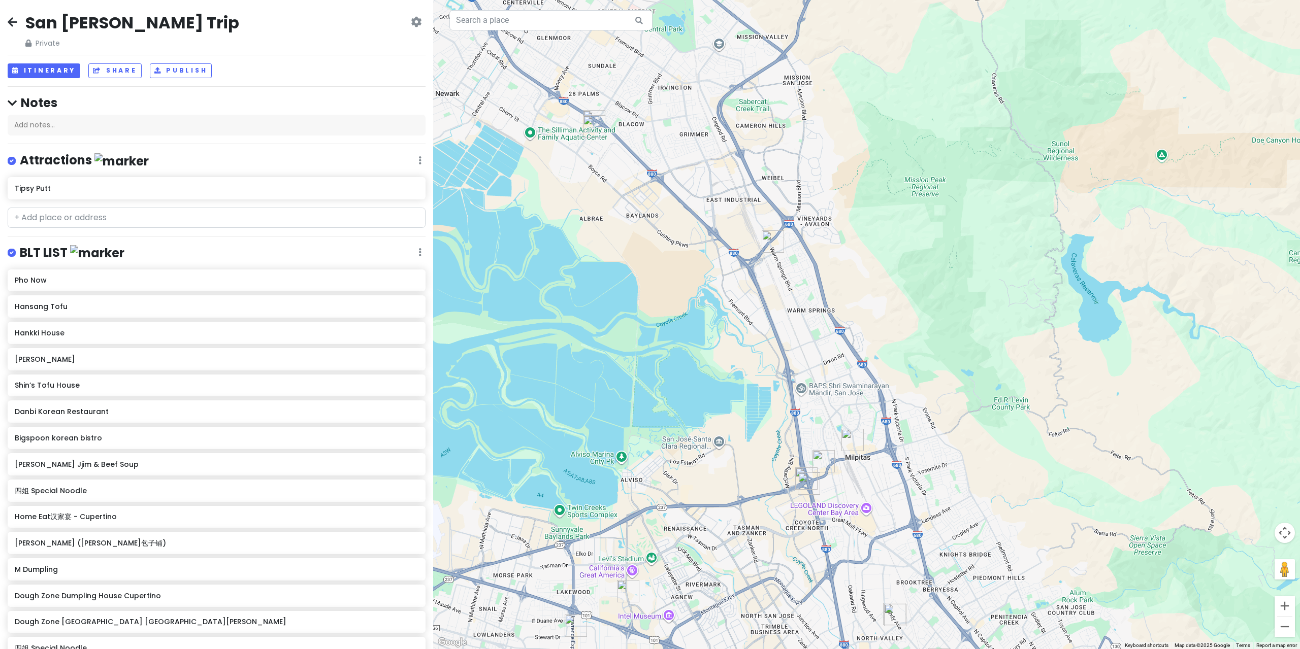
click at [591, 125] on img "Soo Ja Seolleongtang" at bounding box center [594, 126] width 22 height 22
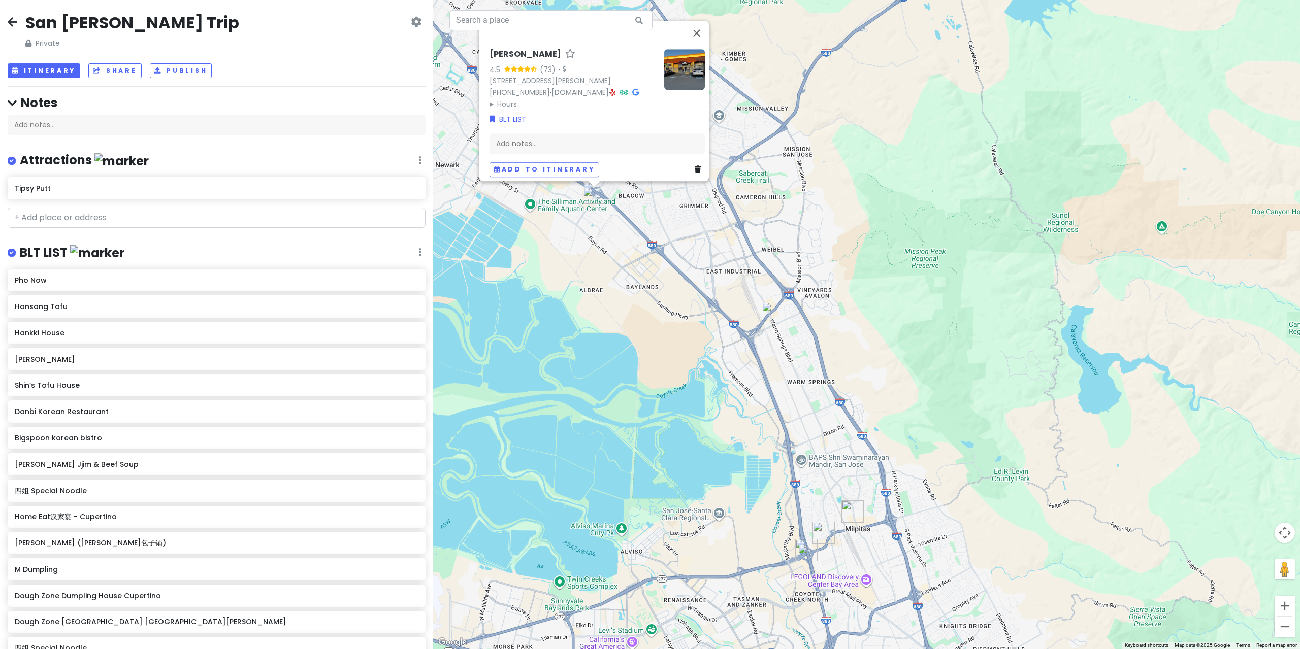
click at [497, 105] on summary "Hours" at bounding box center [572, 103] width 167 height 11
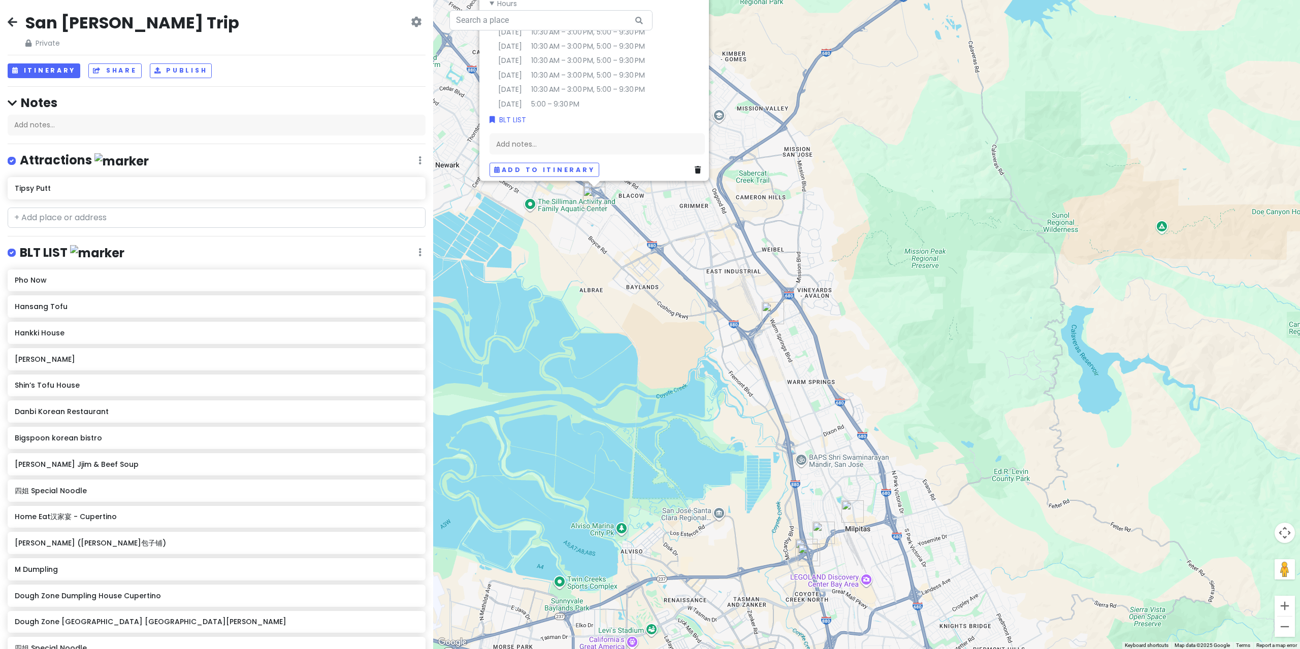
click at [626, 243] on div "[PERSON_NAME] 4.5 (73) · [STREET_ADDRESS][PERSON_NAME] [PHONE_NUMBER] · [DOMAIN…" at bounding box center [866, 324] width 867 height 649
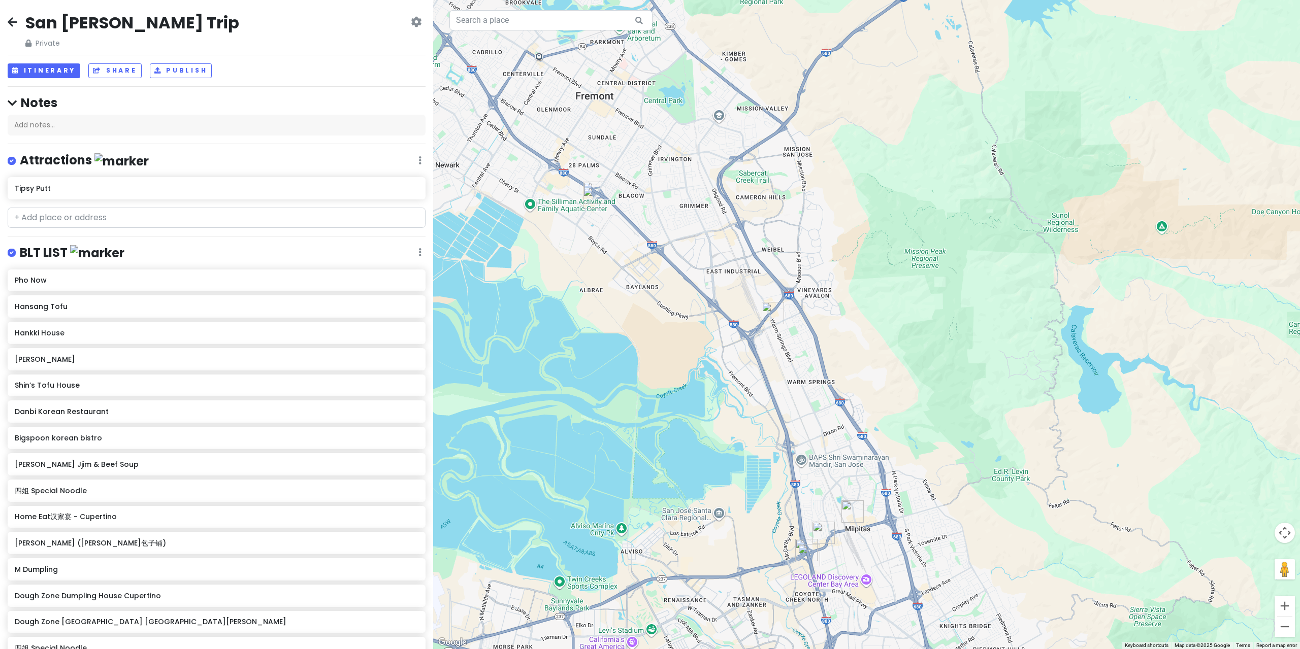
click at [593, 188] on img "Soo Ja Seolleongtang" at bounding box center [594, 198] width 22 height 22
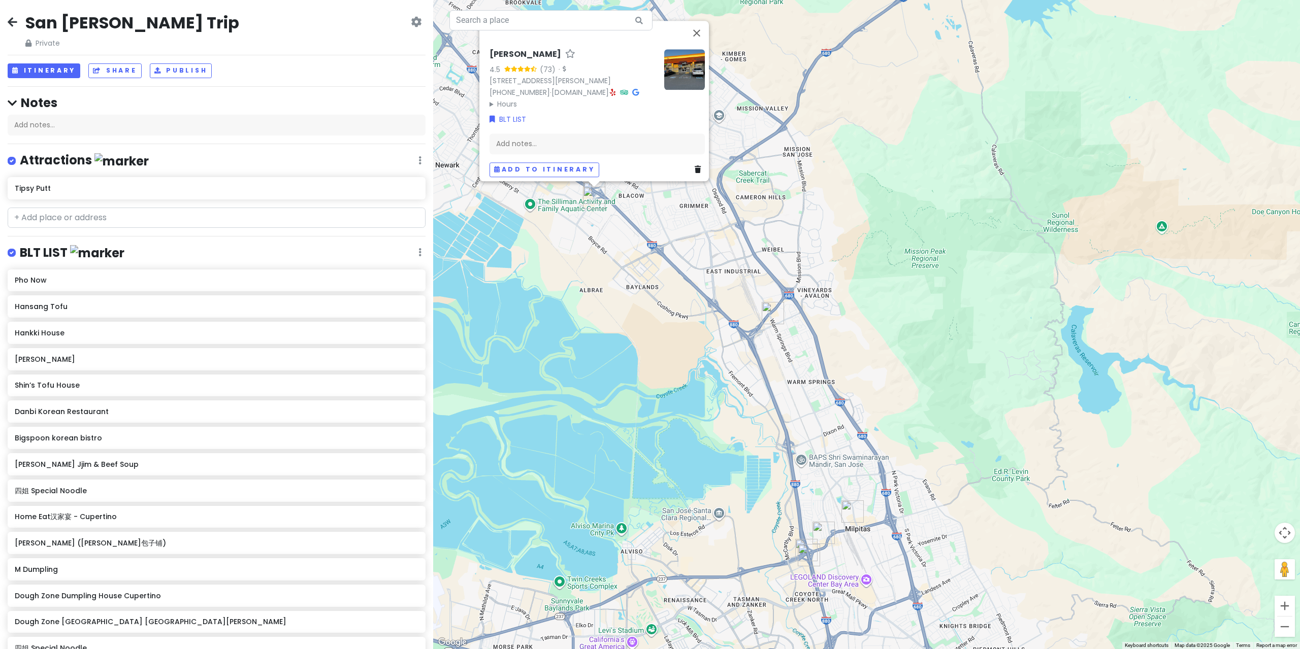
drag, startPoint x: 609, startPoint y: 192, endPoint x: 602, endPoint y: 185, distance: 9.7
click at [609, 191] on div "[PERSON_NAME] 4.5 (73) · [STREET_ADDRESS][PERSON_NAME] [PHONE_NUMBER] · [DOMAIN…" at bounding box center [866, 324] width 867 height 649
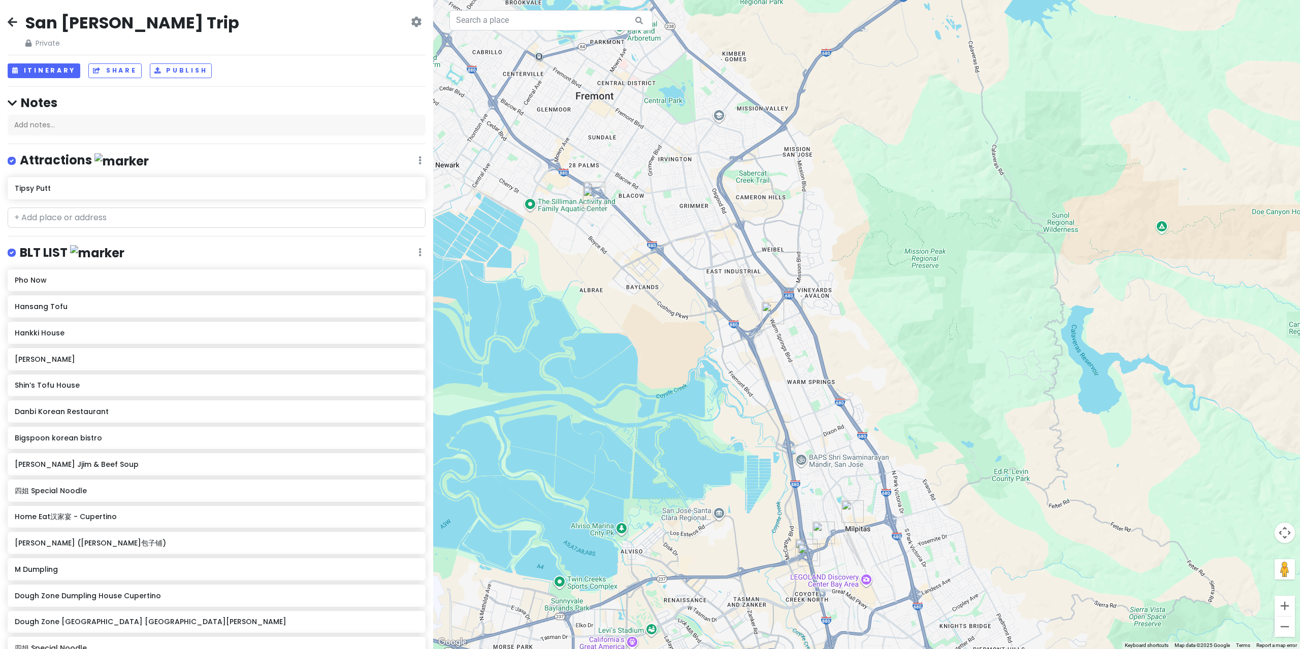
click at [594, 183] on img "四姐 Special Noodle" at bounding box center [594, 193] width 22 height 22
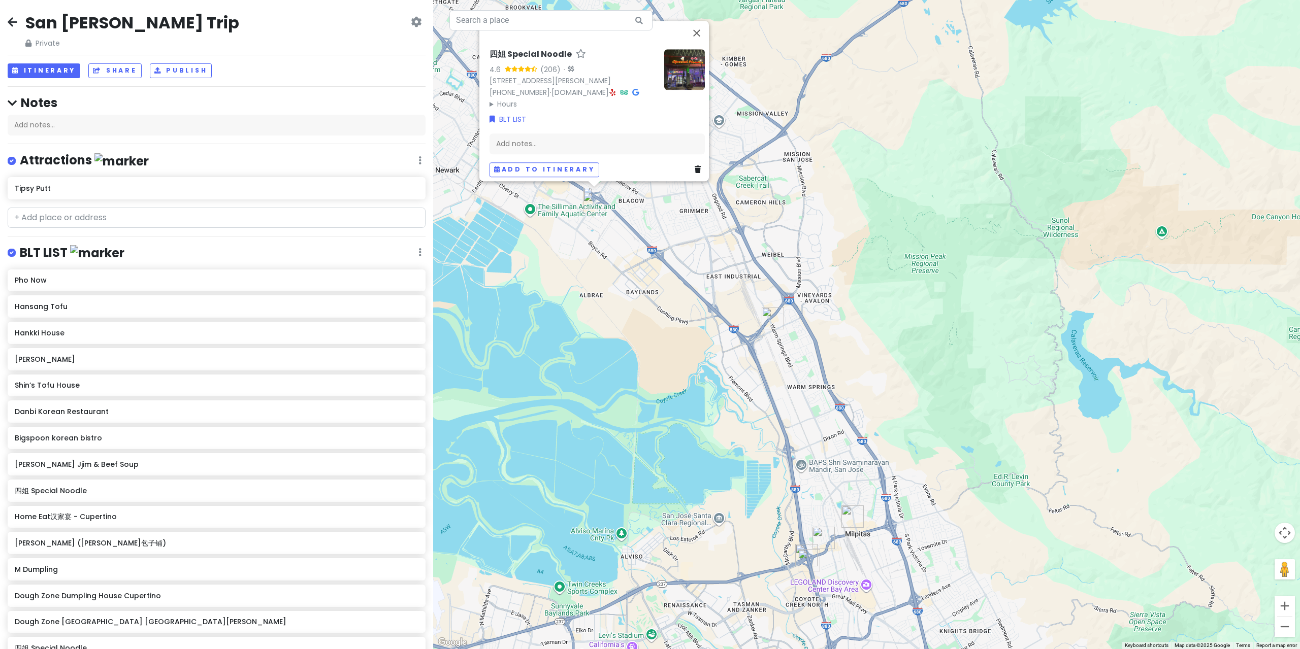
click at [498, 106] on summary "Hours" at bounding box center [572, 103] width 167 height 11
click at [576, 286] on div "四姐 Special Noodle 4.6 (206) · [STREET_ADDRESS][PERSON_NAME] [PHONE_NUMBER] · [D…" at bounding box center [866, 324] width 867 height 649
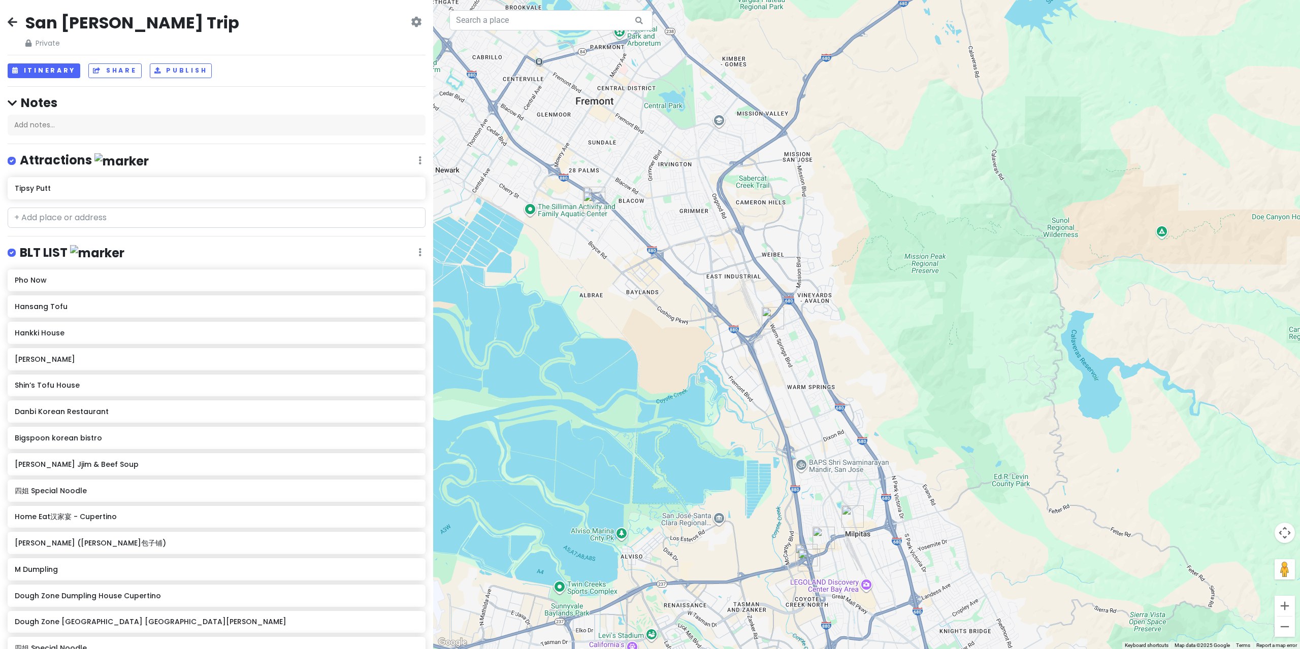
click at [715, 317] on div at bounding box center [866, 324] width 867 height 649
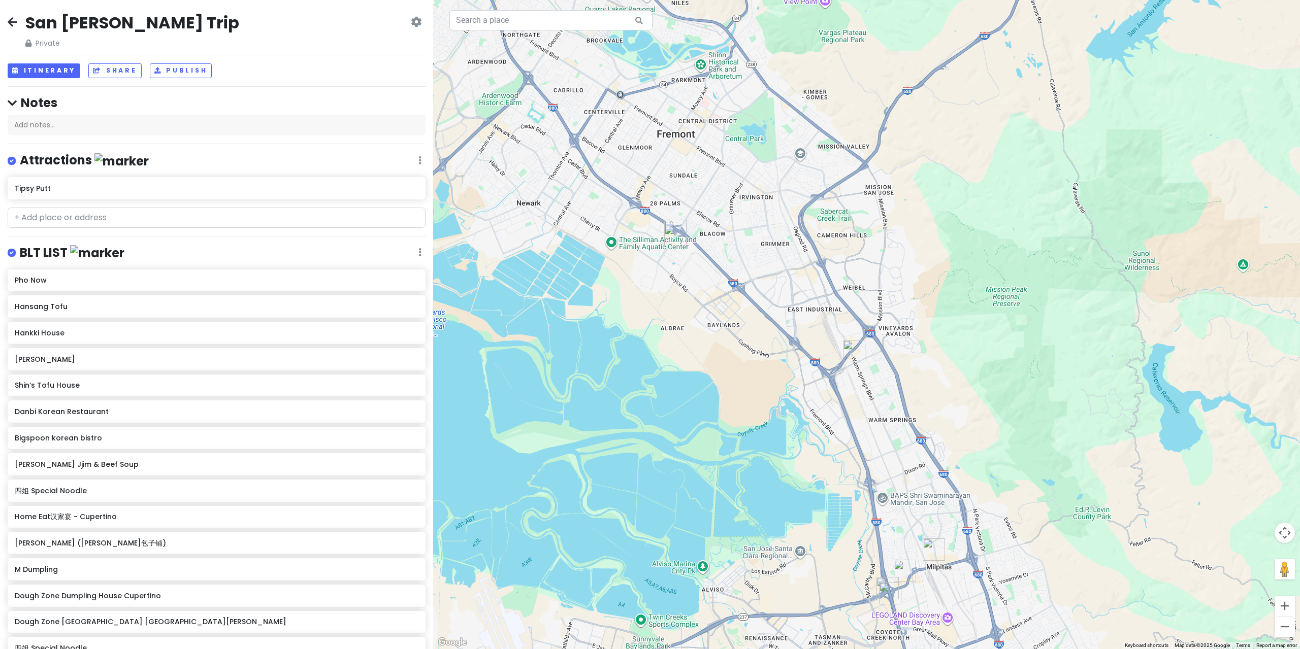
drag, startPoint x: 859, startPoint y: 145, endPoint x: 872, endPoint y: 279, distance: 134.6
